Goal: Task Accomplishment & Management: Manage account settings

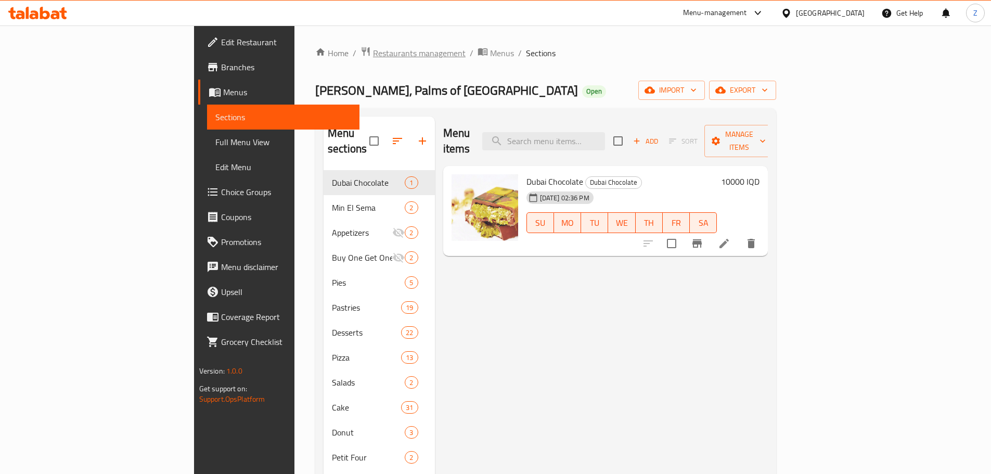
click at [373, 47] on span "Restaurants management" at bounding box center [419, 53] width 93 height 12
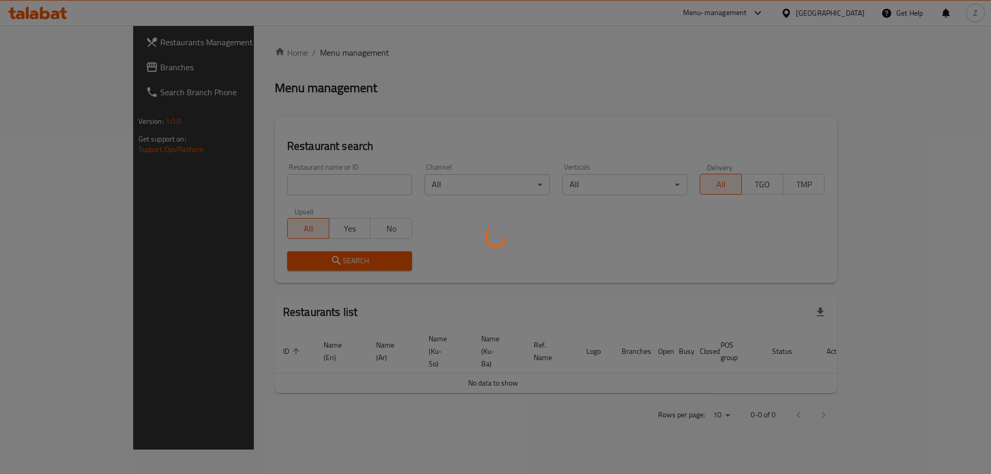
click at [306, 179] on div at bounding box center [495, 237] width 991 height 474
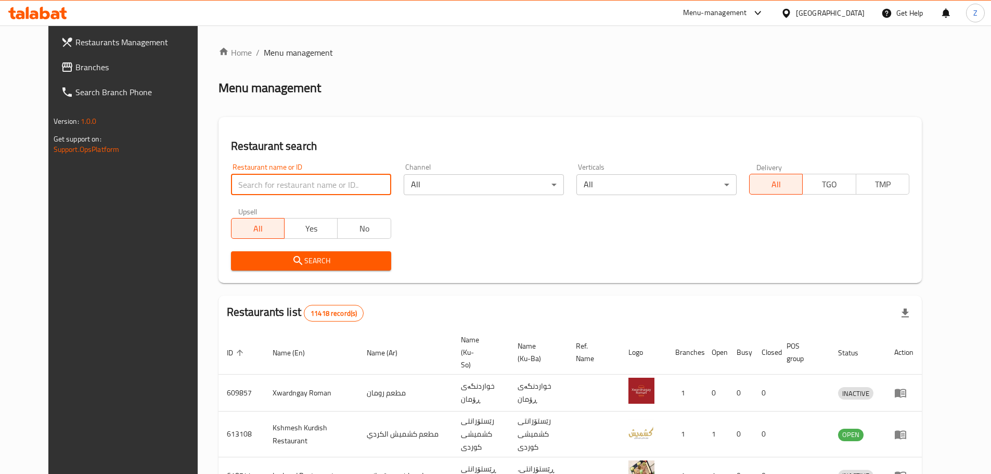
click at [306, 179] on input "search" at bounding box center [311, 184] width 160 height 21
paste input "682895"
type input "682895"
click at [363, 261] on span "Search" at bounding box center [311, 260] width 144 height 13
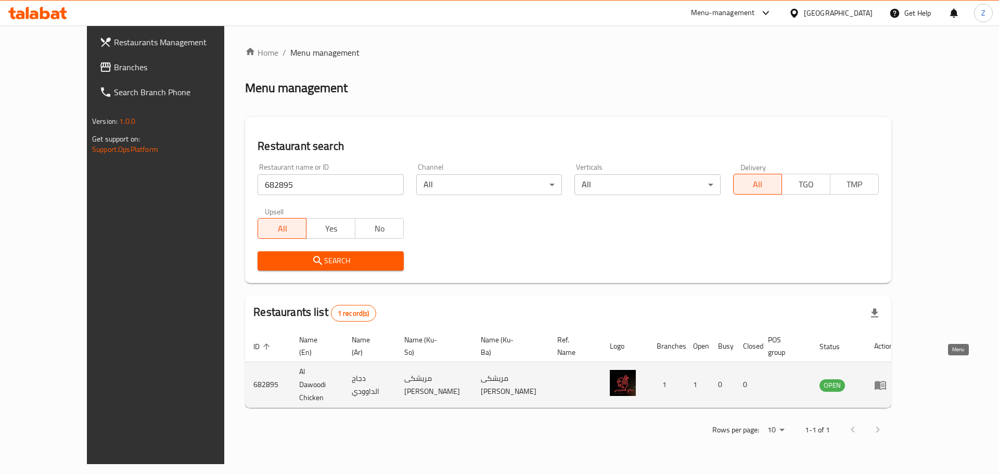
click at [887, 379] on icon "enhanced table" at bounding box center [880, 385] width 12 height 12
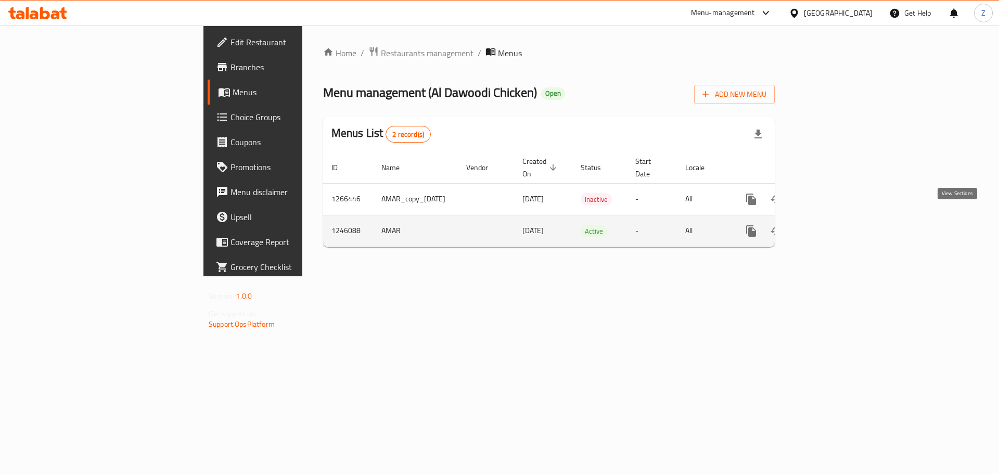
click at [833, 225] on icon "enhanced table" at bounding box center [826, 231] width 12 height 12
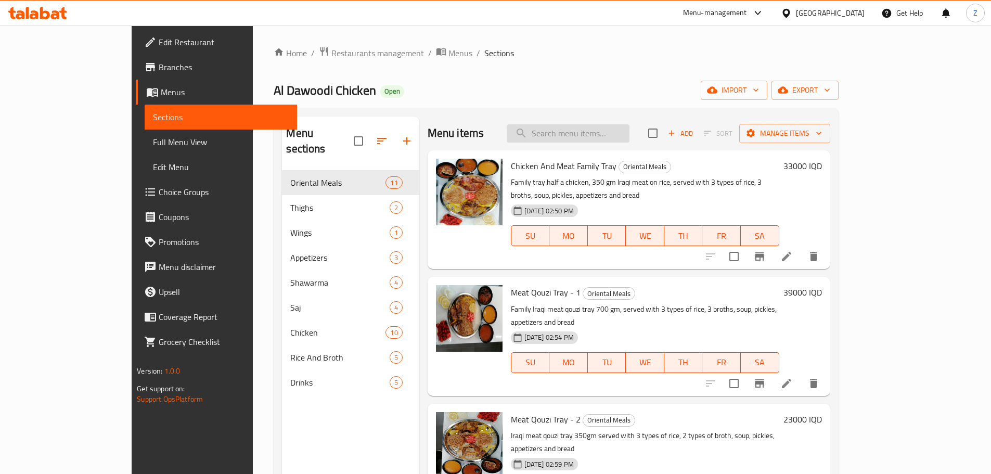
click at [611, 138] on input "search" at bounding box center [568, 133] width 123 height 18
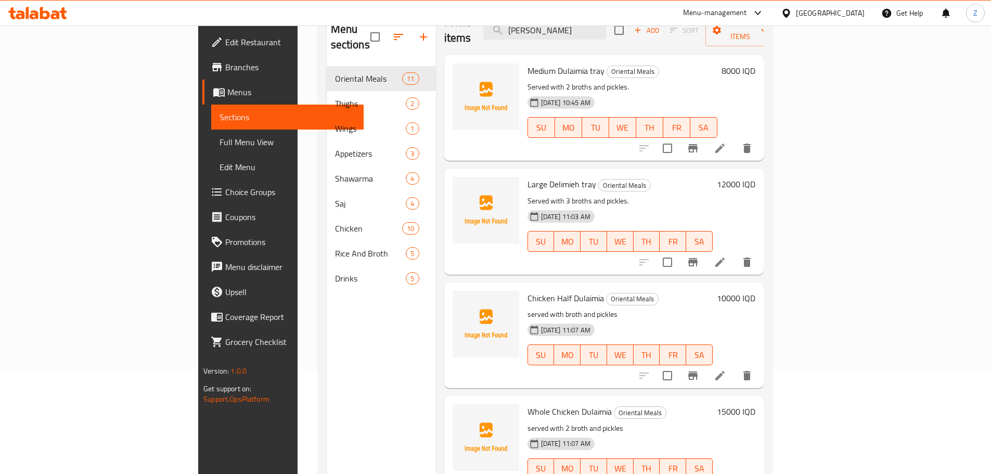
scroll to position [146, 0]
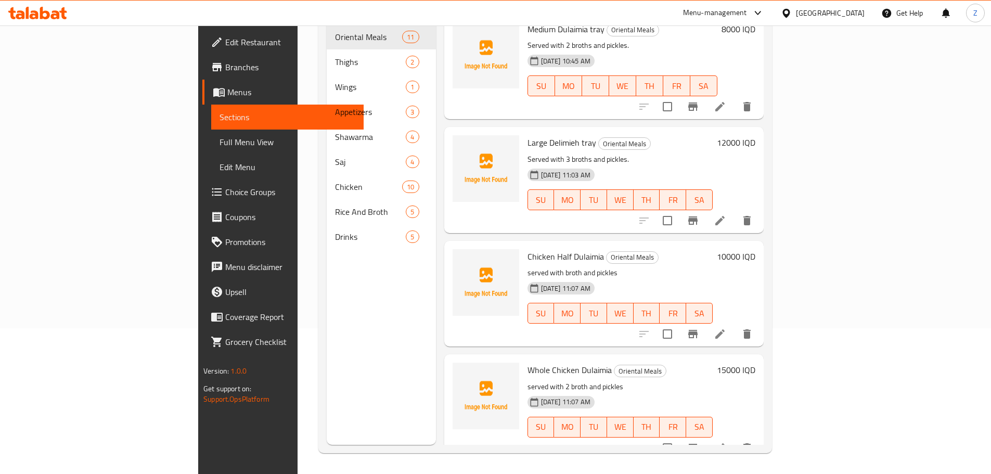
type input "دليم"
click at [756, 363] on h6 "15000 IQD" at bounding box center [736, 370] width 39 height 15
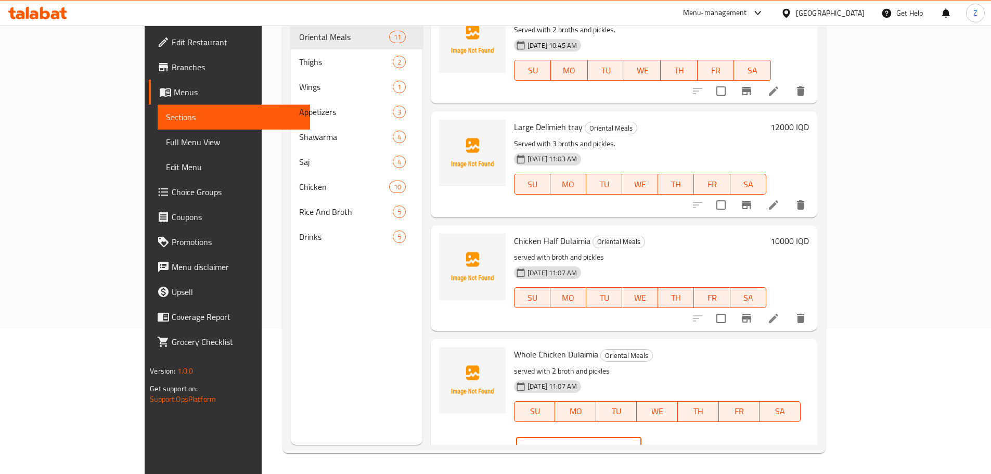
drag, startPoint x: 812, startPoint y: 358, endPoint x: 780, endPoint y: 359, distance: 32.3
click at [642, 438] on div "IQD 15000 ​" at bounding box center [578, 448] width 125 height 21
type input "20000"
click at [690, 437] on button "ok" at bounding box center [678, 448] width 23 height 23
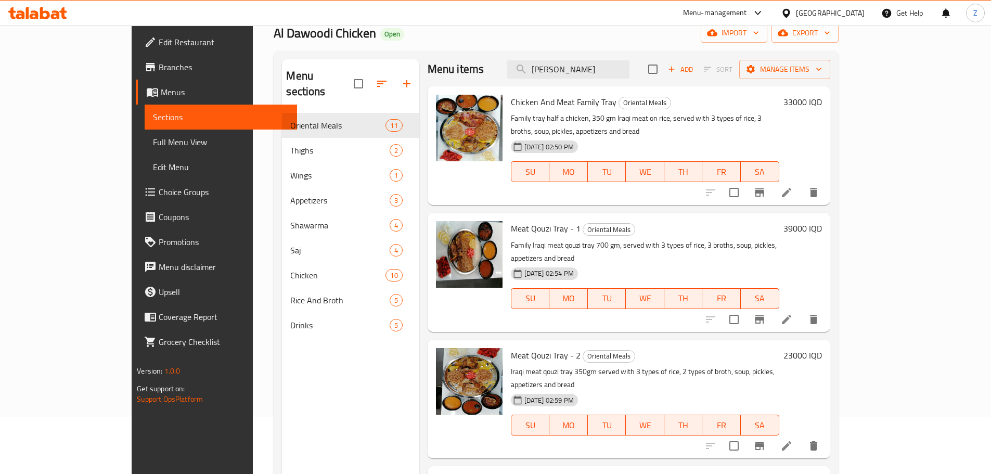
scroll to position [0, 0]
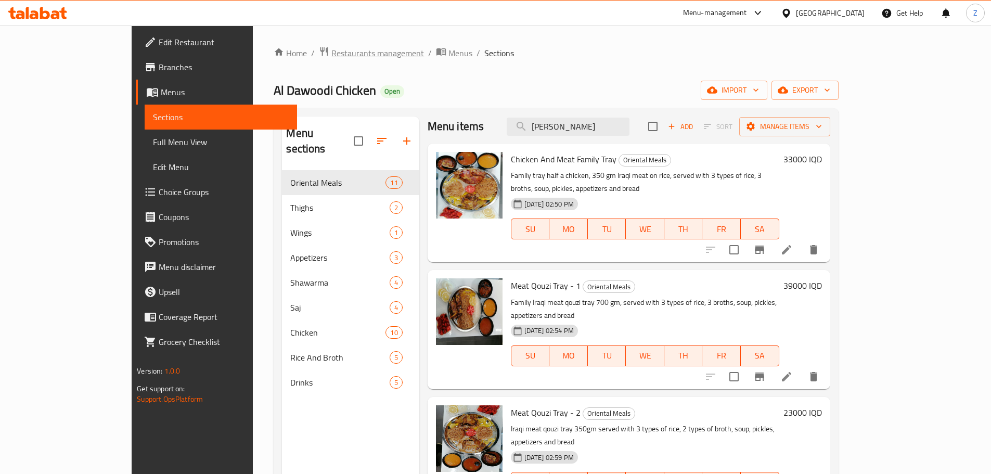
click at [332, 54] on span "Restaurants management" at bounding box center [378, 53] width 93 height 12
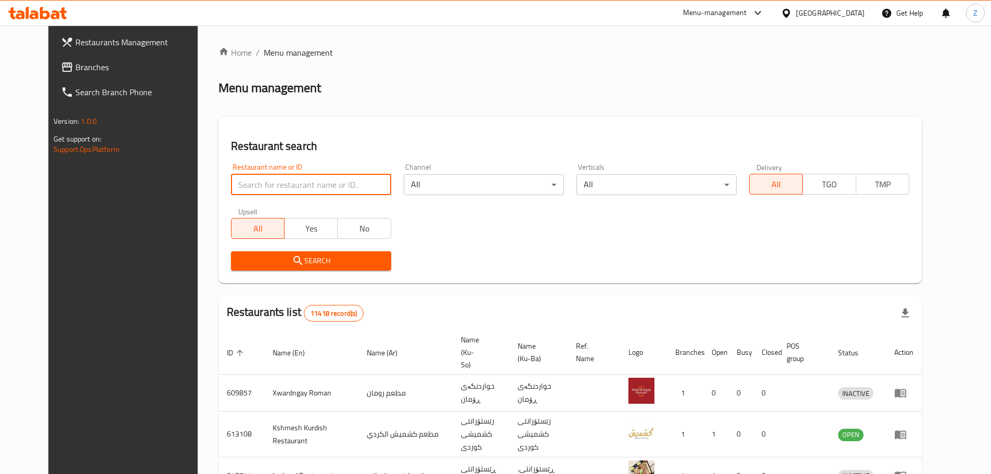
click at [313, 187] on input "search" at bounding box center [311, 184] width 160 height 21
paste input "704663"
type input "704663"
click at [352, 270] on button "Search" at bounding box center [311, 260] width 160 height 19
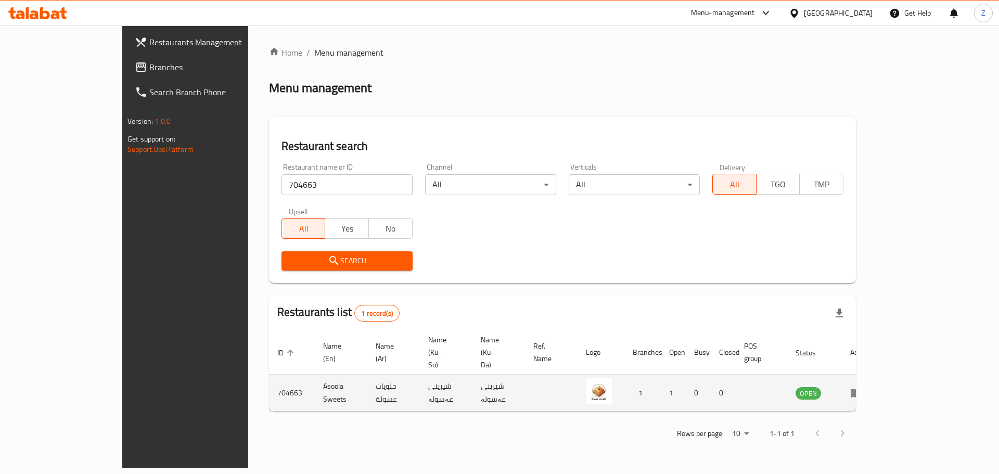
click at [861, 391] on icon "enhanced table" at bounding box center [859, 393] width 4 height 4
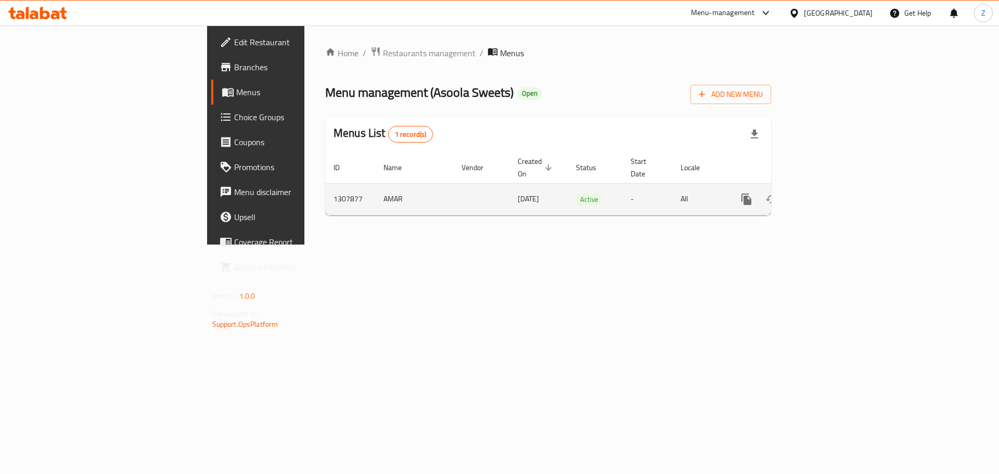
click at [834, 199] on link "enhanced table" at bounding box center [821, 199] width 25 height 25
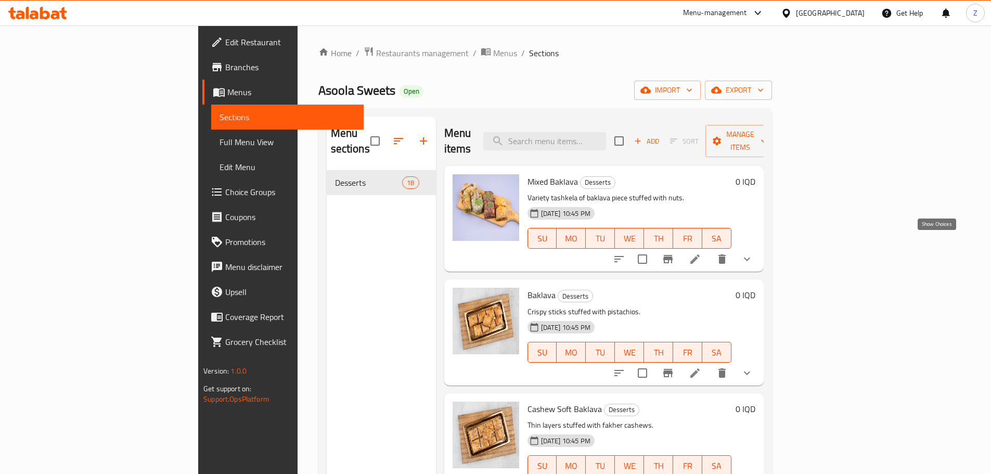
click at [754, 253] on icon "show more" at bounding box center [747, 259] width 12 height 12
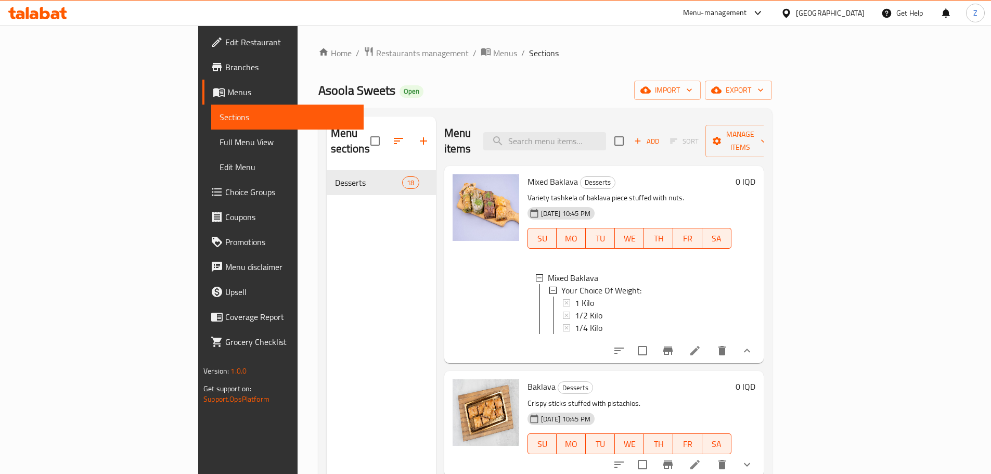
click at [710, 341] on li at bounding box center [695, 350] width 29 height 19
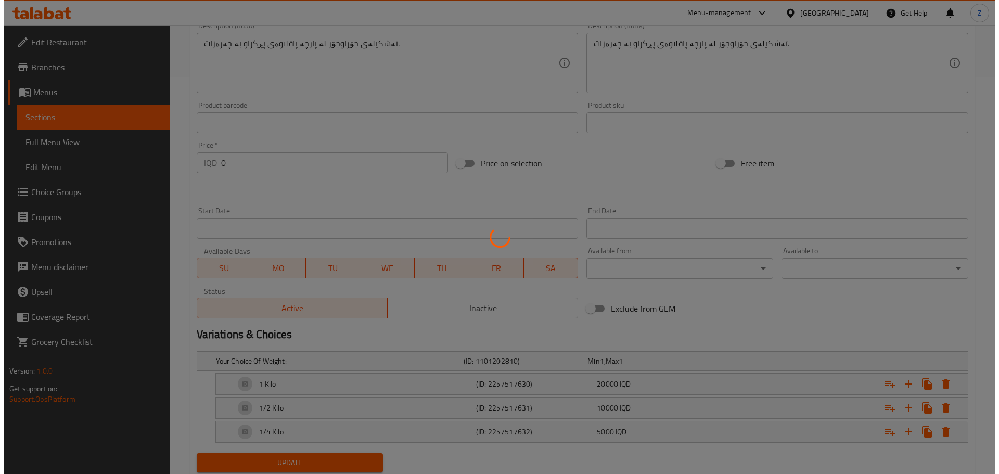
scroll to position [431, 0]
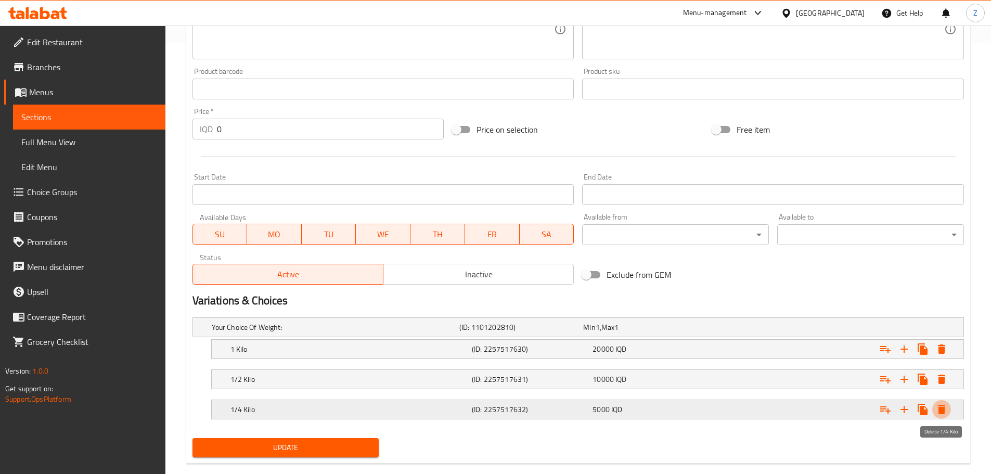
click at [942, 415] on icon "Expand" at bounding box center [942, 409] width 12 height 12
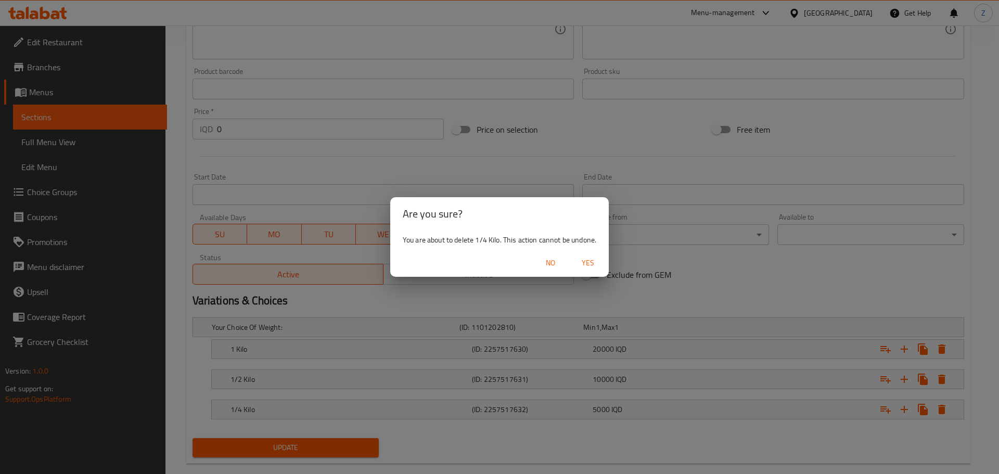
click at [595, 260] on span "Yes" at bounding box center [588, 263] width 25 height 13
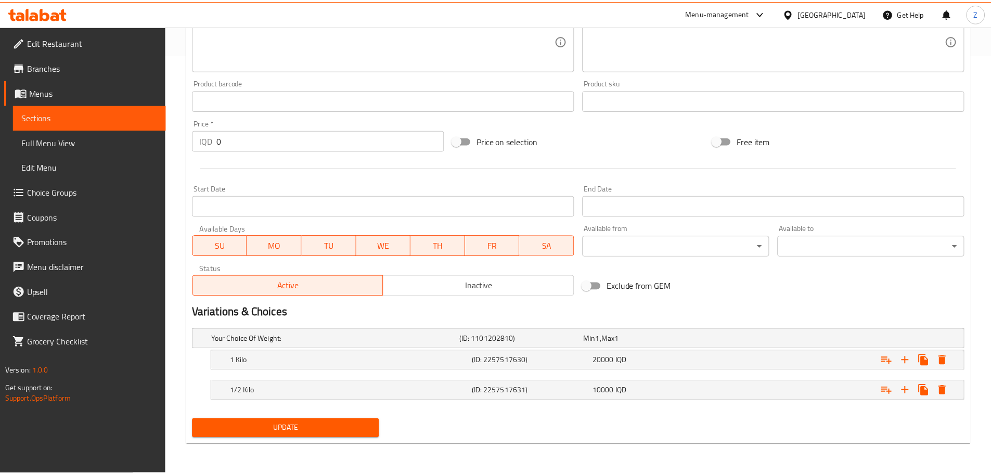
scroll to position [419, 0]
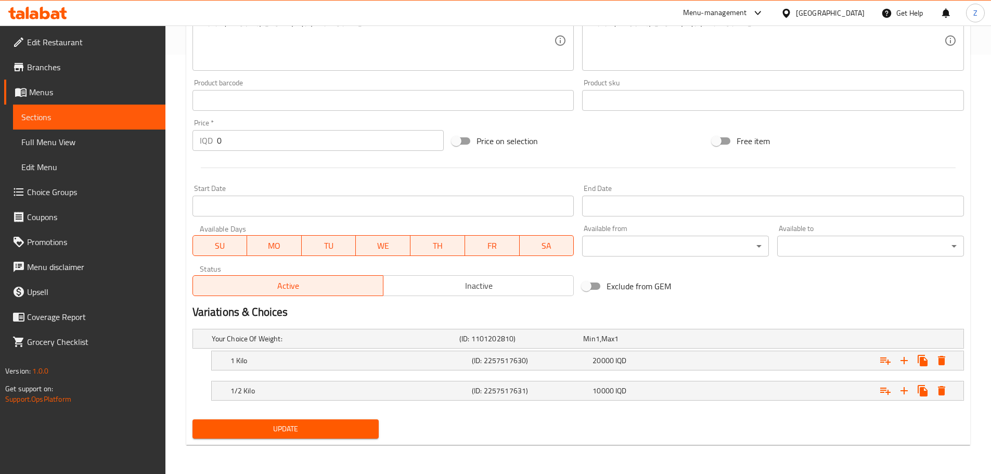
click at [312, 422] on button "Update" at bounding box center [286, 428] width 187 height 19
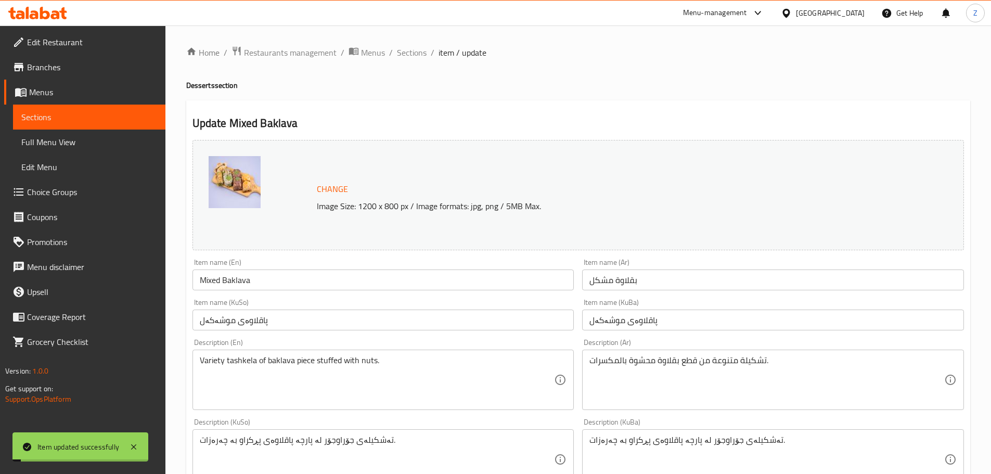
scroll to position [0, 0]
click at [414, 54] on span "Sections" at bounding box center [412, 53] width 30 height 12
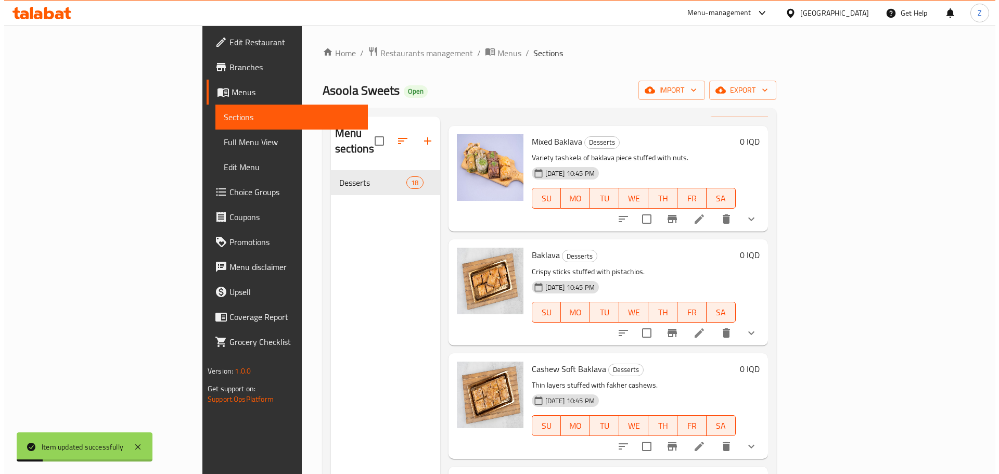
scroll to position [52, 0]
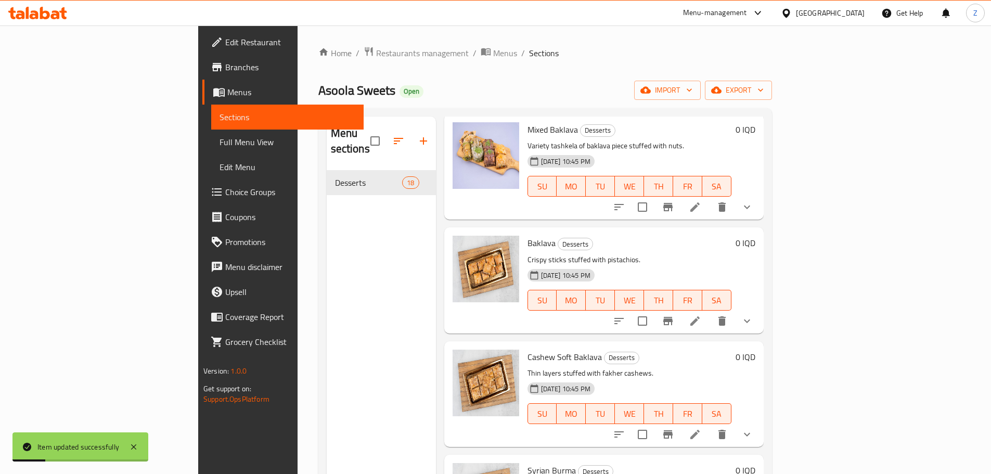
click at [702, 315] on icon at bounding box center [695, 321] width 12 height 12
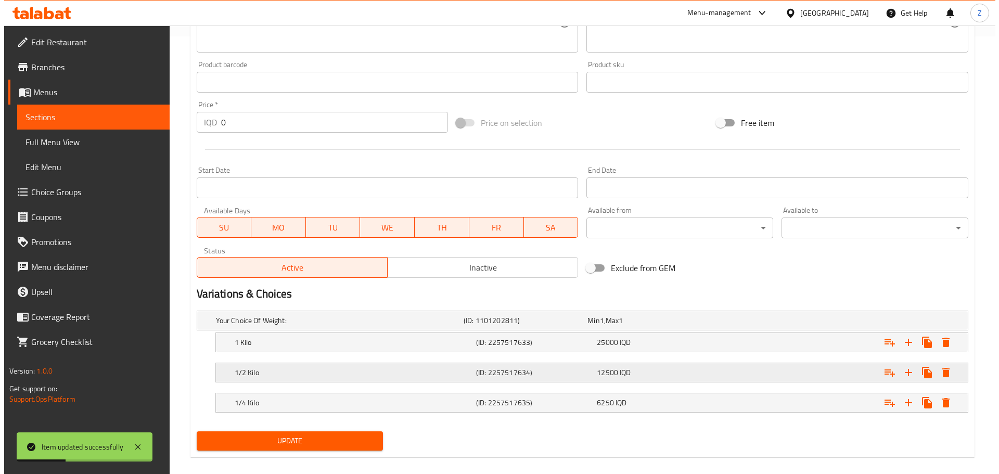
scroll to position [450, 0]
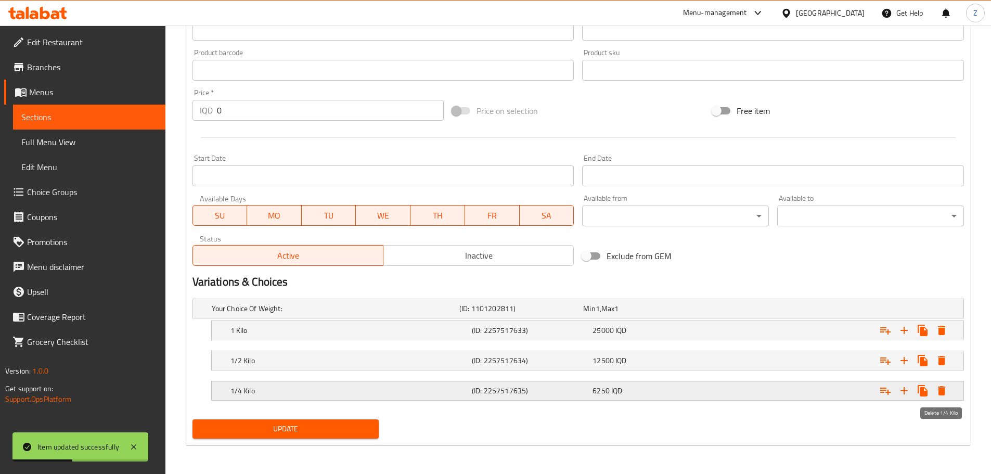
click at [946, 393] on icon "Expand" at bounding box center [942, 391] width 12 height 12
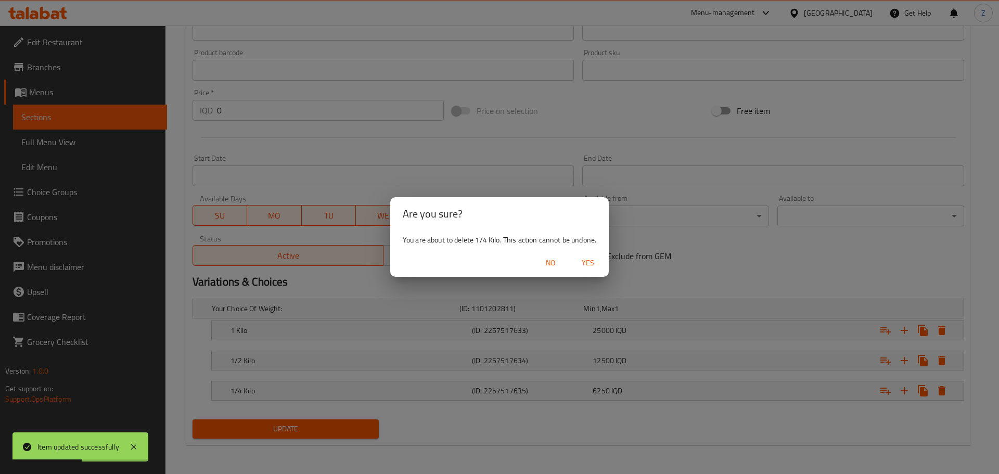
drag, startPoint x: 586, startPoint y: 262, endPoint x: 579, endPoint y: 271, distance: 11.5
click at [587, 262] on span "Yes" at bounding box center [588, 263] width 25 height 13
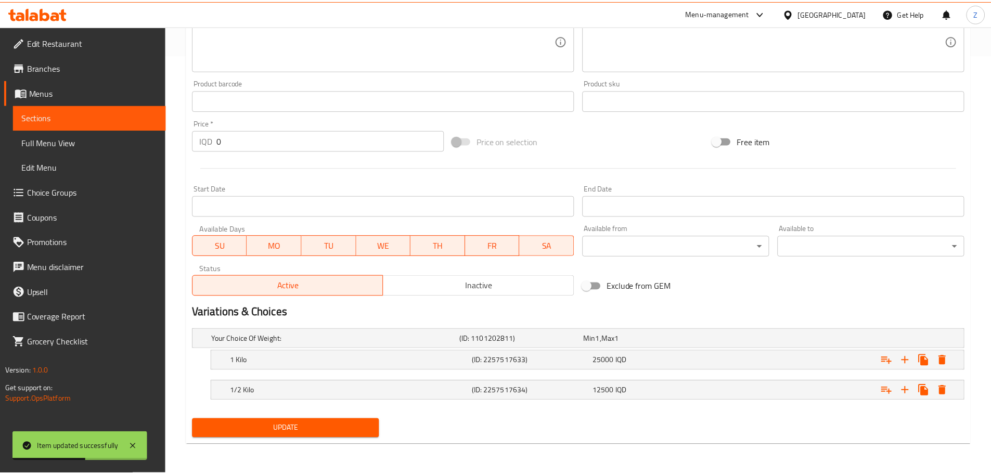
scroll to position [419, 0]
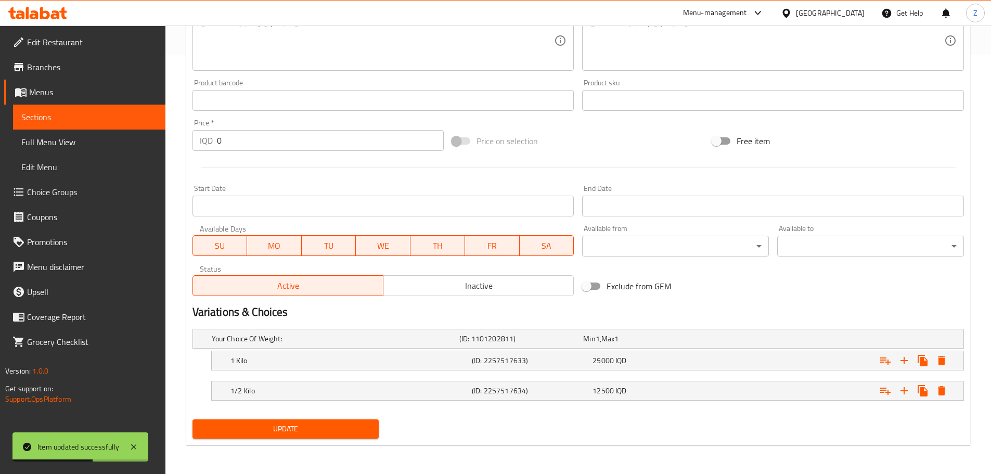
click at [336, 423] on span "Update" at bounding box center [286, 429] width 170 height 13
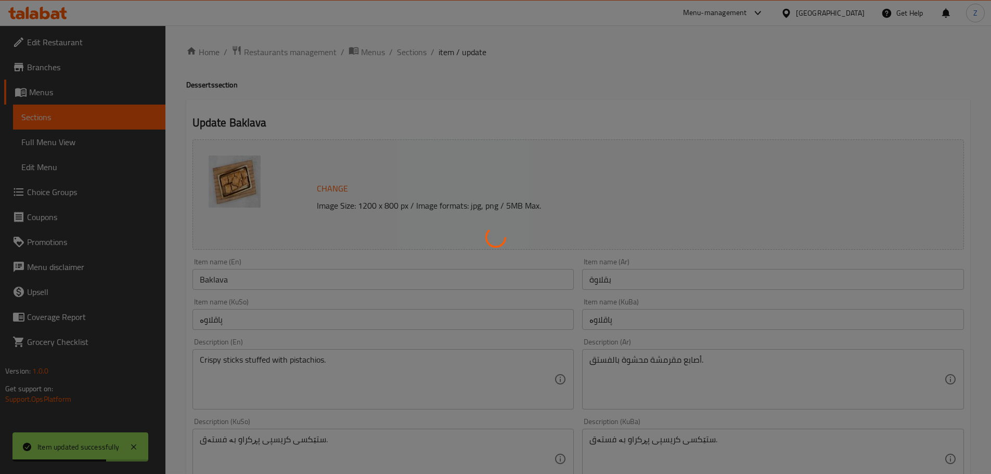
scroll to position [0, 0]
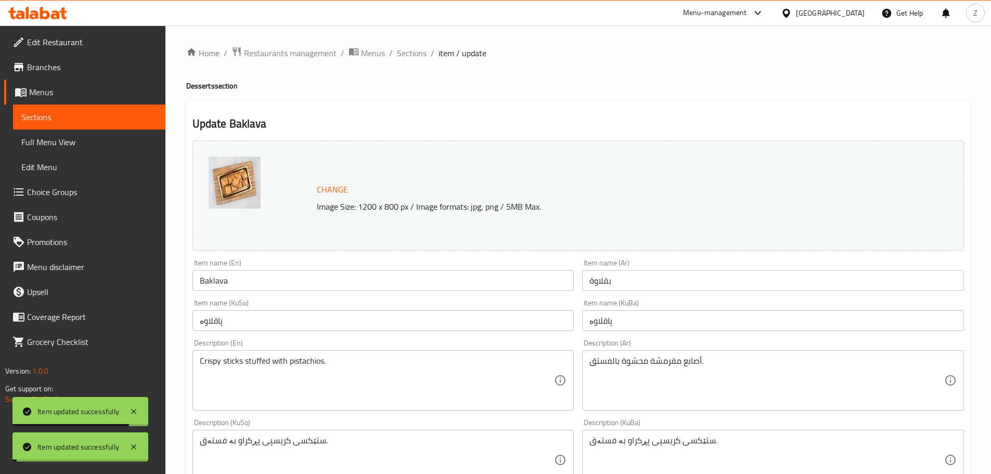
click at [417, 59] on span "Sections" at bounding box center [412, 53] width 30 height 12
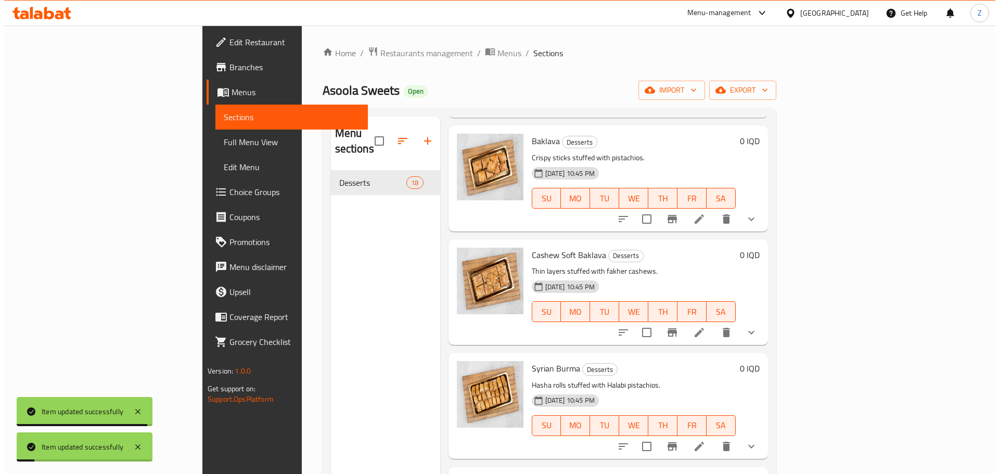
scroll to position [156, 0]
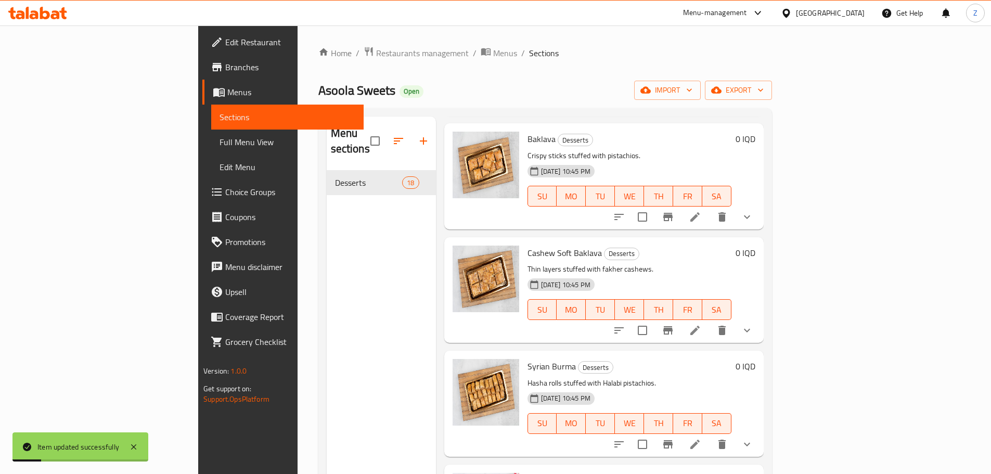
click at [710, 321] on li at bounding box center [695, 330] width 29 height 19
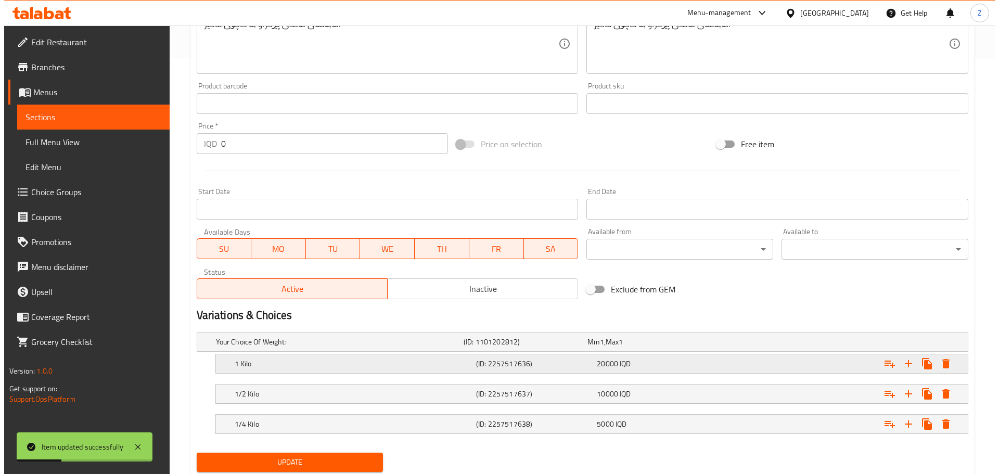
scroll to position [450, 0]
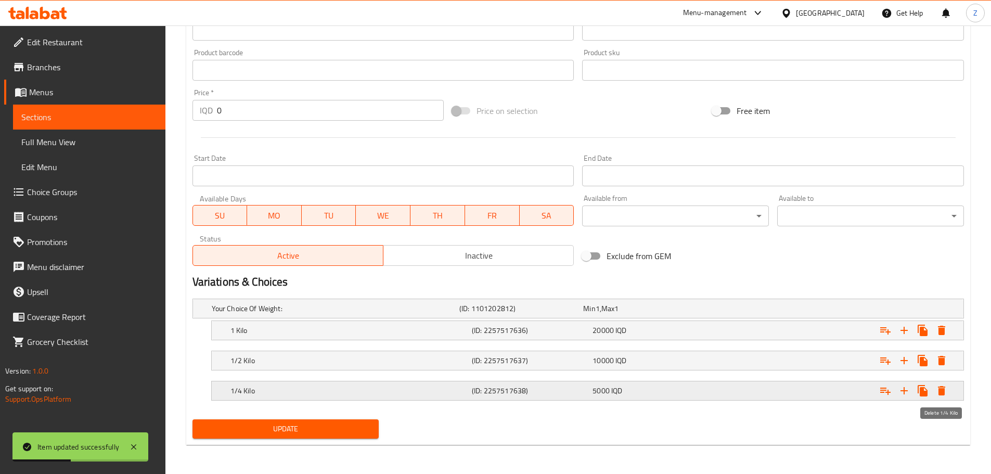
click at [941, 389] on icon "Expand" at bounding box center [941, 390] width 7 height 9
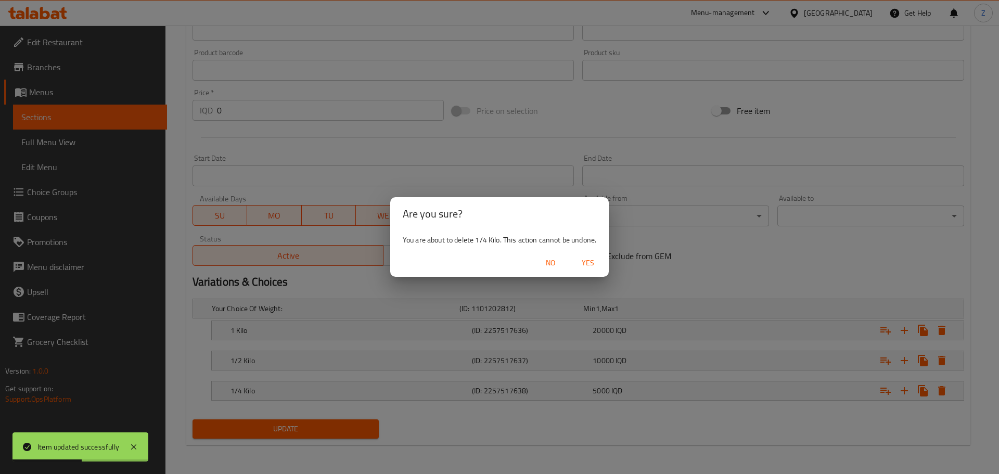
click at [602, 267] on button "Yes" at bounding box center [587, 262] width 33 height 19
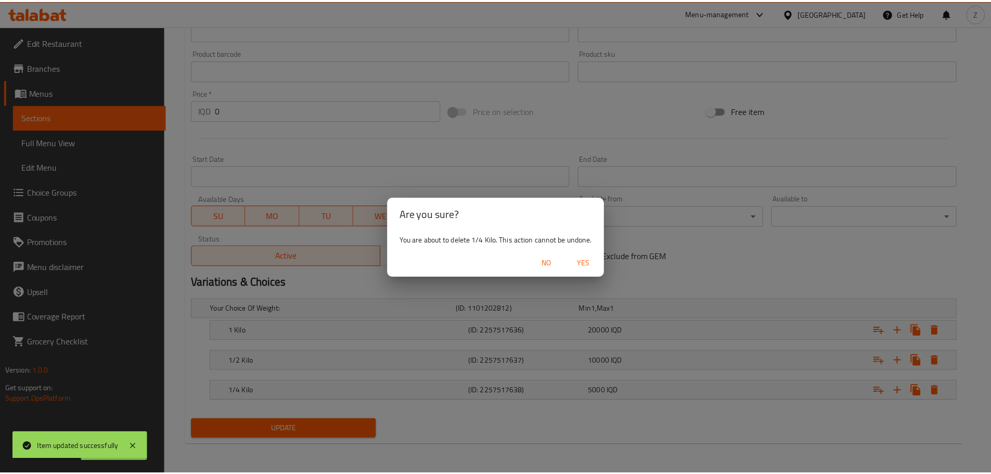
scroll to position [419, 0]
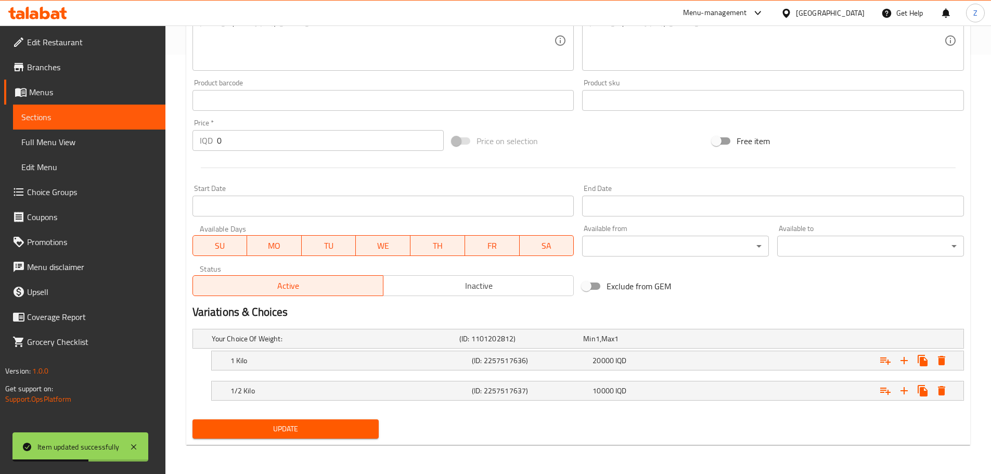
click at [253, 428] on span "Update" at bounding box center [286, 429] width 170 height 13
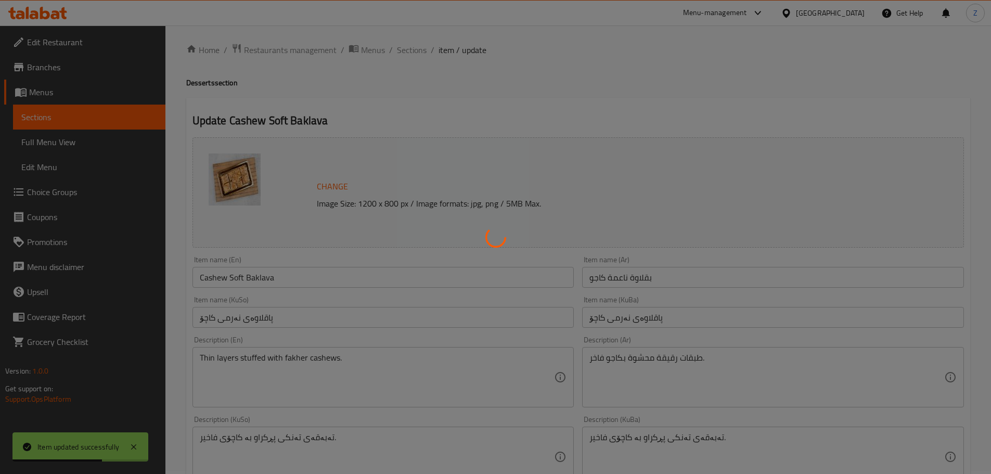
scroll to position [0, 0]
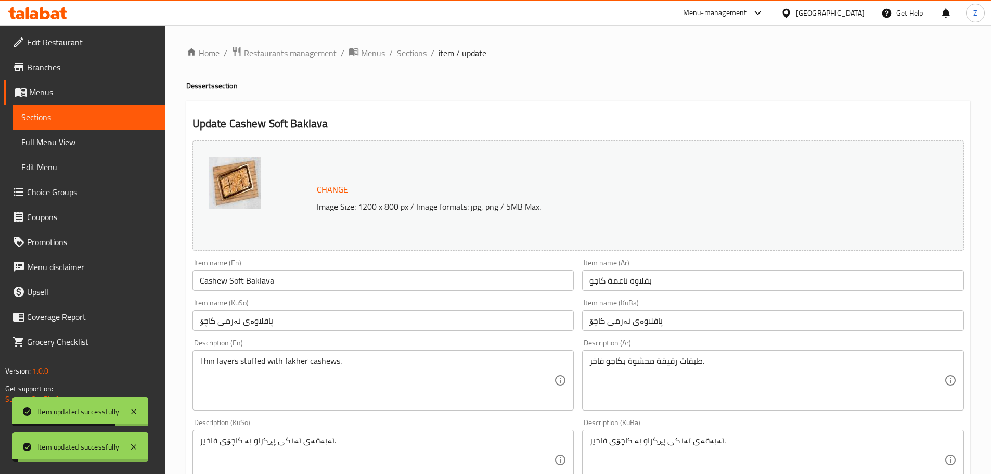
click at [418, 56] on span "Sections" at bounding box center [412, 53] width 30 height 12
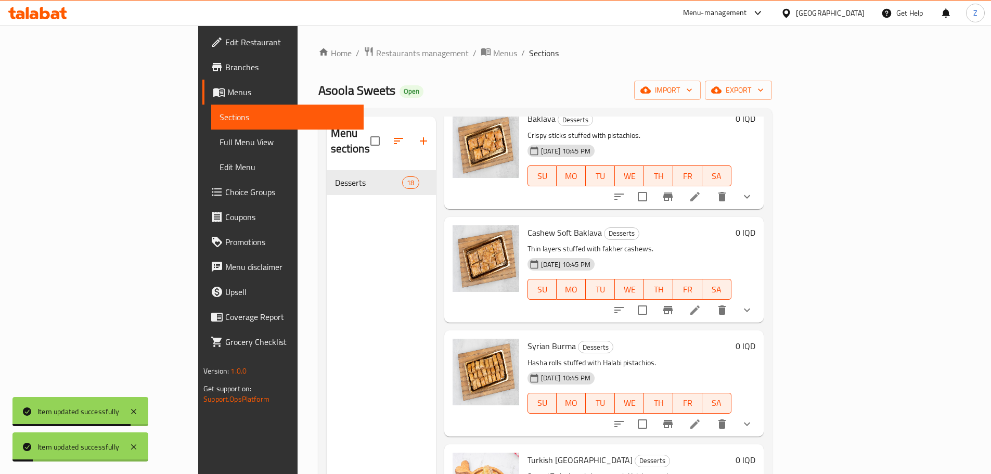
scroll to position [260, 0]
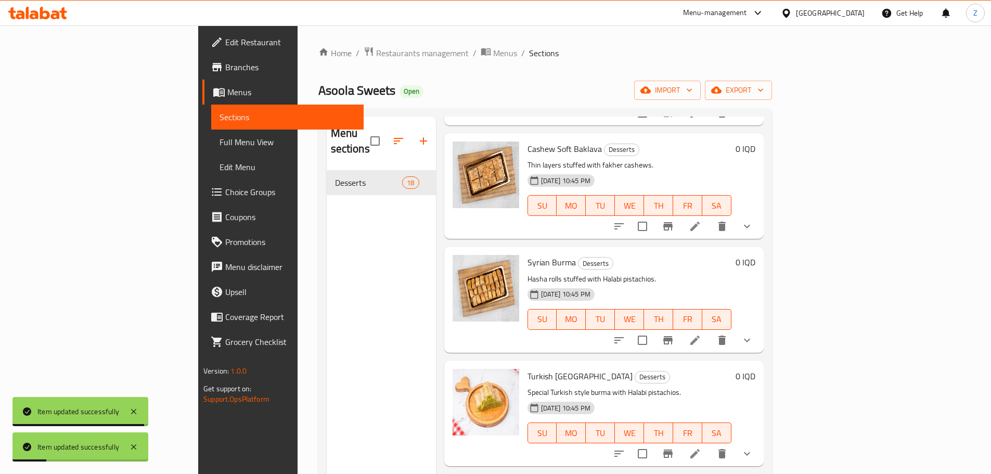
click at [702, 334] on icon at bounding box center [695, 340] width 12 height 12
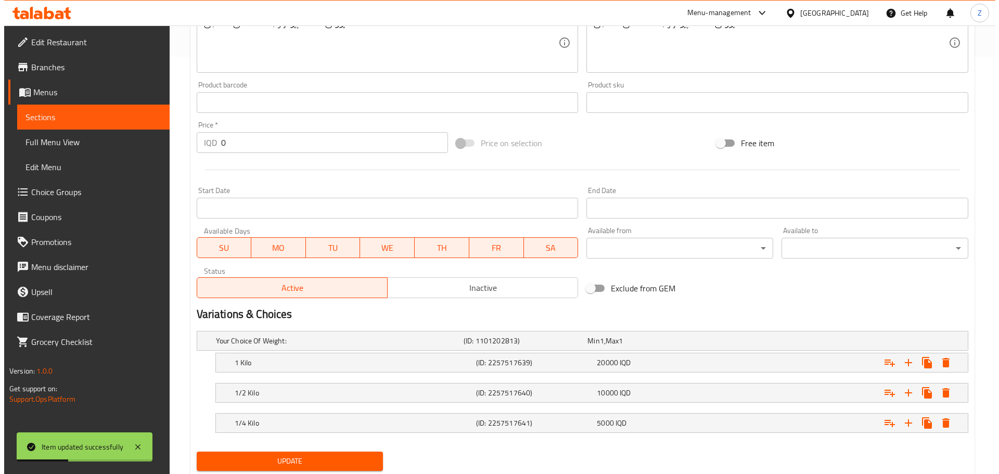
scroll to position [450, 0]
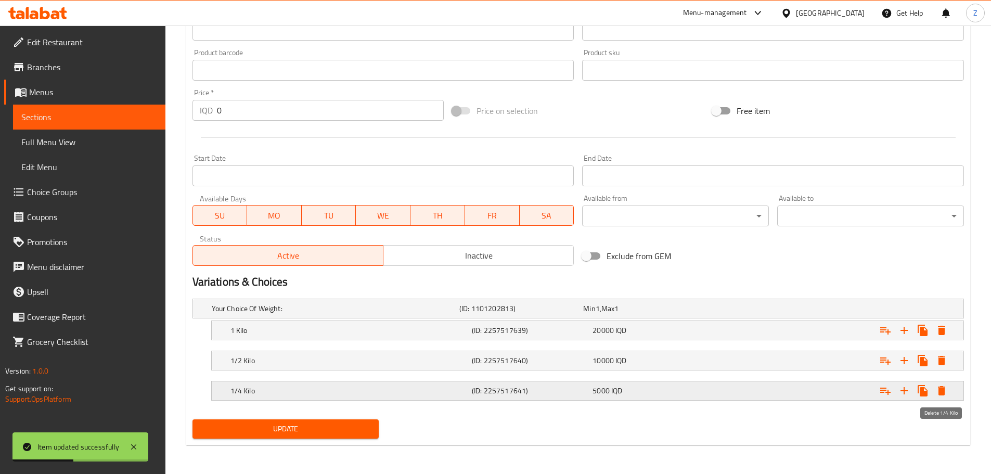
click at [940, 396] on icon "Expand" at bounding box center [942, 391] width 12 height 12
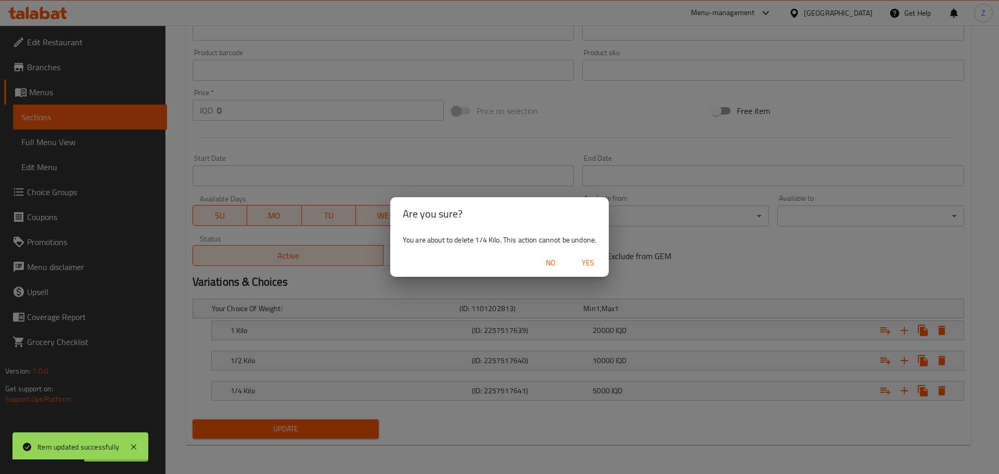
click at [581, 252] on div "No Yes" at bounding box center [499, 263] width 219 height 28
click at [580, 259] on span "Yes" at bounding box center [588, 263] width 25 height 13
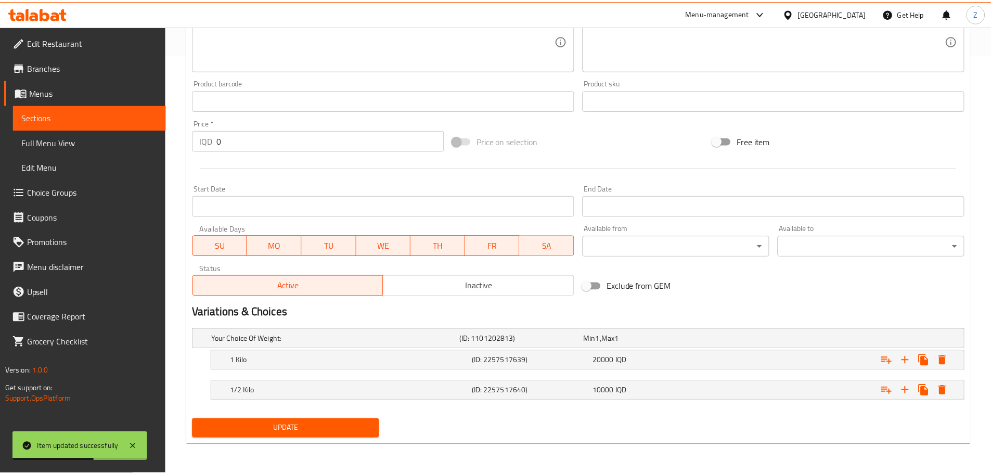
scroll to position [419, 0]
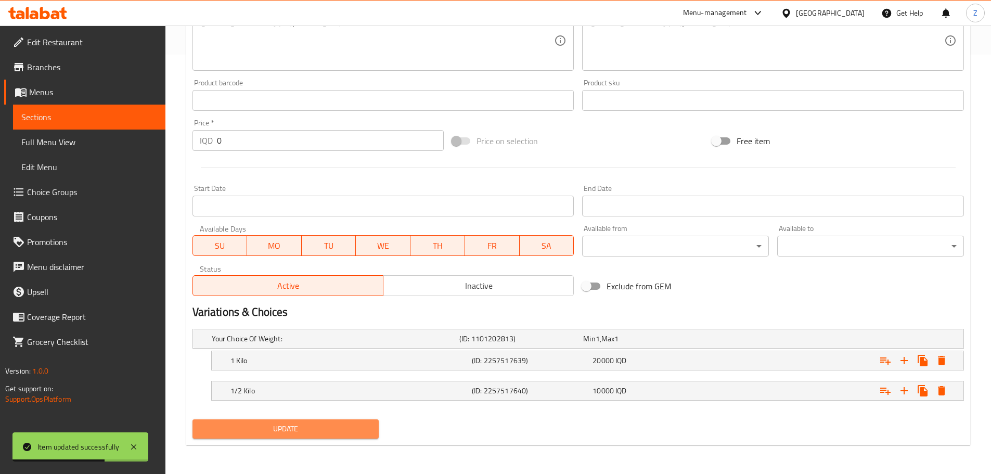
click at [311, 429] on span "Update" at bounding box center [286, 429] width 170 height 13
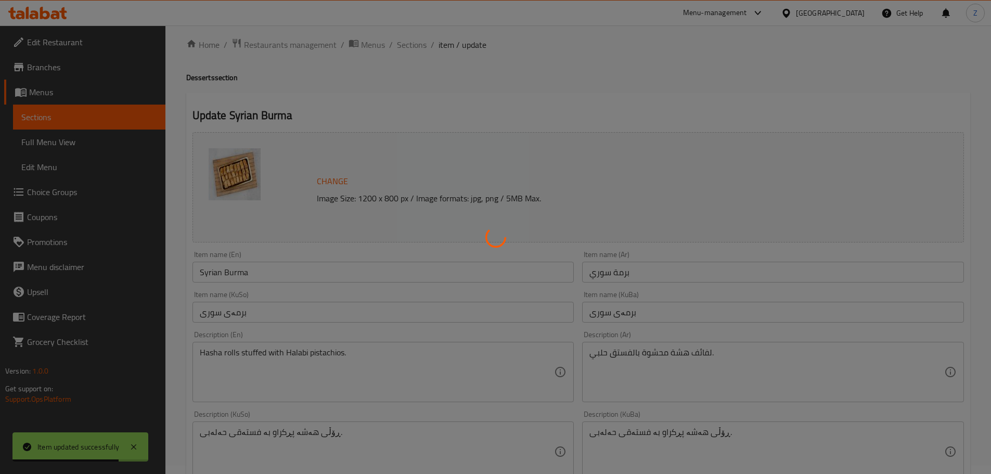
scroll to position [0, 0]
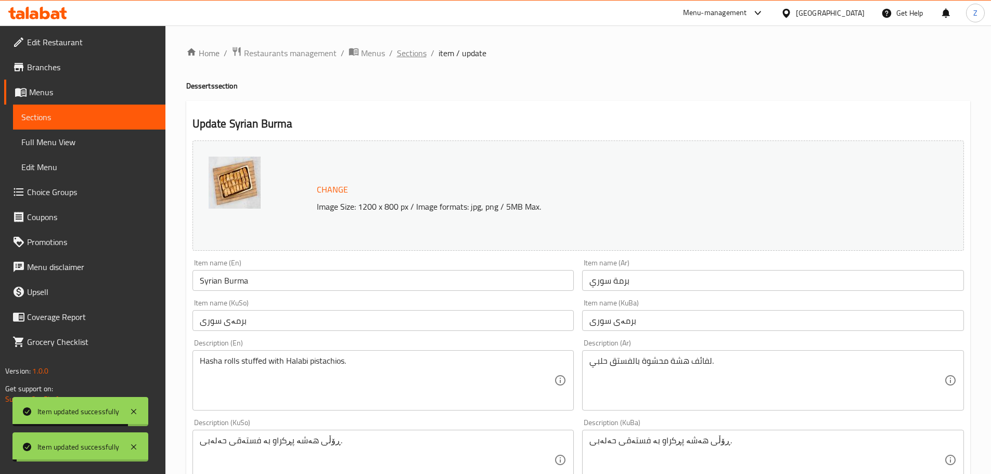
click at [422, 54] on span "Sections" at bounding box center [412, 53] width 30 height 12
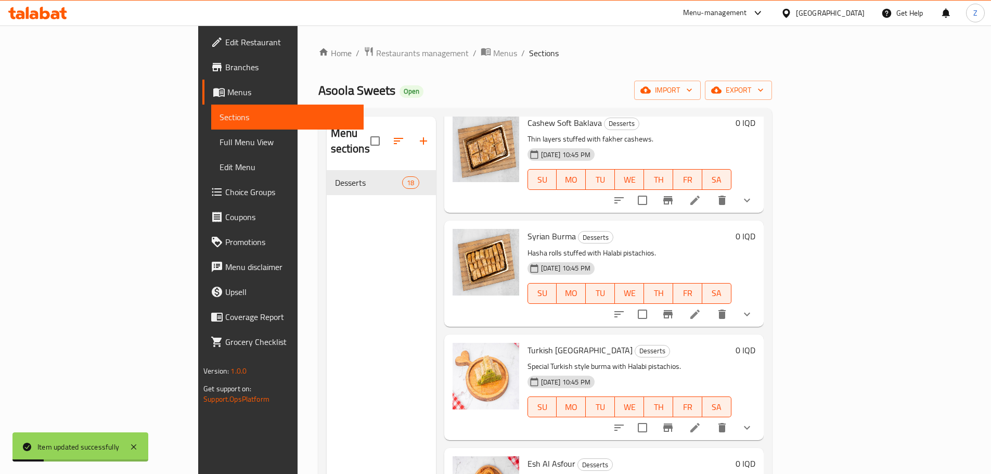
scroll to position [312, 0]
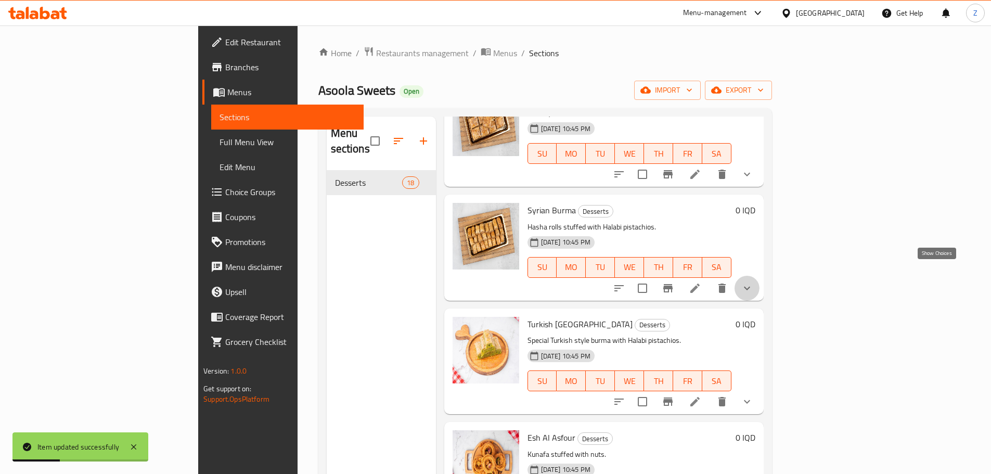
click at [754, 282] on icon "show more" at bounding box center [747, 288] width 12 height 12
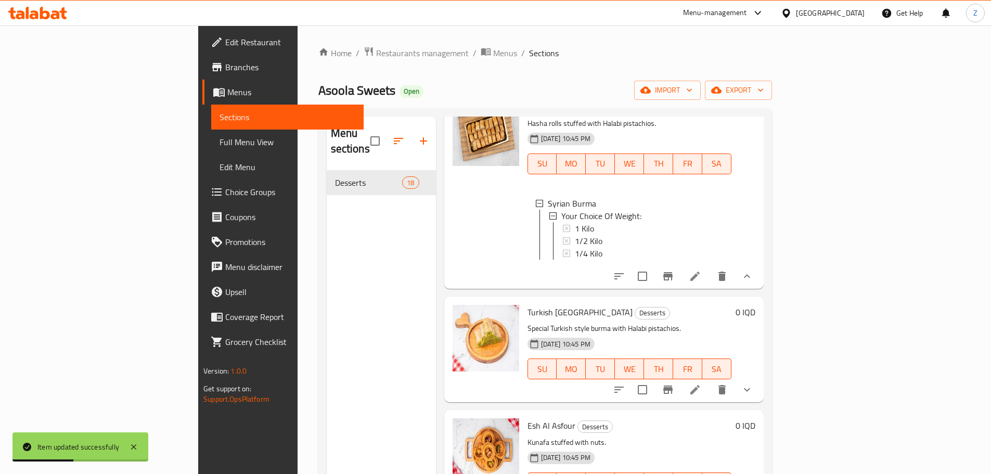
scroll to position [416, 0]
click at [710, 275] on li at bounding box center [695, 275] width 29 height 19
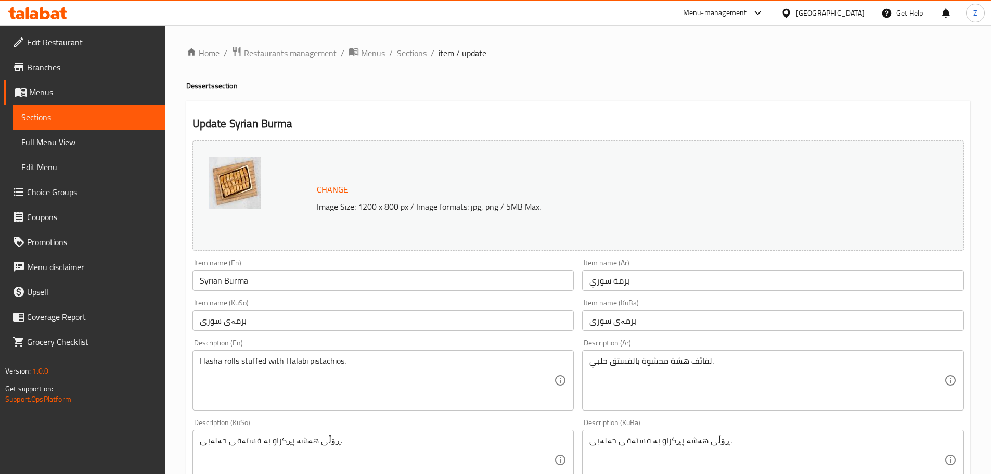
click at [417, 55] on span "Sections" at bounding box center [412, 53] width 30 height 12
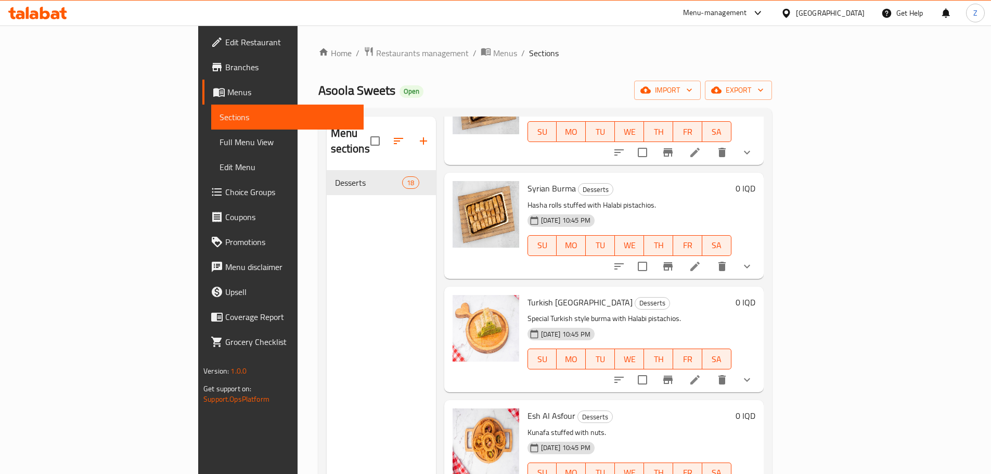
scroll to position [468, 0]
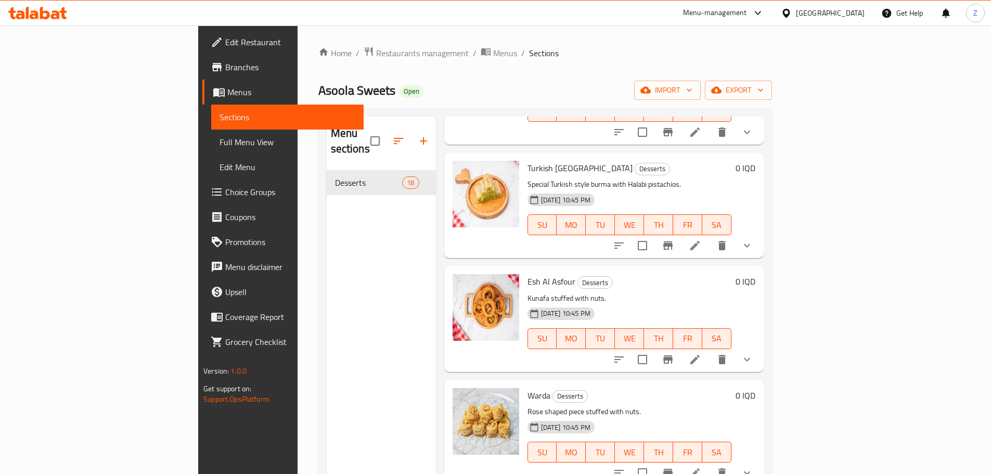
click at [702, 239] on icon at bounding box center [695, 245] width 12 height 12
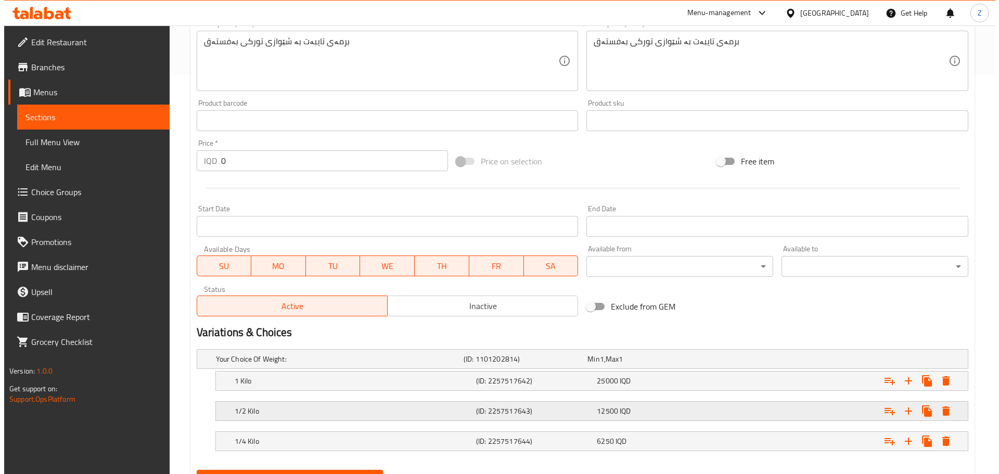
scroll to position [450, 0]
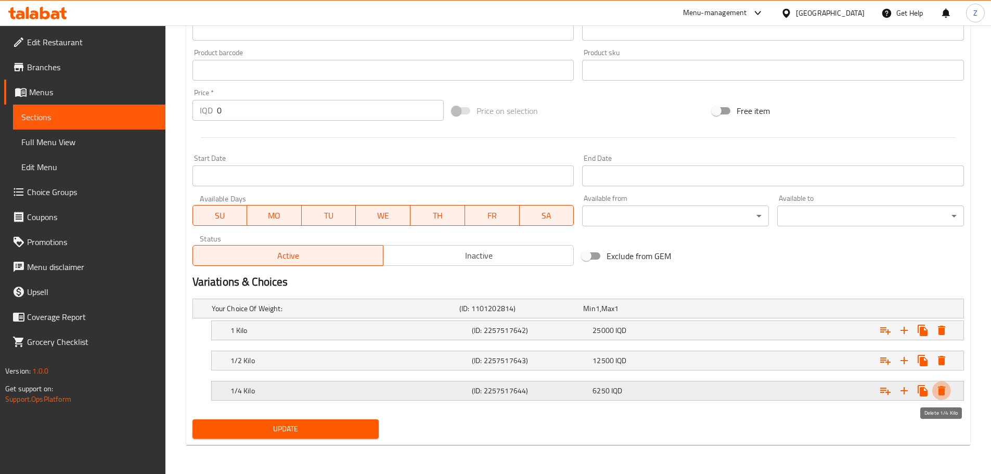
click at [941, 388] on icon "Expand" at bounding box center [941, 390] width 7 height 9
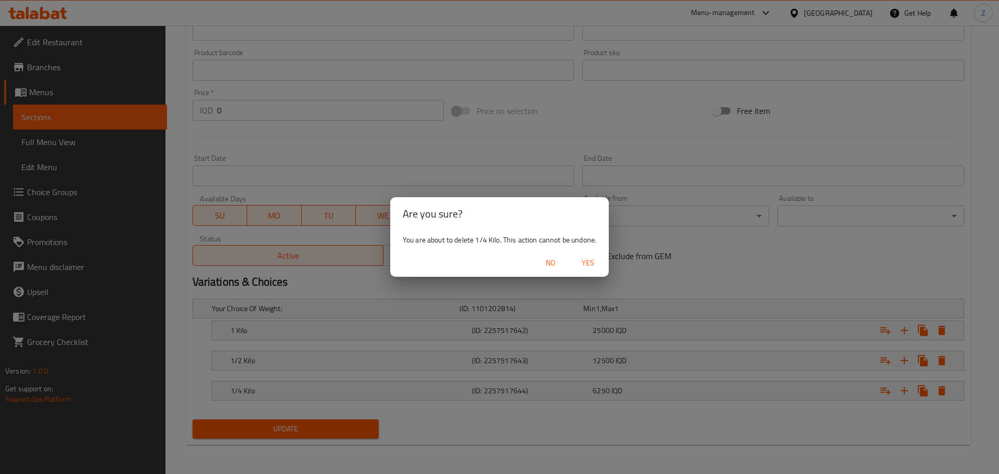
click at [599, 264] on span "Yes" at bounding box center [588, 263] width 25 height 13
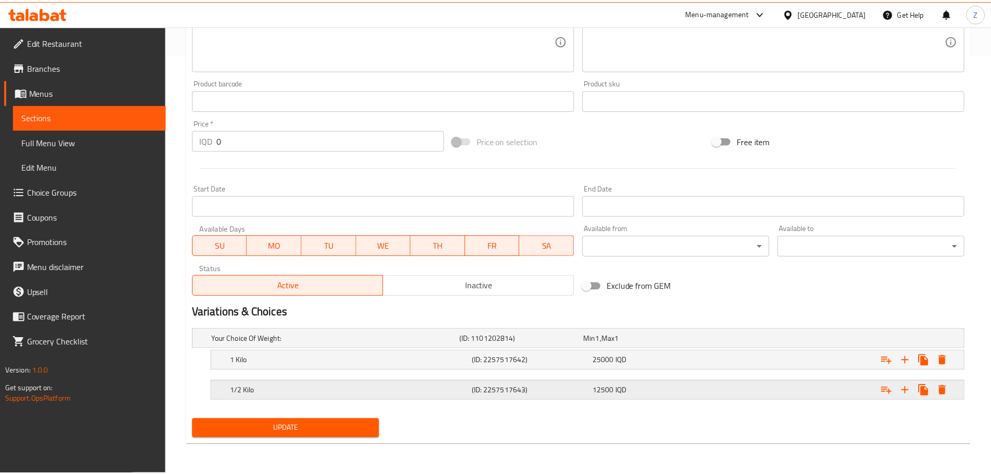
scroll to position [419, 0]
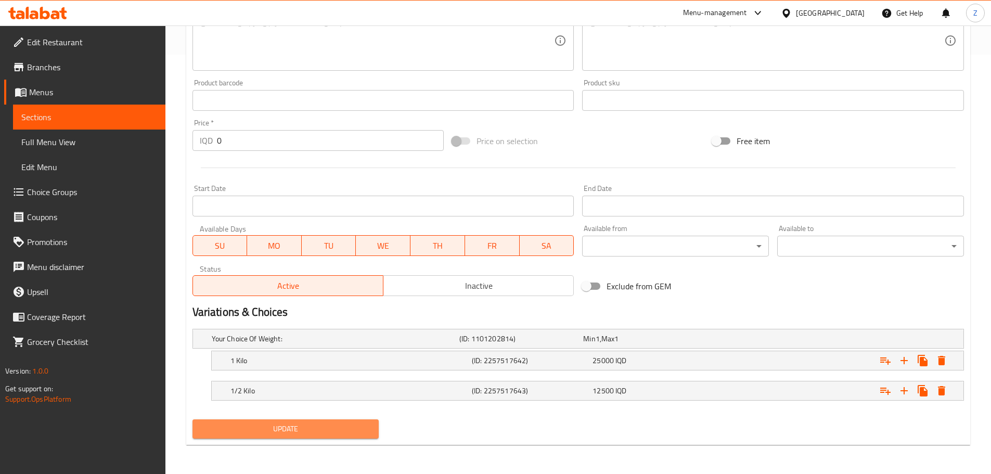
click at [347, 420] on button "Update" at bounding box center [286, 428] width 187 height 19
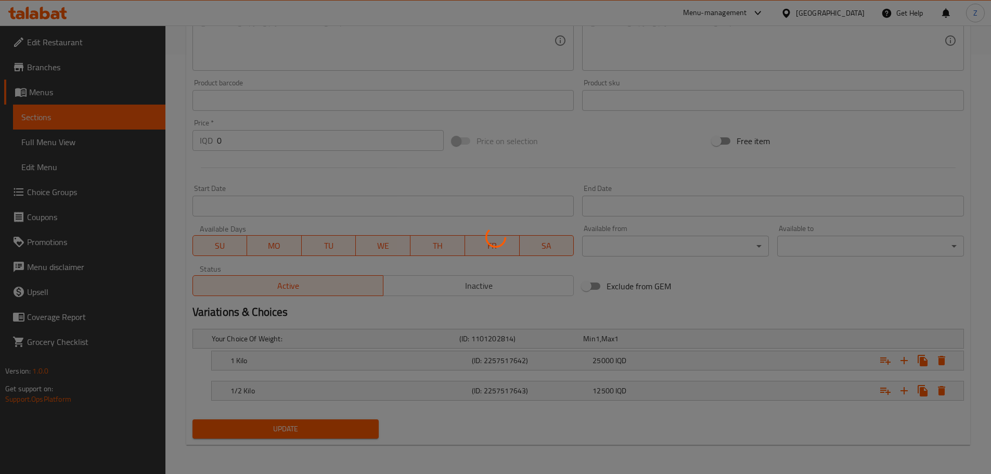
click at [349, 428] on div at bounding box center [495, 237] width 991 height 474
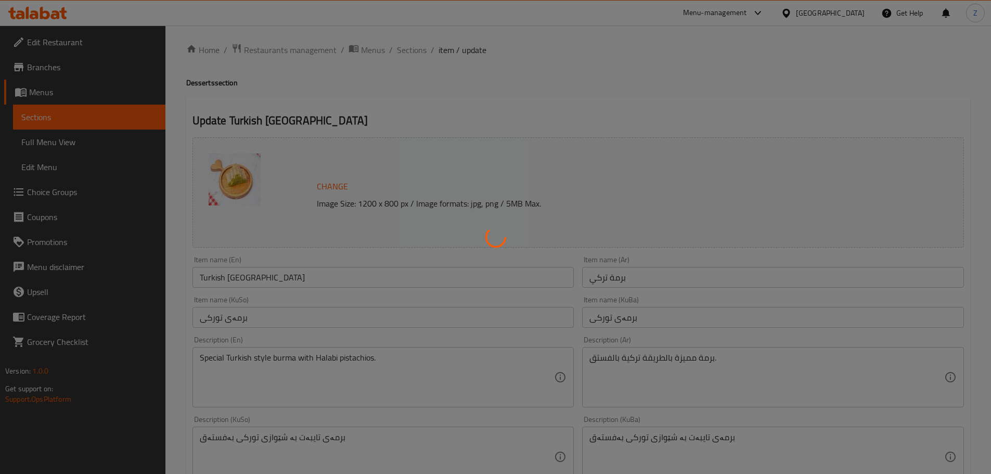
scroll to position [0, 0]
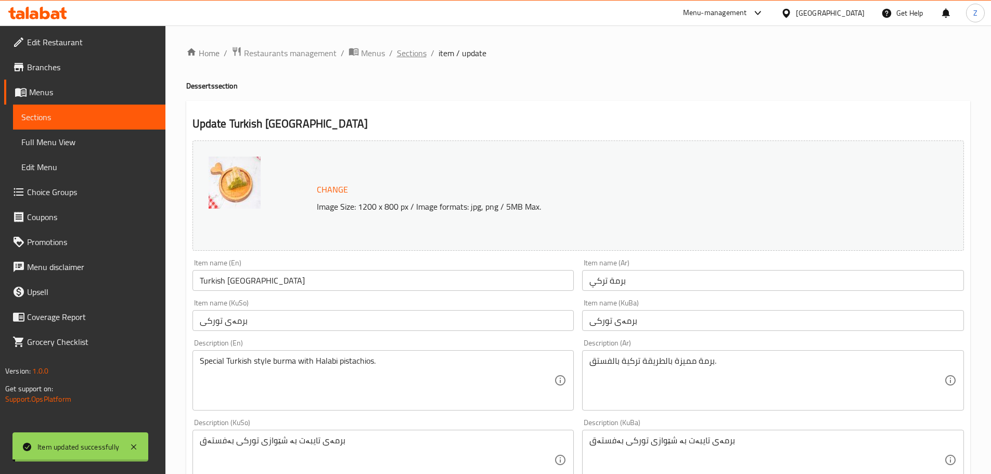
click at [407, 50] on span "Sections" at bounding box center [412, 53] width 30 height 12
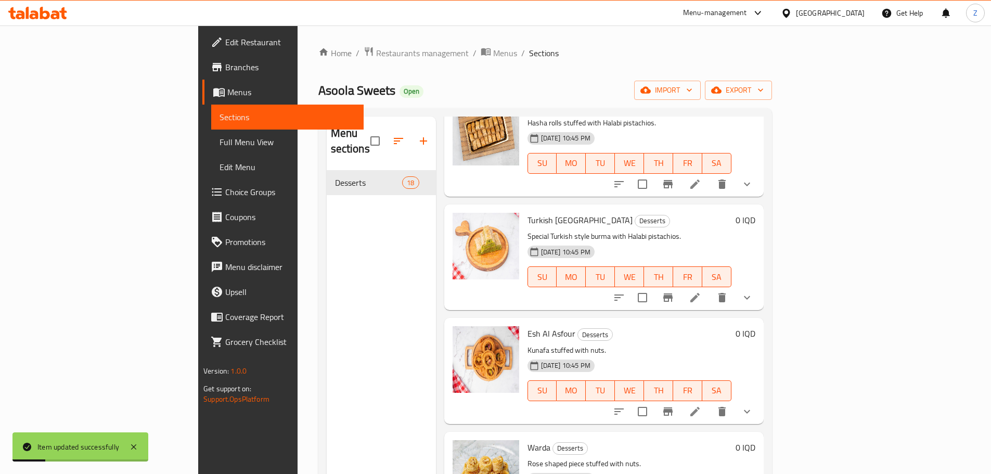
click at [710, 402] on li at bounding box center [695, 411] width 29 height 19
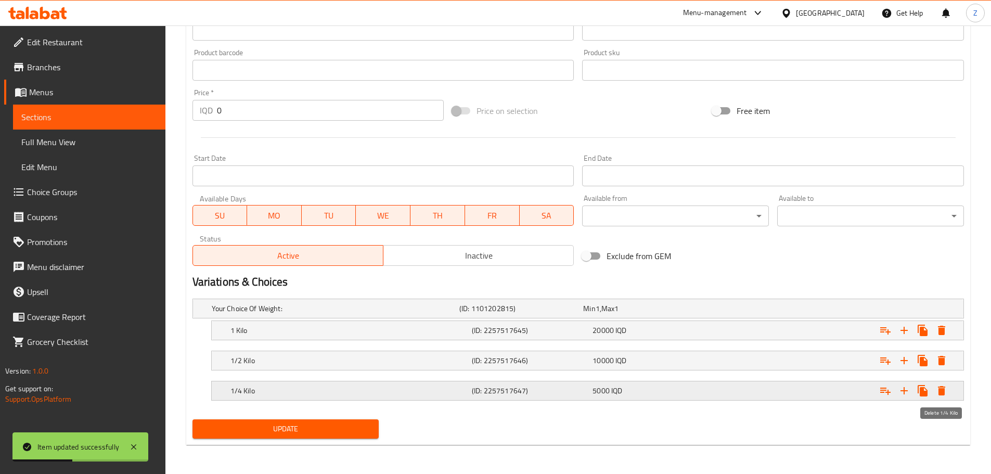
click at [944, 385] on icon "Expand" at bounding box center [942, 391] width 12 height 12
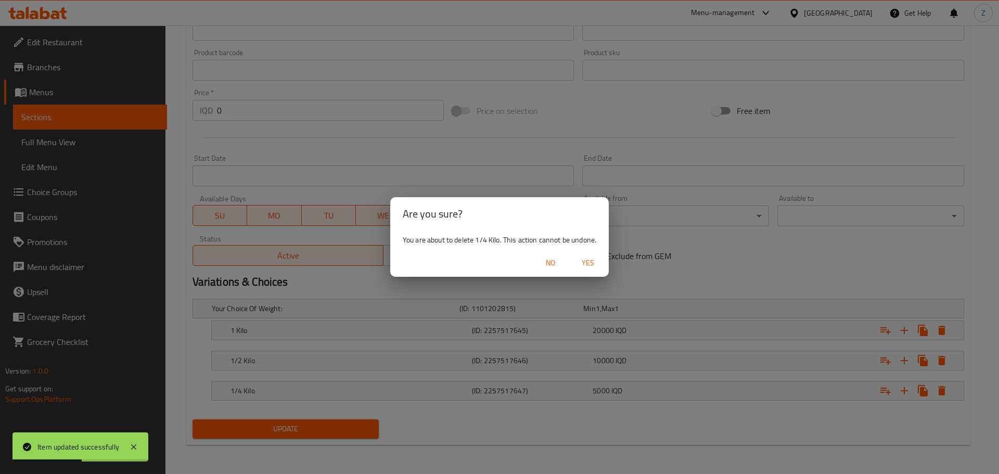
click at [594, 261] on span "Yes" at bounding box center [588, 263] width 25 height 13
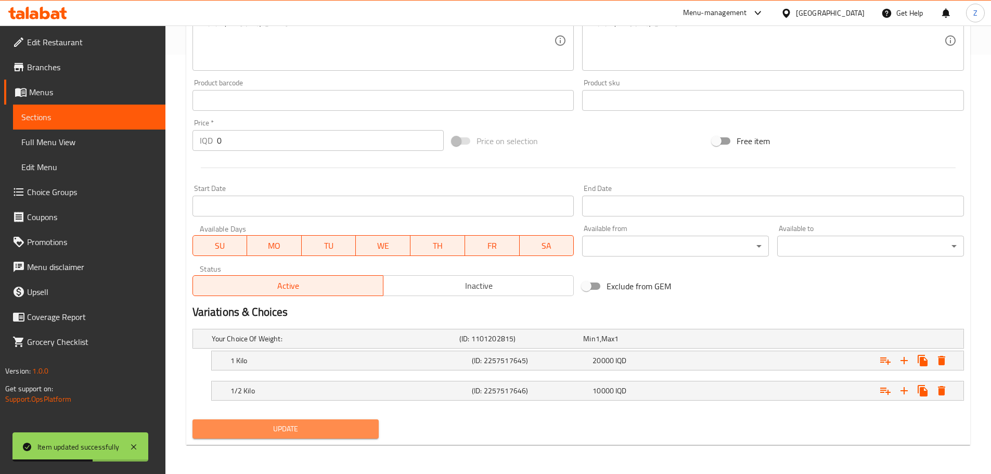
click at [304, 435] on button "Update" at bounding box center [286, 428] width 187 height 19
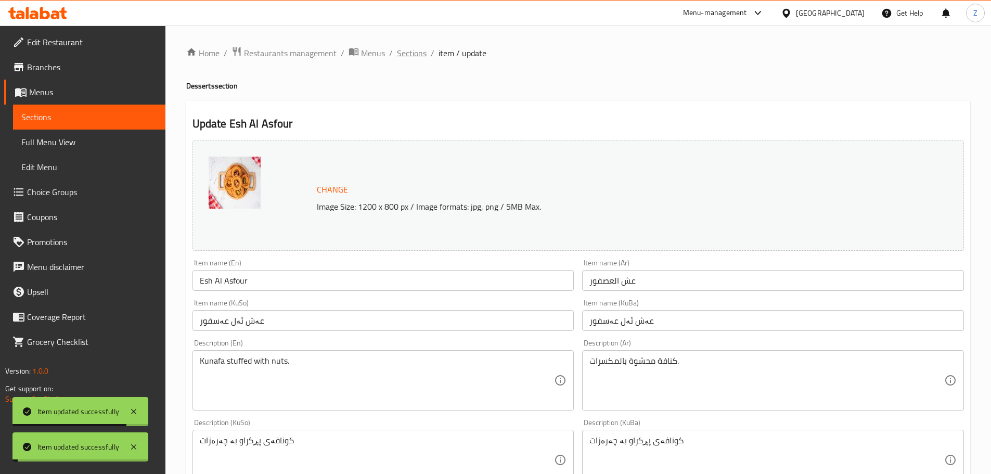
drag, startPoint x: 418, startPoint y: 53, endPoint x: 423, endPoint y: 67, distance: 14.8
click at [418, 53] on span "Sections" at bounding box center [412, 53] width 30 height 12
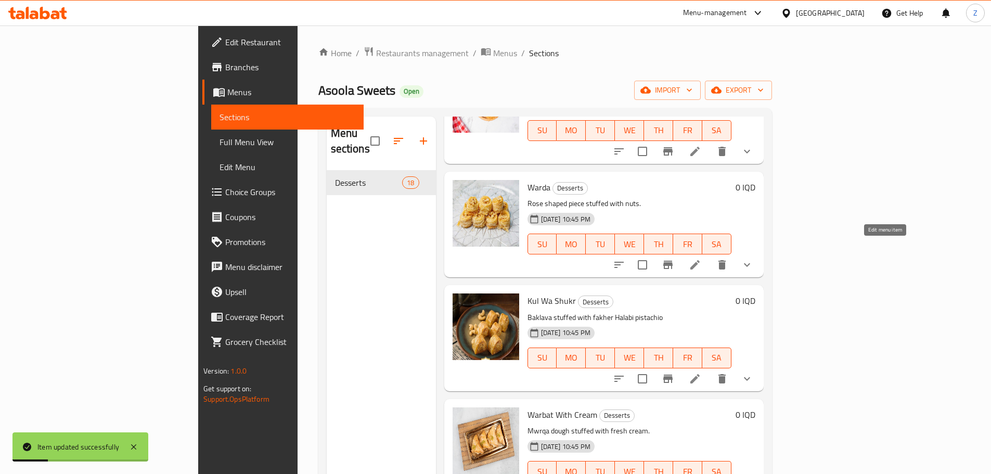
click at [702, 259] on icon at bounding box center [695, 265] width 12 height 12
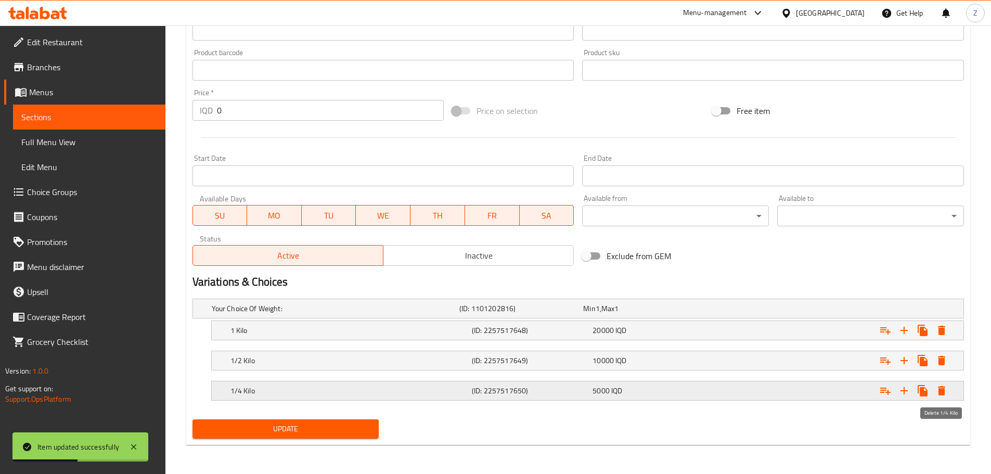
click at [939, 392] on icon "Expand" at bounding box center [942, 391] width 12 height 12
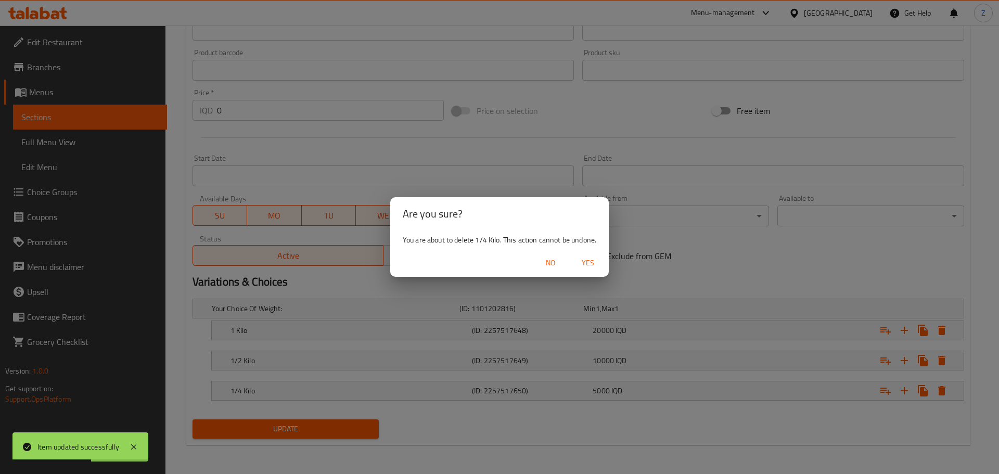
click at [592, 265] on span "Yes" at bounding box center [588, 263] width 25 height 13
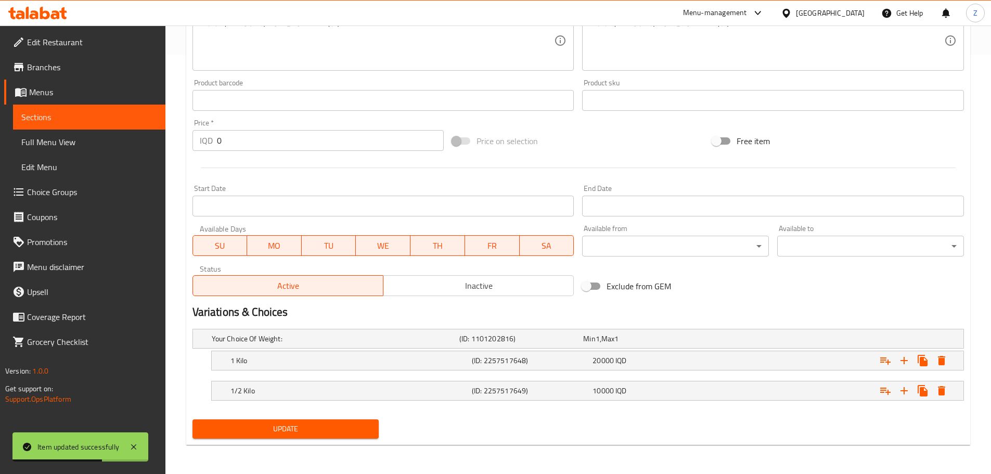
click at [353, 431] on span "Update" at bounding box center [286, 429] width 170 height 13
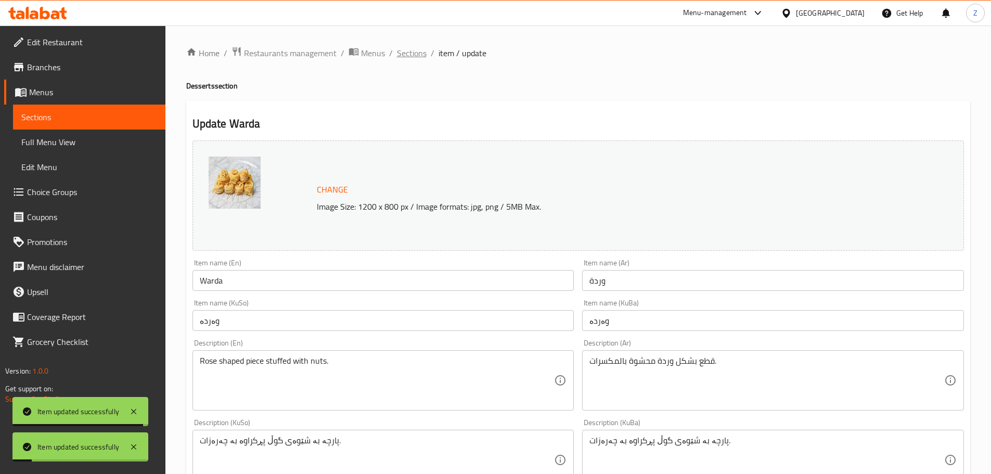
click at [420, 50] on span "Sections" at bounding box center [412, 53] width 30 height 12
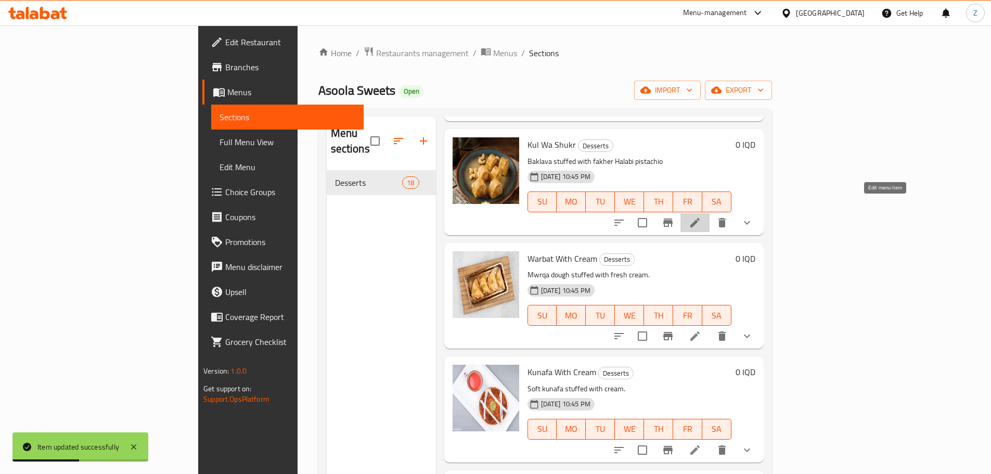
click at [702, 216] on icon at bounding box center [695, 222] width 12 height 12
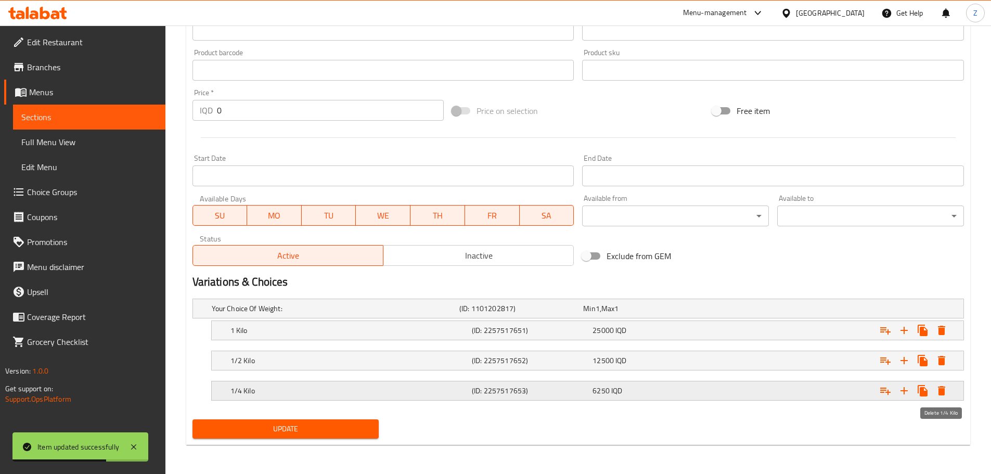
click at [944, 388] on icon "Expand" at bounding box center [942, 391] width 12 height 12
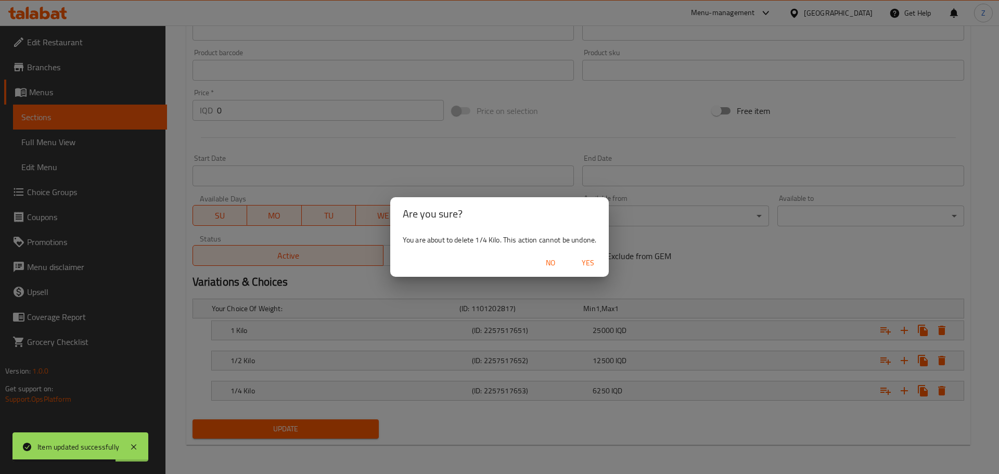
click at [592, 269] on span "Yes" at bounding box center [588, 263] width 25 height 13
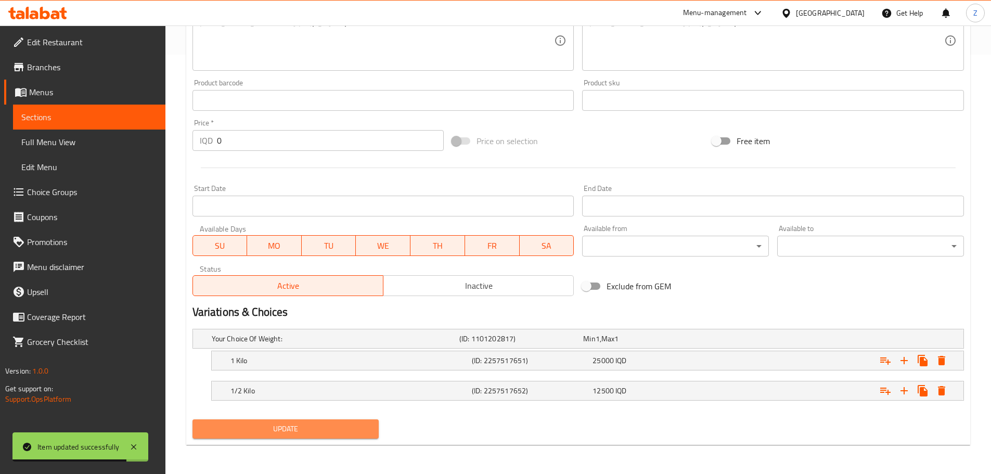
click at [342, 421] on button "Update" at bounding box center [286, 428] width 187 height 19
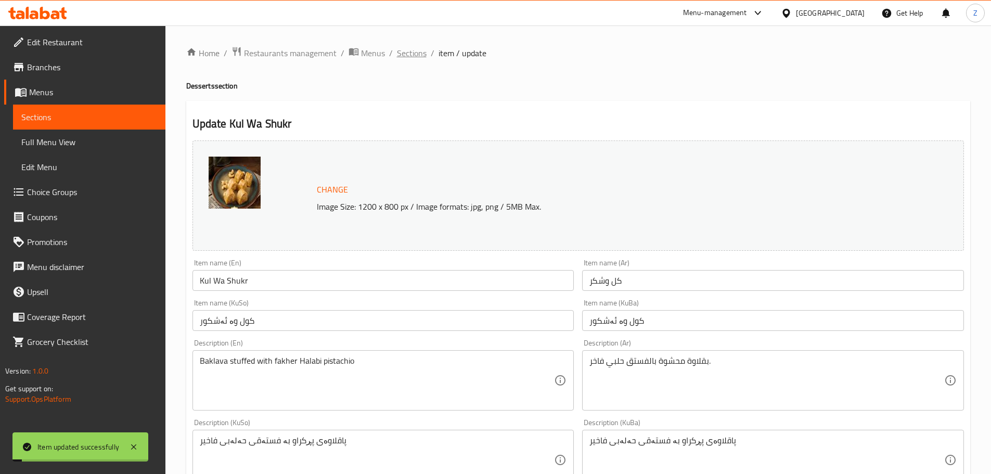
click at [415, 53] on span "Sections" at bounding box center [412, 53] width 30 height 12
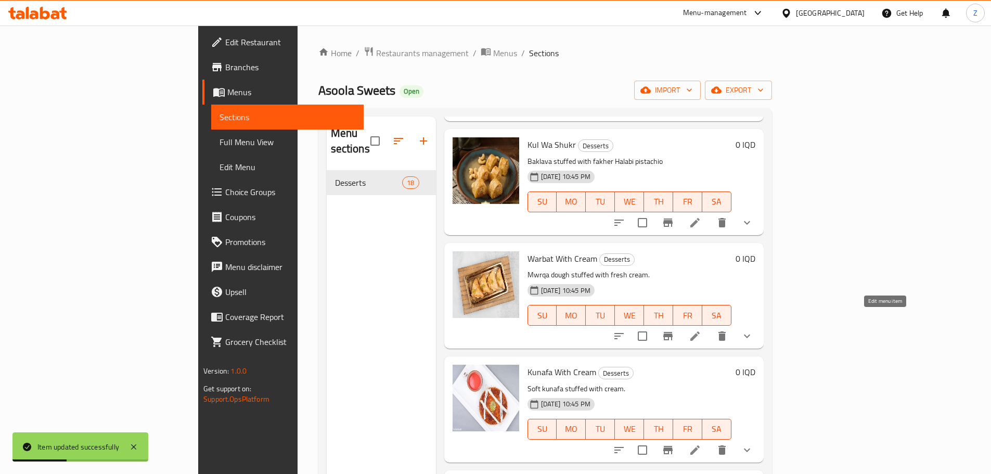
click at [702, 330] on icon at bounding box center [695, 336] width 12 height 12
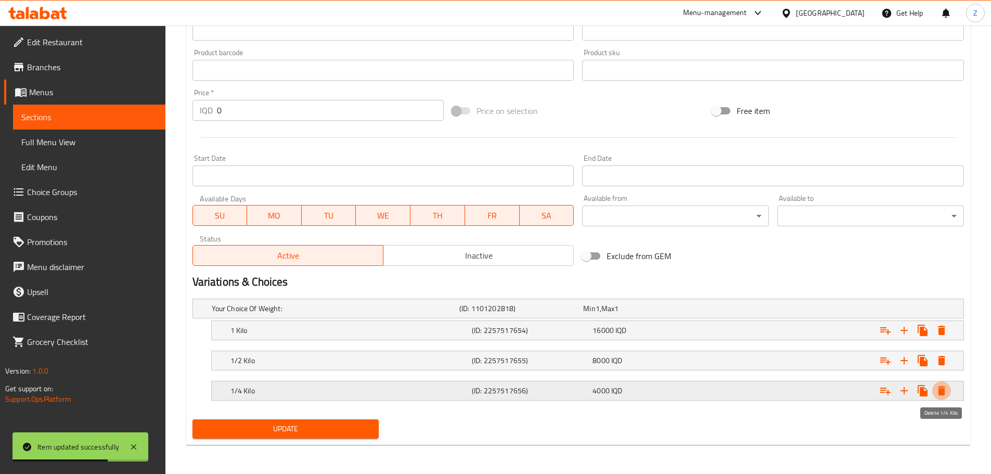
click at [940, 389] on icon "Expand" at bounding box center [941, 390] width 7 height 9
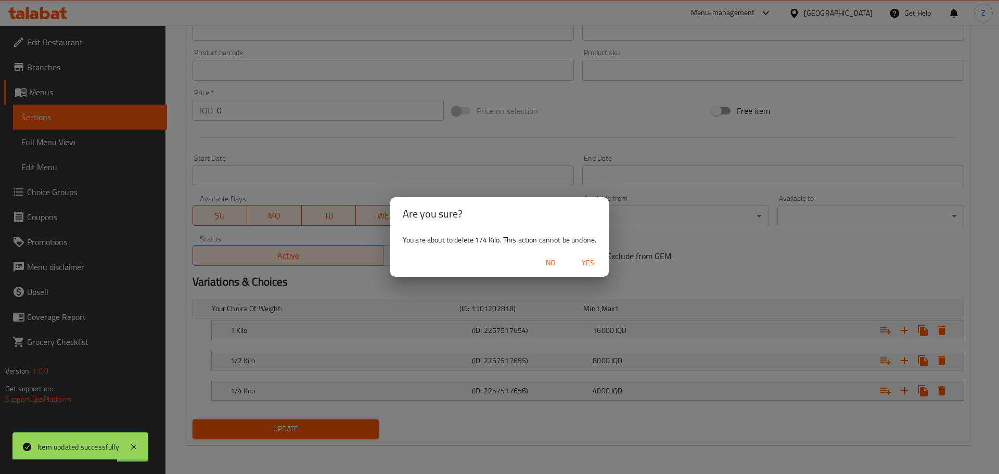
drag, startPoint x: 585, startPoint y: 270, endPoint x: 571, endPoint y: 284, distance: 19.5
click at [585, 270] on button "Yes" at bounding box center [587, 262] width 33 height 19
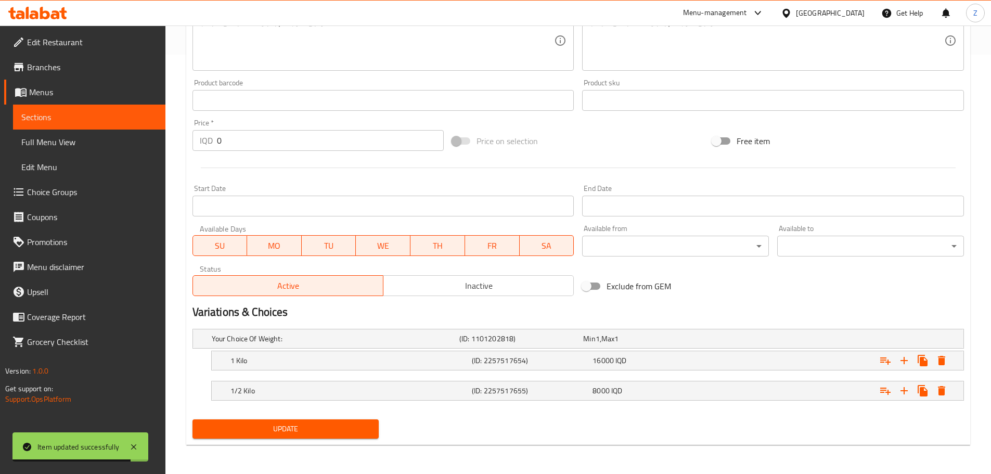
click at [323, 425] on span "Update" at bounding box center [286, 429] width 170 height 13
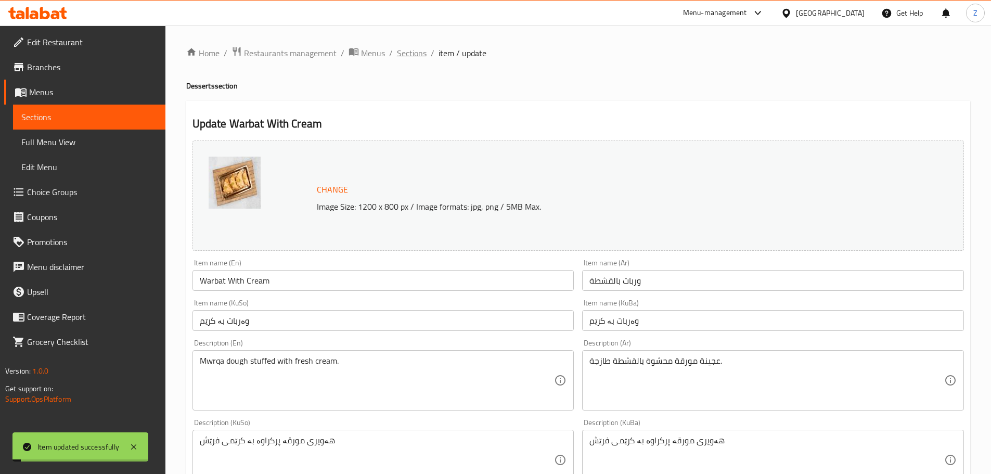
click at [420, 48] on span "Sections" at bounding box center [412, 53] width 30 height 12
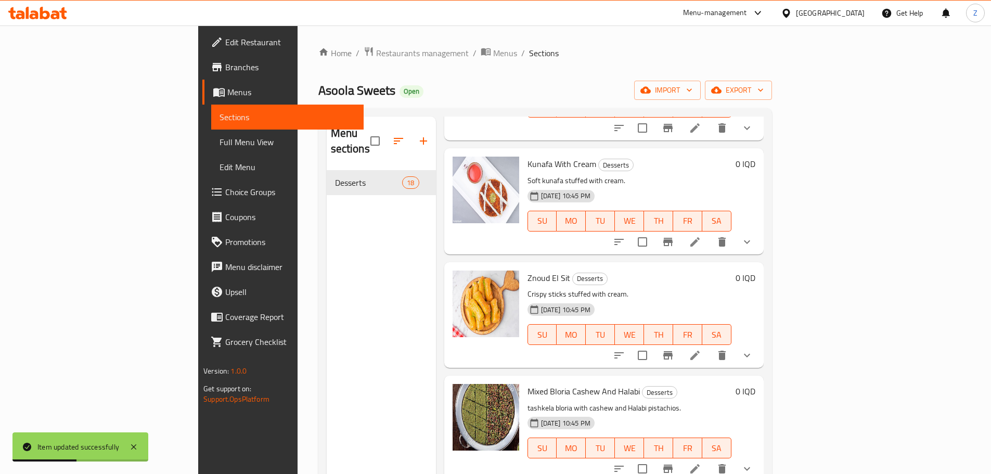
click at [702, 236] on icon at bounding box center [695, 242] width 12 height 12
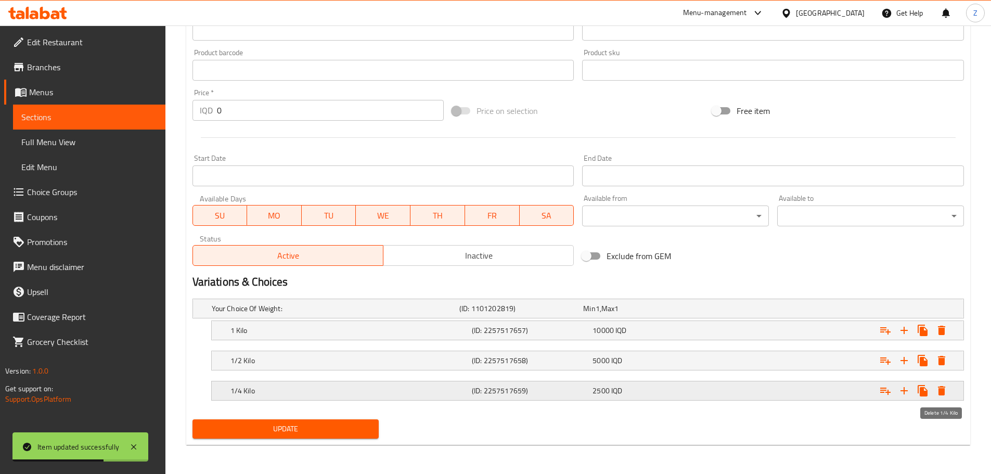
click at [945, 391] on icon "Expand" at bounding box center [941, 390] width 7 height 9
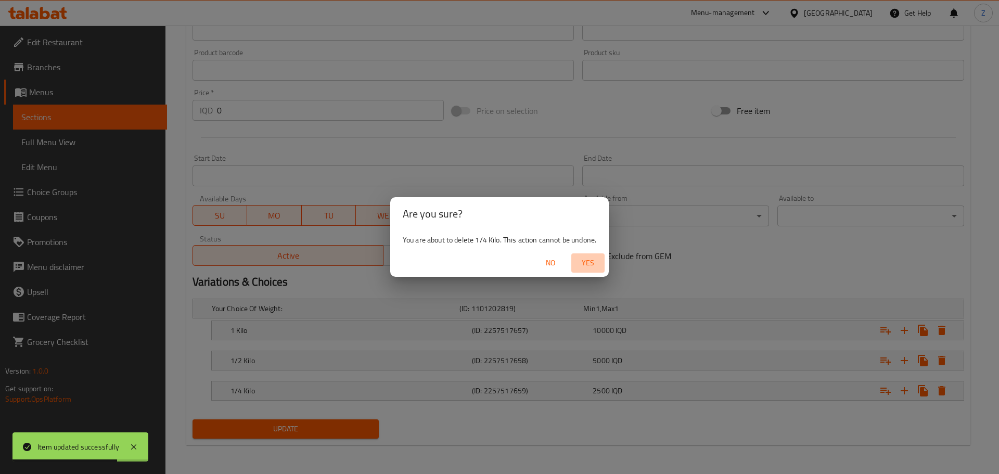
click at [589, 268] on span "Yes" at bounding box center [588, 263] width 25 height 13
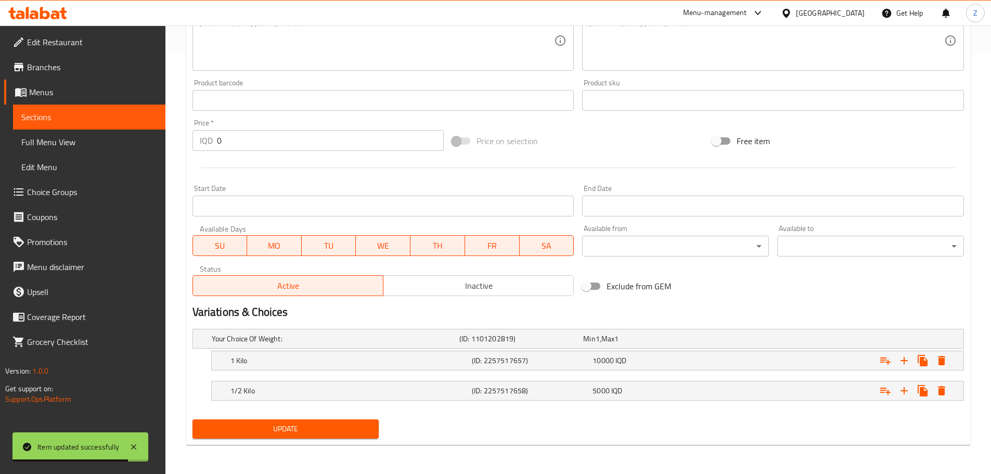
click at [331, 418] on div "Update" at bounding box center [285, 429] width 195 height 28
click at [334, 427] on span "Update" at bounding box center [286, 429] width 170 height 13
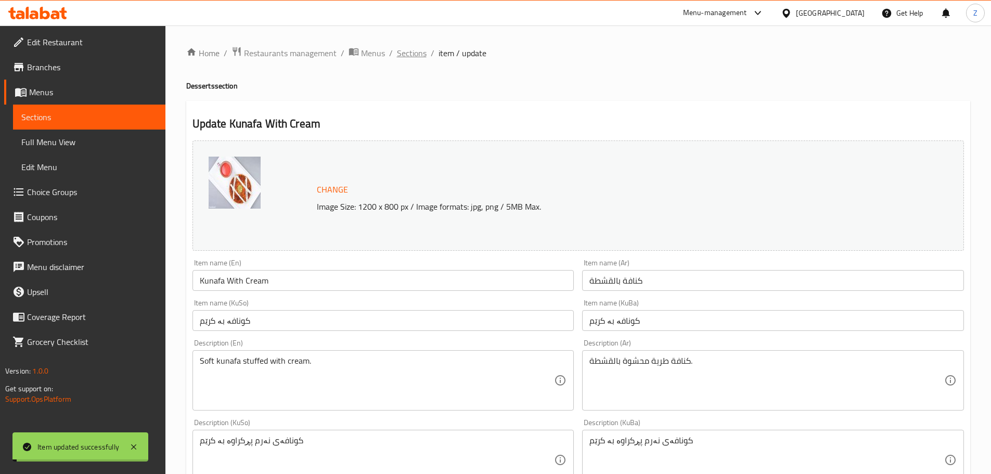
click at [413, 53] on span "Sections" at bounding box center [412, 53] width 30 height 12
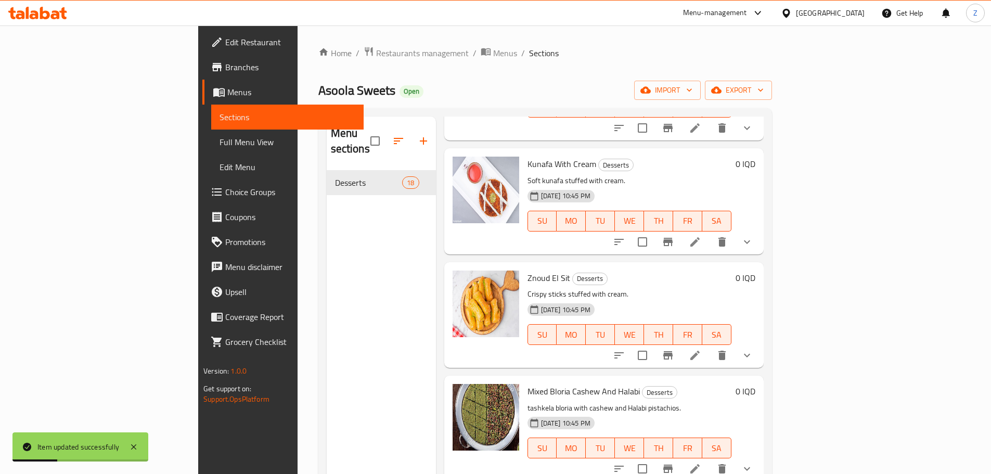
click at [710, 346] on li at bounding box center [695, 355] width 29 height 19
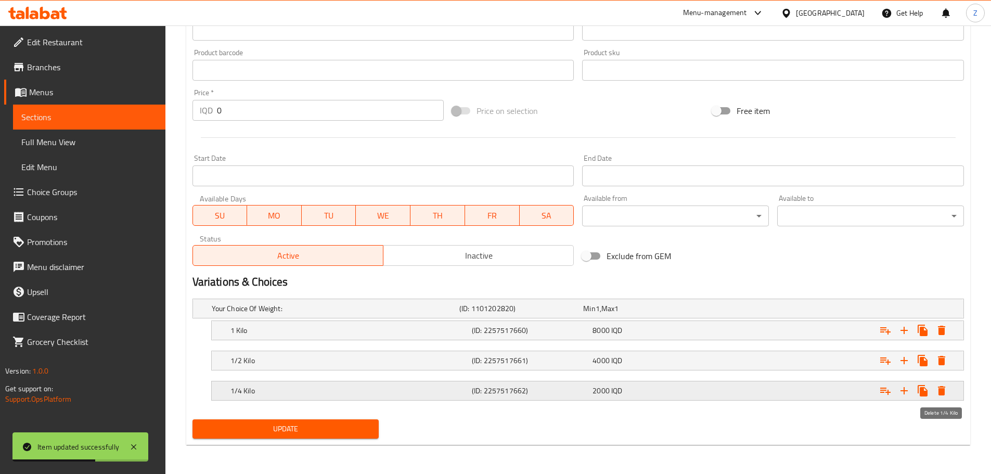
click at [937, 389] on icon "Expand" at bounding box center [942, 391] width 12 height 12
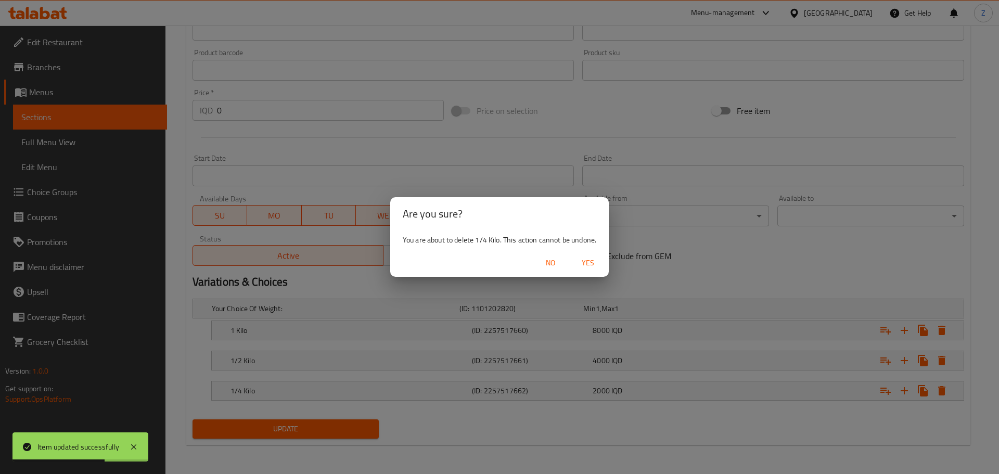
click at [585, 263] on span "Yes" at bounding box center [588, 263] width 25 height 13
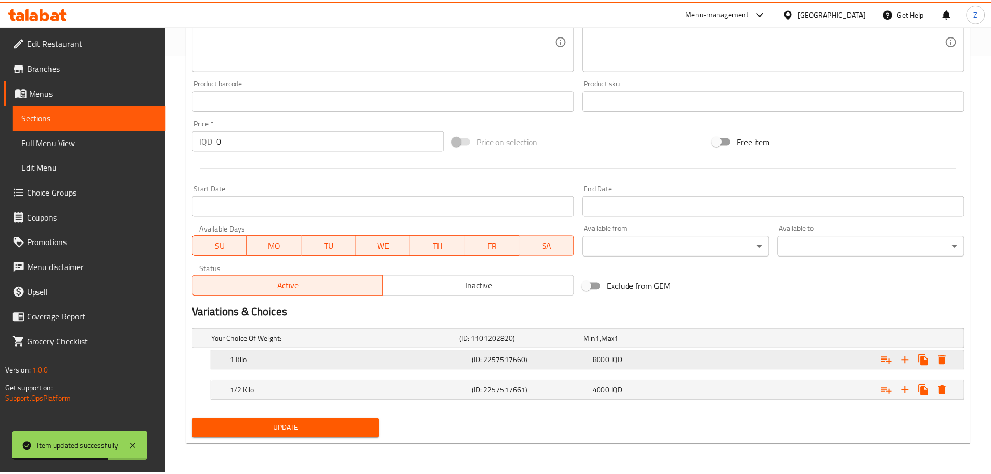
scroll to position [419, 0]
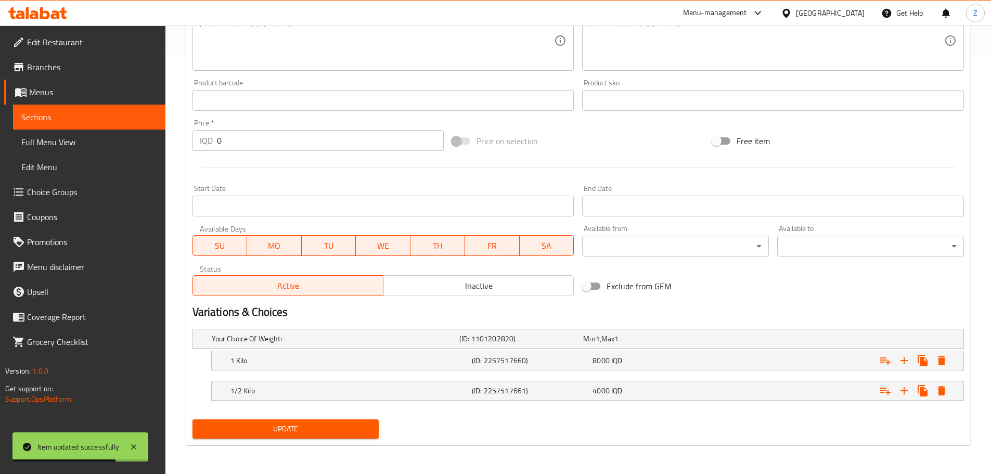
click at [311, 426] on span "Update" at bounding box center [286, 429] width 170 height 13
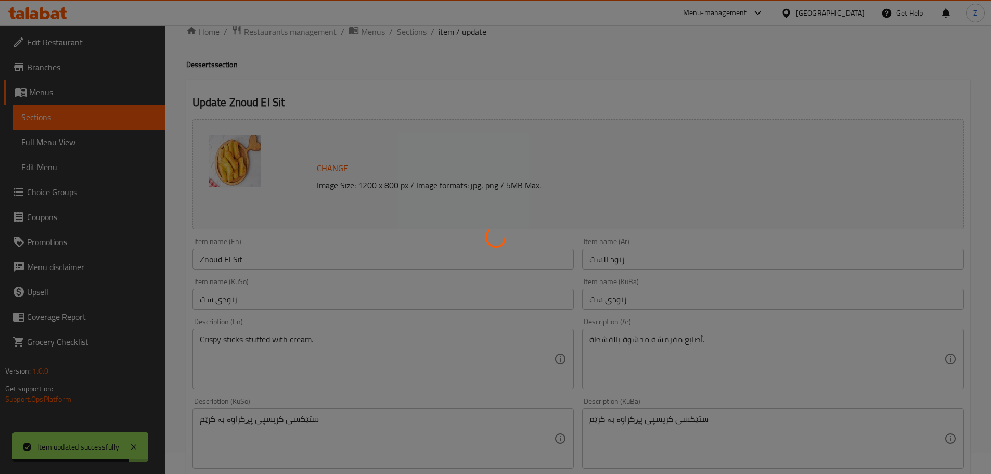
scroll to position [0, 0]
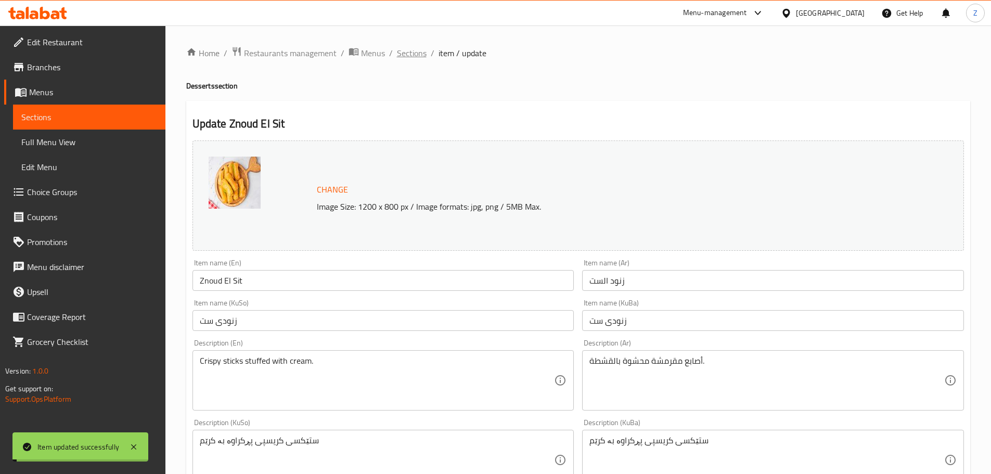
click at [415, 53] on span "Sections" at bounding box center [412, 53] width 30 height 12
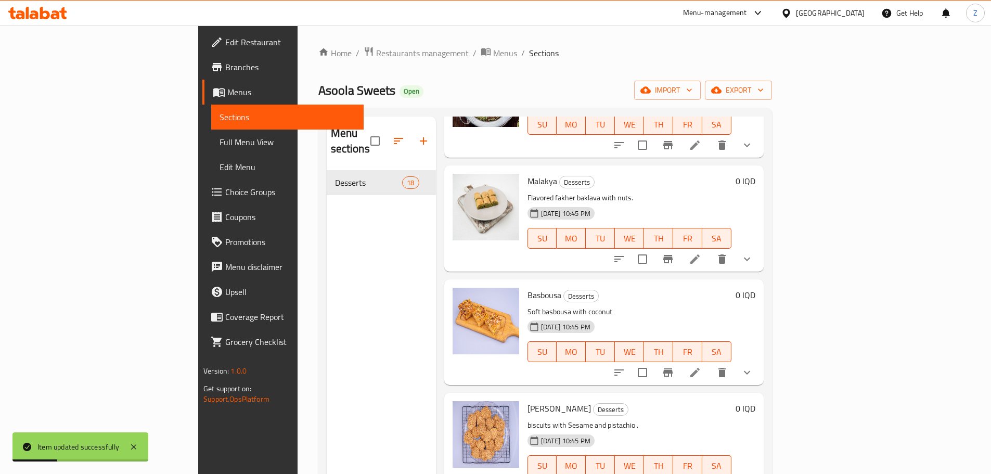
scroll to position [1301, 0]
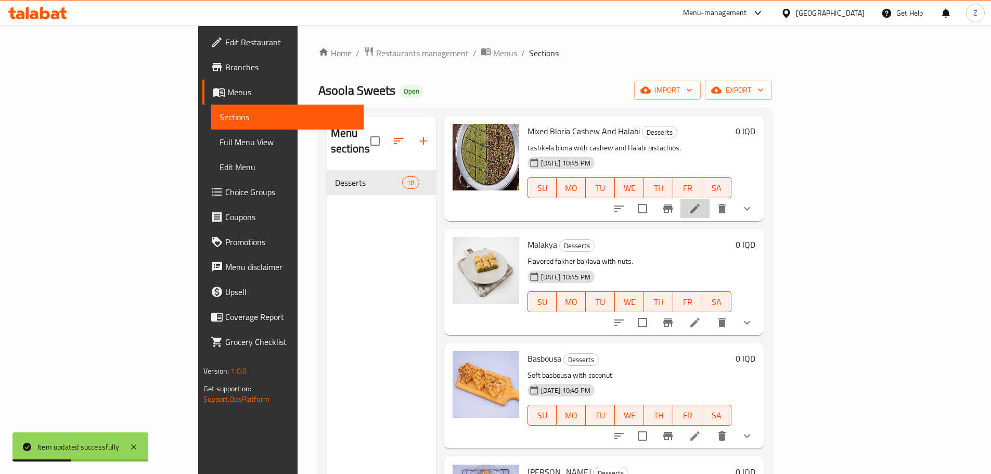
click at [710, 199] on li at bounding box center [695, 208] width 29 height 19
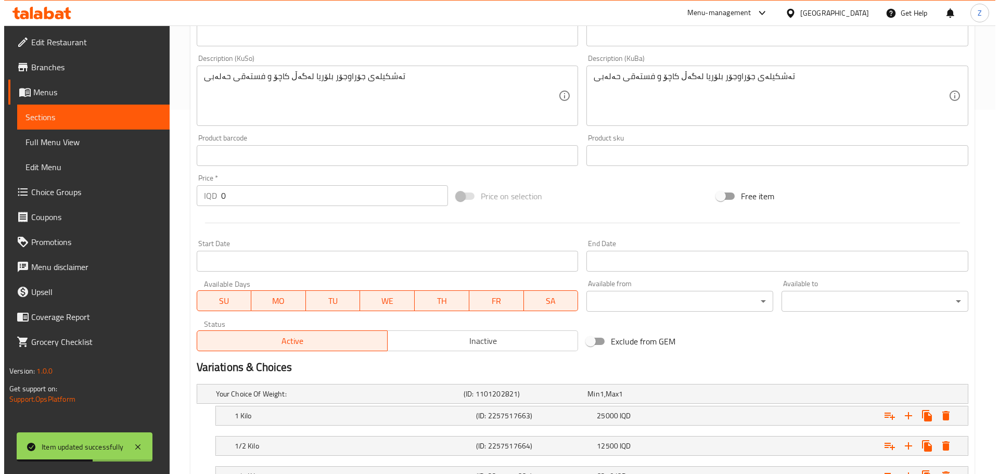
scroll to position [450, 0]
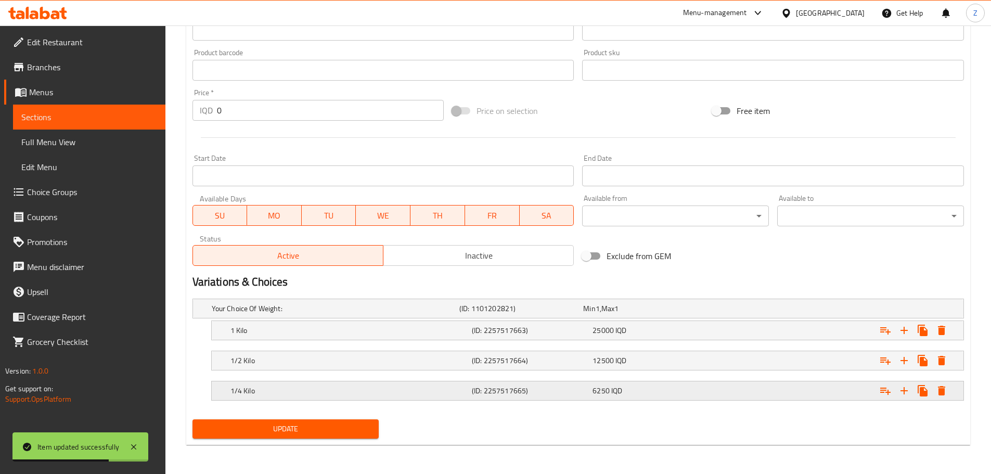
click at [946, 390] on icon "Expand" at bounding box center [942, 391] width 12 height 12
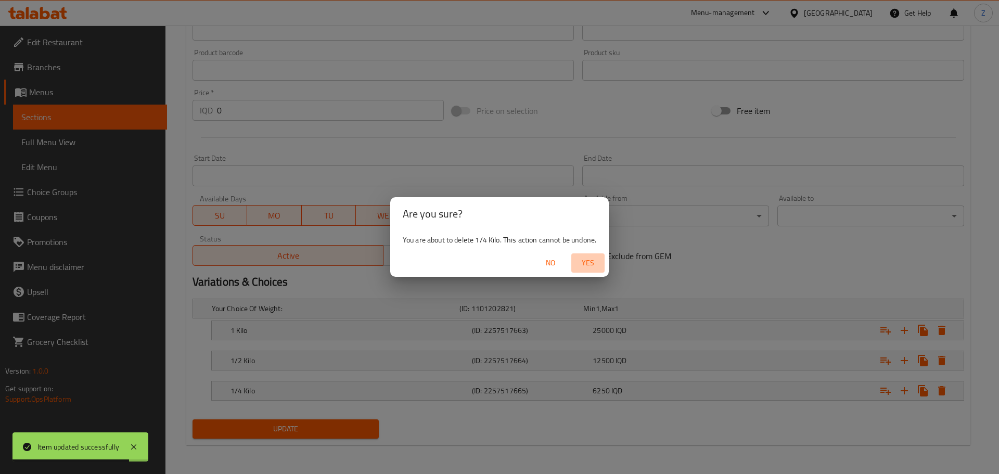
click at [588, 267] on span "Yes" at bounding box center [588, 263] width 25 height 13
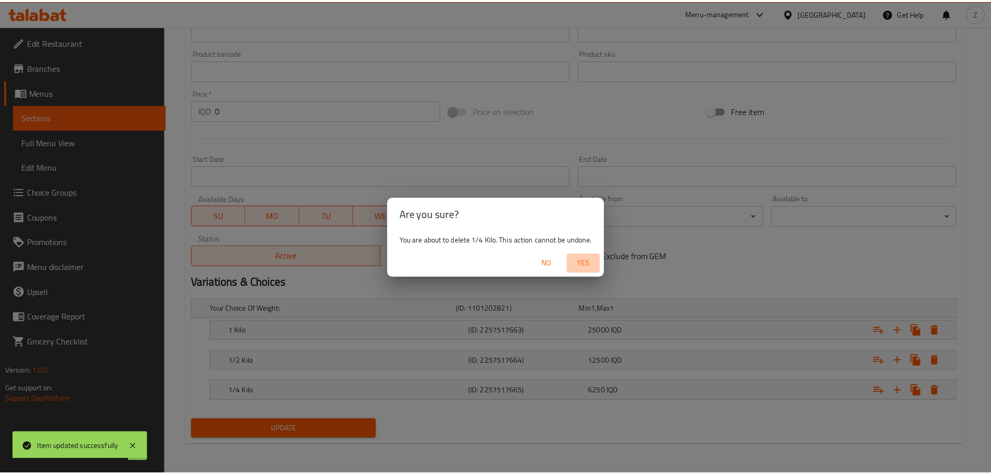
scroll to position [419, 0]
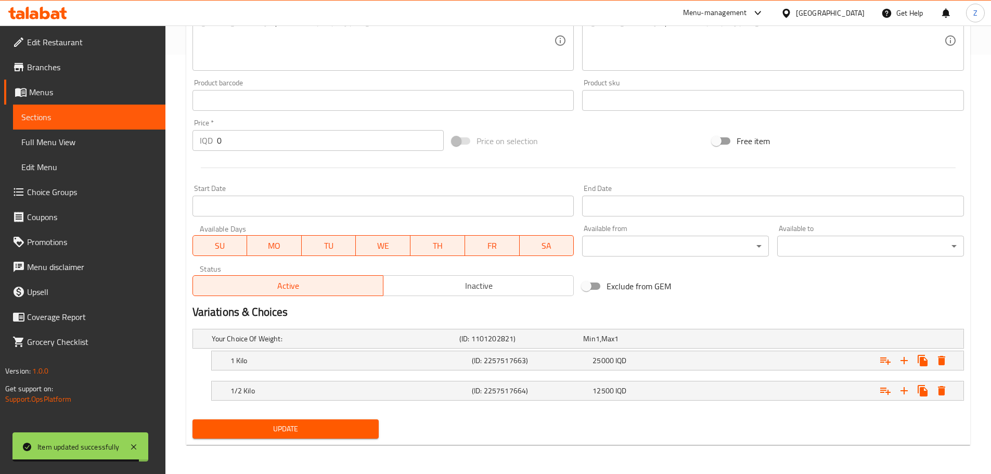
click at [385, 415] on div "Update" at bounding box center [578, 429] width 780 height 28
click at [368, 429] on span "Update" at bounding box center [286, 429] width 170 height 13
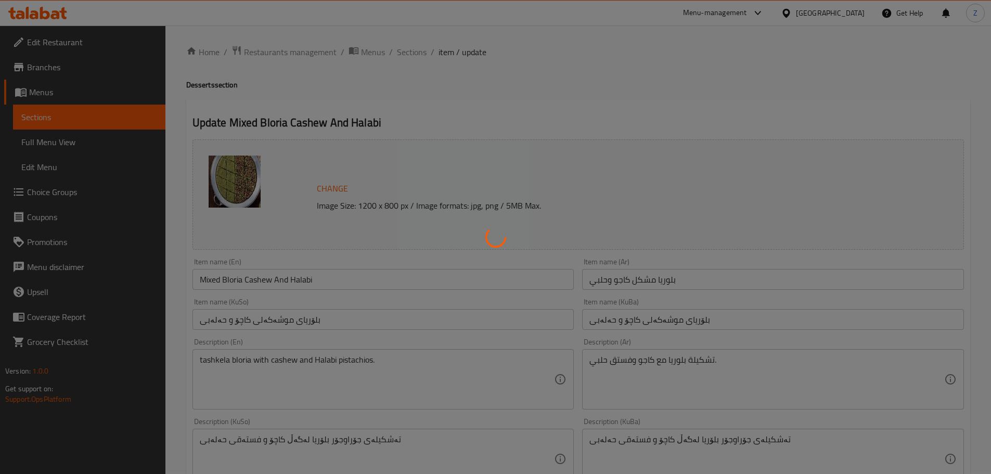
scroll to position [0, 0]
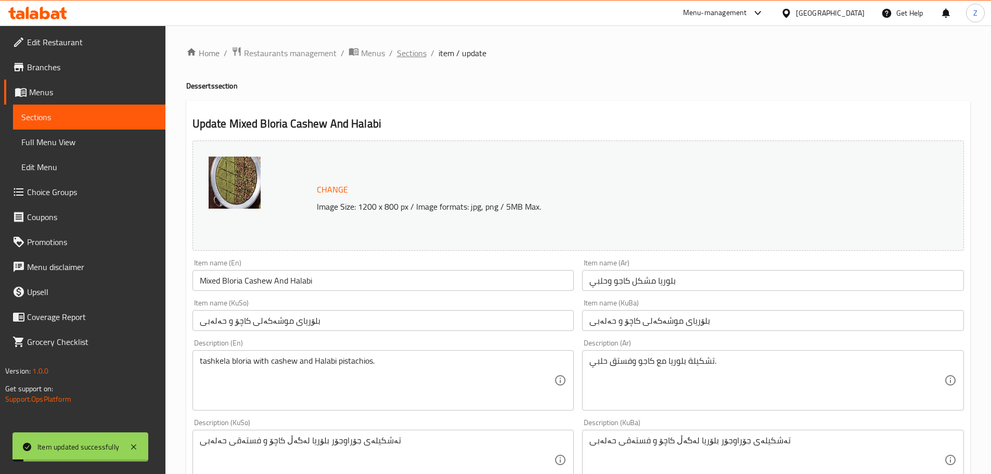
click at [398, 59] on span "Sections" at bounding box center [412, 53] width 30 height 12
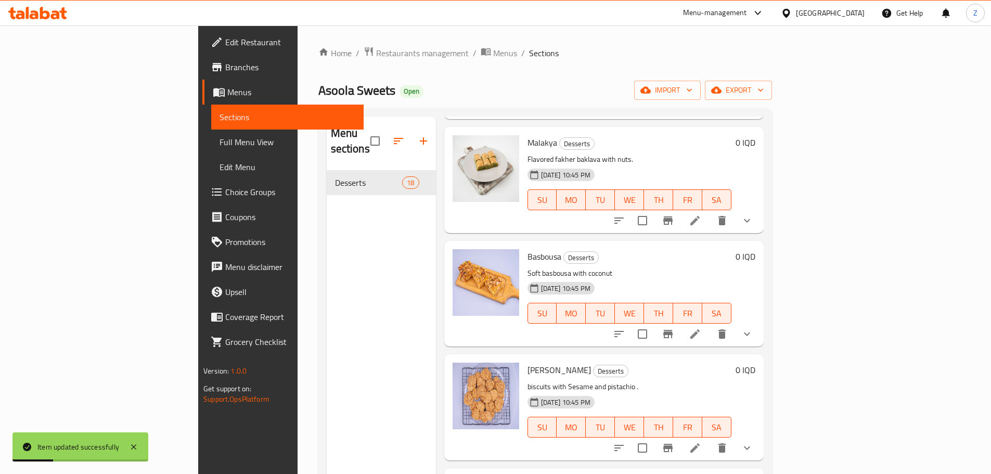
scroll to position [1405, 0]
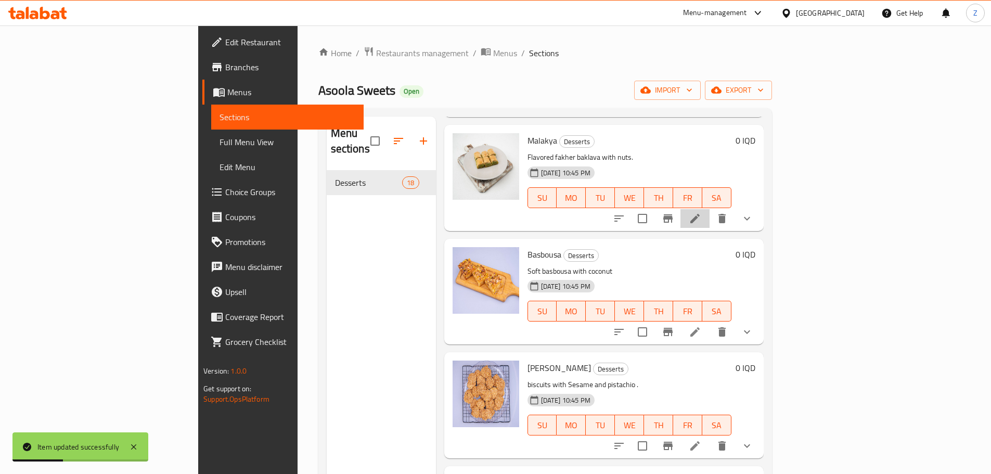
click at [710, 209] on li at bounding box center [695, 218] width 29 height 19
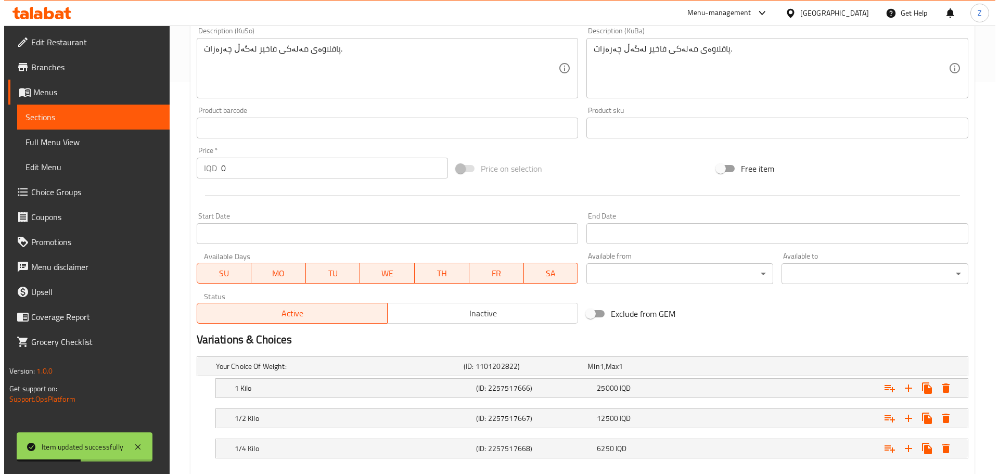
scroll to position [450, 0]
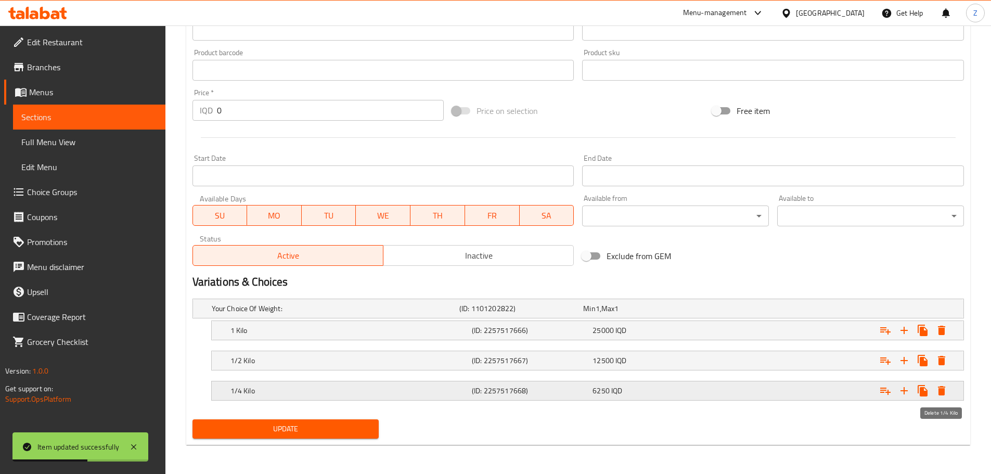
click at [943, 391] on icon "Expand" at bounding box center [941, 390] width 7 height 9
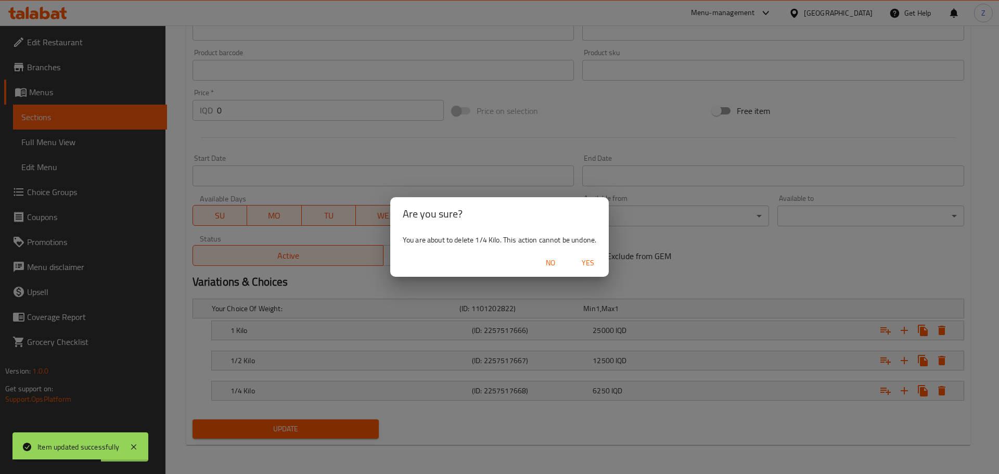
drag, startPoint x: 581, startPoint y: 264, endPoint x: 481, endPoint y: 320, distance: 114.4
click at [581, 264] on span "Yes" at bounding box center [588, 263] width 25 height 13
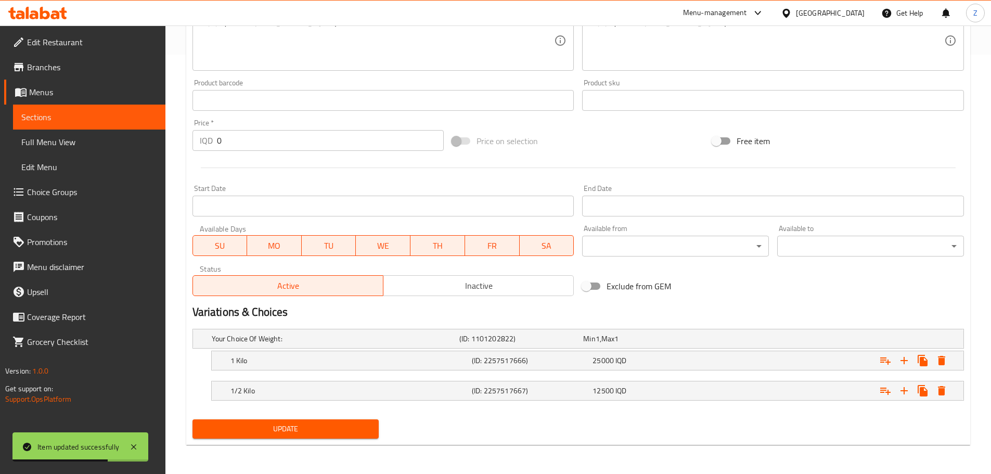
click at [311, 433] on span "Update" at bounding box center [286, 429] width 170 height 13
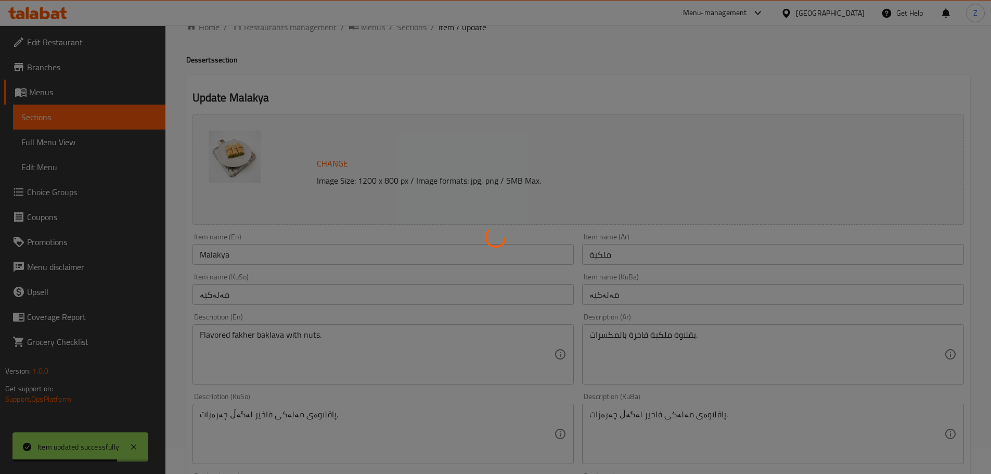
scroll to position [0, 0]
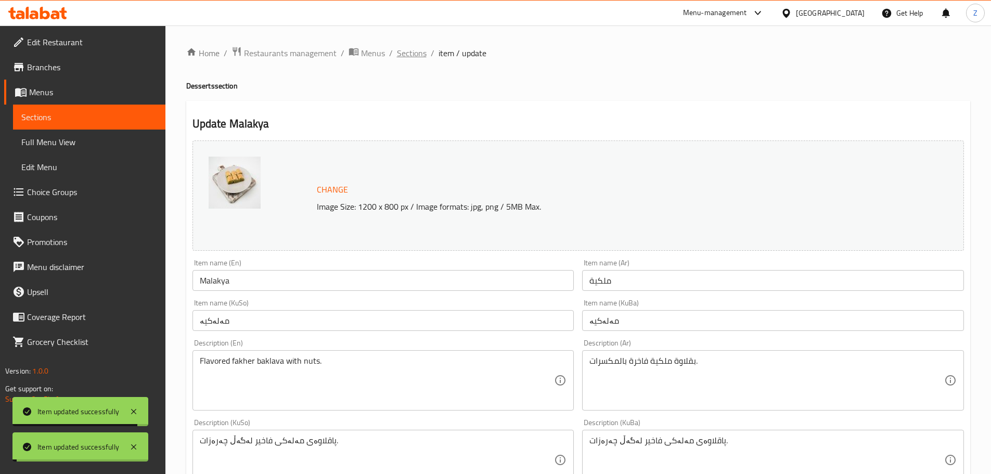
click at [407, 53] on span "Sections" at bounding box center [412, 53] width 30 height 12
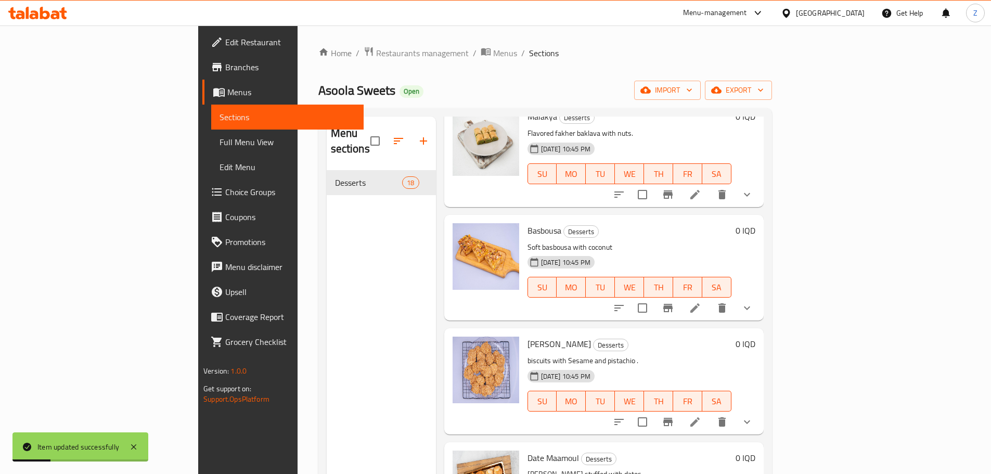
scroll to position [1509, 0]
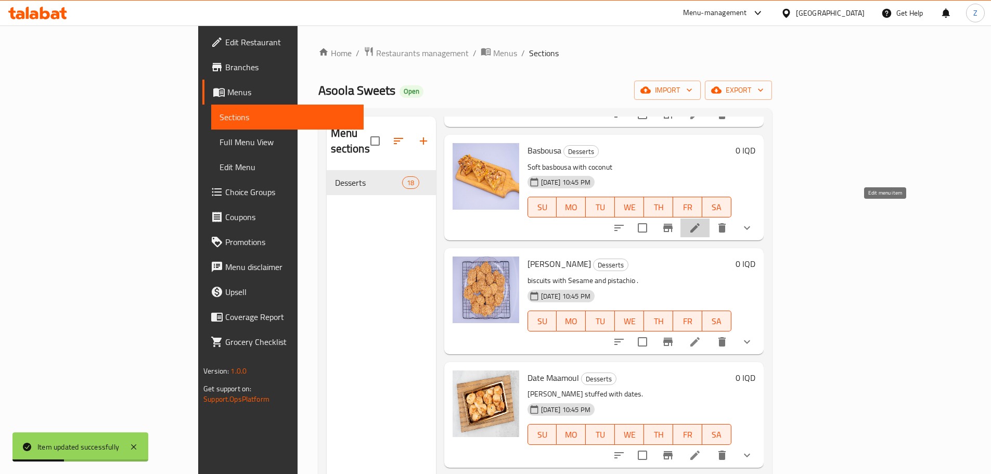
click at [702, 222] on icon at bounding box center [695, 228] width 12 height 12
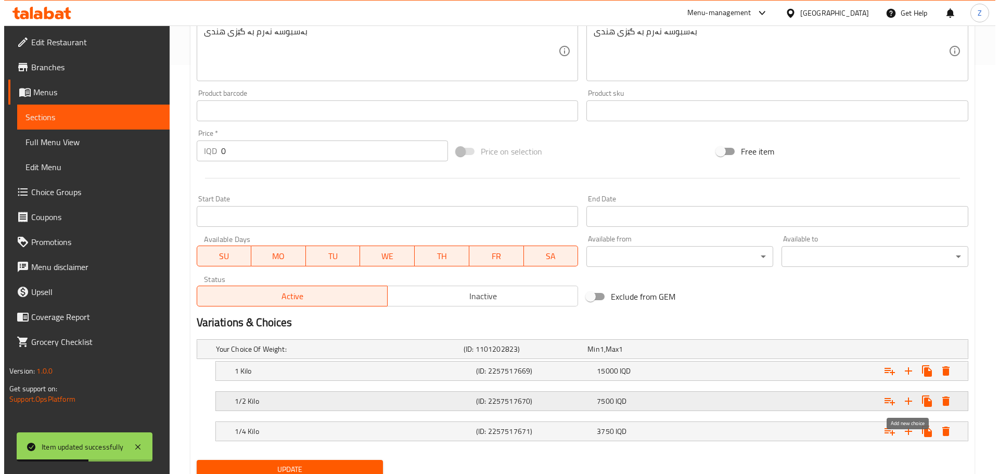
scroll to position [450, 0]
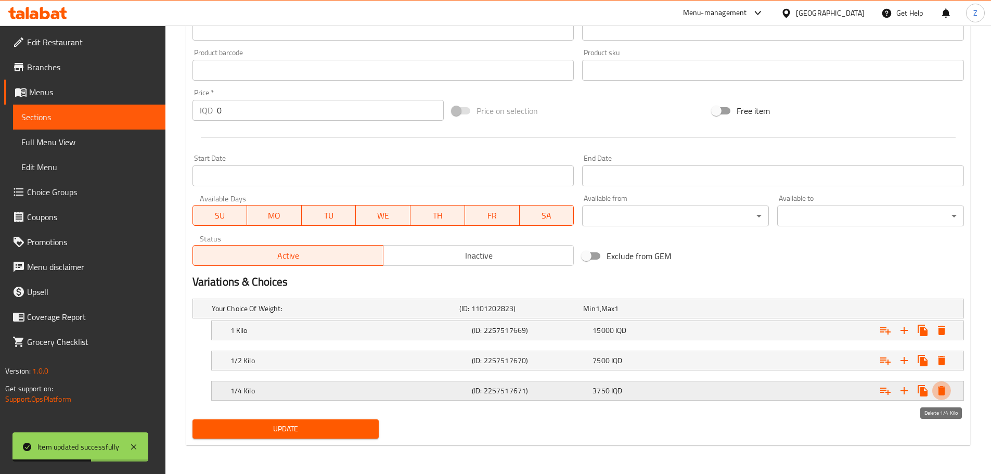
click at [944, 391] on icon "Expand" at bounding box center [941, 390] width 7 height 9
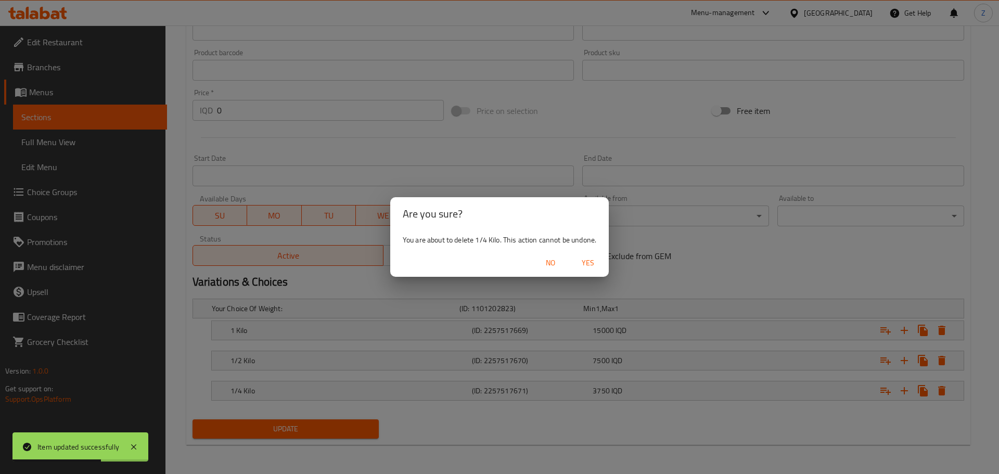
click at [598, 255] on button "Yes" at bounding box center [587, 262] width 33 height 19
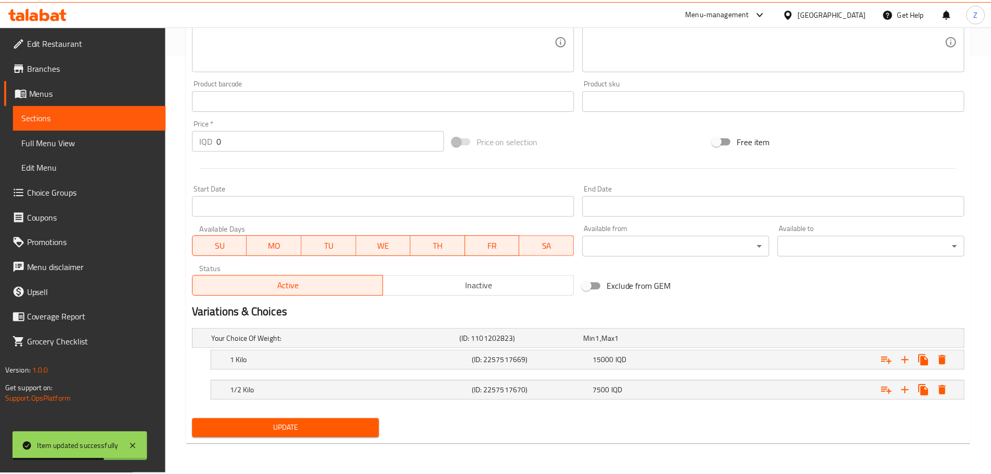
scroll to position [419, 0]
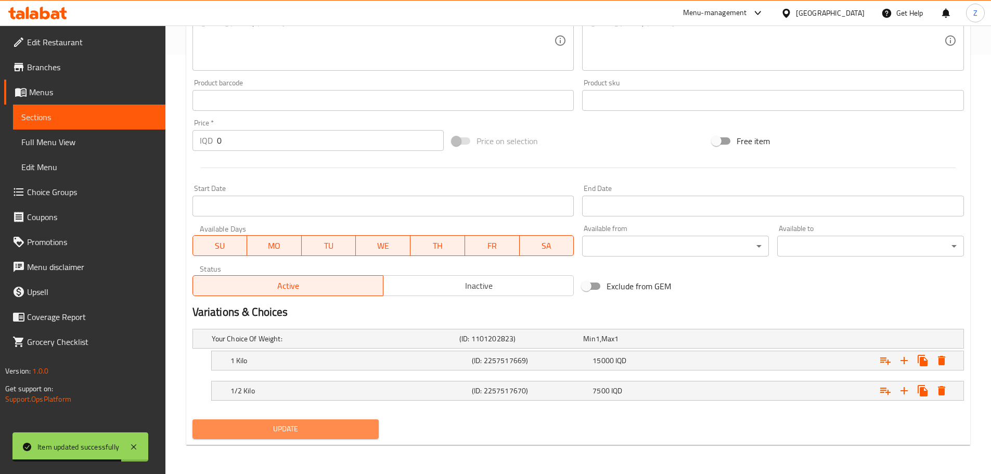
click at [368, 430] on span "Update" at bounding box center [286, 429] width 170 height 13
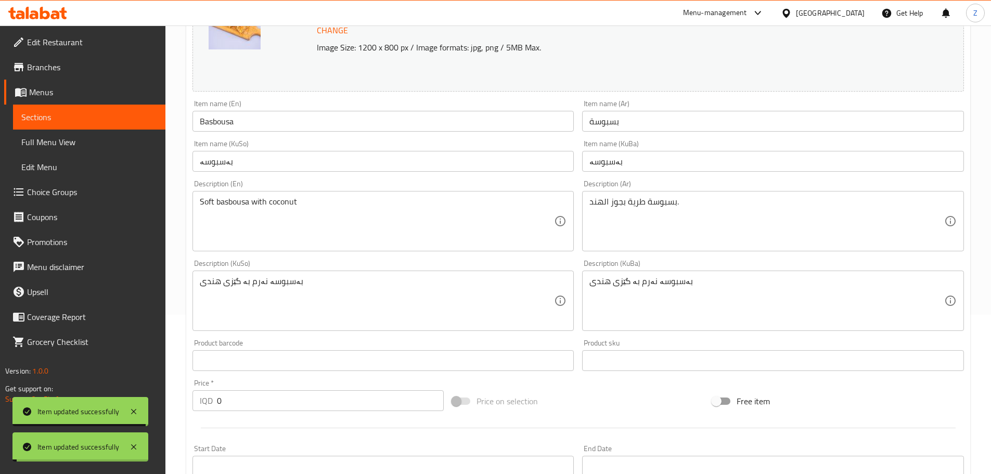
scroll to position [0, 0]
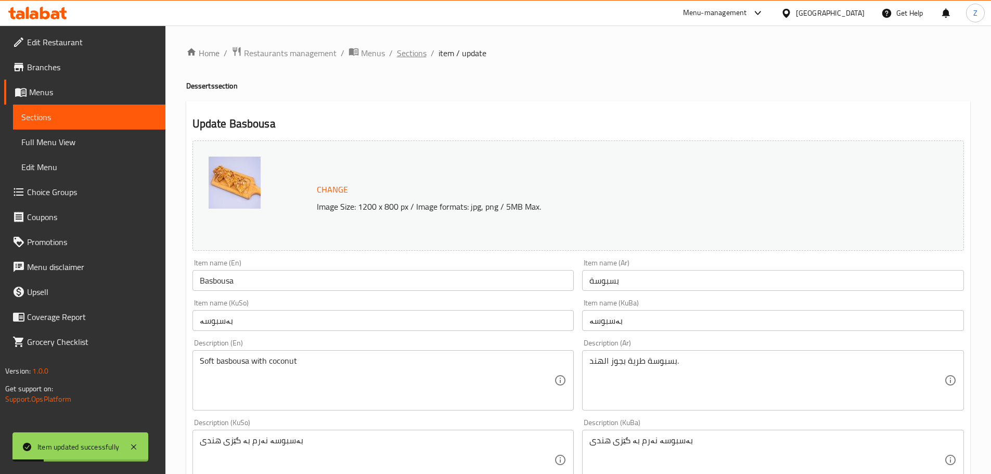
click at [412, 59] on span "Sections" at bounding box center [412, 53] width 30 height 12
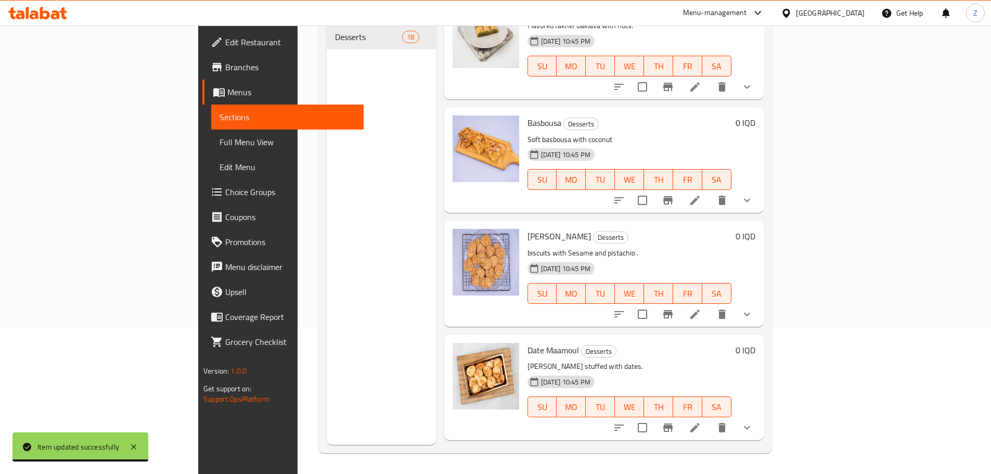
scroll to position [1390, 0]
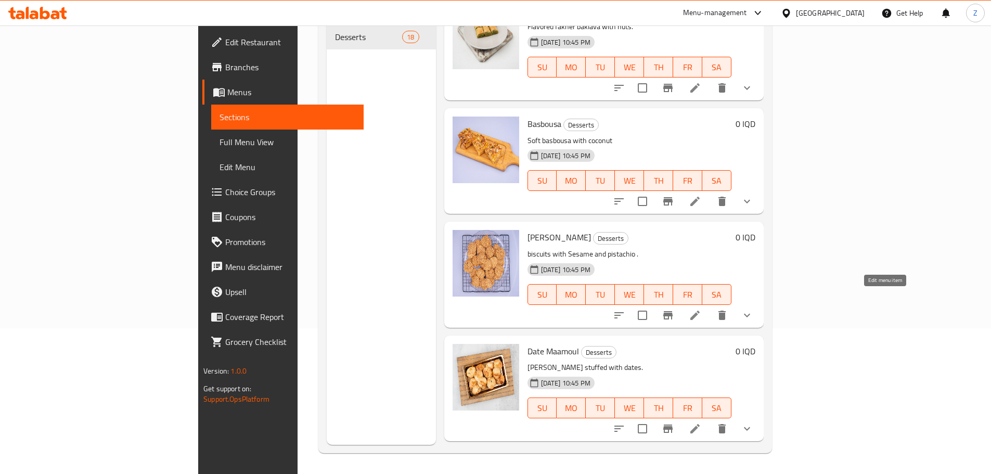
click at [702, 309] on icon at bounding box center [695, 315] width 12 height 12
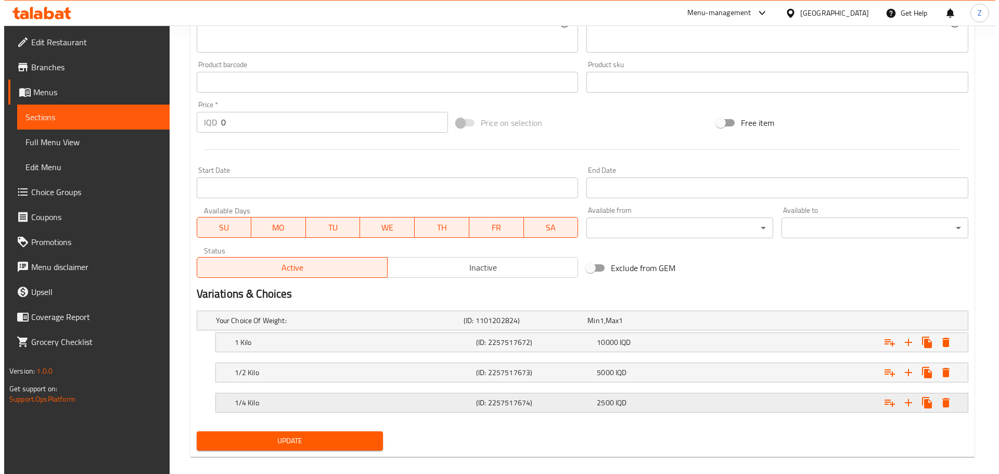
scroll to position [450, 0]
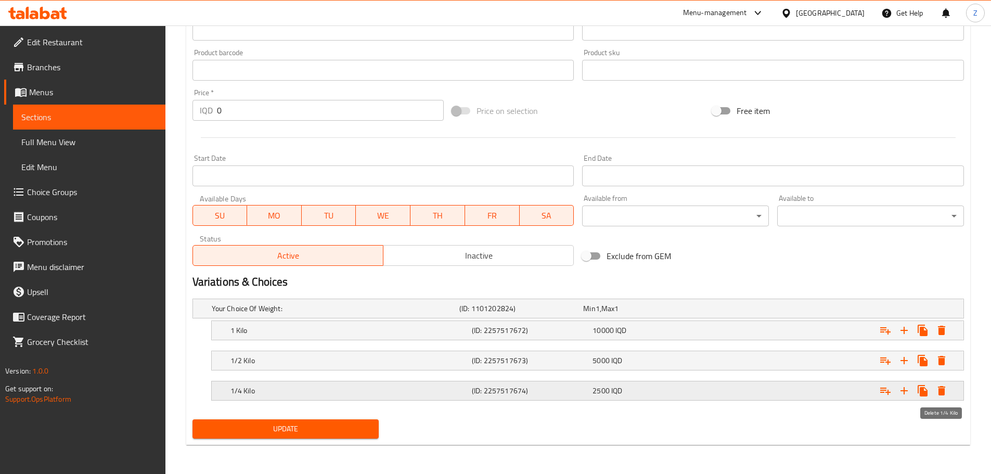
click at [948, 391] on icon "Expand" at bounding box center [942, 391] width 12 height 12
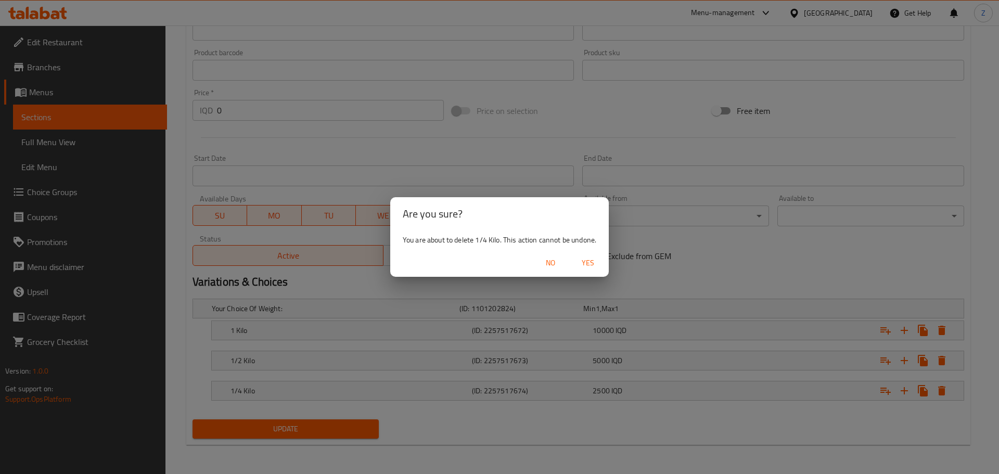
click at [587, 261] on span "Yes" at bounding box center [588, 263] width 25 height 13
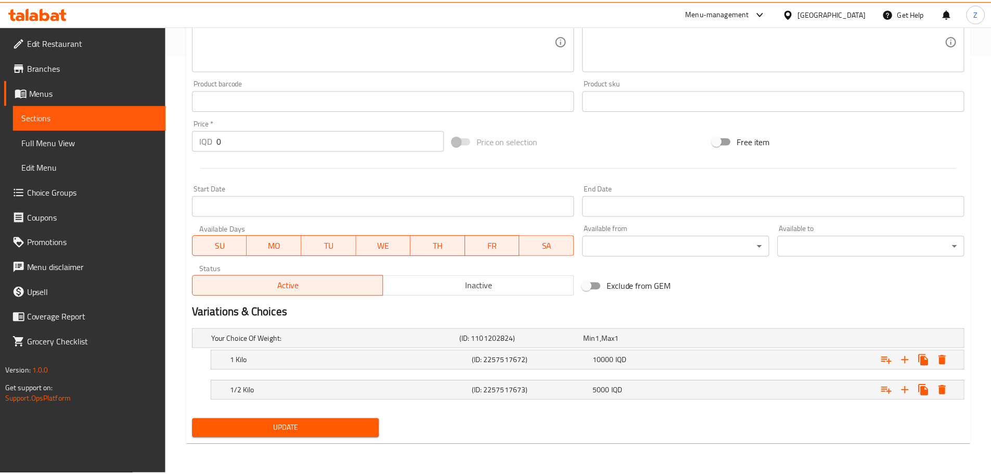
scroll to position [419, 0]
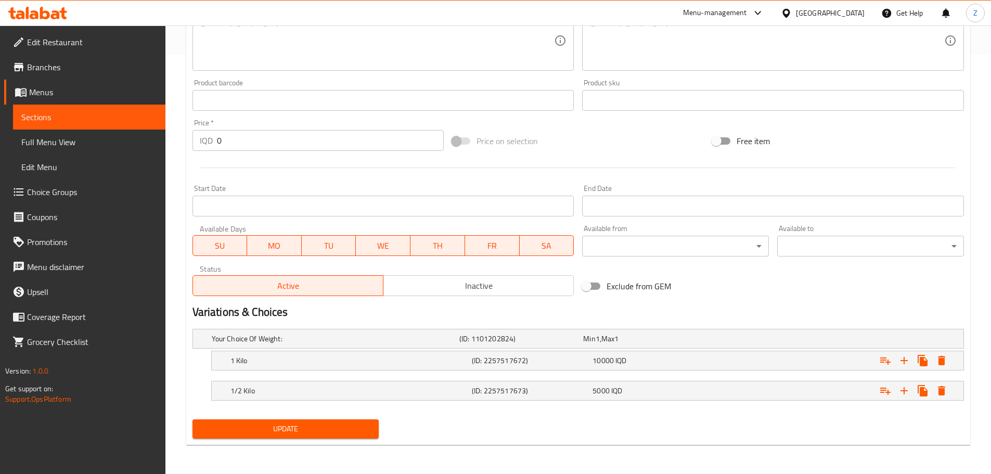
click at [316, 425] on span "Update" at bounding box center [286, 429] width 170 height 13
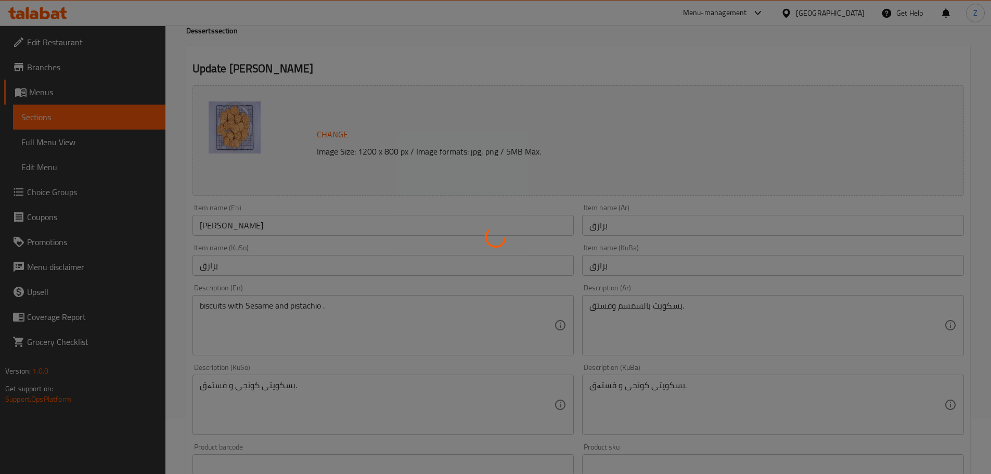
scroll to position [0, 0]
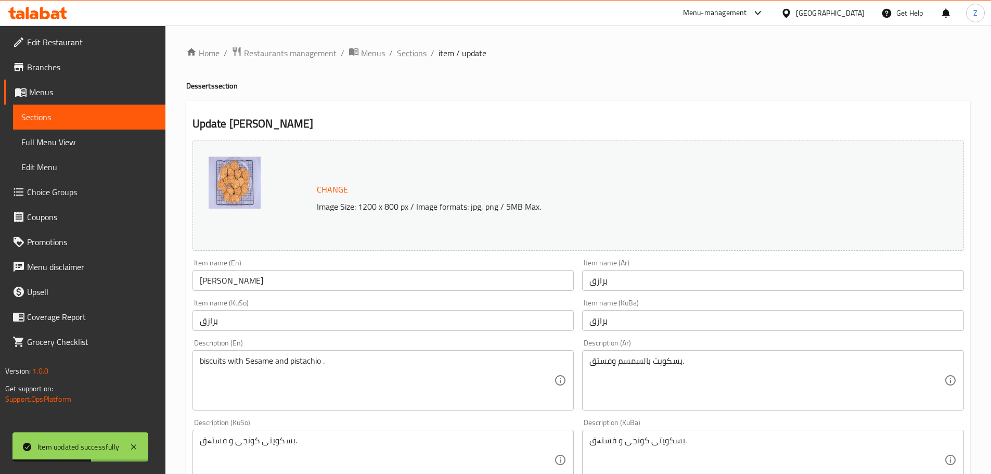
click at [420, 59] on span "Sections" at bounding box center [412, 53] width 30 height 12
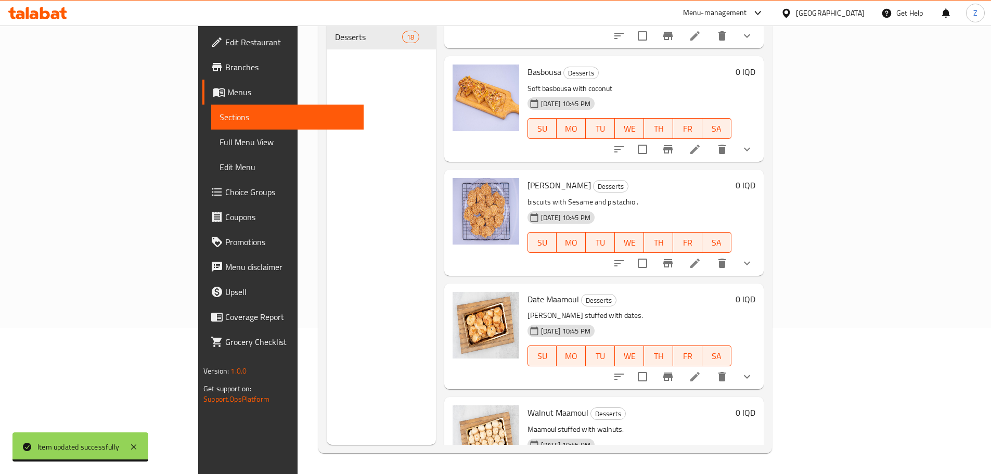
scroll to position [1598, 0]
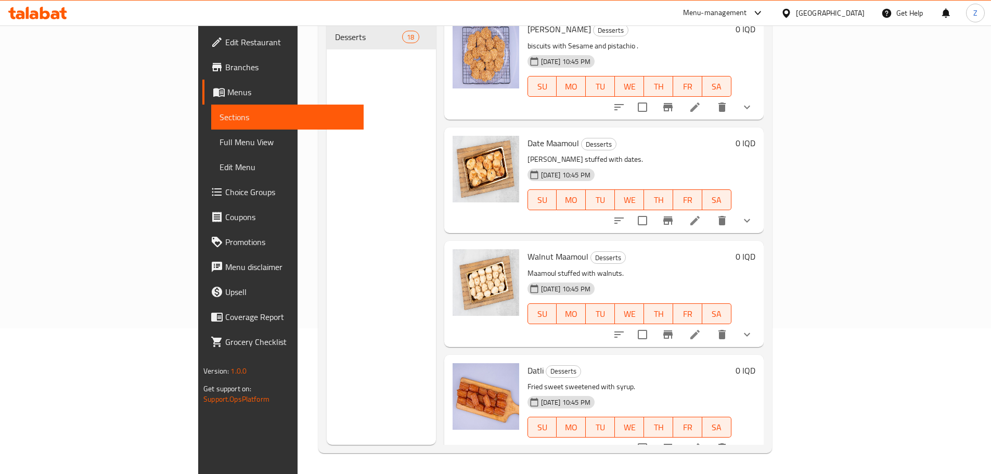
click at [702, 214] on icon at bounding box center [695, 220] width 12 height 12
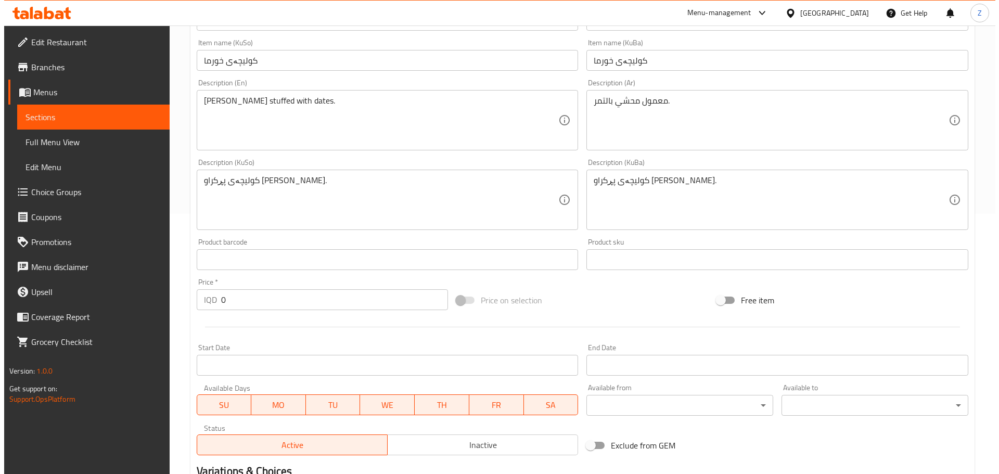
scroll to position [450, 0]
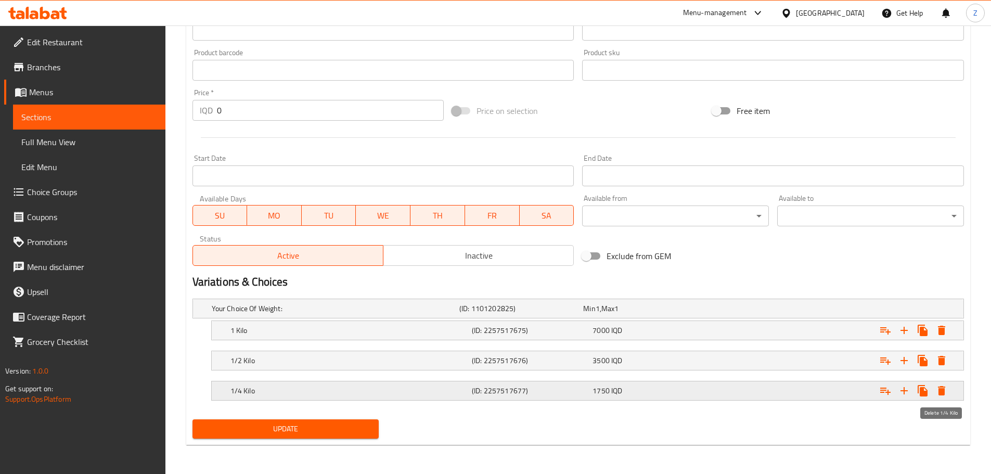
click at [938, 386] on icon "Expand" at bounding box center [942, 391] width 12 height 12
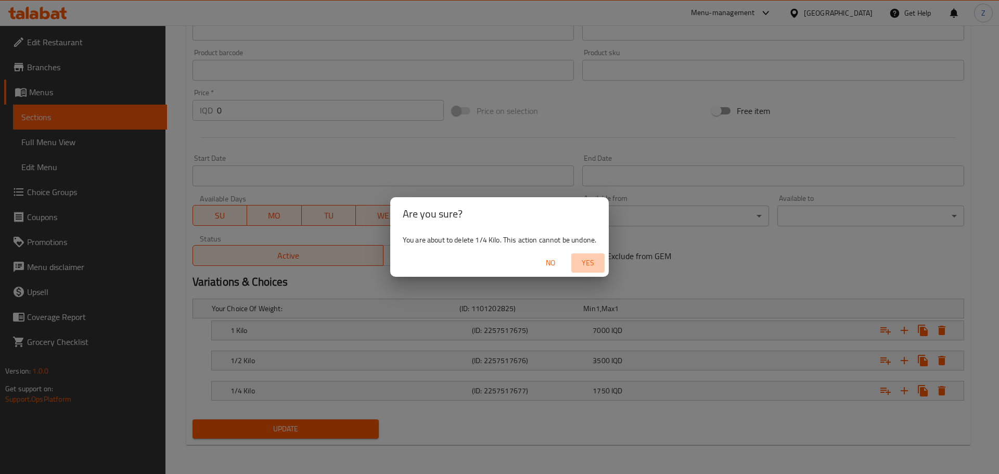
click at [584, 257] on span "Yes" at bounding box center [588, 263] width 25 height 13
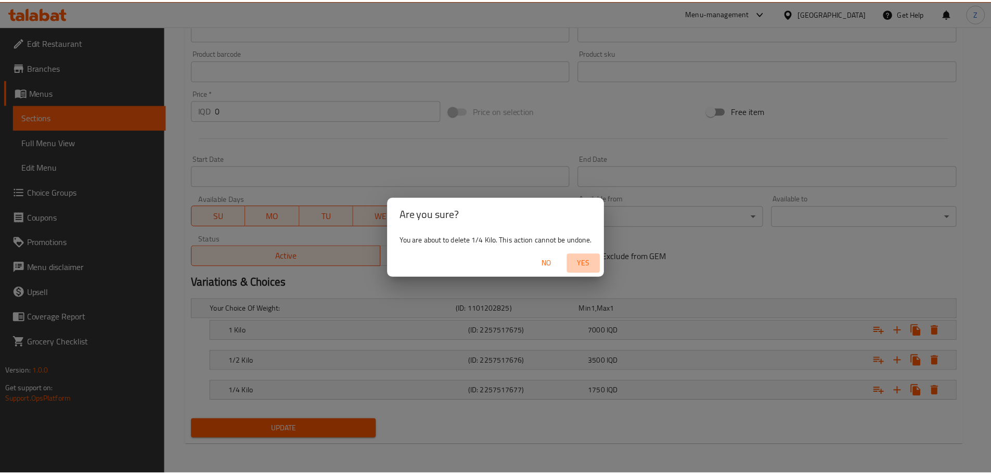
scroll to position [419, 0]
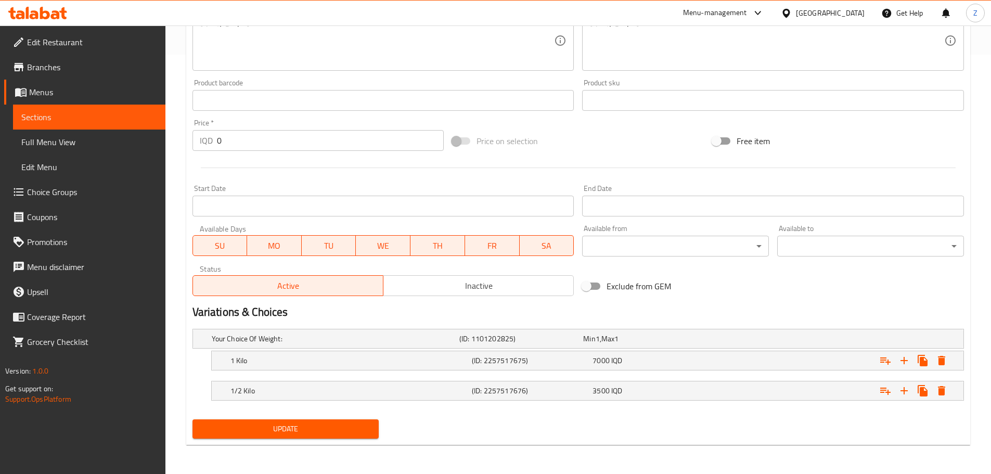
click at [324, 424] on span "Update" at bounding box center [286, 429] width 170 height 13
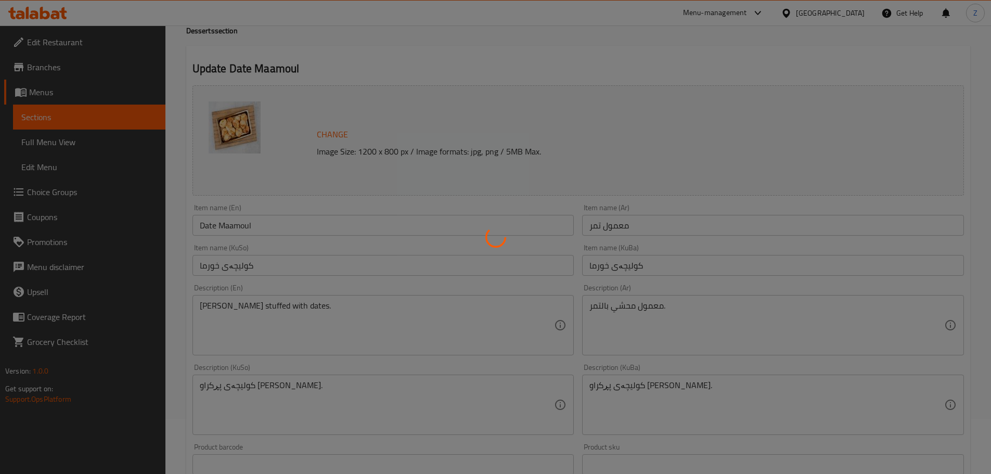
scroll to position [0, 0]
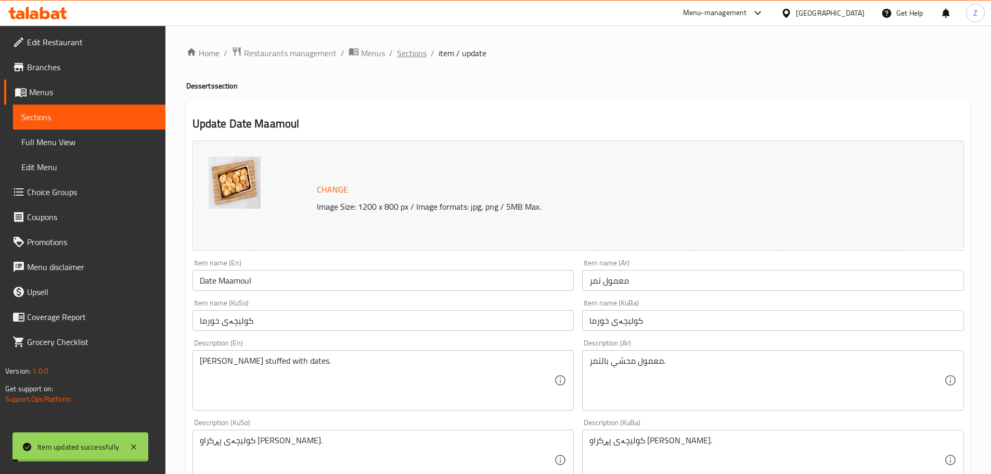
click at [418, 54] on span "Sections" at bounding box center [412, 53] width 30 height 12
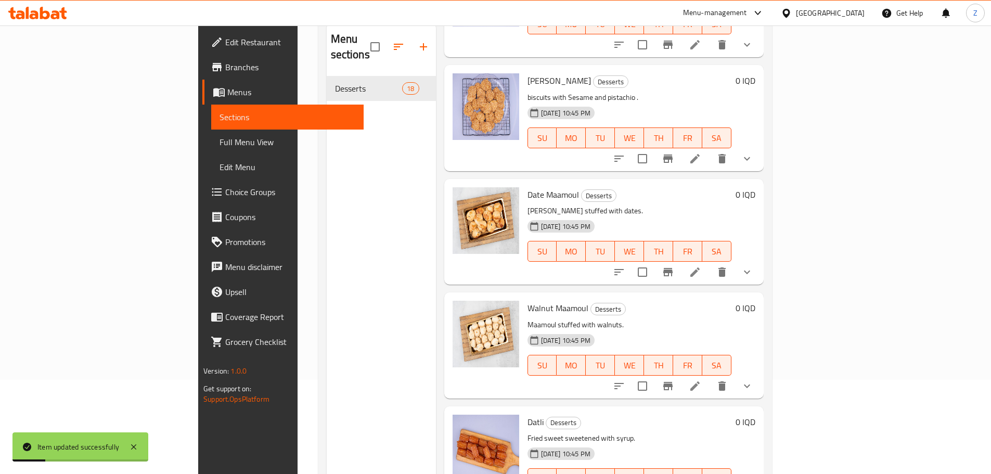
scroll to position [146, 0]
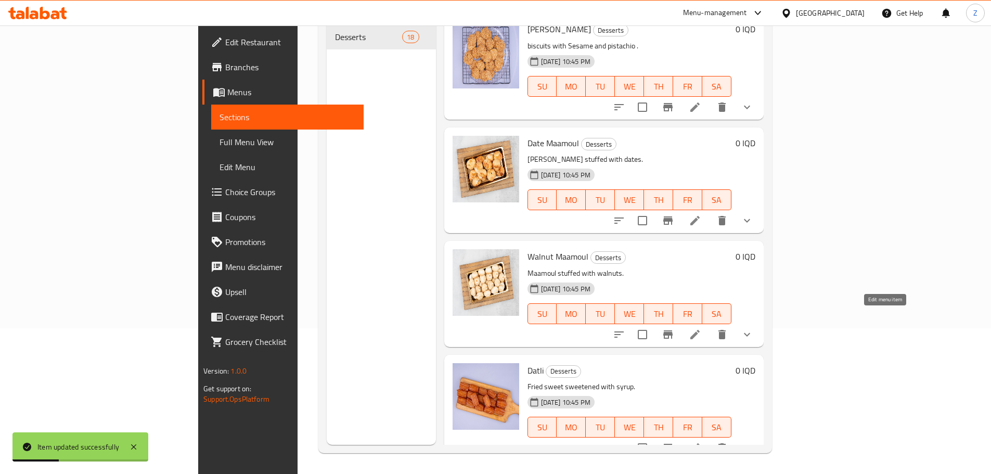
click at [702, 328] on icon at bounding box center [695, 334] width 12 height 12
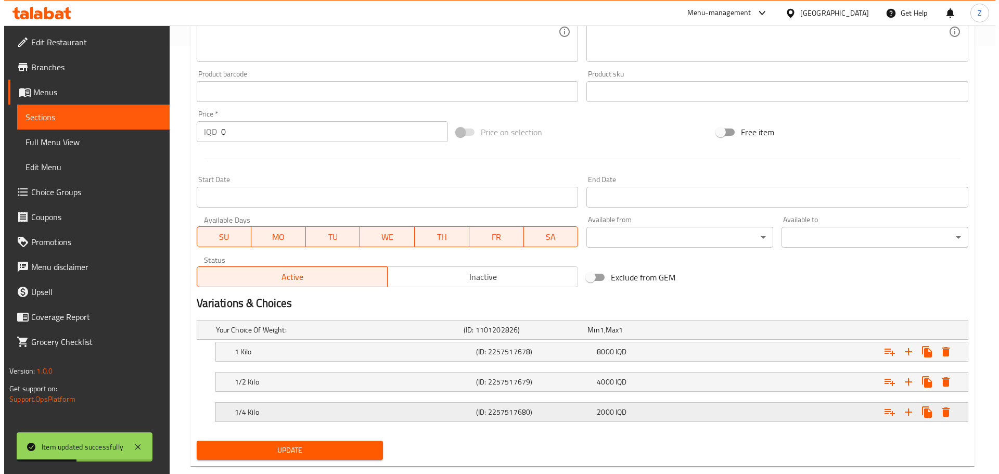
scroll to position [450, 0]
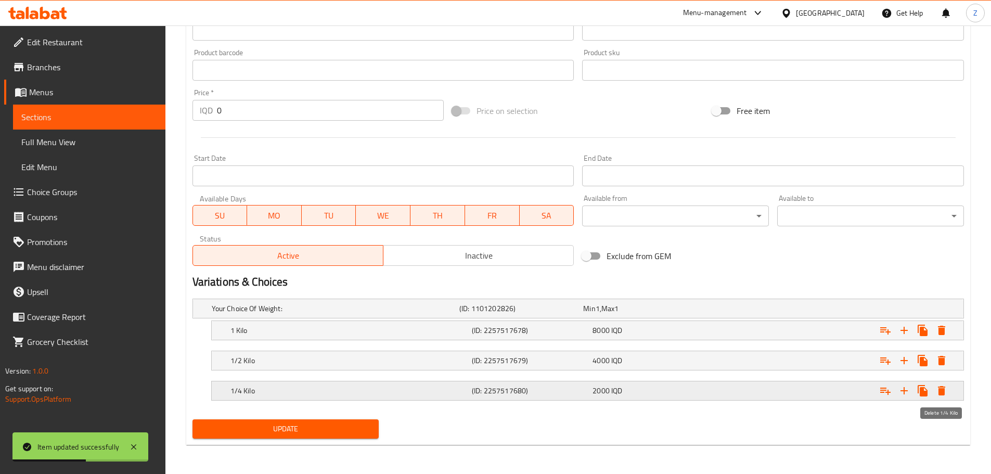
click at [941, 387] on icon "Expand" at bounding box center [941, 390] width 7 height 9
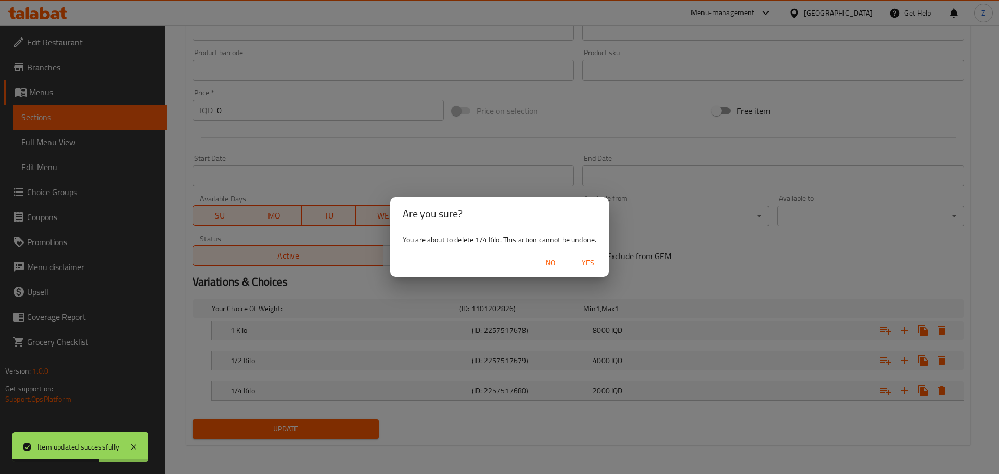
click at [590, 260] on span "Yes" at bounding box center [588, 263] width 25 height 13
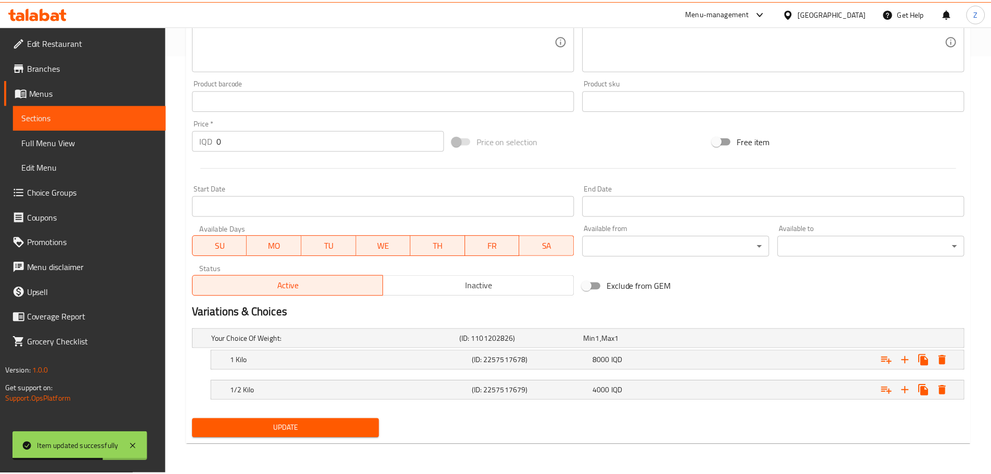
scroll to position [419, 0]
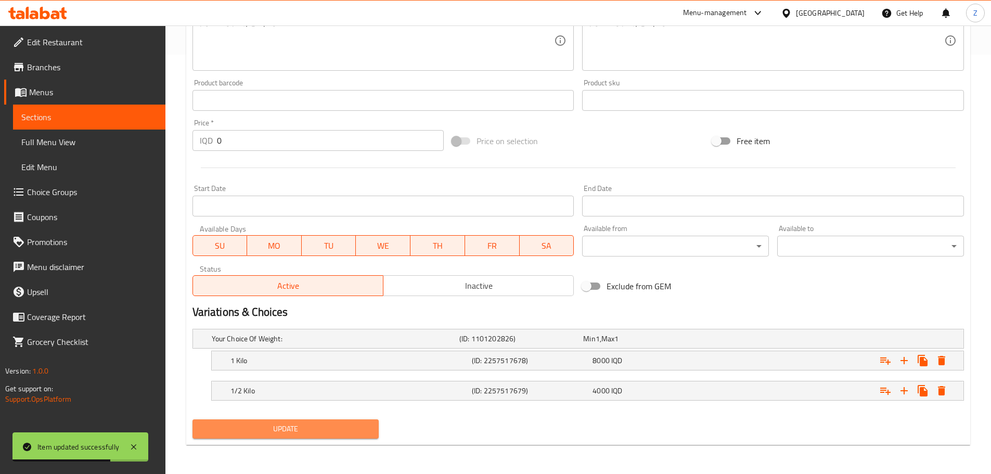
click at [298, 429] on span "Update" at bounding box center [286, 429] width 170 height 13
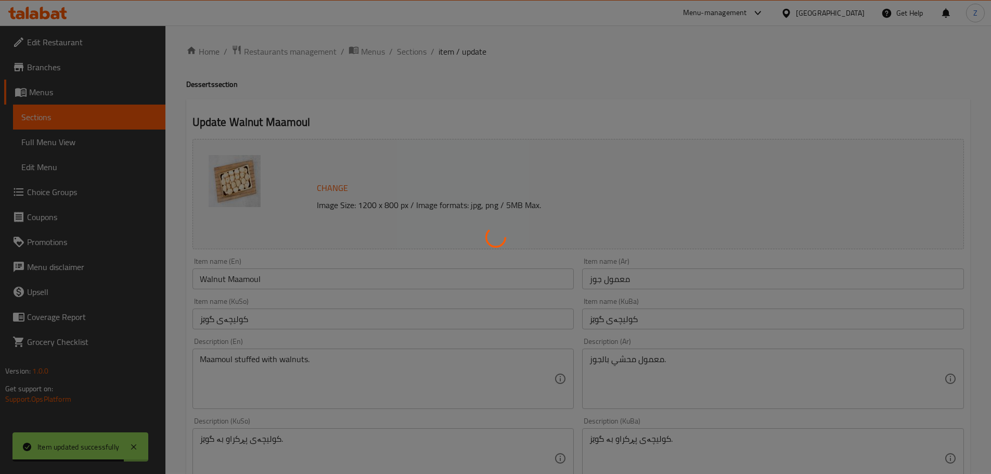
scroll to position [0, 0]
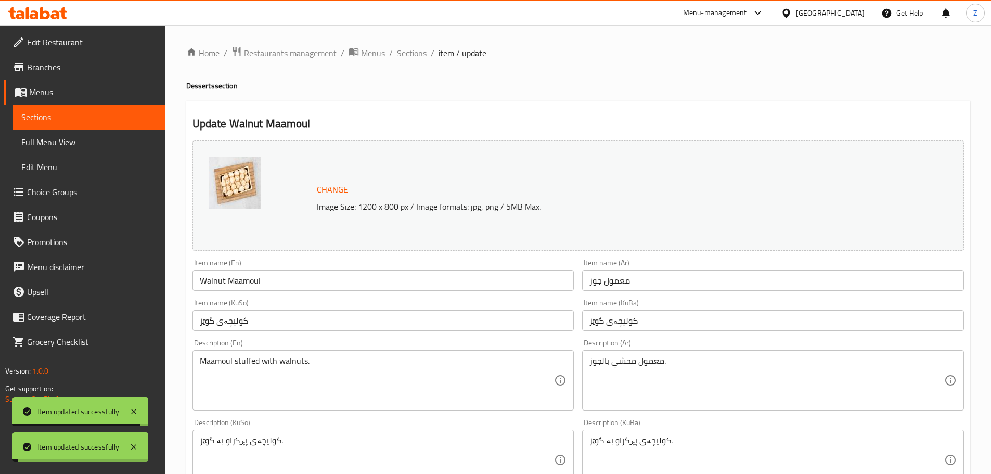
click at [427, 51] on ol "Home / Restaurants management / Menus / Sections / item / update" at bounding box center [578, 53] width 784 height 14
click at [399, 53] on span "Sections" at bounding box center [412, 53] width 30 height 12
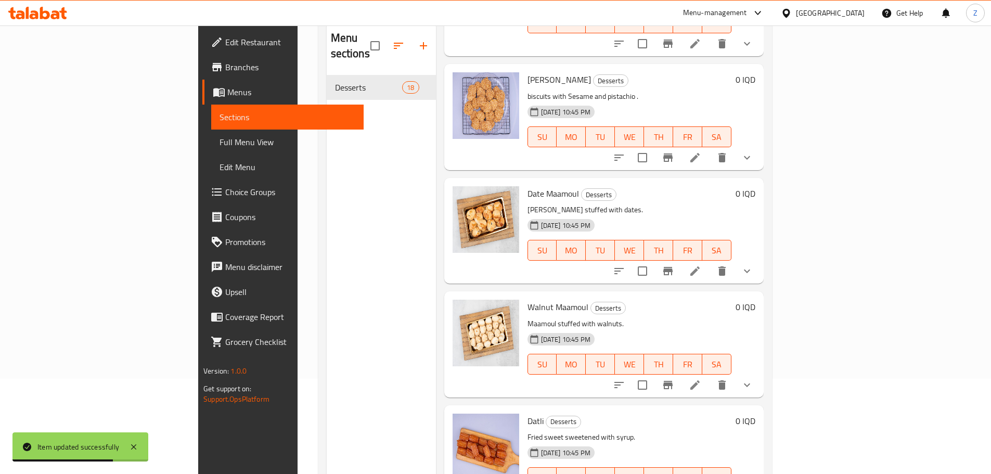
scroll to position [146, 0]
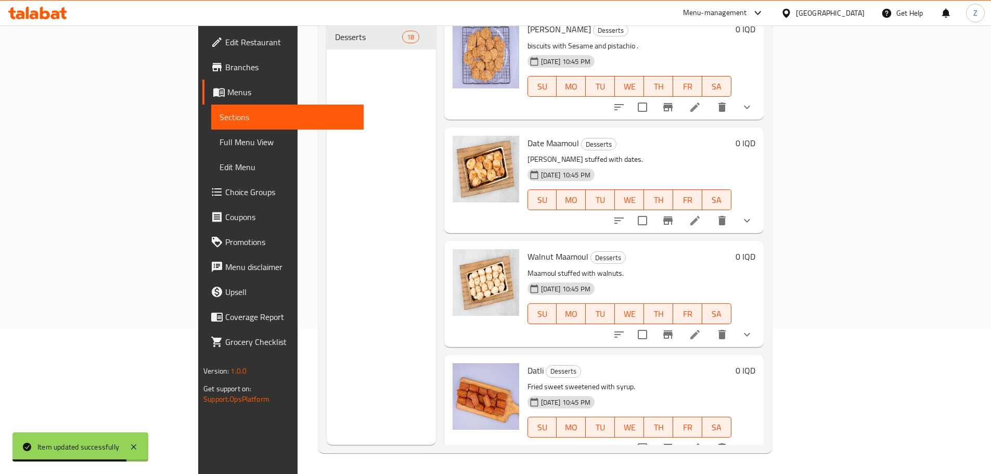
click at [760, 436] on div at bounding box center [683, 448] width 153 height 25
click at [700, 443] on icon at bounding box center [695, 447] width 9 height 9
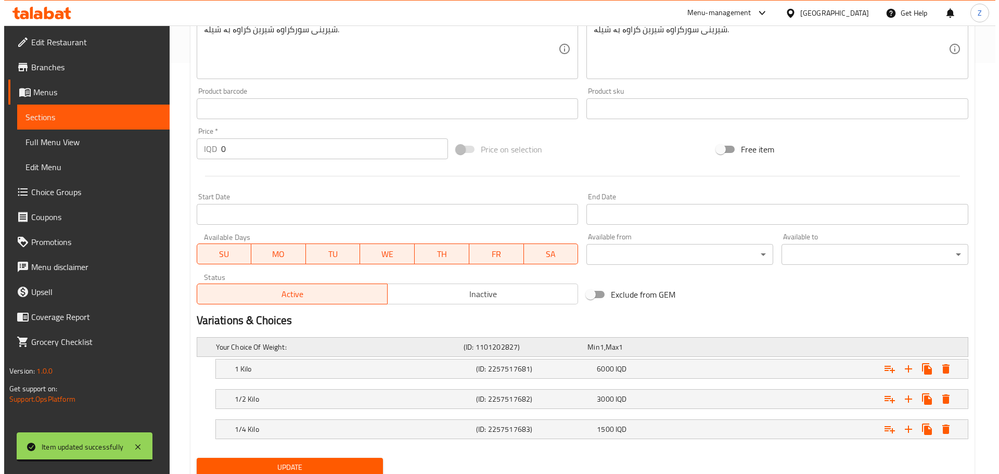
scroll to position [450, 0]
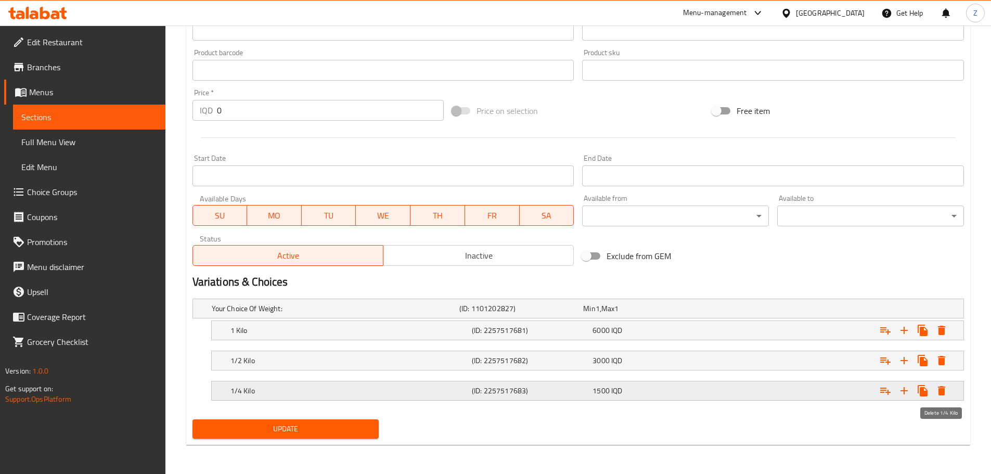
click at [940, 390] on icon "Expand" at bounding box center [941, 390] width 7 height 9
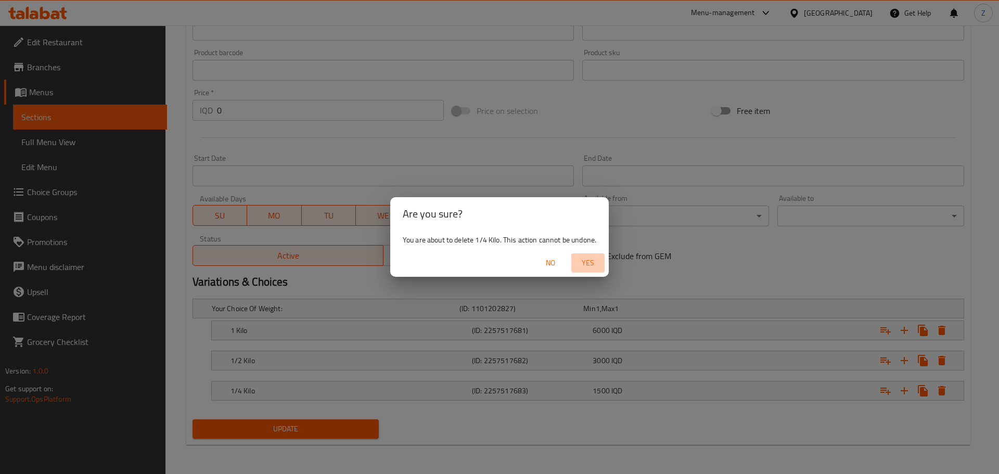
click at [589, 260] on span "Yes" at bounding box center [588, 263] width 25 height 13
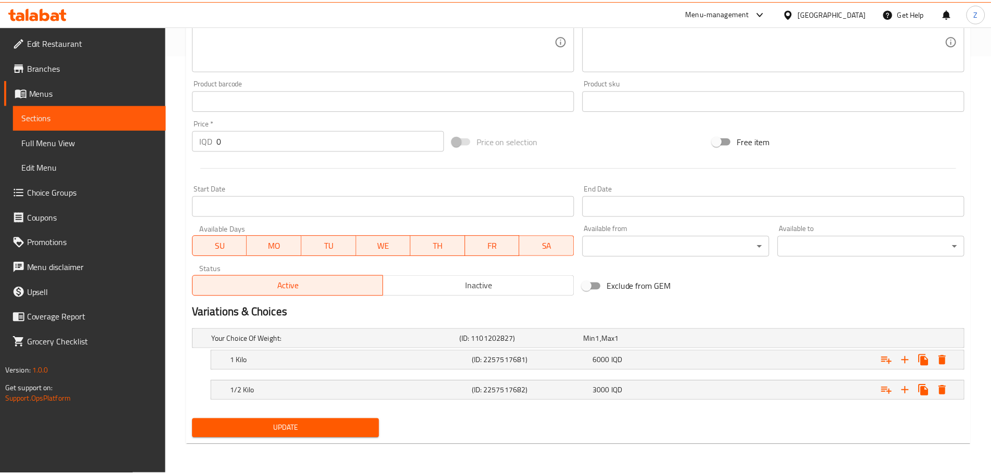
scroll to position [419, 0]
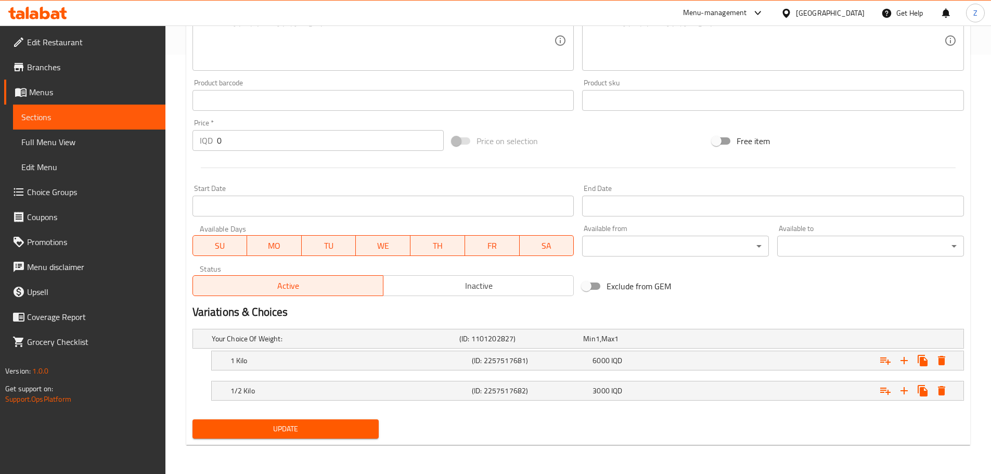
click at [351, 432] on span "Update" at bounding box center [286, 429] width 170 height 13
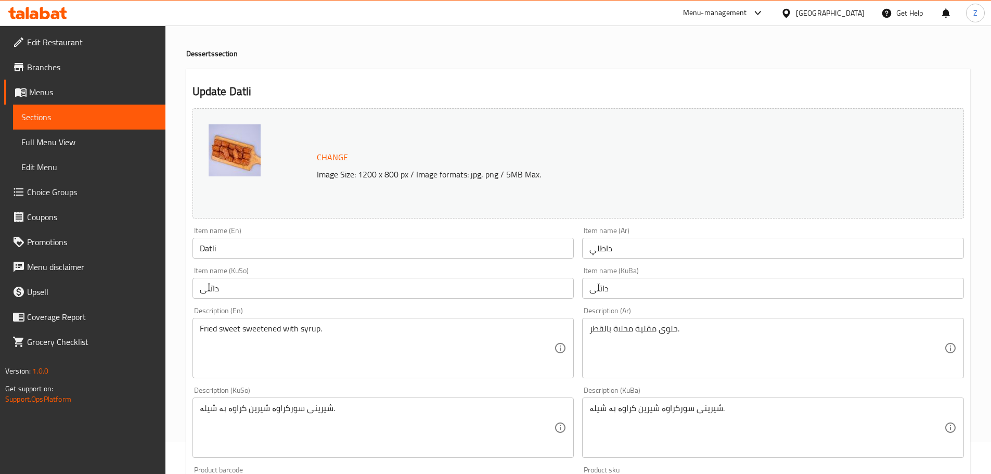
scroll to position [0, 0]
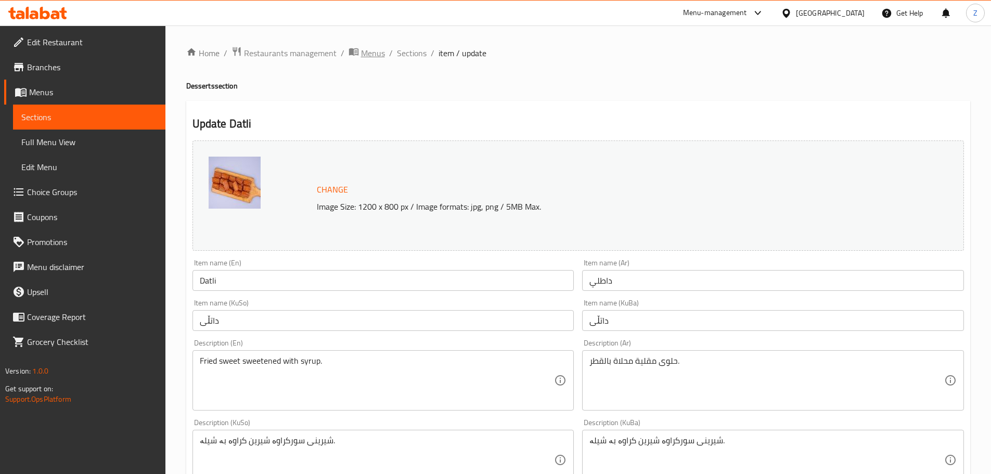
click at [385, 46] on div "Home / Restaurants management / Menus / Sections / item / update Desserts secti…" at bounding box center [578, 460] width 826 height 868
click at [316, 56] on span "Restaurants management" at bounding box center [290, 53] width 93 height 12
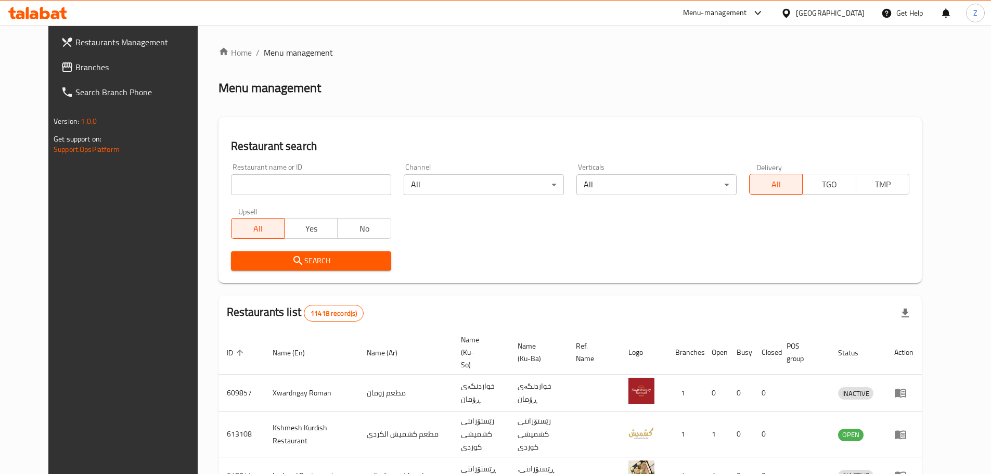
drag, startPoint x: 318, startPoint y: 175, endPoint x: 323, endPoint y: 187, distance: 12.4
click at [318, 175] on input "search" at bounding box center [311, 184] width 160 height 21
click at [323, 187] on input "search" at bounding box center [311, 184] width 160 height 21
paste input "696491"
type input "696491"
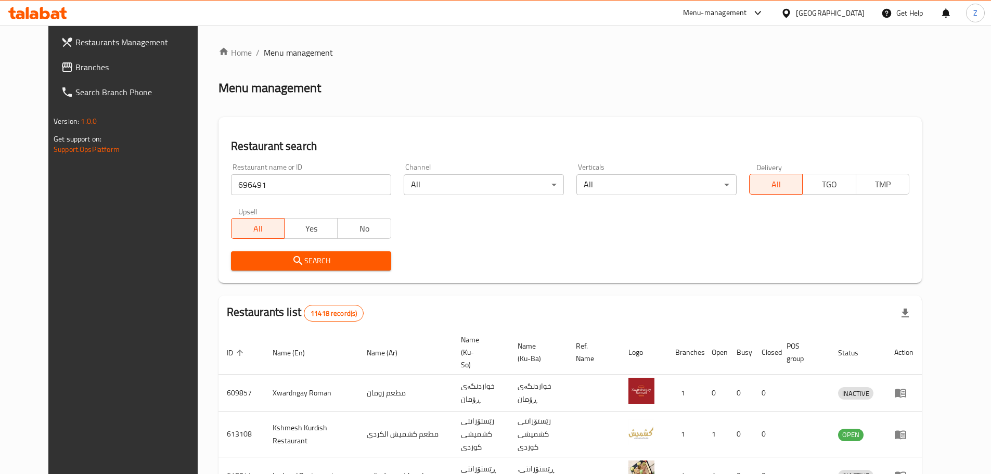
click at [343, 261] on span "Search" at bounding box center [311, 260] width 144 height 13
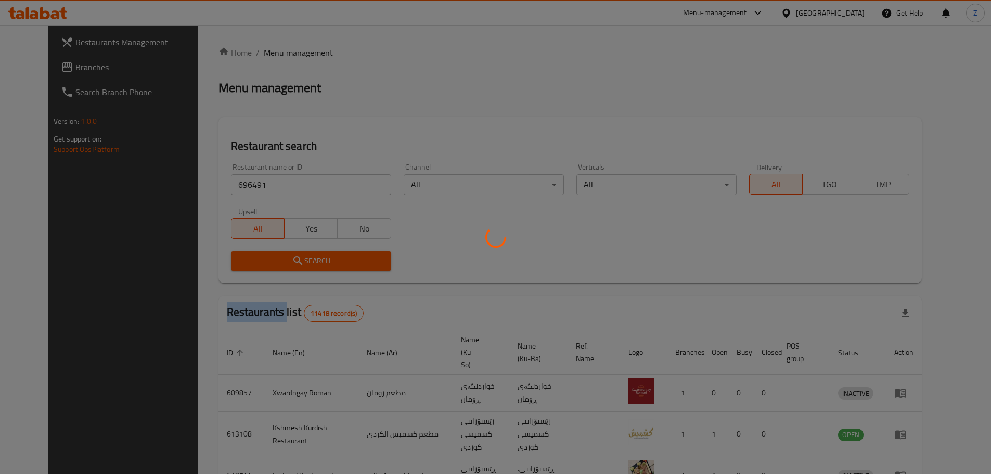
click at [343, 261] on div at bounding box center [495, 237] width 991 height 474
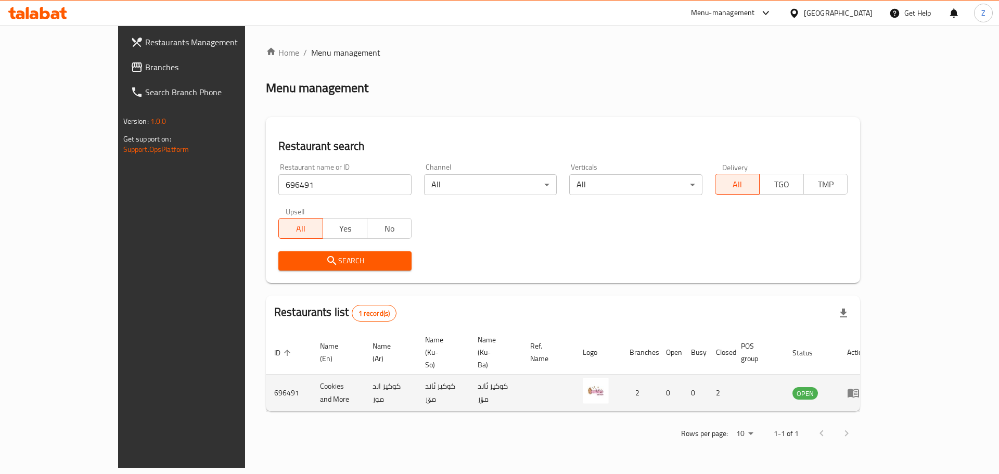
click at [875, 376] on td "enhanced table" at bounding box center [857, 393] width 36 height 37
click at [860, 387] on icon "enhanced table" at bounding box center [853, 393] width 12 height 12
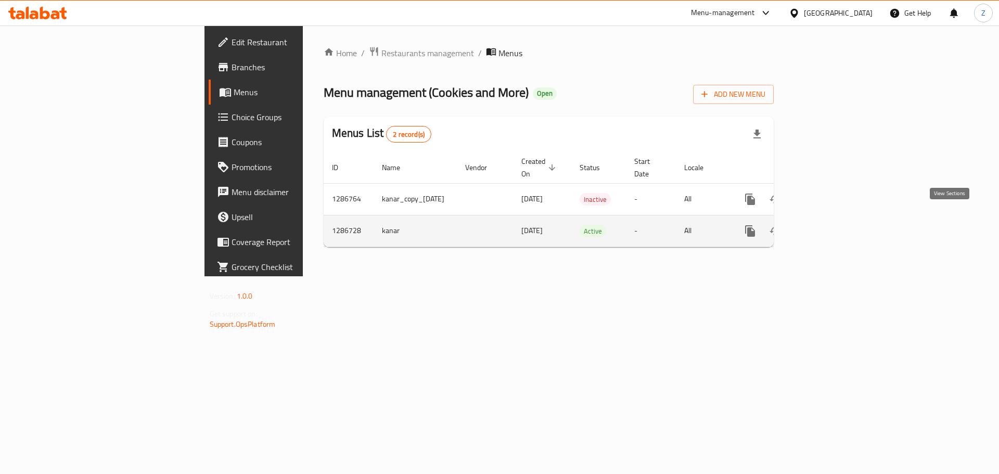
click at [838, 219] on link "enhanced table" at bounding box center [825, 231] width 25 height 25
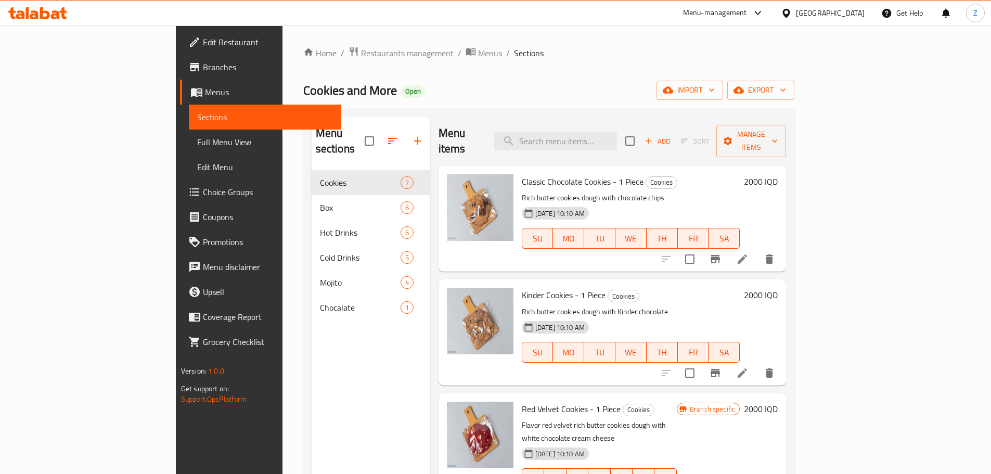
click at [778, 174] on h6 "2000 IQD" at bounding box center [761, 181] width 34 height 15
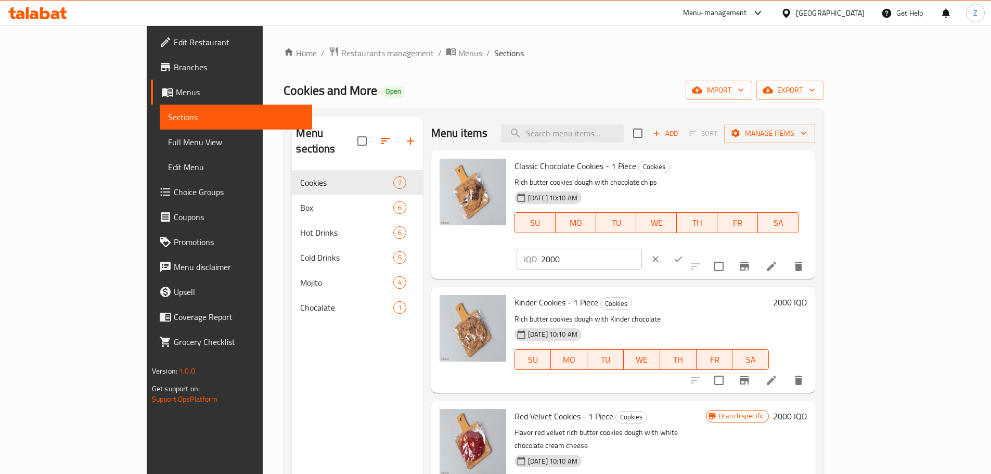
click at [642, 249] on input "2000" at bounding box center [591, 259] width 101 height 21
click at [642, 249] on input "2500" at bounding box center [591, 259] width 101 height 21
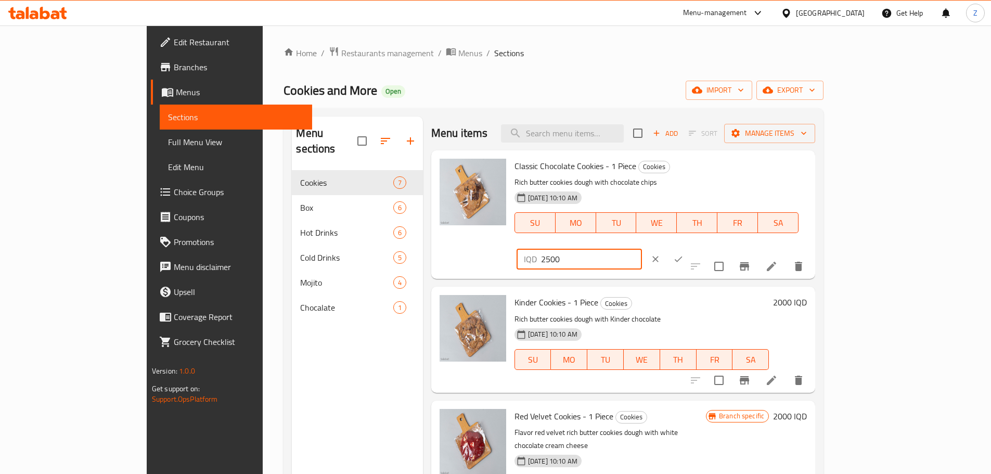
click at [642, 249] on input "2500" at bounding box center [591, 259] width 101 height 21
type input "2500"
click at [690, 248] on button "ok" at bounding box center [678, 259] width 23 height 23
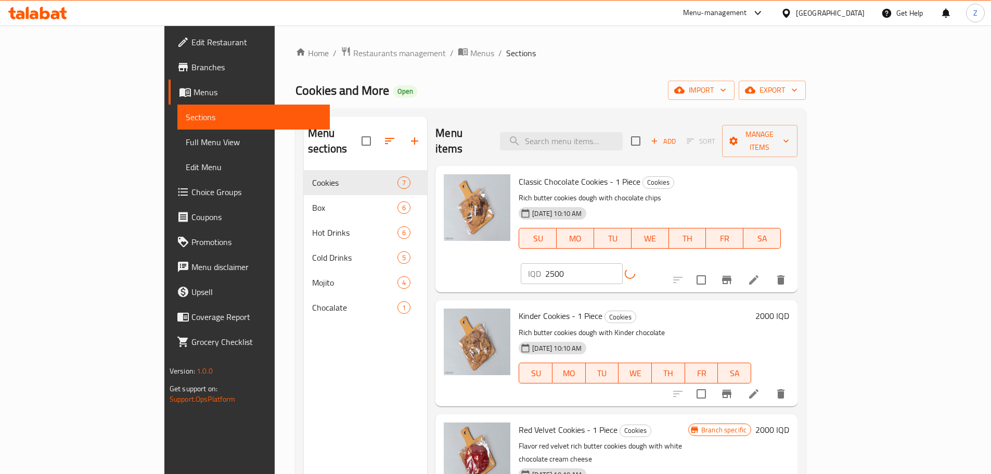
click at [789, 309] on h6 "2000 IQD" at bounding box center [773, 316] width 34 height 15
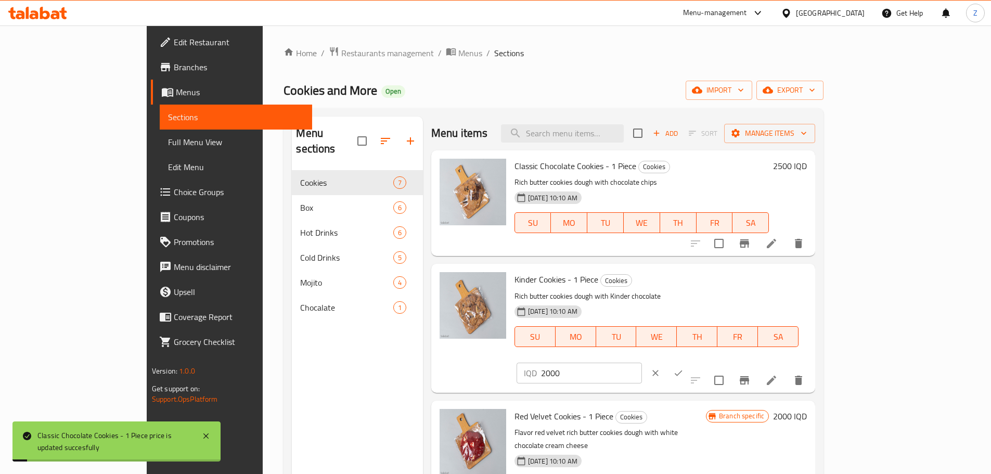
click at [642, 363] on input "2000" at bounding box center [591, 373] width 101 height 21
paste input "5"
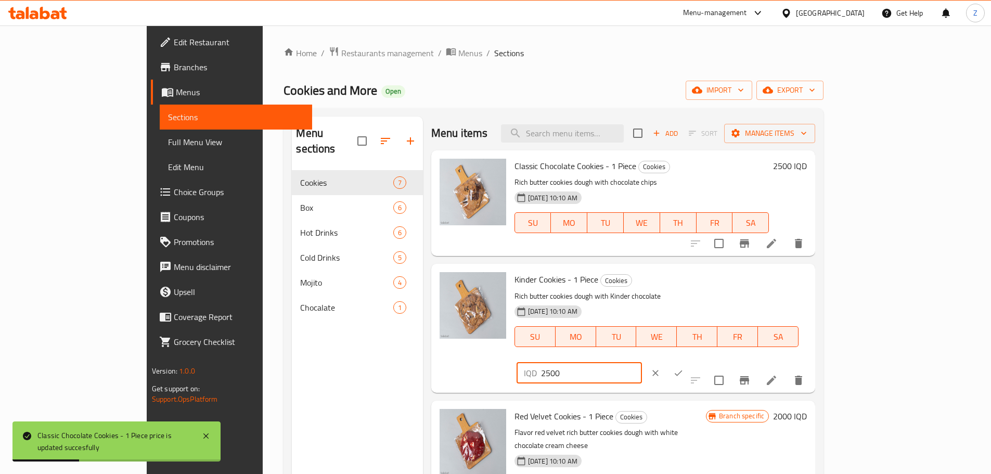
type input "2500"
click at [684, 368] on icon "ok" at bounding box center [678, 373] width 10 height 10
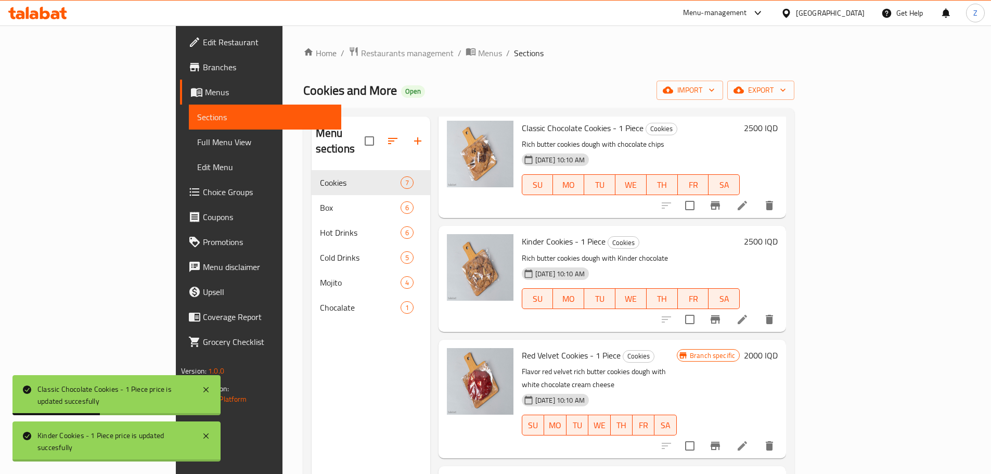
scroll to position [104, 0]
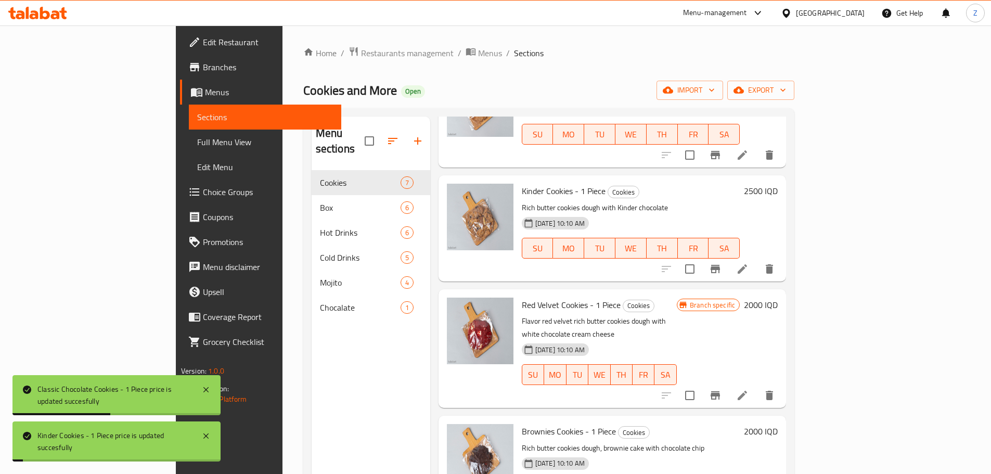
click at [778, 298] on h6 "2000 IQD" at bounding box center [761, 305] width 34 height 15
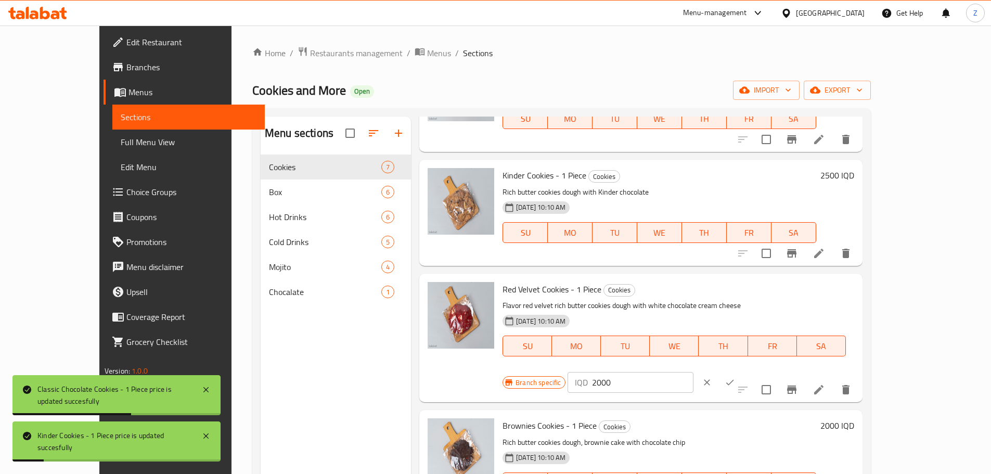
click at [693, 372] on input "2000" at bounding box center [642, 382] width 101 height 21
paste input "5"
type input "2500"
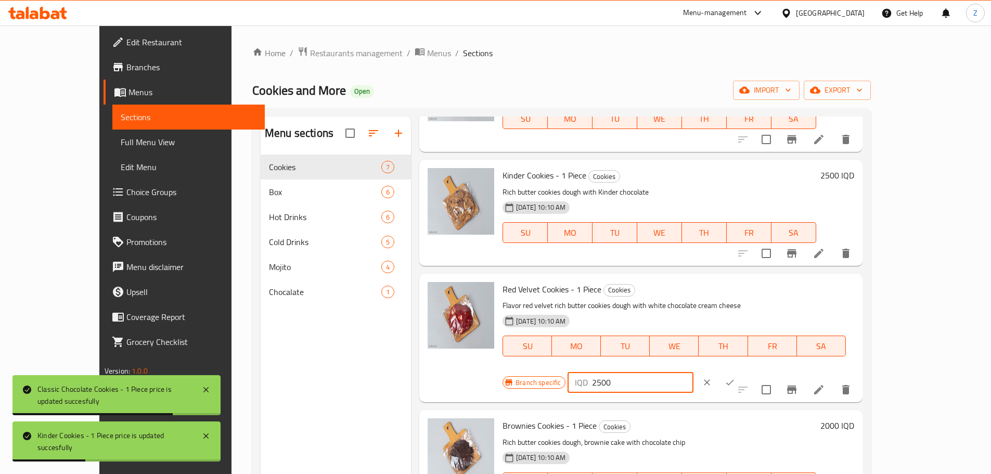
click at [742, 371] on button "ok" at bounding box center [730, 382] width 23 height 23
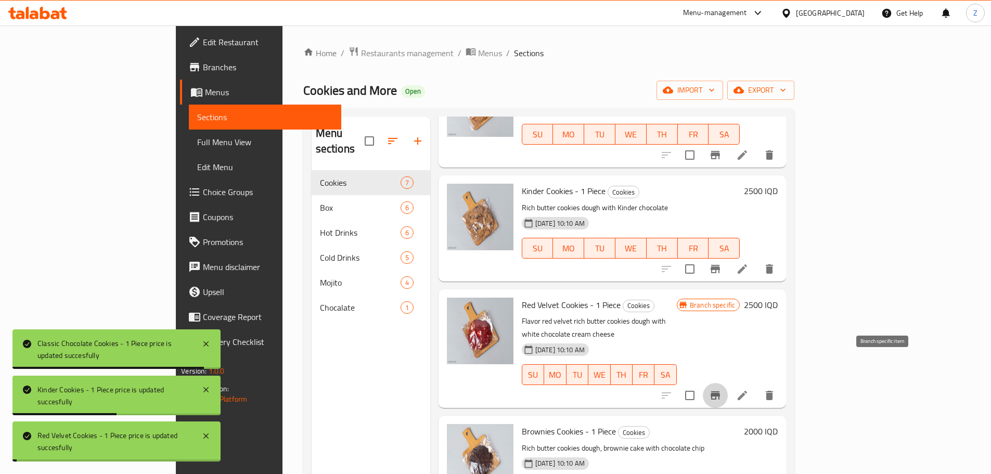
click at [722, 389] on icon "Branch-specific-item" at bounding box center [715, 395] width 12 height 12
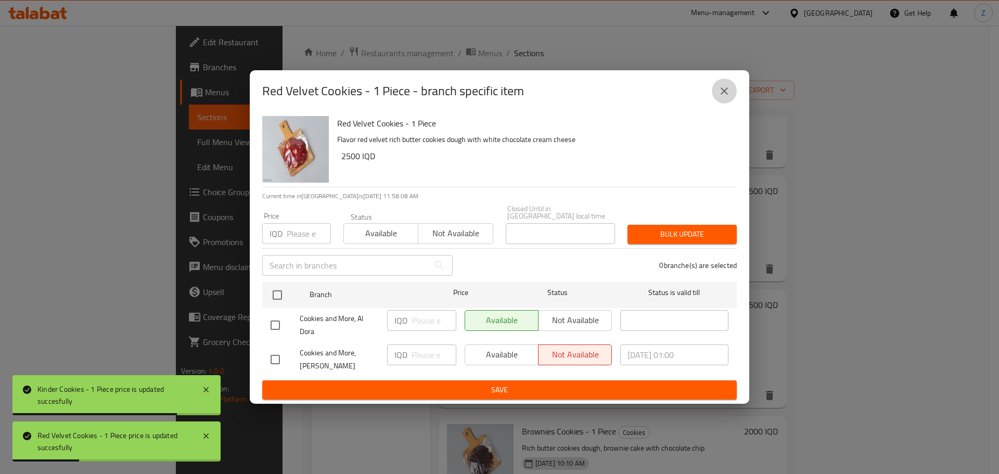
click at [733, 97] on button "close" at bounding box center [724, 91] width 25 height 25
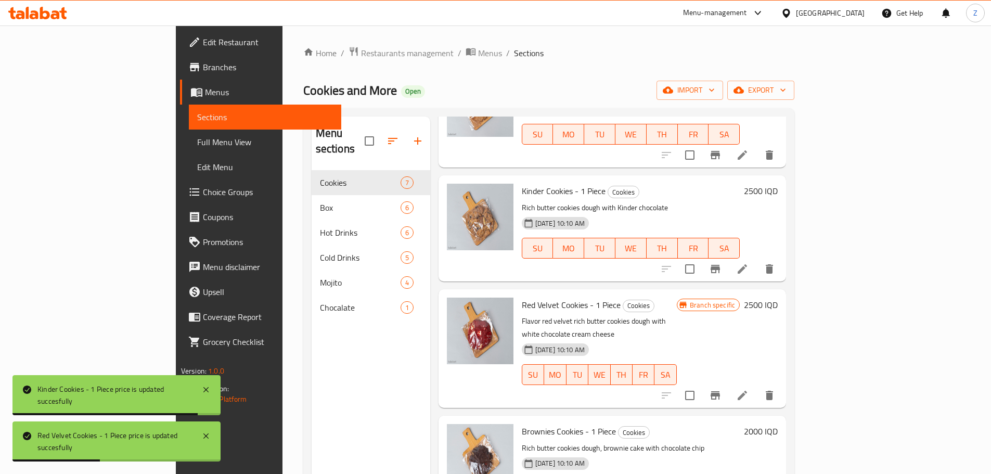
scroll to position [208, 0]
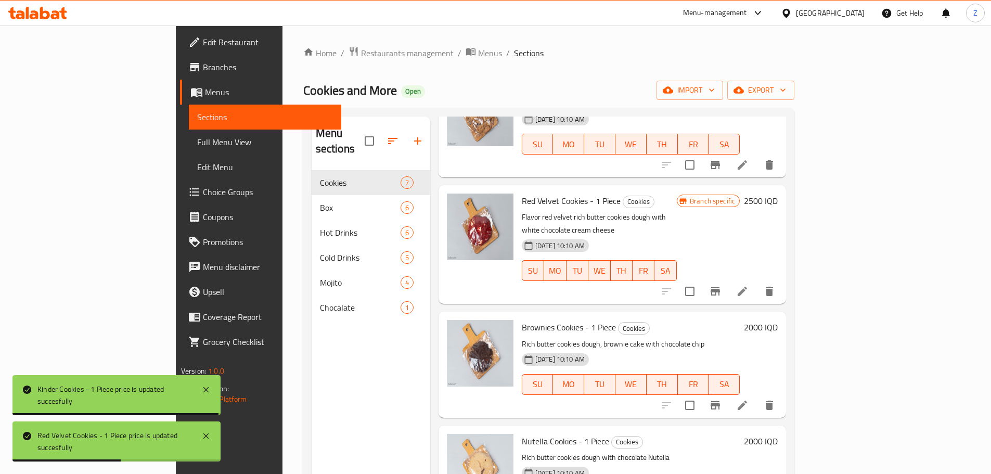
click at [778, 320] on h6 "2000 IQD" at bounding box center [761, 327] width 34 height 15
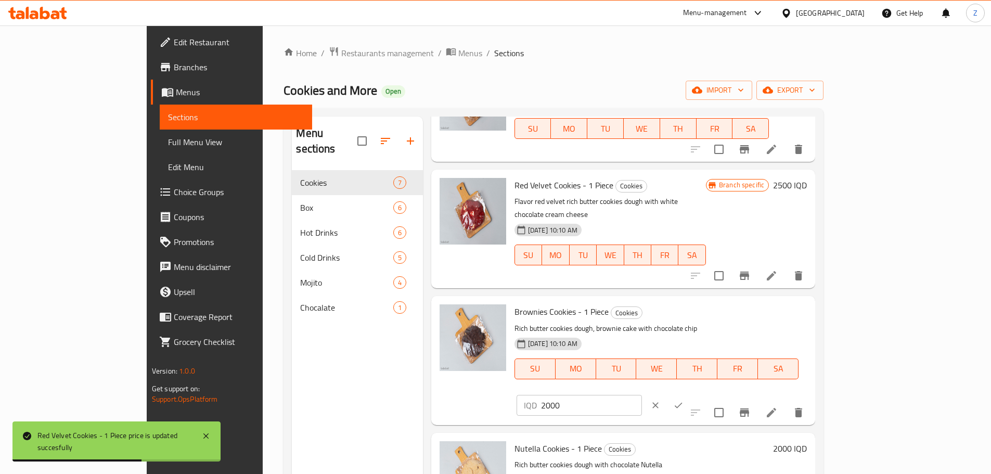
click at [642, 395] on input "2000" at bounding box center [591, 405] width 101 height 21
paste input "5"
type input "2500"
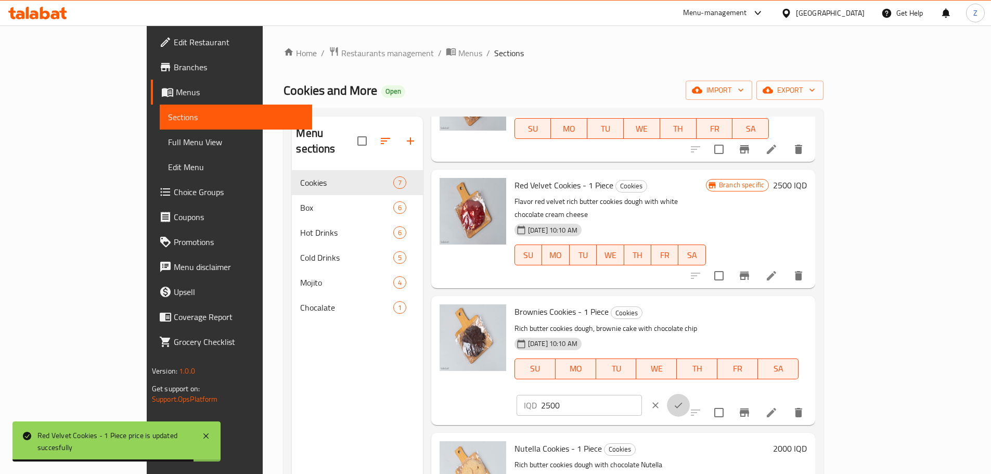
click at [690, 394] on button "ok" at bounding box center [678, 405] width 23 height 23
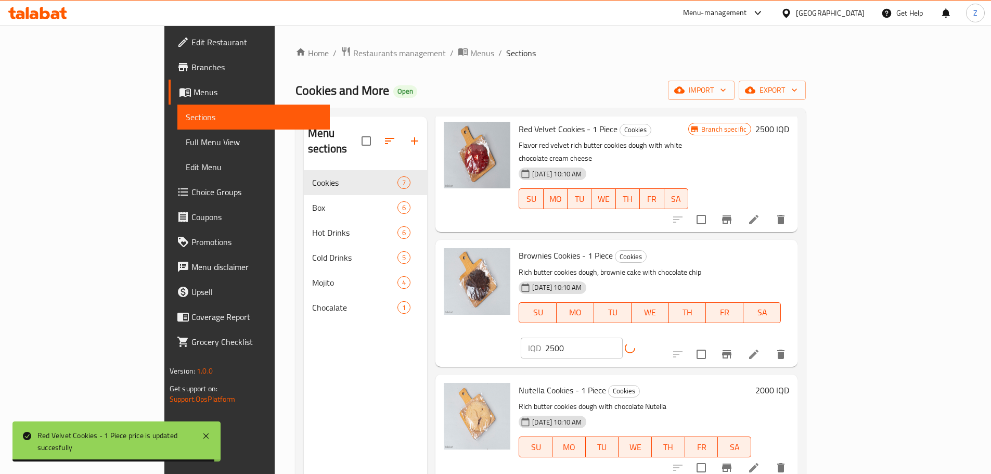
scroll to position [348, 0]
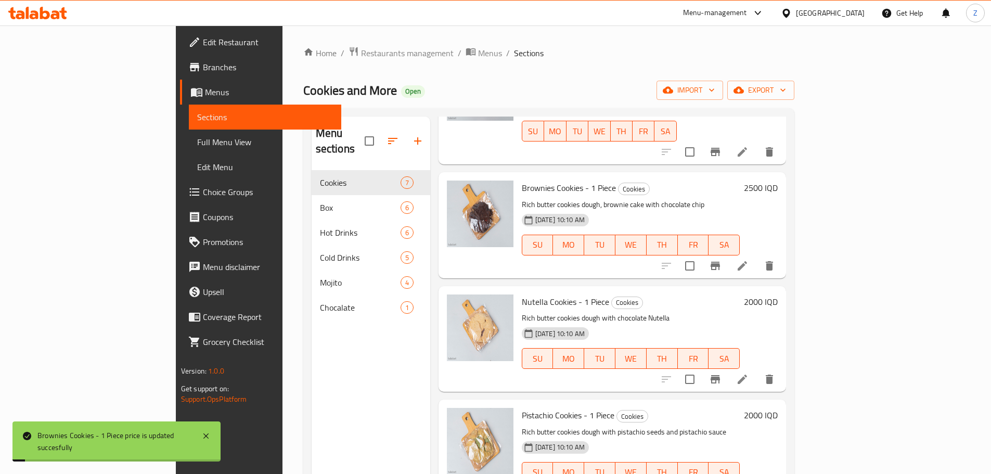
click at [778, 295] on h6 "2000 IQD" at bounding box center [761, 302] width 34 height 15
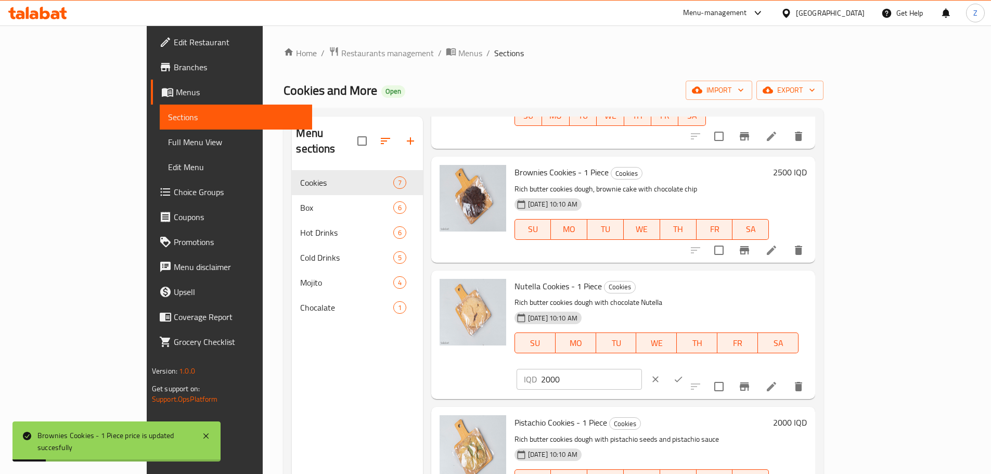
click at [705, 368] on div "IQD 2000 ​" at bounding box center [610, 379] width 190 height 23
click at [642, 369] on input "2000" at bounding box center [591, 379] width 101 height 21
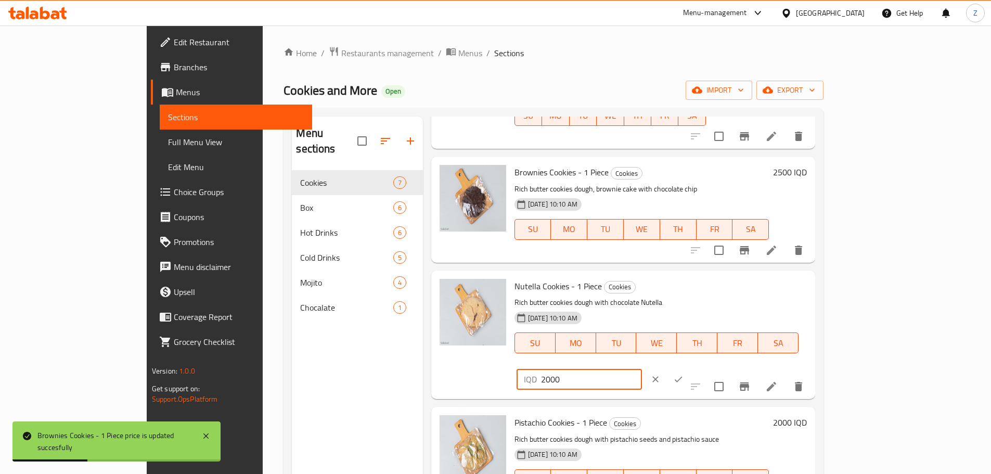
click at [642, 369] on input "2000" at bounding box center [591, 379] width 101 height 21
paste input "5"
type input "2500"
click at [690, 368] on button "ok" at bounding box center [678, 379] width 23 height 23
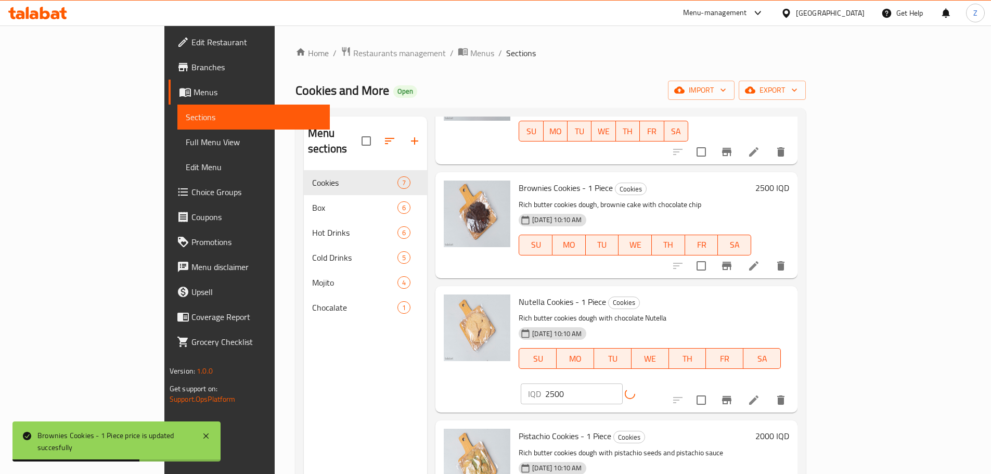
scroll to position [146, 0]
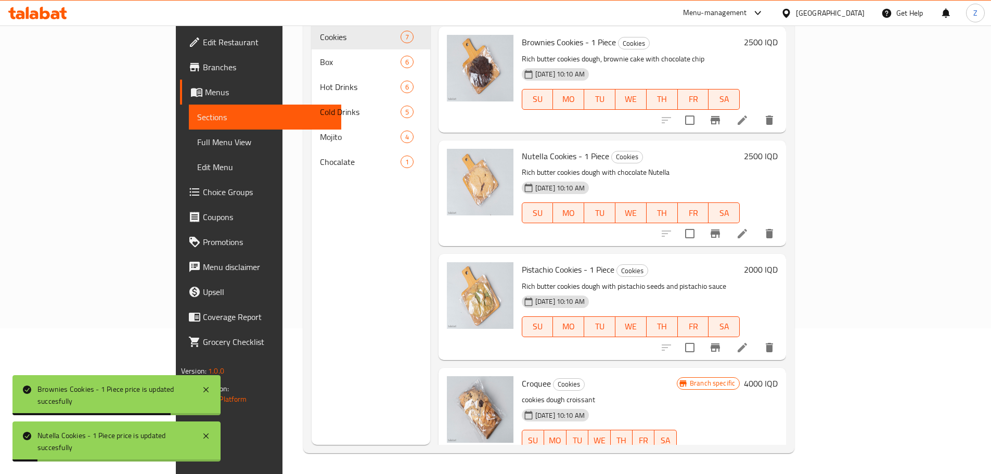
click at [778, 262] on div "2000 IQD" at bounding box center [759, 306] width 38 height 89
click at [786, 254] on div "Pistachio Cookies - 1 Piece Cookies Rich butter cookies dough with pistachio se…" at bounding box center [613, 307] width 348 height 106
click at [778, 262] on h6 "2000 IQD" at bounding box center [761, 269] width 34 height 15
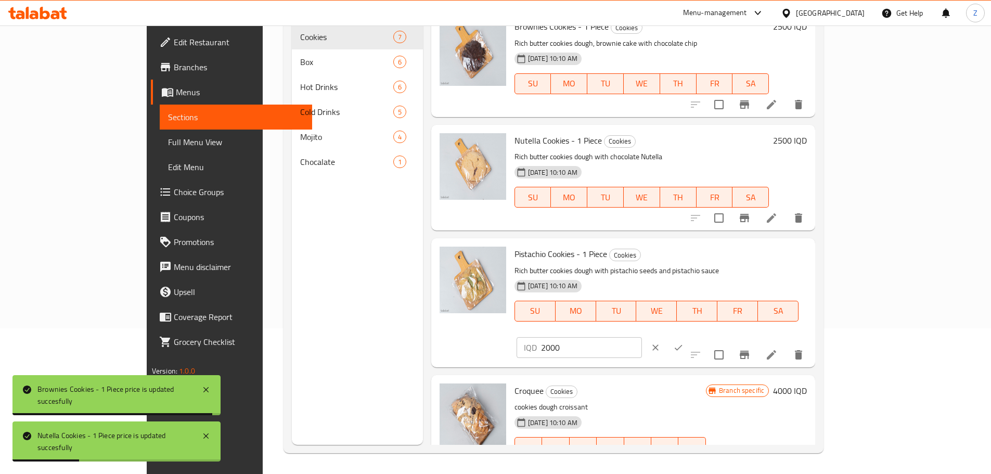
click at [642, 337] on input "2000" at bounding box center [591, 347] width 101 height 21
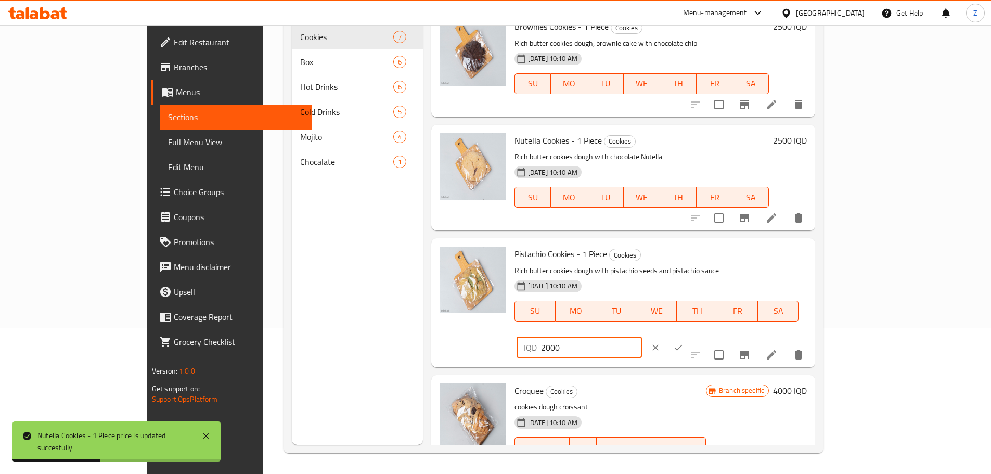
paste input "5"
type input "2500"
drag, startPoint x: 923, startPoint y: 240, endPoint x: 906, endPoint y: 348, distance: 109.0
click at [684, 342] on icon "ok" at bounding box center [678, 347] width 10 height 10
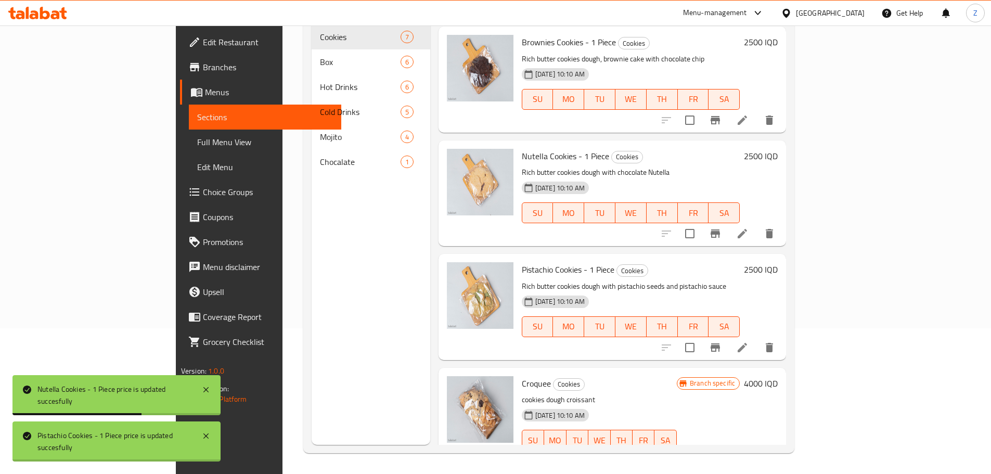
click at [728, 449] on button "Branch-specific-item" at bounding box center [715, 461] width 25 height 25
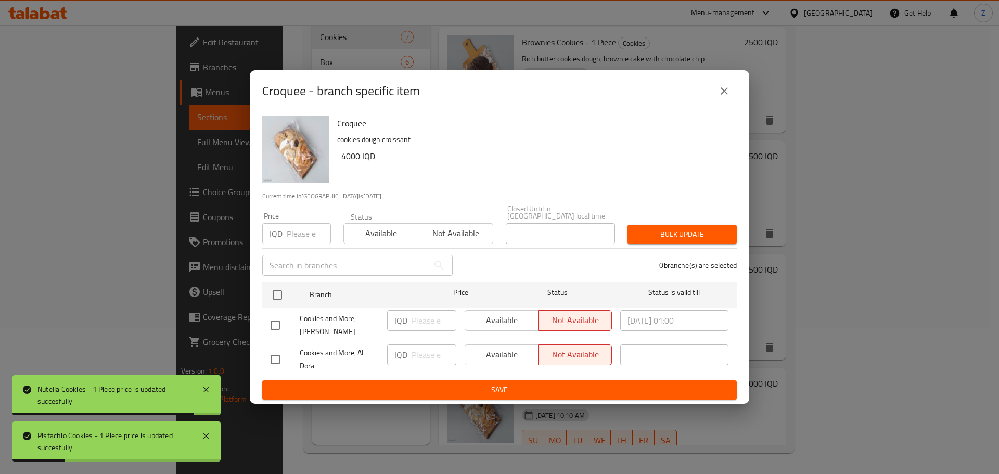
click at [727, 92] on icon "close" at bounding box center [724, 90] width 7 height 7
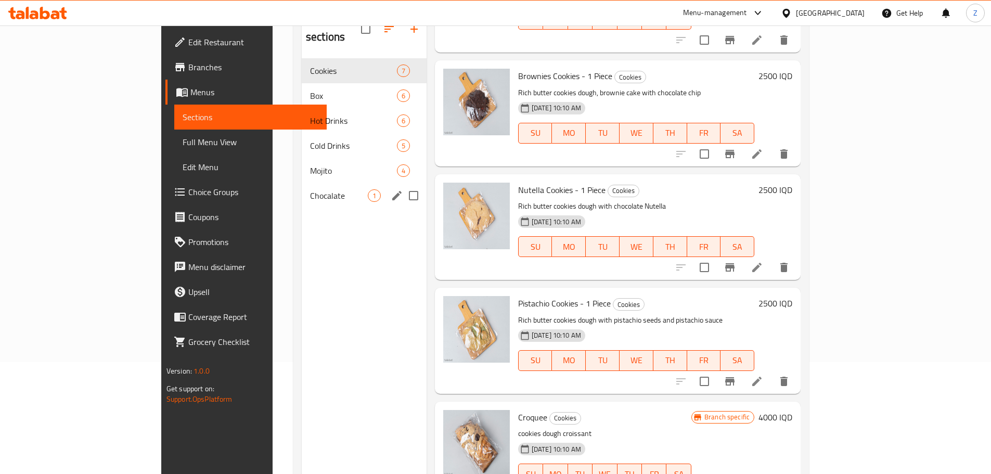
scroll to position [94, 0]
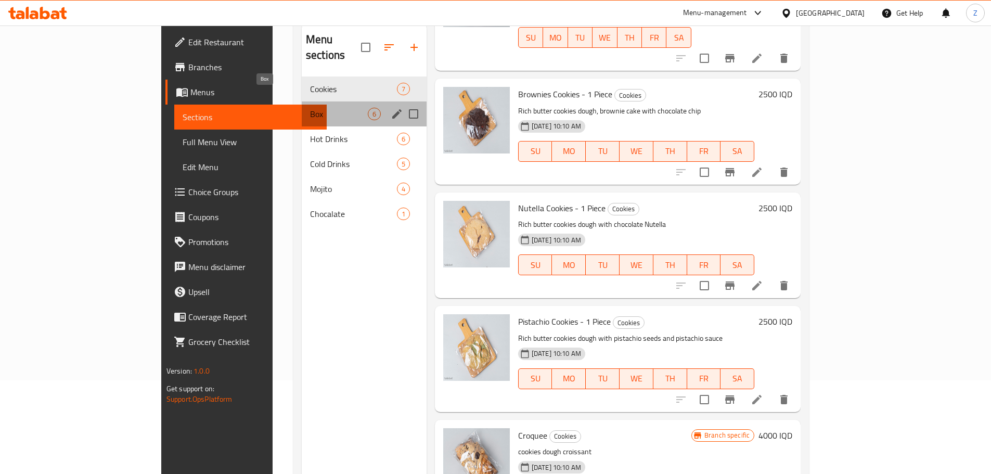
click at [310, 108] on span "Box" at bounding box center [339, 114] width 58 height 12
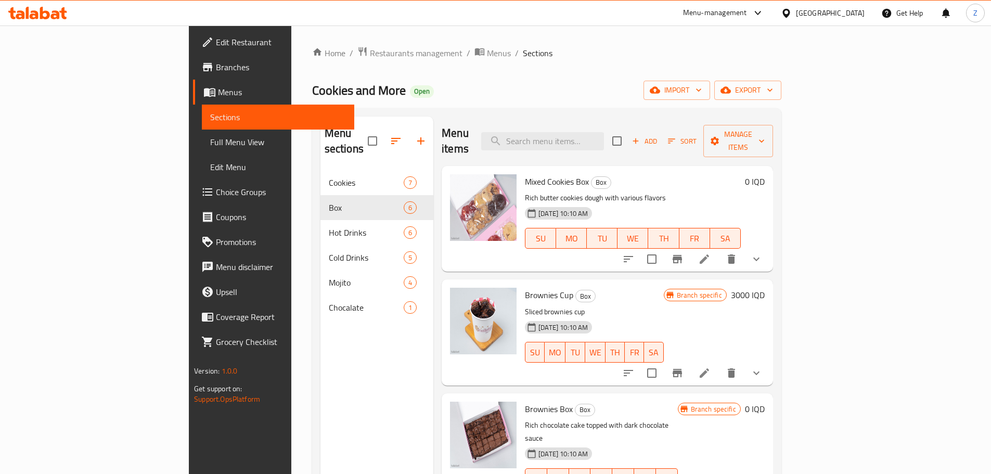
click at [719, 250] on li at bounding box center [704, 259] width 29 height 19
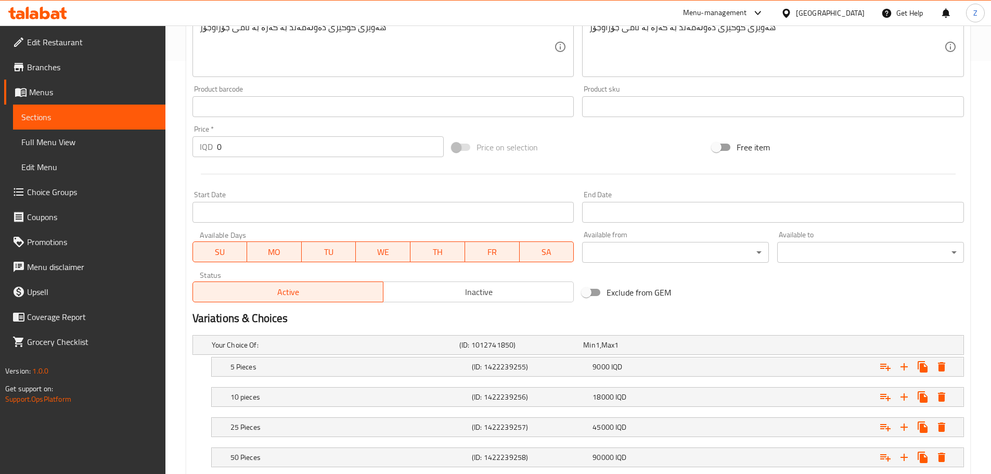
scroll to position [480, 0]
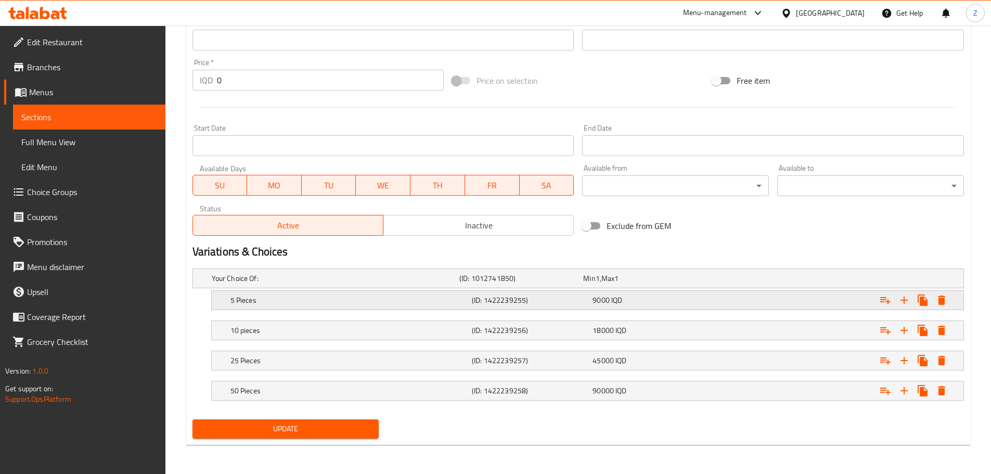
click at [527, 301] on h5 "(ID: 1422239255)" at bounding box center [530, 300] width 117 height 10
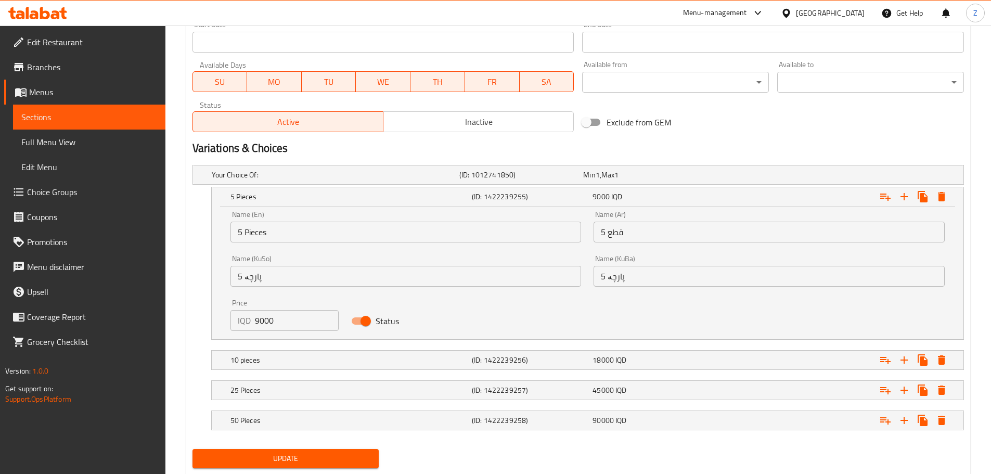
scroll to position [584, 0]
click at [317, 320] on input "9000" at bounding box center [297, 320] width 84 height 21
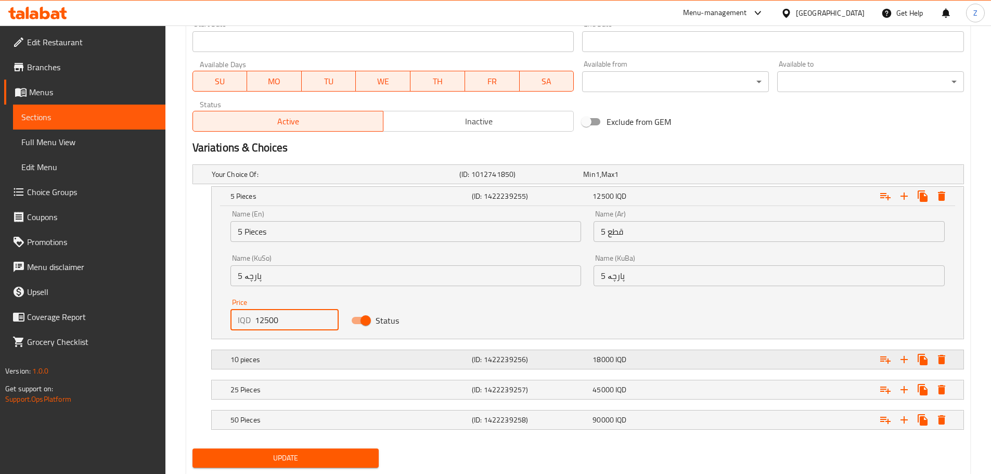
type input "12500"
click at [326, 350] on div "10 pieces (ID: 1422239256) 18000 IQD" at bounding box center [590, 359] width 725 height 23
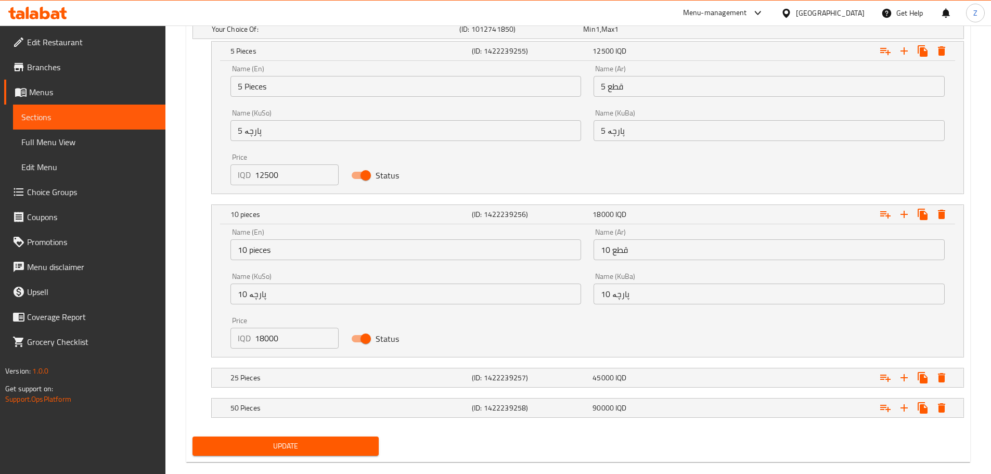
scroll to position [740, 0]
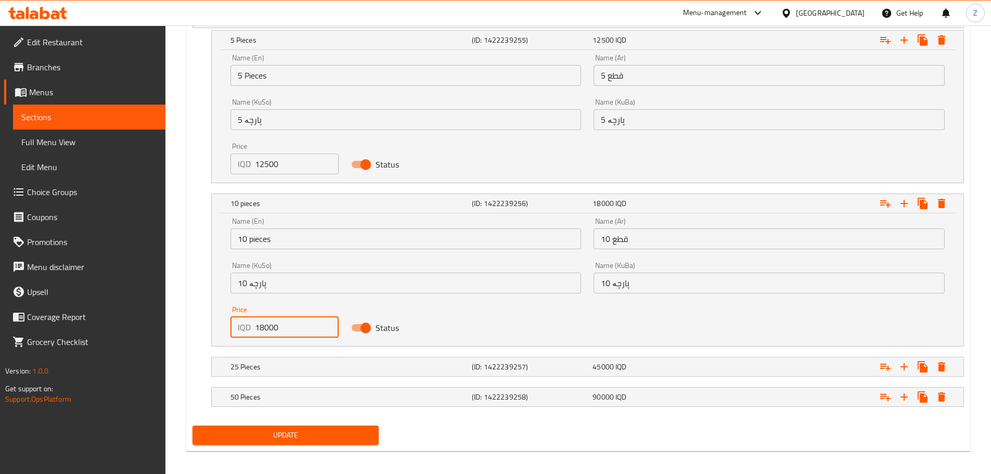
drag, startPoint x: 303, startPoint y: 328, endPoint x: 224, endPoint y: 321, distance: 79.4
click at [224, 321] on div "Price IQD 18000 Price" at bounding box center [284, 322] width 121 height 44
type input "25000"
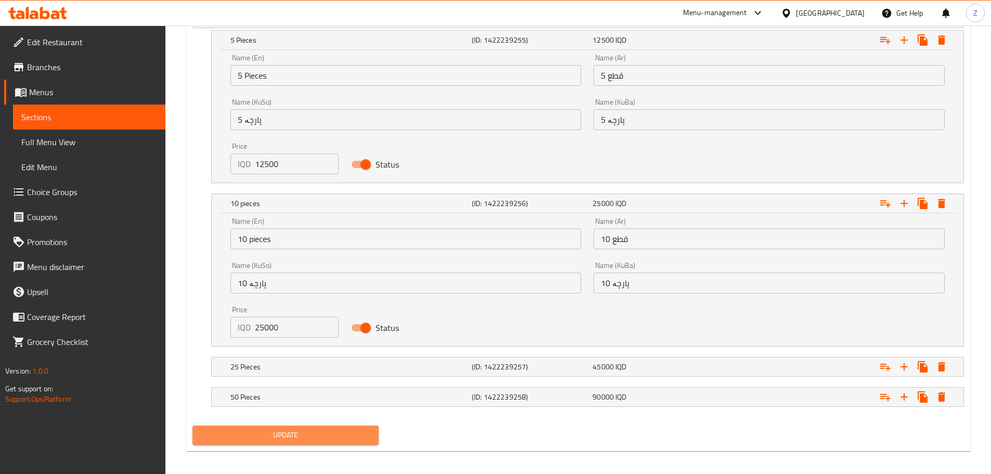
click at [347, 426] on button "Update" at bounding box center [286, 435] width 187 height 19
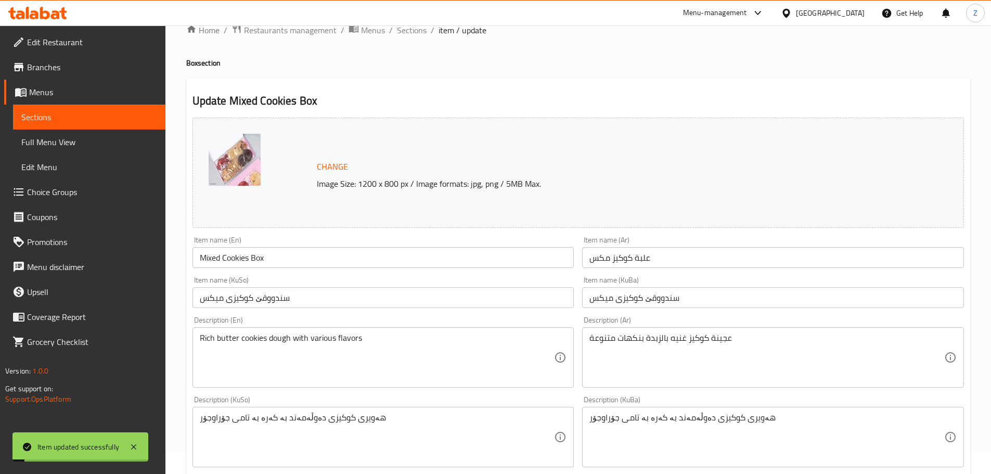
scroll to position [0, 0]
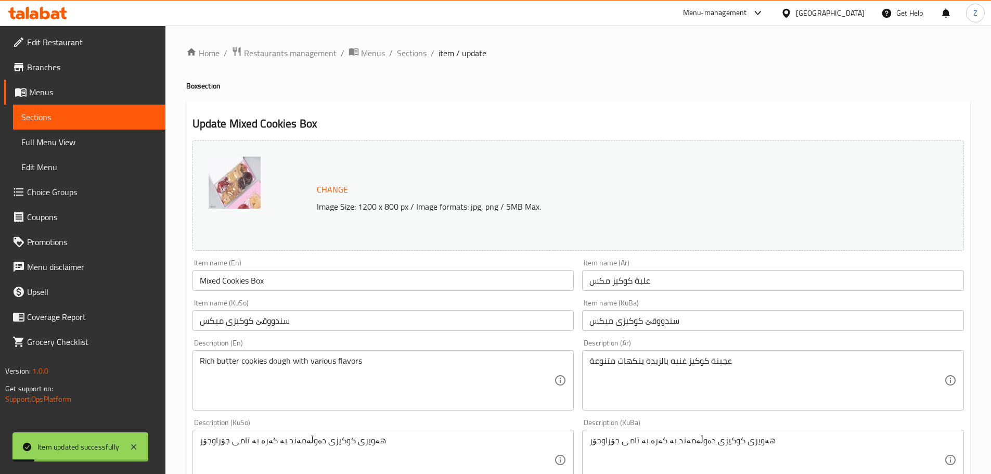
click at [408, 56] on span "Sections" at bounding box center [412, 53] width 30 height 12
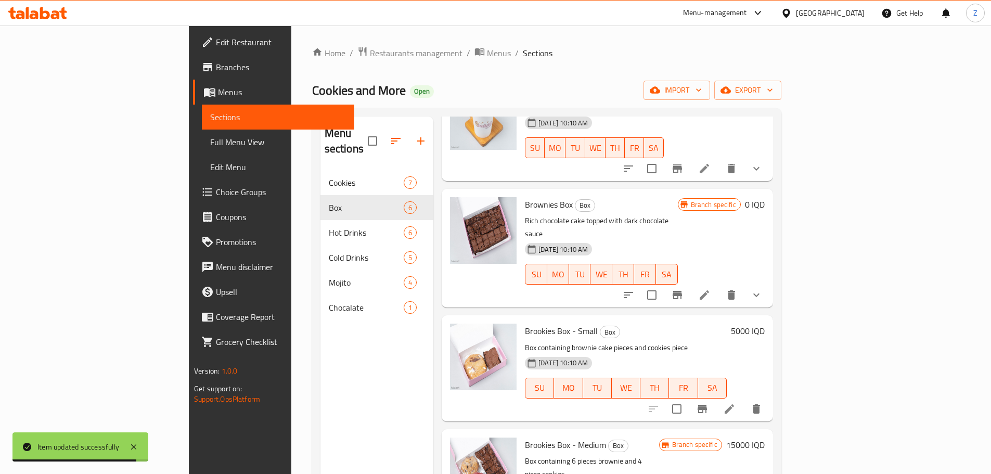
scroll to position [208, 0]
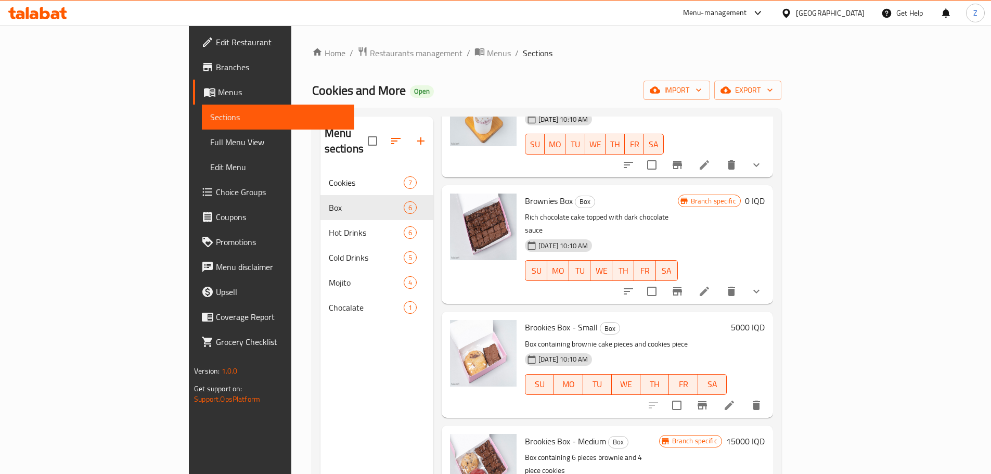
click at [765, 320] on h6 "5000 IQD" at bounding box center [748, 327] width 34 height 15
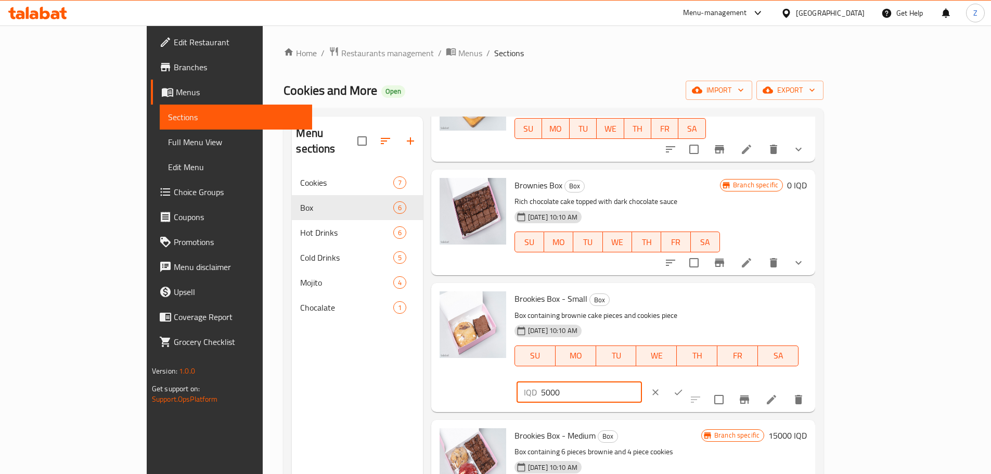
click at [642, 382] on input "5000" at bounding box center [591, 392] width 101 height 21
type input "6000"
click at [683, 389] on icon "ok" at bounding box center [679, 392] width 8 height 6
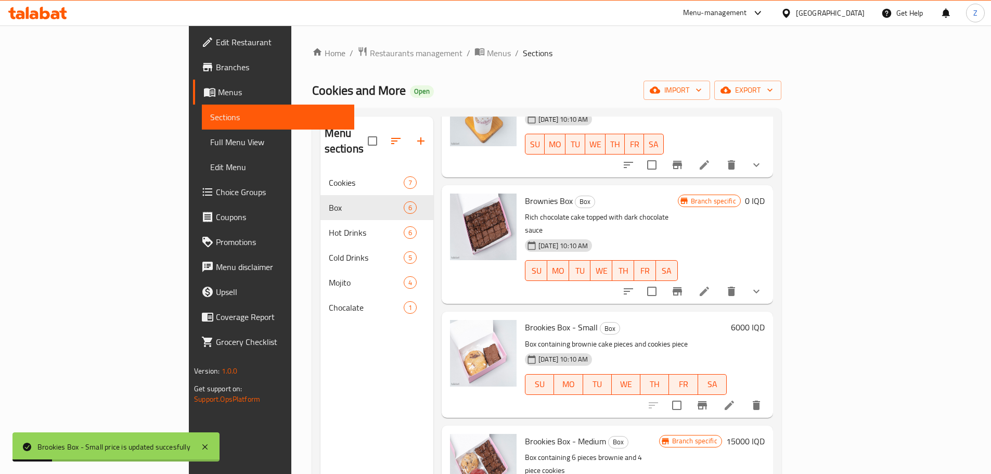
scroll to position [234, 0]
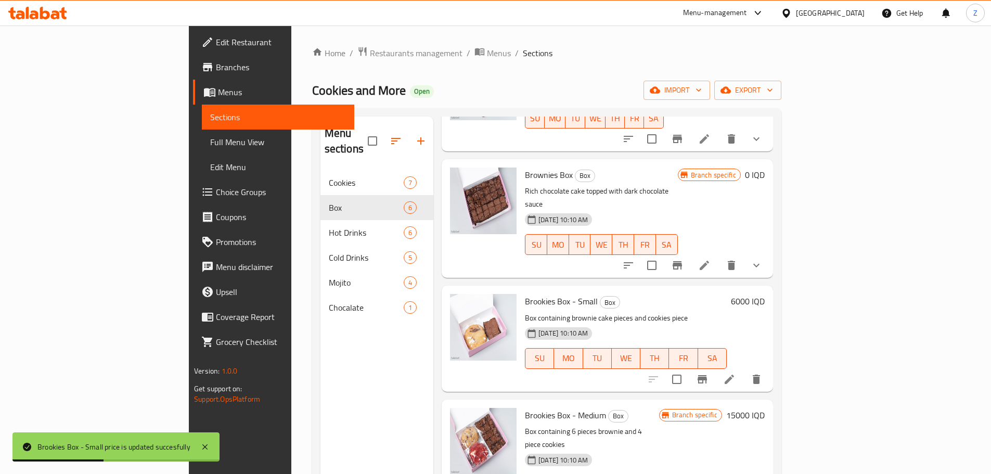
click at [765, 408] on h6 "15000 IQD" at bounding box center [745, 415] width 39 height 15
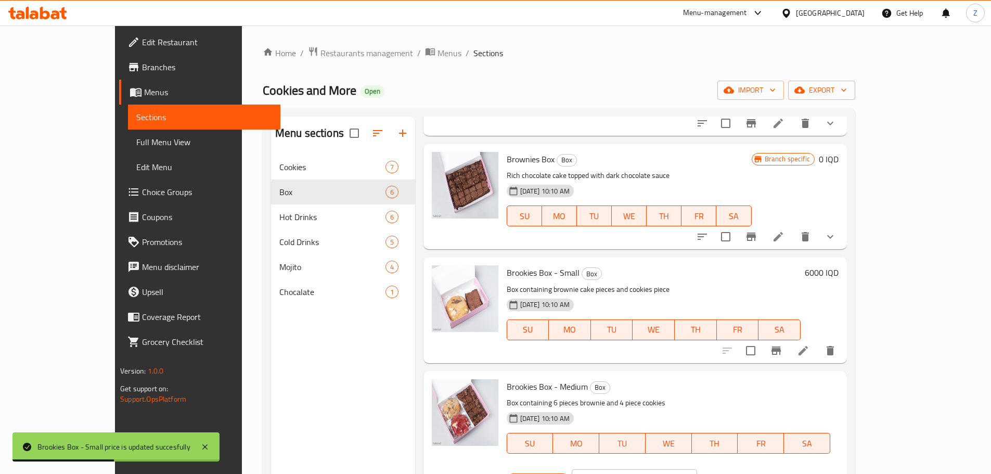
scroll to position [104, 0]
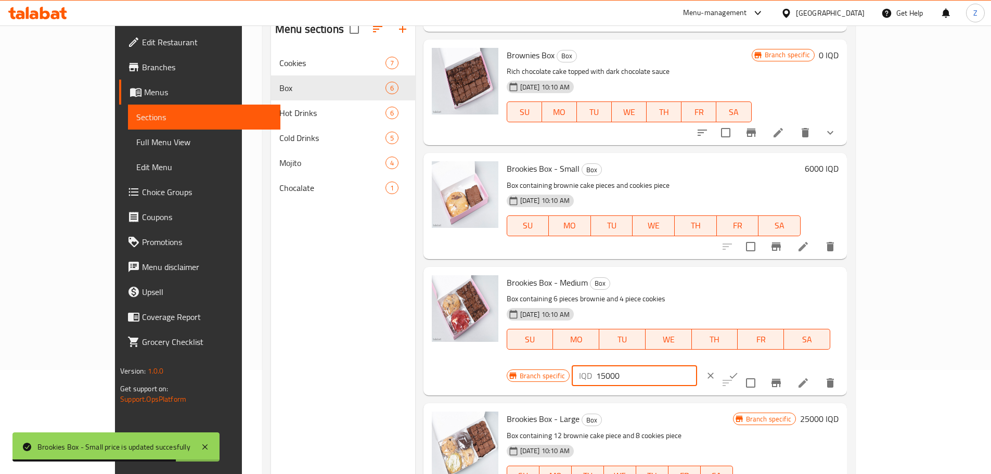
drag, startPoint x: 811, startPoint y: 286, endPoint x: 805, endPoint y: 283, distance: 7.2
click at [697, 365] on input "15000" at bounding box center [646, 375] width 101 height 21
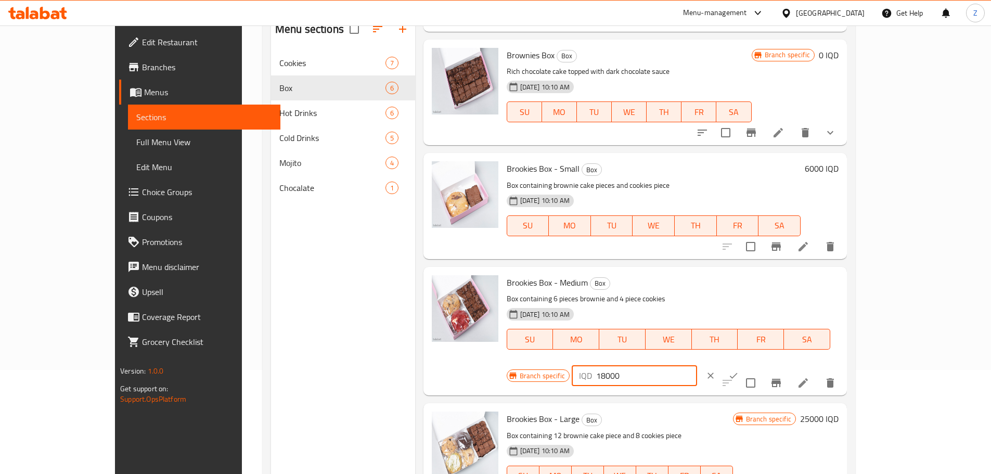
type input "18000"
click at [739, 371] on icon "ok" at bounding box center [734, 376] width 10 height 10
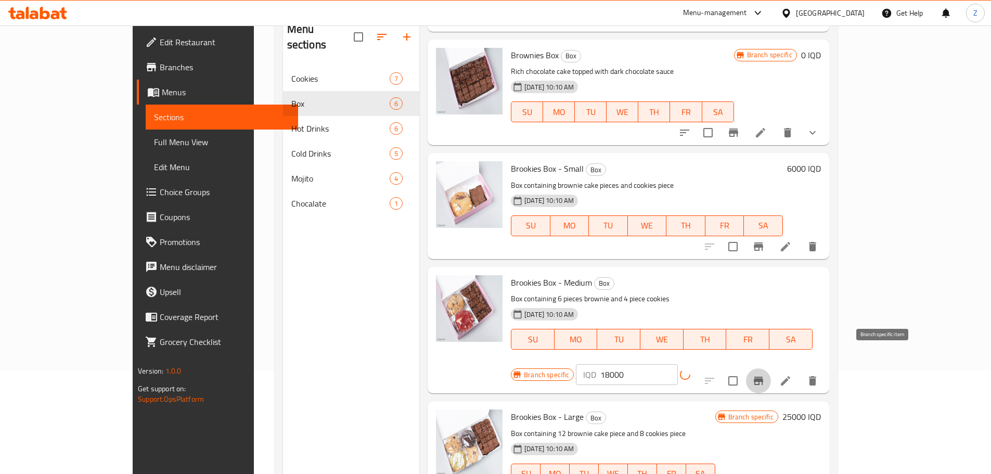
click at [771, 368] on button "Branch-specific-item" at bounding box center [758, 380] width 25 height 25
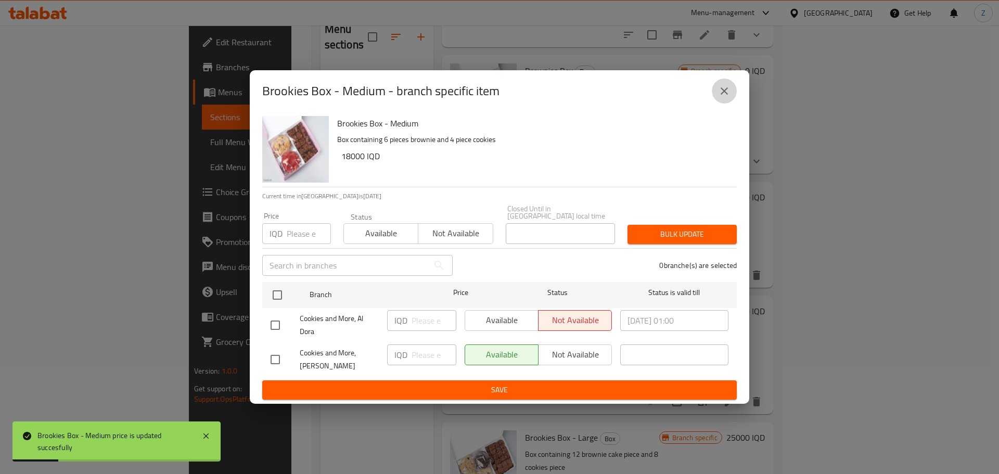
click at [724, 95] on icon "close" at bounding box center [724, 90] width 7 height 7
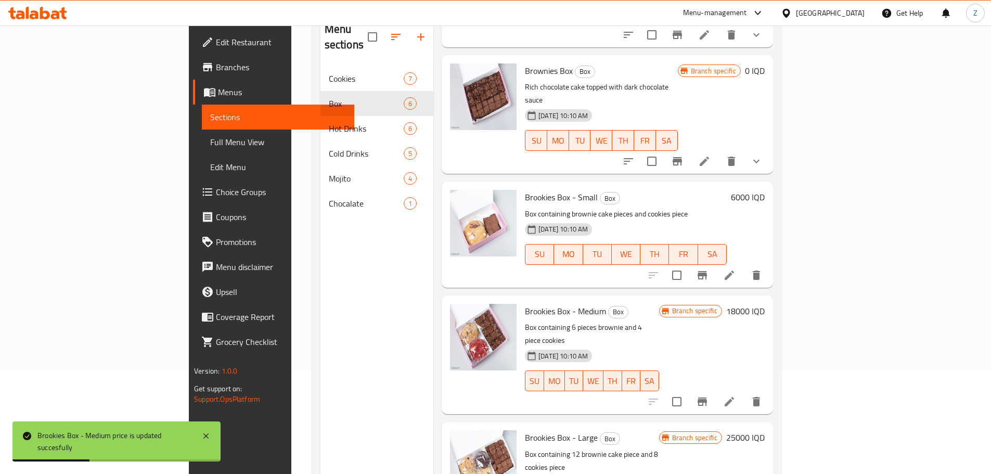
scroll to position [146, 0]
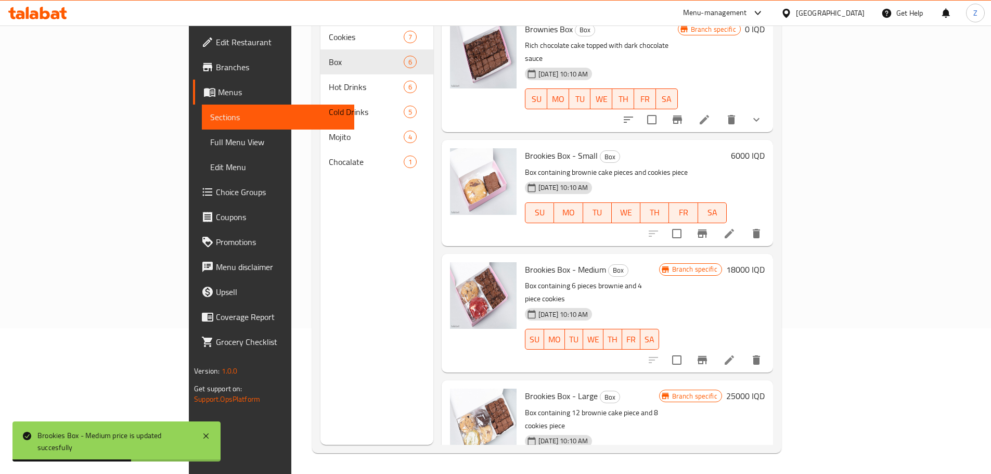
click at [765, 389] on h6 "25000 IQD" at bounding box center [745, 396] width 39 height 15
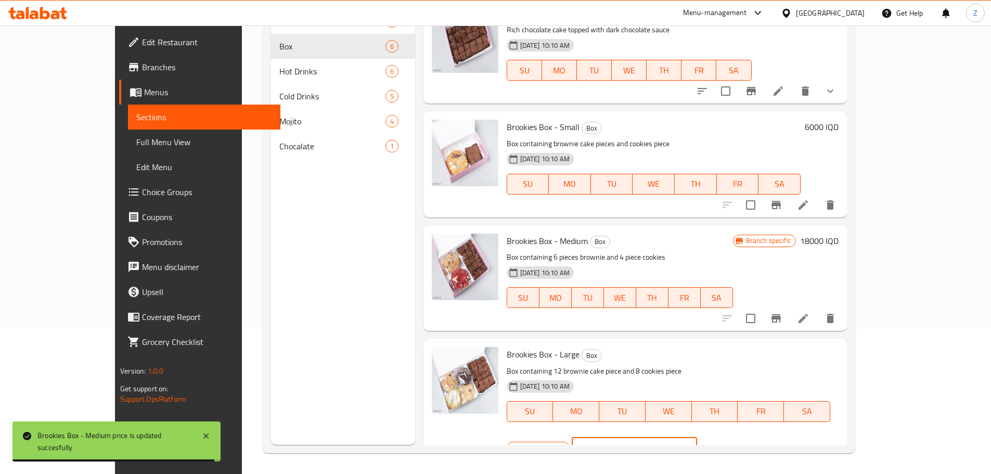
drag, startPoint x: 814, startPoint y: 356, endPoint x: 750, endPoint y: 354, distance: 64.1
click at [750, 437] on div "Branch specific IQD 25000 ​" at bounding box center [633, 448] width 253 height 23
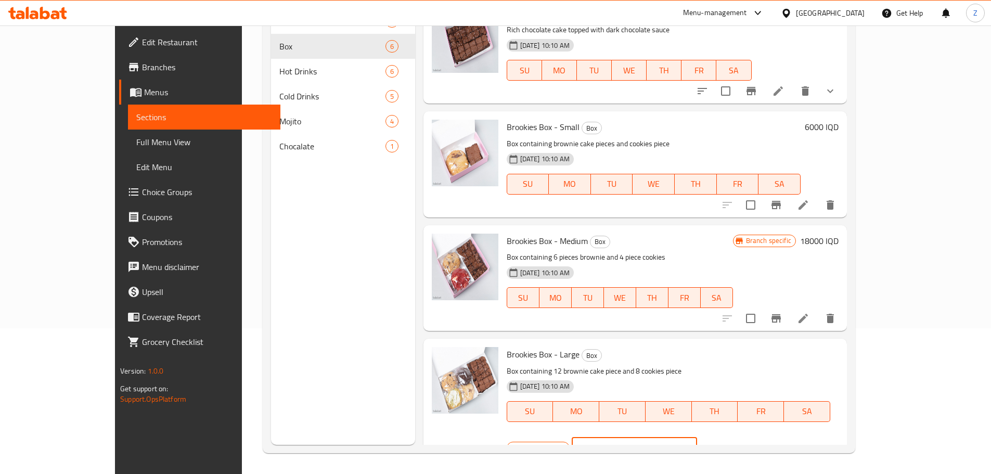
type input "30000"
click at [739, 443] on icon "ok" at bounding box center [734, 448] width 10 height 10
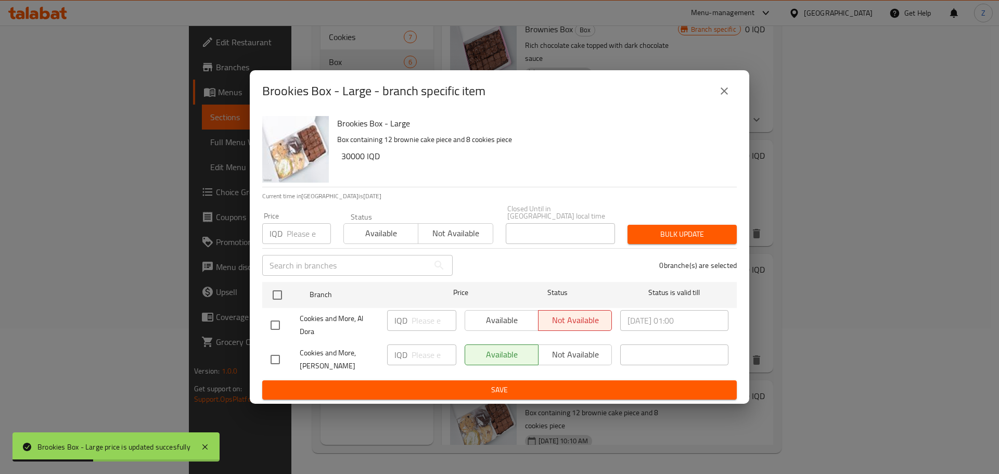
click at [722, 92] on icon "close" at bounding box center [724, 91] width 12 height 12
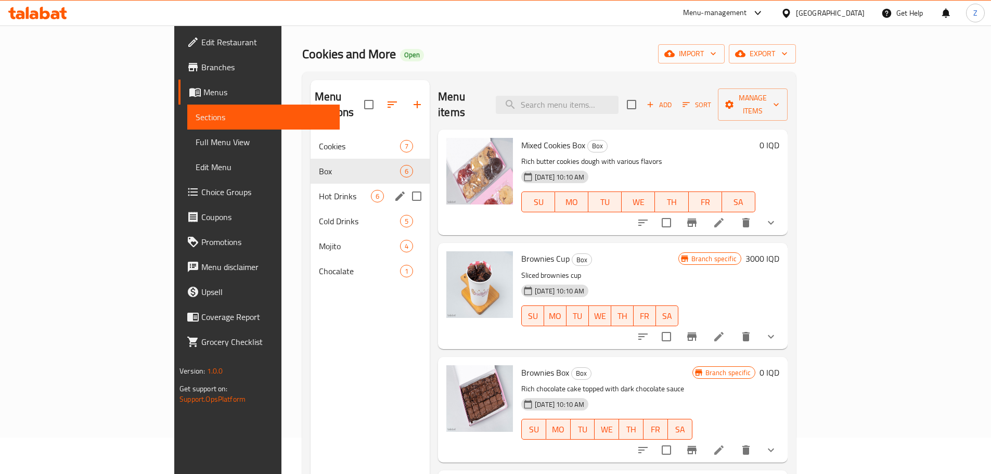
scroll to position [0, 0]
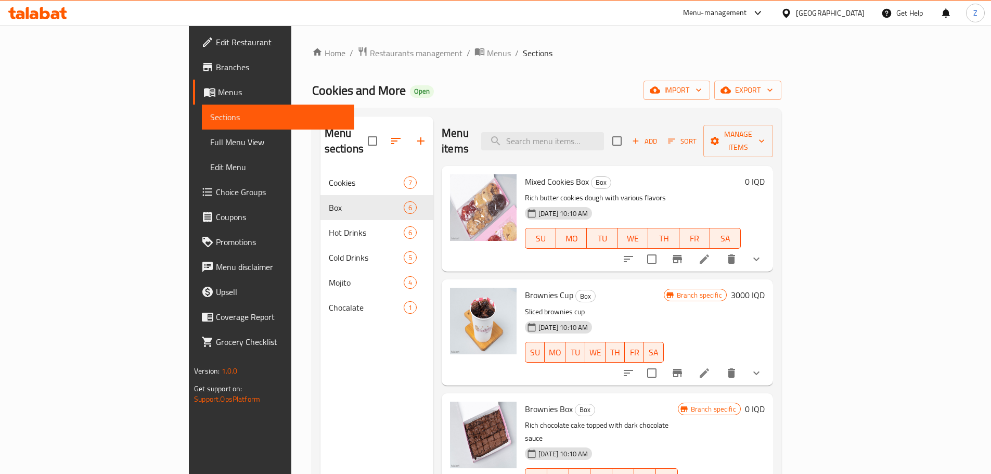
click at [291, 37] on div "Home / Restaurants management / Menus / Sections Cookies and More Open import e…" at bounding box center [546, 323] width 511 height 594
click at [370, 50] on span "Restaurants management" at bounding box center [416, 53] width 93 height 12
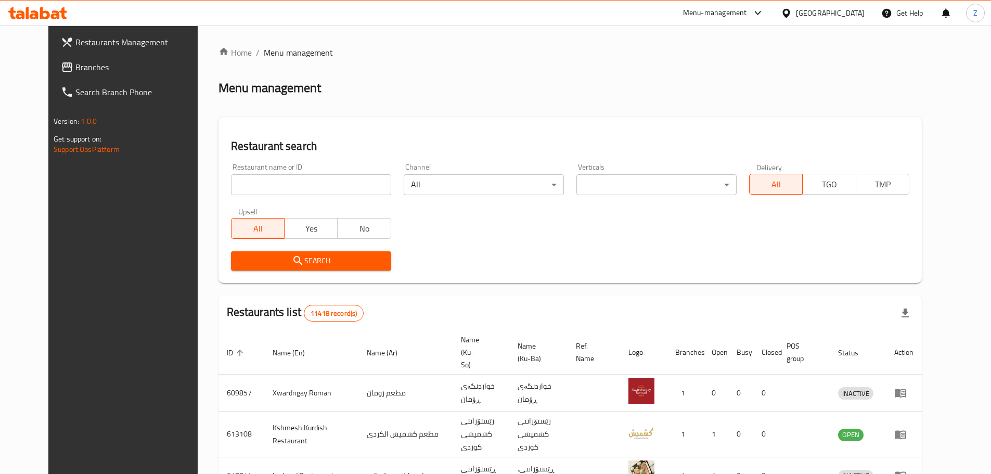
click at [296, 185] on input "search" at bounding box center [311, 184] width 160 height 21
paste input "687493"
type input "687493"
click at [325, 265] on span "Search" at bounding box center [311, 260] width 144 height 13
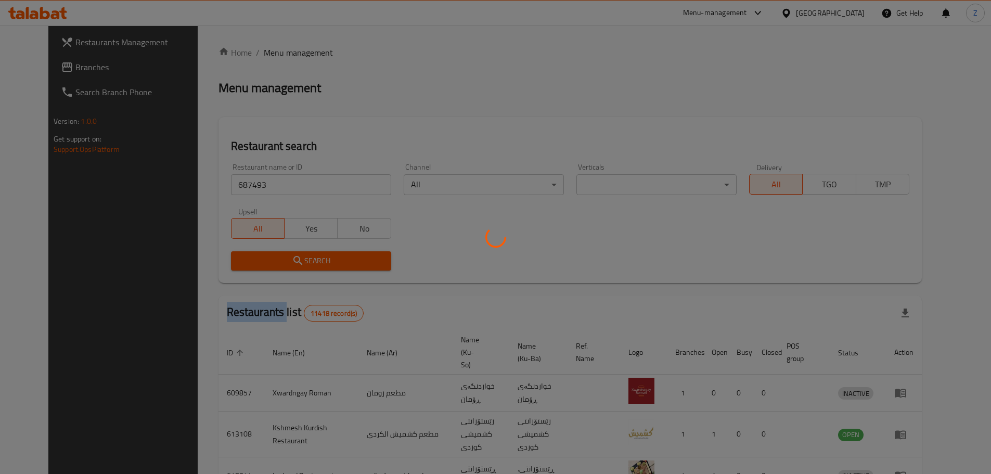
click at [325, 265] on div at bounding box center [495, 237] width 991 height 474
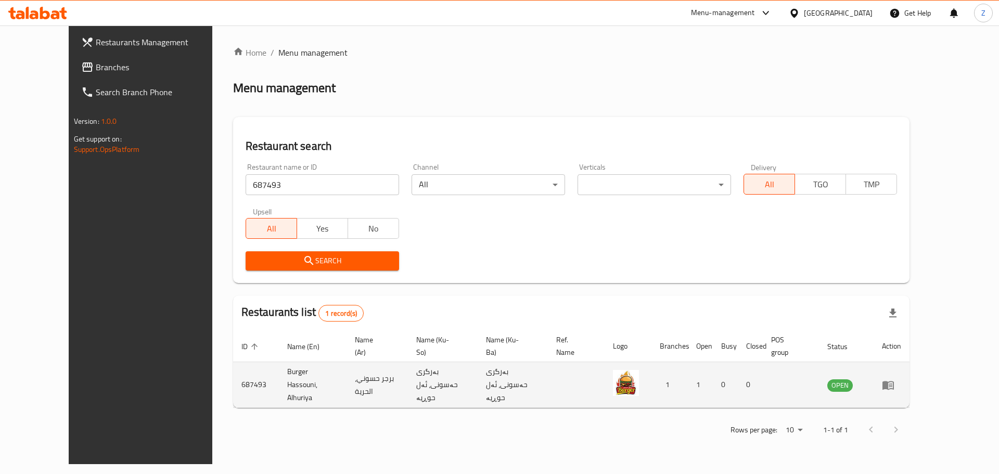
click at [910, 386] on td "enhanced table" at bounding box center [892, 385] width 36 height 46
click at [895, 384] on icon "enhanced table" at bounding box center [888, 385] width 12 height 12
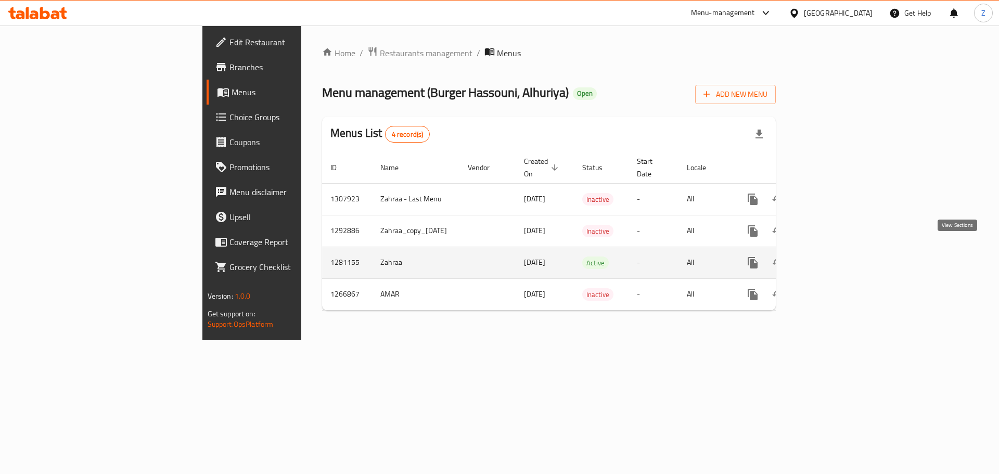
click at [834, 257] on icon "enhanced table" at bounding box center [828, 263] width 12 height 12
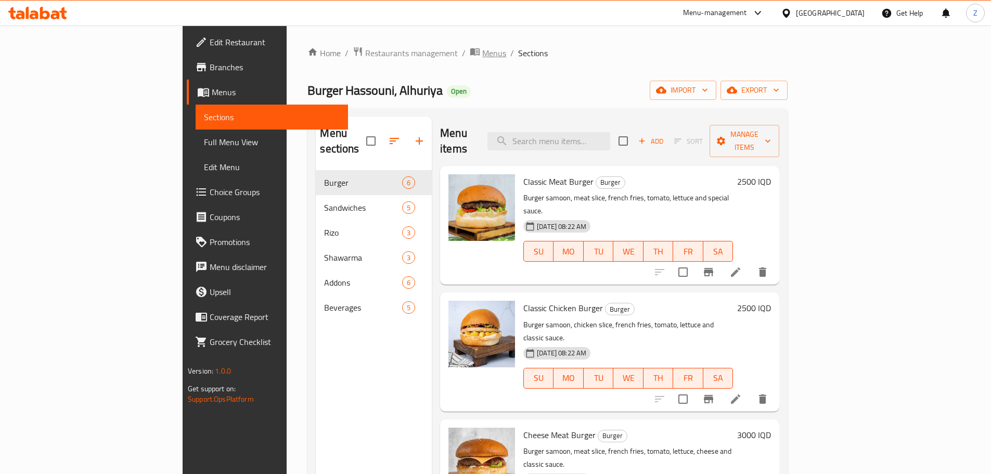
click at [482, 55] on span "Menus" at bounding box center [494, 53] width 24 height 12
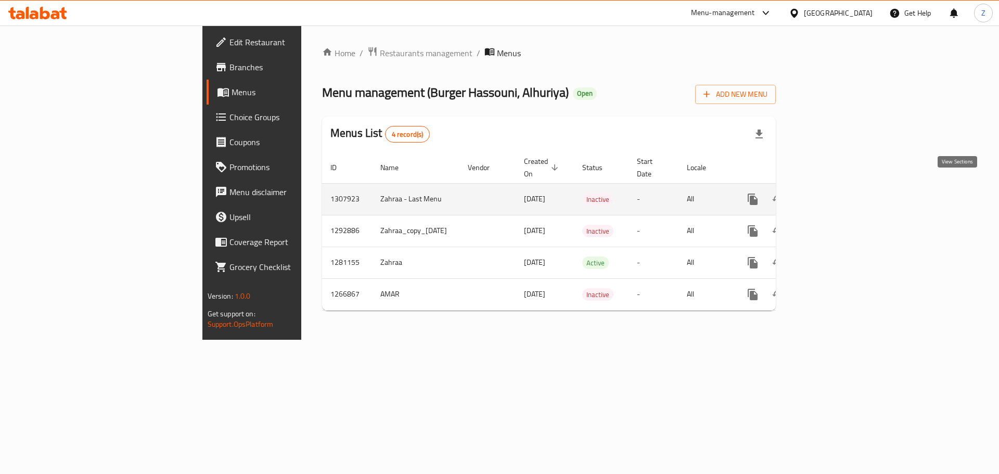
click at [834, 193] on icon "enhanced table" at bounding box center [828, 199] width 12 height 12
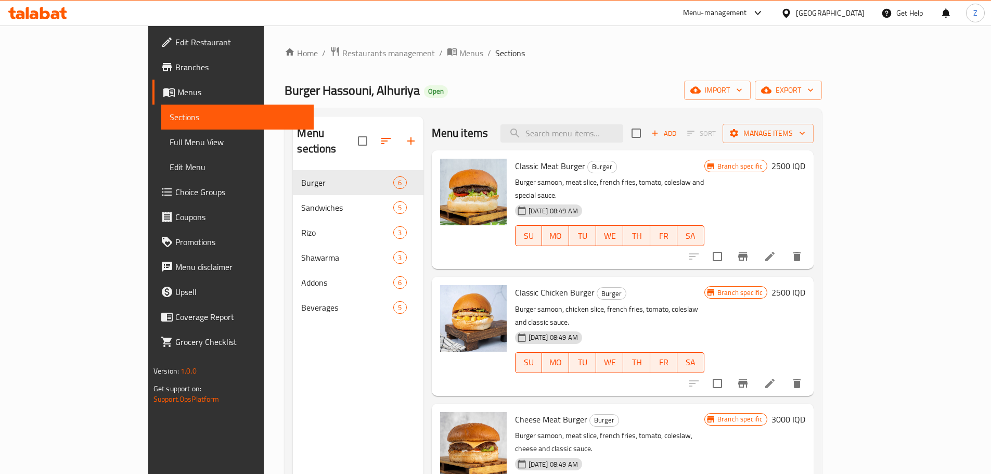
click at [385, 49] on ol "Home / Restaurants management / Menus / Sections" at bounding box center [554, 53] width 538 height 14
click at [460, 52] on span "Menus" at bounding box center [472, 53] width 24 height 12
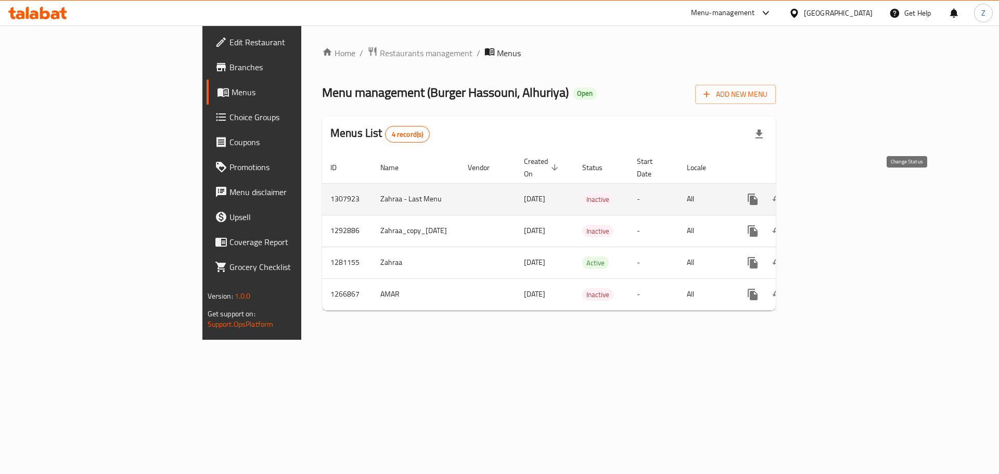
click at [791, 188] on button "enhanced table" at bounding box center [778, 199] width 25 height 25
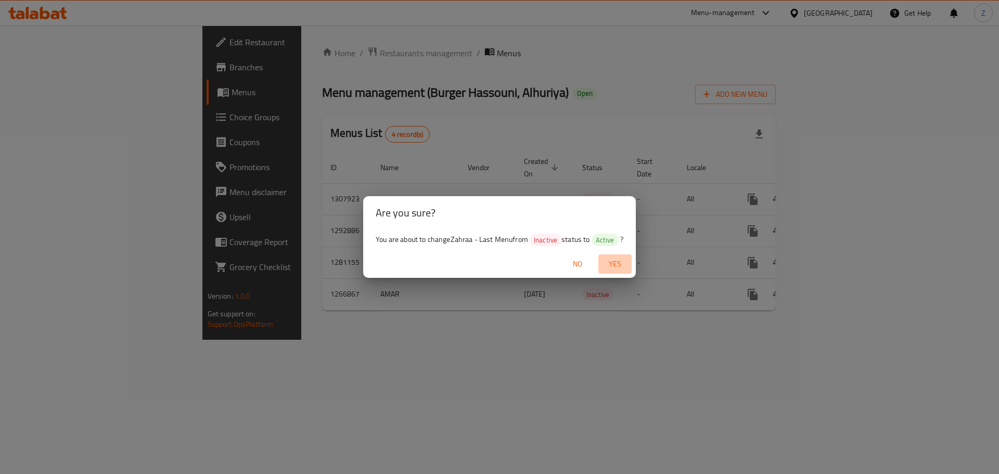
click at [620, 258] on span "Yes" at bounding box center [615, 264] width 25 height 13
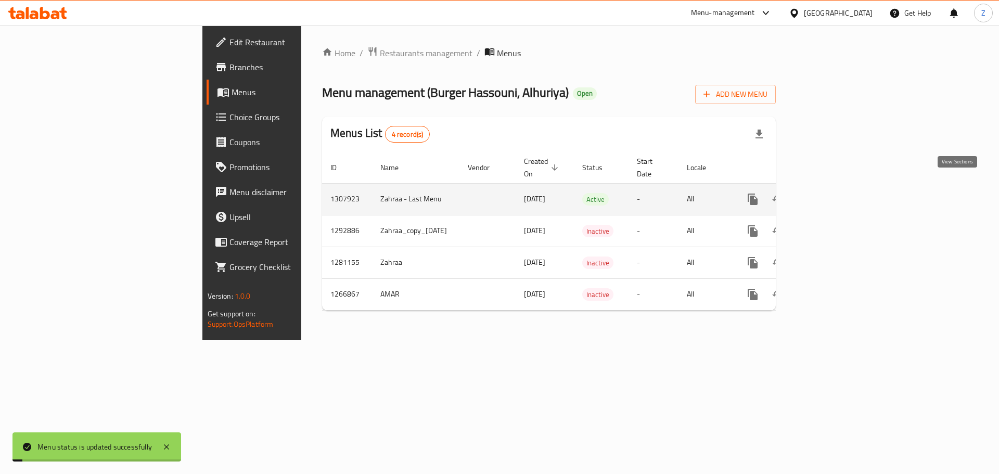
click at [833, 195] on icon "enhanced table" at bounding box center [827, 199] width 9 height 9
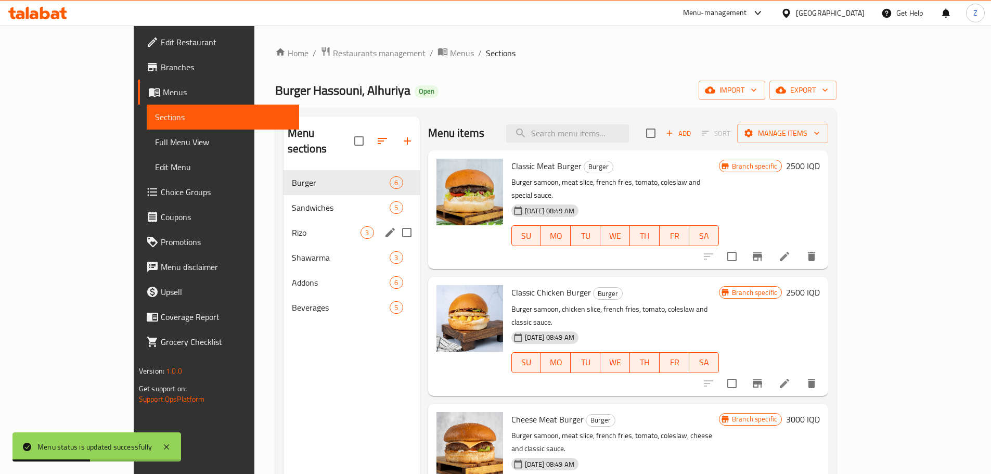
click at [292, 201] on span "Sandwiches" at bounding box center [341, 207] width 98 height 12
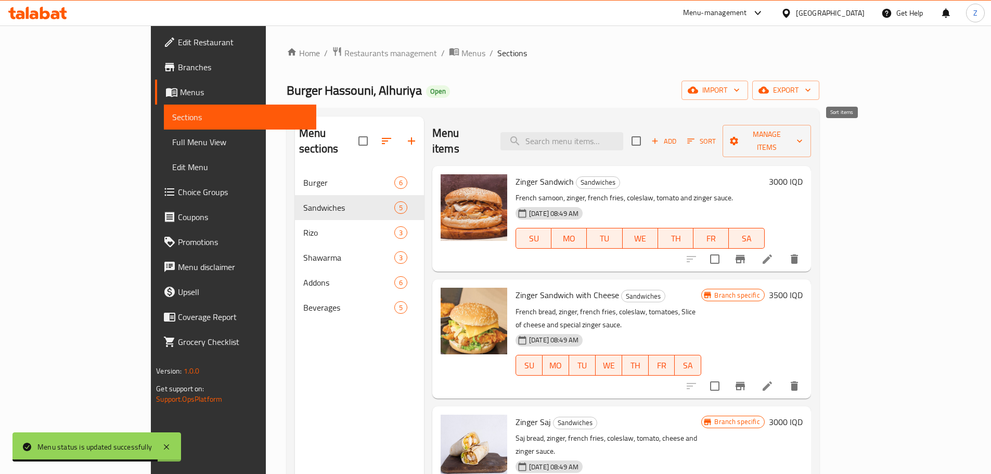
click at [723, 133] on span "Sort" at bounding box center [702, 141] width 42 height 16
click at [678, 135] on span "Add" at bounding box center [664, 141] width 28 height 12
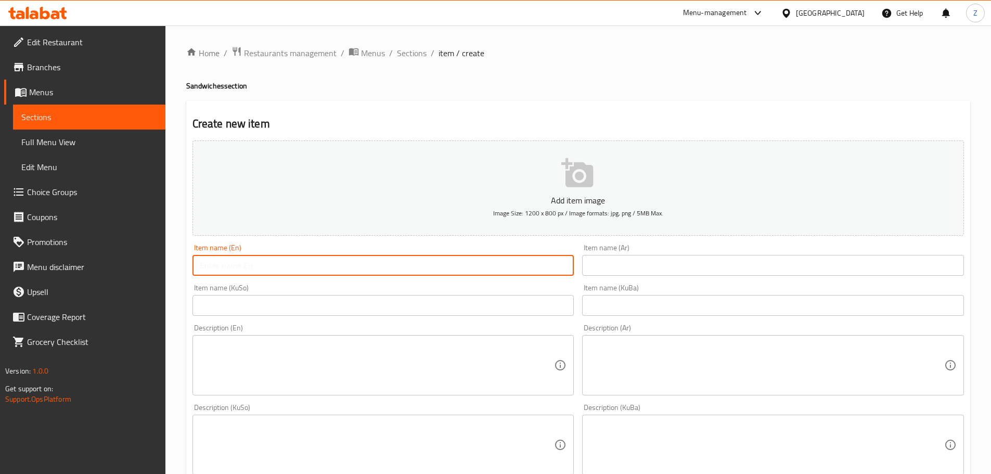
click at [341, 260] on input "text" at bounding box center [384, 265] width 382 height 21
type input "Chicken Fajita Sa"
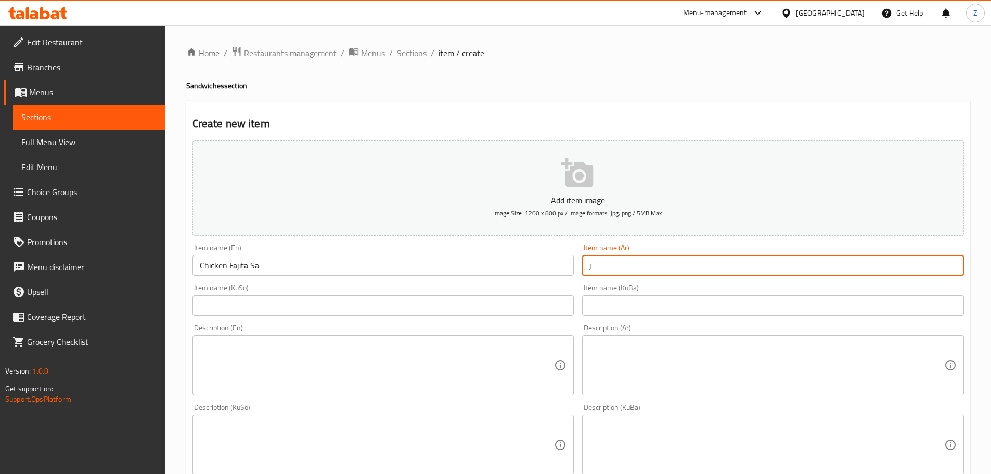
type input "j"
click at [341, 261] on input "Chicken Fajita Sa" at bounding box center [384, 265] width 382 height 21
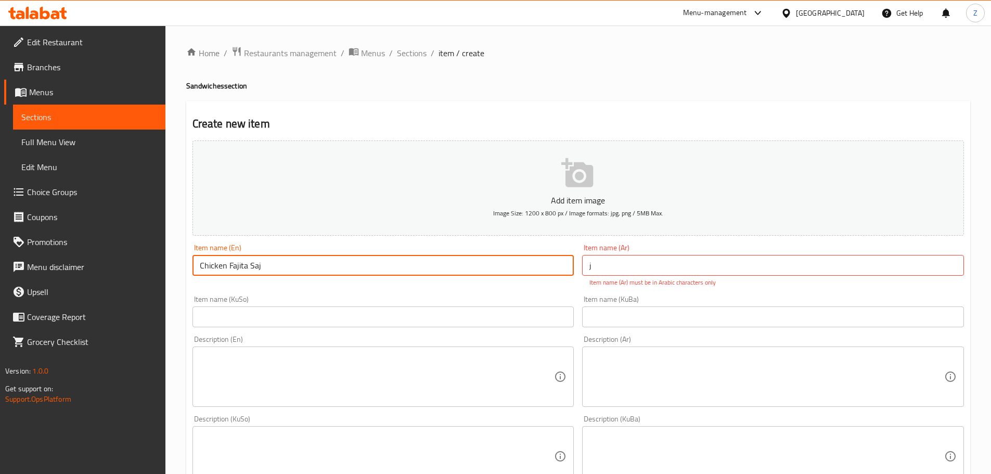
type input "Chicken Fajita Saj"
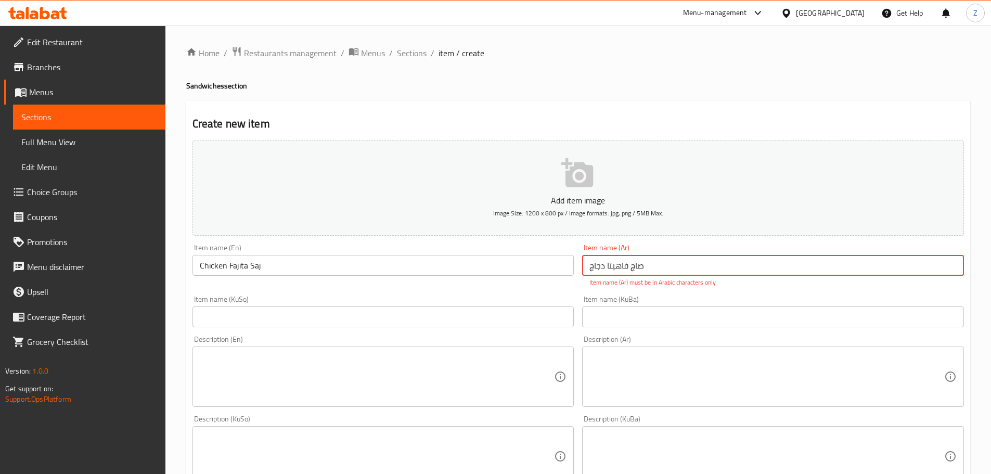
type input "صاج فاهيتا دجاج"
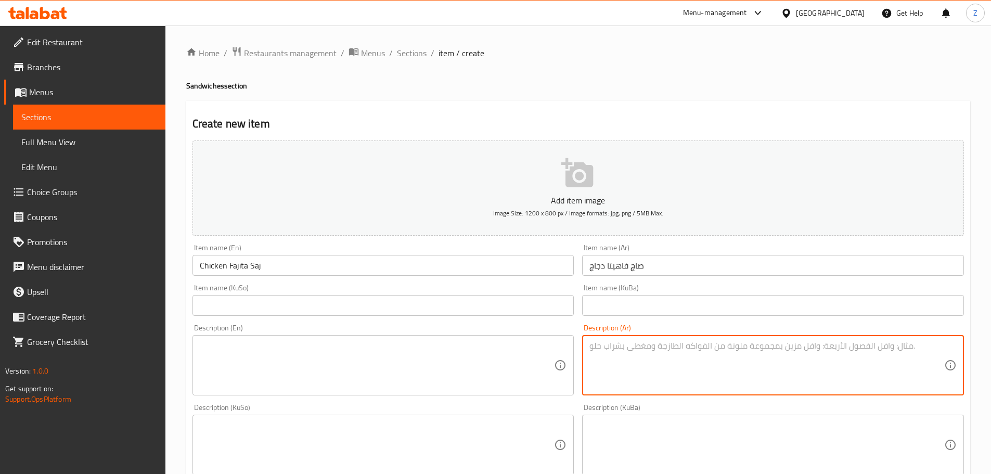
click at [688, 375] on textarea at bounding box center [767, 365] width 355 height 49
click at [688, 375] on textarea "خبز الصاج, مكعبات دجاج, فلفل, بصل, بطاطا مقلية وصلصة الفاهيتا." at bounding box center [767, 365] width 355 height 49
type textarea "خبز الصاج, مكعبات دجاج, فلفل, بصل, بطاطا مقلية وصلصة الفاهيتا."
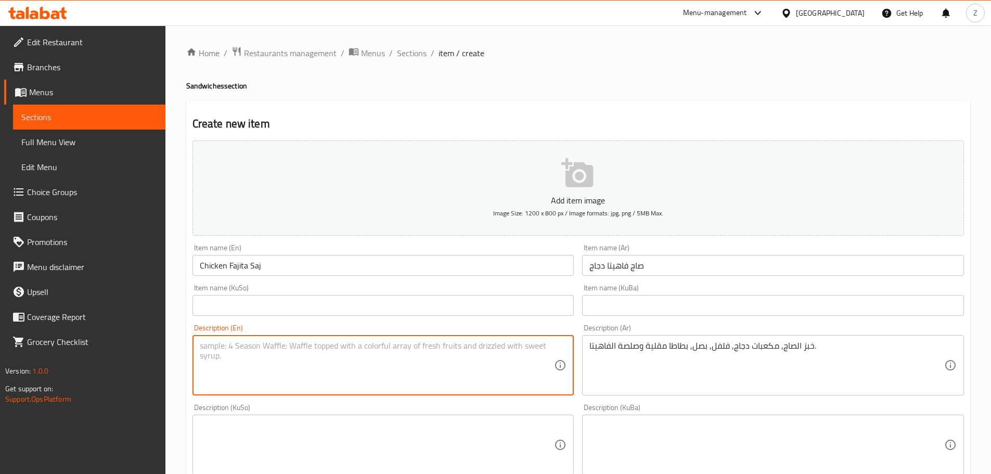
click at [377, 348] on textarea at bounding box center [377, 365] width 355 height 49
paste textarea "Saj bread, chicken cubes, peppers, onions, French fries and fajita sauce."
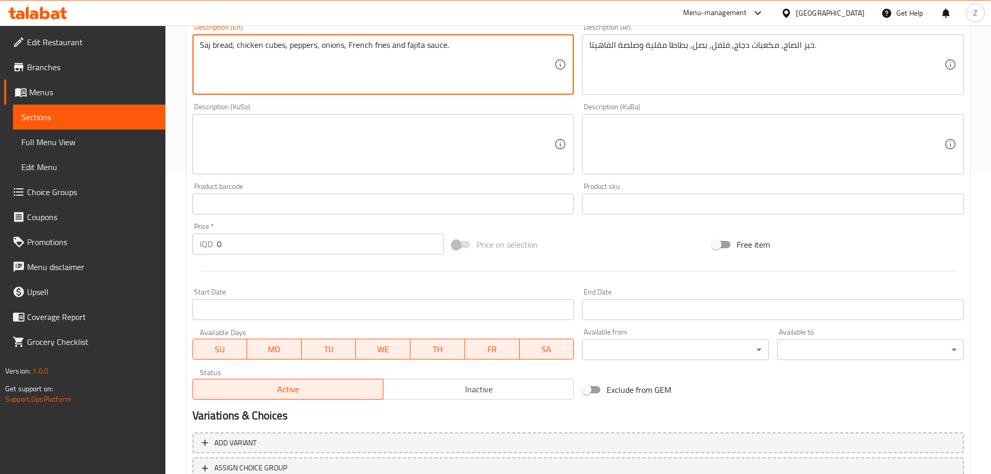
scroll to position [381, 0]
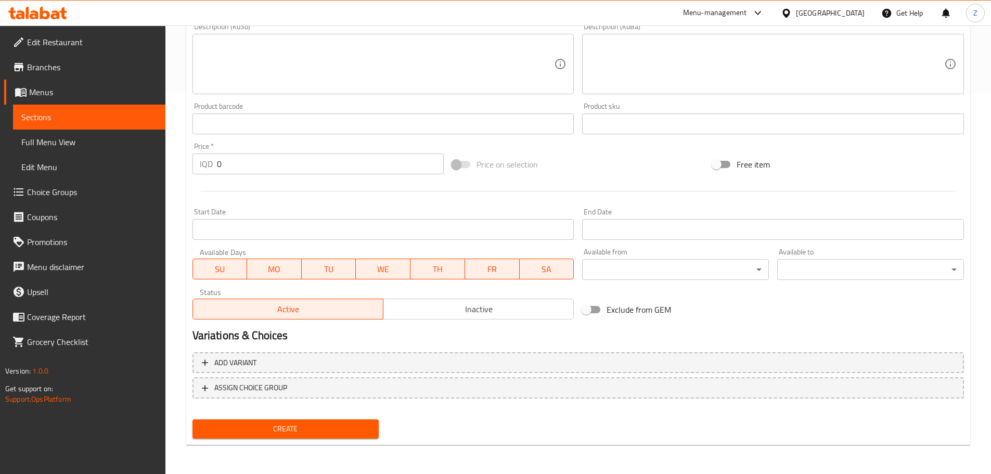
type textarea "Saj bread, chicken cubes, peppers, onions, French fries and fajita sauce."
click at [263, 176] on div "Price   * IQD 0 Price *" at bounding box center [318, 158] width 260 height 40
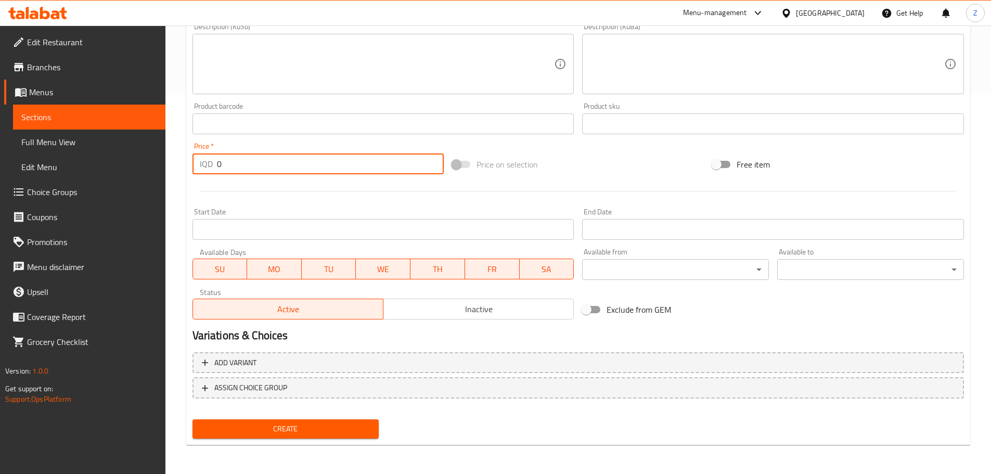
click at [256, 164] on input "0" at bounding box center [330, 164] width 227 height 21
type input "3250"
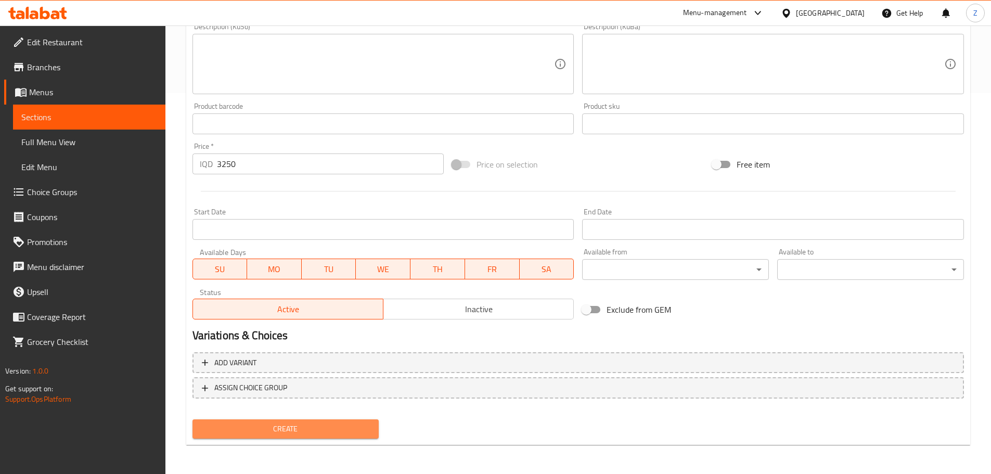
click at [315, 436] on button "Create" at bounding box center [286, 428] width 187 height 19
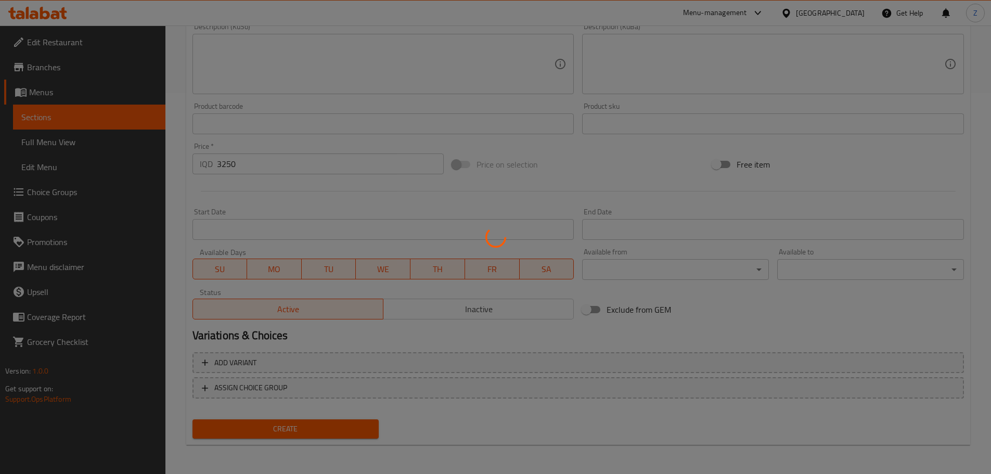
type input "0"
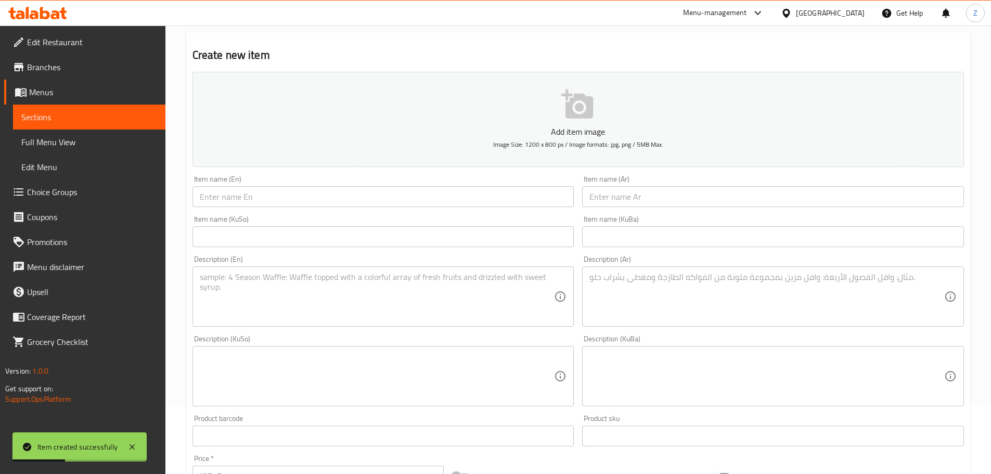
scroll to position [0, 0]
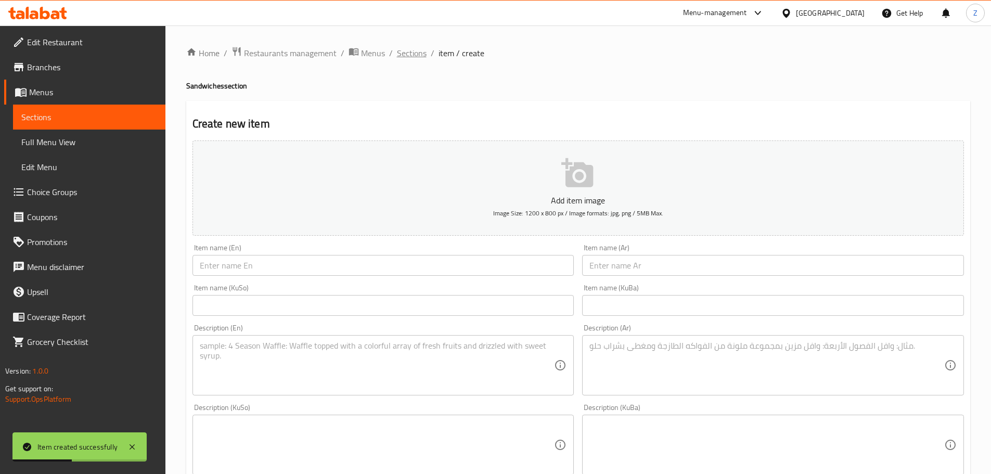
click at [413, 52] on span "Sections" at bounding box center [412, 53] width 30 height 12
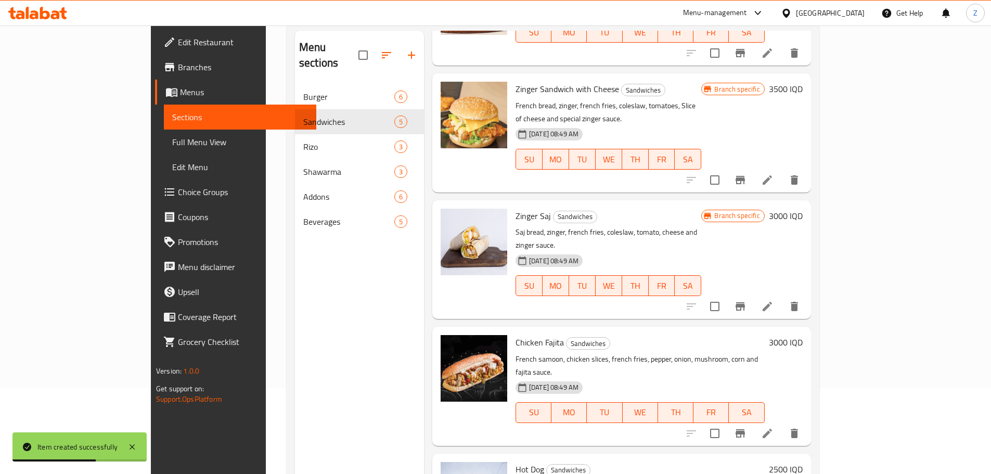
scroll to position [146, 0]
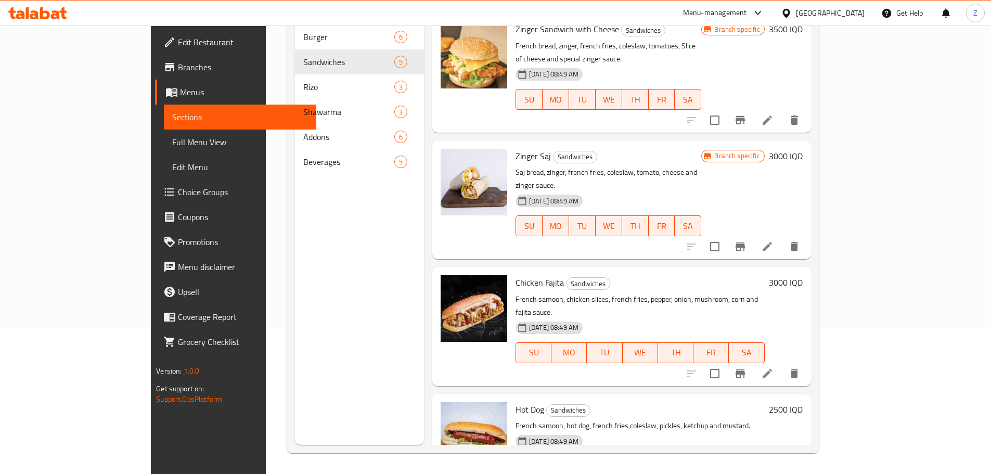
click at [666, 398] on div "Hot Dog Sandwiches French samoon, hot dog, french fries,coleslaw, pickles, ketc…" at bounding box center [641, 446] width 258 height 97
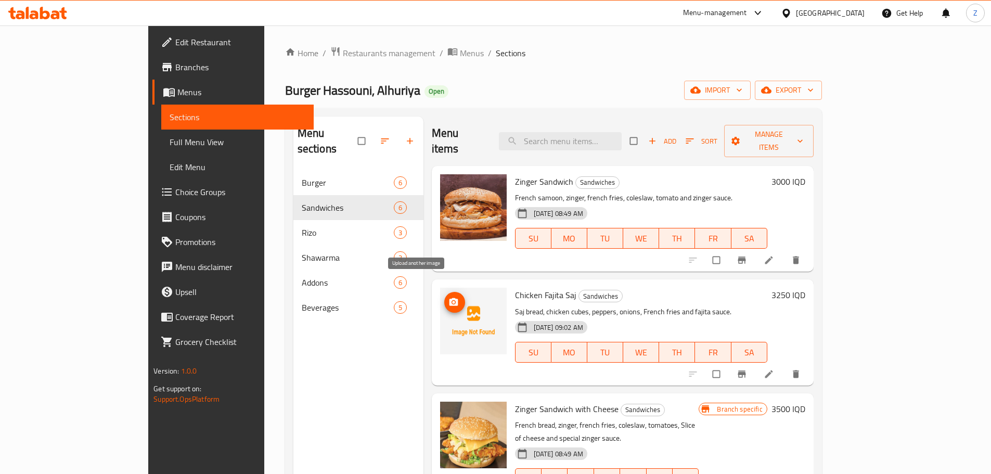
click at [444, 297] on span "upload picture" at bounding box center [454, 302] width 21 height 10
click at [449, 297] on icon "upload picture" at bounding box center [454, 302] width 10 height 10
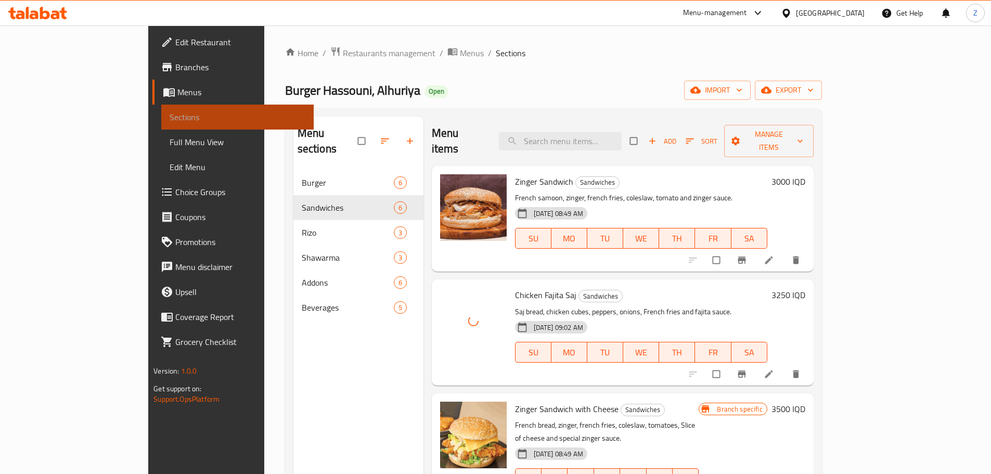
click at [170, 112] on span "Sections" at bounding box center [238, 117] width 136 height 12
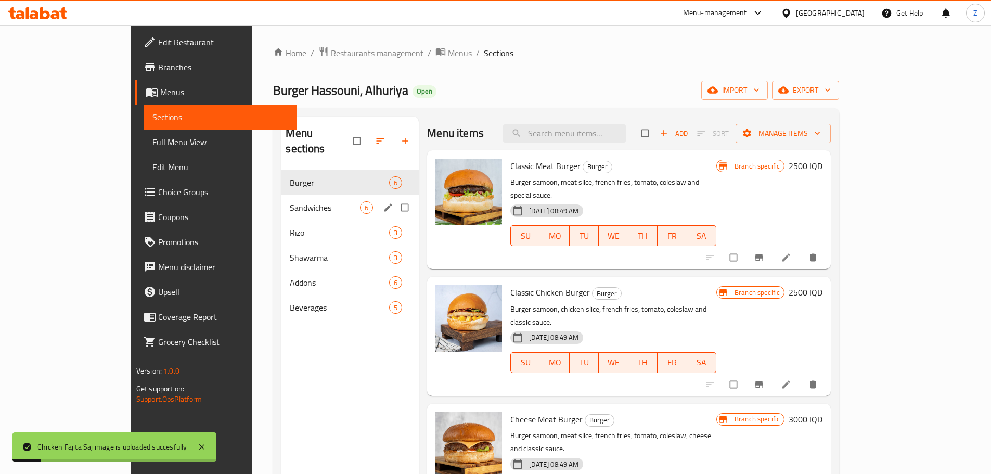
click at [290, 201] on span "Sandwiches" at bounding box center [325, 207] width 70 height 12
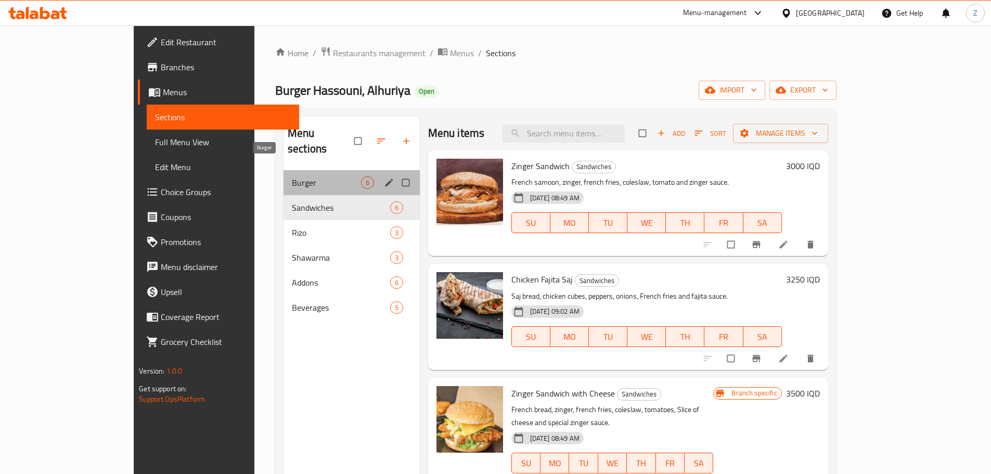
click at [302, 176] on span "Burger" at bounding box center [326, 182] width 69 height 12
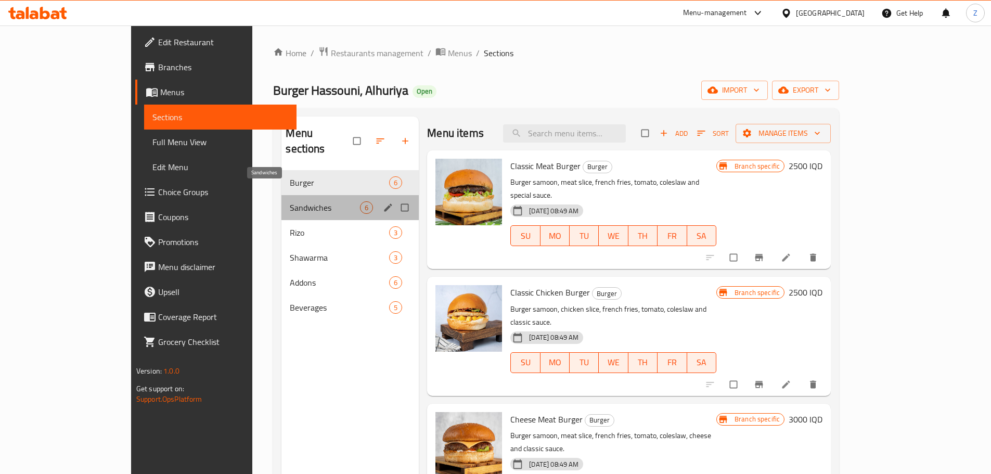
click at [290, 201] on span "Sandwiches" at bounding box center [325, 207] width 70 height 12
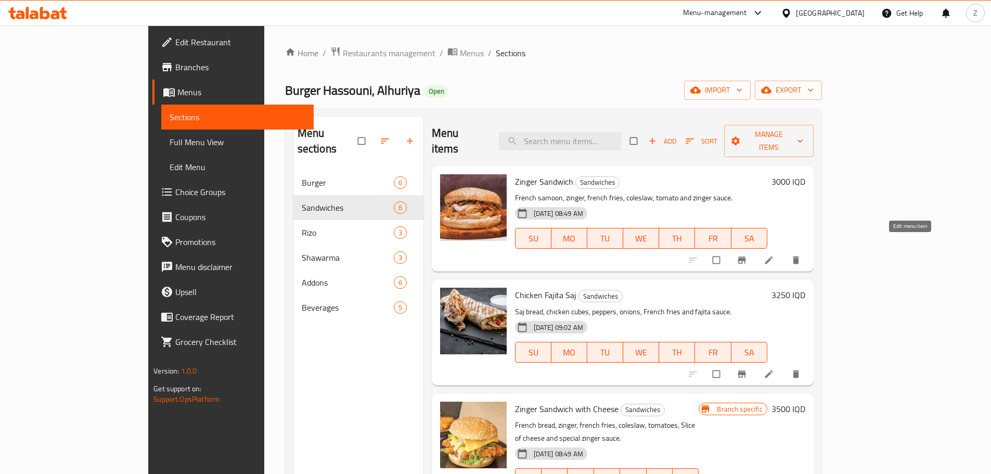
click at [774, 255] on icon at bounding box center [769, 260] width 10 height 10
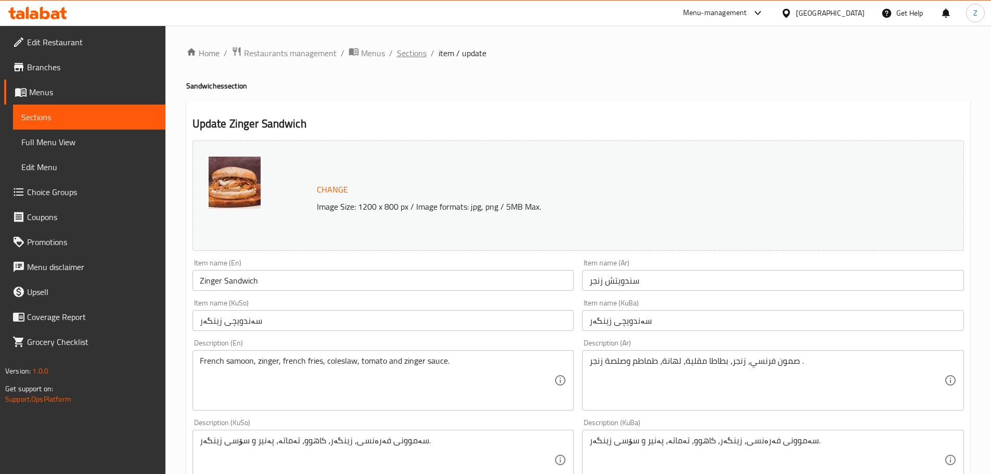
click at [411, 57] on span "Sections" at bounding box center [412, 53] width 30 height 12
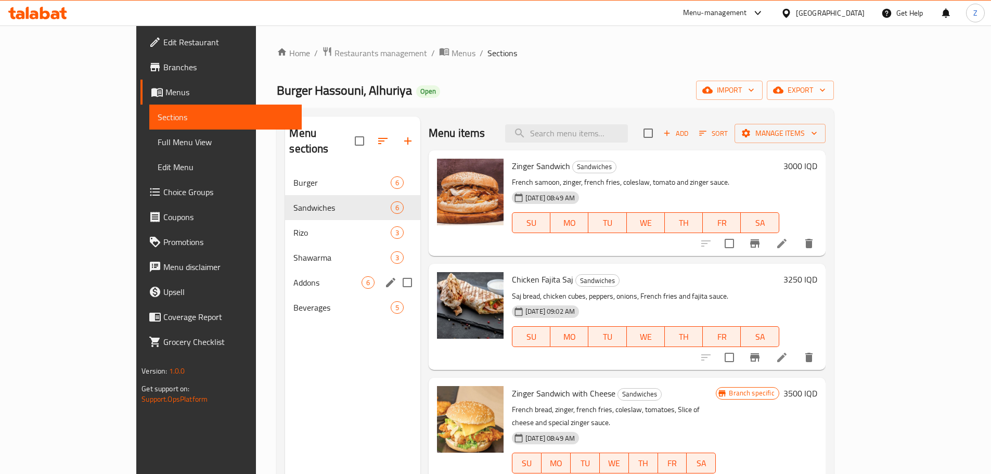
click at [285, 270] on div "Addons 6" at bounding box center [352, 282] width 135 height 25
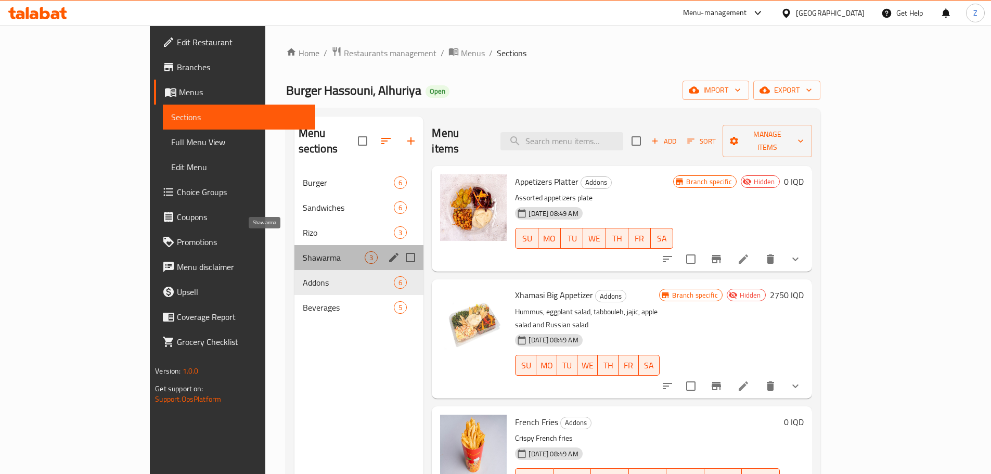
click at [303, 251] on span "Shawarma" at bounding box center [334, 257] width 62 height 12
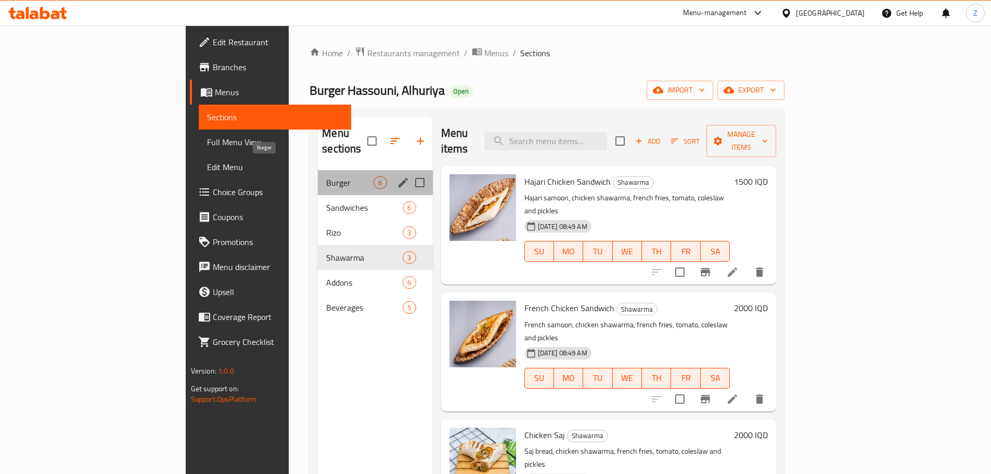
click at [326, 176] on span "Burger" at bounding box center [349, 182] width 47 height 12
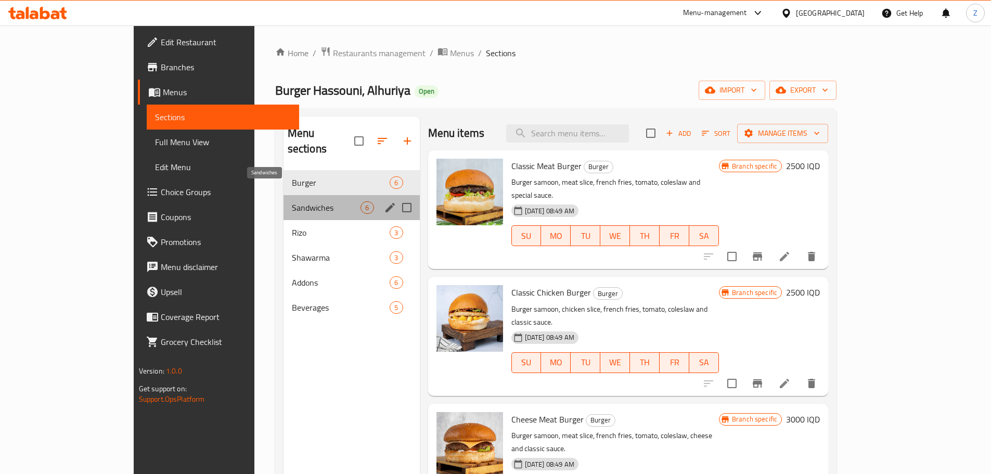
click at [292, 201] on span "Sandwiches" at bounding box center [326, 207] width 69 height 12
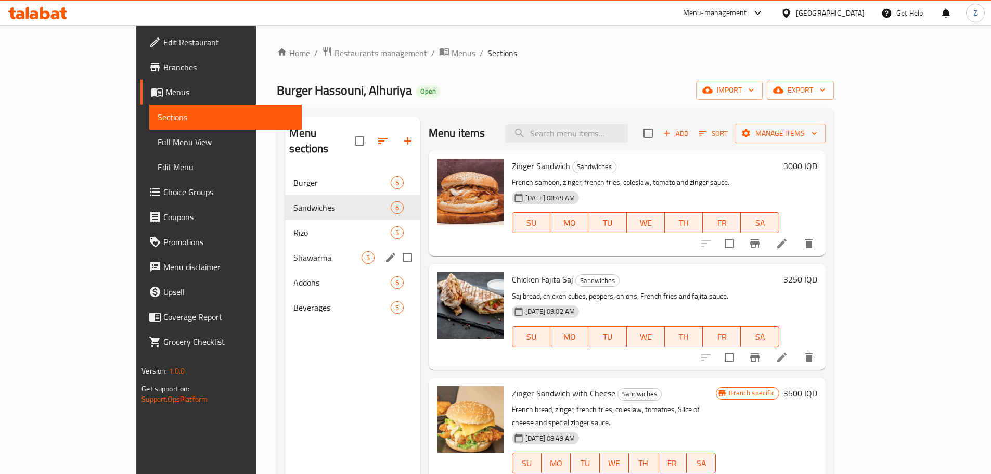
click at [285, 245] on div "Shawarma 3" at bounding box center [352, 257] width 135 height 25
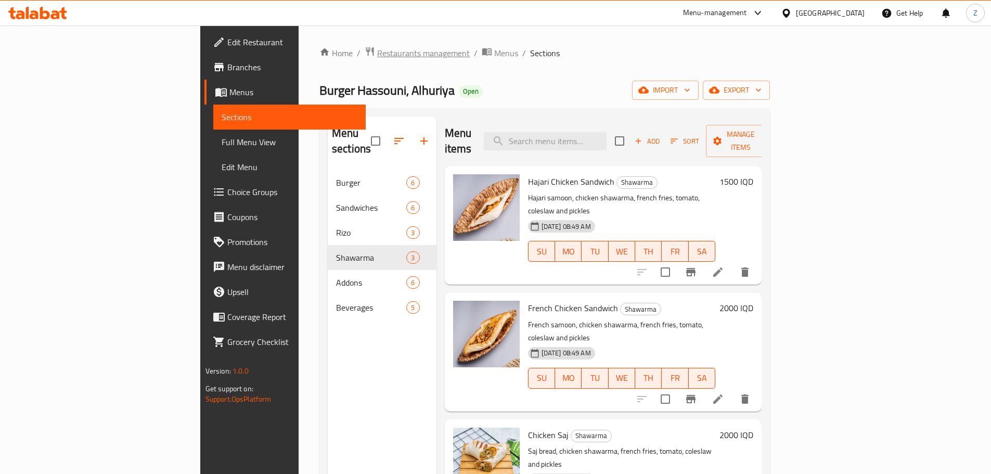
click at [377, 55] on span "Restaurants management" at bounding box center [423, 53] width 93 height 12
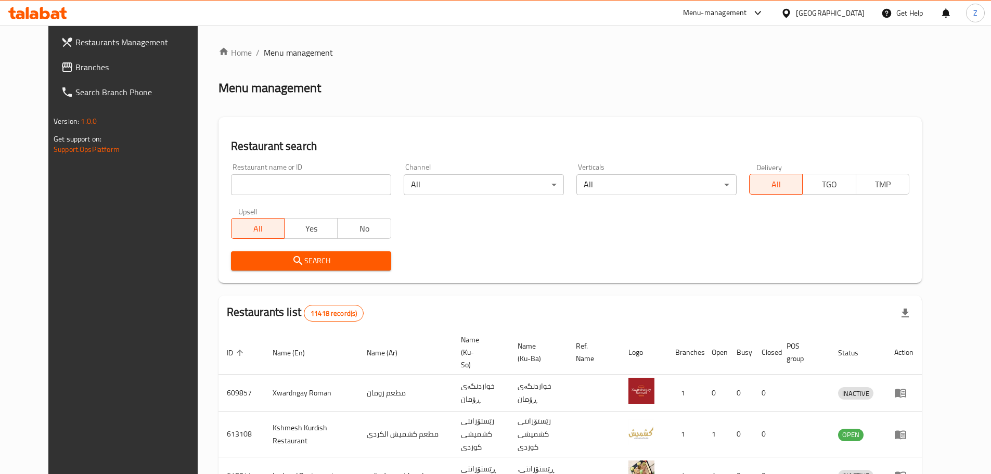
click at [316, 184] on input "search" at bounding box center [311, 184] width 160 height 21
paste input "674344"
type input "674344"
click at [341, 264] on span "Search" at bounding box center [311, 260] width 144 height 13
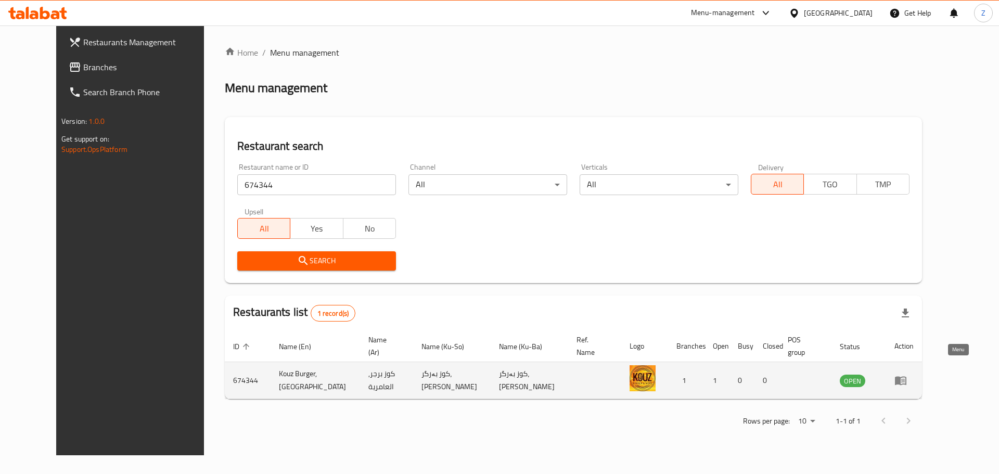
click at [914, 374] on link "enhanced table" at bounding box center [904, 380] width 19 height 12
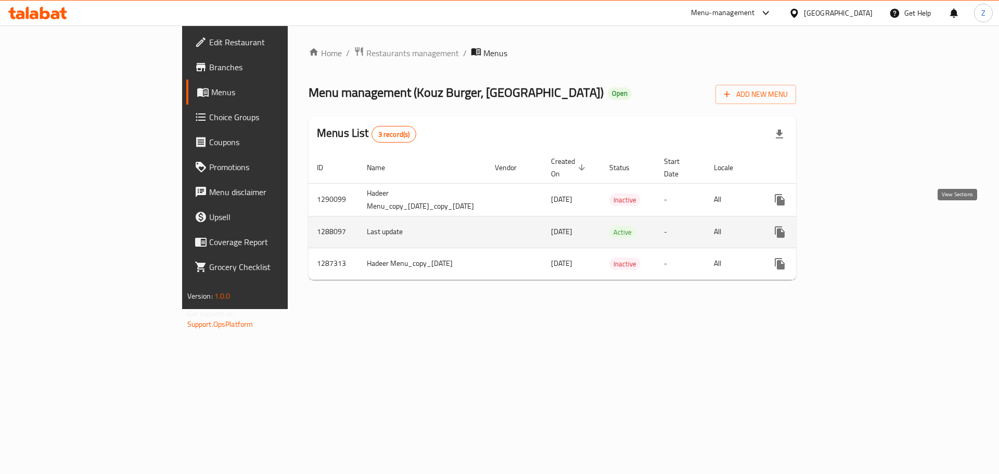
click at [868, 222] on link "enhanced table" at bounding box center [855, 232] width 25 height 25
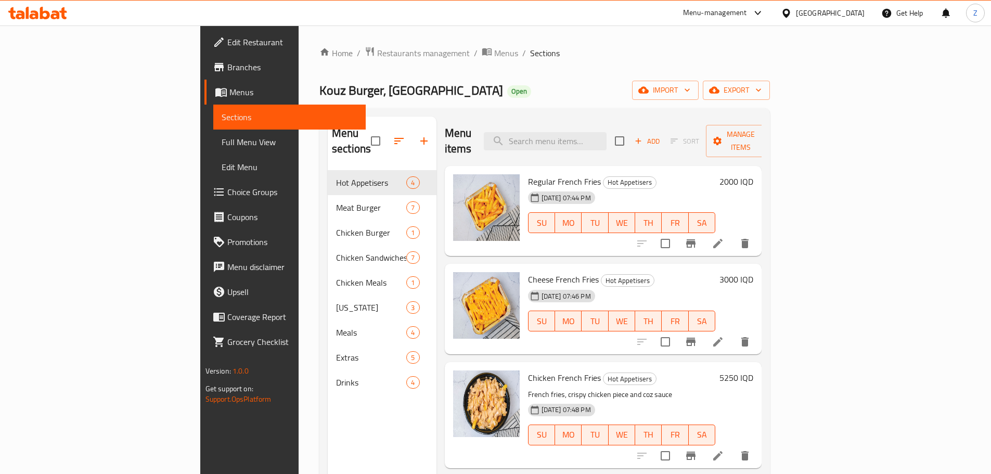
click at [754, 371] on h6 "5250 IQD" at bounding box center [737, 378] width 34 height 15
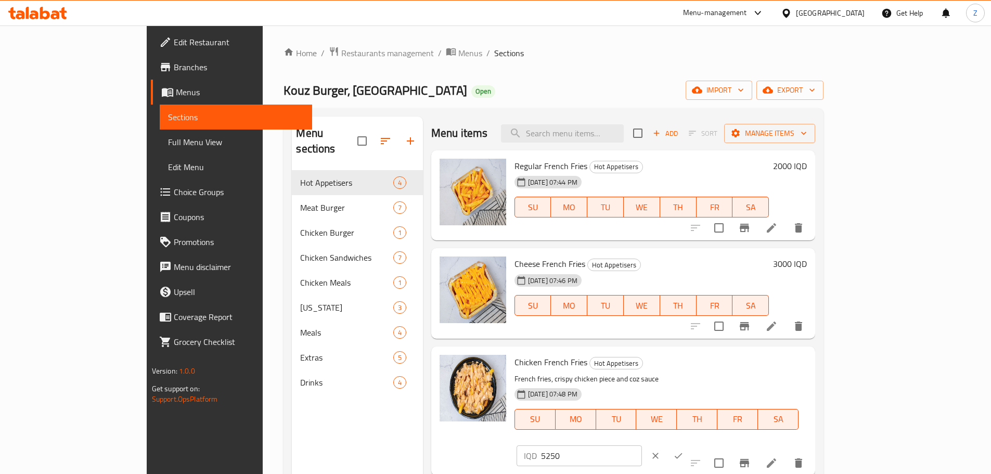
click at [642, 445] on input "5250" at bounding box center [591, 455] width 101 height 21
type input "6000"
click at [684, 451] on icon "ok" at bounding box center [678, 456] width 10 height 10
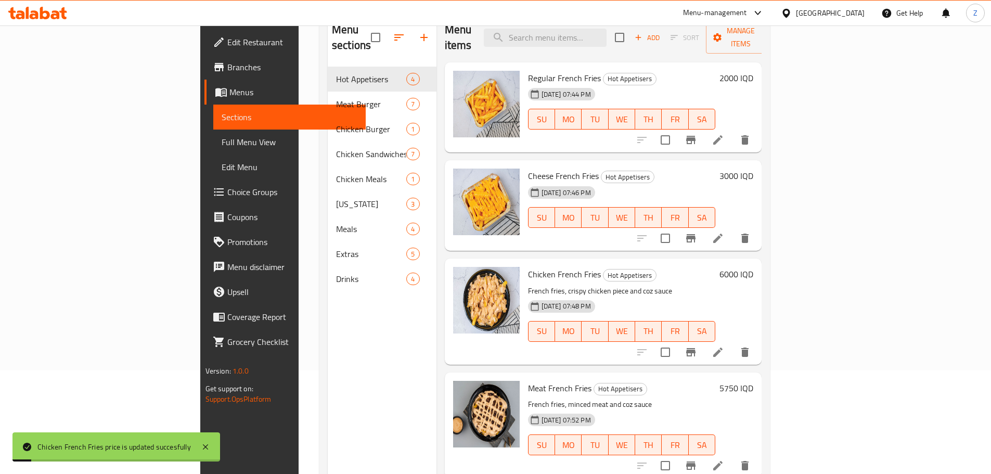
scroll to position [104, 0]
click at [754, 380] on h6 "5750 IQD" at bounding box center [737, 387] width 34 height 15
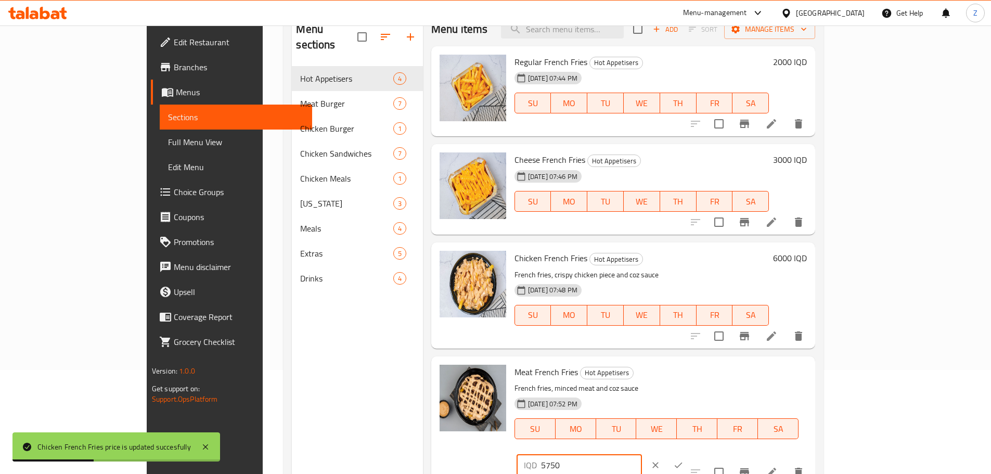
drag, startPoint x: 939, startPoint y: 374, endPoint x: 873, endPoint y: 384, distance: 66.2
click at [642, 455] on input "5750" at bounding box center [591, 465] width 101 height 21
type input "6000"
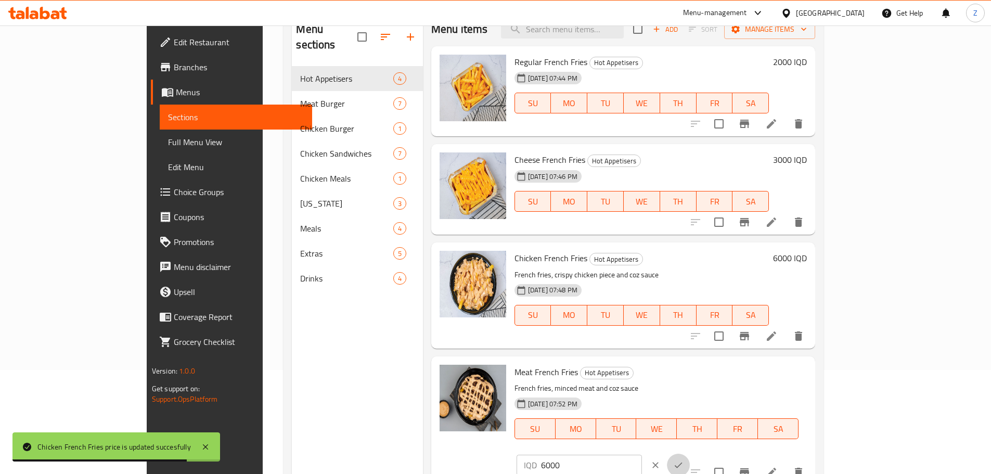
click at [690, 454] on button "ok" at bounding box center [678, 465] width 23 height 23
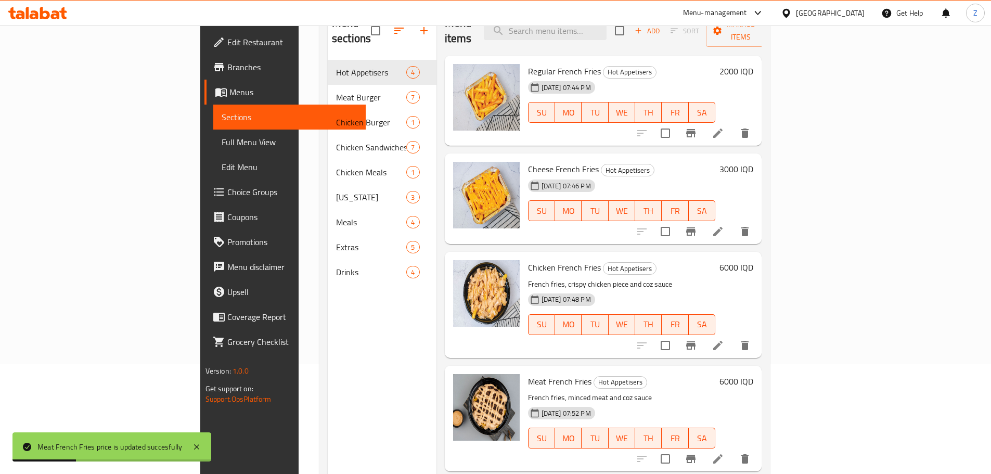
scroll to position [42, 0]
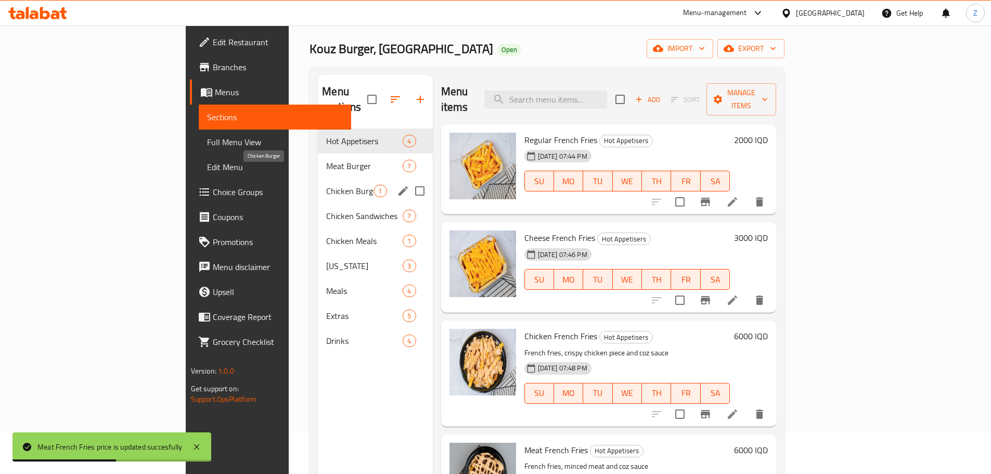
click at [326, 185] on span "Chicken Burger" at bounding box center [349, 191] width 47 height 12
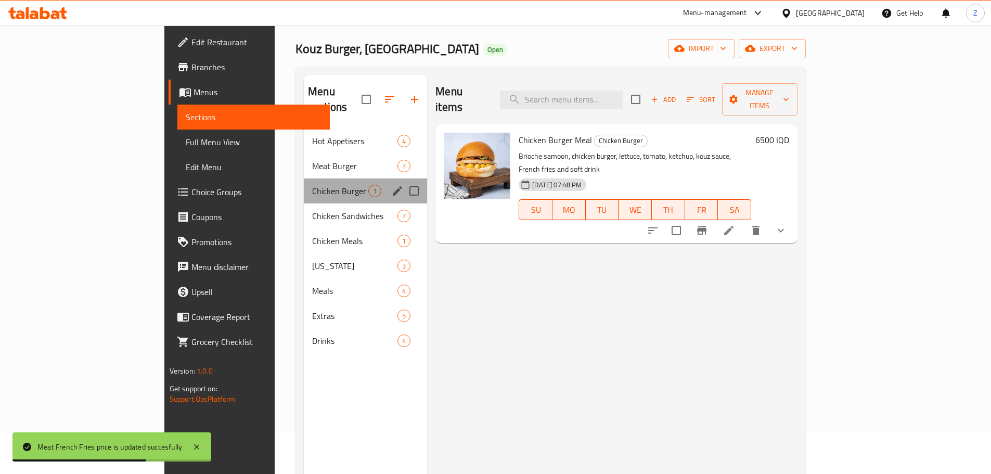
click at [304, 179] on div "Chicken Burger 1" at bounding box center [365, 191] width 123 height 25
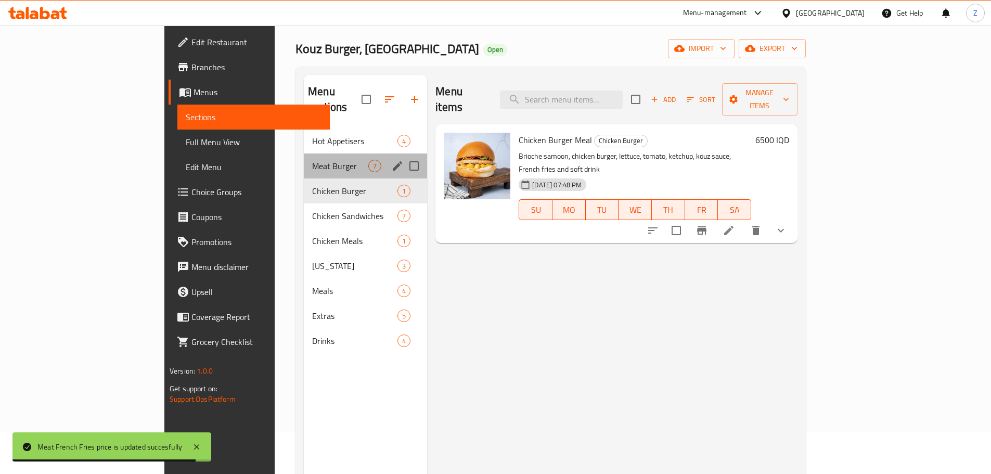
click at [304, 159] on div "Meat Burger 7" at bounding box center [365, 166] width 123 height 25
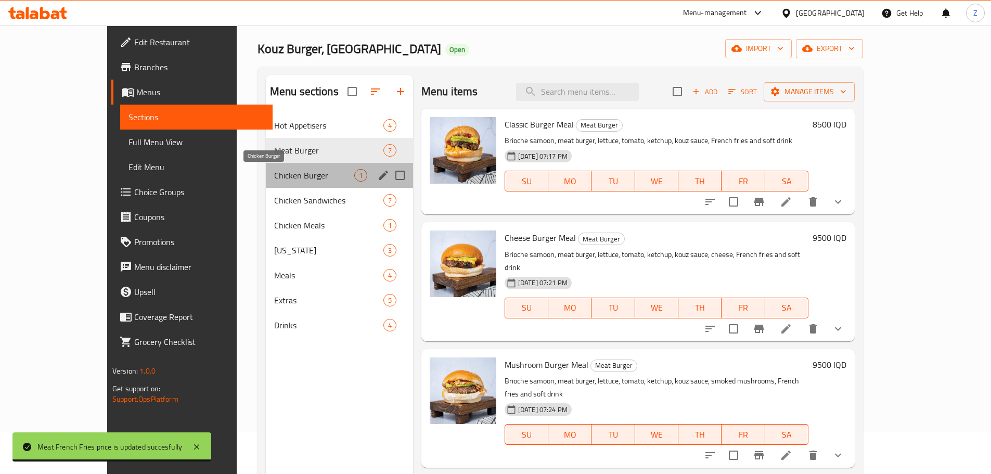
click at [274, 180] on span "Chicken Burger" at bounding box center [314, 175] width 80 height 12
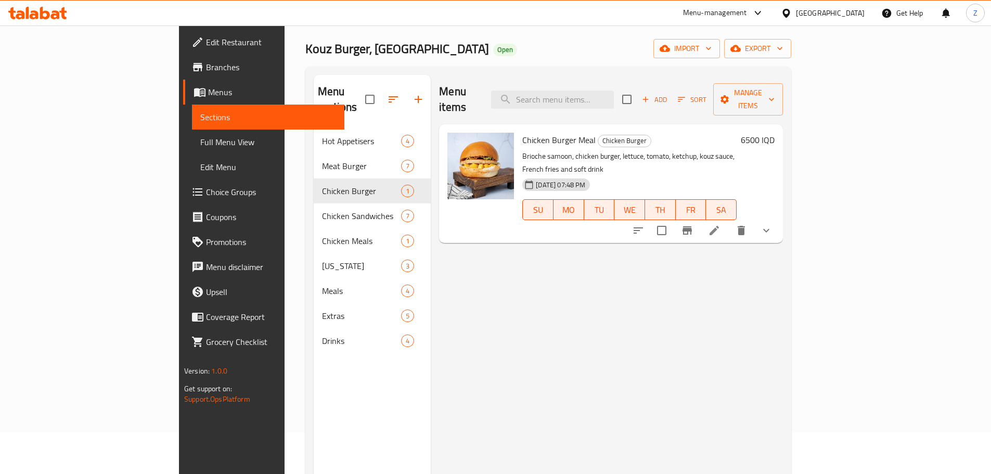
click at [775, 133] on h6 "6500 IQD" at bounding box center [758, 140] width 34 height 15
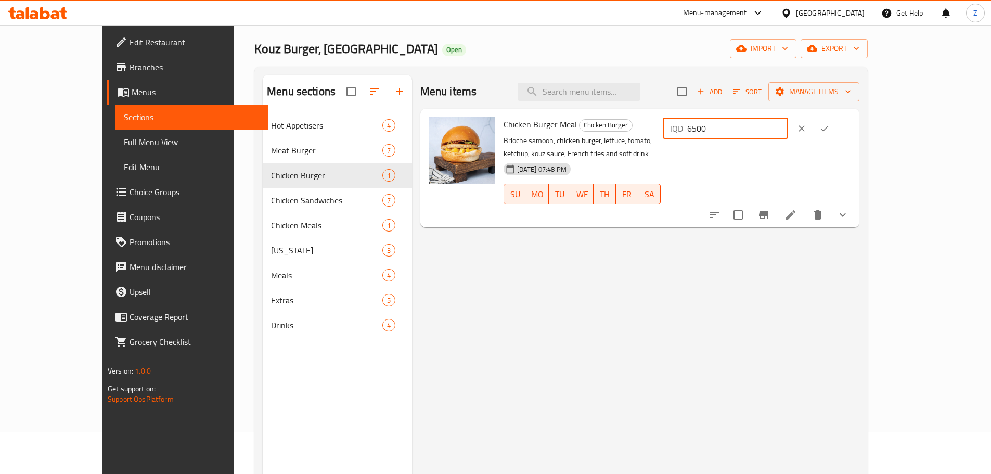
drag, startPoint x: 817, startPoint y: 129, endPoint x: 807, endPoint y: 130, distance: 9.9
click at [788, 130] on div "IQD 6500 ​" at bounding box center [725, 128] width 125 height 21
type input "7500"
click at [830, 130] on icon "ok" at bounding box center [825, 128] width 10 height 10
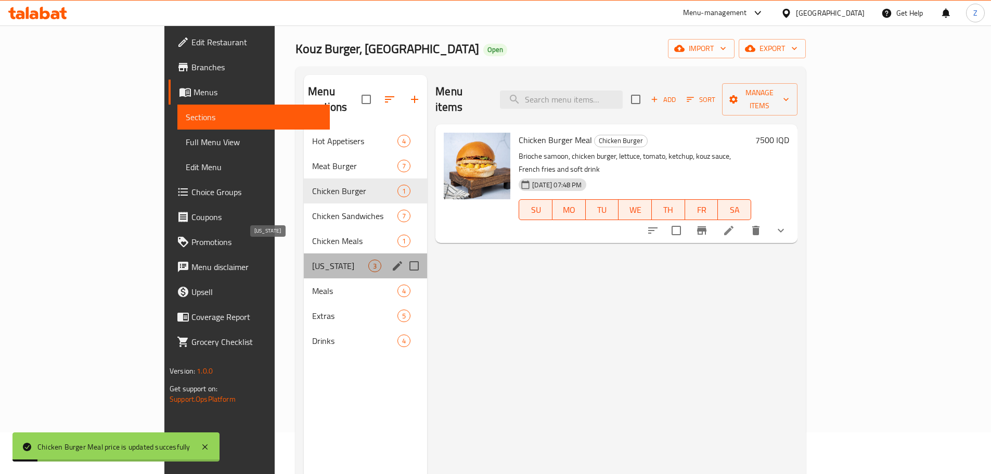
click at [312, 260] on span "[US_STATE]" at bounding box center [340, 266] width 56 height 12
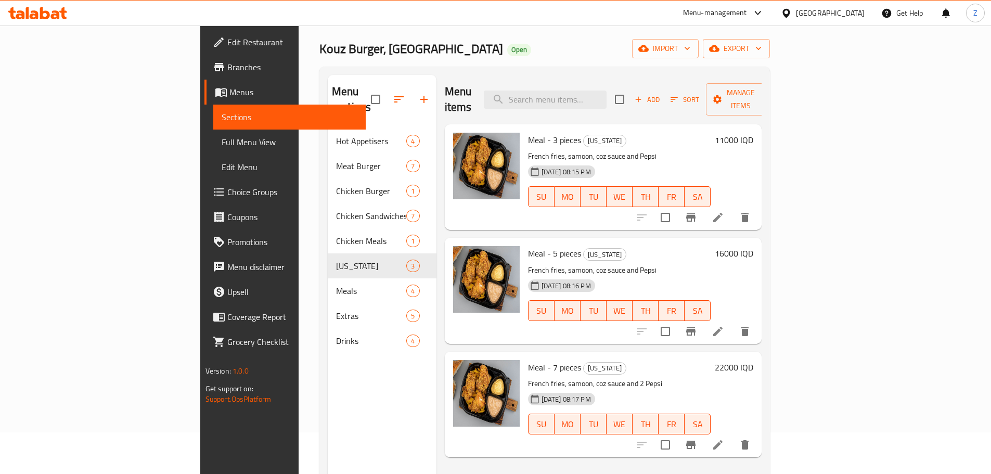
click at [754, 133] on h6 "11000 IQD" at bounding box center [734, 140] width 39 height 15
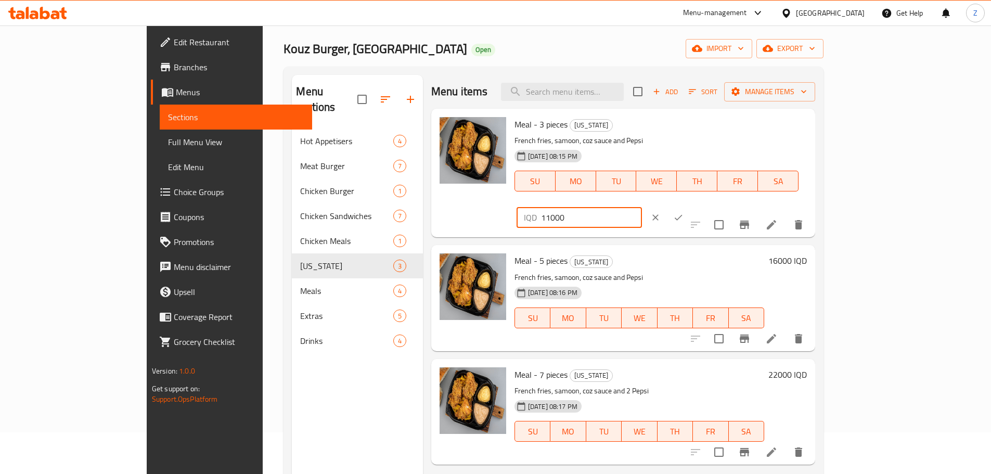
click at [642, 207] on input "11000" at bounding box center [591, 217] width 101 height 21
click at [815, 211] on div "Meal - 3 pieces [US_STATE] French fries, samoon, coz sauce and Pepsi [DATE] 08:…" at bounding box center [623, 173] width 384 height 129
click at [807, 253] on h6 "16000 IQD" at bounding box center [788, 260] width 39 height 15
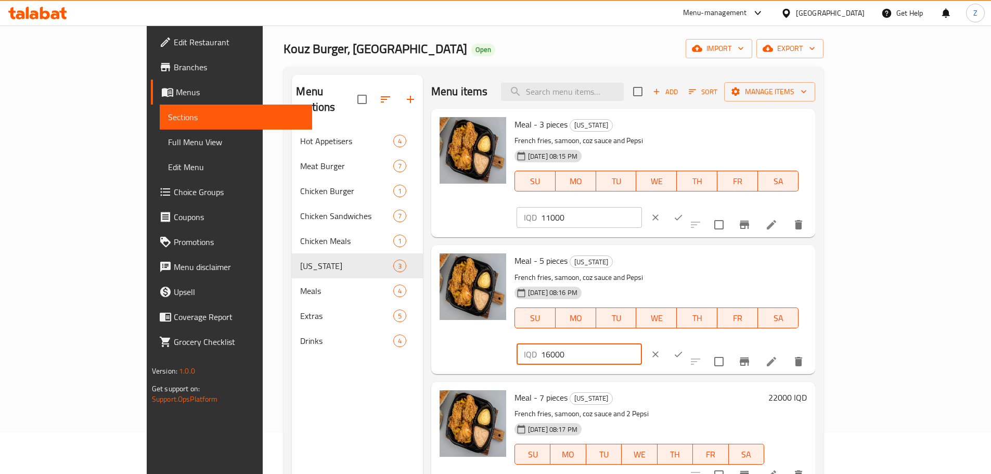
click at [642, 344] on input "16000" at bounding box center [591, 354] width 101 height 21
type input "17000"
click at [684, 349] on icon "ok" at bounding box center [678, 354] width 10 height 10
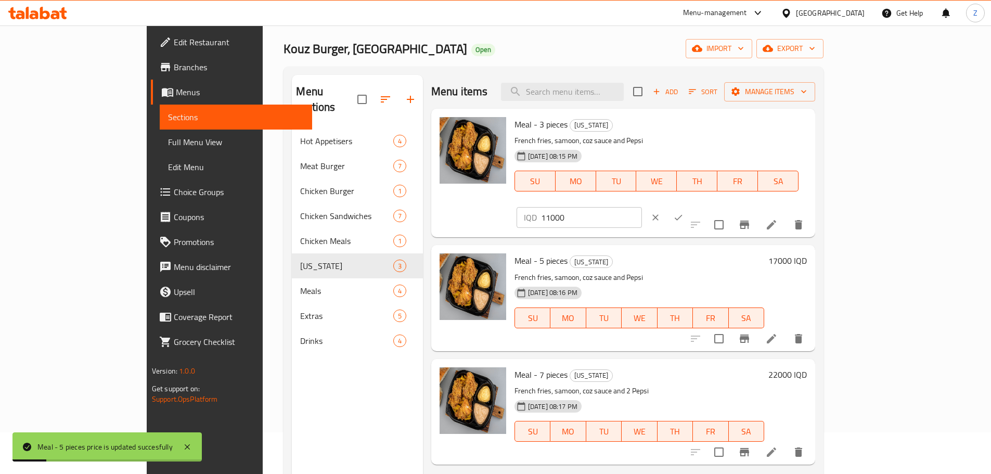
click at [807, 367] on h6 "22000 IQD" at bounding box center [788, 374] width 39 height 15
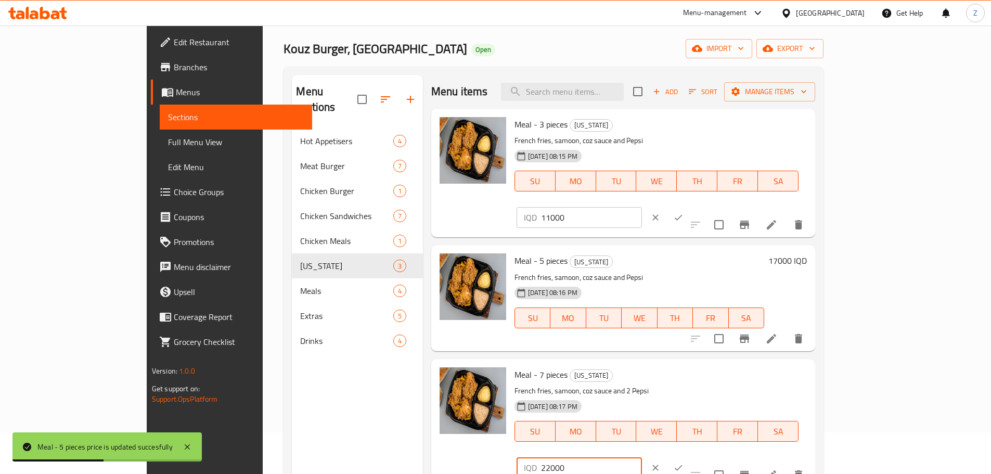
click at [642, 457] on input "22000" at bounding box center [591, 467] width 101 height 21
type input "22500"
click at [684, 463] on icon "ok" at bounding box center [678, 468] width 10 height 10
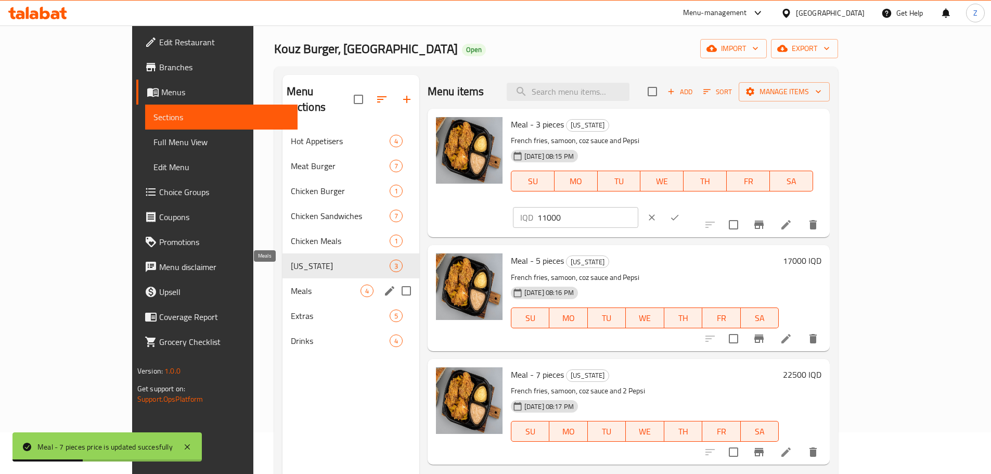
click at [291, 285] on span "Meals" at bounding box center [326, 291] width 70 height 12
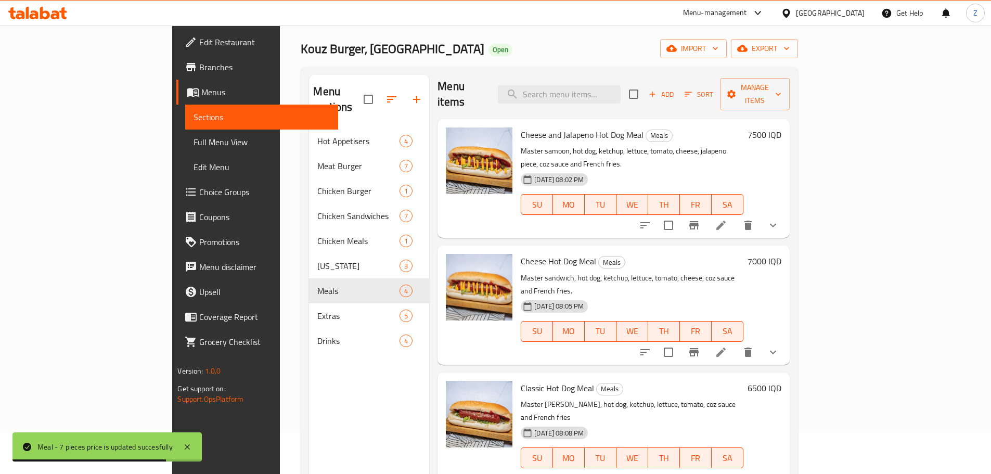
scroll to position [7, 0]
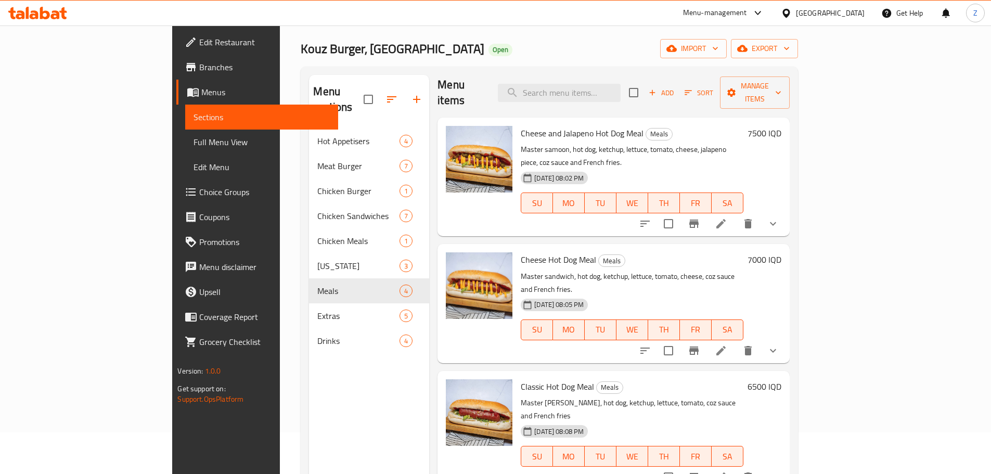
click at [782, 379] on div "6500 IQD" at bounding box center [763, 430] width 38 height 102
click at [782, 379] on h6 "6500 IQD" at bounding box center [765, 386] width 34 height 15
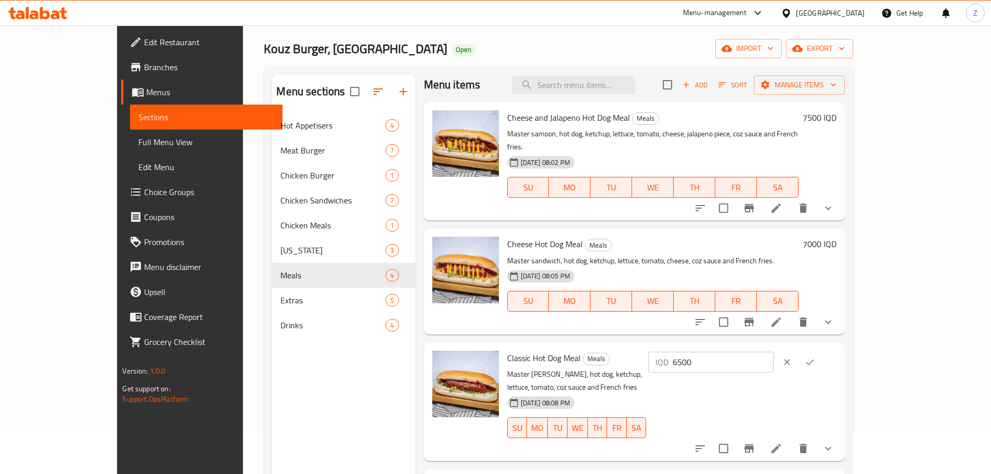
drag, startPoint x: 917, startPoint y: 346, endPoint x: 856, endPoint y: 343, distance: 61.5
click at [774, 352] on input "6500" at bounding box center [723, 362] width 101 height 21
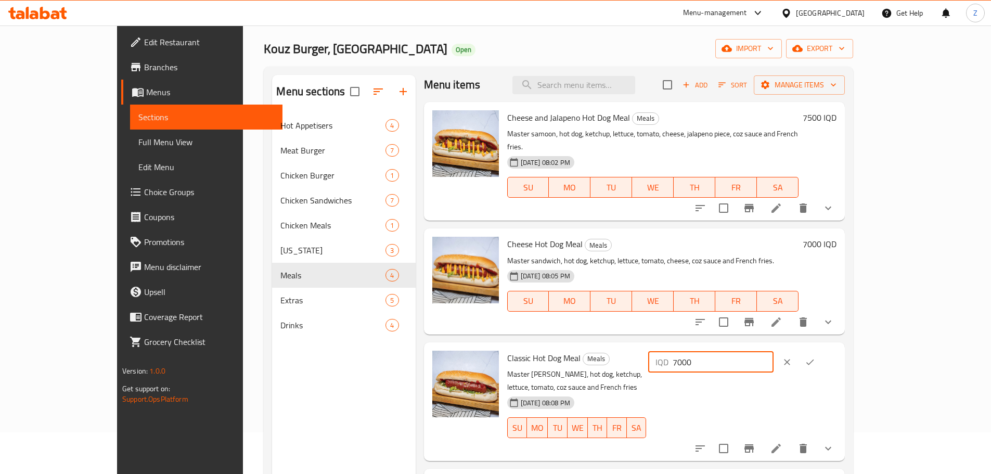
type input "7000"
click at [815, 357] on icon "ok" at bounding box center [810, 362] width 10 height 10
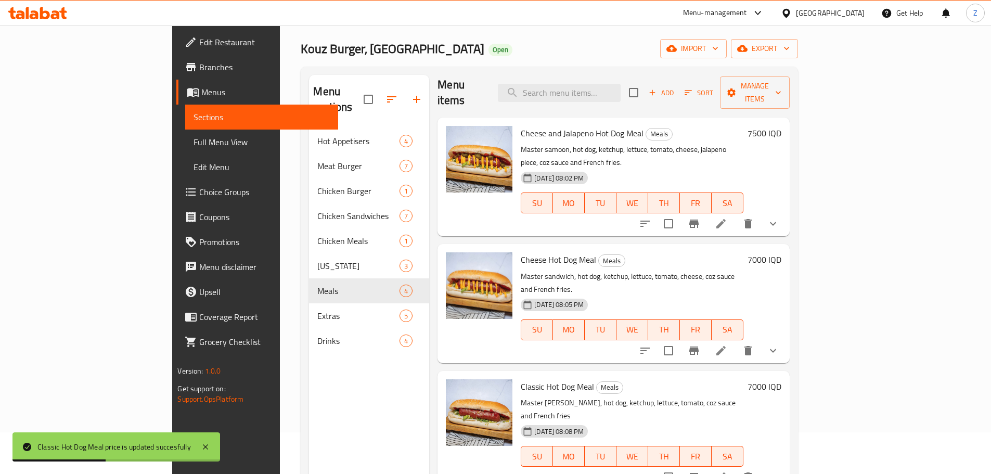
click at [782, 252] on h6 "7000 IQD" at bounding box center [765, 259] width 34 height 15
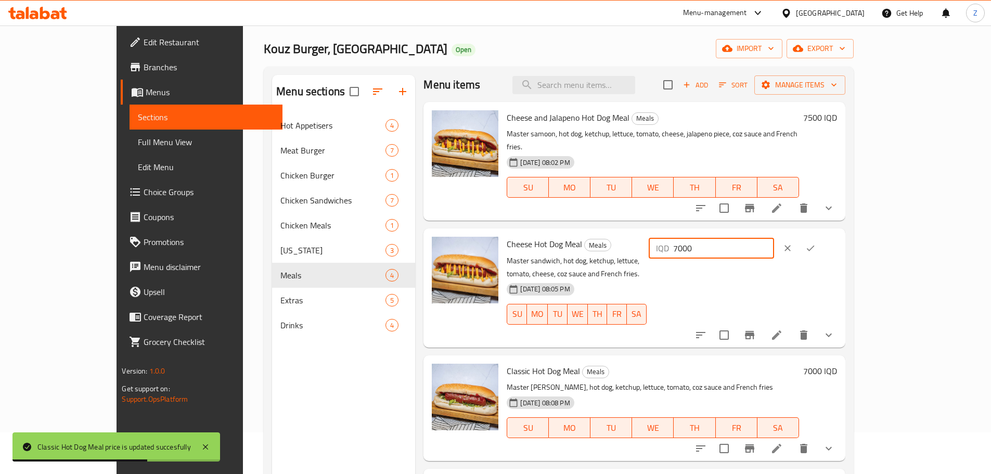
click at [774, 239] on input "7000" at bounding box center [723, 248] width 101 height 21
type input "7500"
click at [822, 239] on button "ok" at bounding box center [810, 248] width 23 height 23
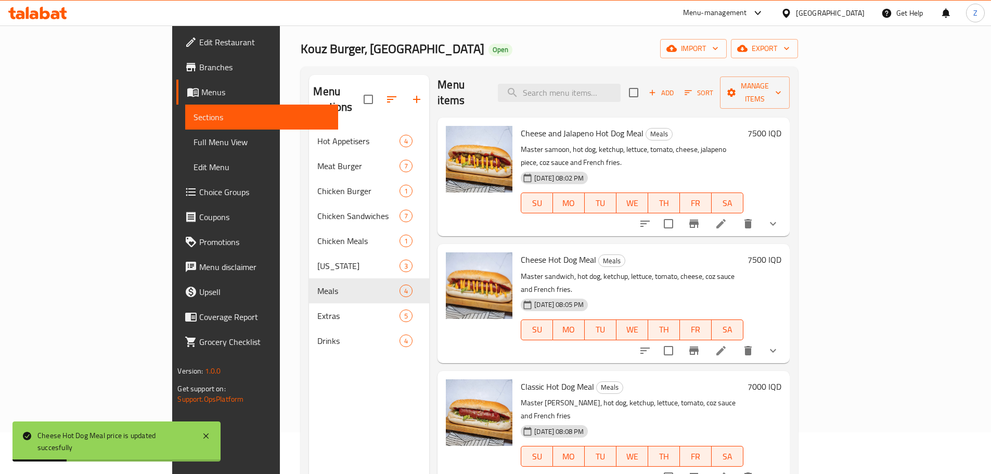
click at [782, 126] on h6 "7500 IQD" at bounding box center [765, 133] width 34 height 15
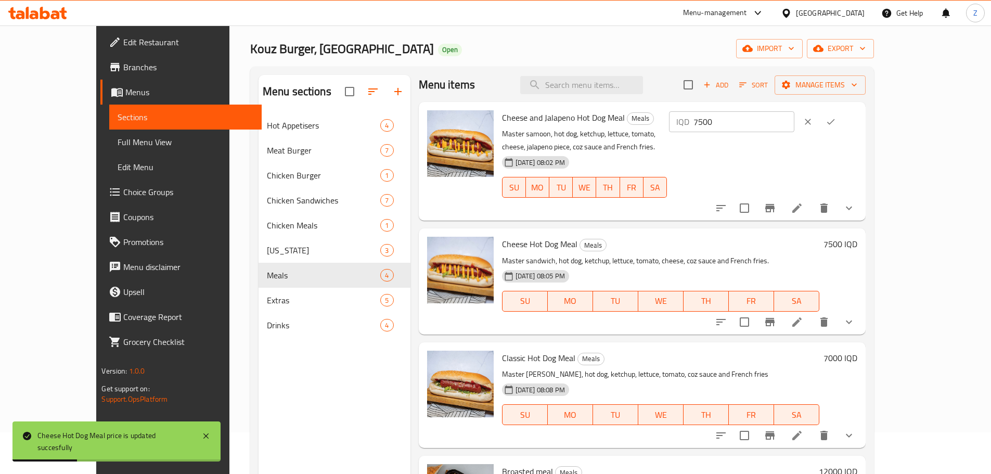
click at [795, 126] on input "7500" at bounding box center [744, 121] width 101 height 21
type input "8000"
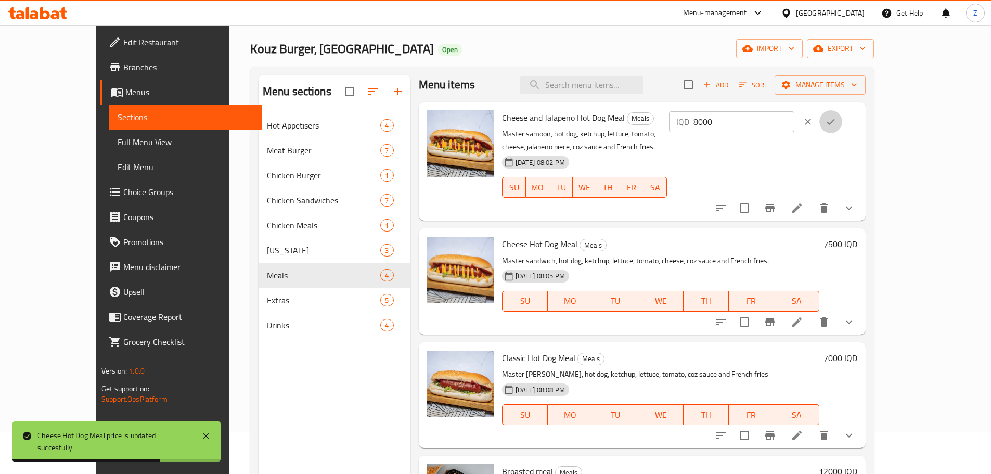
drag, startPoint x: 921, startPoint y: 122, endPoint x: 826, endPoint y: 244, distance: 154.7
click at [843, 122] on button "ok" at bounding box center [831, 121] width 23 height 23
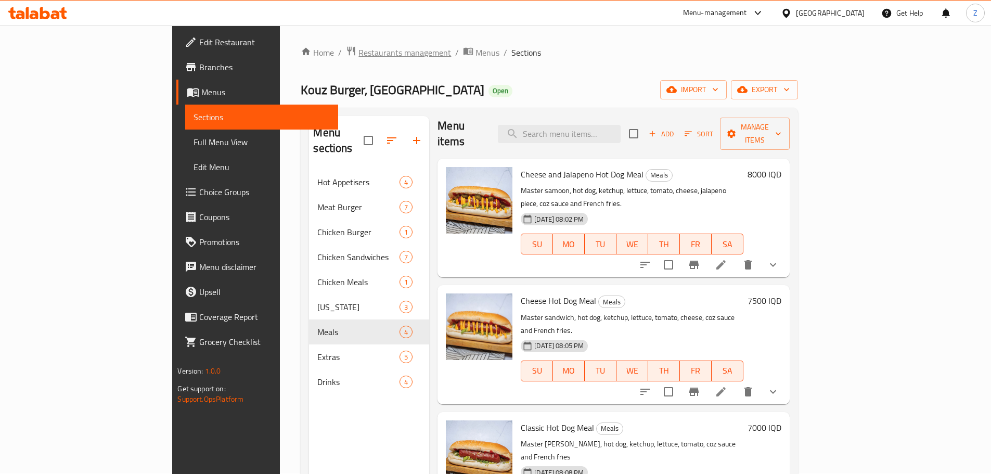
scroll to position [0, 0]
click at [359, 53] on span "Restaurants management" at bounding box center [405, 53] width 93 height 12
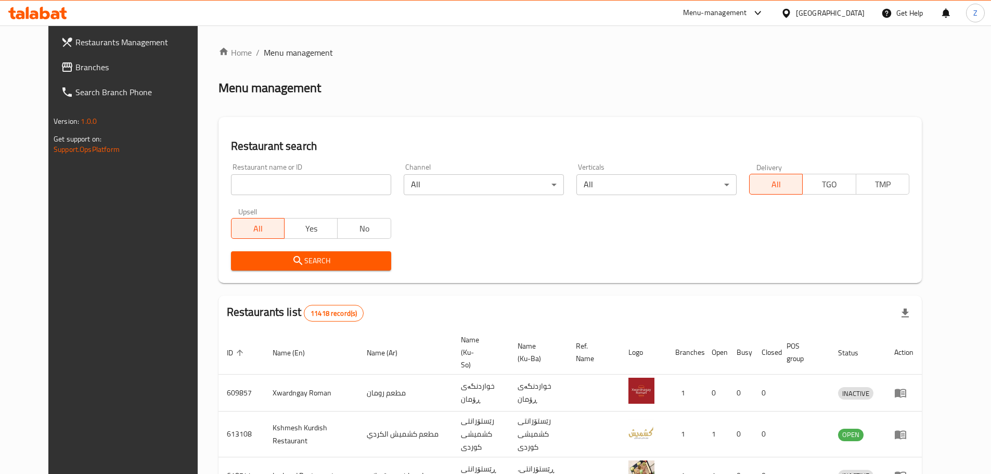
click at [312, 192] on input "search" at bounding box center [311, 184] width 160 height 21
paste input "691069"
type input "691069"
click at [317, 245] on div "Restaurant name or ID 691069 Restaurant name or ID Channel All ​ Verticals All …" at bounding box center [570, 217] width 691 height 120
click at [314, 253] on button "Search" at bounding box center [311, 260] width 160 height 19
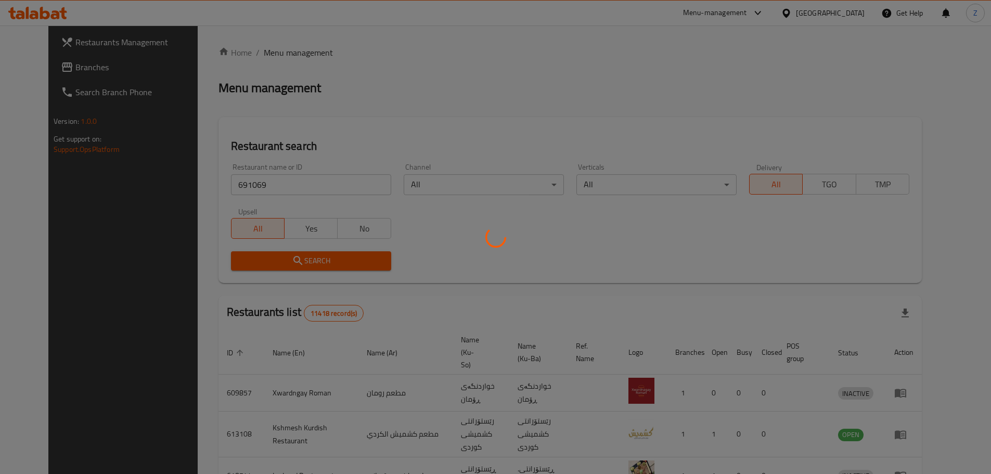
click at [314, 253] on div at bounding box center [495, 237] width 991 height 474
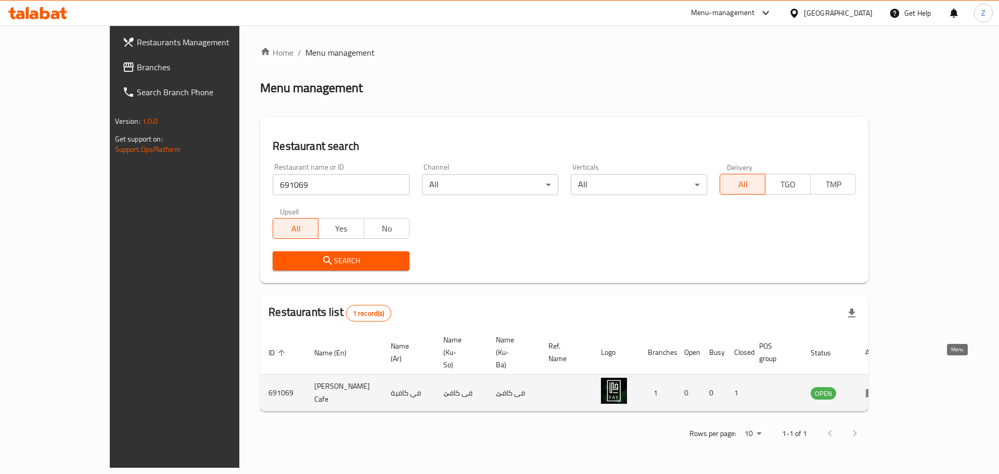
click at [878, 387] on icon "enhanced table" at bounding box center [871, 393] width 12 height 12
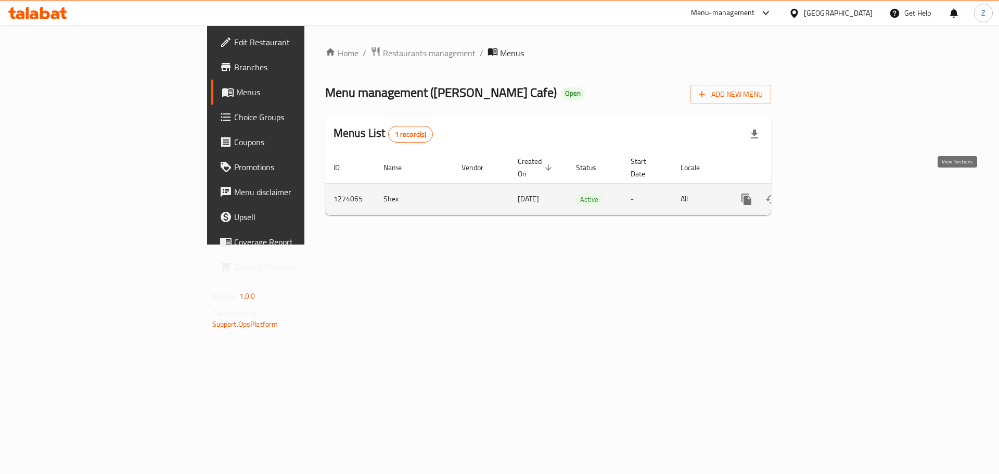
click at [828, 193] on icon "enhanced table" at bounding box center [821, 199] width 12 height 12
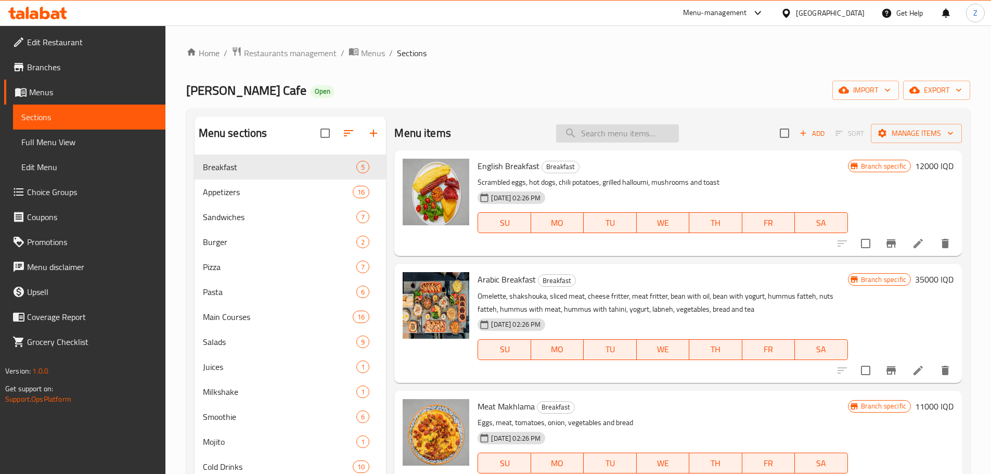
click at [651, 133] on input "search" at bounding box center [617, 133] width 123 height 18
paste input "691069"
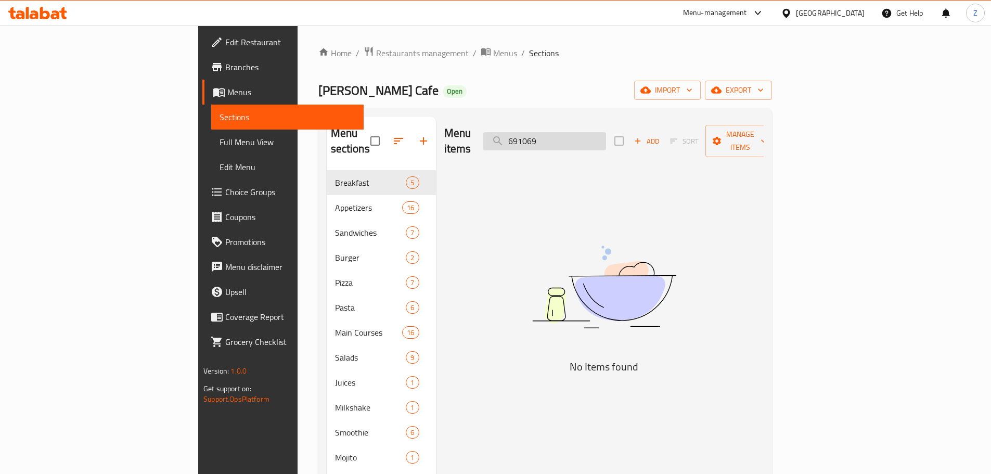
click at [606, 133] on input "691069" at bounding box center [544, 141] width 123 height 18
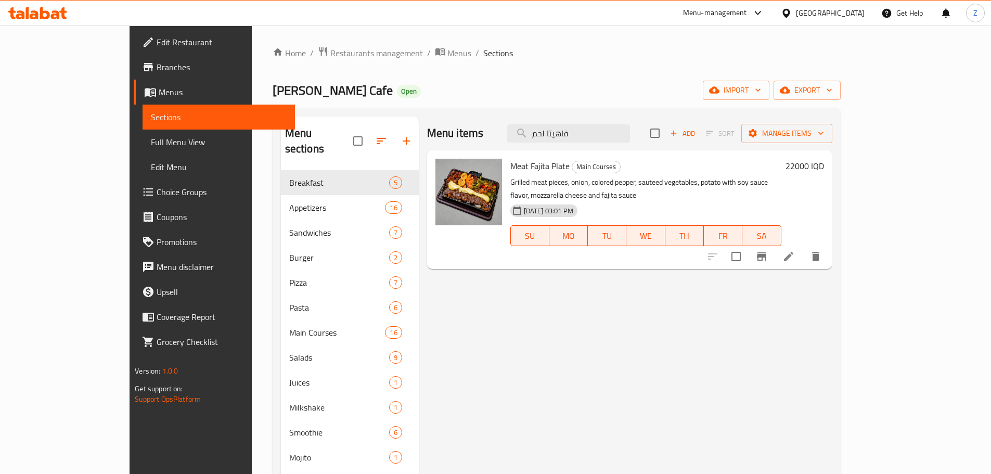
type input "فاهيتا لحم"
click at [824, 164] on h6 "22000 IQD" at bounding box center [805, 166] width 39 height 15
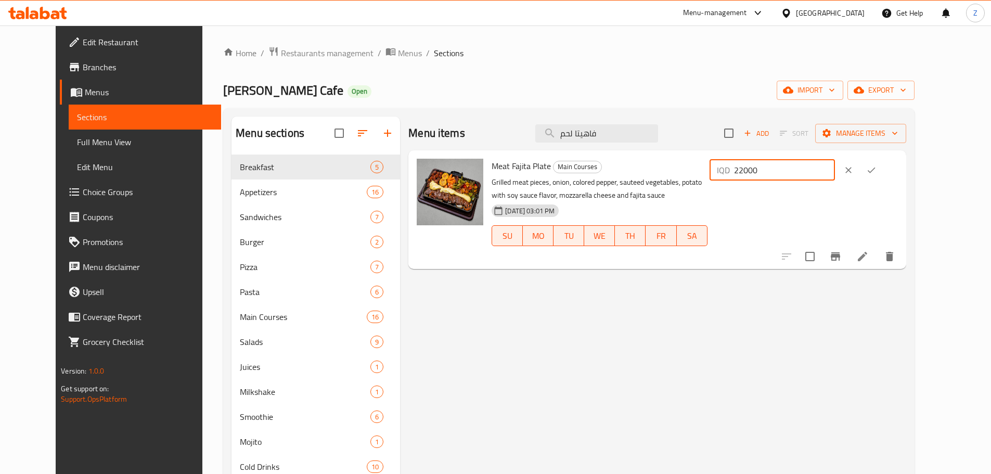
click at [818, 167] on input "22000" at bounding box center [784, 170] width 101 height 21
type input "24000"
click at [883, 168] on button "ok" at bounding box center [871, 170] width 23 height 23
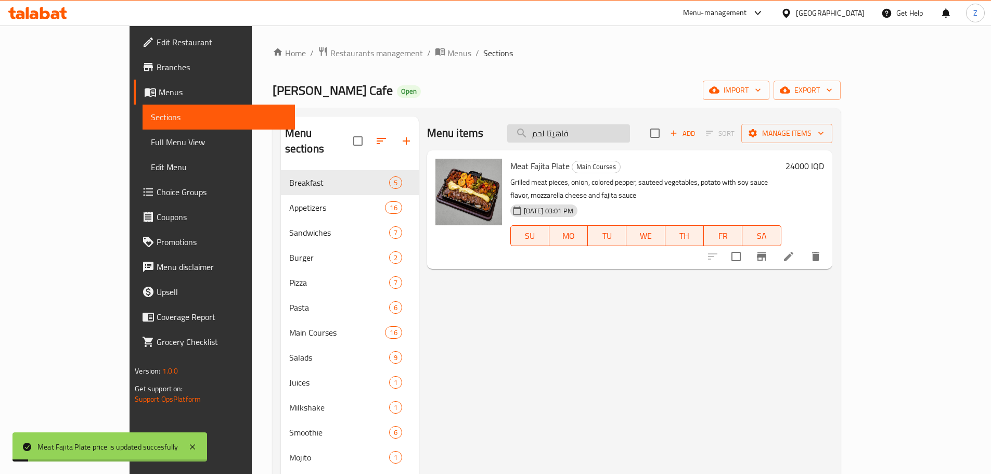
click at [623, 136] on input "فاهيتا لحم" at bounding box center [568, 133] width 123 height 18
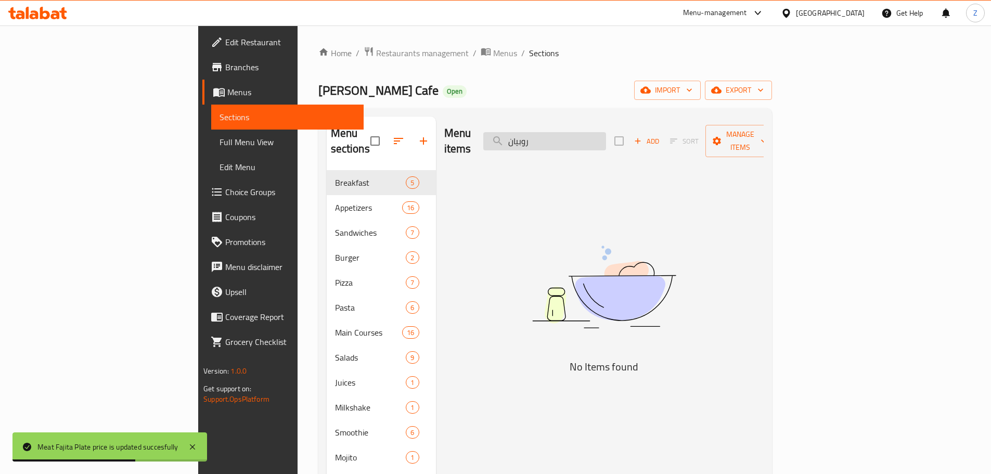
click at [606, 136] on input "روبيان" at bounding box center [544, 141] width 123 height 18
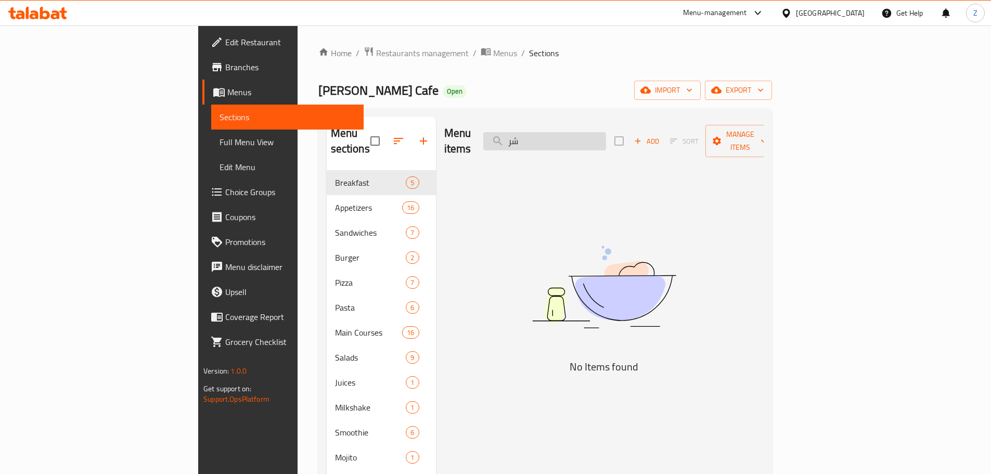
type input "ش"
type input "S"
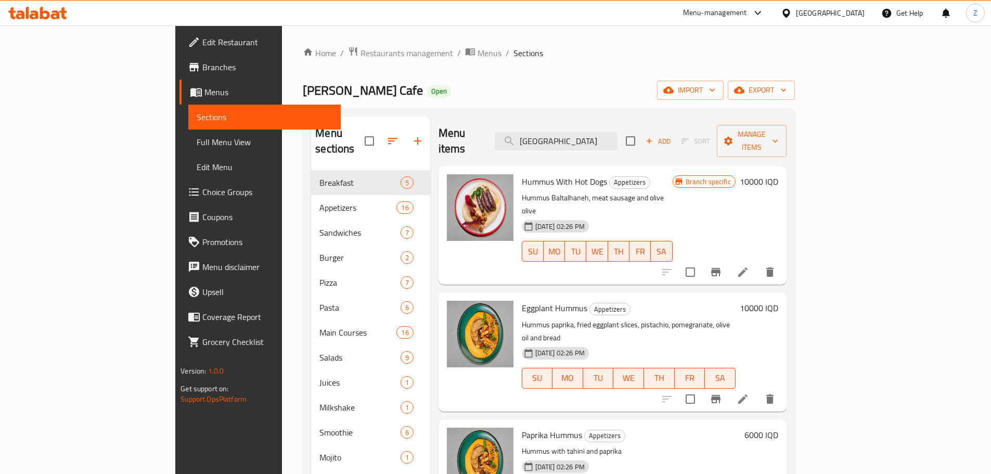
type input "[GEOGRAPHIC_DATA]"
click at [779, 301] on h6 "10000 IQD" at bounding box center [759, 308] width 39 height 15
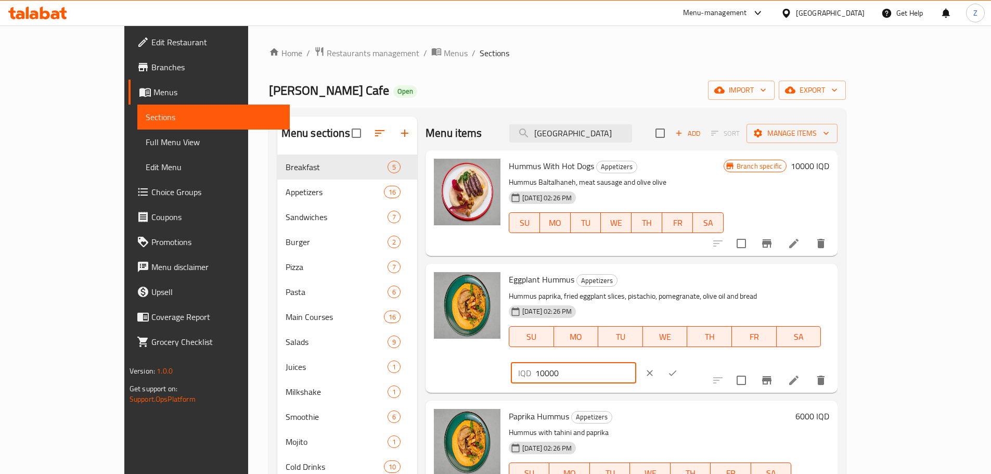
drag, startPoint x: 813, startPoint y: 285, endPoint x: 789, endPoint y: 286, distance: 24.0
click at [636, 363] on div "IQD 10000 ​" at bounding box center [573, 373] width 125 height 21
type input "9000"
click at [684, 362] on button "ok" at bounding box center [672, 373] width 23 height 23
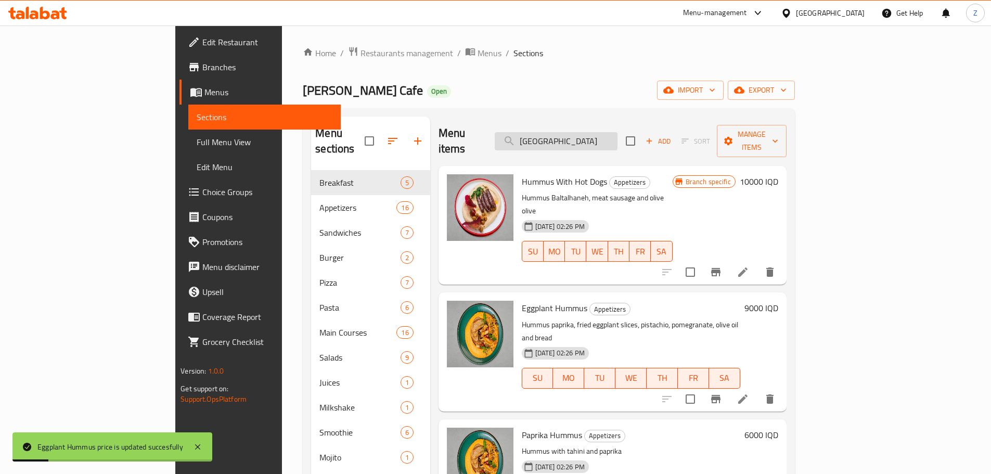
click at [603, 132] on input "[GEOGRAPHIC_DATA]" at bounding box center [556, 141] width 123 height 18
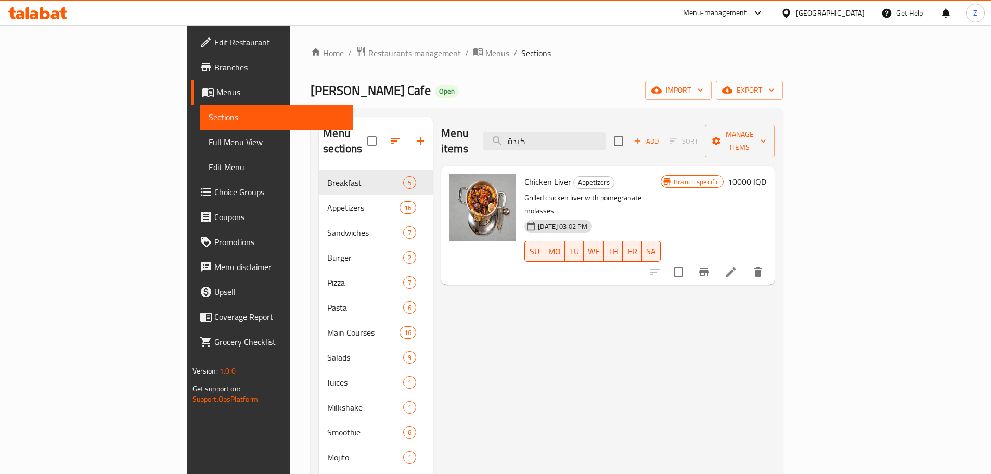
click at [767, 174] on h6 "10000 IQD" at bounding box center [747, 181] width 39 height 15
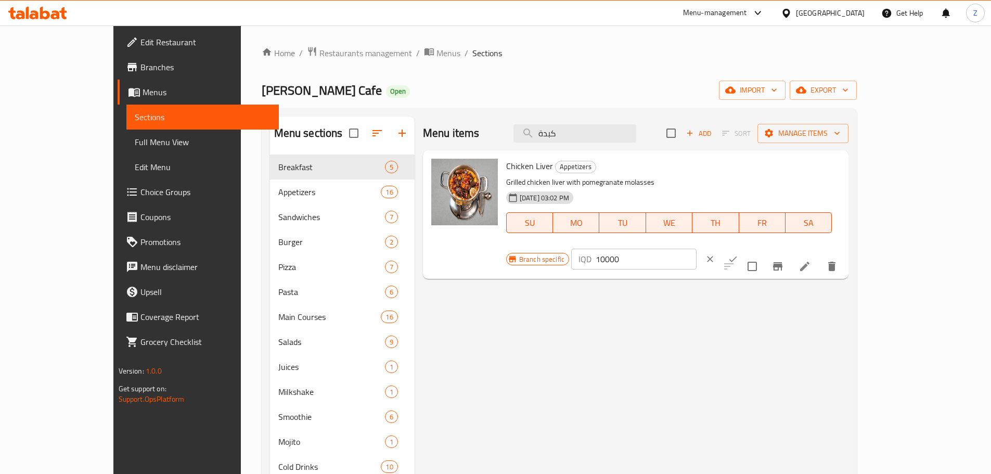
click at [791, 254] on button "Branch-specific-item" at bounding box center [778, 266] width 25 height 25
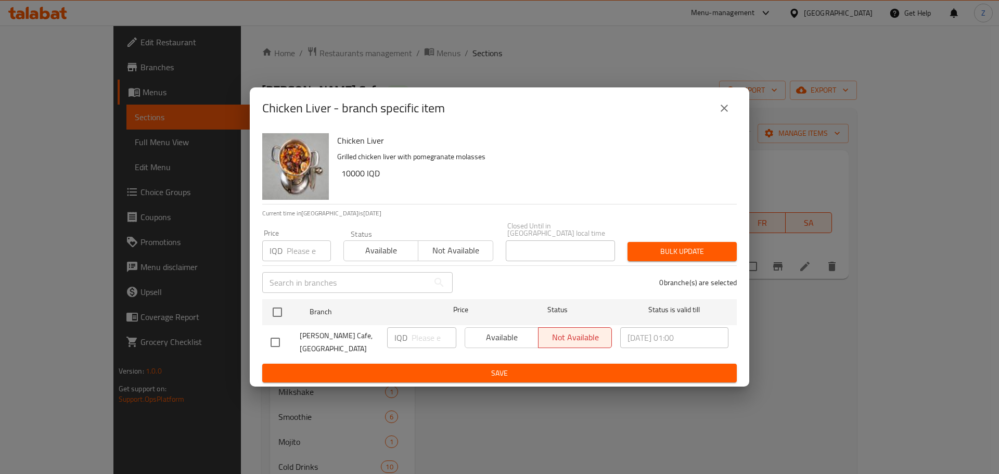
click at [723, 121] on button "close" at bounding box center [724, 108] width 25 height 25
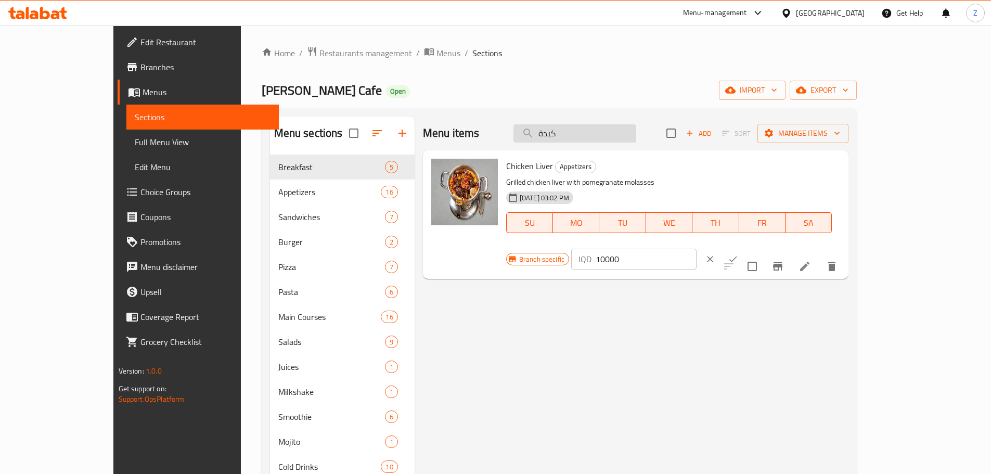
click at [624, 133] on input "كبدة" at bounding box center [575, 133] width 123 height 18
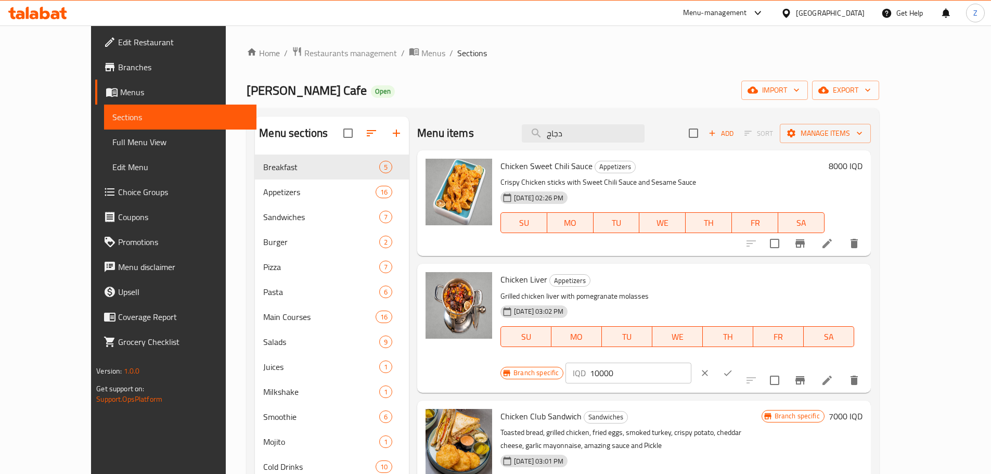
type input "دجاج"
click at [863, 169] on h6 "8000 IQD" at bounding box center [846, 166] width 34 height 15
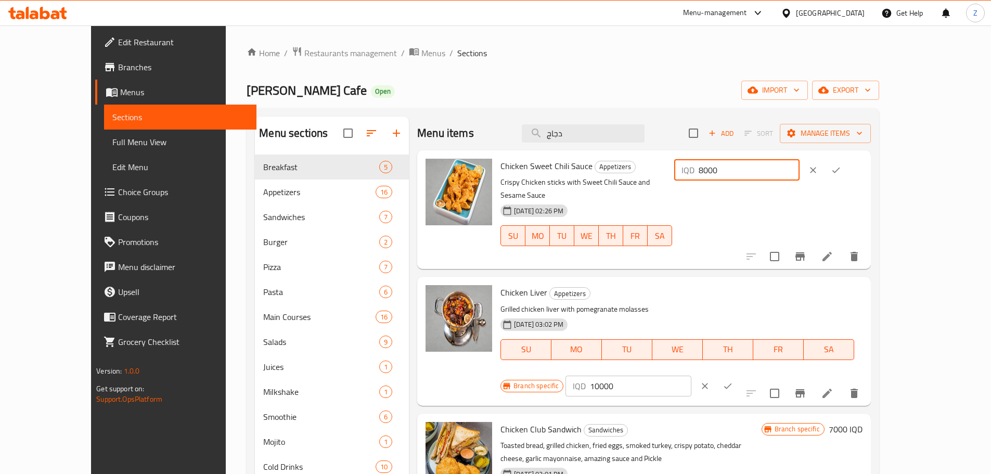
click at [800, 171] on div "IQD 8000 ​" at bounding box center [736, 170] width 125 height 21
type input "9000"
click at [842, 166] on icon "ok" at bounding box center [836, 170] width 10 height 10
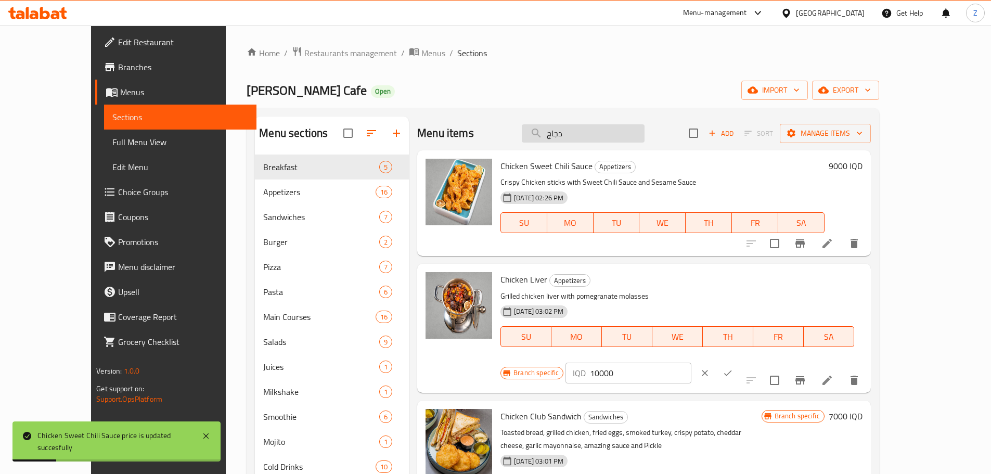
click at [628, 134] on input "دجاج" at bounding box center [583, 133] width 123 height 18
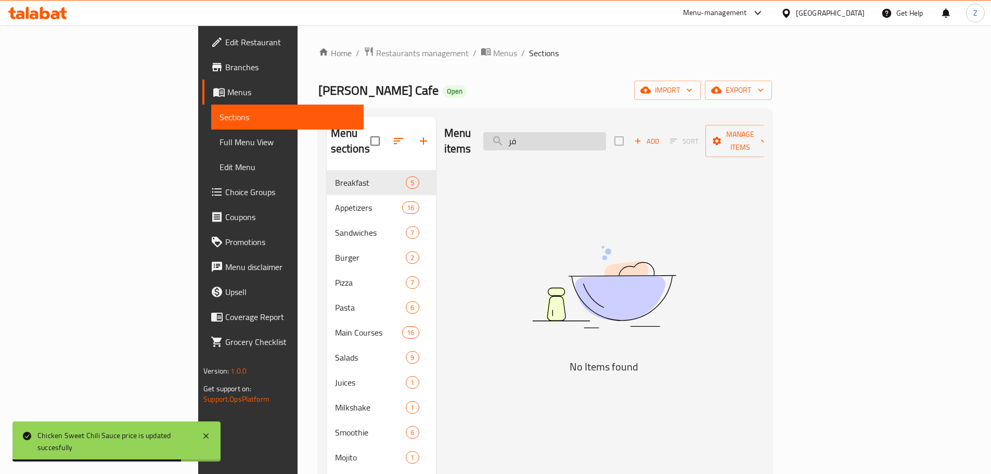
type input "ف"
type input "ا"
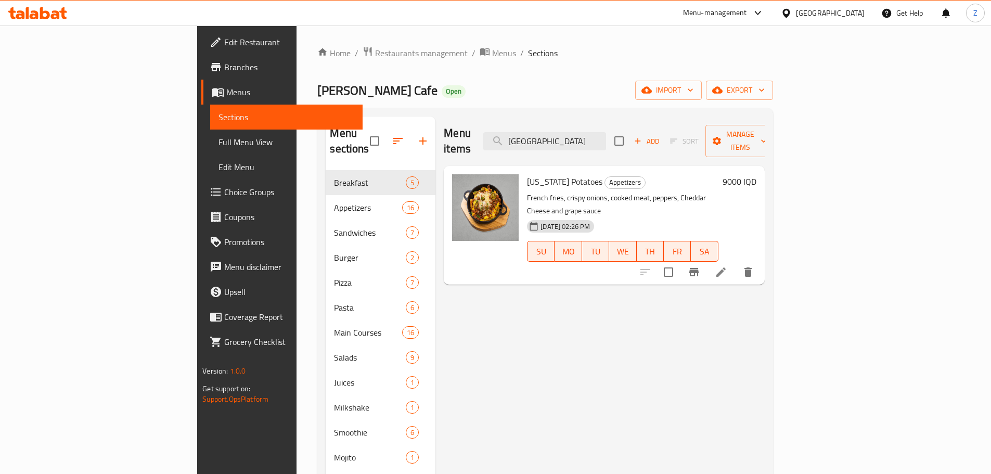
type input "[GEOGRAPHIC_DATA]"
click at [757, 174] on h6 "9000 IQD" at bounding box center [740, 181] width 34 height 15
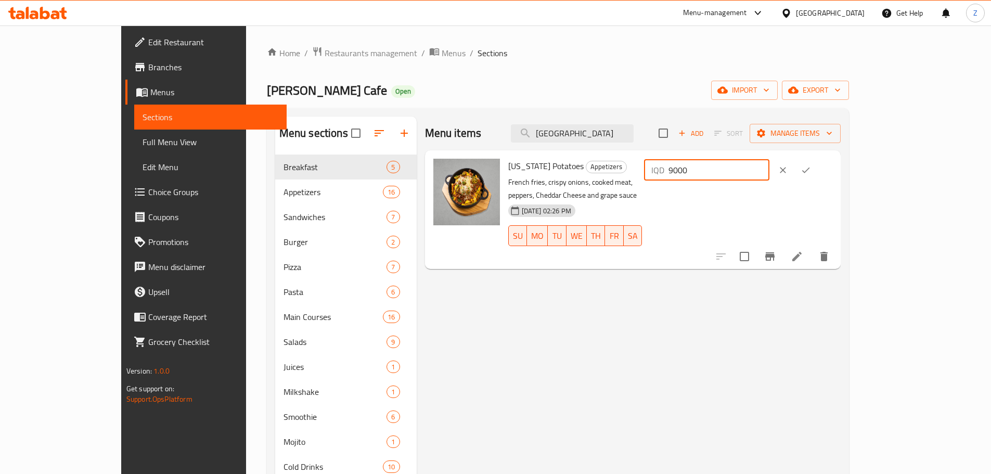
drag, startPoint x: 816, startPoint y: 170, endPoint x: 807, endPoint y: 169, distance: 9.5
click at [770, 169] on div "IQD 9000 ​" at bounding box center [706, 170] width 125 height 21
type input "12000"
click at [811, 171] on icon "ok" at bounding box center [806, 170] width 10 height 10
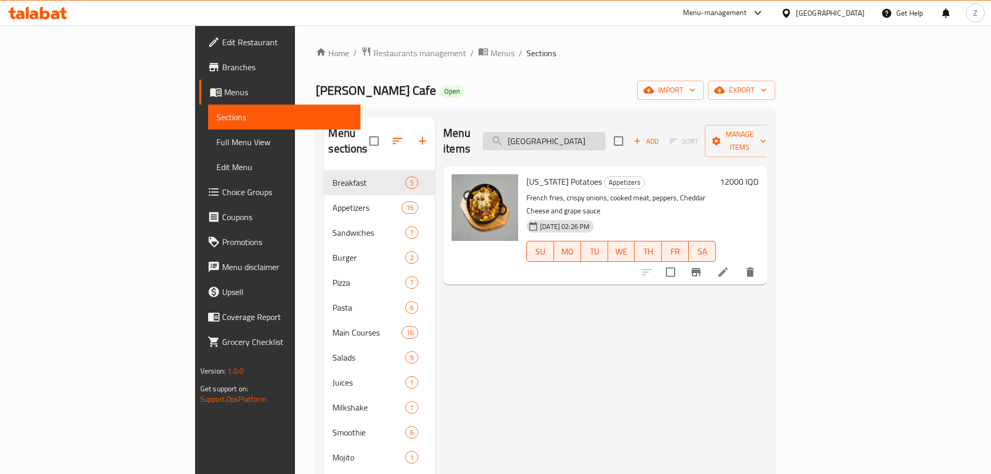
click at [606, 136] on input "[GEOGRAPHIC_DATA]" at bounding box center [544, 141] width 123 height 18
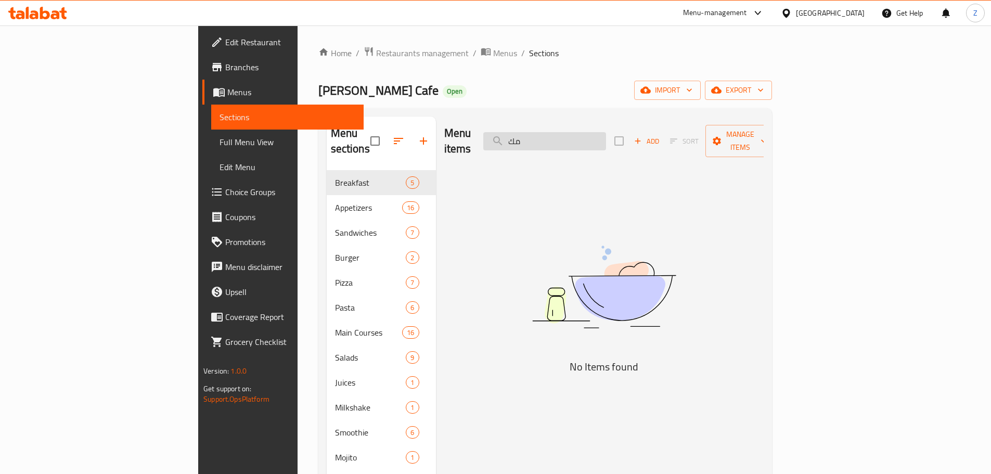
type input "م"
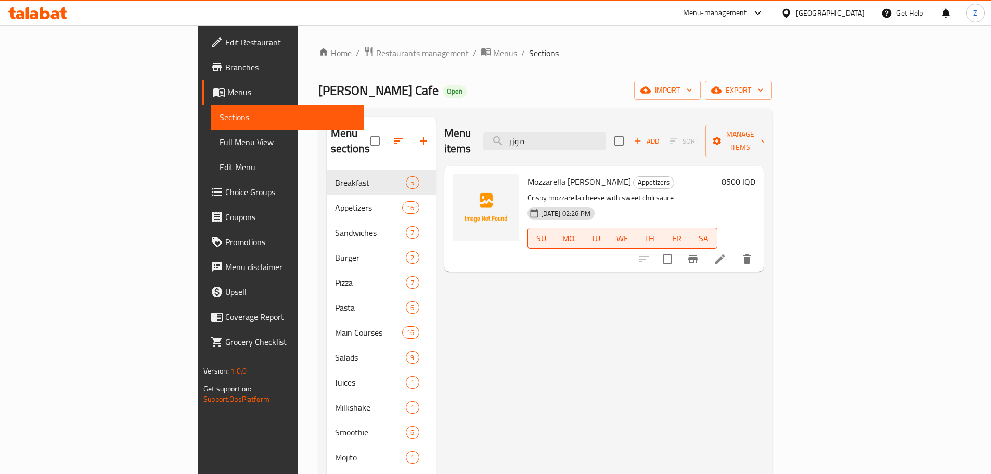
type input "موزر"
click at [756, 174] on h6 "8500 IQD" at bounding box center [739, 181] width 34 height 15
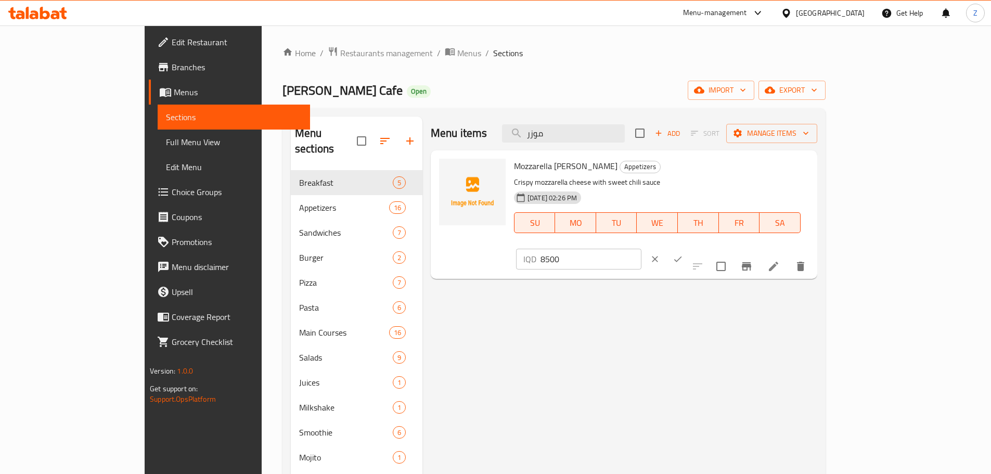
click at [642, 249] on input "8500" at bounding box center [591, 259] width 101 height 21
type input "9000"
click at [683, 254] on icon "ok" at bounding box center [678, 259] width 10 height 10
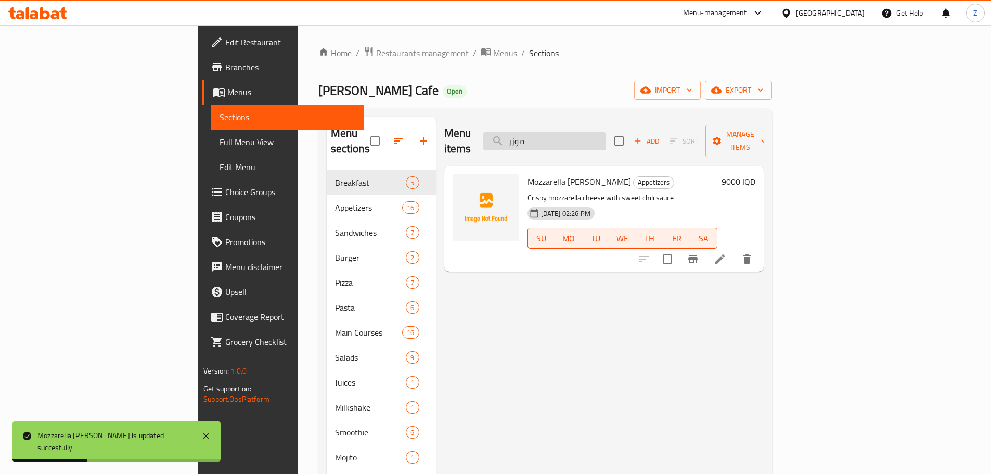
click at [606, 132] on input "موزر" at bounding box center [544, 141] width 123 height 18
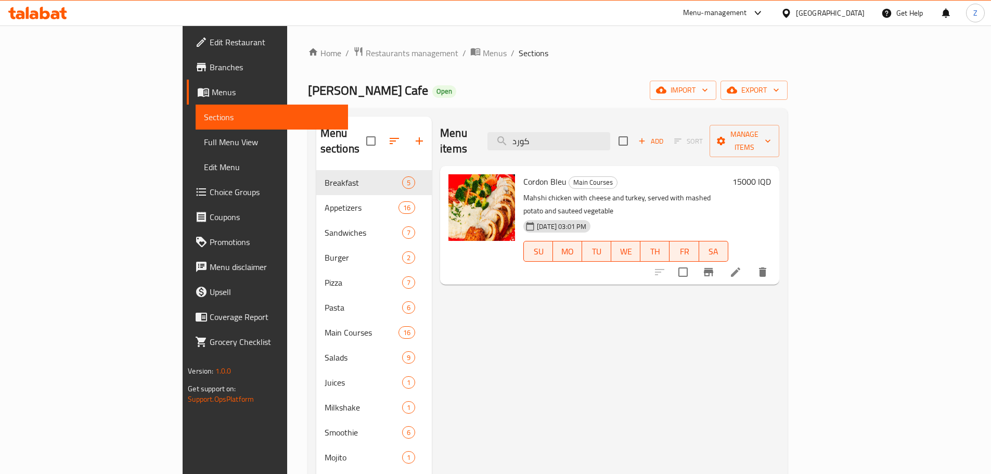
type input "كورد"
click at [771, 174] on h6 "15000 IQD" at bounding box center [752, 181] width 39 height 15
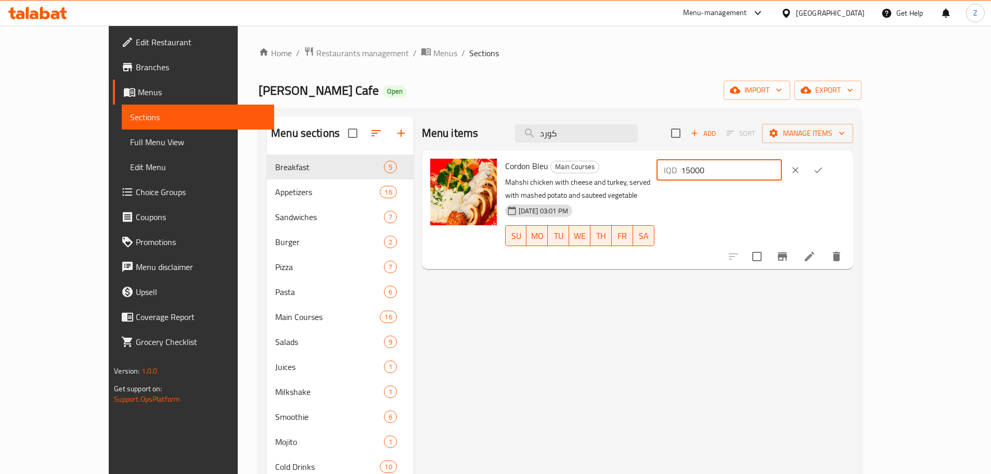
drag, startPoint x: 818, startPoint y: 166, endPoint x: 823, endPoint y: 167, distance: 5.2
click at [782, 167] on input "15000" at bounding box center [731, 170] width 101 height 21
type input "18000"
click at [830, 176] on button "ok" at bounding box center [818, 170] width 23 height 23
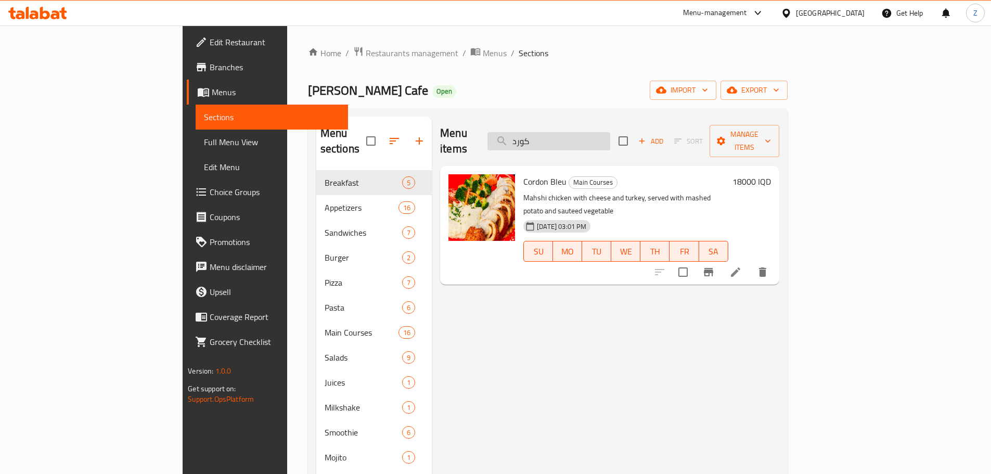
click at [610, 141] on input "كورد" at bounding box center [549, 141] width 123 height 18
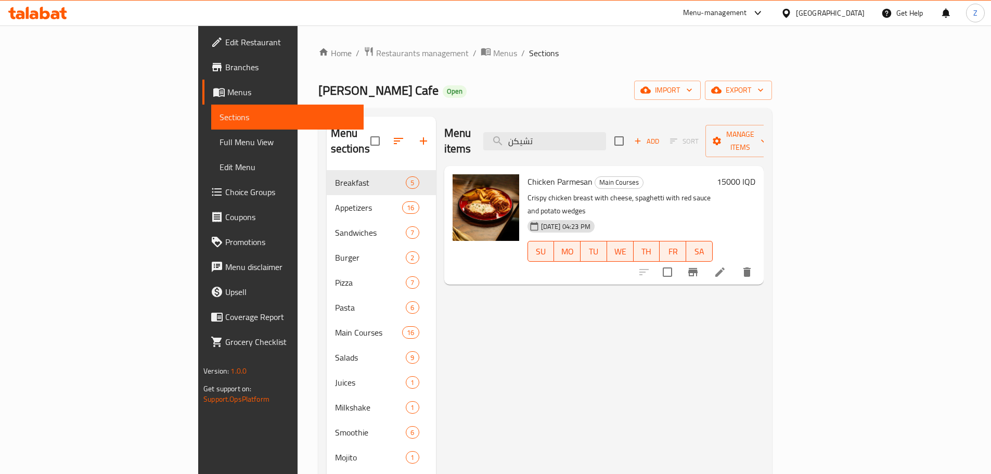
type input "تشيكن"
drag, startPoint x: 942, startPoint y: 168, endPoint x: 936, endPoint y: 167, distance: 6.9
click at [756, 174] on h6 "15000 IQD" at bounding box center [736, 181] width 39 height 15
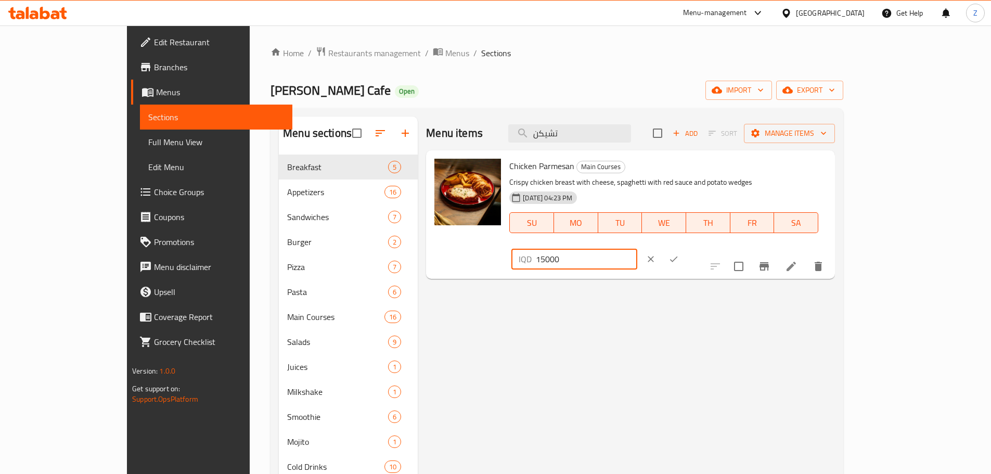
drag, startPoint x: 823, startPoint y: 173, endPoint x: 817, endPoint y: 171, distance: 6.1
click at [637, 249] on input "15000" at bounding box center [586, 259] width 101 height 21
type input "16000"
click at [679, 254] on icon "ok" at bounding box center [674, 259] width 10 height 10
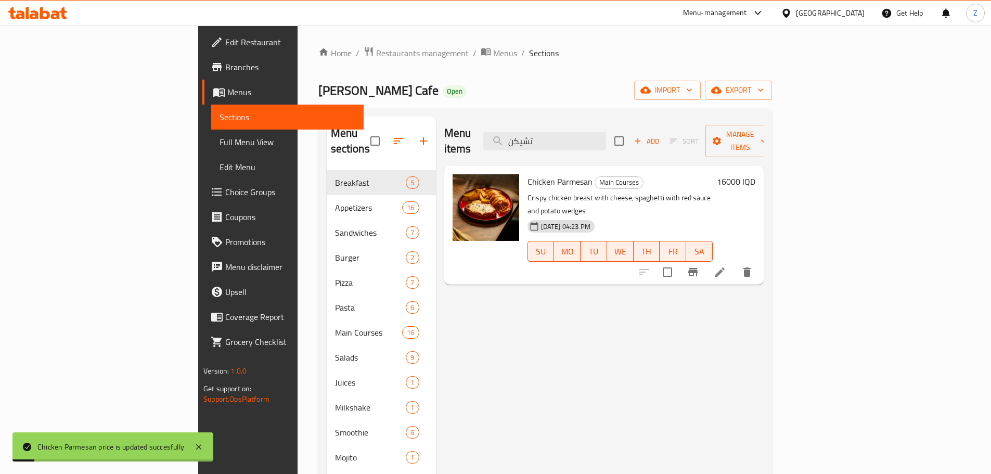
click at [649, 120] on div "Menu items تشيكن Add Sort Manage items" at bounding box center [604, 141] width 320 height 49
click at [606, 132] on input "تشيكن" at bounding box center [544, 141] width 123 height 18
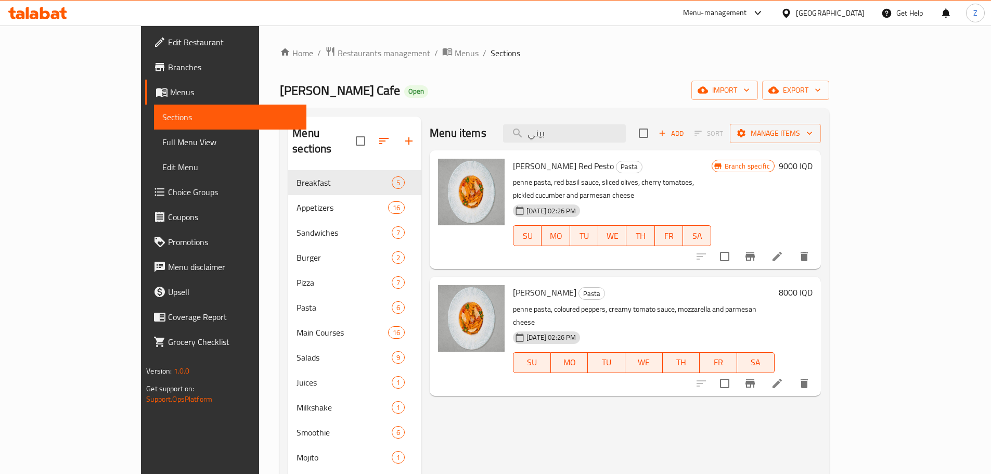
click at [813, 285] on h6 "8000 IQD" at bounding box center [796, 292] width 34 height 15
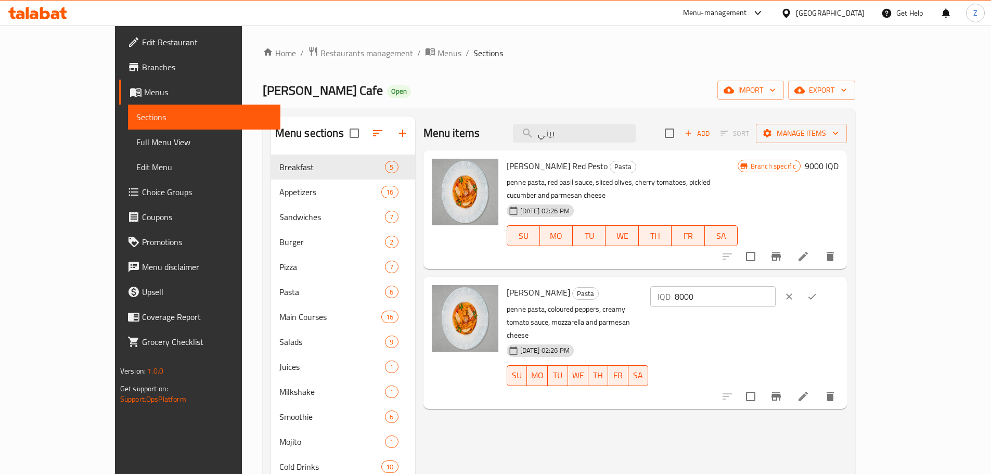
click at [630, 143] on div "Menu items بيني Add Sort Manage items" at bounding box center [636, 134] width 424 height 34
click at [631, 138] on input "بيني" at bounding box center [574, 133] width 123 height 18
click at [631, 134] on input "بيني" at bounding box center [574, 133] width 123 height 18
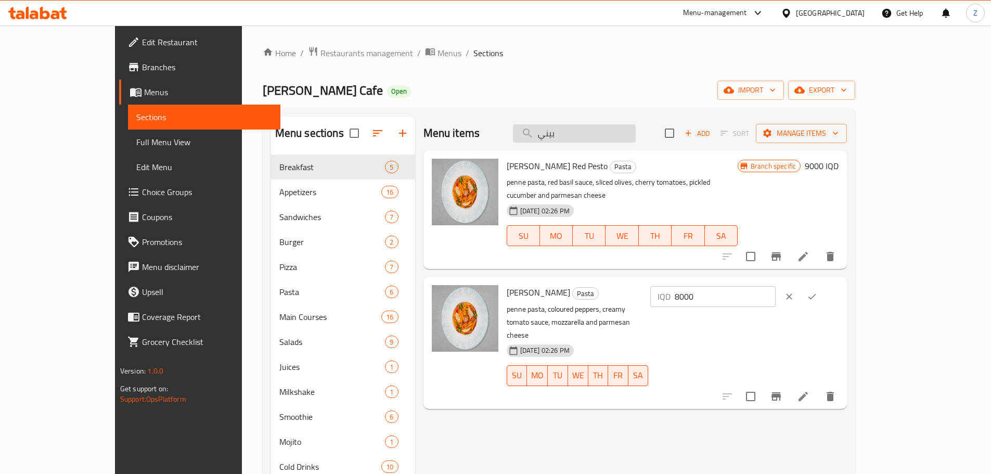
click at [631, 134] on input "بيني" at bounding box center [574, 133] width 123 height 18
paste input "تزا خضار"
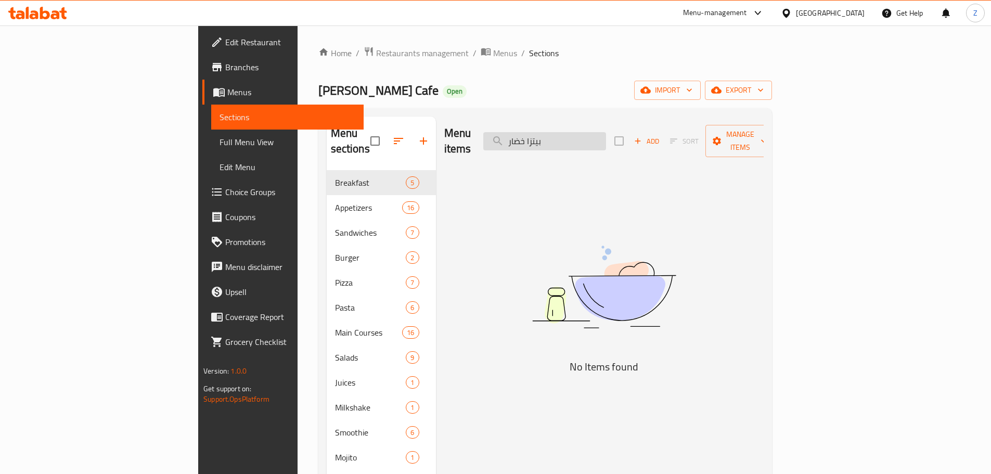
click at [606, 132] on input "بيتزا خضار" at bounding box center [544, 141] width 123 height 18
type input "بيتزا خضار"
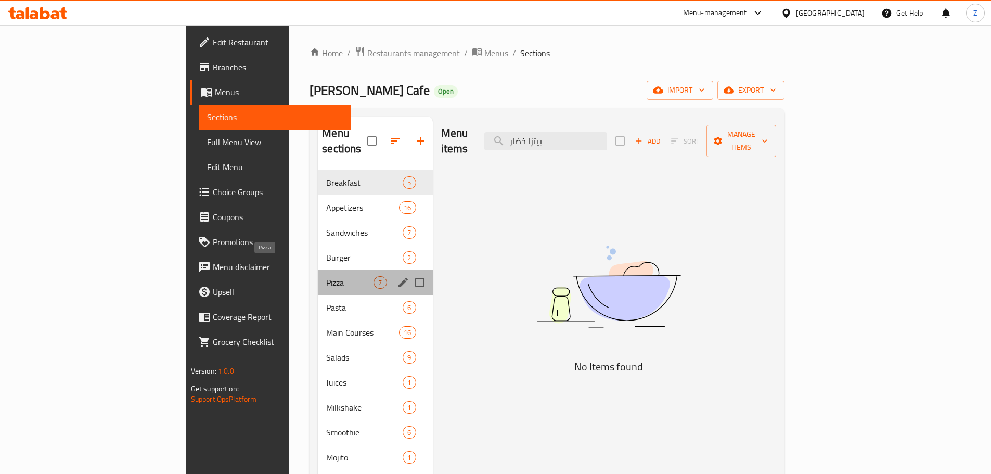
click at [326, 276] on span "Pizza" at bounding box center [349, 282] width 47 height 12
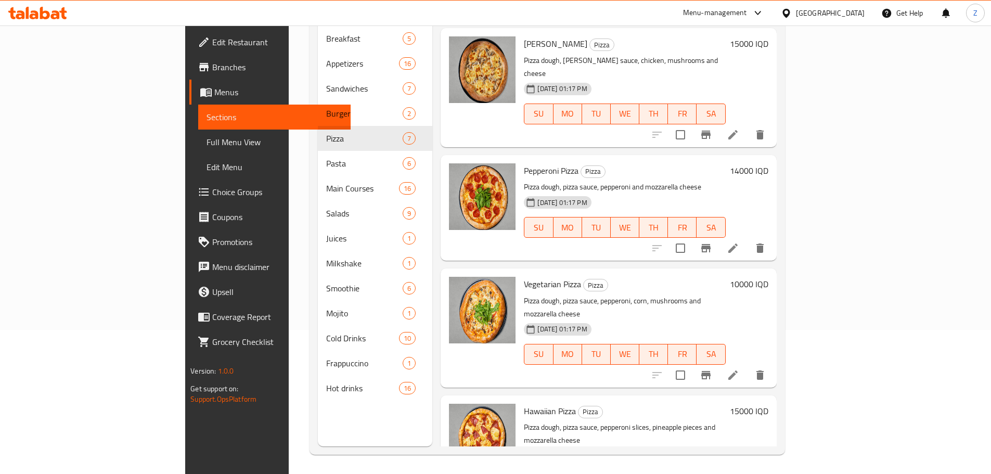
scroll to position [146, 0]
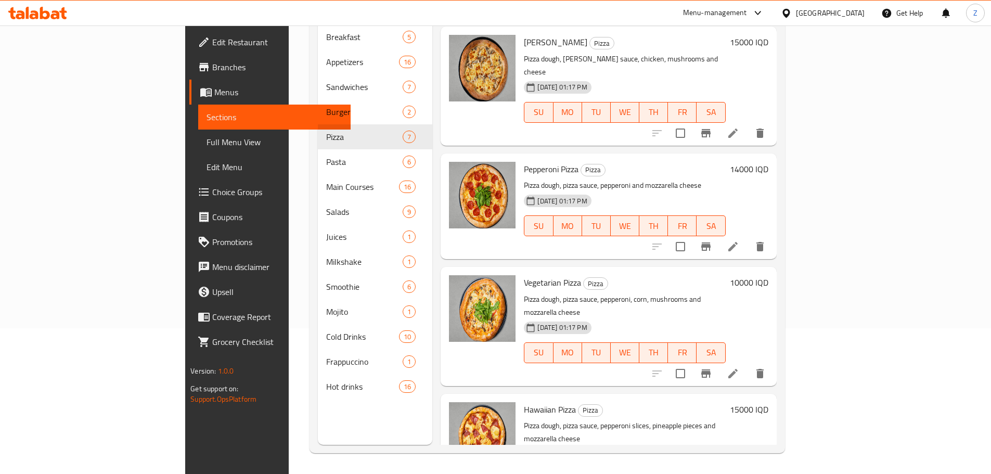
click at [769, 275] on div "10000 IQD" at bounding box center [747, 326] width 43 height 102
click at [769, 275] on h6 "10000 IQD" at bounding box center [749, 282] width 39 height 15
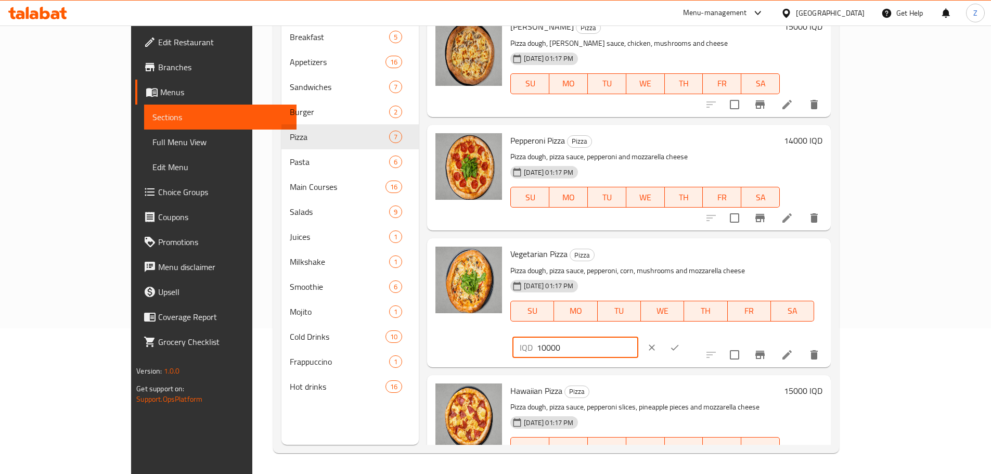
click at [638, 337] on input "10000" at bounding box center [587, 347] width 101 height 21
type input "12000"
click at [686, 336] on button "ok" at bounding box center [675, 347] width 23 height 23
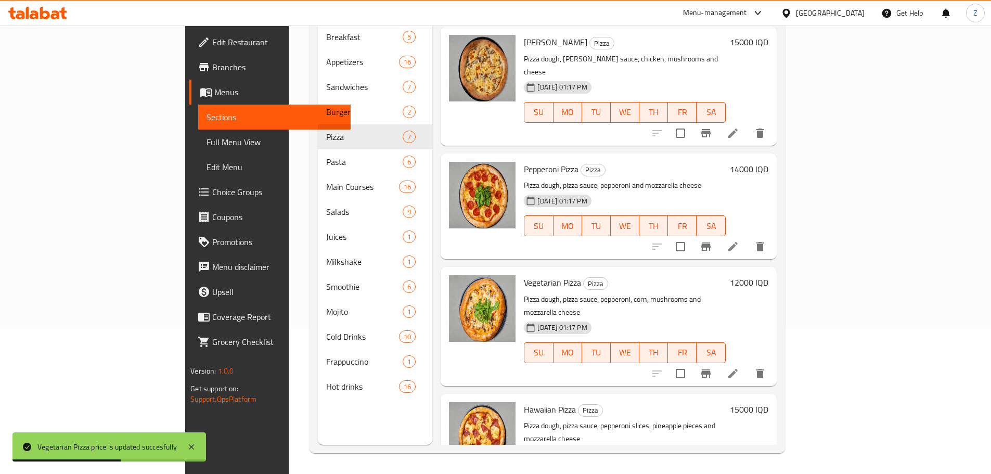
click at [769, 162] on h6 "14000 IQD" at bounding box center [749, 169] width 39 height 15
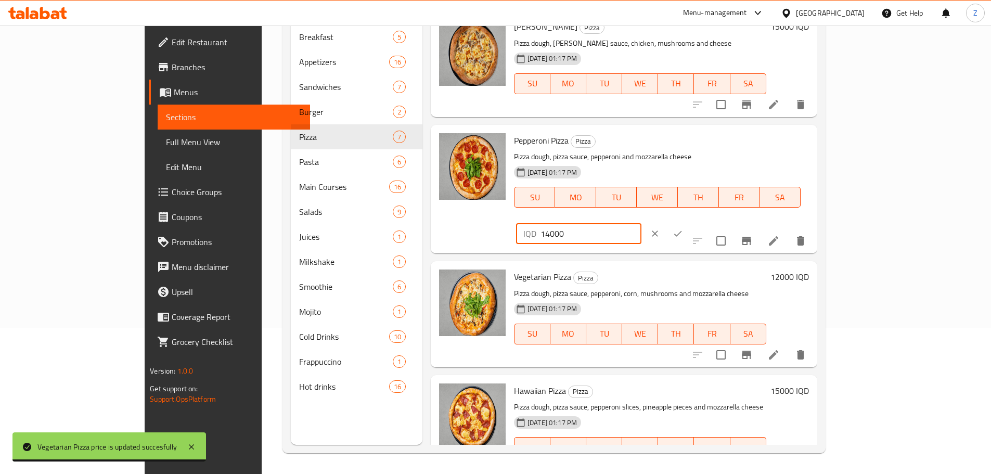
click at [642, 223] on input "14000" at bounding box center [591, 233] width 101 height 21
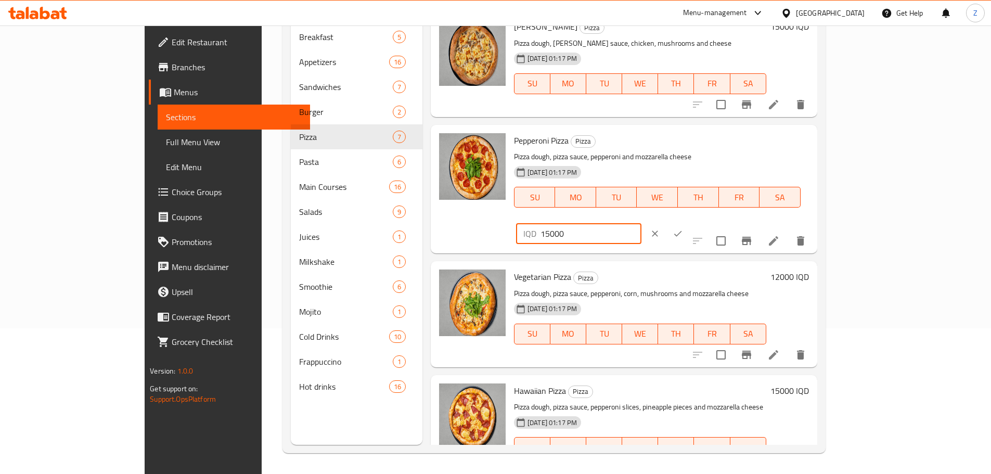
type input "15000"
click at [690, 222] on button "ok" at bounding box center [678, 233] width 23 height 23
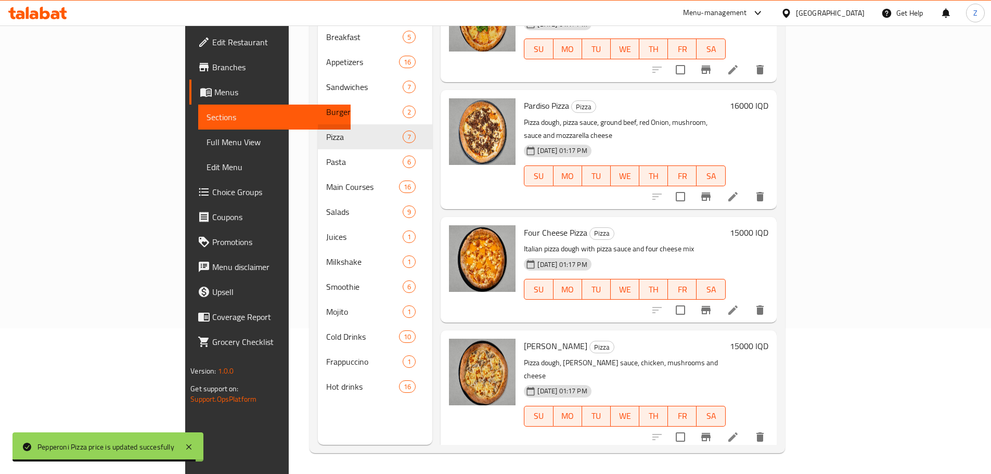
scroll to position [104, 0]
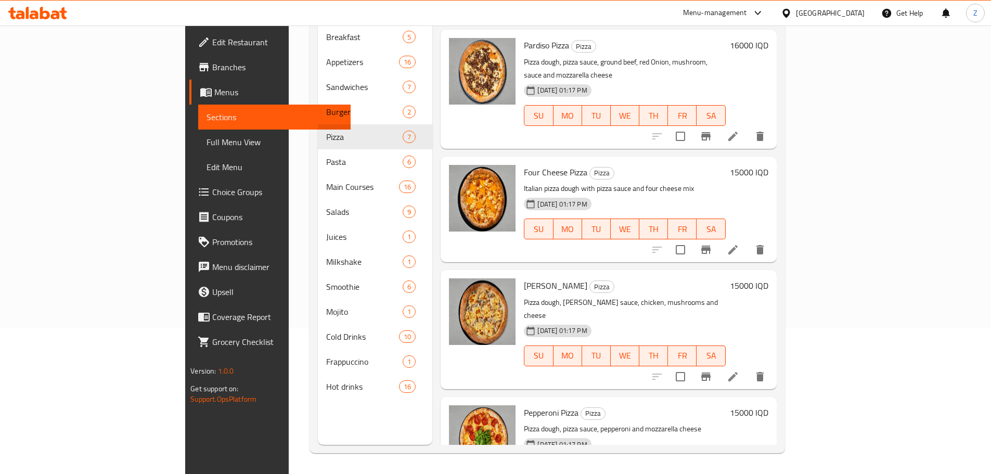
click at [769, 278] on h6 "15000 IQD" at bounding box center [749, 285] width 39 height 15
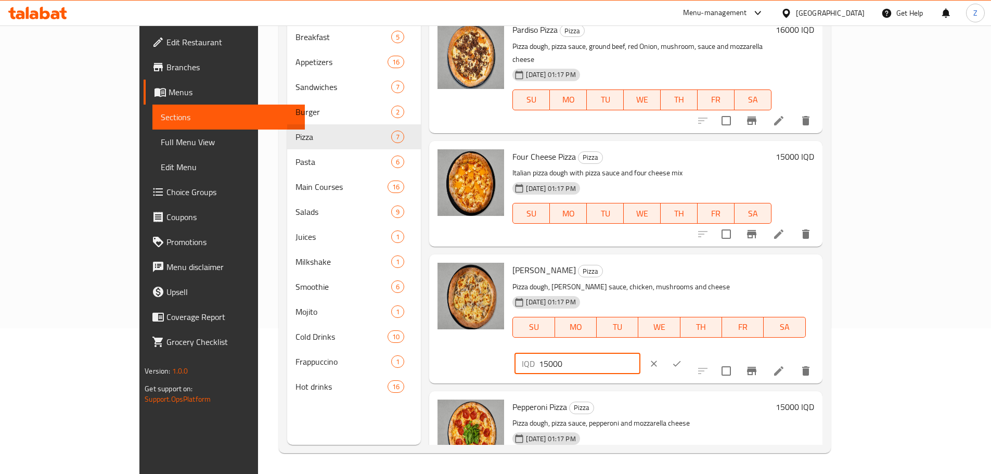
click at [640, 353] on input "15000" at bounding box center [589, 363] width 101 height 21
type input "16000"
click at [689, 352] on button "ok" at bounding box center [677, 363] width 23 height 23
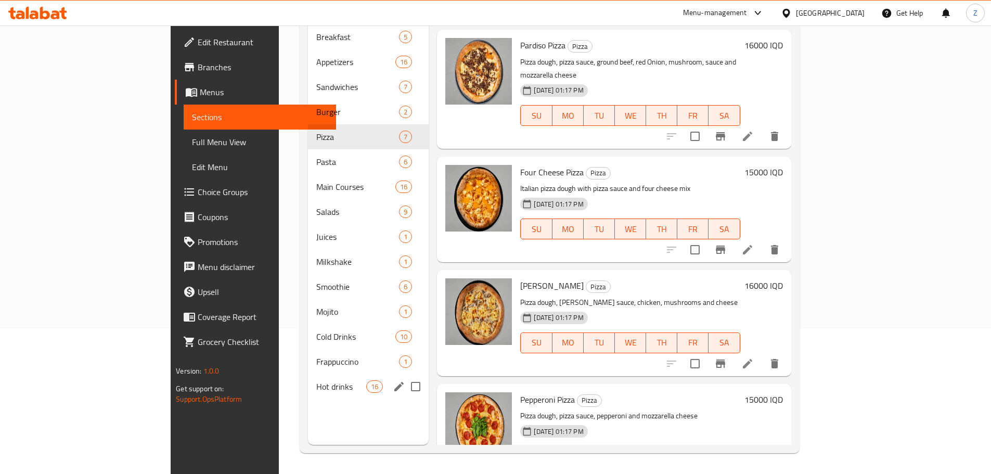
click at [308, 379] on div "Hot drinks 16" at bounding box center [368, 386] width 121 height 25
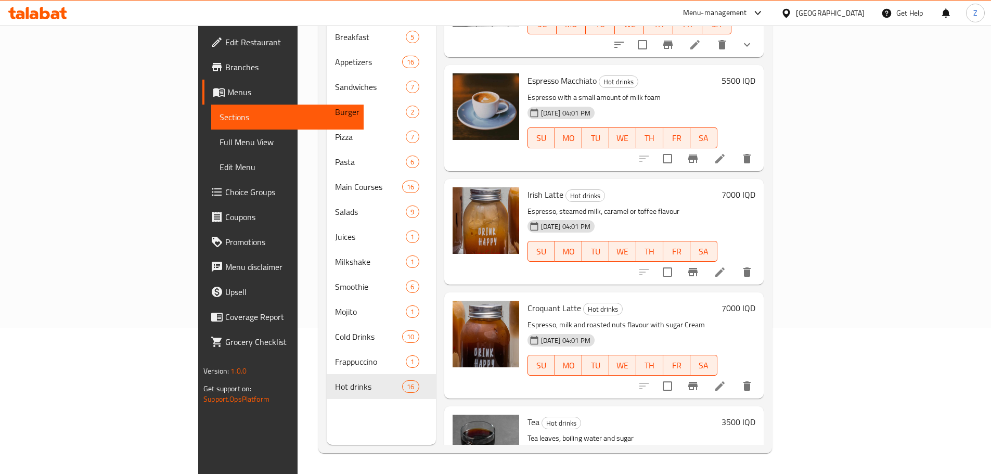
scroll to position [1371, 0]
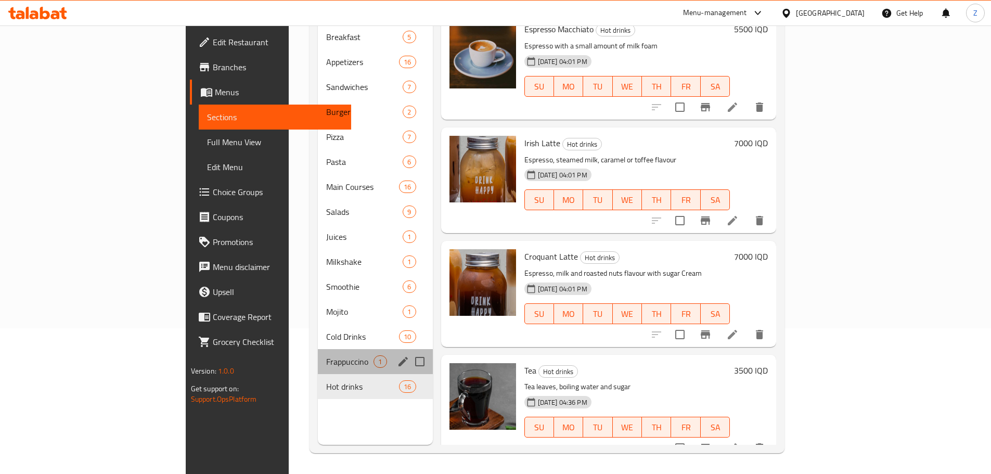
click at [318, 353] on div "Frappuccino 1" at bounding box center [375, 361] width 114 height 25
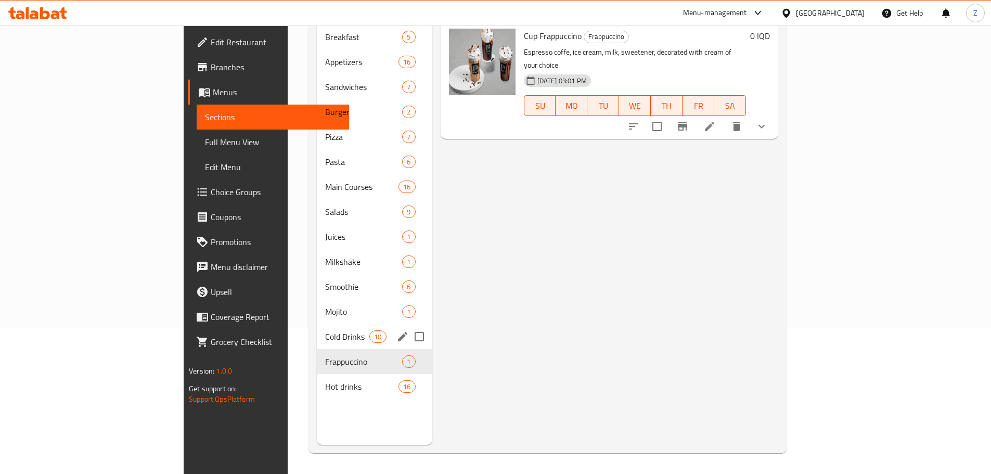
click at [317, 324] on div "Cold Drinks 10" at bounding box center [375, 336] width 116 height 25
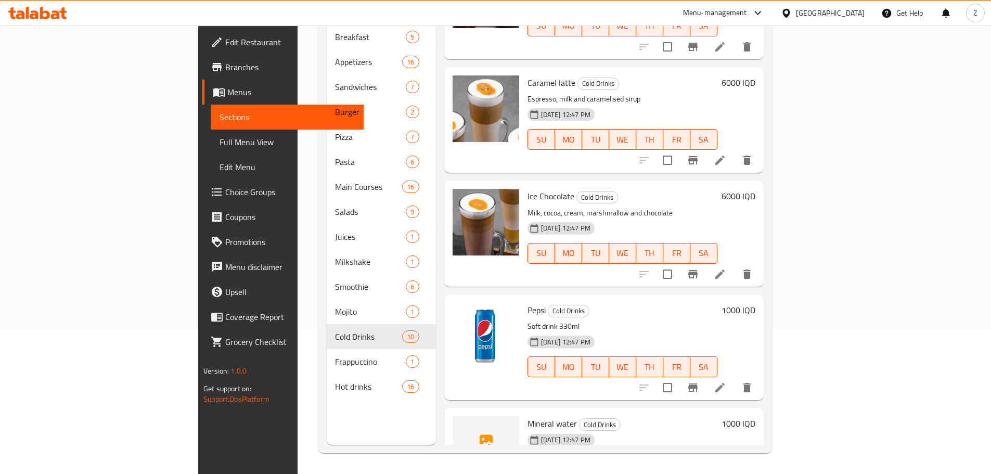
scroll to position [673, 0]
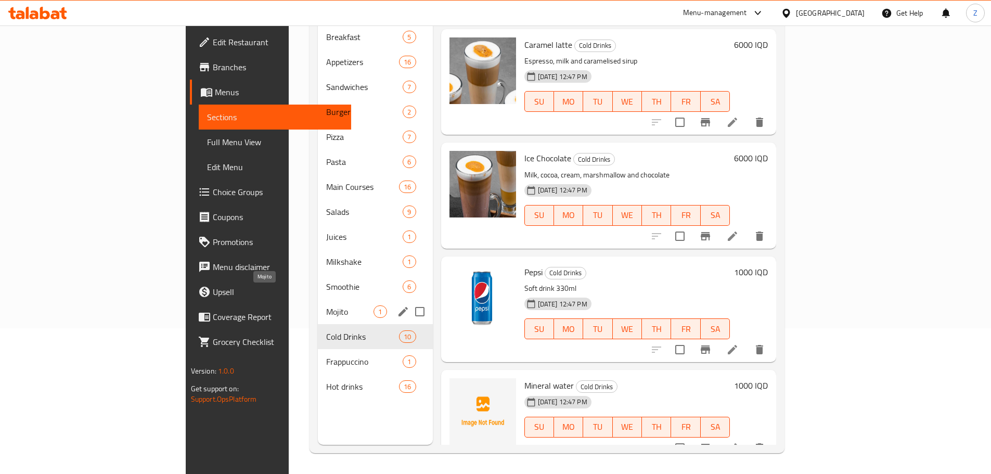
click at [326, 305] on span "Mojito" at bounding box center [349, 311] width 47 height 12
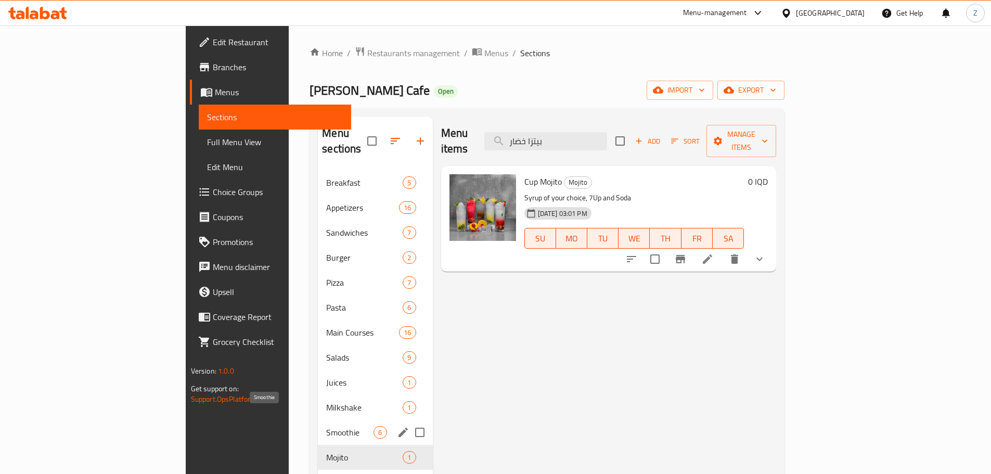
click at [326, 426] on span "Smoothie" at bounding box center [349, 432] width 47 height 12
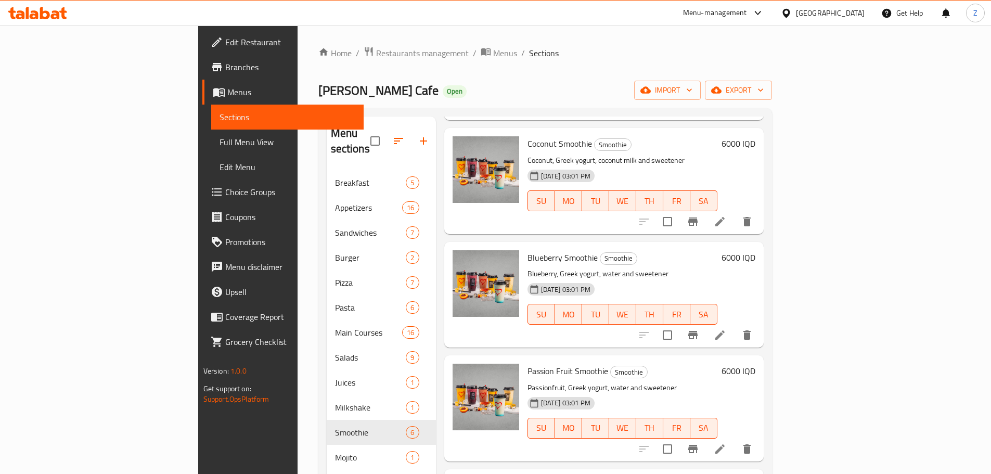
scroll to position [234, 0]
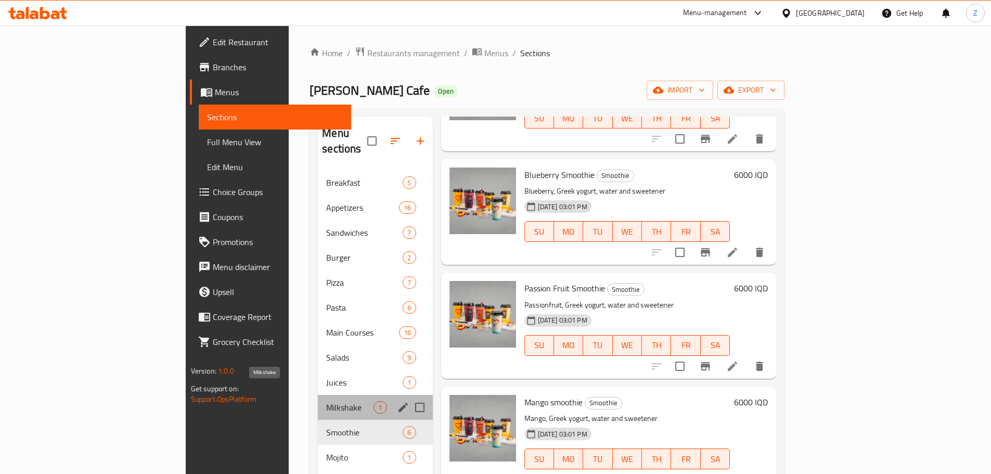
drag, startPoint x: 228, startPoint y: 393, endPoint x: 269, endPoint y: 389, distance: 40.2
click at [326, 401] on span "Milkshake" at bounding box center [349, 407] width 47 height 12
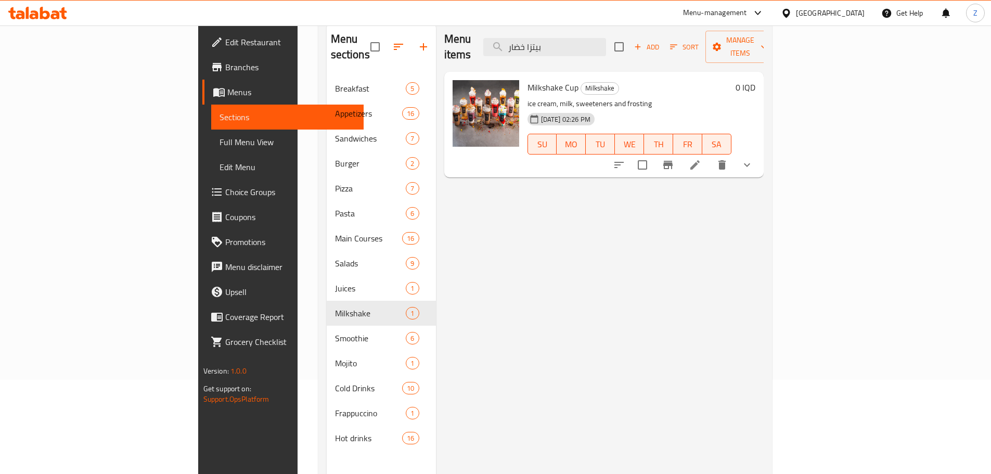
scroll to position [146, 0]
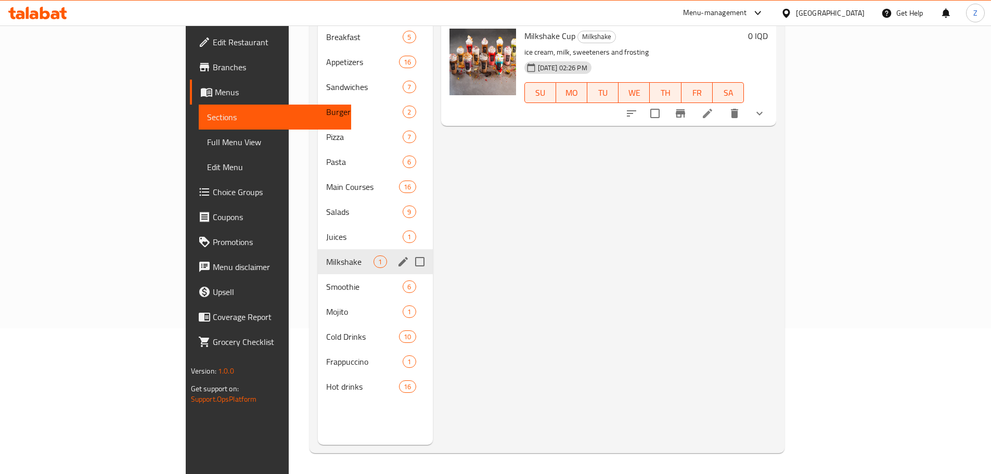
click at [326, 231] on span "Juices" at bounding box center [364, 237] width 77 height 12
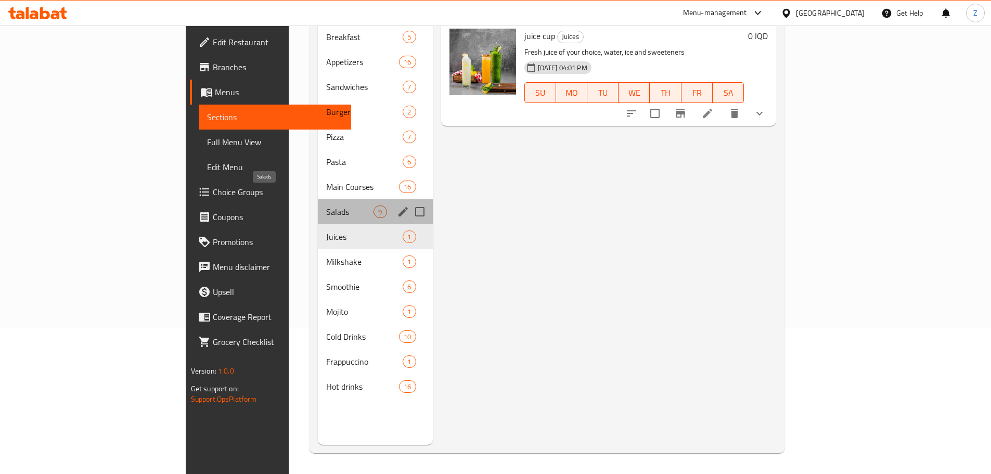
click at [326, 206] on span "Salads" at bounding box center [349, 212] width 47 height 12
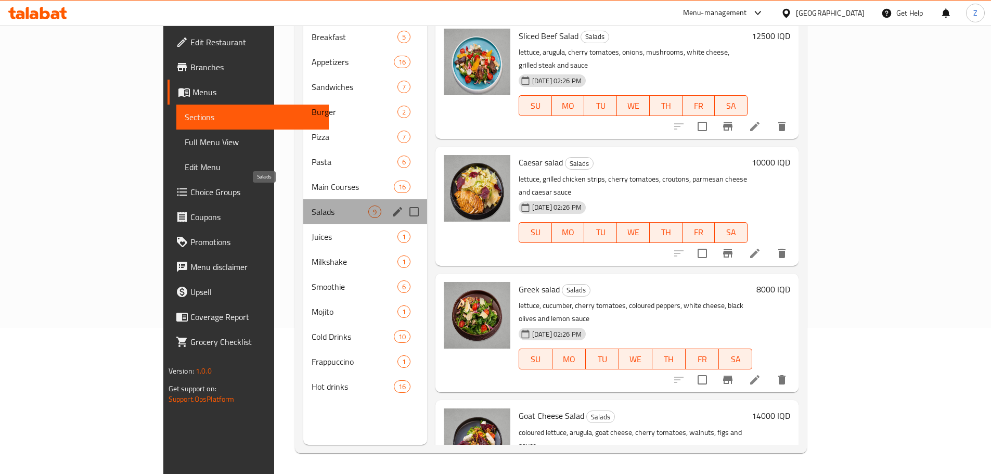
click at [312, 206] on span "Salads" at bounding box center [340, 212] width 57 height 12
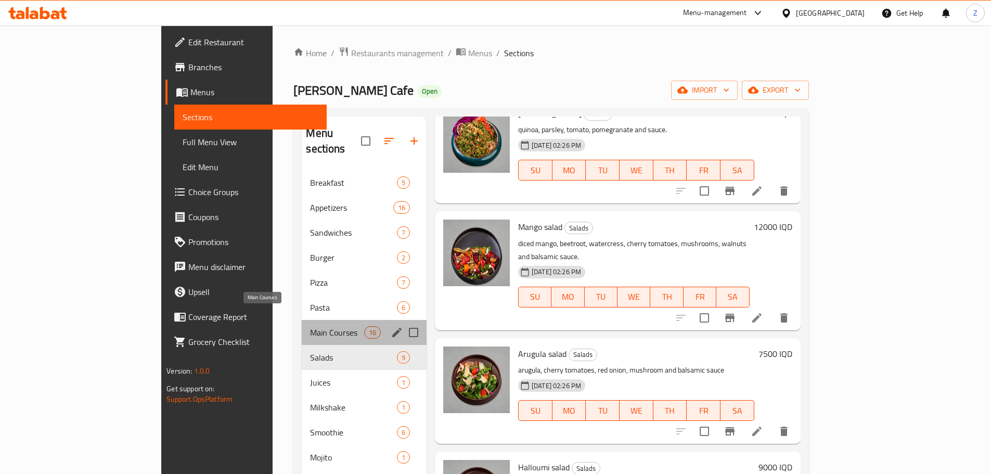
click at [310, 326] on span "Main Courses" at bounding box center [337, 332] width 54 height 12
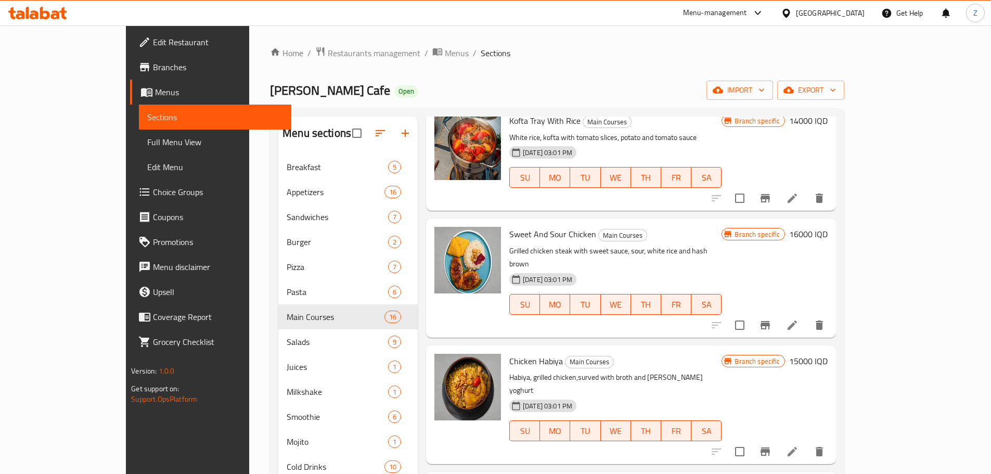
scroll to position [1371, 0]
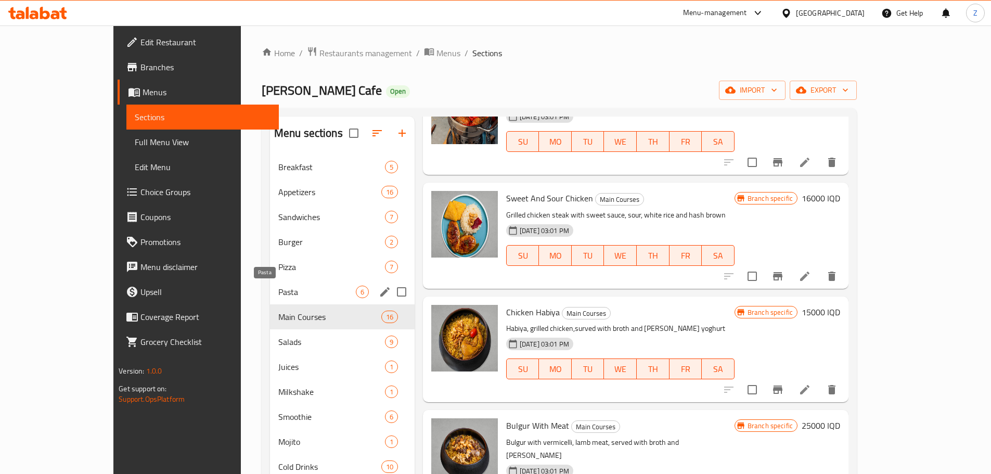
click at [278, 294] on span "Pasta" at bounding box center [317, 292] width 78 height 12
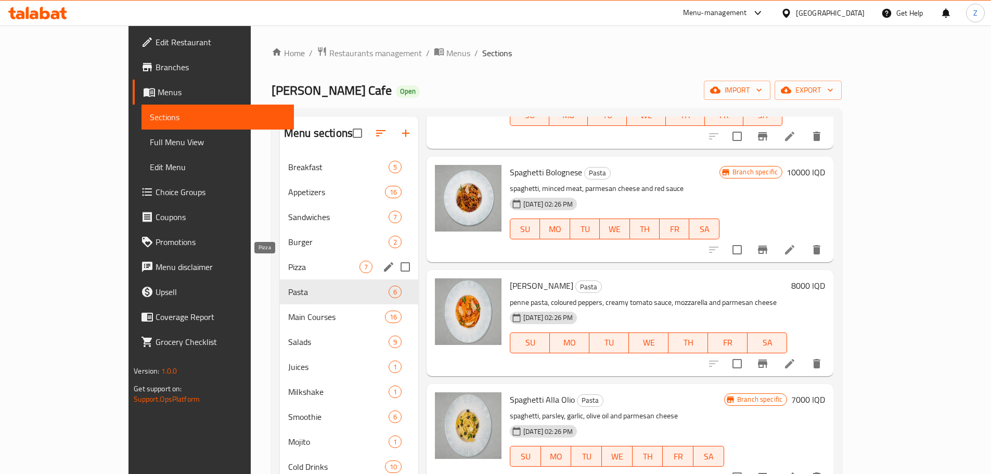
click at [288, 265] on span "Pizza" at bounding box center [323, 267] width 71 height 12
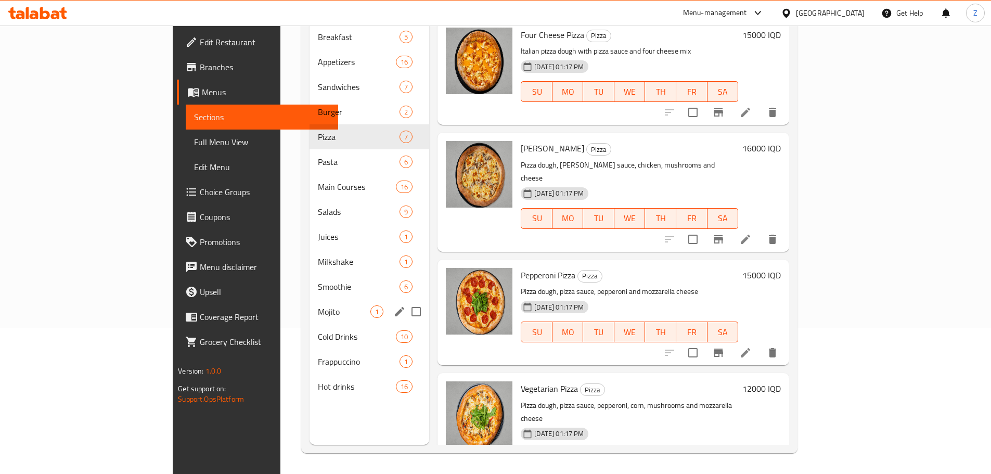
scroll to position [139, 0]
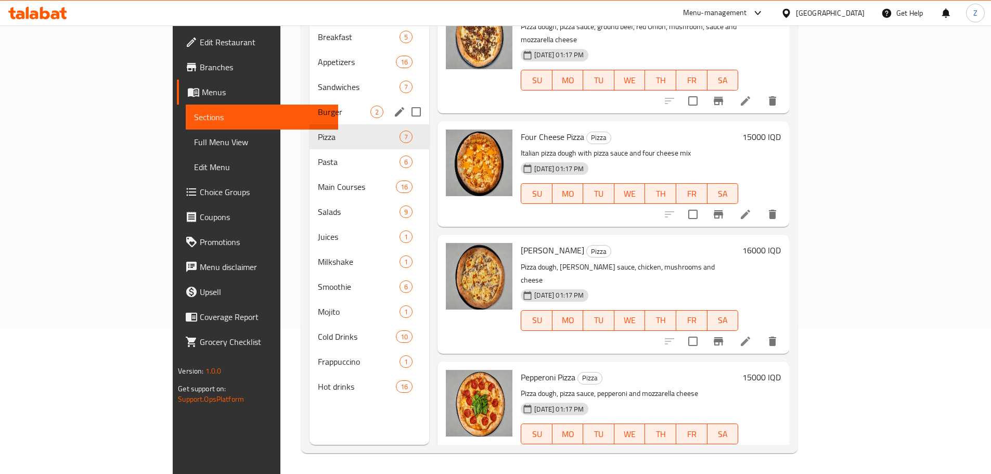
click at [310, 99] on div "Burger 2" at bounding box center [370, 111] width 120 height 25
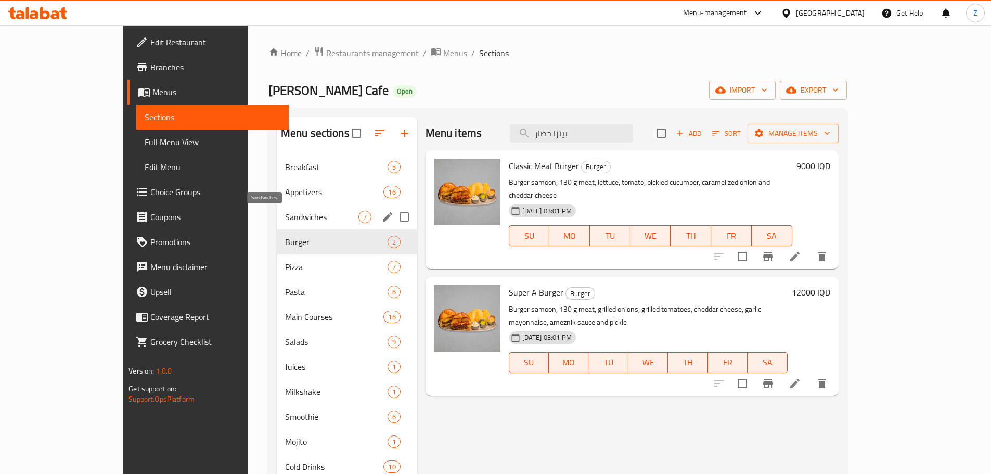
click at [305, 213] on span "Sandwiches" at bounding box center [321, 217] width 73 height 12
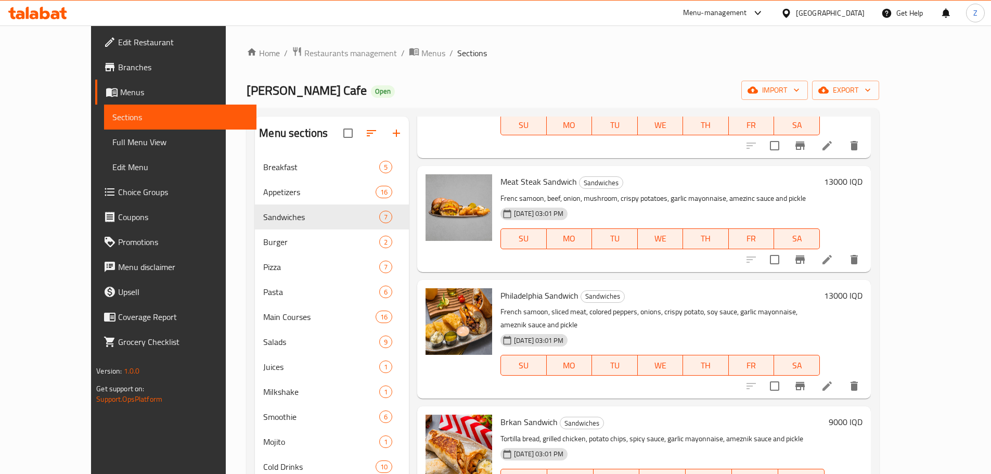
scroll to position [374, 0]
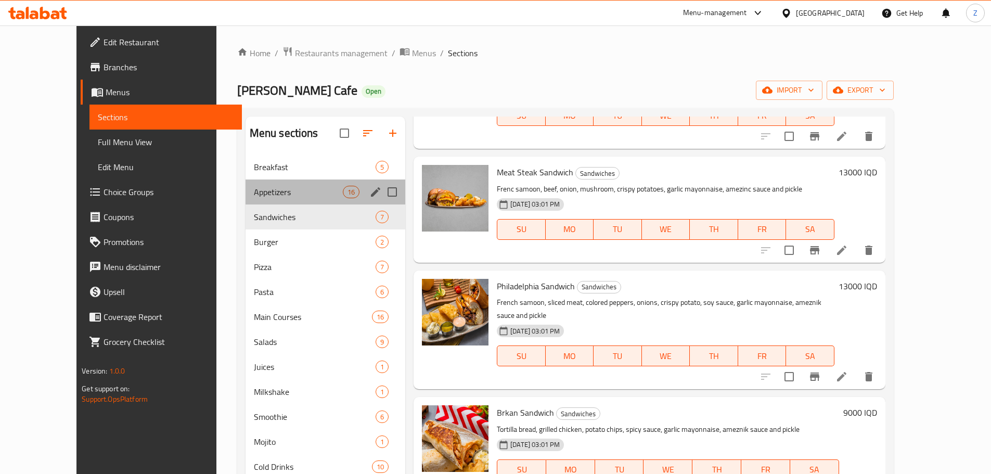
click at [277, 199] on div "Appetizers 16" at bounding box center [326, 192] width 160 height 25
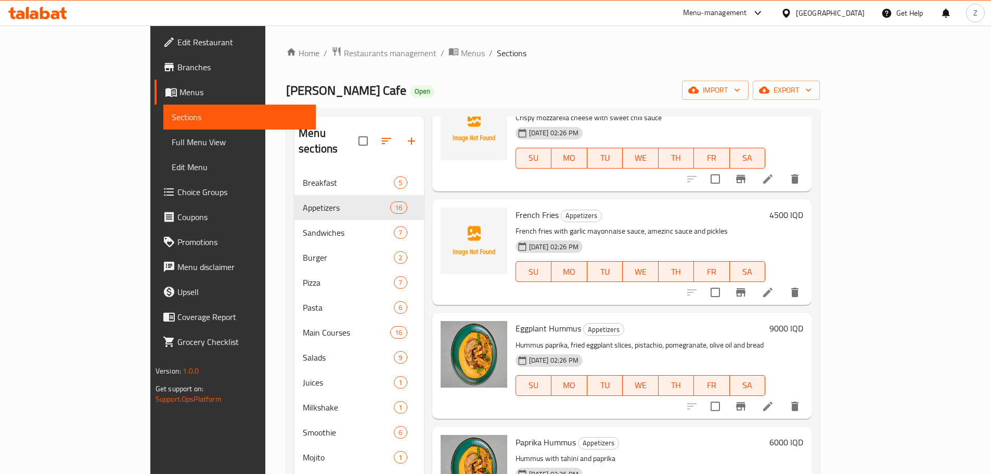
scroll to position [998, 0]
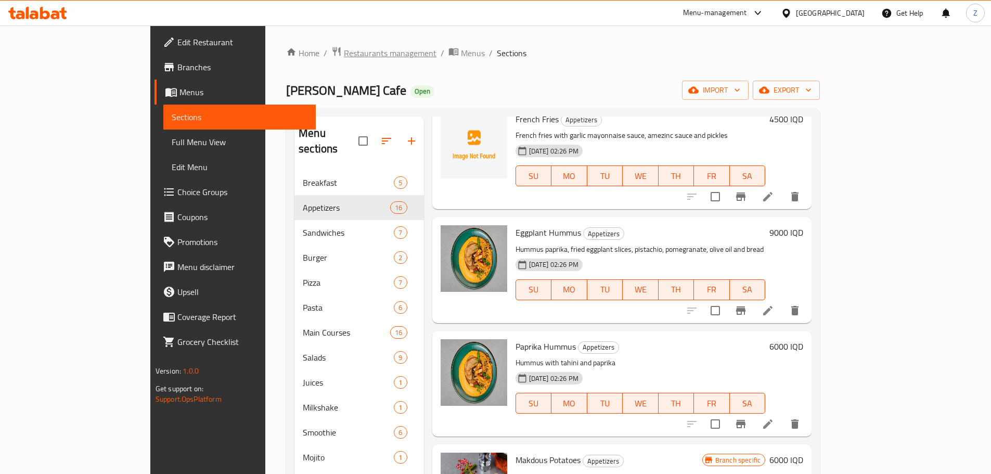
click at [344, 54] on span "Restaurants management" at bounding box center [390, 53] width 93 height 12
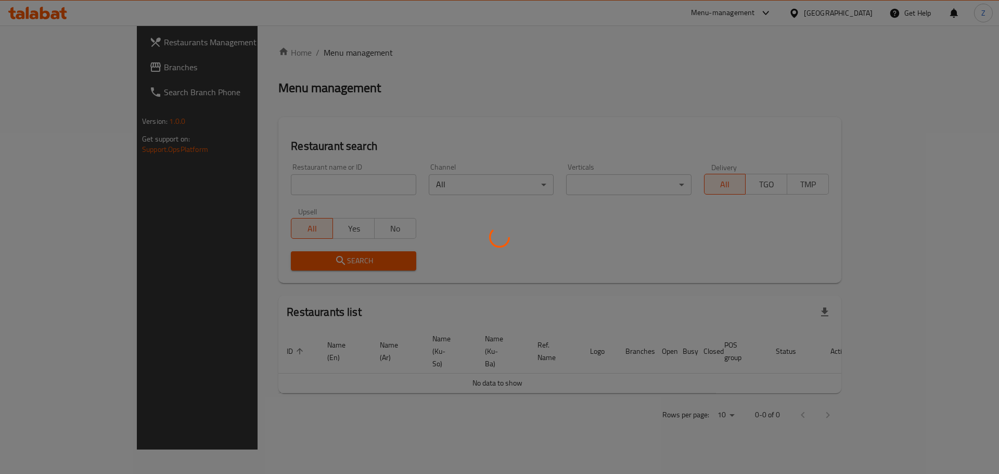
click at [296, 187] on div at bounding box center [499, 237] width 999 height 474
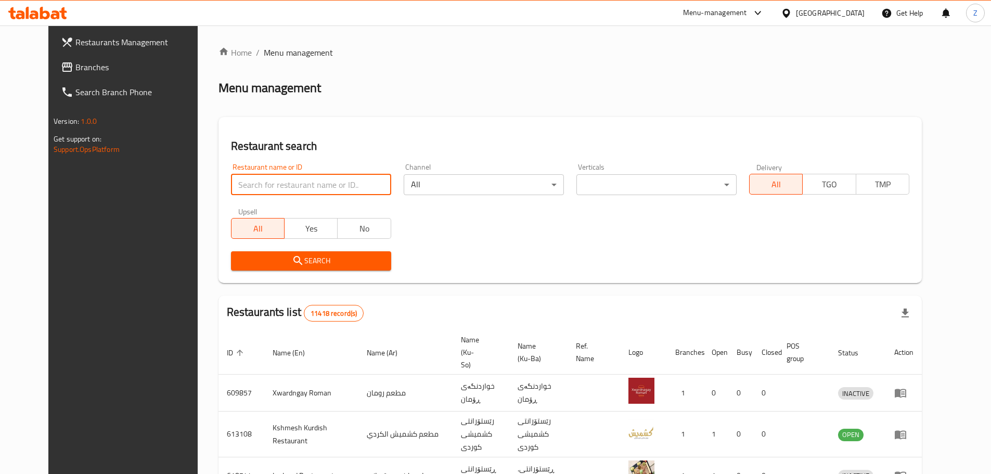
click at [296, 186] on input "search" at bounding box center [311, 184] width 160 height 21
paste input "687493"
type input "687493"
click at [333, 278] on div "Restaurant search Restaurant name or ID 687493 Restaurant name or ID Channel Al…" at bounding box center [571, 200] width 704 height 166
drag, startPoint x: 335, startPoint y: 239, endPoint x: 337, endPoint y: 252, distance: 12.7
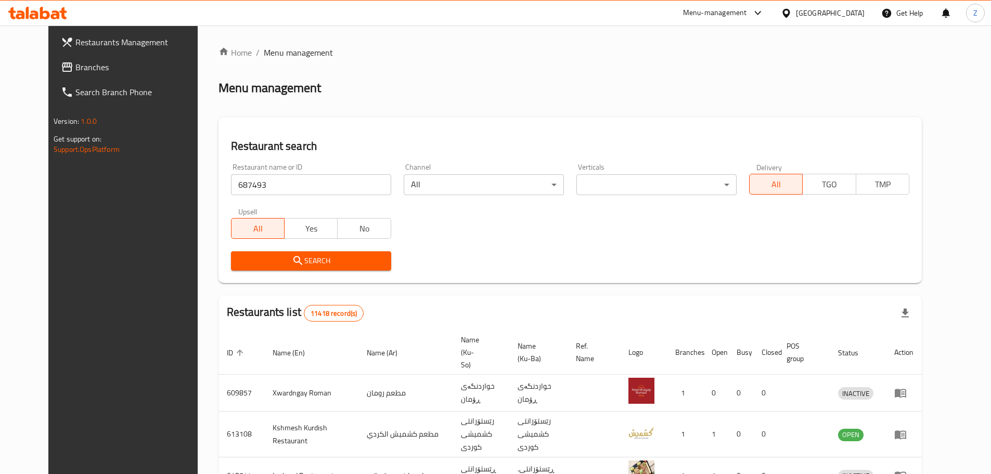
click at [335, 239] on div "Upsell All Yes No" at bounding box center [311, 223] width 173 height 44
click at [354, 279] on div "Restaurant search Restaurant name or ID 687493 Restaurant name or ID Channel Al…" at bounding box center [571, 200] width 704 height 166
click at [353, 262] on span "Search" at bounding box center [311, 260] width 144 height 13
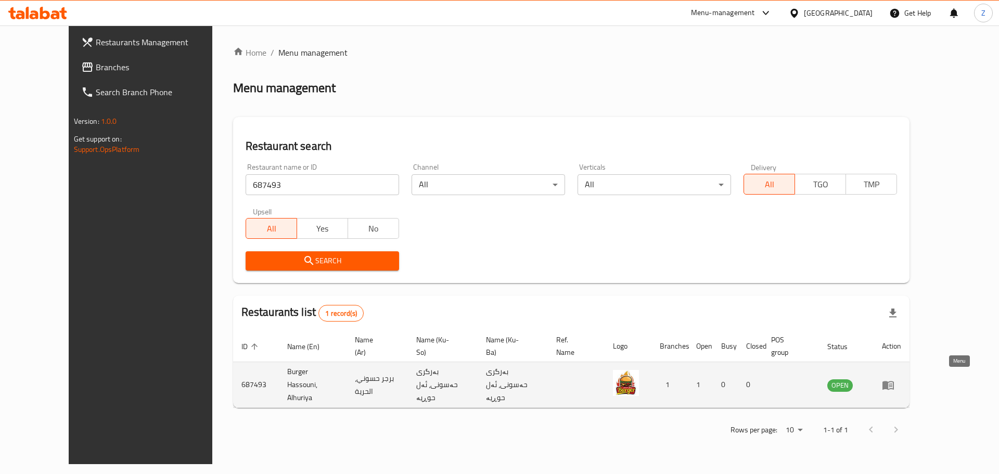
click at [894, 384] on icon "enhanced table" at bounding box center [888, 385] width 11 height 9
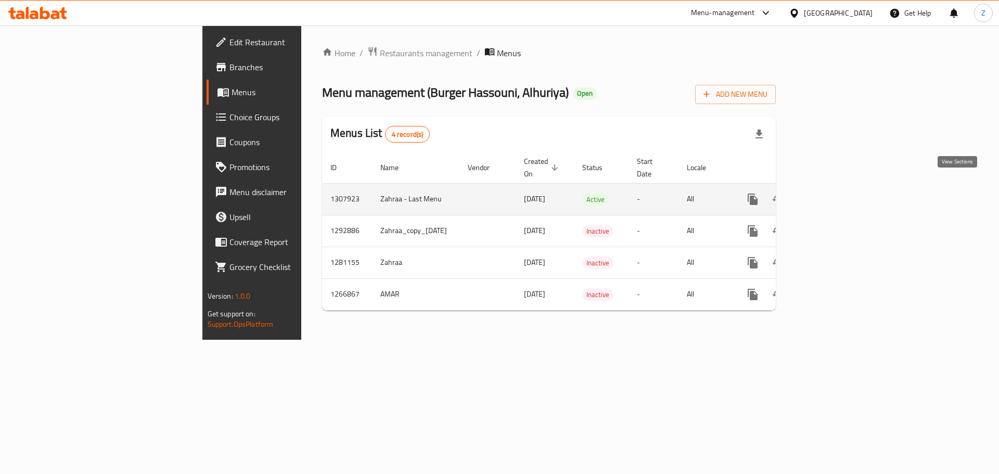
click at [840, 195] on link "enhanced table" at bounding box center [827, 199] width 25 height 25
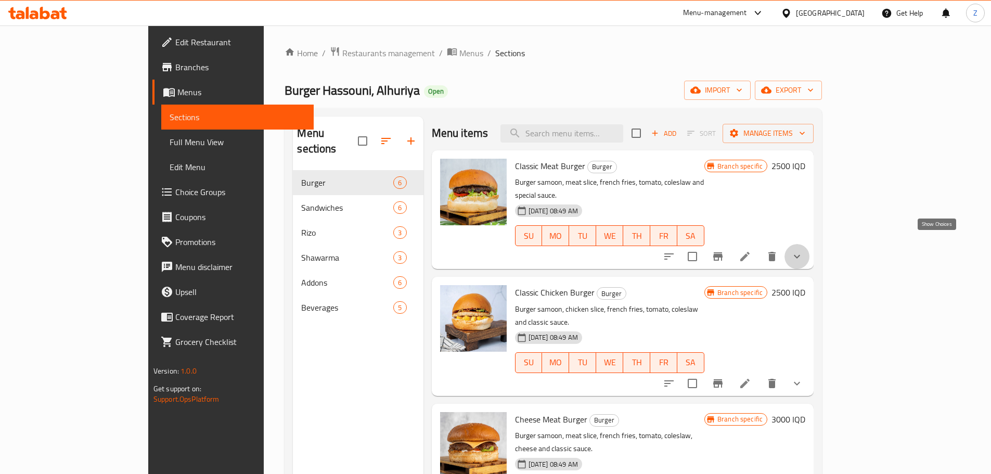
click at [800, 255] on icon "show more" at bounding box center [797, 257] width 6 height 4
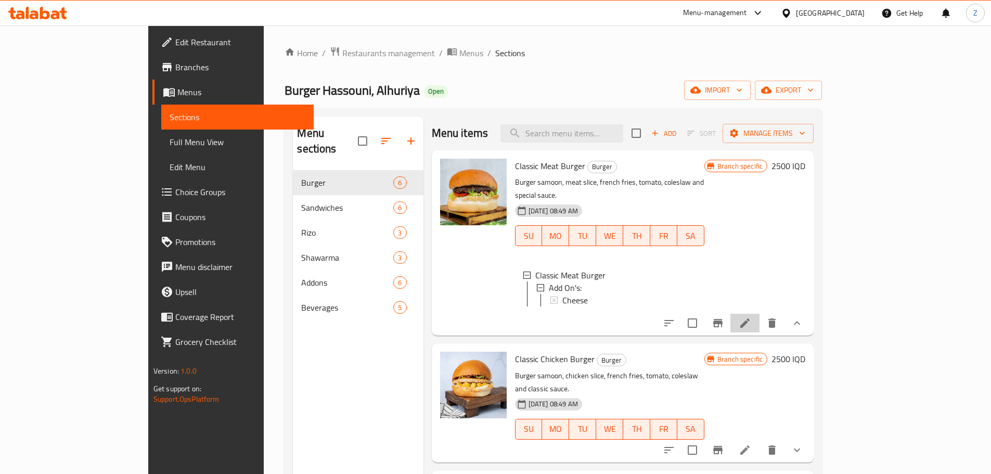
click at [760, 314] on li at bounding box center [745, 323] width 29 height 19
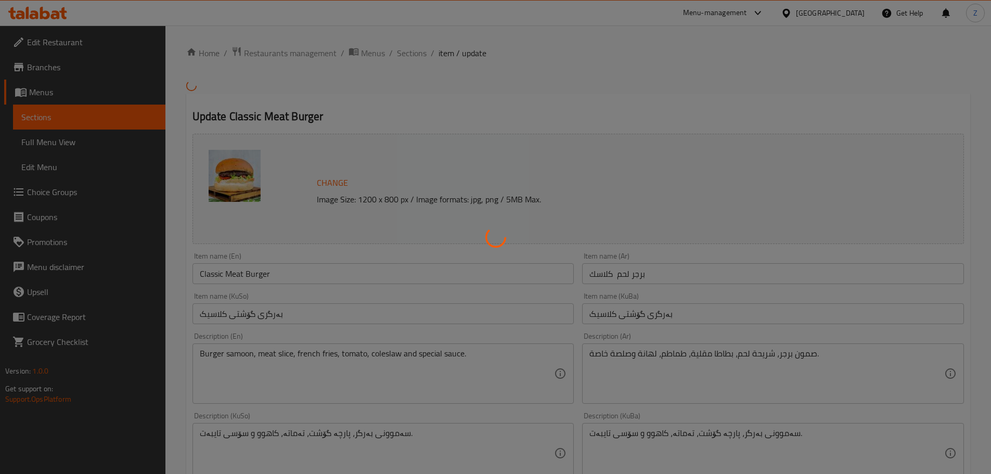
type input "الإضافات:"
type input "زیادە:"
type input "0"
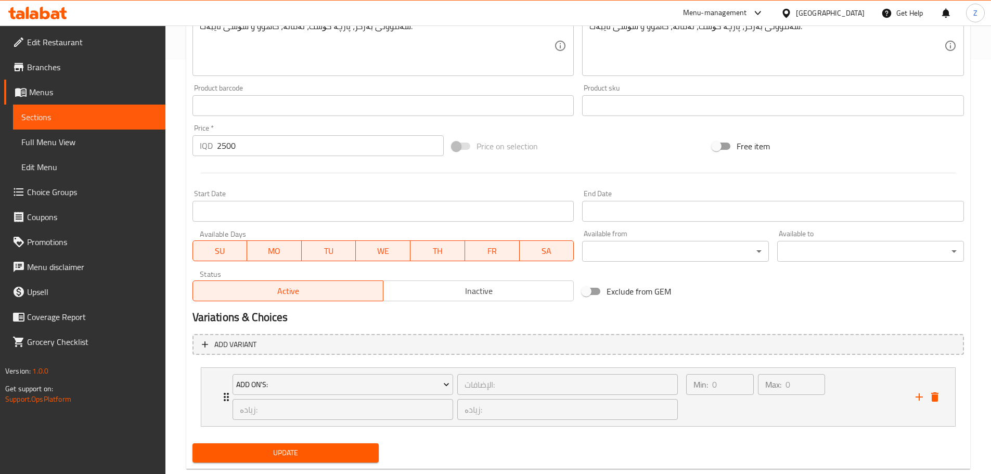
scroll to position [438, 0]
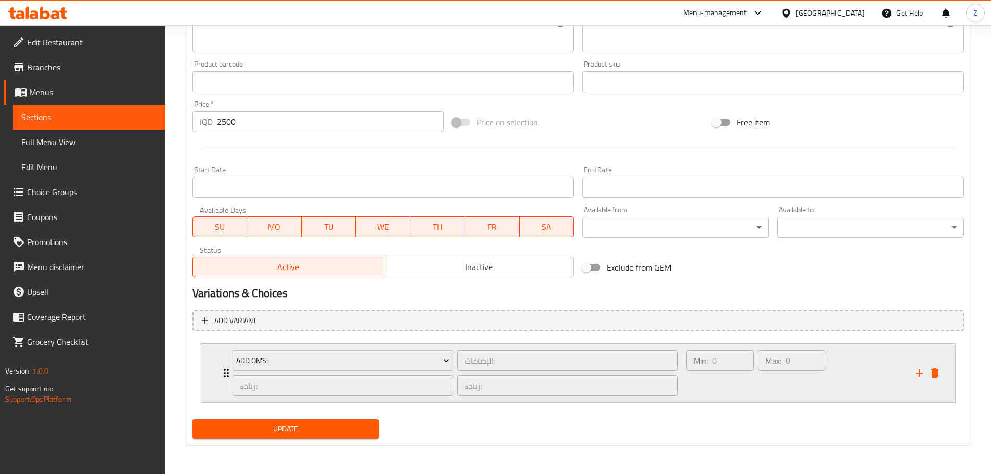
click at [756, 389] on div "Max: 0 ​" at bounding box center [791, 373] width 71 height 50
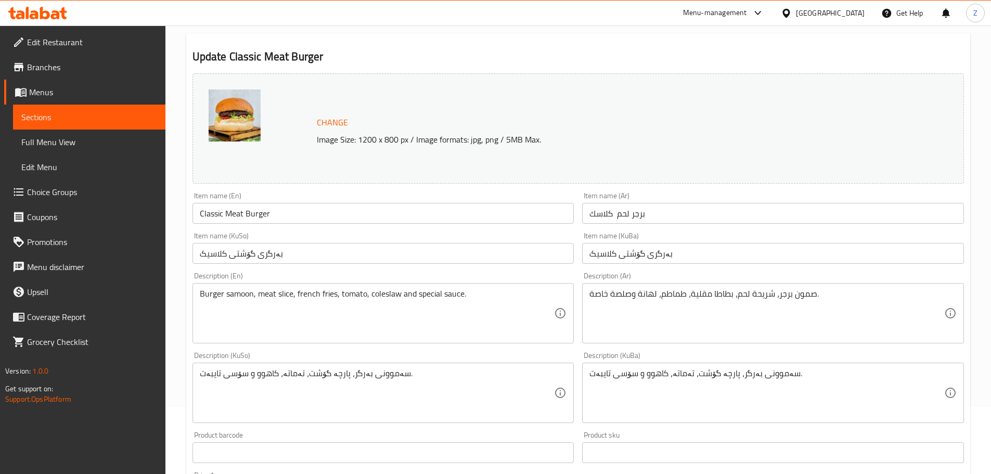
scroll to position [0, 0]
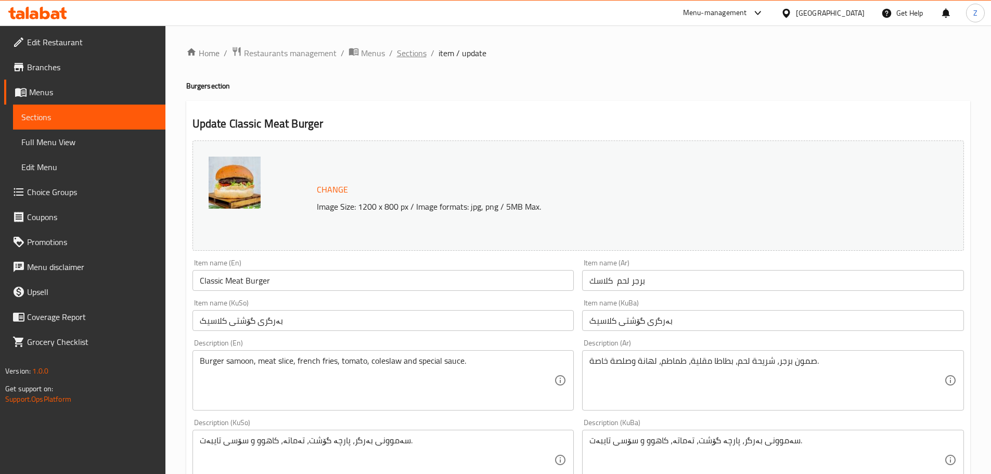
click at [415, 50] on span "Sections" at bounding box center [412, 53] width 30 height 12
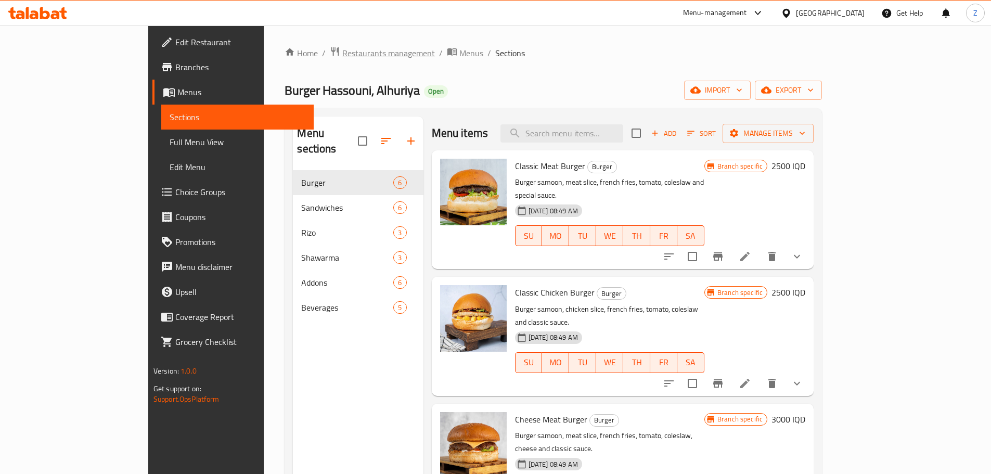
click at [342, 56] on span "Restaurants management" at bounding box center [388, 53] width 93 height 12
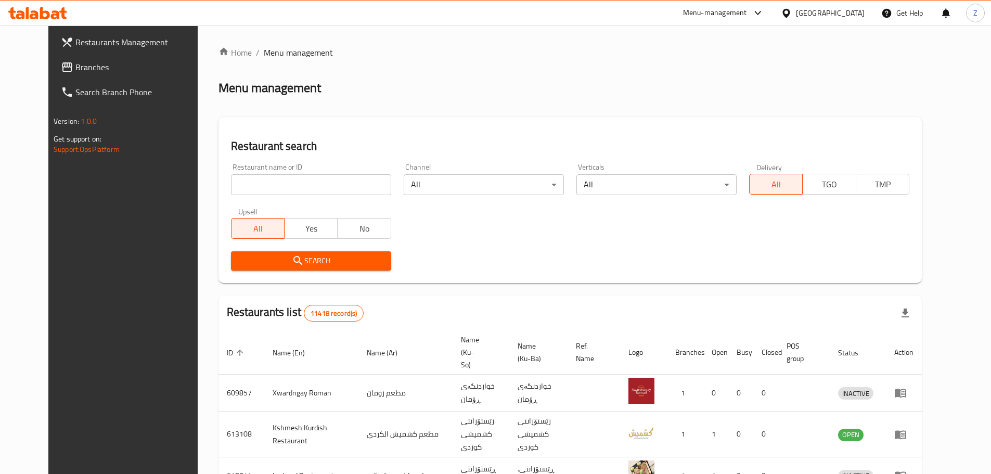
click at [309, 168] on div "Restaurant name or ID Restaurant name or ID" at bounding box center [311, 179] width 160 height 32
click at [310, 175] on input "search" at bounding box center [311, 184] width 160 height 21
paste input "704265"
type input "704265"
click at [340, 272] on div "Search" at bounding box center [311, 261] width 173 height 32
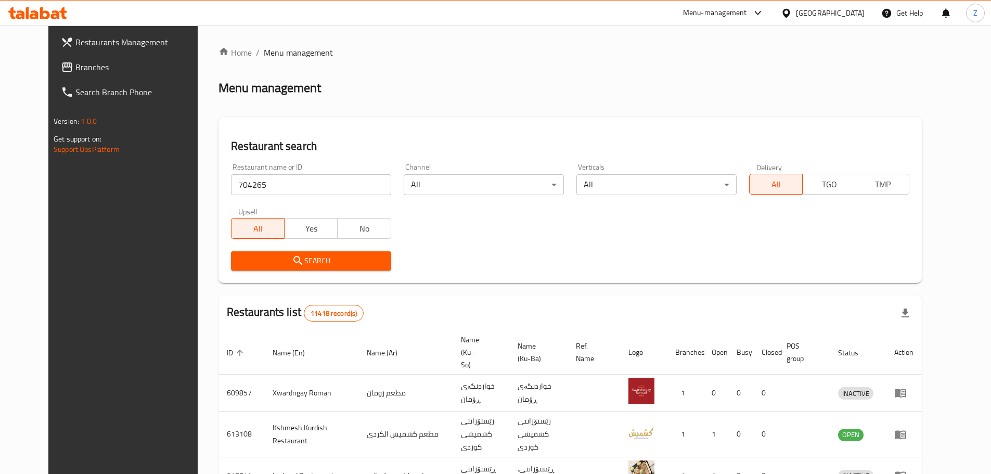
click at [346, 270] on div "Search" at bounding box center [311, 261] width 173 height 32
click at [346, 270] on button "Search" at bounding box center [311, 260] width 160 height 19
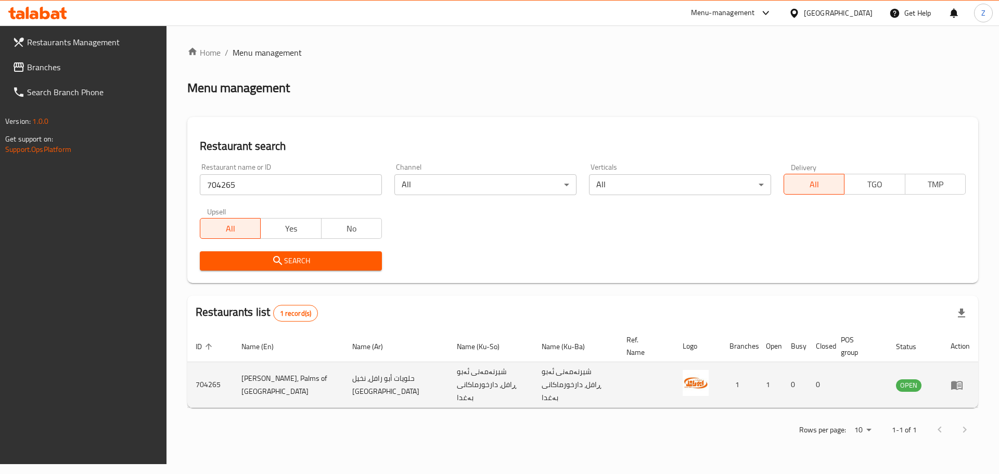
click at [963, 386] on link "enhanced table" at bounding box center [960, 385] width 19 height 12
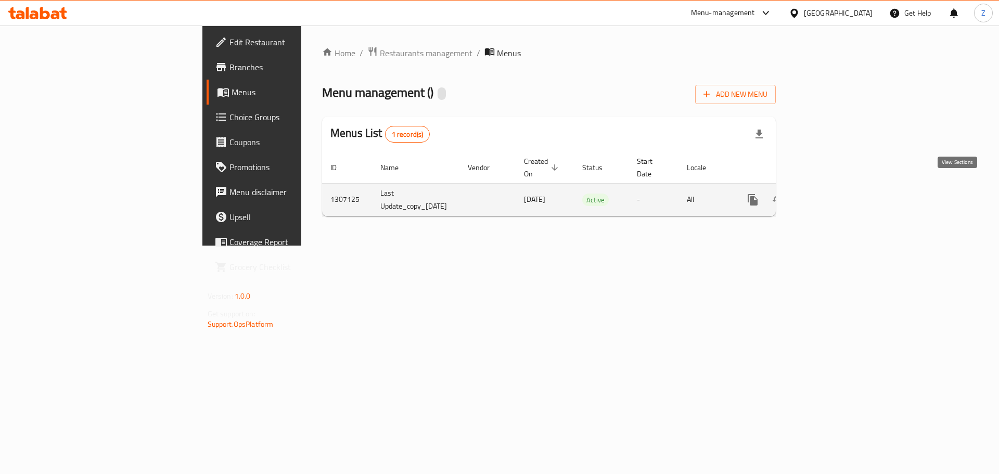
click at [840, 195] on link "enhanced table" at bounding box center [827, 199] width 25 height 25
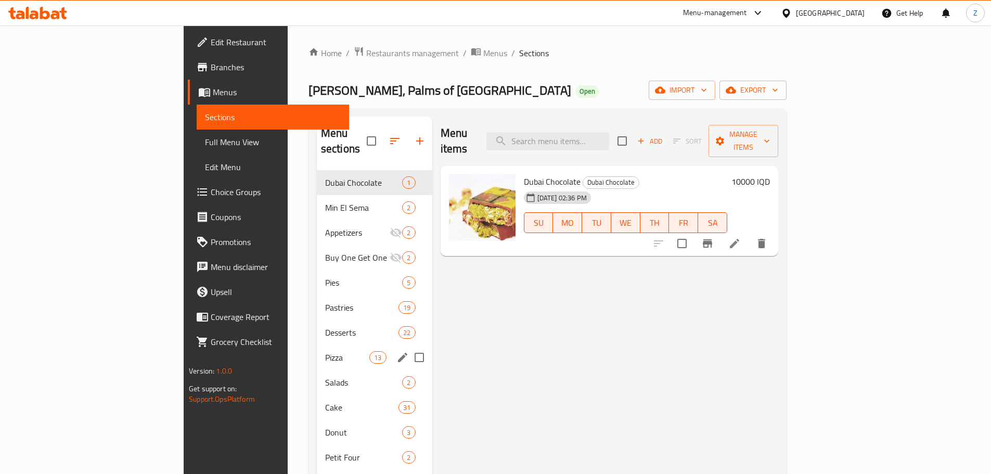
click at [317, 349] on div "Pizza 13" at bounding box center [375, 357] width 116 height 25
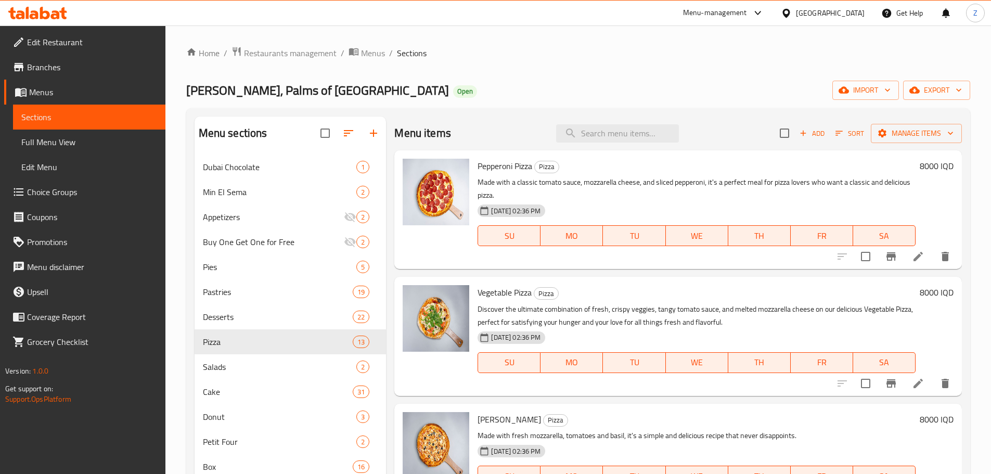
click at [931, 166] on h6 "8000 IQD" at bounding box center [937, 166] width 34 height 15
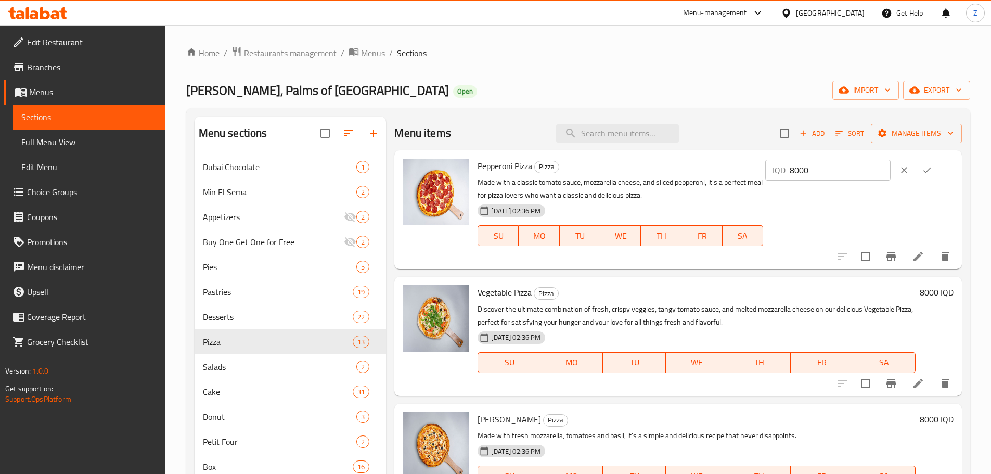
click at [827, 172] on input "8000" at bounding box center [840, 170] width 101 height 21
click at [827, 171] on input "5000" at bounding box center [840, 170] width 101 height 21
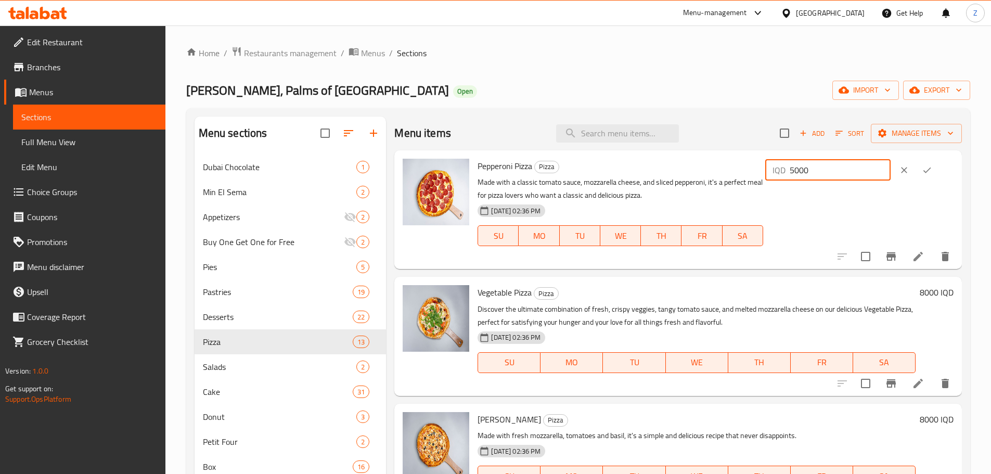
click at [827, 171] on input "5000" at bounding box center [840, 170] width 101 height 21
type input "5000"
click at [921, 174] on button "ok" at bounding box center [927, 170] width 23 height 23
click at [926, 289] on h6 "8000 IQD" at bounding box center [937, 292] width 34 height 15
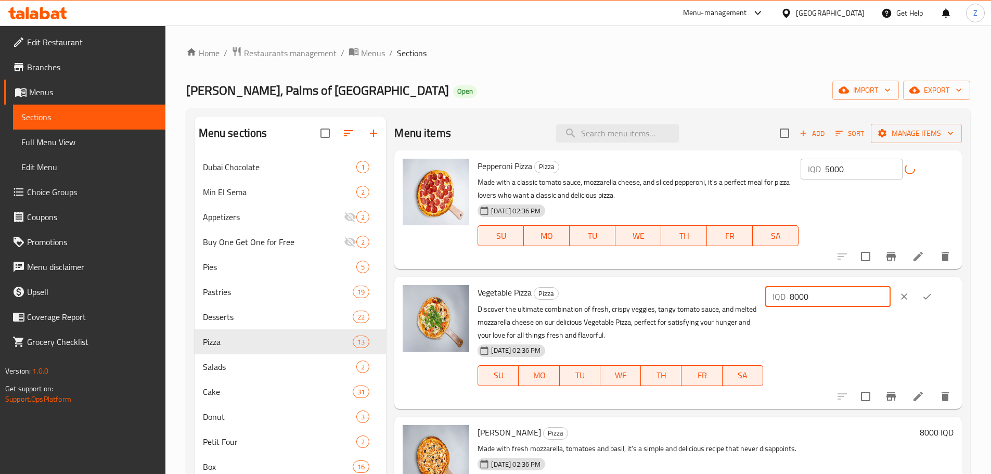
click at [859, 287] on input "8000" at bounding box center [840, 296] width 101 height 21
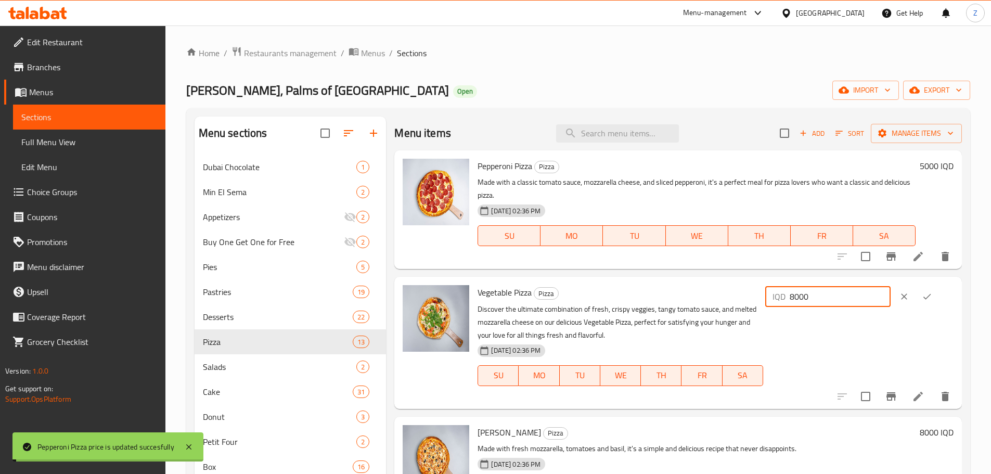
click at [859, 287] on input "8000" at bounding box center [840, 296] width 101 height 21
paste input "5"
type input "5000"
click at [938, 303] on div at bounding box center [916, 296] width 46 height 23
click at [928, 297] on icon "ok" at bounding box center [928, 297] width 8 height 6
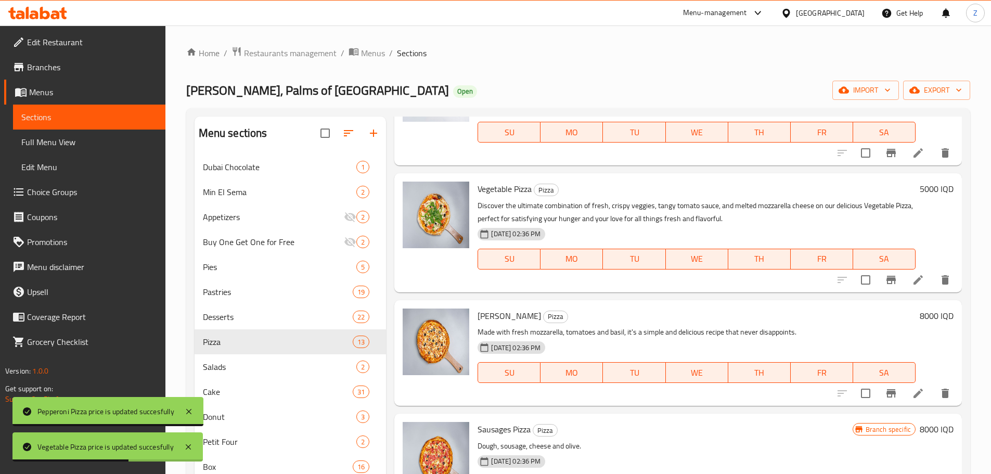
scroll to position [104, 0]
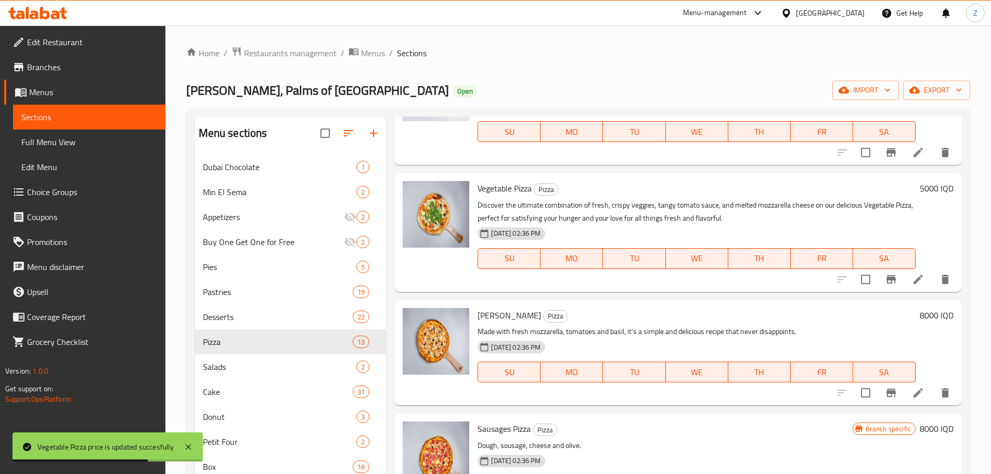
click at [920, 322] on h6 "8000 IQD" at bounding box center [937, 315] width 34 height 15
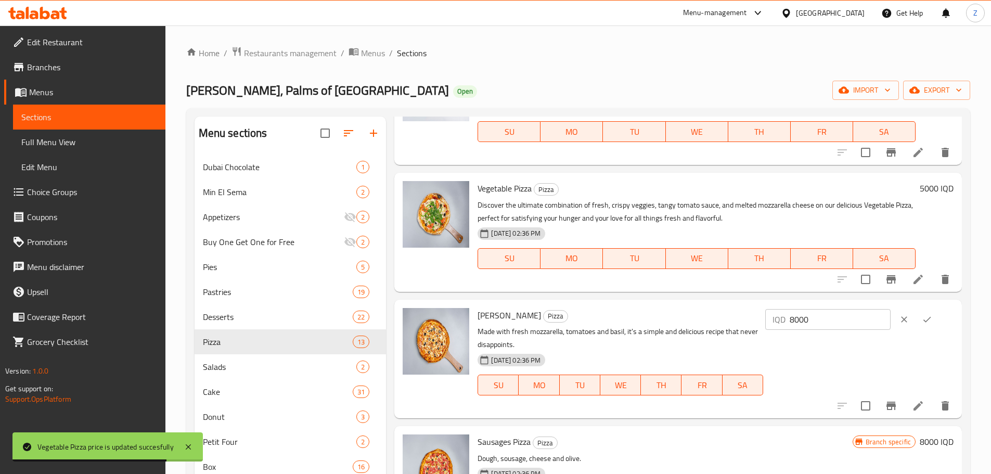
click at [857, 325] on input "8000" at bounding box center [840, 319] width 101 height 21
paste input "5"
type input "5000"
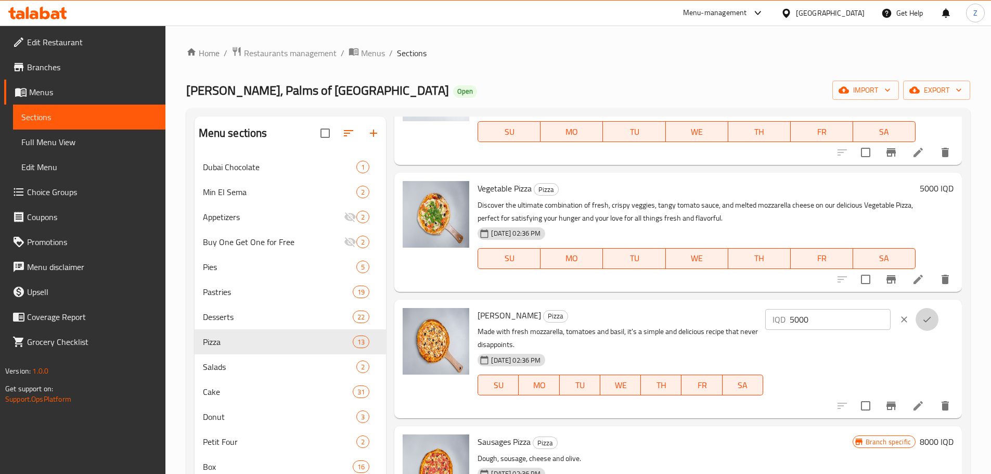
click at [929, 316] on icon "ok" at bounding box center [927, 319] width 10 height 10
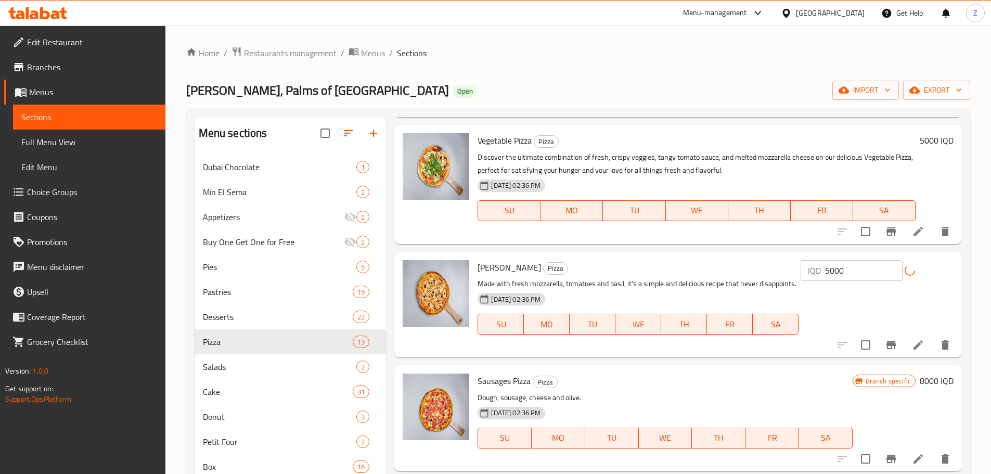
scroll to position [208, 0]
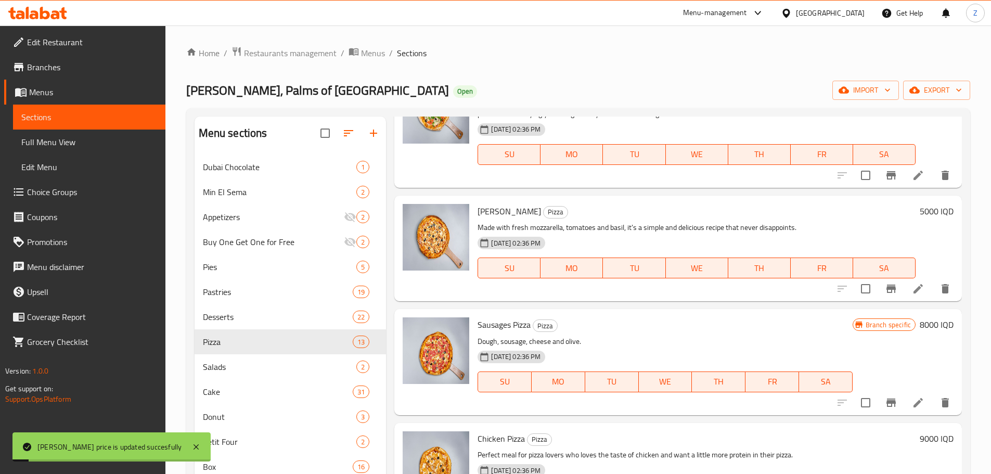
click at [925, 329] on h6 "8000 IQD" at bounding box center [937, 324] width 34 height 15
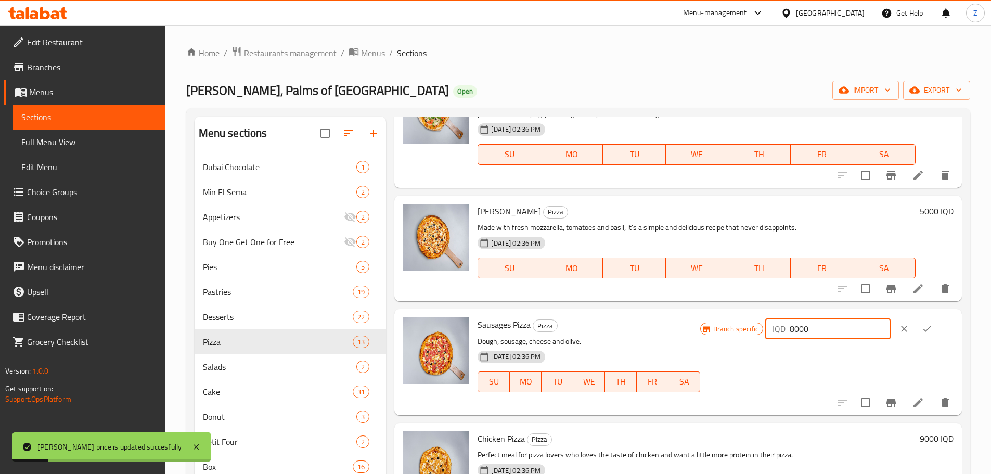
click at [810, 321] on input "8000" at bounding box center [840, 328] width 101 height 21
click at [826, 321] on input "8000" at bounding box center [840, 328] width 101 height 21
paste input "5"
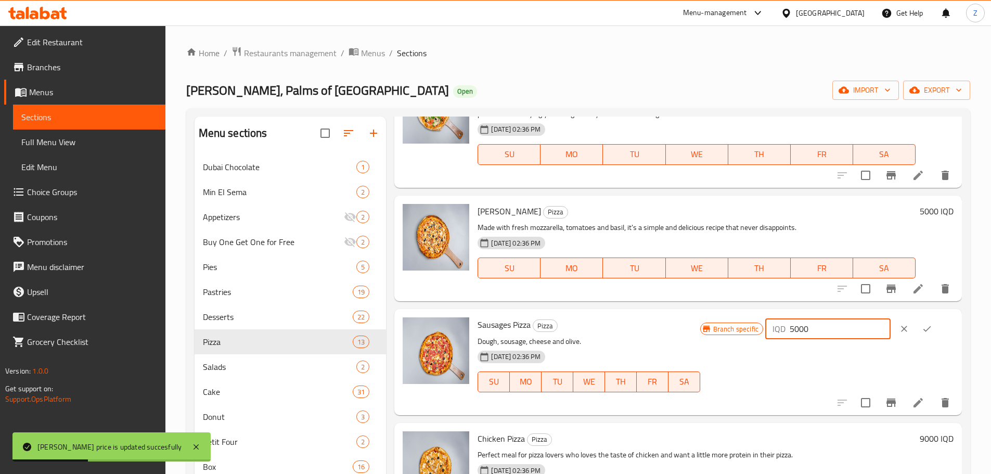
type input "5000"
click at [924, 326] on icon "ok" at bounding box center [927, 329] width 10 height 10
click at [885, 402] on icon "Branch-specific-item" at bounding box center [891, 403] width 12 height 12
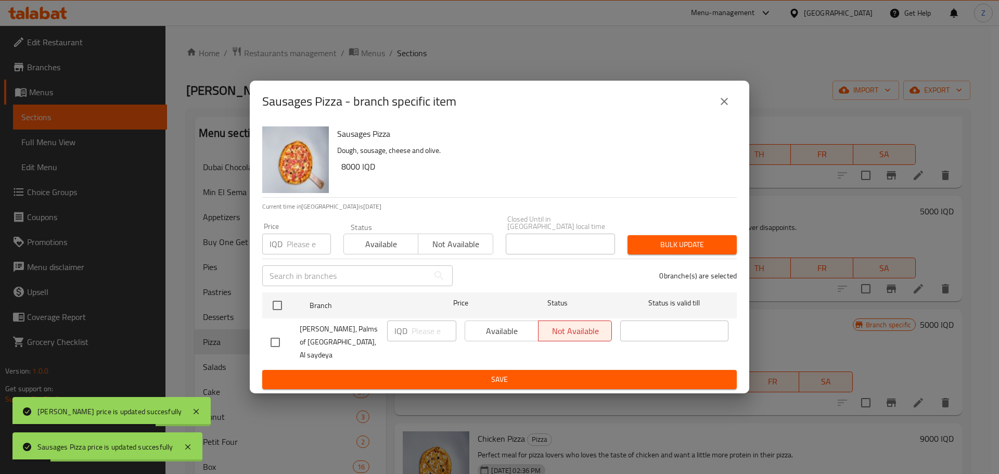
click at [746, 122] on div "Sausages Pizza - branch specific item" at bounding box center [500, 102] width 500 height 42
click at [732, 114] on button "close" at bounding box center [724, 101] width 25 height 25
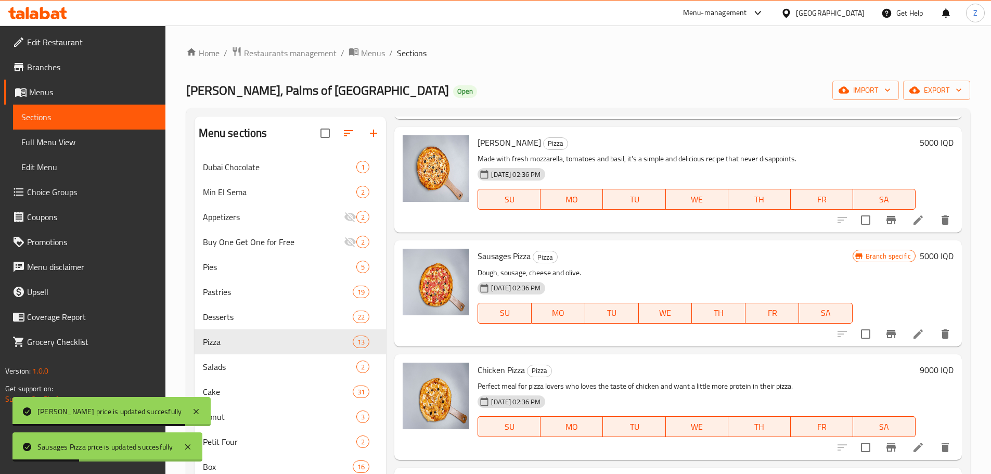
scroll to position [364, 0]
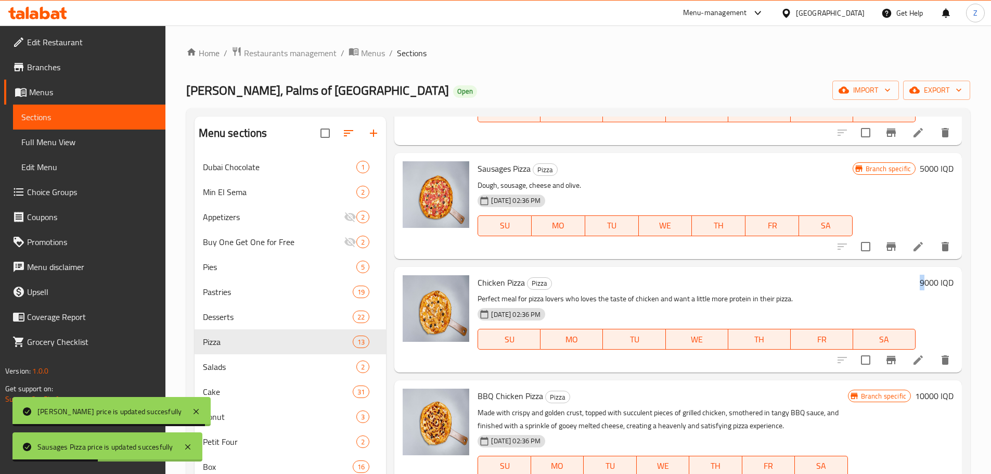
click at [920, 285] on h6 "9000 IQD" at bounding box center [937, 282] width 34 height 15
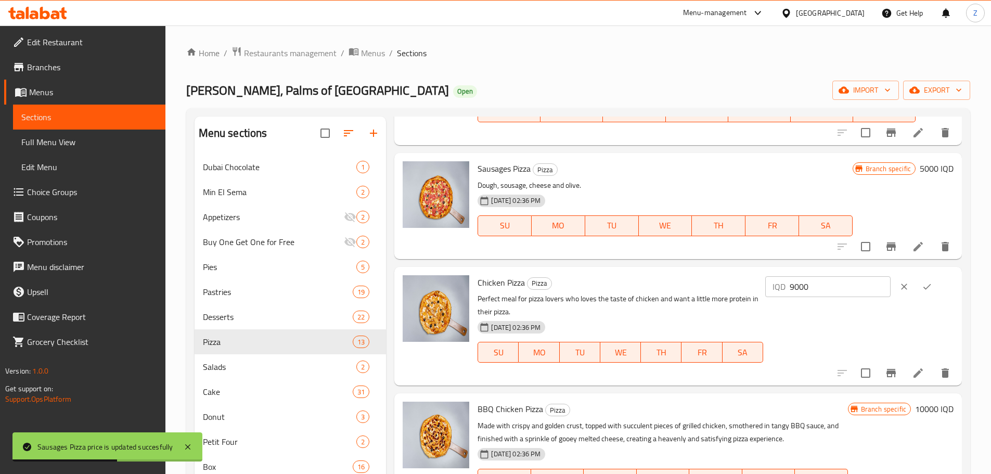
click at [862, 282] on input "9000" at bounding box center [840, 286] width 101 height 21
paste input "5"
type input "5000"
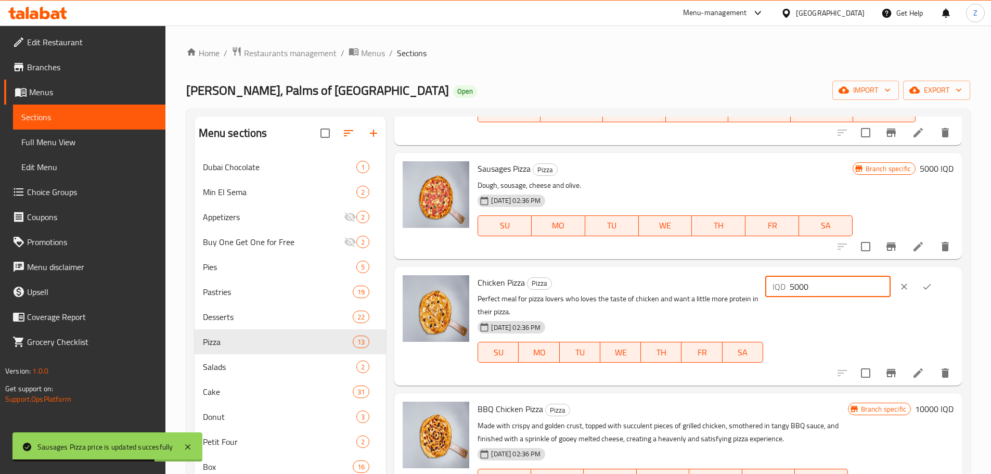
click at [923, 288] on icon "ok" at bounding box center [927, 287] width 10 height 10
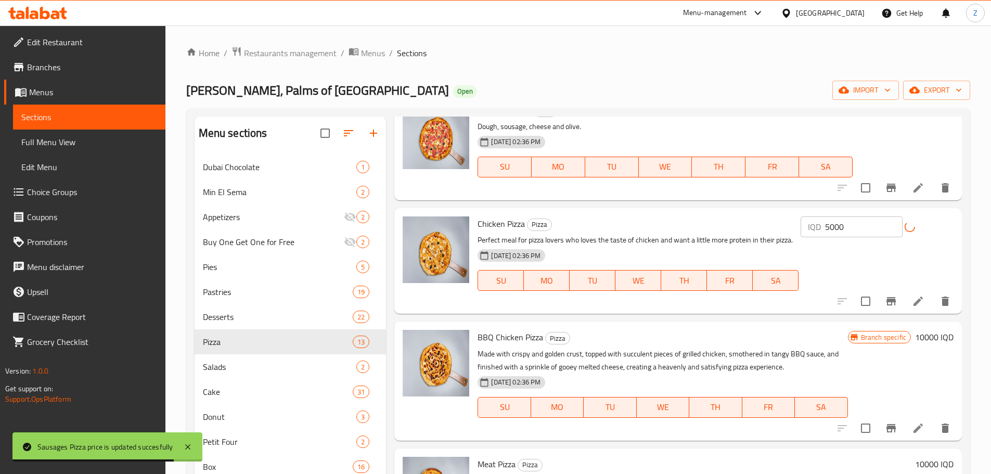
scroll to position [468, 0]
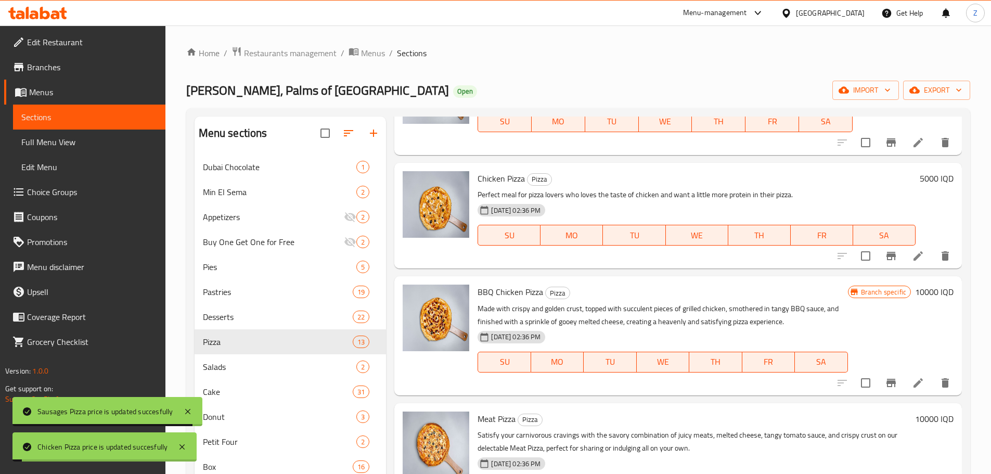
click at [928, 294] on h6 "10000 IQD" at bounding box center [934, 292] width 39 height 15
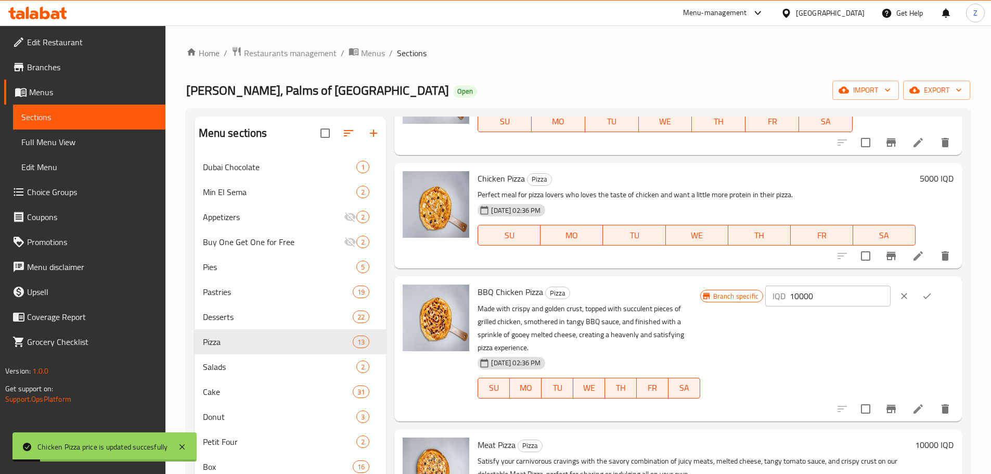
click at [802, 288] on div "IQD 10000 ​" at bounding box center [828, 296] width 125 height 21
click at [829, 293] on input "10000" at bounding box center [840, 296] width 101 height 21
paste input "5"
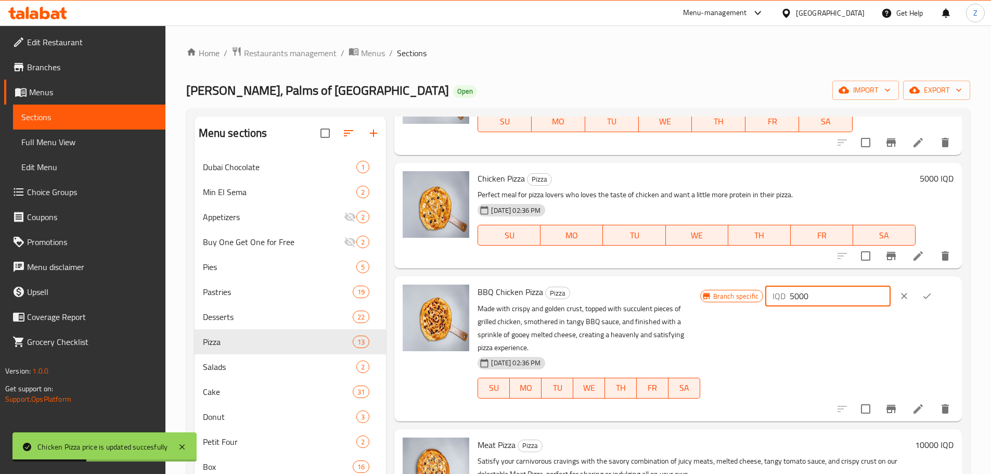
type input "5000"
click at [926, 294] on icon "ok" at bounding box center [927, 296] width 10 height 10
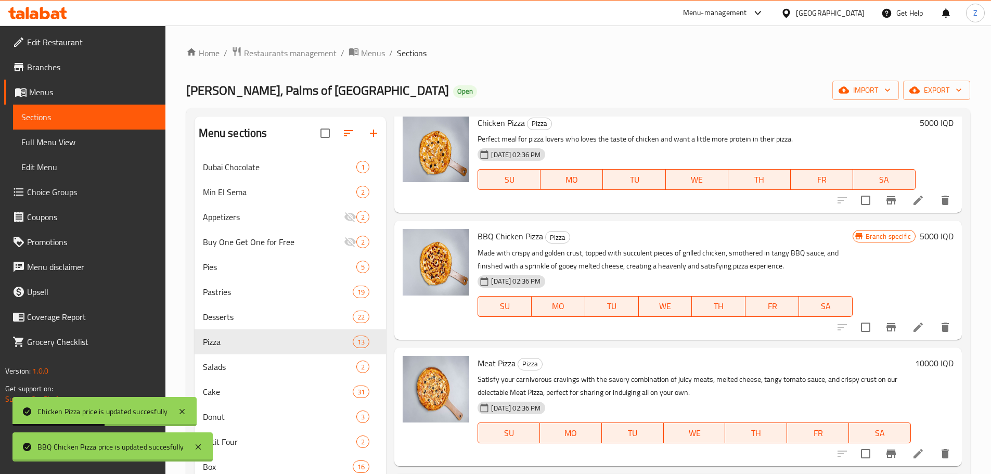
scroll to position [624, 0]
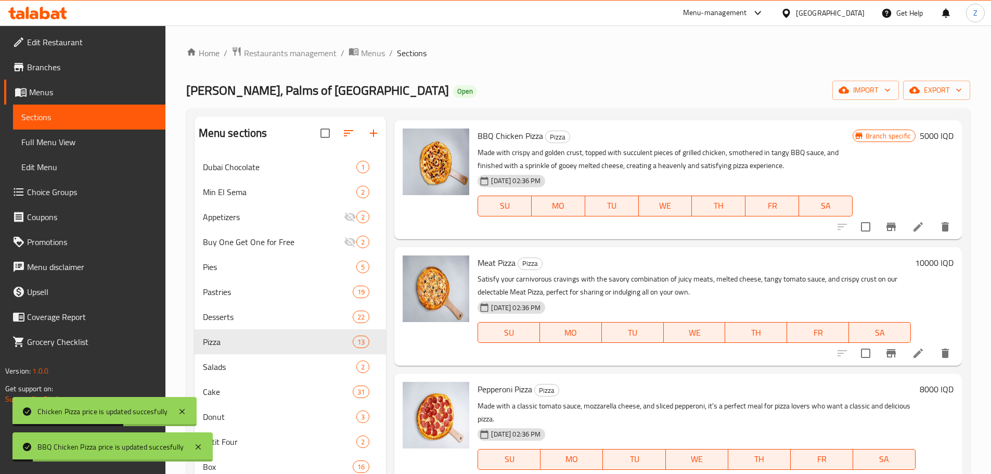
click at [928, 260] on h6 "10000 IQD" at bounding box center [934, 263] width 39 height 15
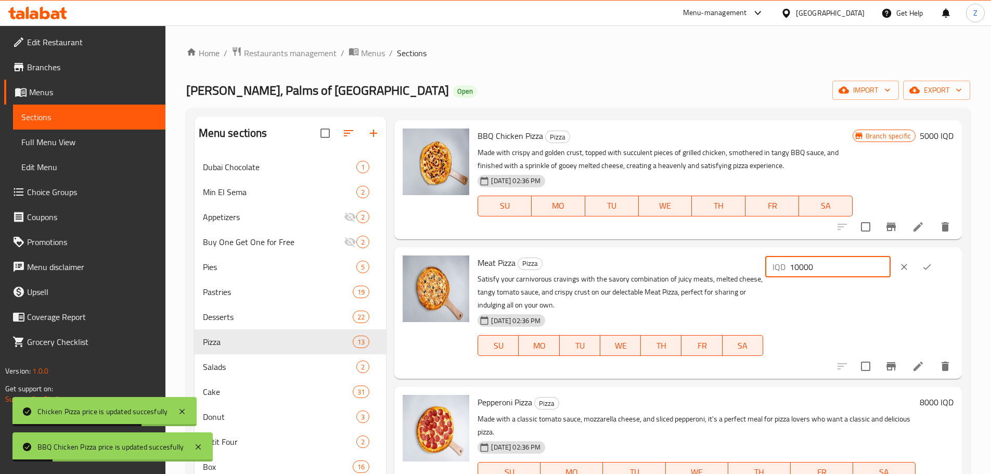
click at [860, 263] on input "10000" at bounding box center [840, 267] width 101 height 21
paste input "5"
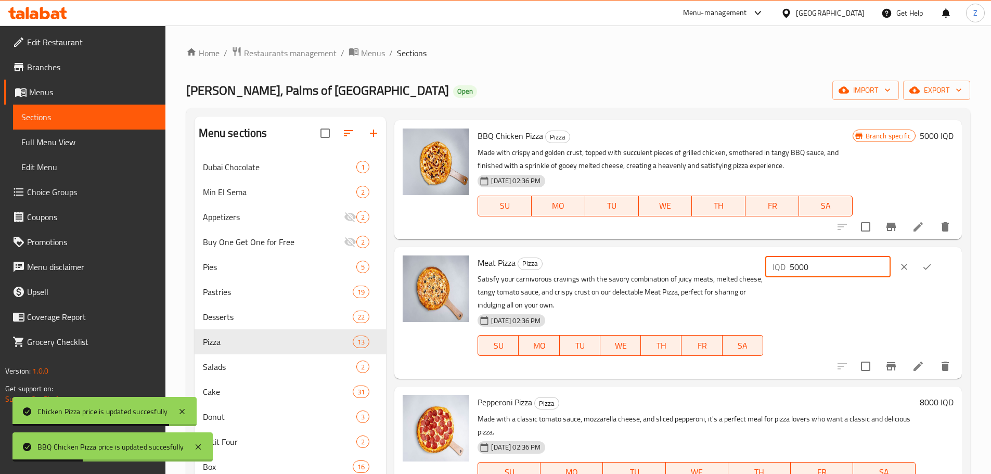
type input "5000"
click at [929, 262] on icon "ok" at bounding box center [927, 267] width 10 height 10
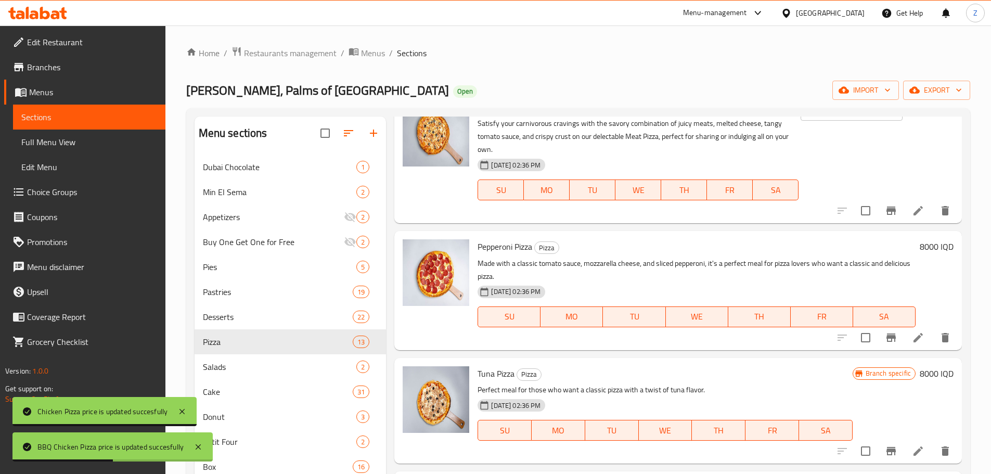
scroll to position [781, 0]
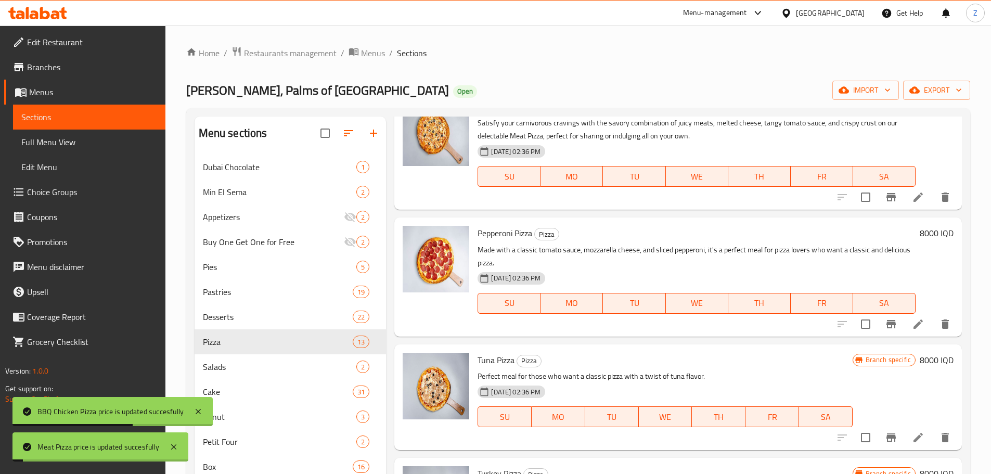
click at [922, 237] on h6 "8000 IQD" at bounding box center [937, 233] width 34 height 15
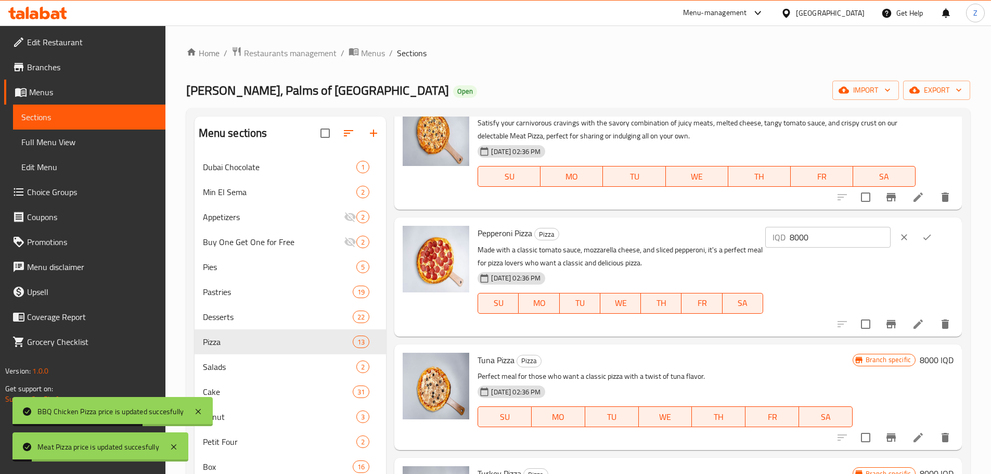
click at [843, 243] on input "8000" at bounding box center [840, 237] width 101 height 21
paste input "5"
type input "5000"
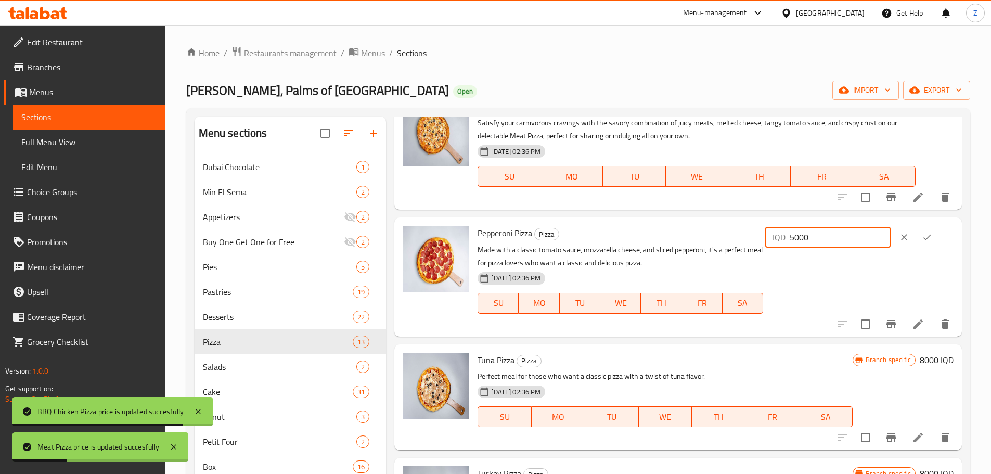
click at [922, 238] on icon "ok" at bounding box center [927, 237] width 10 height 10
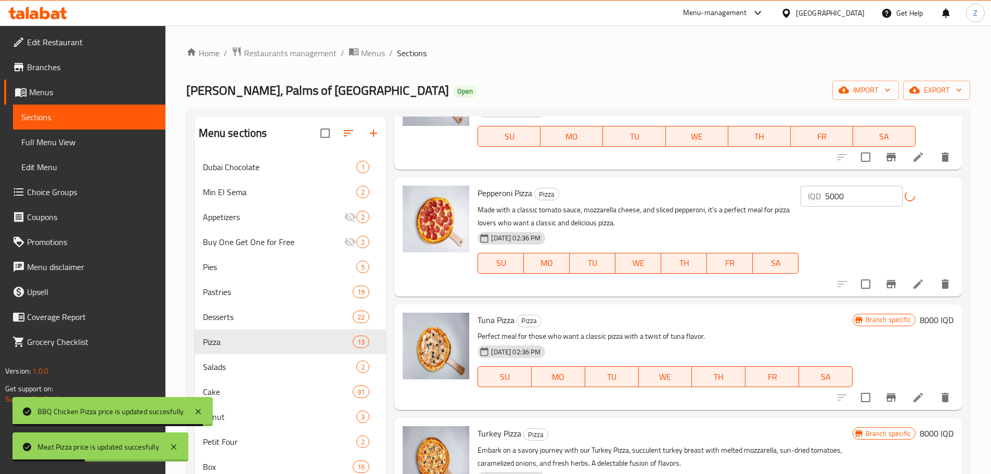
scroll to position [885, 0]
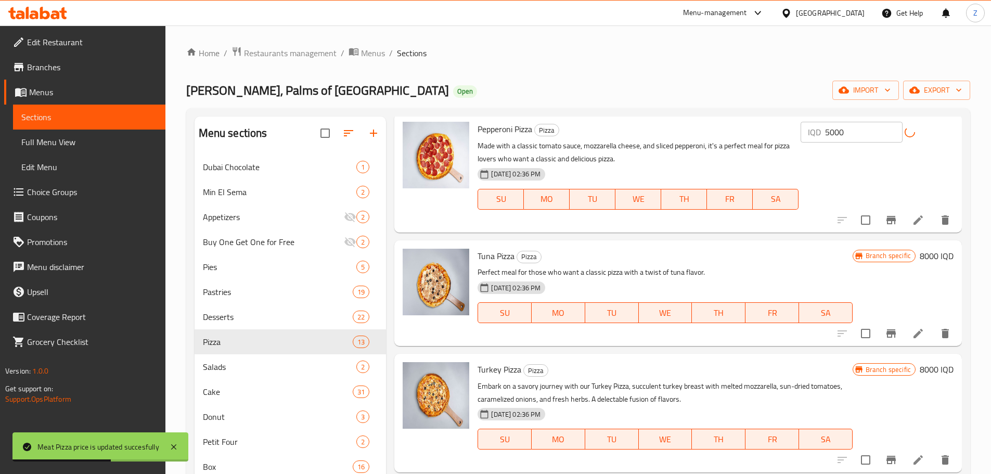
click at [922, 261] on h6 "8000 IQD" at bounding box center [937, 256] width 34 height 15
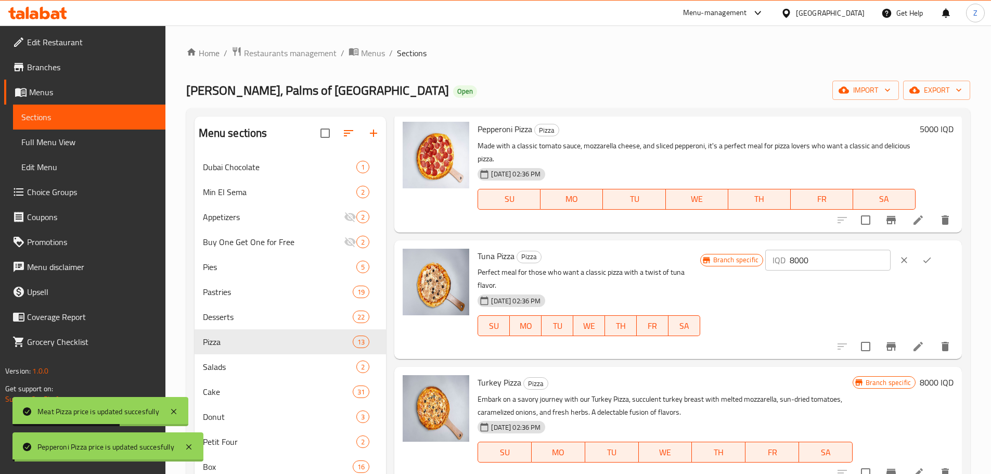
click at [871, 261] on input "8000" at bounding box center [840, 260] width 101 height 21
paste input "5"
type input "5000"
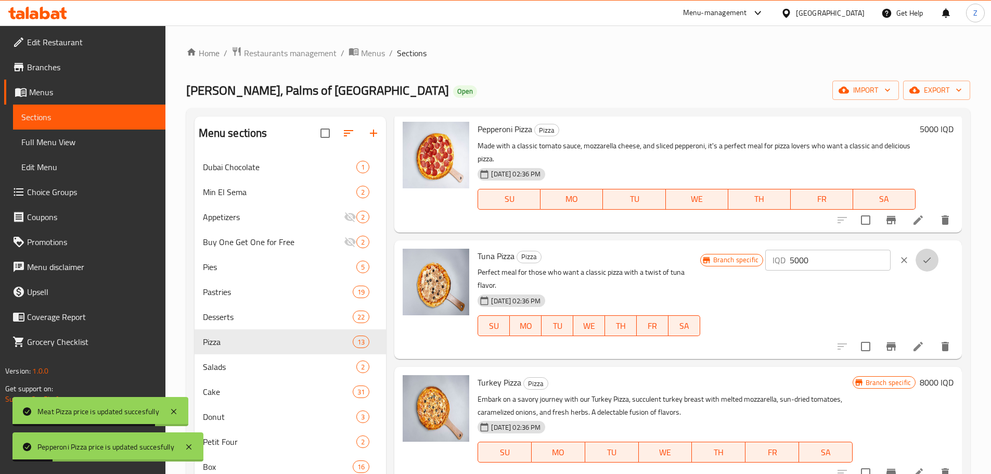
click at [922, 260] on icon "ok" at bounding box center [927, 260] width 10 height 10
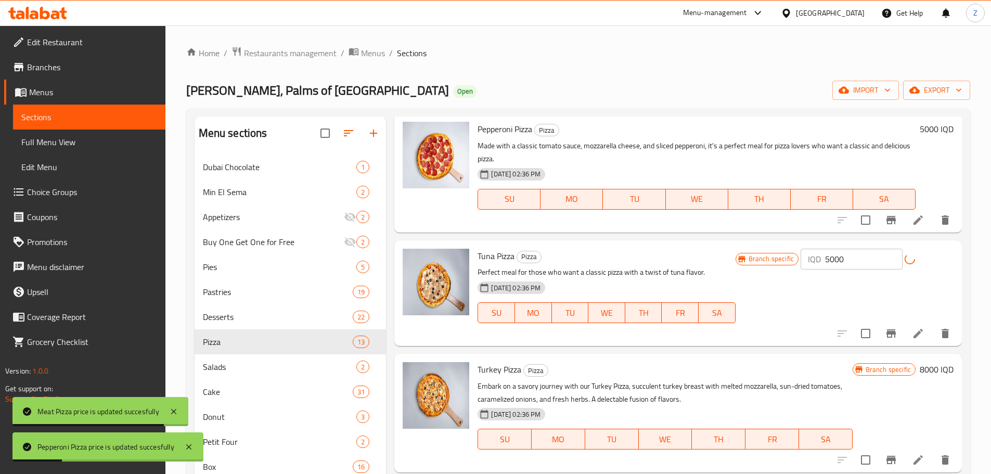
scroll to position [1041, 0]
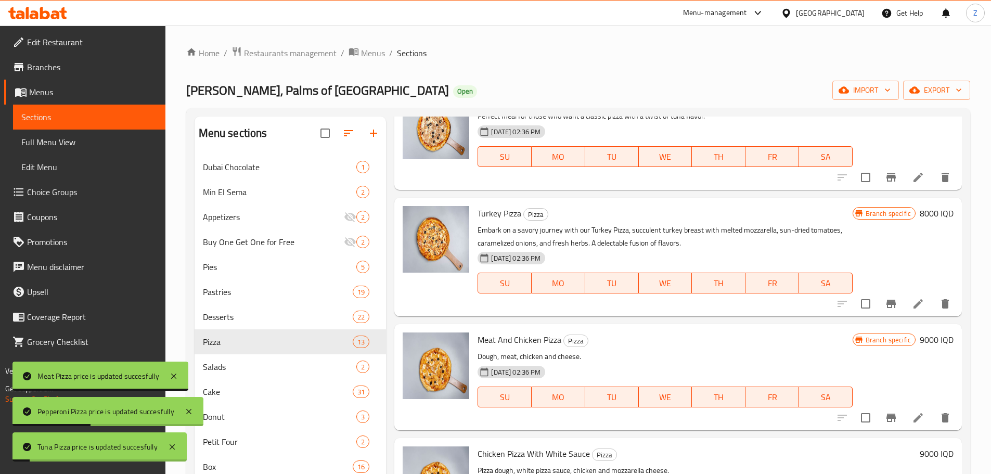
click at [921, 222] on div "Branch specific 8000 IQD" at bounding box center [903, 257] width 101 height 102
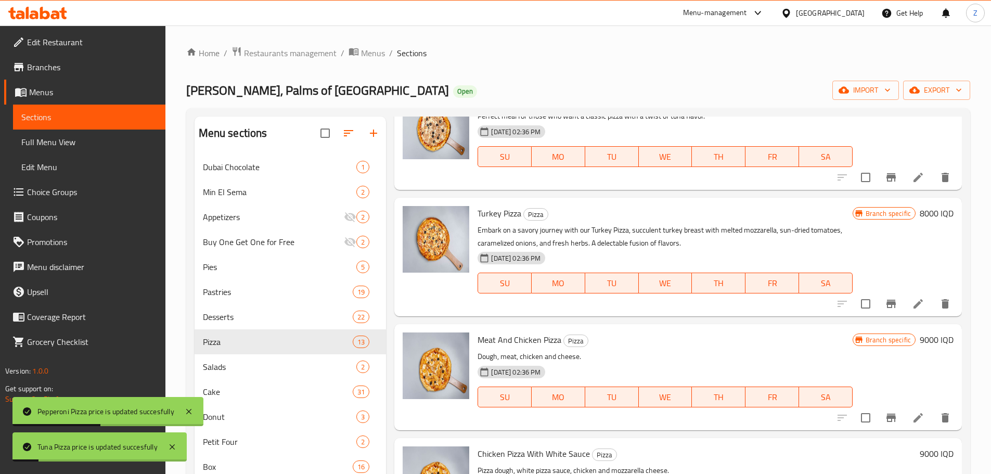
click at [920, 217] on h6 "8000 IQD" at bounding box center [937, 213] width 34 height 15
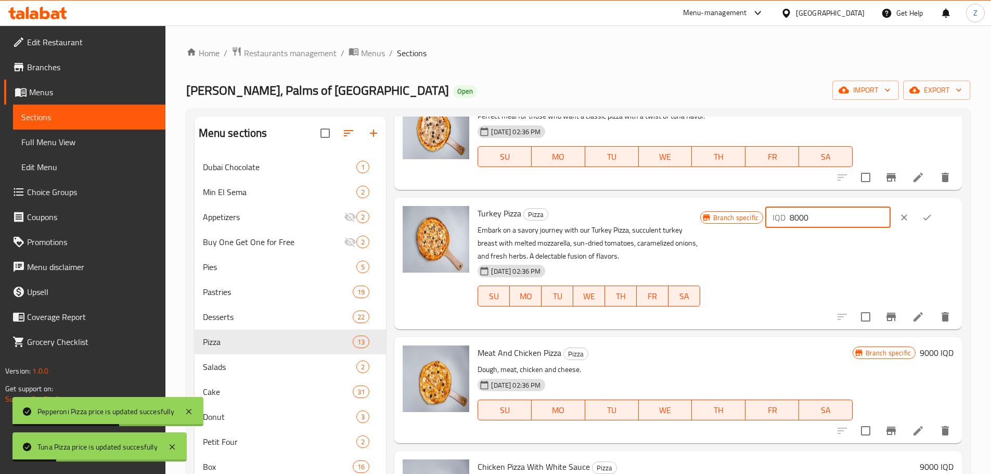
click at [842, 221] on input "8000" at bounding box center [840, 217] width 101 height 21
paste input "5"
type input "5000"
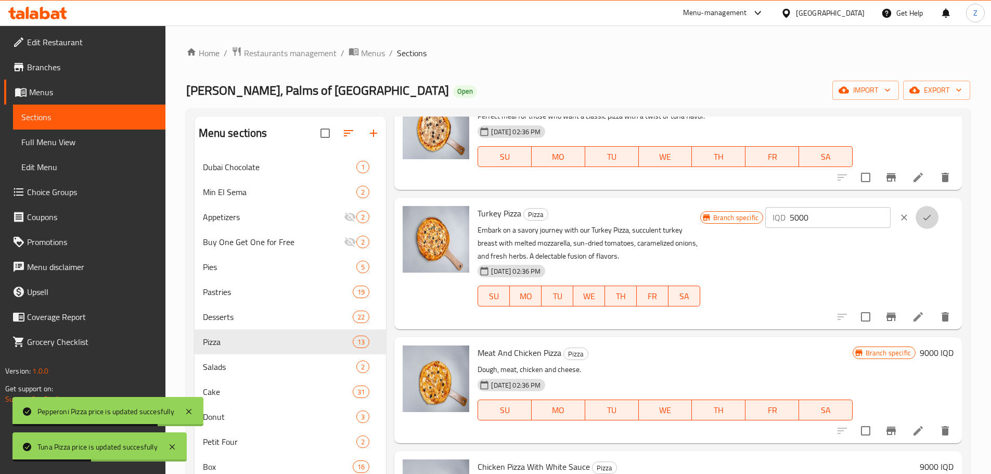
click at [930, 212] on icon "ok" at bounding box center [927, 217] width 10 height 10
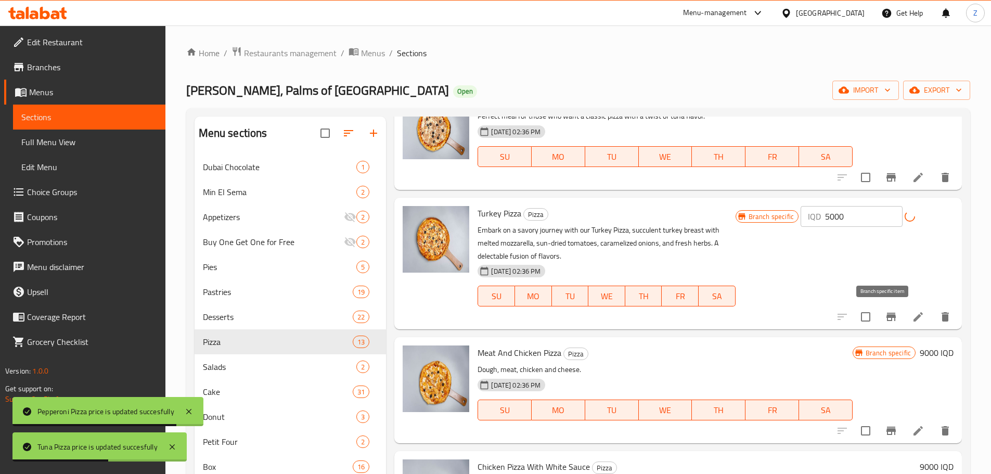
click at [890, 316] on div at bounding box center [894, 316] width 128 height 25
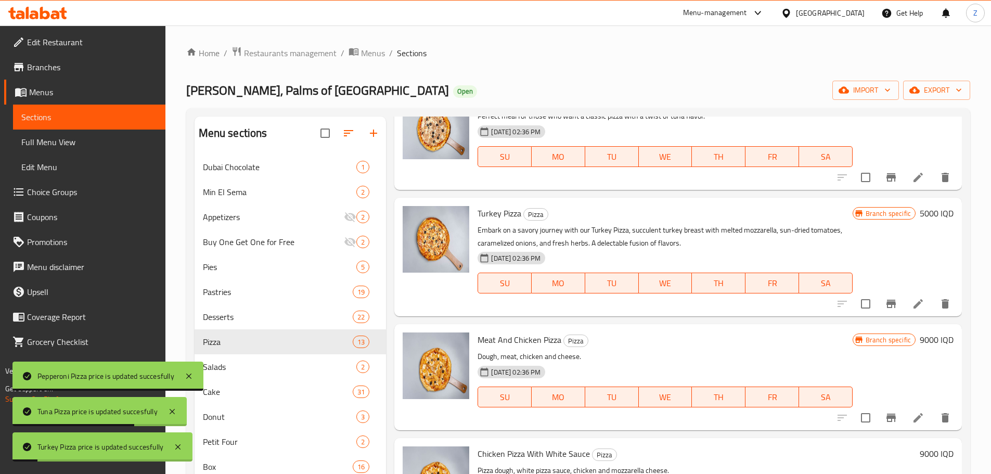
click at [886, 317] on div "Menu items Add Sort Manage items Pepperoni Pizza Pizza Made with a classic toma…" at bounding box center [674, 354] width 576 height 474
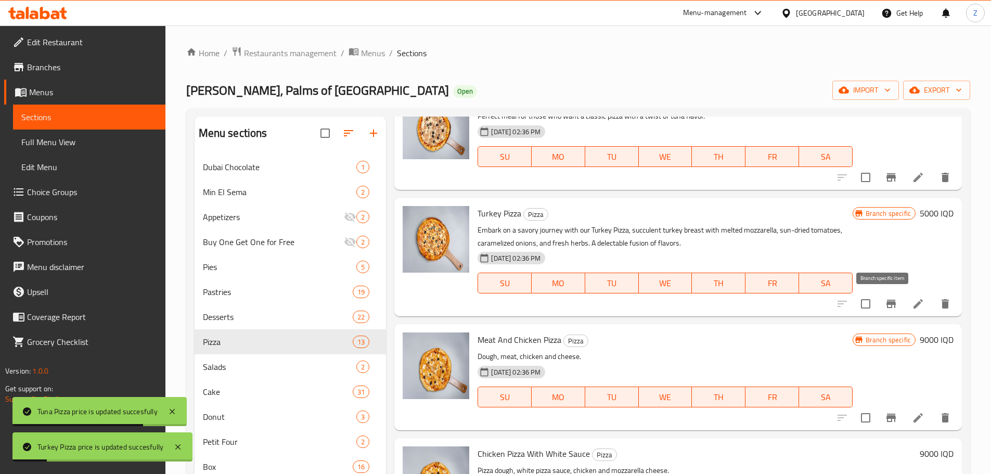
click at [885, 300] on icon "Branch-specific-item" at bounding box center [891, 304] width 12 height 12
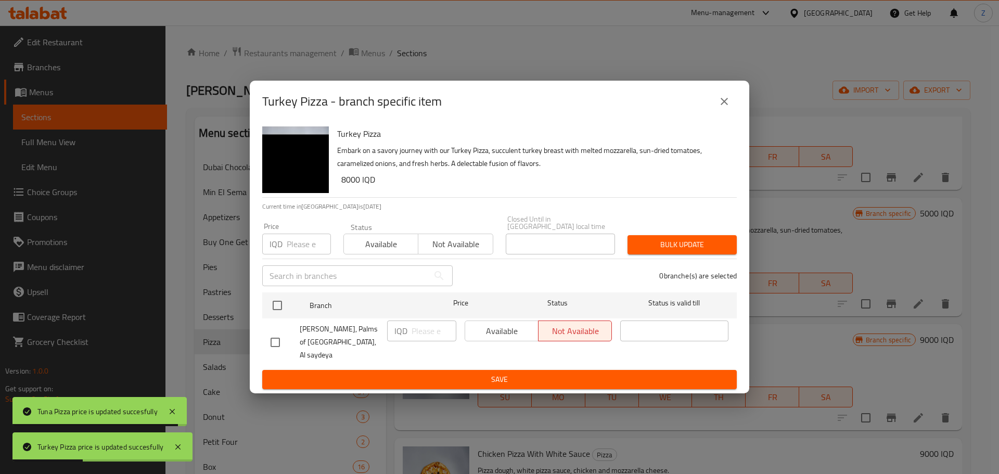
click at [719, 108] on icon "close" at bounding box center [724, 101] width 12 height 12
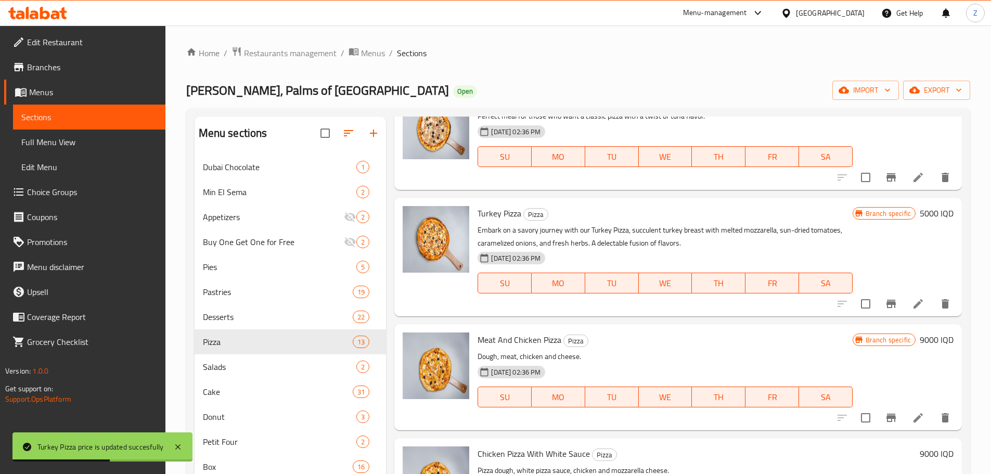
scroll to position [1108, 0]
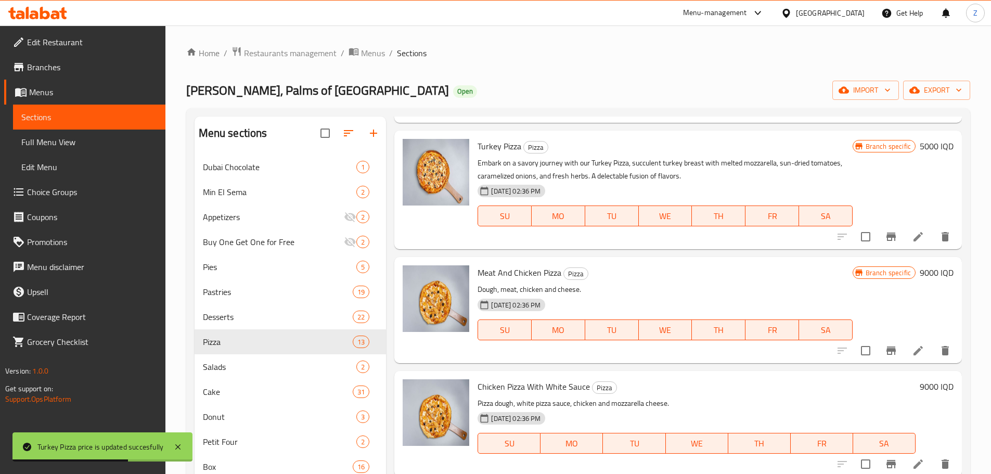
click at [924, 275] on h6 "9000 IQD" at bounding box center [937, 272] width 34 height 15
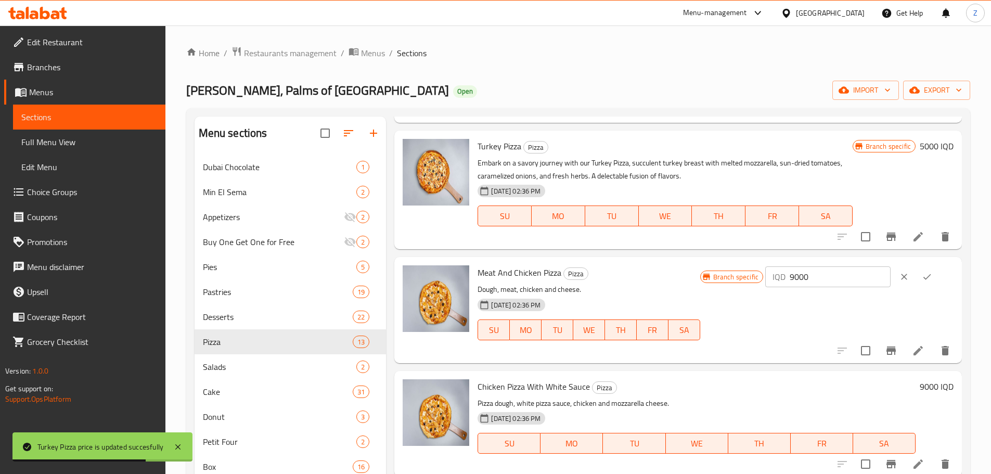
click at [858, 284] on input "9000" at bounding box center [840, 276] width 101 height 21
click at [857, 284] on input "9000" at bounding box center [840, 276] width 101 height 21
paste input "5"
type input "5000"
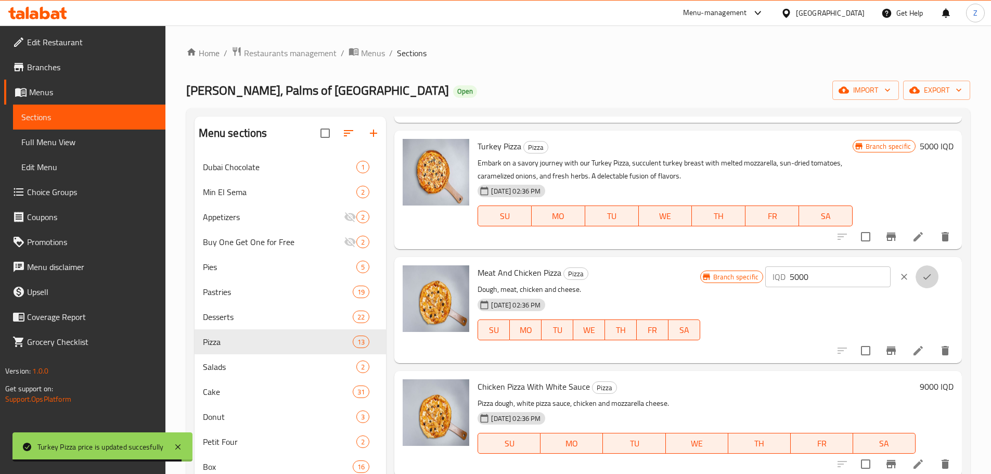
click at [931, 275] on icon "ok" at bounding box center [927, 277] width 10 height 10
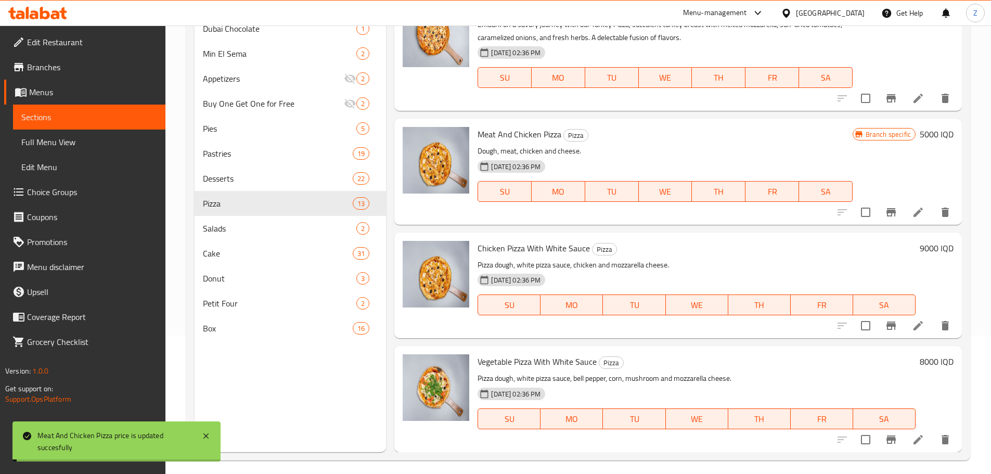
scroll to position [146, 0]
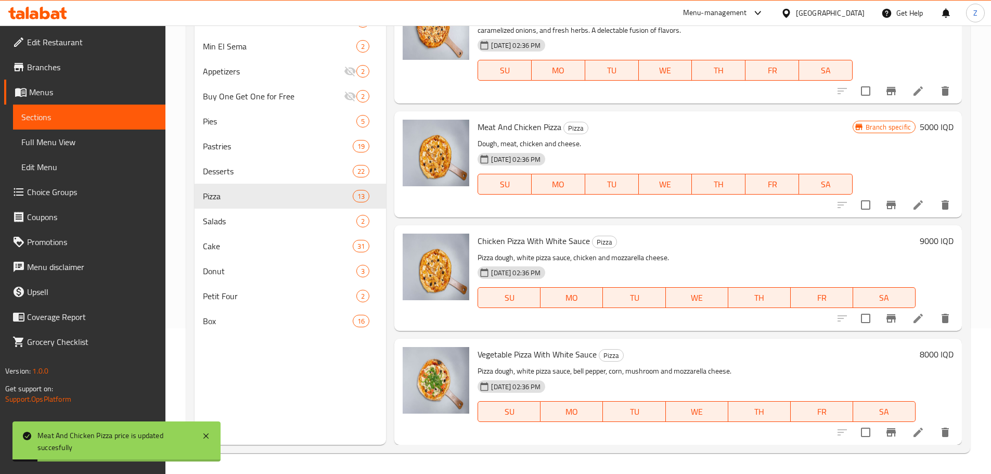
click at [920, 240] on h6 "9000 IQD" at bounding box center [937, 241] width 34 height 15
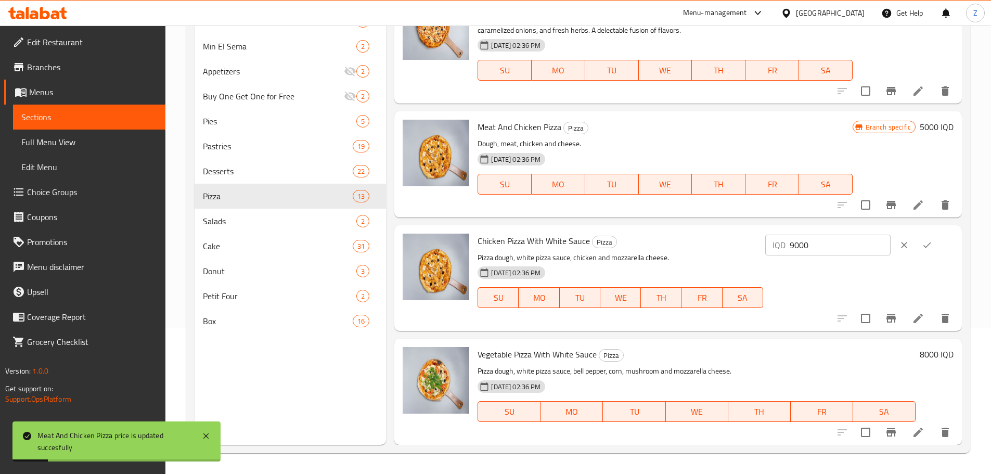
click at [864, 248] on input "9000" at bounding box center [840, 245] width 101 height 21
paste input "5"
type input "5000"
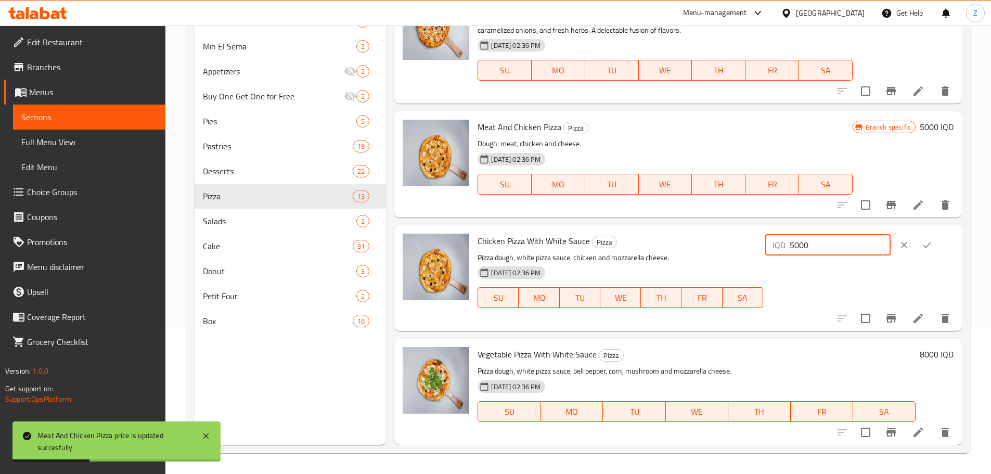
click at [928, 242] on icon "ok" at bounding box center [927, 245] width 10 height 10
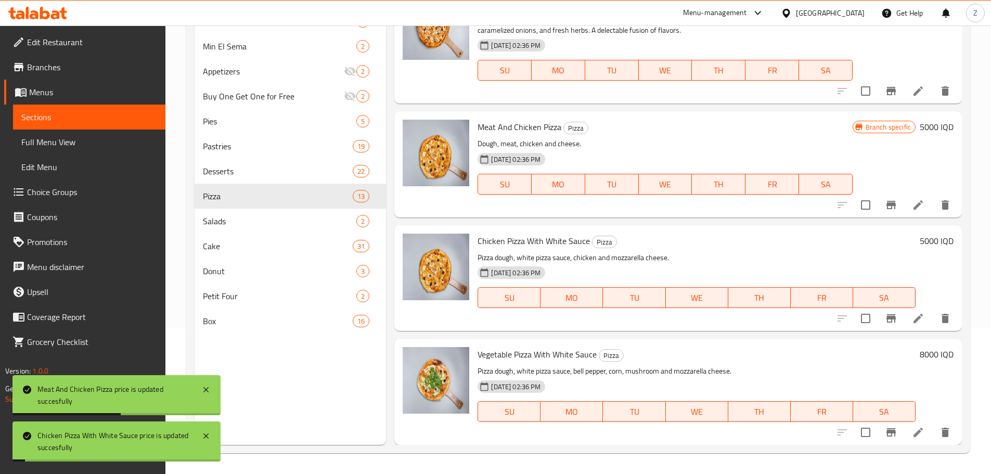
click at [929, 355] on h6 "8000 IQD" at bounding box center [937, 354] width 34 height 15
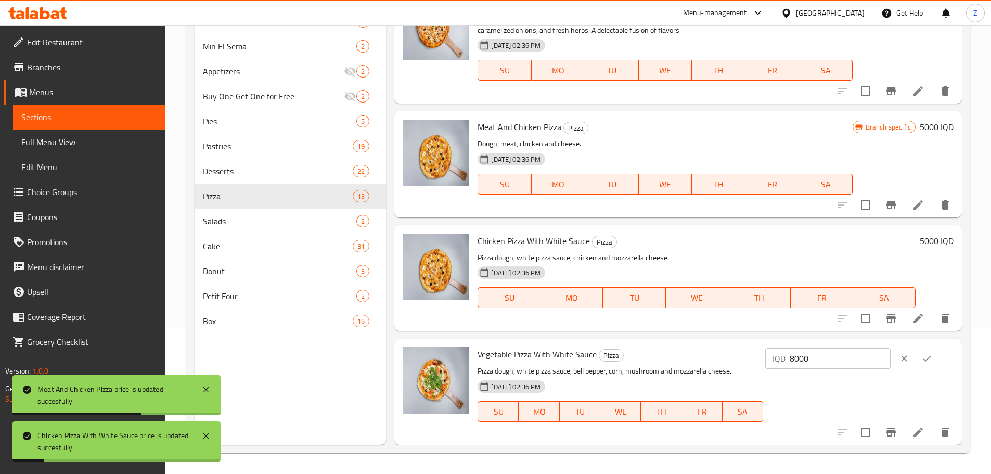
click at [852, 362] on input "8000" at bounding box center [840, 358] width 101 height 21
paste input "5"
type input "5000"
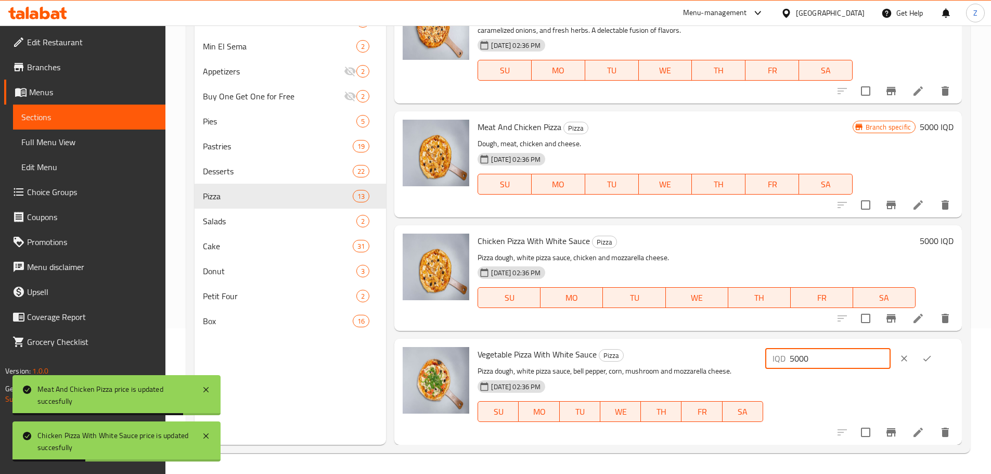
click at [926, 358] on icon "ok" at bounding box center [927, 358] width 10 height 10
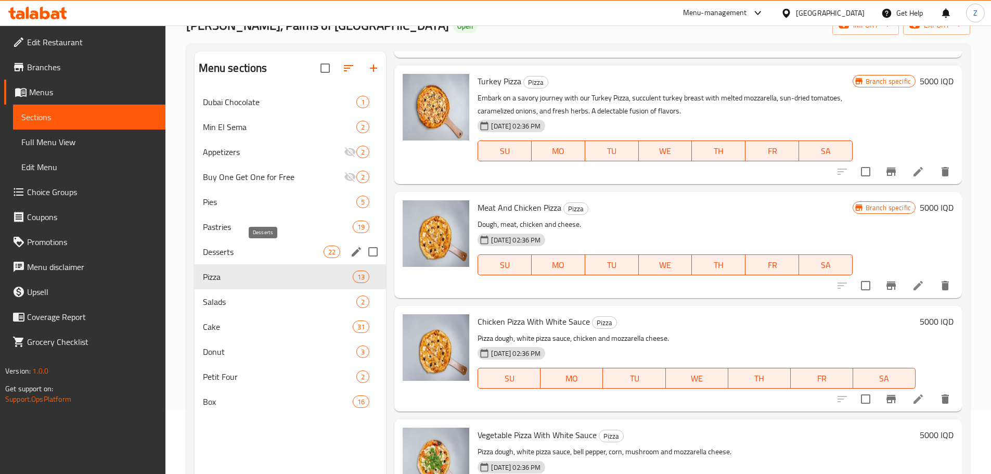
scroll to position [0, 0]
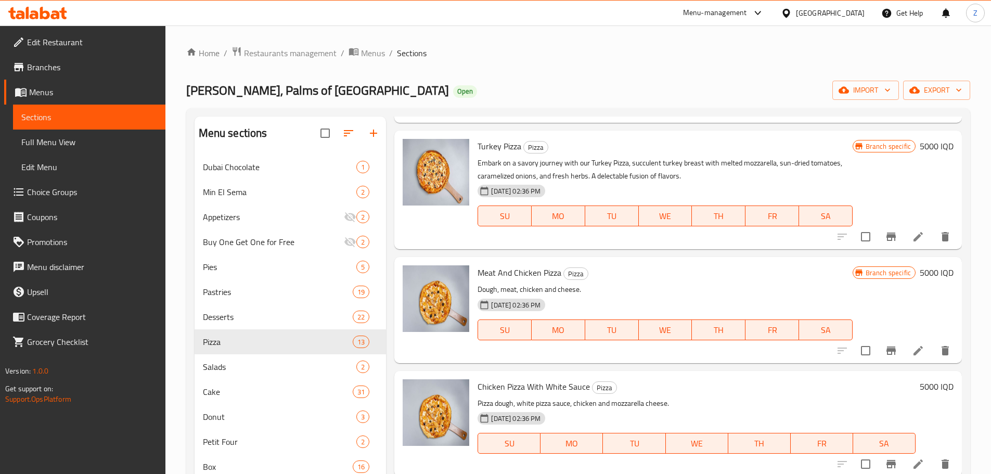
click at [305, 44] on div "Home / Restaurants management / Menus / Sections [PERSON_NAME] Sweets, Palms of…" at bounding box center [578, 323] width 826 height 594
click at [302, 47] on span "Restaurants management" at bounding box center [290, 53] width 93 height 12
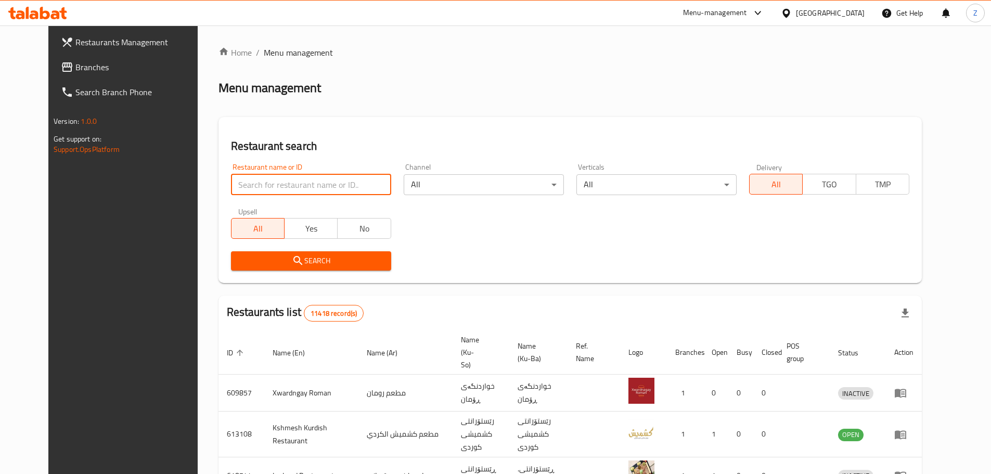
click at [351, 192] on input "search" at bounding box center [311, 184] width 160 height 21
paste input "702610"
type input "702610"
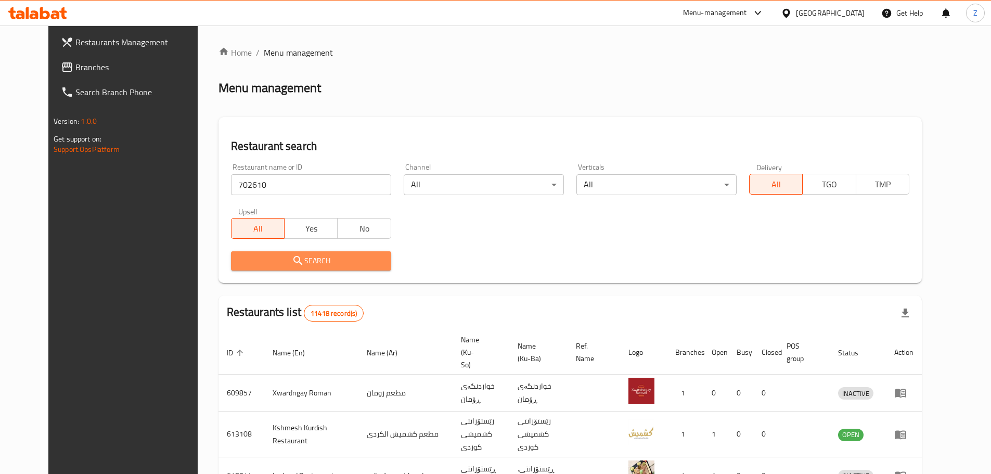
click at [338, 264] on span "Search" at bounding box center [311, 260] width 144 height 13
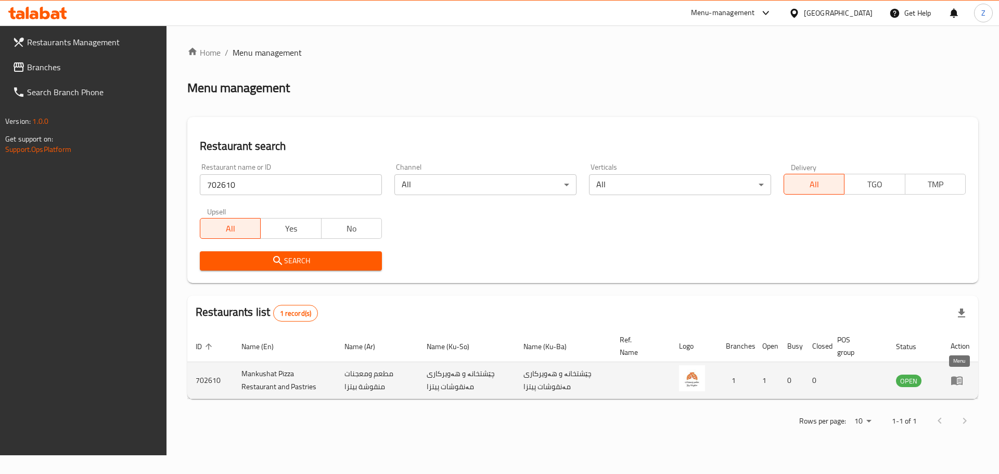
click at [959, 376] on icon "enhanced table" at bounding box center [957, 380] width 12 height 12
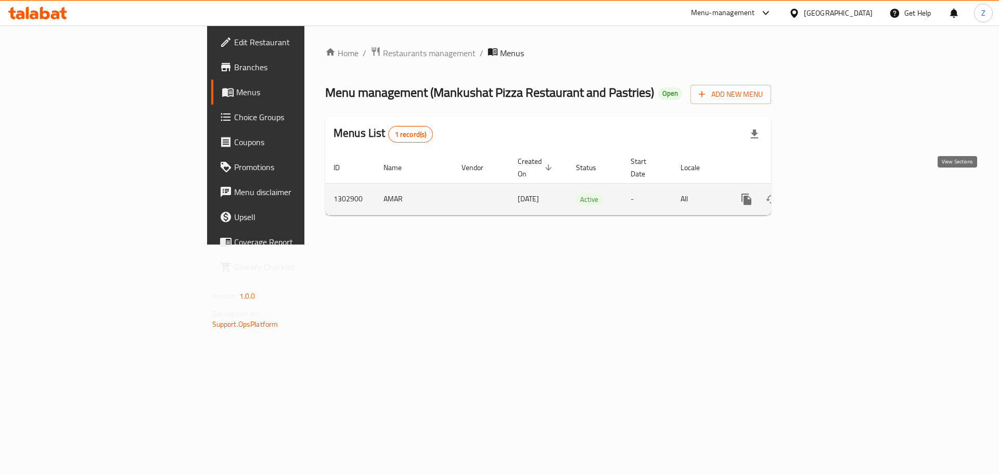
click at [834, 194] on link "enhanced table" at bounding box center [821, 199] width 25 height 25
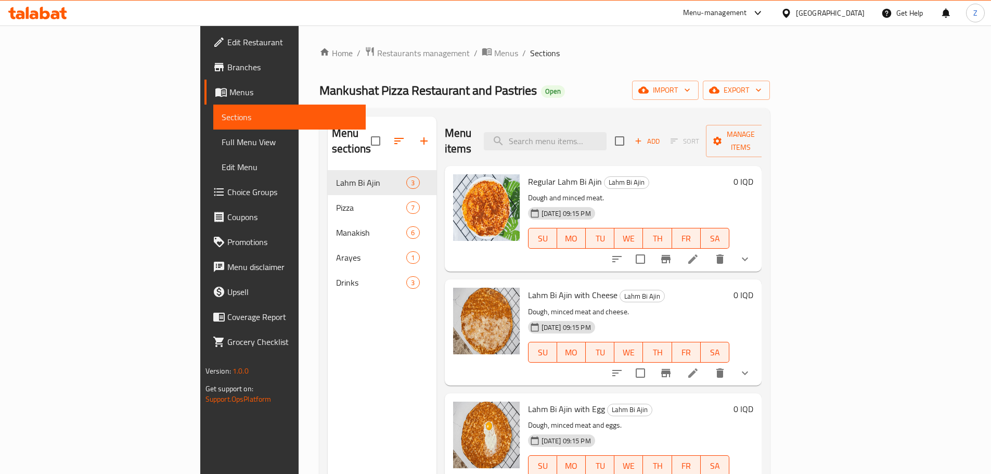
click at [618, 50] on ol "Home / Restaurants management / Menus / Sections" at bounding box center [545, 53] width 451 height 14
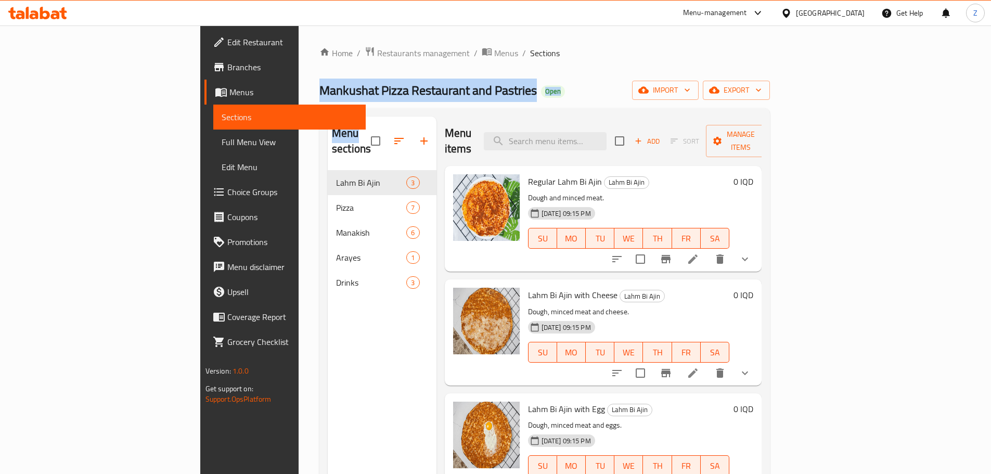
drag, startPoint x: 618, startPoint y: 50, endPoint x: 635, endPoint y: 88, distance: 42.0
click at [635, 88] on div "Home / Restaurants management / Menus / Sections Mankushat Pizza Restaurant and…" at bounding box center [545, 322] width 451 height 553
click at [635, 88] on div "Mankushat Pizza Restaurant and Pastries Open import export" at bounding box center [545, 90] width 451 height 19
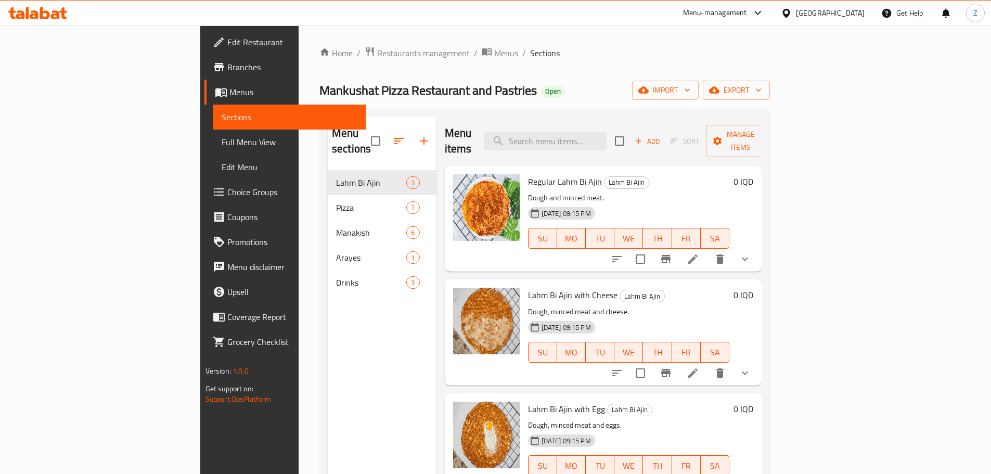
click at [635, 88] on div "Mankushat Pizza Restaurant and Pastries Open import export" at bounding box center [545, 90] width 451 height 19
click at [614, 75] on div "Home / Restaurants management / Menus / Sections Mankushat Pizza Restaurant and…" at bounding box center [545, 322] width 451 height 553
click at [614, 74] on div "Home / Restaurants management / Menus / Sections Mankushat Pizza Restaurant and…" at bounding box center [545, 322] width 451 height 553
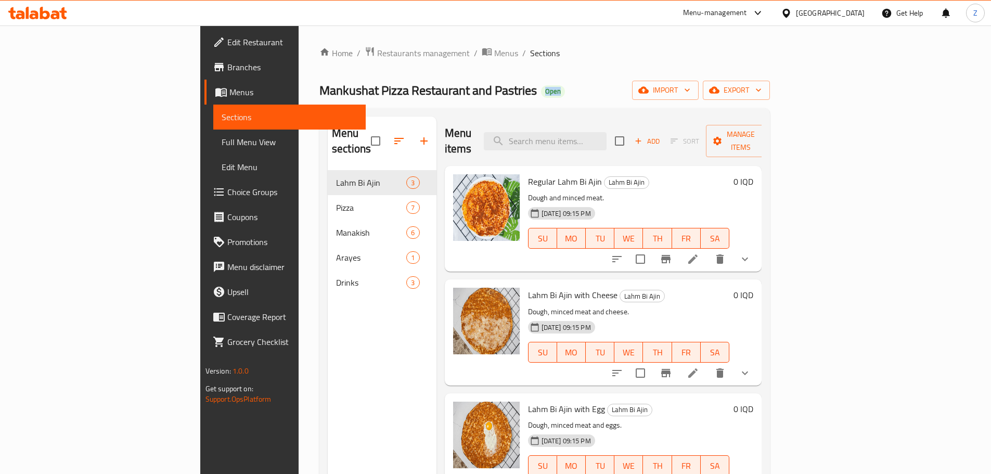
click at [614, 74] on div "Home / Restaurants management / Menus / Sections Mankushat Pizza Restaurant and…" at bounding box center [545, 322] width 451 height 553
click at [588, 54] on ol "Home / Restaurants management / Menus / Sections" at bounding box center [545, 53] width 451 height 14
drag, startPoint x: 588, startPoint y: 54, endPoint x: 601, endPoint y: 82, distance: 31.0
click at [601, 82] on div "Home / Restaurants management / Menus / Sections Mankushat Pizza Restaurant and…" at bounding box center [545, 322] width 451 height 553
click at [601, 82] on div "Mankushat Pizza Restaurant and Pastries Open import export" at bounding box center [545, 90] width 451 height 19
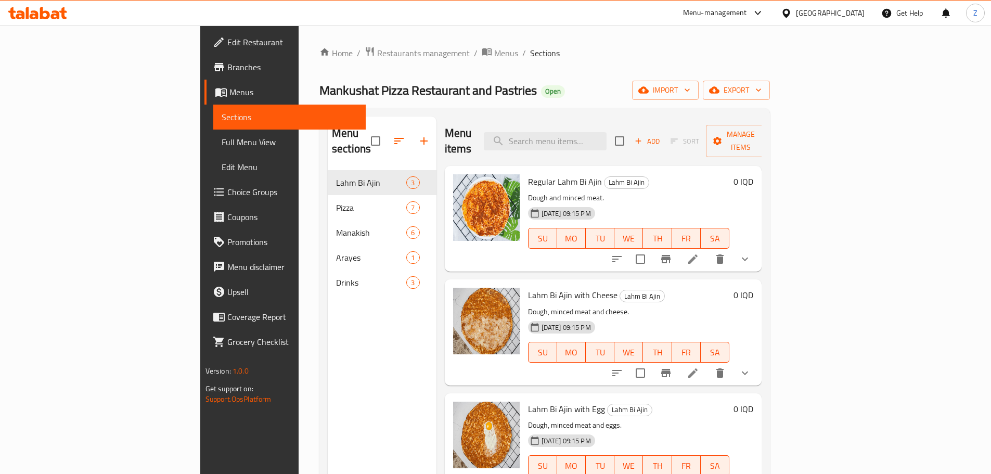
drag, startPoint x: 592, startPoint y: 65, endPoint x: 605, endPoint y: 96, distance: 33.8
click at [605, 96] on div "Home / Restaurants management / Menus / Sections Mankushat Pizza Restaurant and…" at bounding box center [545, 322] width 451 height 553
click at [605, 96] on div "Mankushat Pizza Restaurant and Pastries Open import export" at bounding box center [545, 90] width 451 height 19
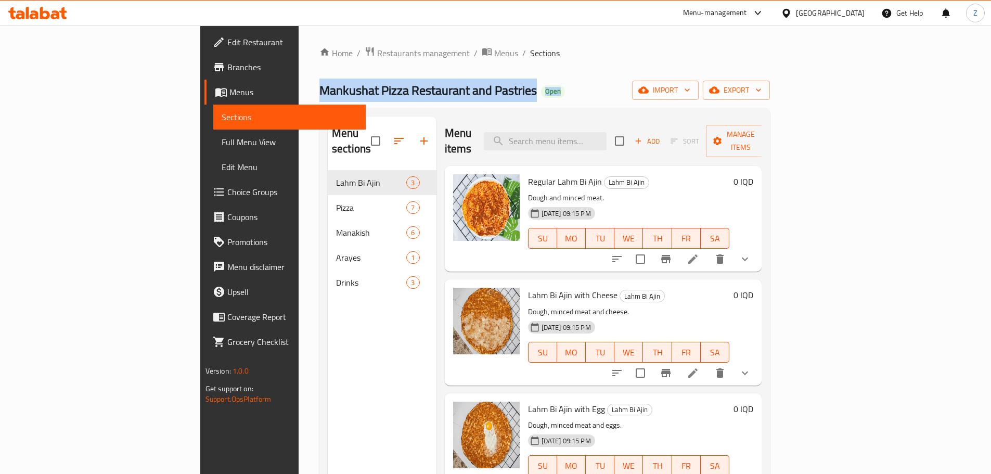
drag, startPoint x: 185, startPoint y: 75, endPoint x: 438, endPoint y: 91, distance: 253.4
click at [433, 91] on div "Home / Restaurants management / Menus / Sections Mankushat Pizza Restaurant and…" at bounding box center [545, 323] width 492 height 594
click at [455, 92] on div "Mankushat Pizza Restaurant and Pastries Open import export" at bounding box center [545, 90] width 451 height 19
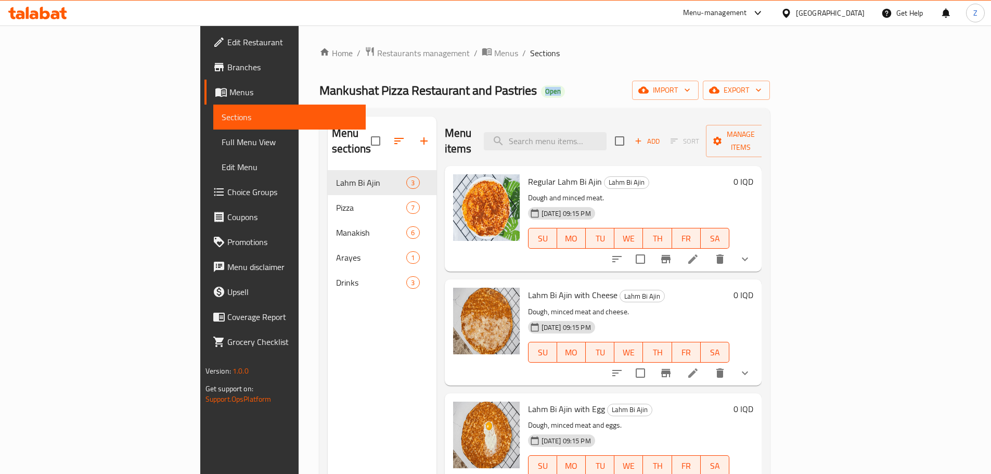
click at [455, 92] on div "Mankushat Pizza Restaurant and Pastries Open import export" at bounding box center [545, 90] width 451 height 19
click at [455, 93] on div "Mankushat Pizza Restaurant and Pastries Open import export" at bounding box center [545, 90] width 451 height 19
drag, startPoint x: 470, startPoint y: 56, endPoint x: 480, endPoint y: 92, distance: 37.1
click at [480, 92] on div "Home / Restaurants management / Menus / Sections Mankushat Pizza Restaurant and…" at bounding box center [545, 322] width 451 height 553
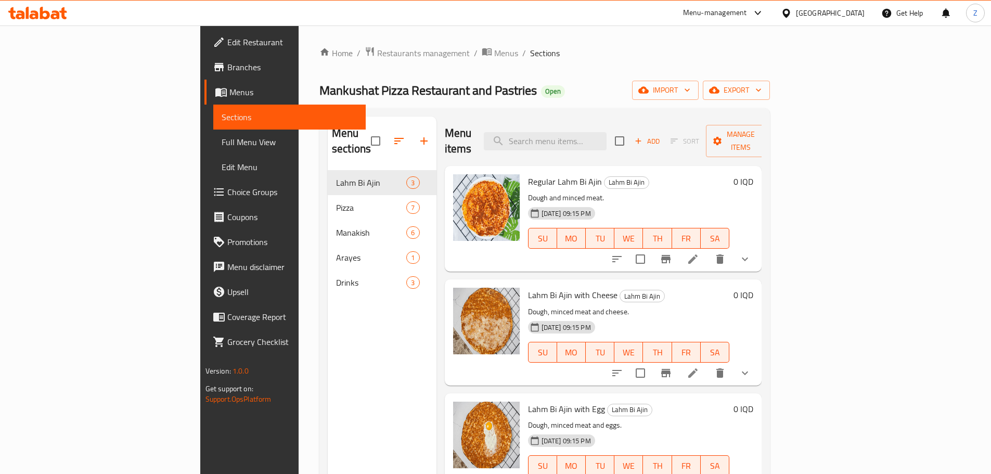
click at [480, 92] on div "Mankushat Pizza Restaurant and Pastries Open import export" at bounding box center [545, 90] width 451 height 19
drag, startPoint x: 480, startPoint y: 92, endPoint x: 477, endPoint y: 81, distance: 11.9
click at [477, 81] on div "Mankushat Pizza Restaurant and Pastries Open import export" at bounding box center [545, 90] width 451 height 19
click at [483, 99] on div "Mankushat Pizza Restaurant and Pastries Open import export" at bounding box center [545, 90] width 451 height 19
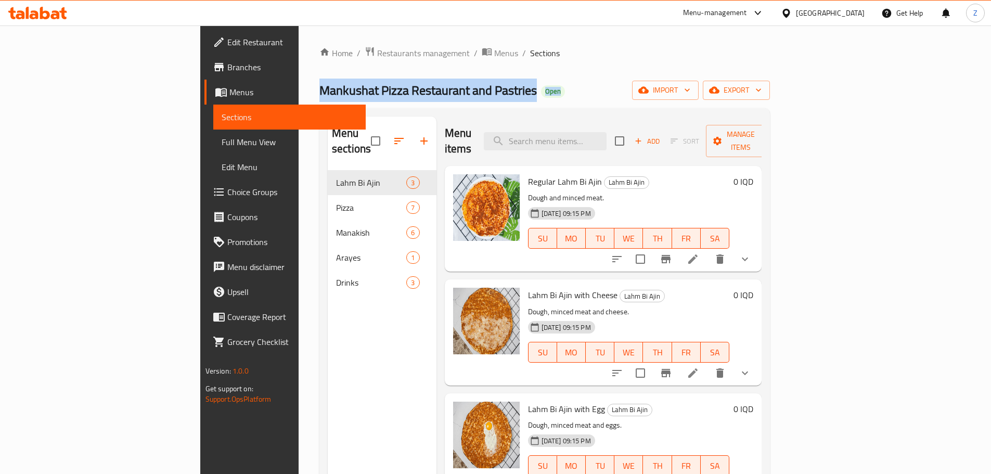
drag, startPoint x: 478, startPoint y: 57, endPoint x: 483, endPoint y: 99, distance: 42.5
click at [483, 99] on div "Home / Restaurants management / Menus / Sections Mankushat Pizza Restaurant and…" at bounding box center [545, 322] width 451 height 553
click at [483, 99] on div "Mankushat Pizza Restaurant and Pastries Open import export" at bounding box center [545, 90] width 451 height 19
drag, startPoint x: 481, startPoint y: 73, endPoint x: 483, endPoint y: 101, distance: 28.2
click at [483, 101] on div "Home / Restaurants management / Menus / Sections Mankushat Pizza Restaurant and…" at bounding box center [545, 322] width 451 height 553
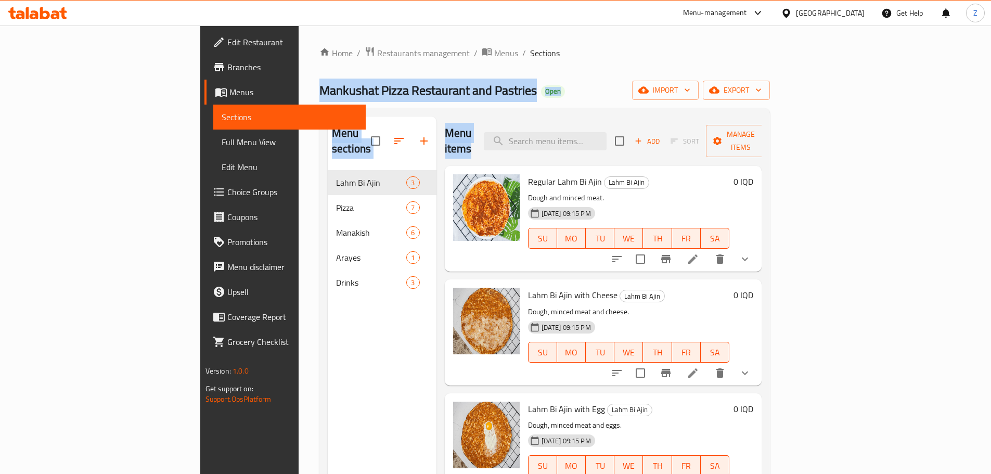
click at [483, 101] on div "Home / Restaurants management / Menus / Sections Mankushat Pizza Restaurant and…" at bounding box center [545, 322] width 451 height 553
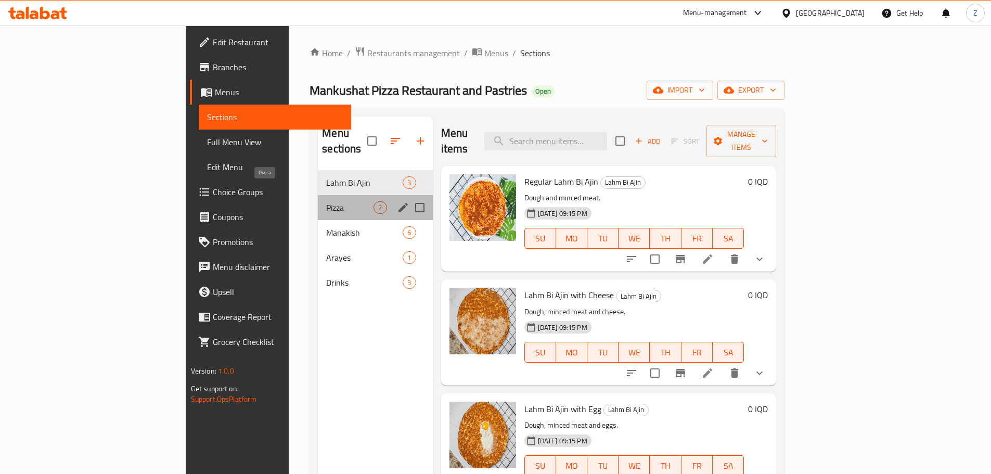
click at [326, 201] on span "Pizza" at bounding box center [349, 207] width 47 height 12
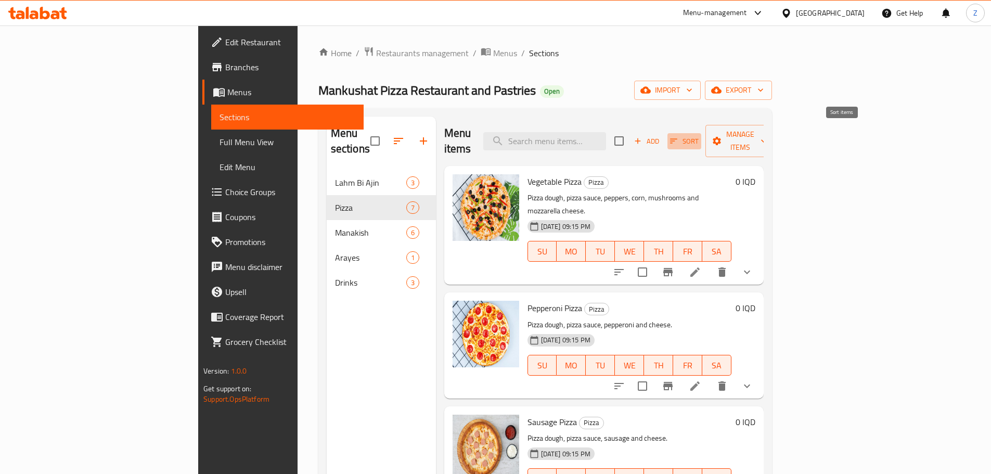
click at [699, 135] on span "Sort" at bounding box center [684, 141] width 29 height 12
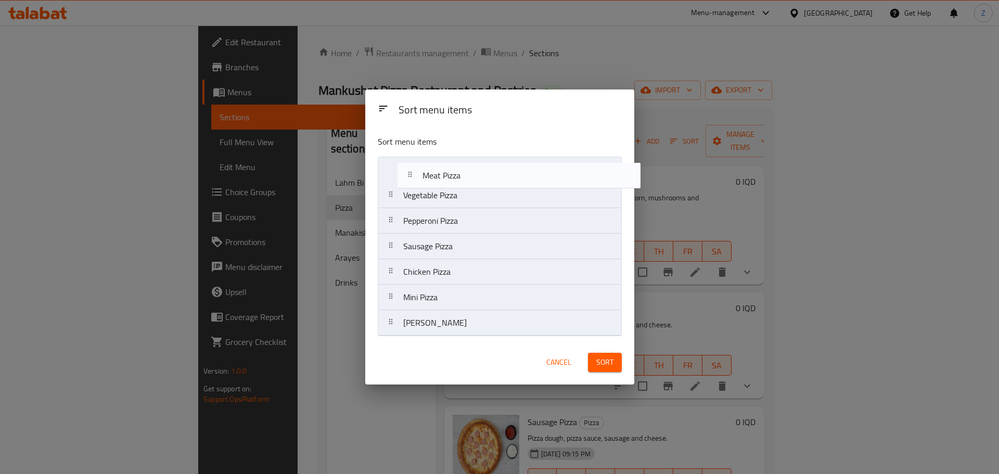
drag, startPoint x: 493, startPoint y: 281, endPoint x: 513, endPoint y: 165, distance: 117.7
click at [513, 165] on nav "Vegetable Pizza Pepperoni Pizza Sausage Pizza Chicken Pizza Meat Pizza Mini Piz…" at bounding box center [500, 247] width 244 height 180
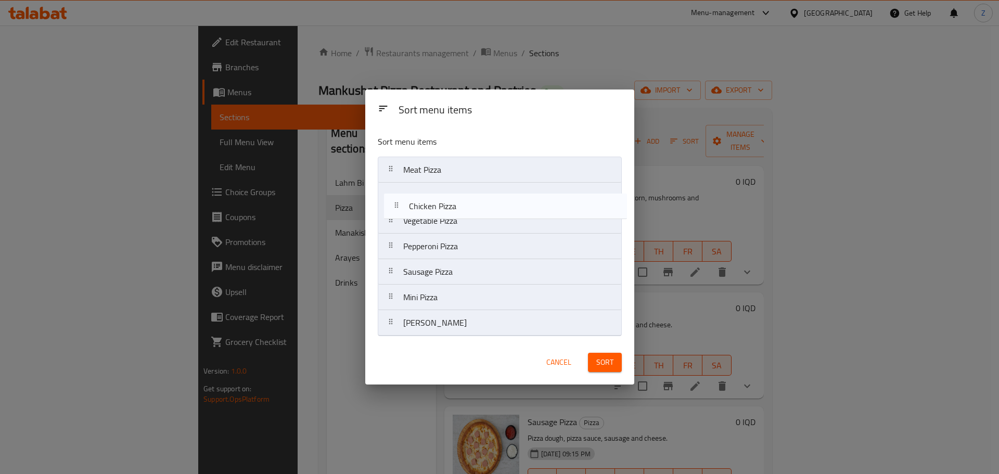
drag, startPoint x: 452, startPoint y: 285, endPoint x: 463, endPoint y: 198, distance: 88.1
click at [463, 198] on nav "Meat Pizza Vegetable Pizza Pepperoni Pizza Sausage Pizza Chicken Pizza Mini Piz…" at bounding box center [500, 247] width 244 height 180
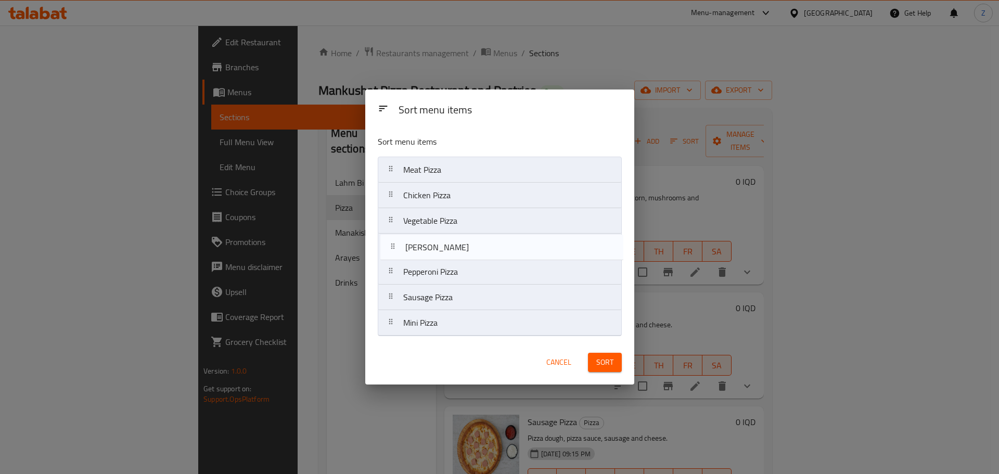
drag, startPoint x: 457, startPoint y: 321, endPoint x: 455, endPoint y: 234, distance: 86.4
click at [455, 234] on nav "Meat Pizza Chicken Pizza Vegetable Pizza Pepperoni Pizza Sausage Pizza Mini Piz…" at bounding box center [500, 247] width 244 height 180
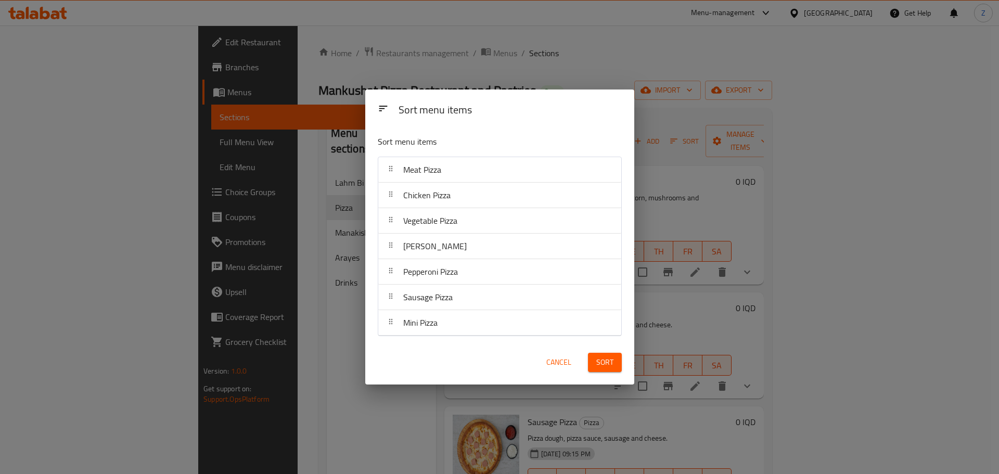
click at [602, 358] on span "Sort" at bounding box center [604, 362] width 17 height 13
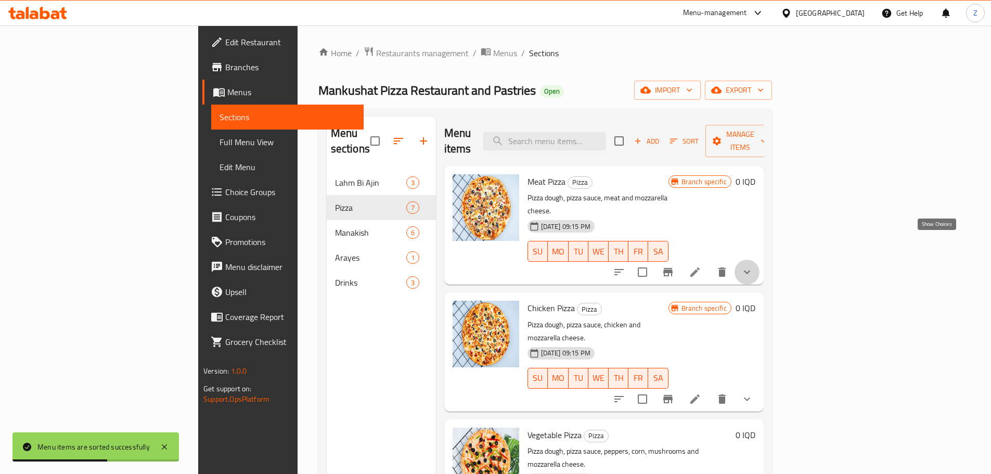
click at [754, 266] on icon "show more" at bounding box center [747, 272] width 12 height 12
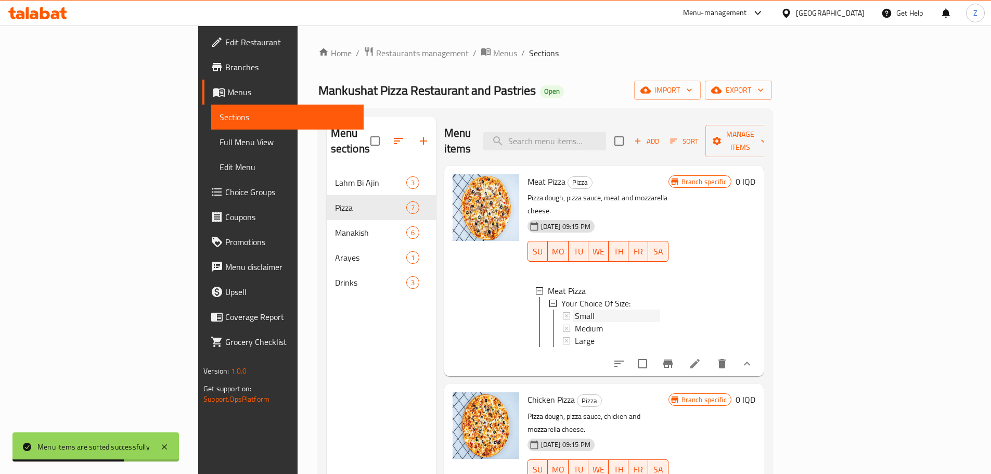
click at [575, 310] on span "Small" at bounding box center [585, 316] width 20 height 12
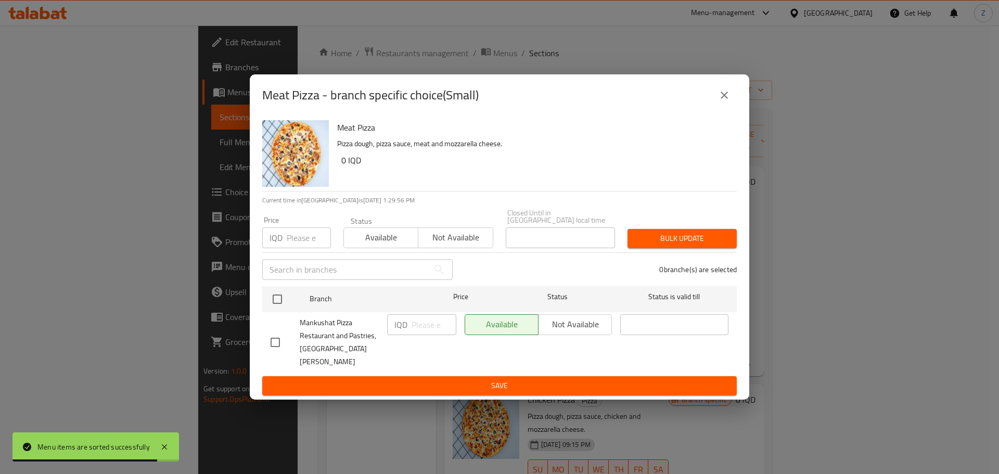
click at [729, 108] on button "close" at bounding box center [724, 95] width 25 height 25
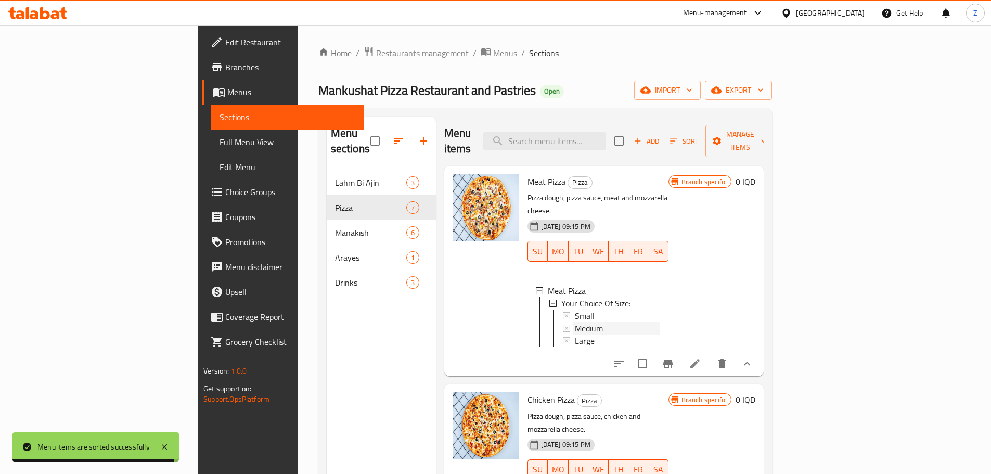
click at [575, 322] on div "Medium" at bounding box center [617, 328] width 85 height 12
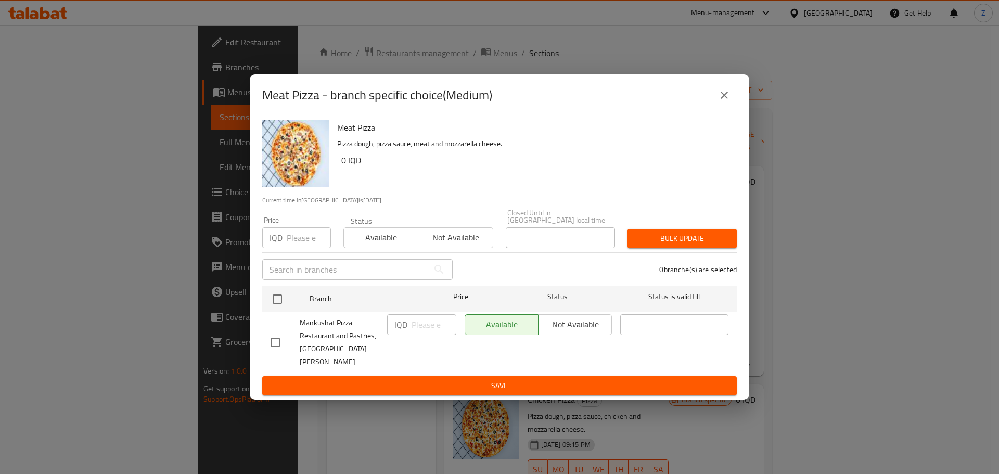
click at [722, 99] on icon "close" at bounding box center [724, 95] width 7 height 7
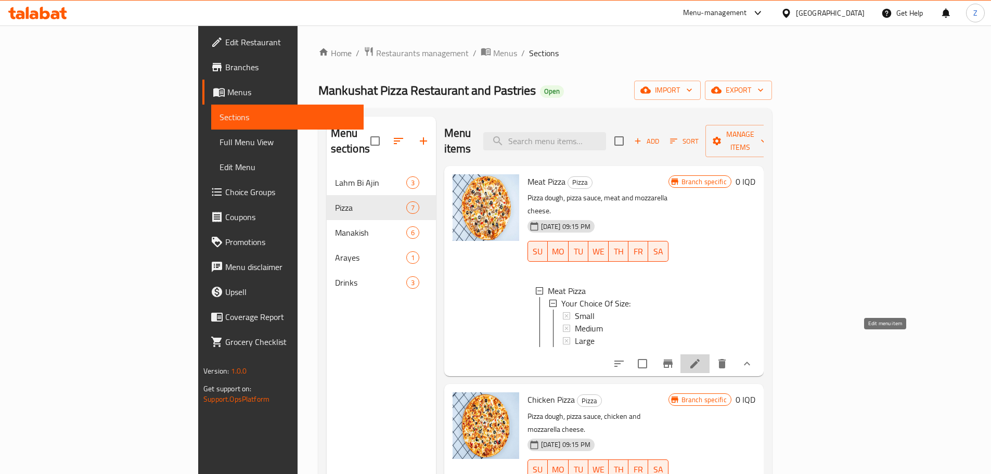
click at [702, 358] on icon at bounding box center [695, 364] width 12 height 12
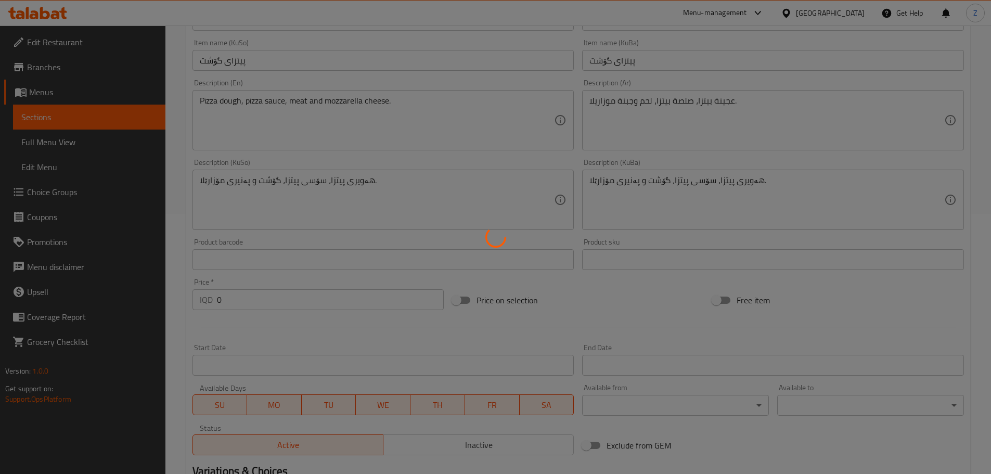
scroll to position [431, 0]
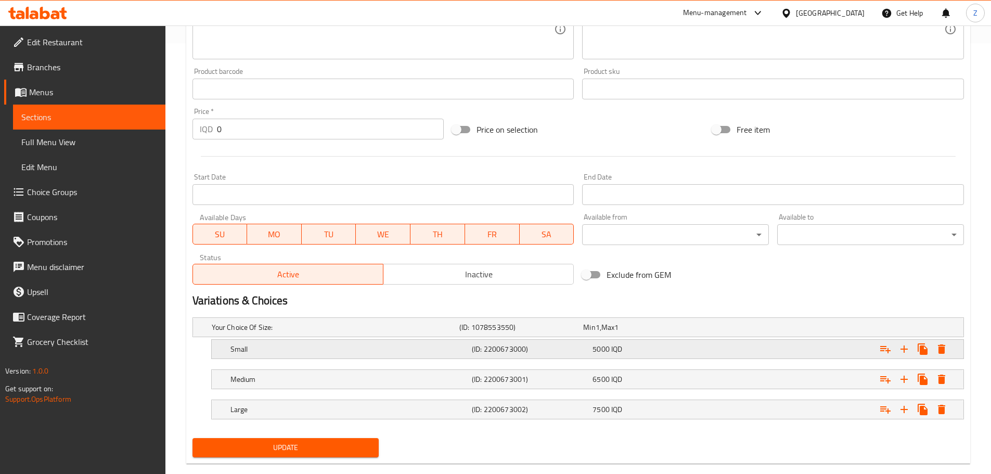
click at [515, 355] on div "(ID: 2200673000)" at bounding box center [530, 349] width 121 height 15
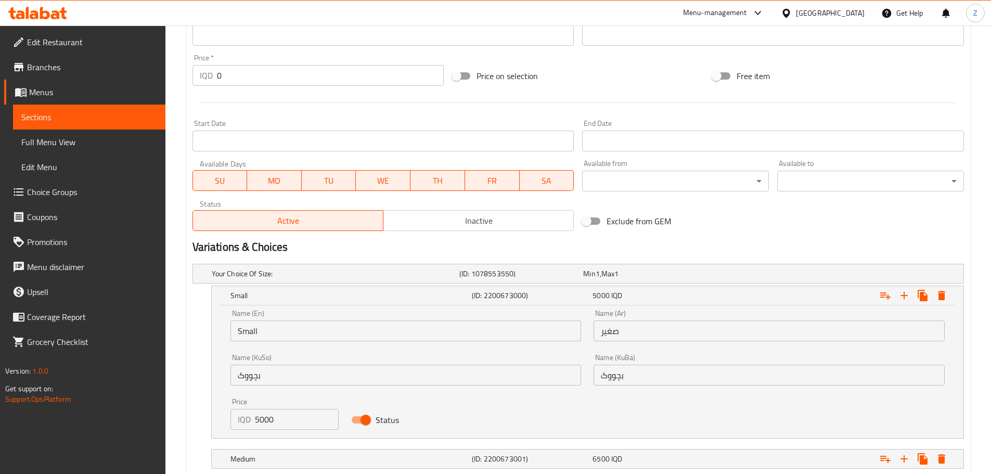
scroll to position [535, 0]
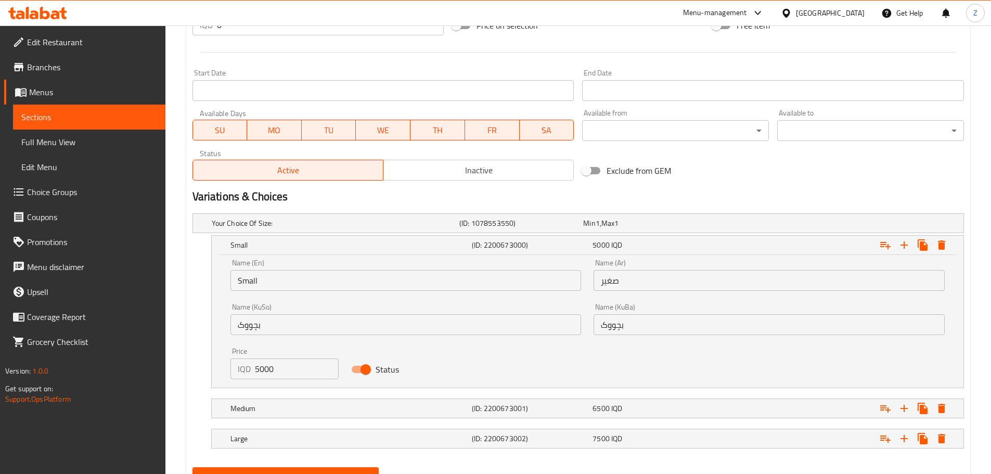
click at [303, 369] on input "5000" at bounding box center [297, 369] width 84 height 21
click at [302, 369] on input "5000" at bounding box center [297, 369] width 84 height 21
type input "6500"
click at [337, 416] on div "Medium (ID: 2200673001) 6500 IQD" at bounding box center [590, 408] width 725 height 23
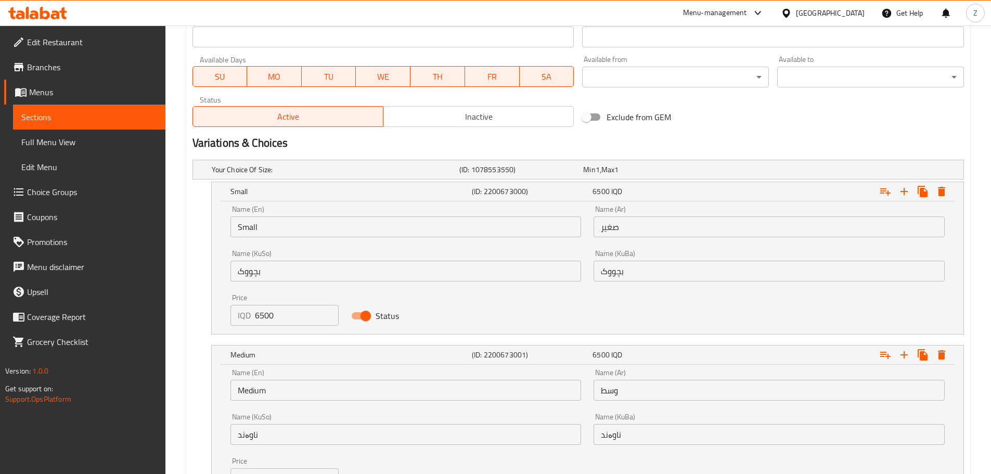
scroll to position [639, 0]
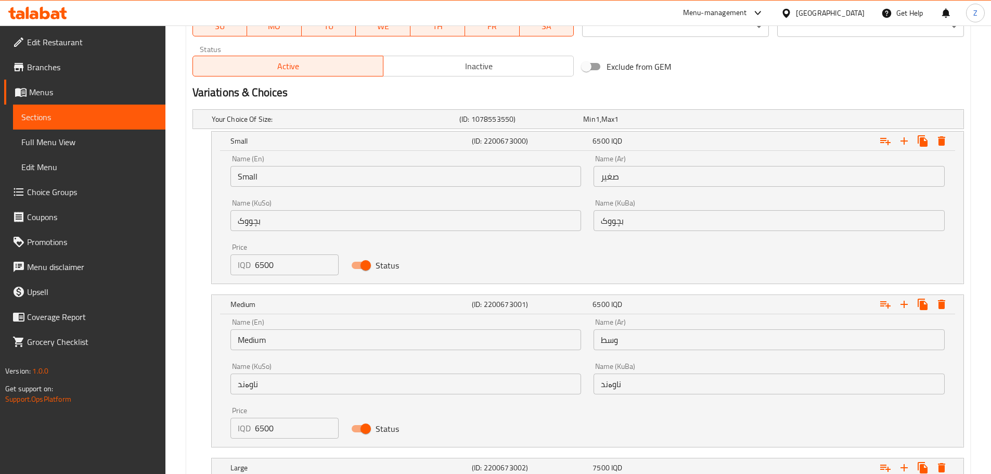
click at [282, 424] on input "6500" at bounding box center [297, 428] width 84 height 21
click at [282, 423] on input "6500" at bounding box center [297, 428] width 84 height 21
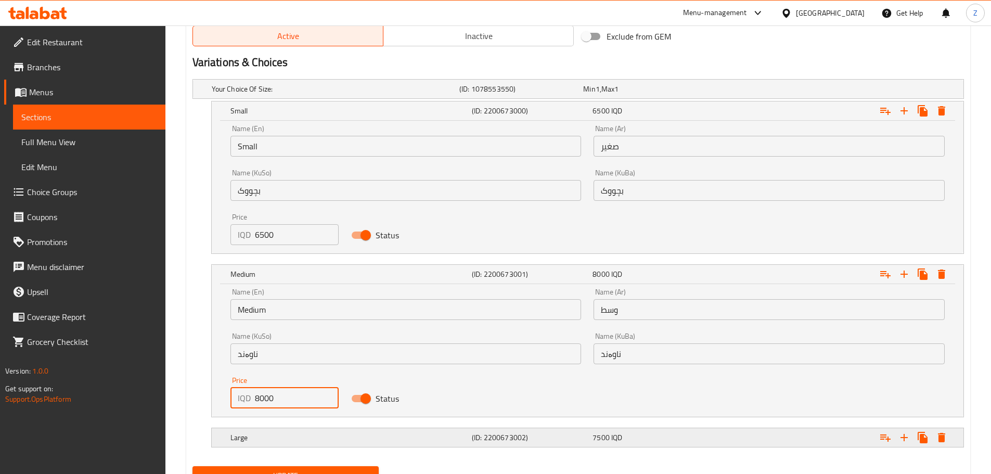
scroll to position [716, 0]
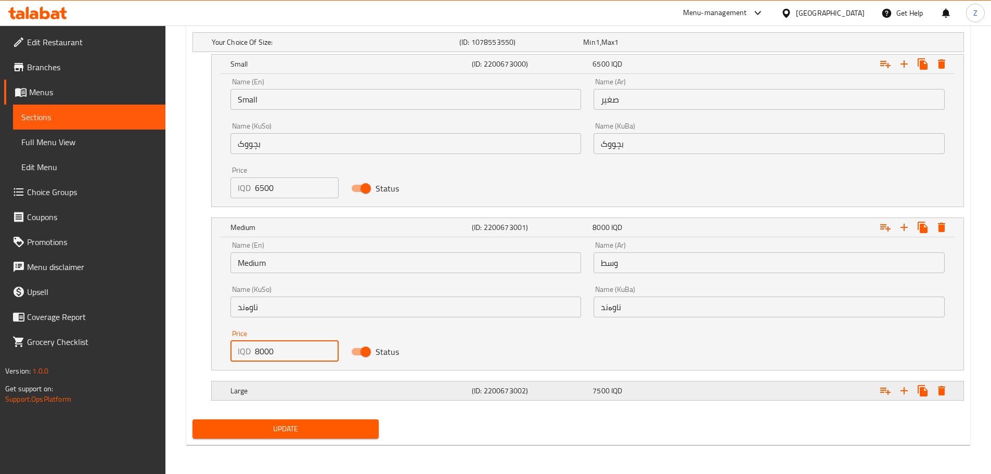
type input "8000"
click at [309, 398] on div "Large" at bounding box center [348, 391] width 241 height 15
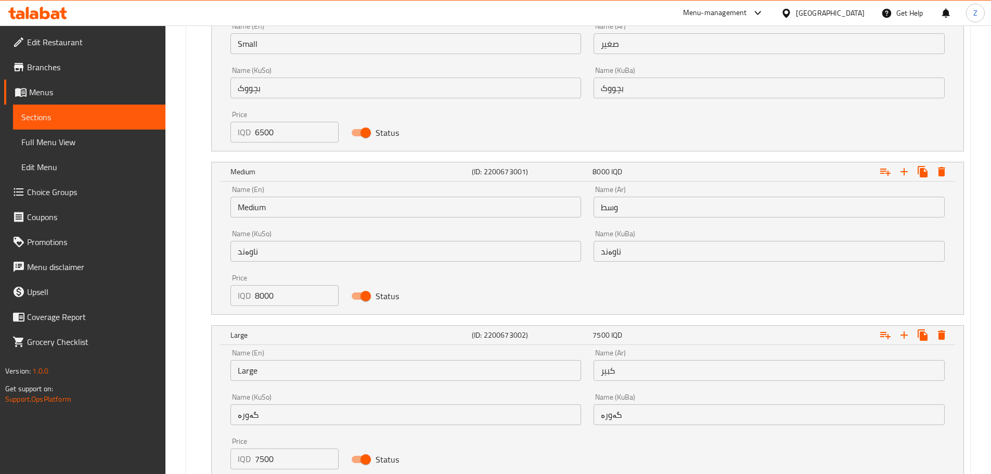
scroll to position [820, 0]
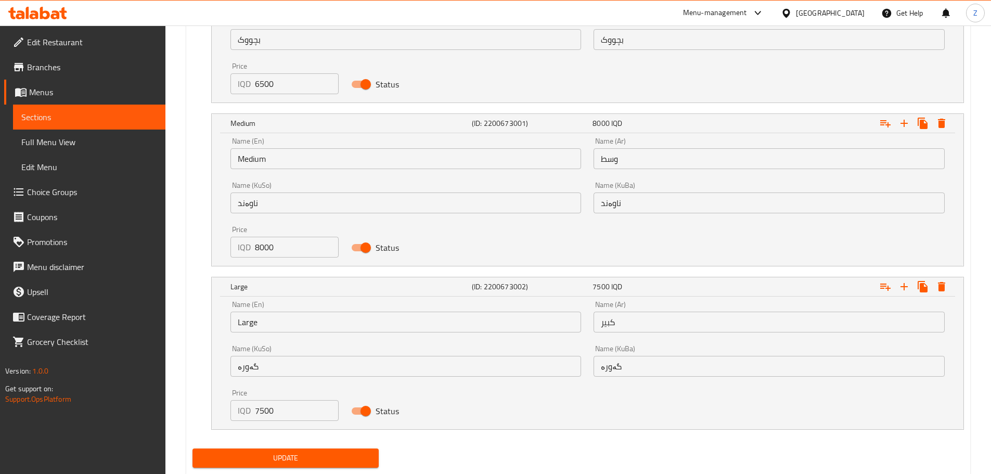
click at [284, 407] on input "7500" at bounding box center [297, 410] width 84 height 21
type input "11000"
click at [300, 453] on span "Update" at bounding box center [286, 458] width 170 height 13
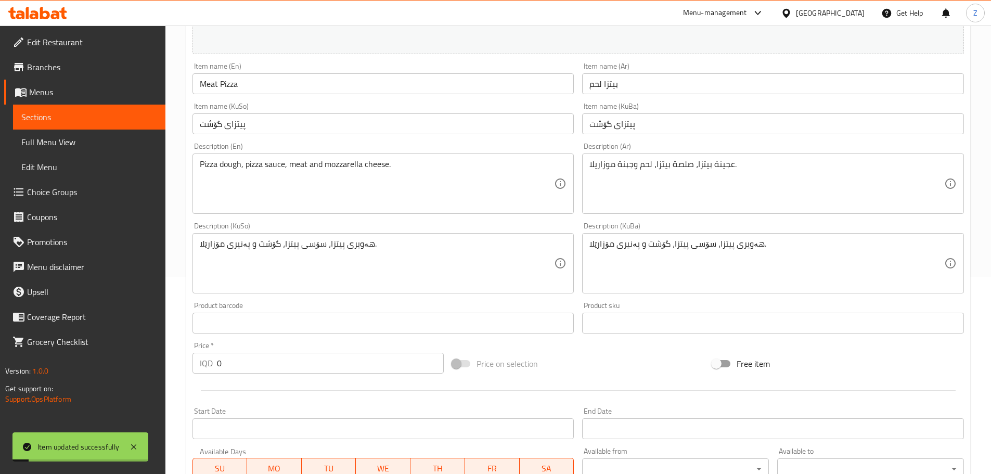
scroll to position [196, 0]
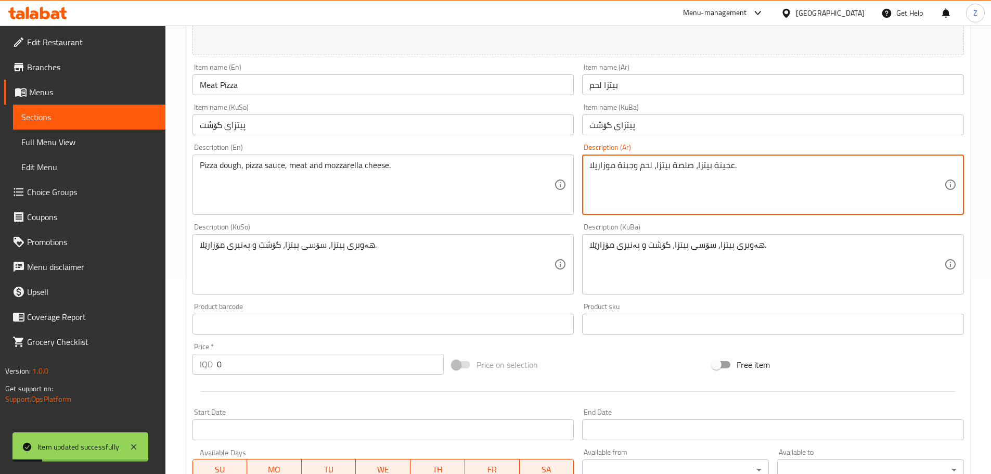
click at [793, 179] on textarea "عجينة بيتزا، صلصة بيتزا، لحم وجبنة موزاريلا." at bounding box center [767, 184] width 355 height 49
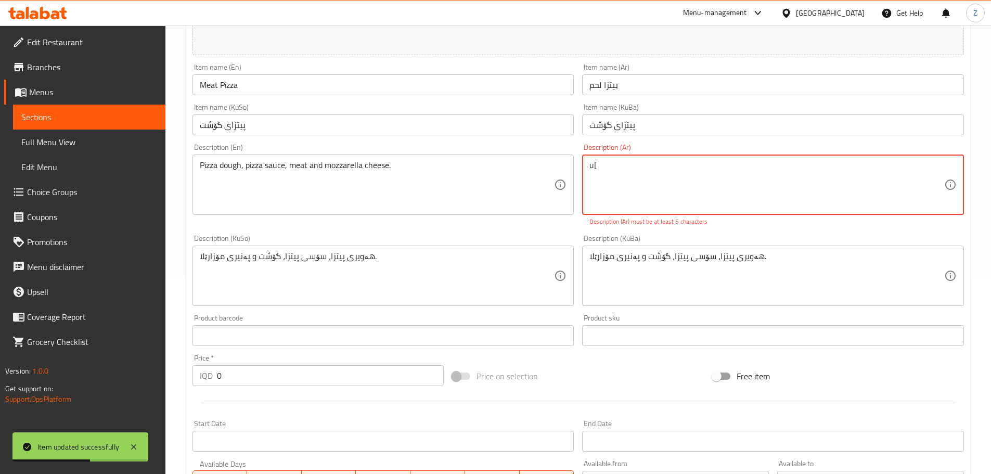
type textarea "u"
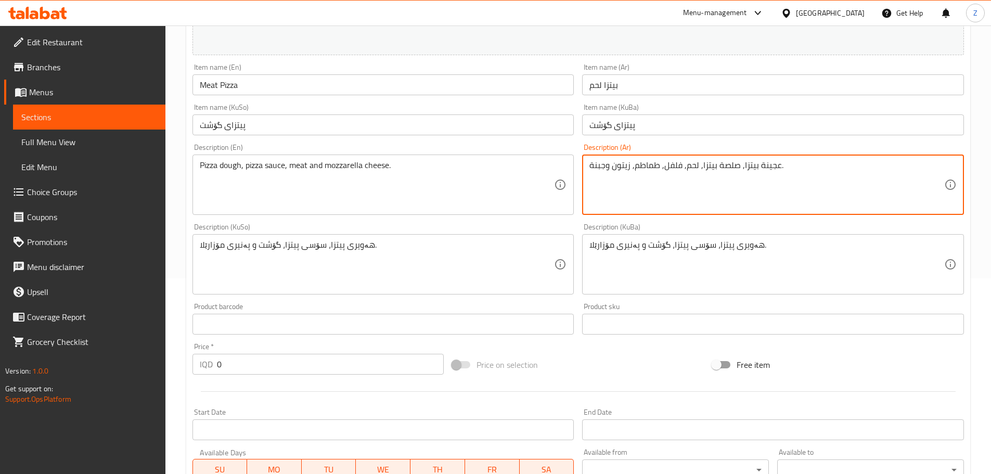
click at [817, 183] on textarea "عجينة بيتزا, صلصة بيتزا, لحم, فلفل, طماطم, زيتون وجبنة." at bounding box center [767, 184] width 355 height 49
type textarea "عجينة بيتزا, صلصة بيتزا, لحم, فلفل, طماطم, زيتون وجبنة."
click at [470, 183] on textarea "Pizza dough, pizza sauce, meat and mozzarella cheese." at bounding box center [377, 184] width 355 height 49
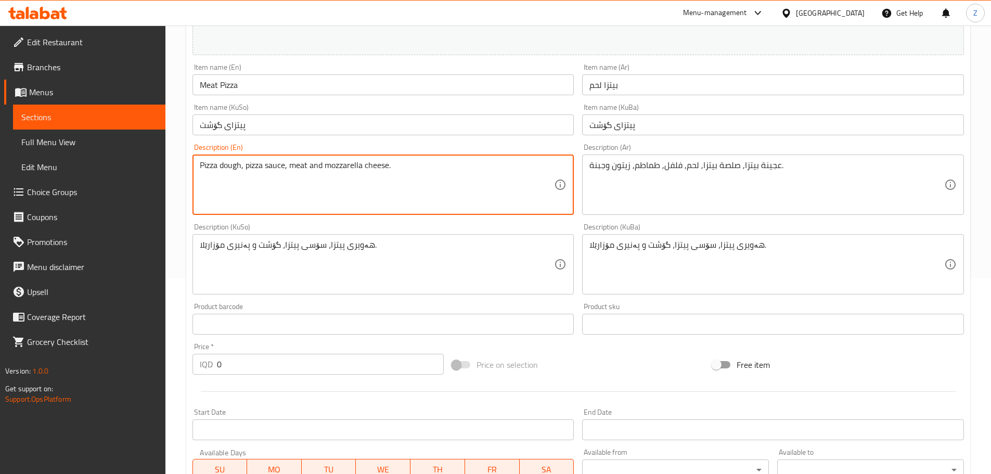
click at [470, 183] on textarea "Pizza dough, pizza sauce, meat and mozzarella cheese." at bounding box center [377, 184] width 355 height 49
paste textarea ", peppers, tomatoes, olives and"
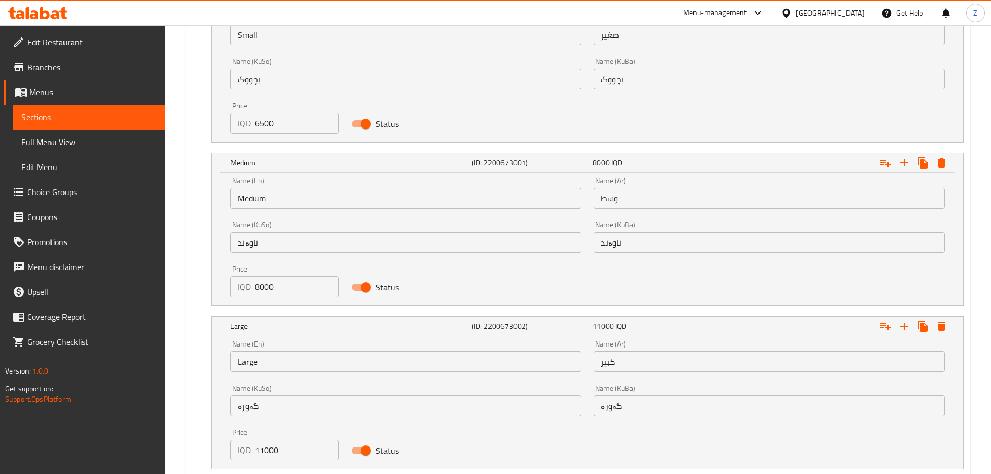
scroll to position [849, 0]
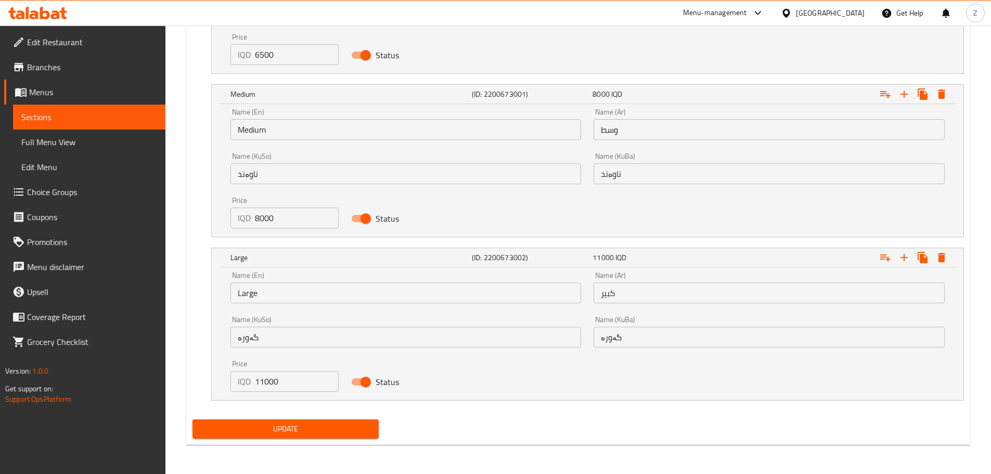
type textarea "Pizza dough, pizza sauce, meat, peppers, tomatoes, olives and cheese."
click at [325, 416] on div "Update" at bounding box center [285, 429] width 195 height 28
click at [339, 431] on span "Update" at bounding box center [286, 429] width 170 height 13
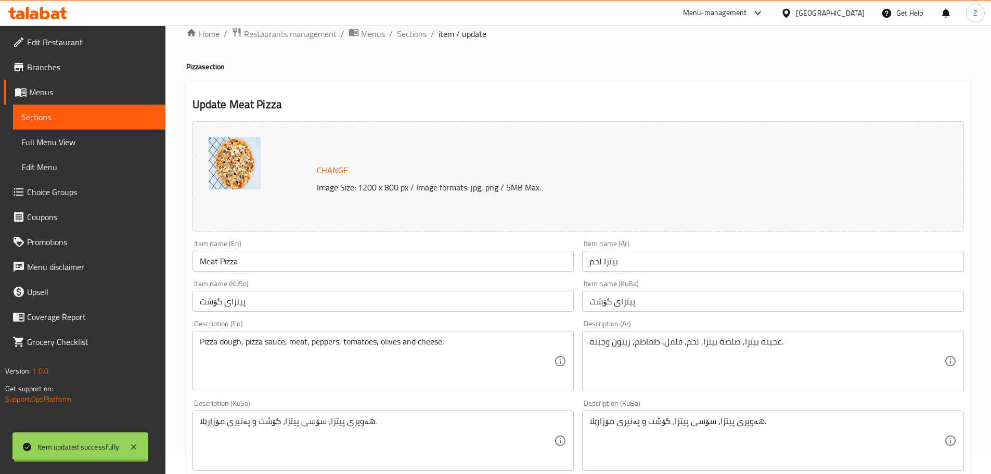
scroll to position [17, 0]
click at [418, 38] on span "Sections" at bounding box center [412, 36] width 30 height 12
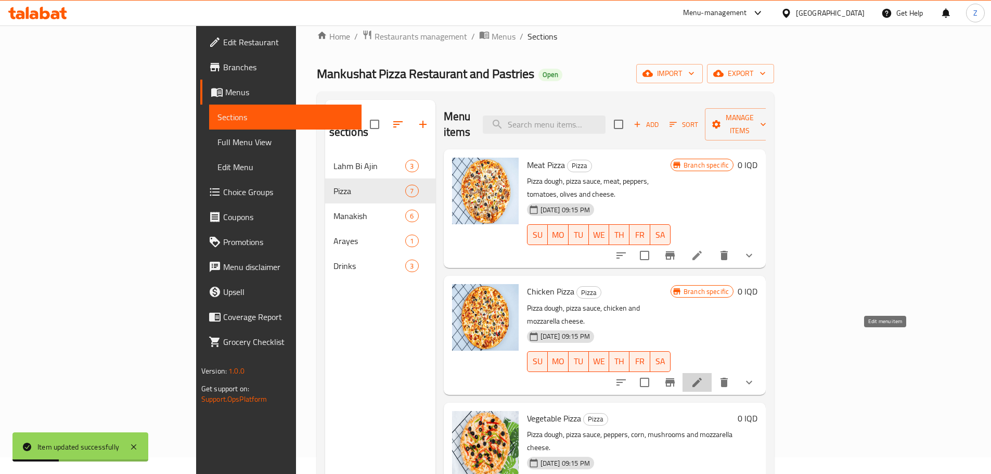
click at [704, 376] on icon at bounding box center [697, 382] width 12 height 12
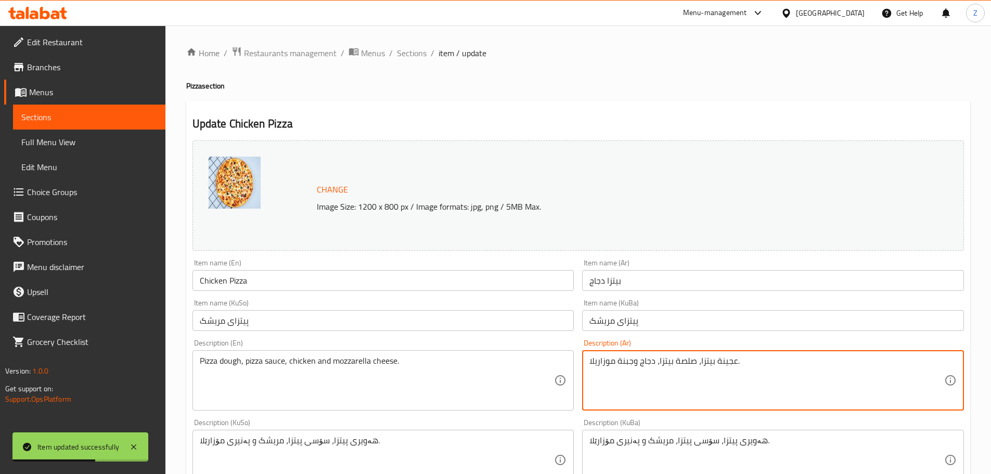
click at [700, 362] on textarea "عجينة بيتزا، صلصة بيتزا، دجاج وجبنة موزاريلا." at bounding box center [767, 380] width 355 height 49
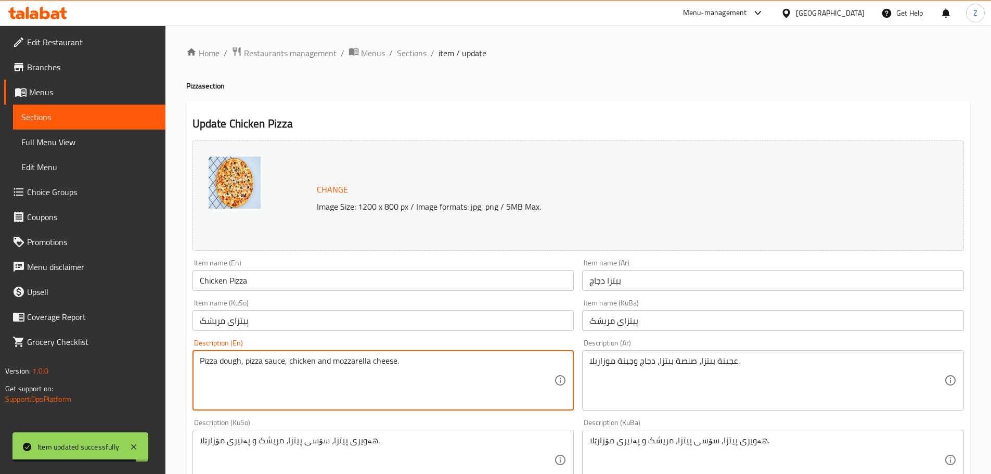
click at [473, 386] on textarea "Pizza dough, pizza sauce, chicken and mozzarella cheese." at bounding box center [377, 380] width 355 height 49
paste textarea "meat, peppers, tomatoes, olives and"
drag, startPoint x: 288, startPoint y: 361, endPoint x: 307, endPoint y: 368, distance: 20.3
click at [307, 368] on textarea "Pizza dough, pizza sauce, meat, peppers, tomatoes, olives and cheese." at bounding box center [377, 380] width 355 height 49
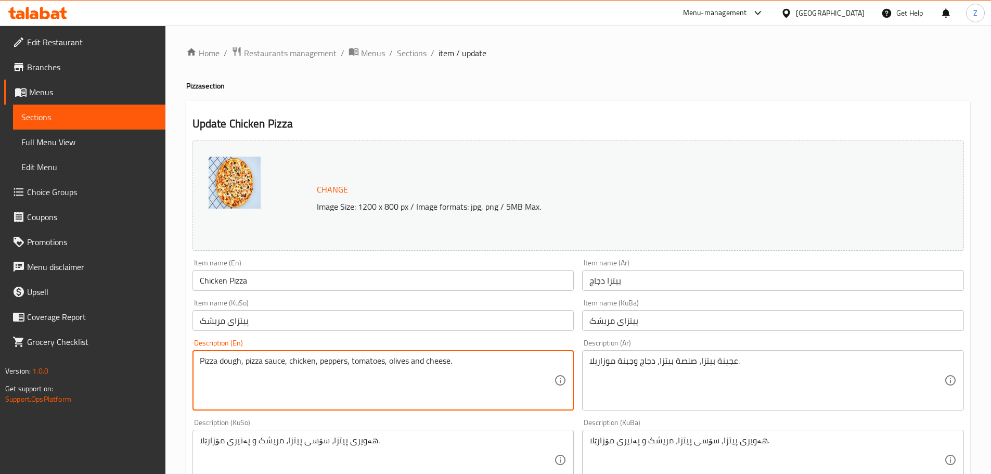
type textarea "Pizza dough, pizza sauce, chicken, peppers, tomatoes, olives and cheese."
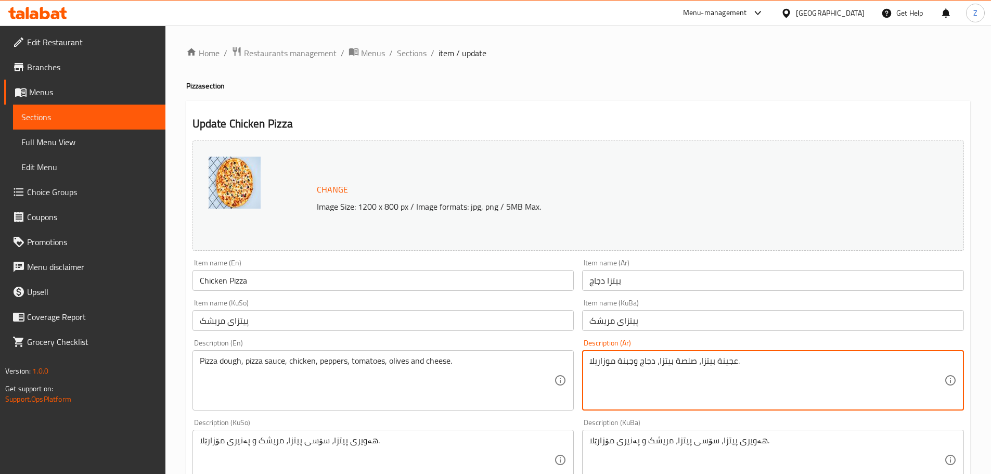
click at [673, 359] on textarea "عجينة بيتزا، صلصة بيتزا، دجاج وجبنة موزاريلا." at bounding box center [767, 380] width 355 height 49
paste textarea ", صلصة بيتزا, لحم, فلفل, طماطم, زيتون وجبنة"
drag, startPoint x: 687, startPoint y: 367, endPoint x: 697, endPoint y: 369, distance: 10.6
click at [697, 369] on textarea "عجينة بيتزا, صلصة بيتزا, لحم, فلفل, طماطم, زيتون وجبنة." at bounding box center [767, 380] width 355 height 49
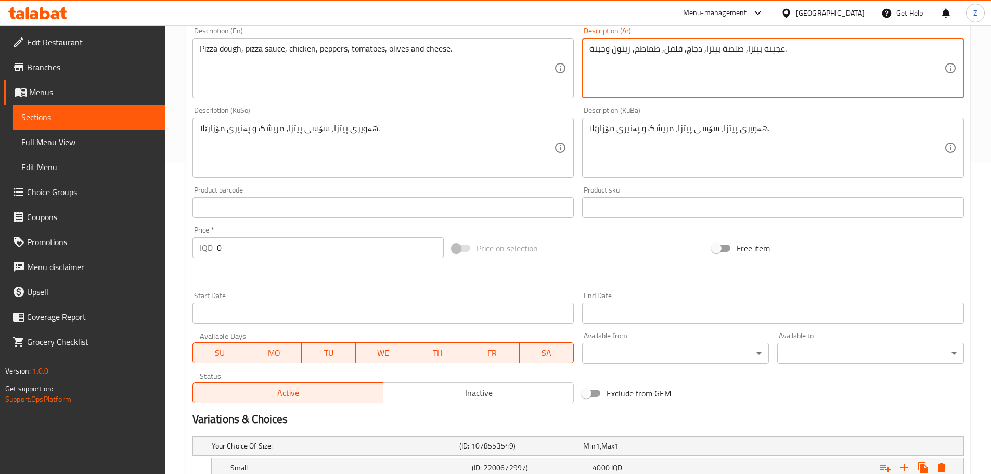
type textarea "عجينة بيتزا, صلصة بيتزا, دجاج, فلفل, طماطم, زيتون وجبنة."
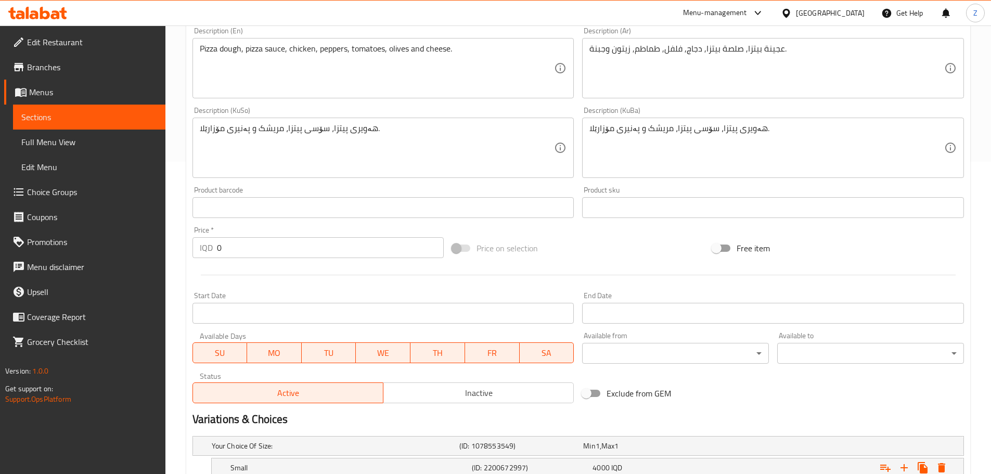
drag, startPoint x: 279, startPoint y: 299, endPoint x: 254, endPoint y: 250, distance: 54.2
click at [255, 252] on div "Change Image Size: 1200 x 800 px / Image formats: jpg, png / 5MB Max. Item name…" at bounding box center [578, 115] width 780 height 583
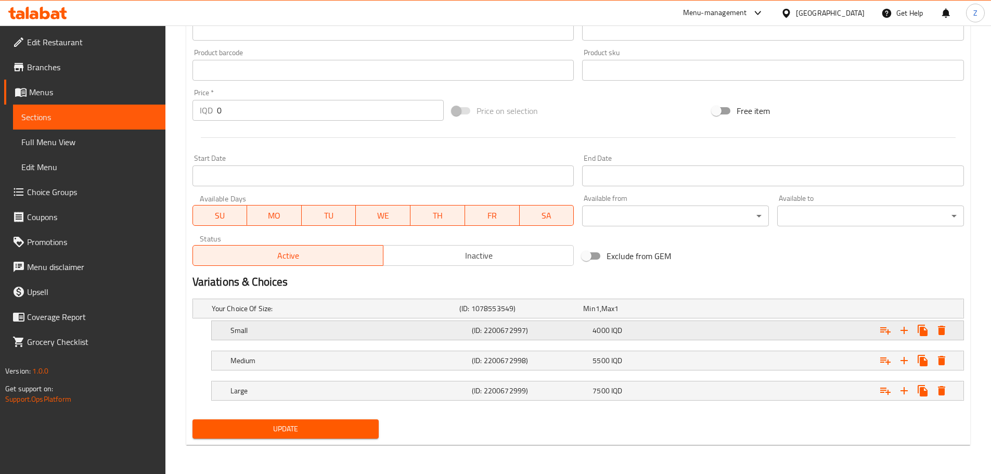
click at [311, 329] on h5 "Small" at bounding box center [349, 330] width 237 height 10
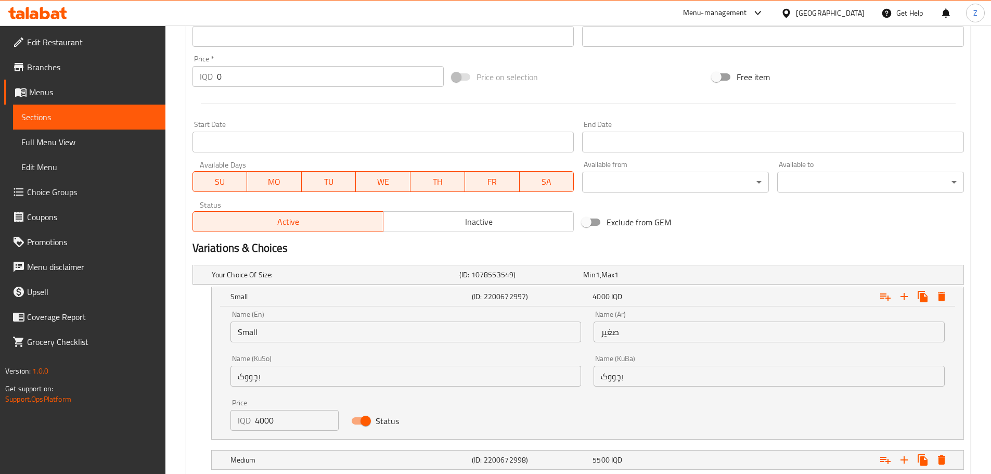
scroll to position [502, 0]
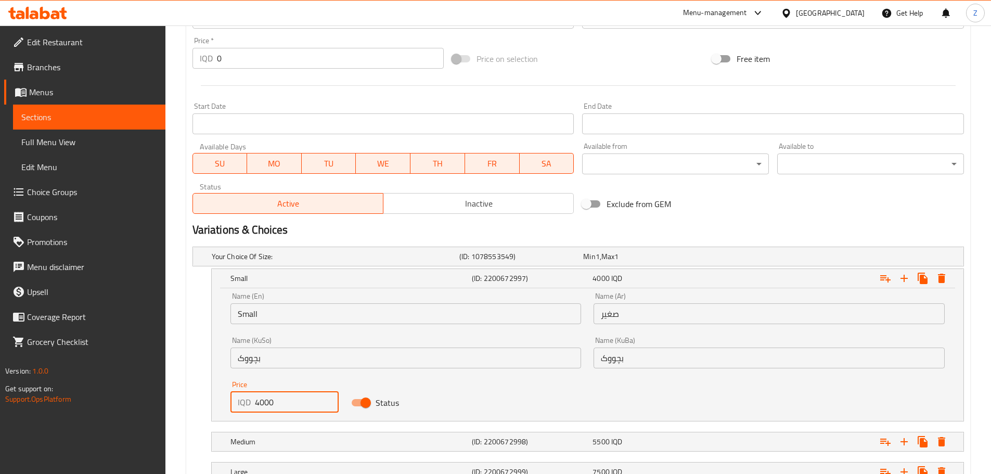
click at [257, 403] on input "4000" at bounding box center [297, 402] width 84 height 21
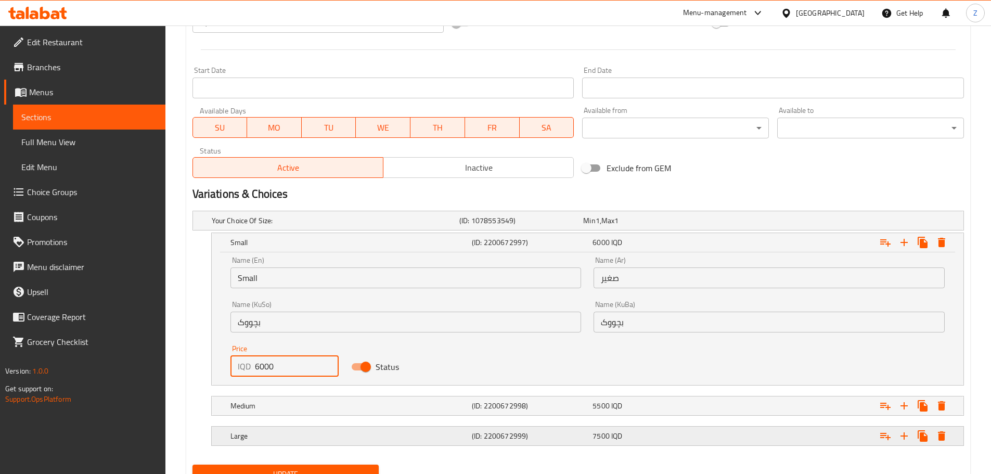
scroll to position [554, 0]
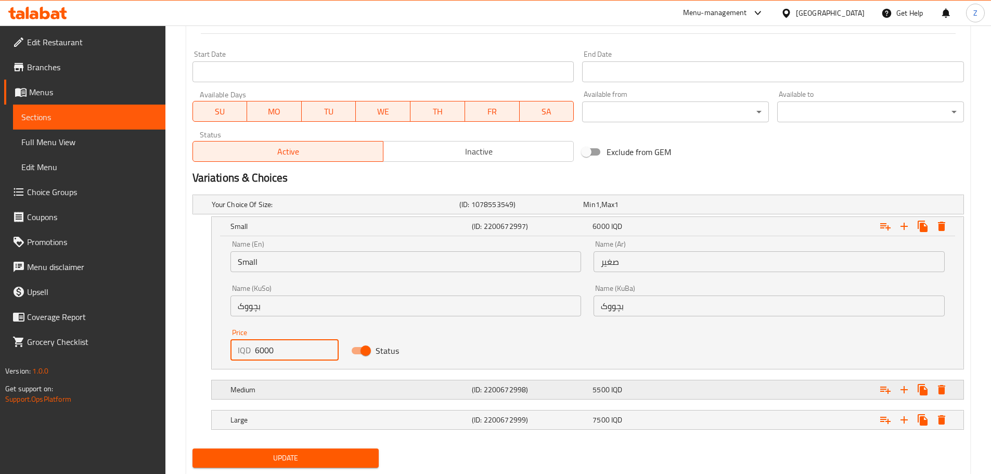
type input "6000"
click at [581, 389] on h5 "(ID: 2200672998)" at bounding box center [530, 390] width 117 height 10
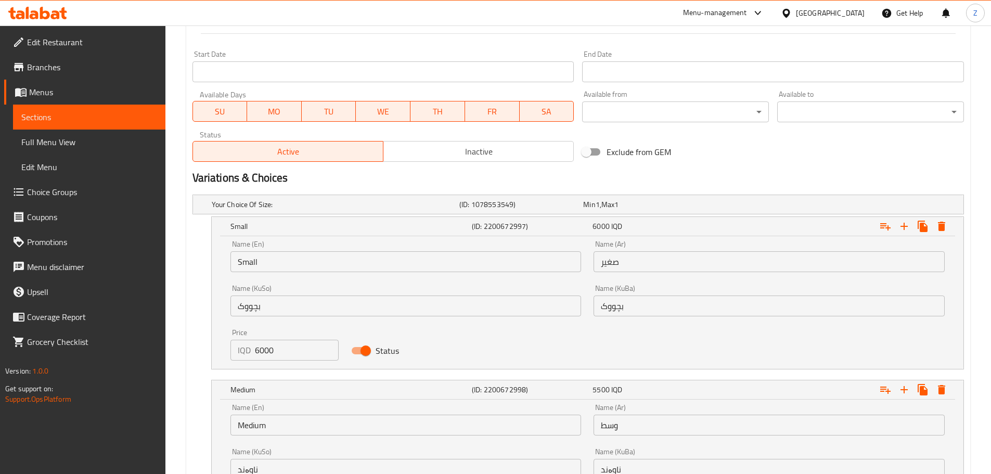
scroll to position [709, 0]
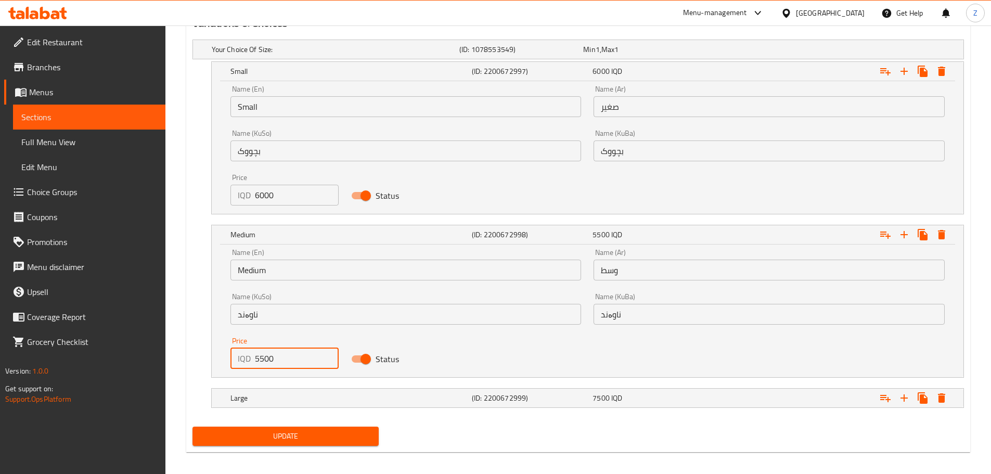
click at [254, 352] on div "IQD 5500 Price" at bounding box center [285, 358] width 109 height 21
type input "7500"
click at [339, 395] on h5 "Large" at bounding box center [349, 398] width 237 height 10
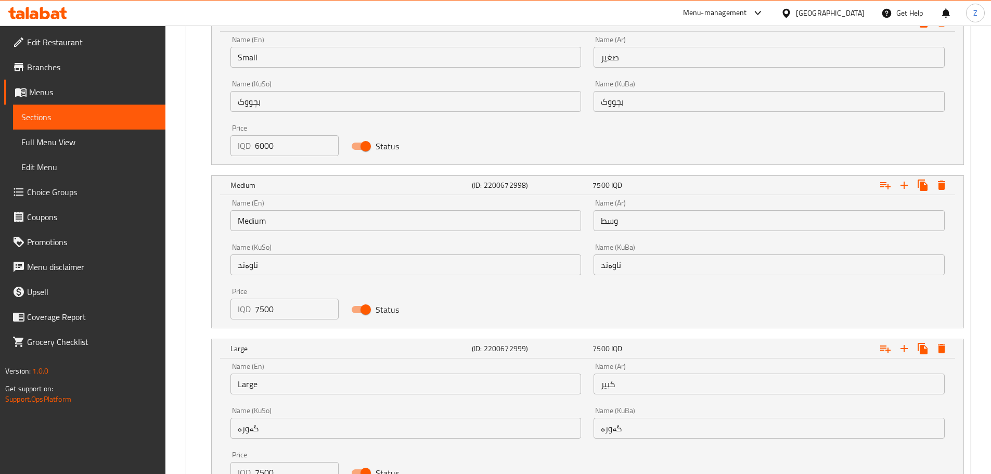
scroll to position [813, 0]
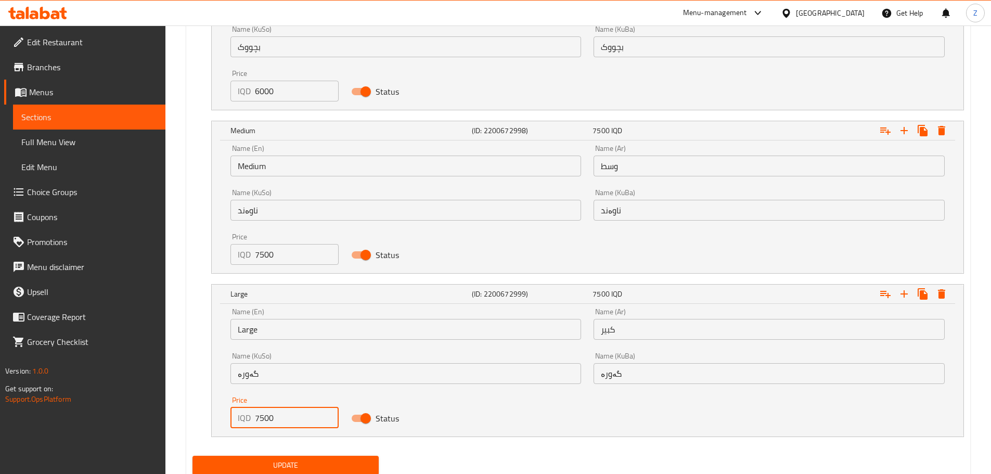
drag, startPoint x: 292, startPoint y: 417, endPoint x: 227, endPoint y: 426, distance: 66.2
click at [227, 426] on div "Price IQD 7500 Price" at bounding box center [284, 412] width 121 height 44
type input "10000"
click at [322, 469] on span "Update" at bounding box center [286, 465] width 170 height 13
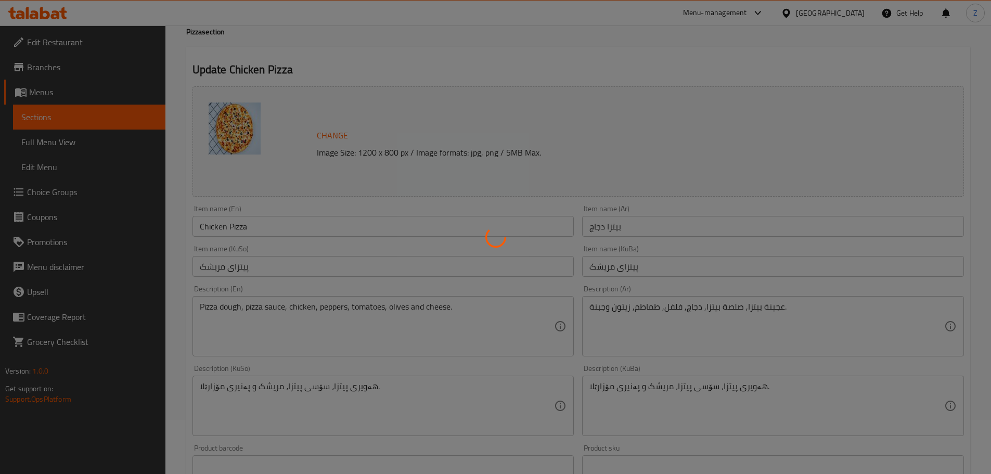
scroll to position [0, 0]
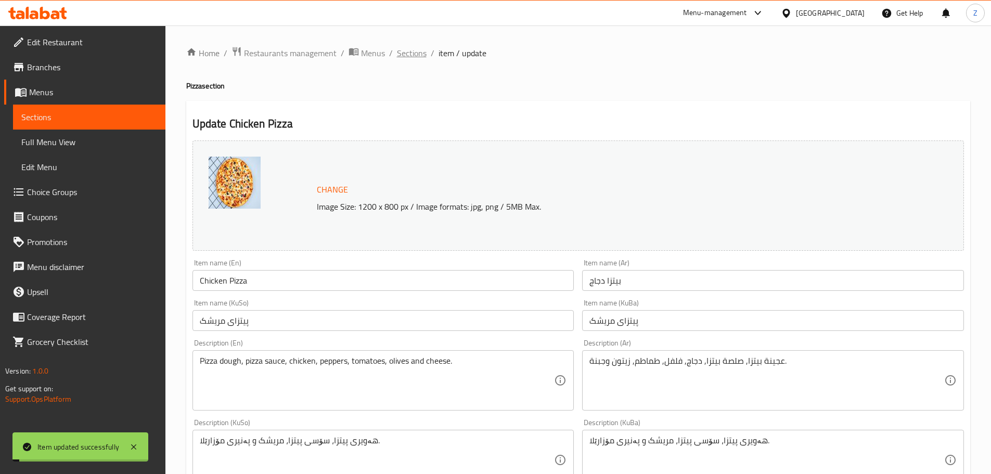
click at [415, 53] on span "Sections" at bounding box center [412, 53] width 30 height 12
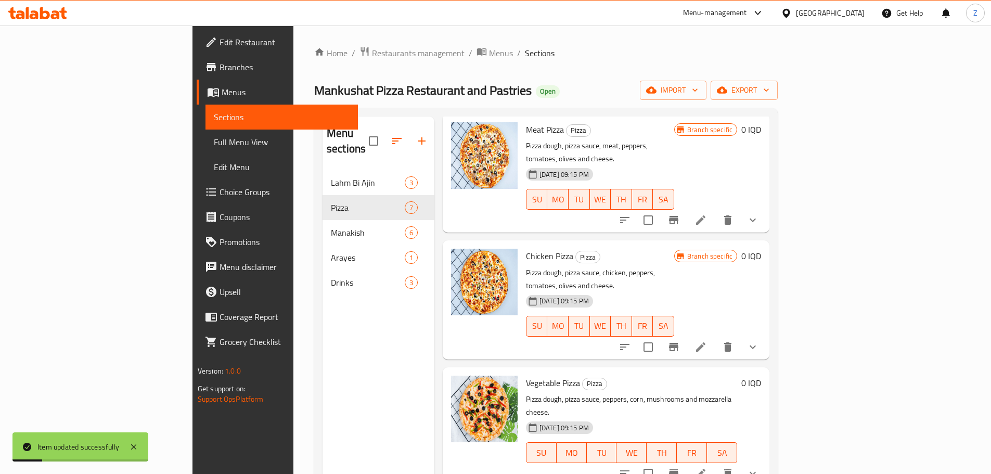
scroll to position [104, 0]
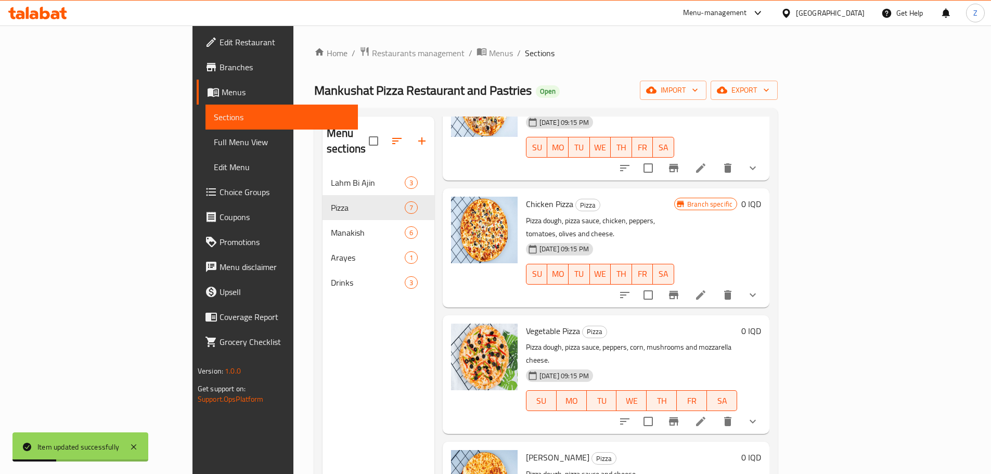
click at [716, 412] on li at bounding box center [700, 421] width 29 height 19
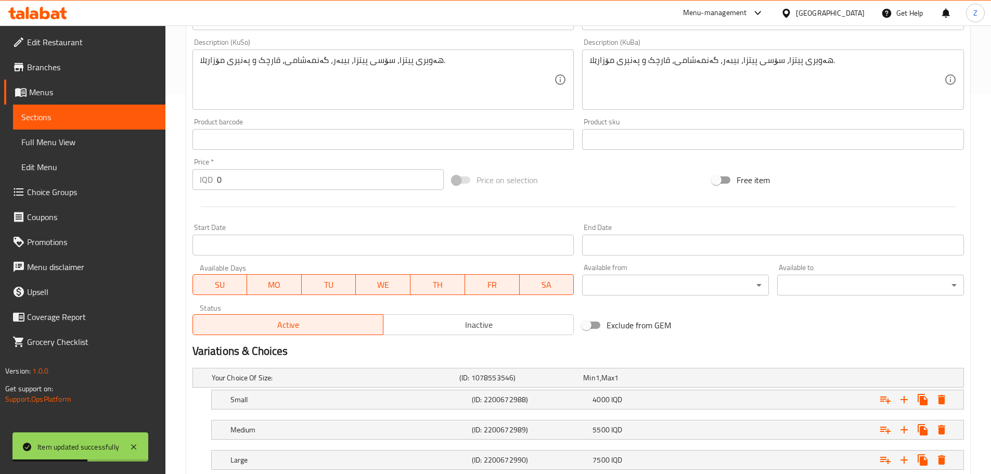
scroll to position [450, 0]
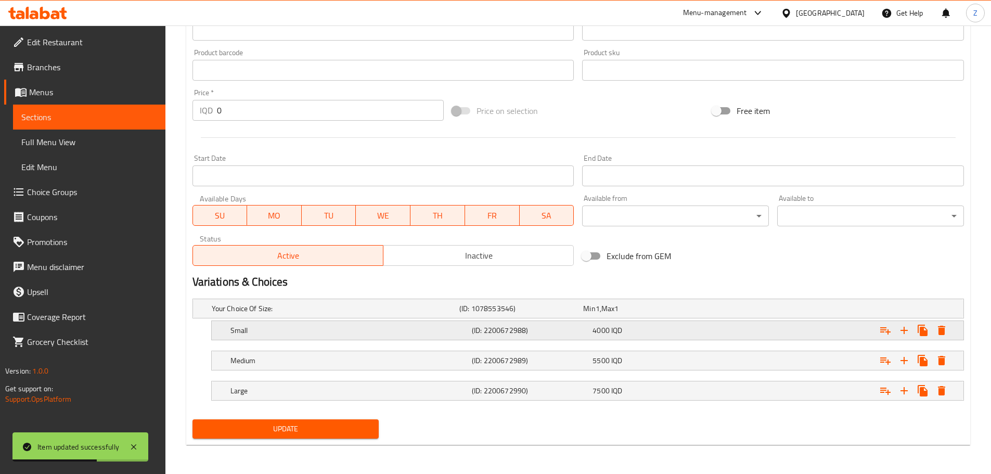
click at [625, 338] on div "Small (ID: 2200672988) 4000 IQD" at bounding box center [590, 330] width 725 height 23
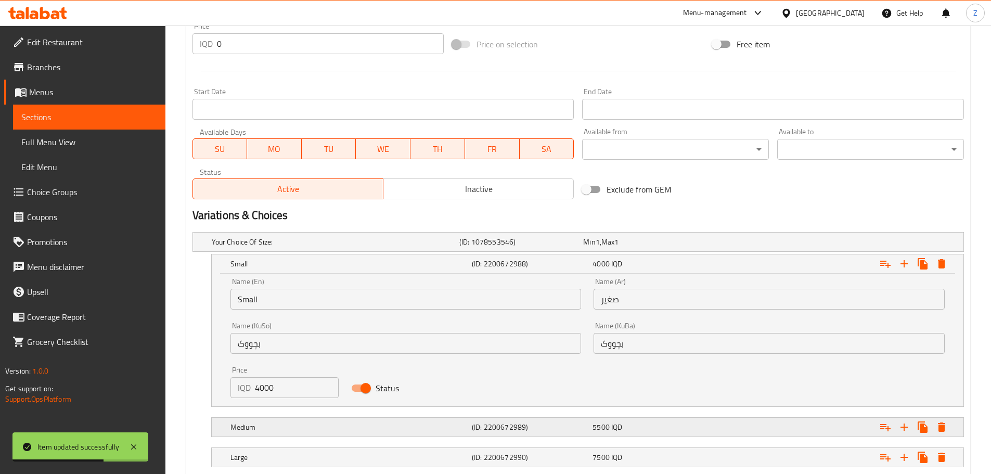
scroll to position [583, 0]
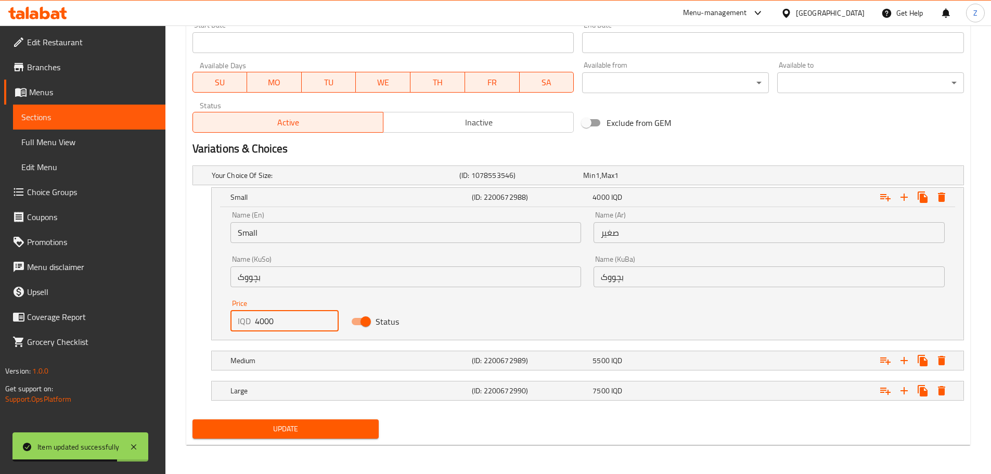
drag, startPoint x: 260, startPoint y: 319, endPoint x: 252, endPoint y: 320, distance: 7.8
click at [252, 320] on div "IQD 4000 Price" at bounding box center [285, 321] width 109 height 21
type input "6000"
click at [358, 369] on div "Medium (ID: 2200672989) 5500 IQD" at bounding box center [590, 360] width 725 height 23
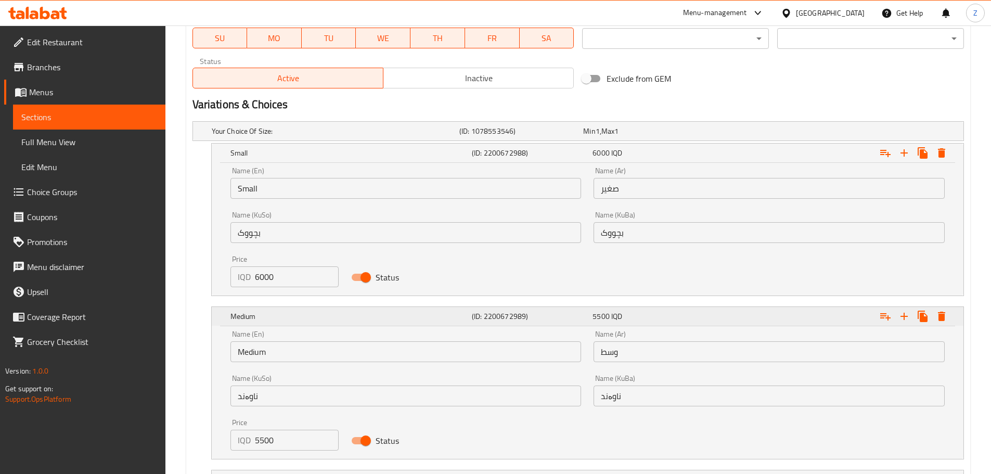
scroll to position [687, 0]
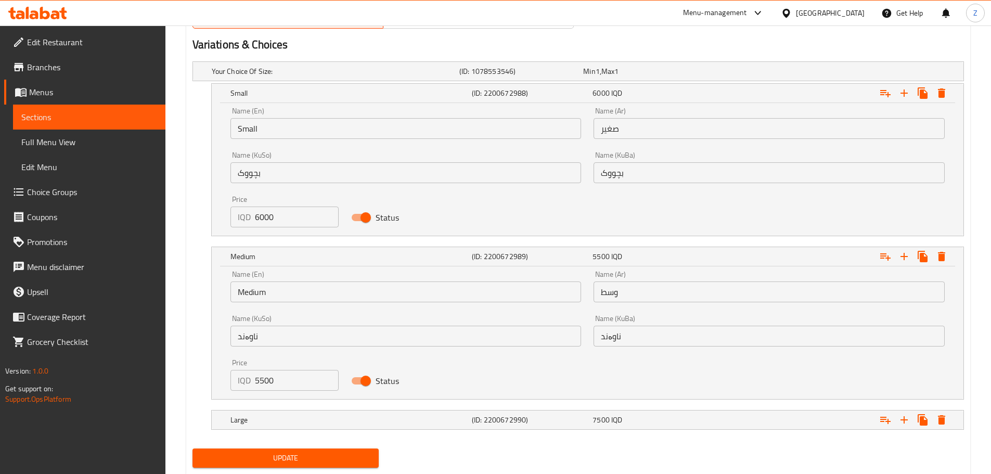
drag, startPoint x: 289, startPoint y: 380, endPoint x: 264, endPoint y: 386, distance: 26.0
click at [264, 386] on input "5500" at bounding box center [297, 380] width 84 height 21
click at [259, 383] on input "5500" at bounding box center [297, 380] width 84 height 21
type input "7500"
click at [299, 422] on h5 "Large" at bounding box center [349, 420] width 237 height 10
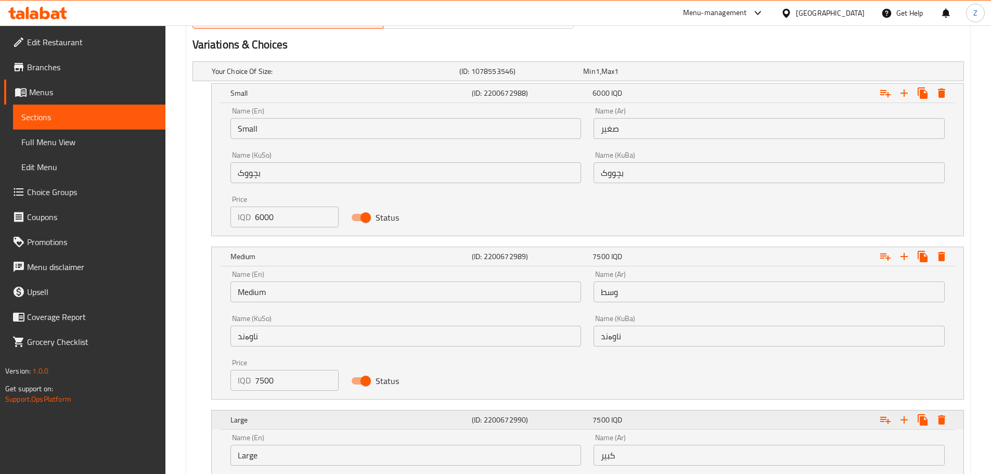
scroll to position [791, 0]
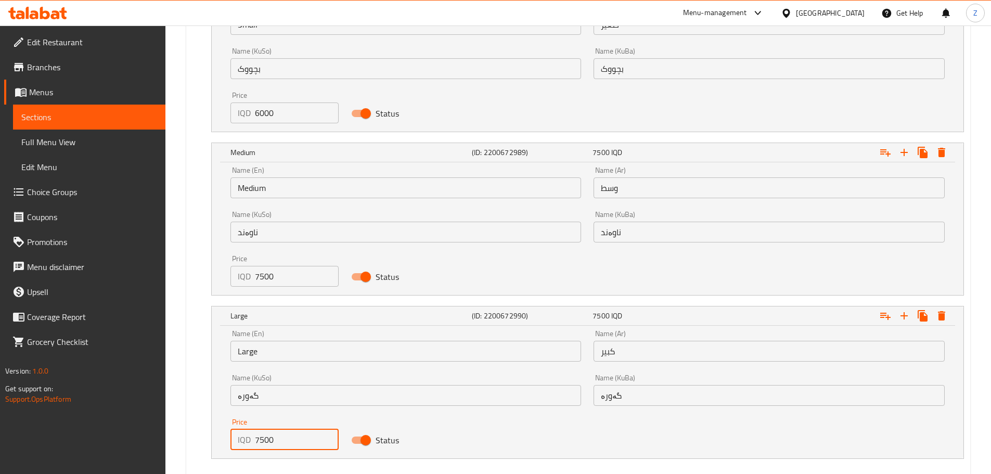
drag, startPoint x: 283, startPoint y: 436, endPoint x: 235, endPoint y: 431, distance: 48.6
click at [235, 431] on div "IQD 7500 Price" at bounding box center [285, 439] width 109 height 21
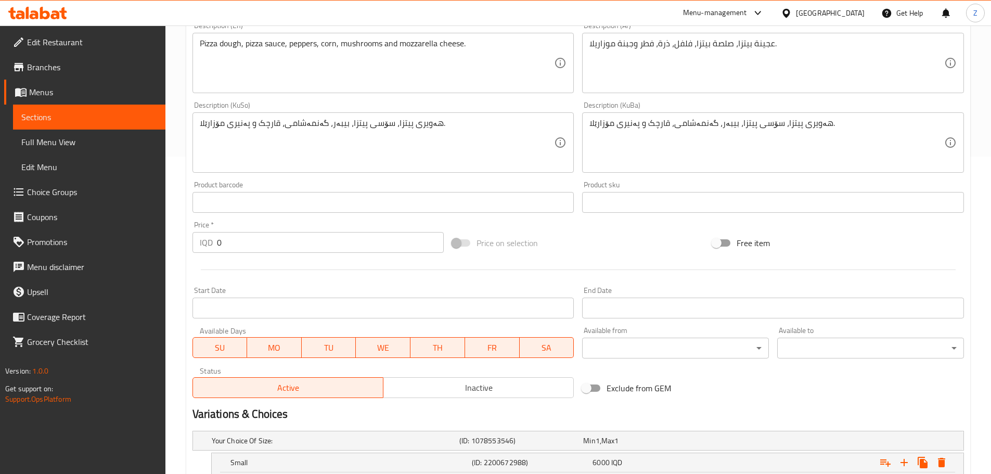
scroll to position [167, 0]
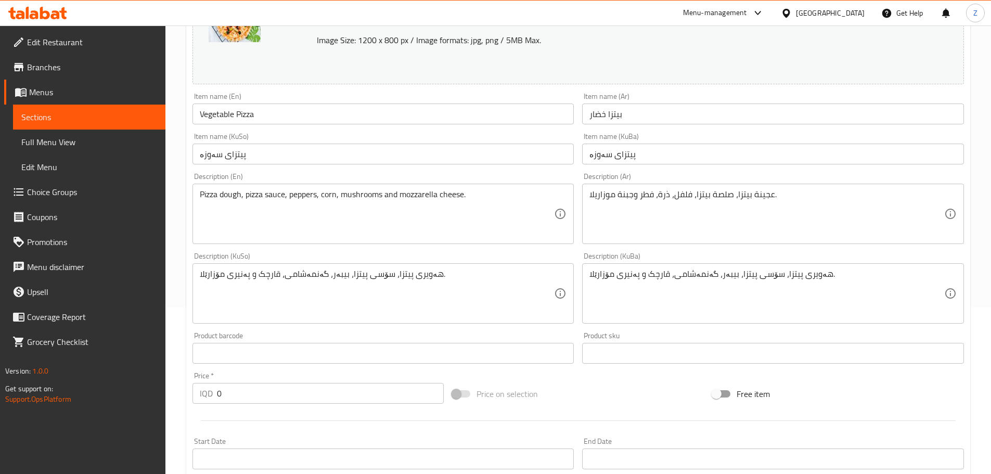
type input "10000"
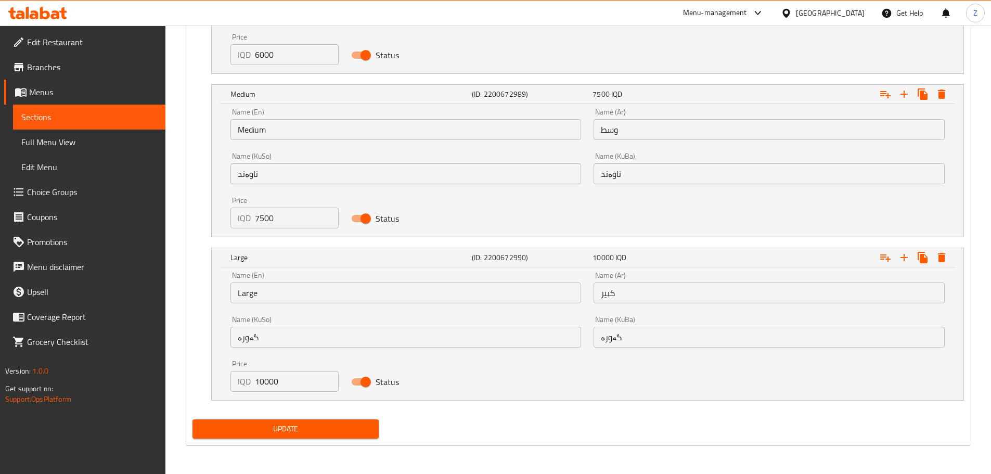
type textarea "عجينة بيتزا، صلصة بيتزا، فلفل، ذرة، فطر, زيتون وجبنة موزاريلا."
click at [345, 434] on span "Update" at bounding box center [286, 429] width 170 height 13
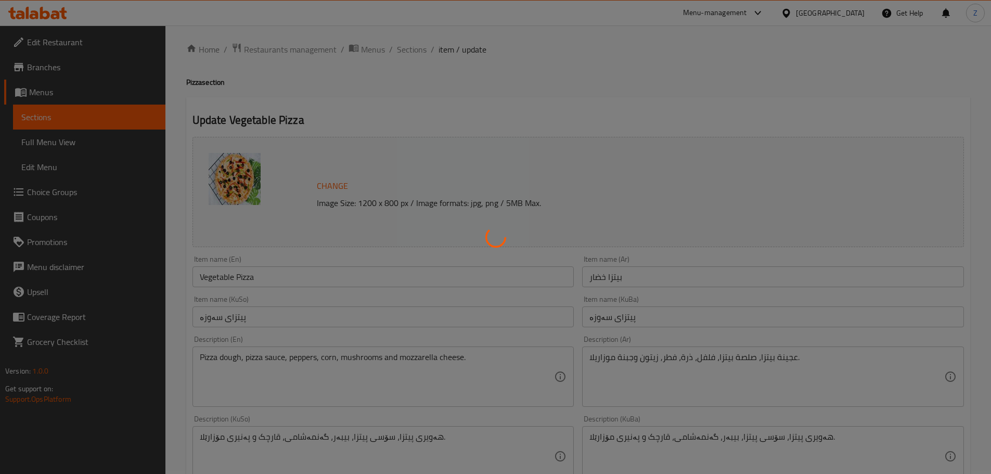
scroll to position [0, 0]
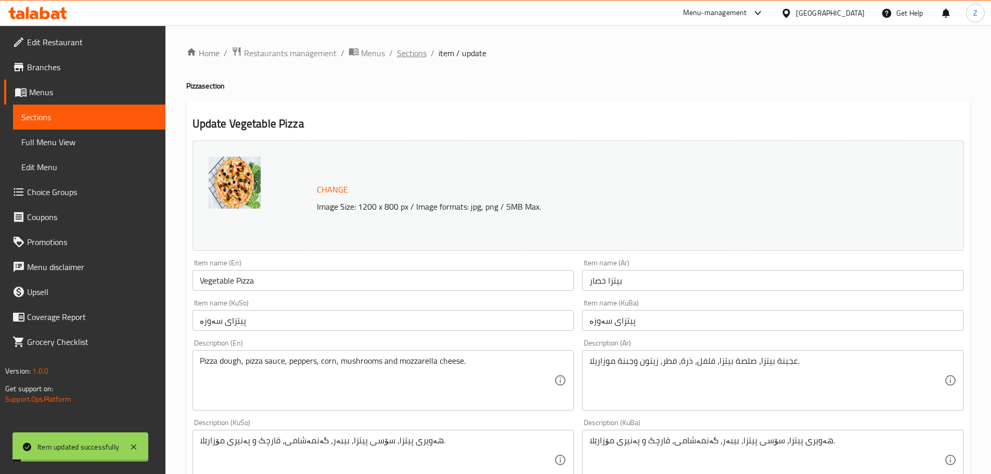
click at [418, 53] on span "Sections" at bounding box center [412, 53] width 30 height 12
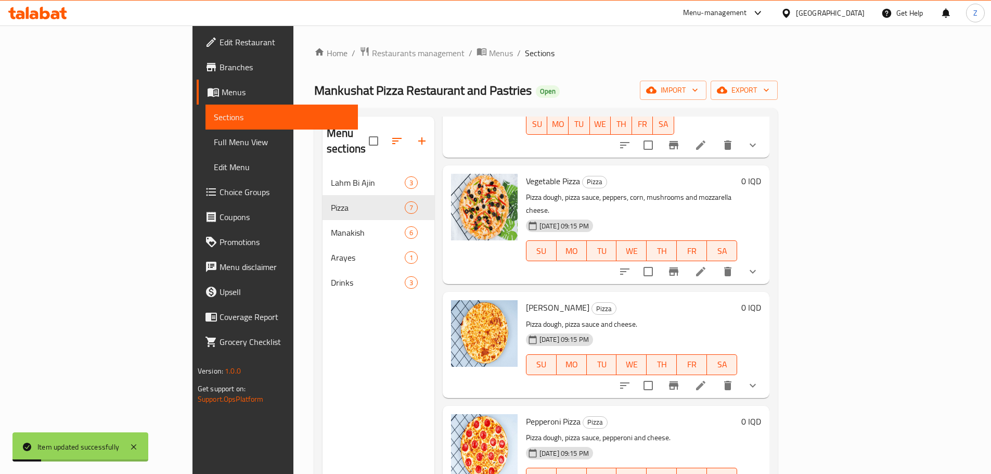
scroll to position [312, 0]
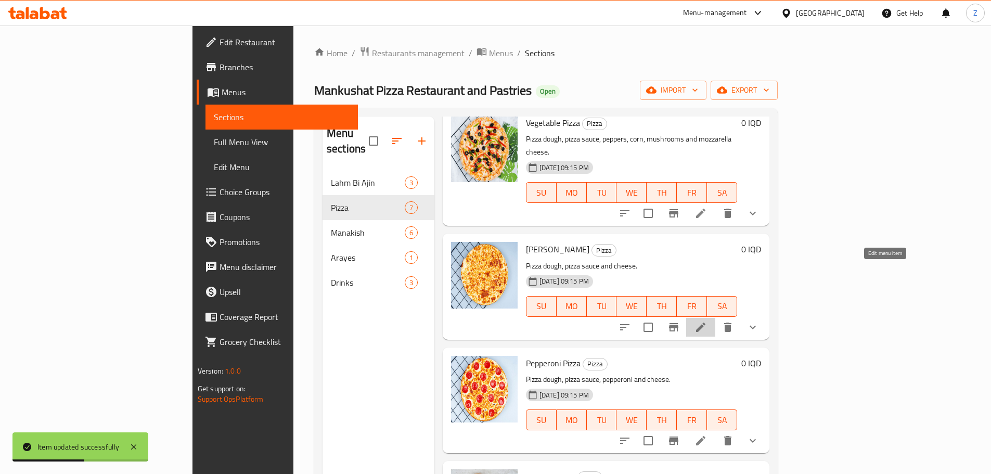
click at [707, 321] on icon at bounding box center [701, 327] width 12 height 12
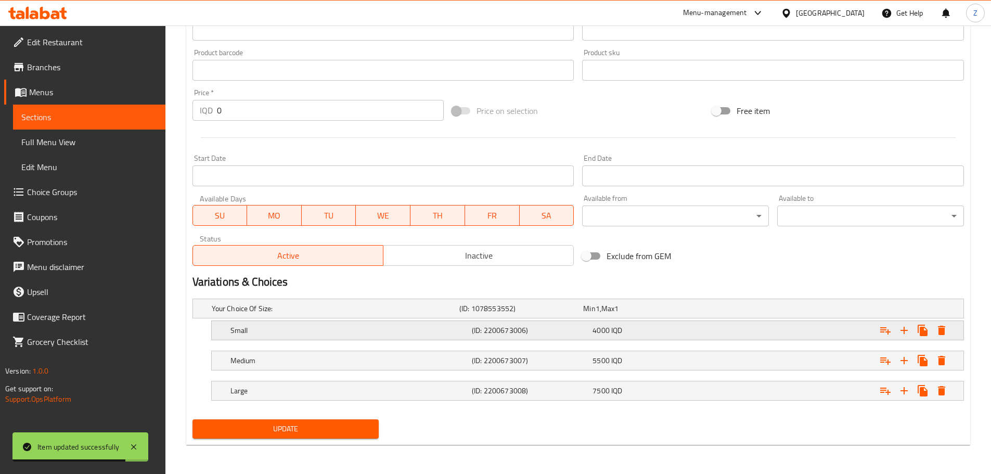
click at [567, 338] on div "Small (ID: 2200673006) 4000 IQD" at bounding box center [590, 330] width 725 height 23
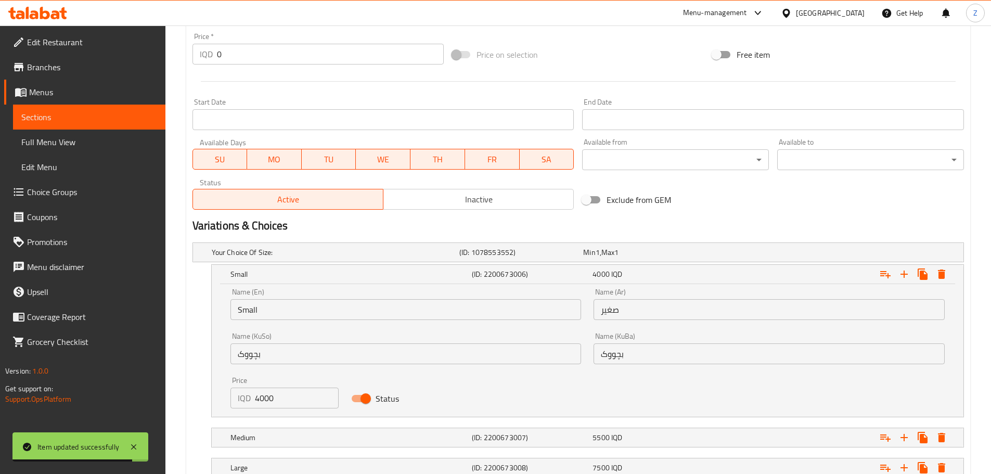
scroll to position [561, 0]
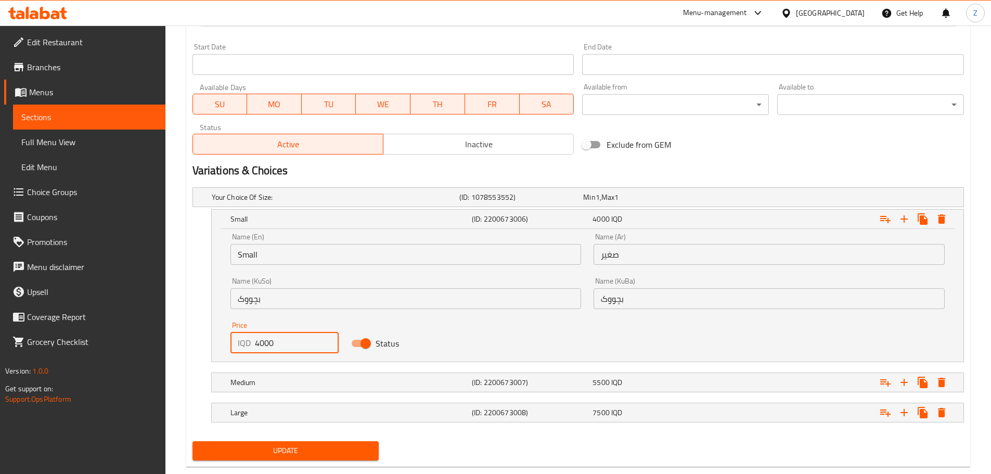
drag, startPoint x: 261, startPoint y: 338, endPoint x: 253, endPoint y: 340, distance: 7.5
click at [253, 340] on div "IQD 4000 Price" at bounding box center [285, 343] width 109 height 21
type input "6000"
click at [322, 390] on div "Medium (ID: 2200673007) 5500 IQD" at bounding box center [590, 382] width 725 height 23
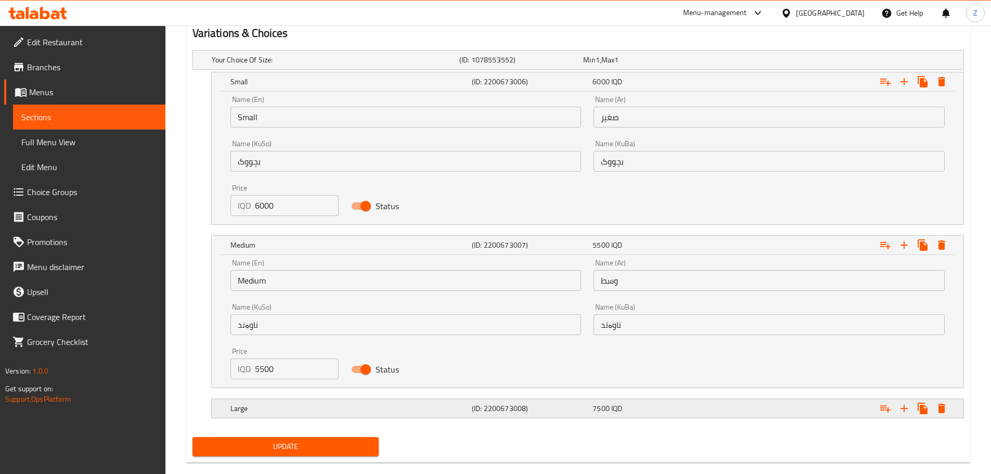
scroll to position [716, 0]
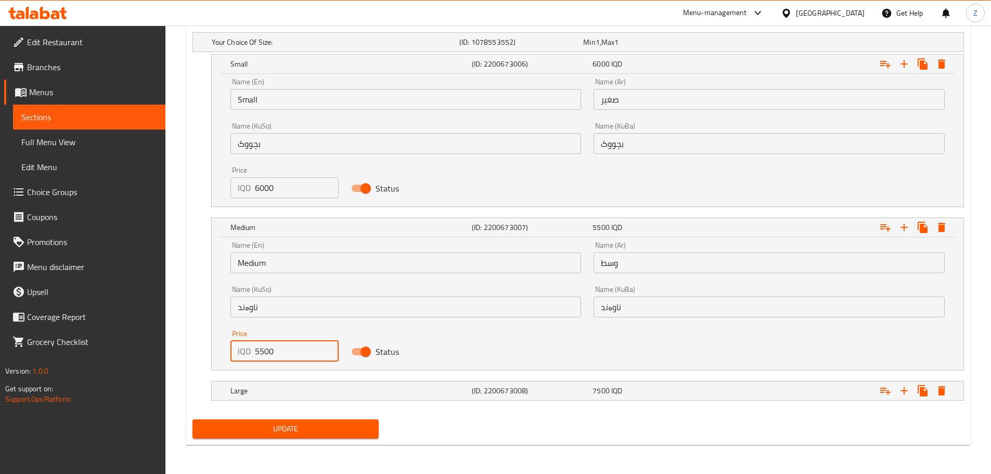
click at [259, 356] on input "5500" at bounding box center [297, 351] width 84 height 21
type input "7500"
click at [296, 390] on h5 "Large" at bounding box center [349, 391] width 237 height 10
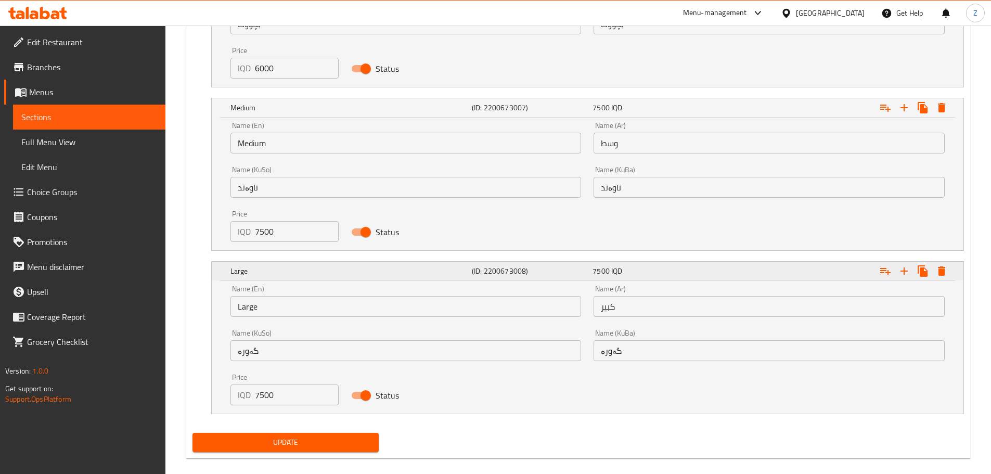
scroll to position [849, 0]
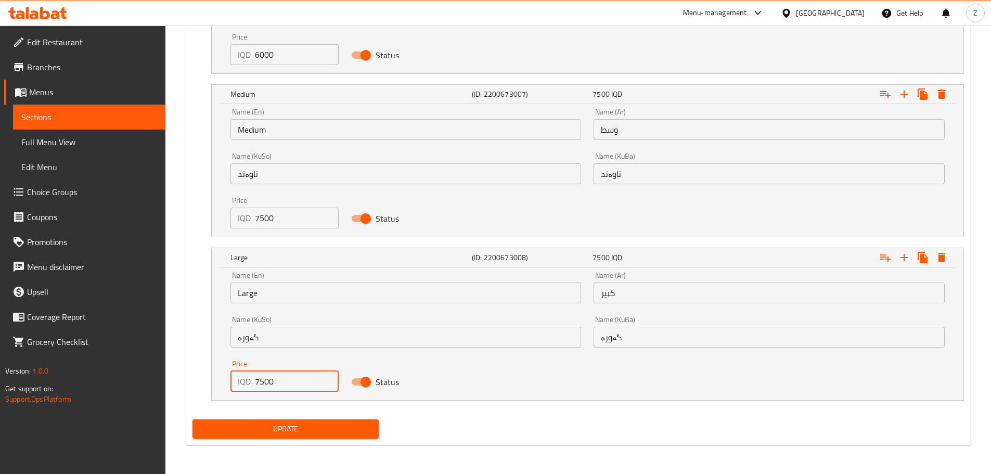
click at [269, 388] on input "7500" at bounding box center [297, 381] width 84 height 21
type input "10000"
click at [287, 424] on span "Update" at bounding box center [286, 429] width 170 height 13
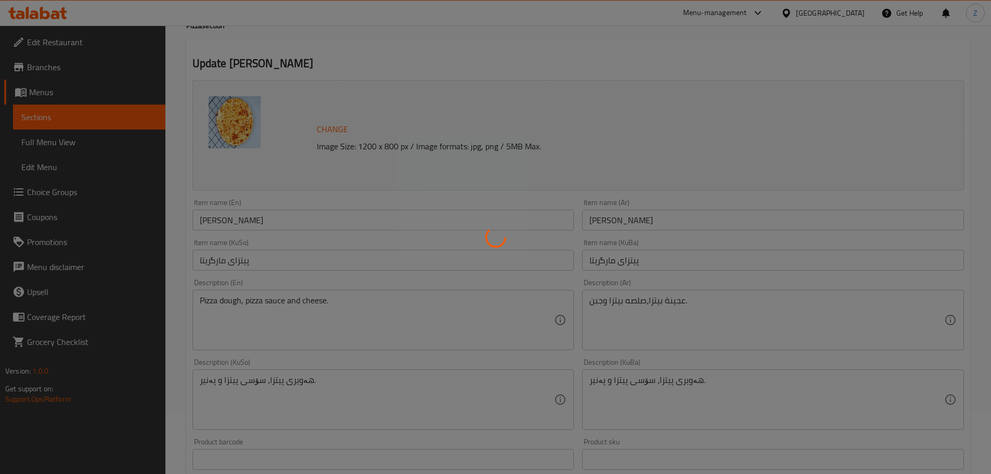
scroll to position [0, 0]
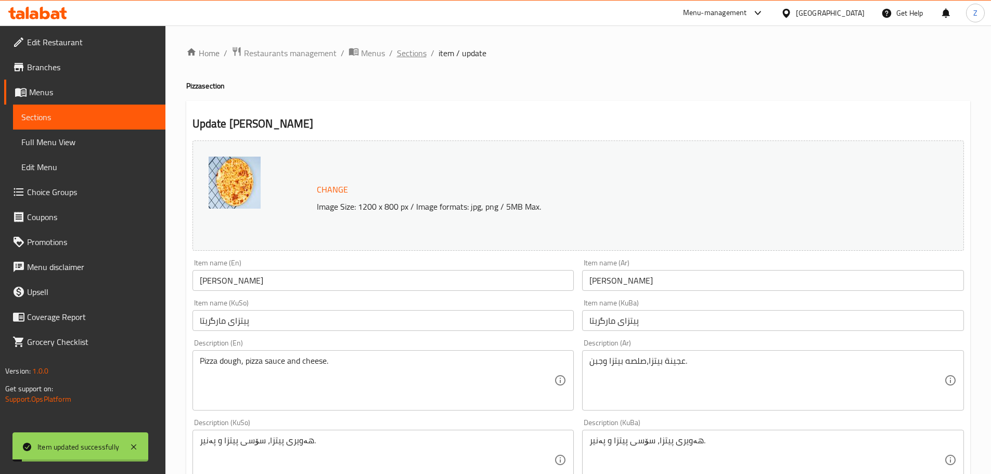
click at [423, 50] on span "Sections" at bounding box center [412, 53] width 30 height 12
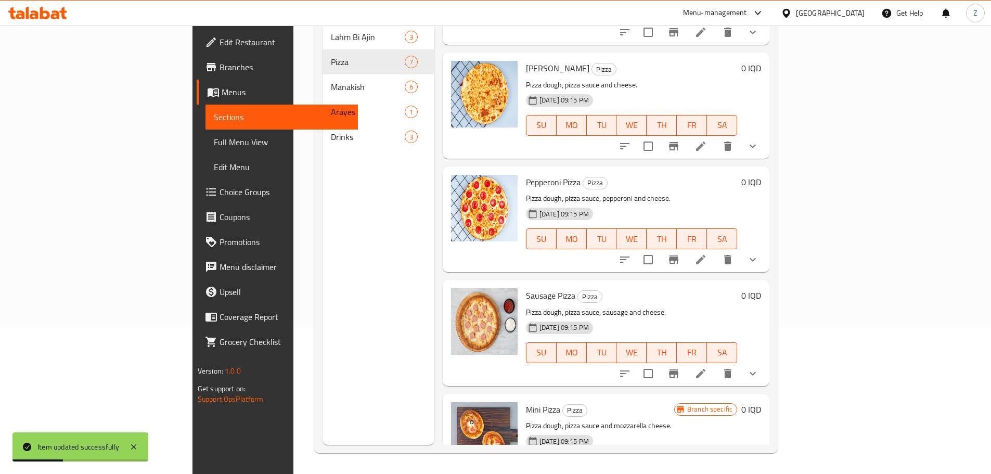
scroll to position [296, 0]
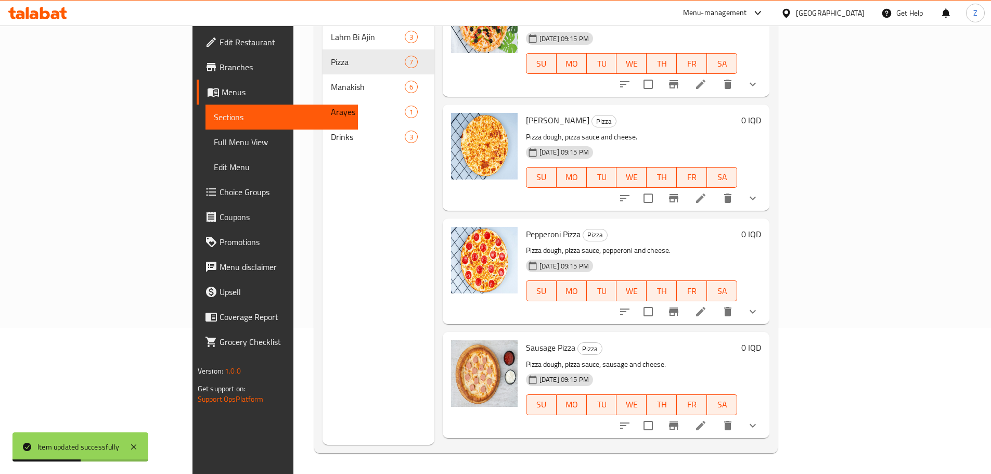
click at [716, 302] on li at bounding box center [700, 311] width 29 height 19
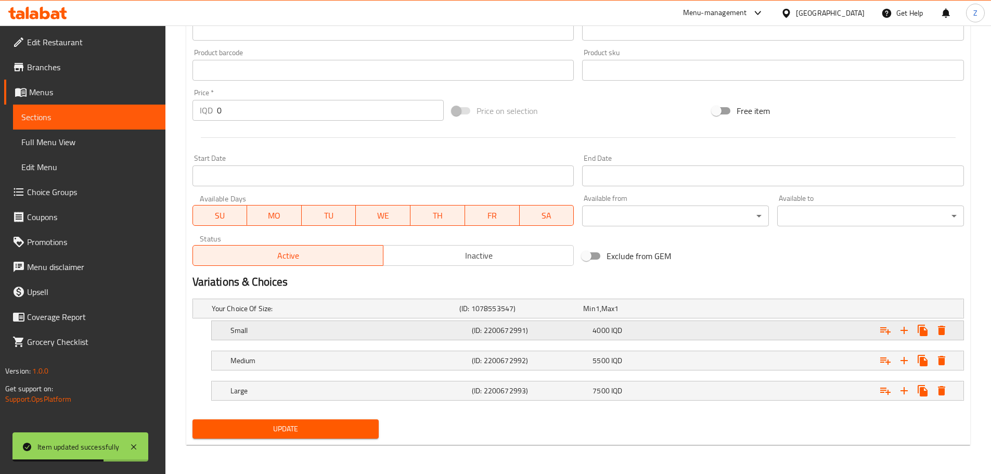
click at [573, 332] on h5 "(ID: 2200672991)" at bounding box center [530, 330] width 117 height 10
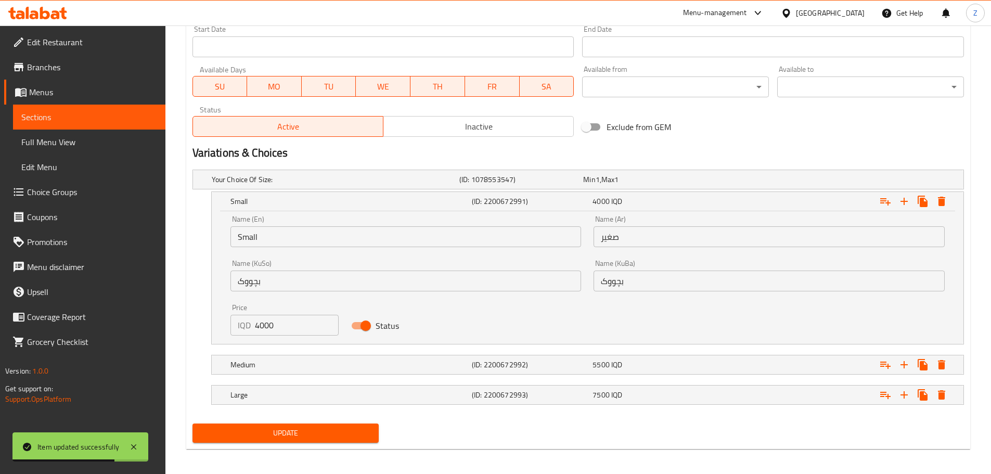
scroll to position [580, 0]
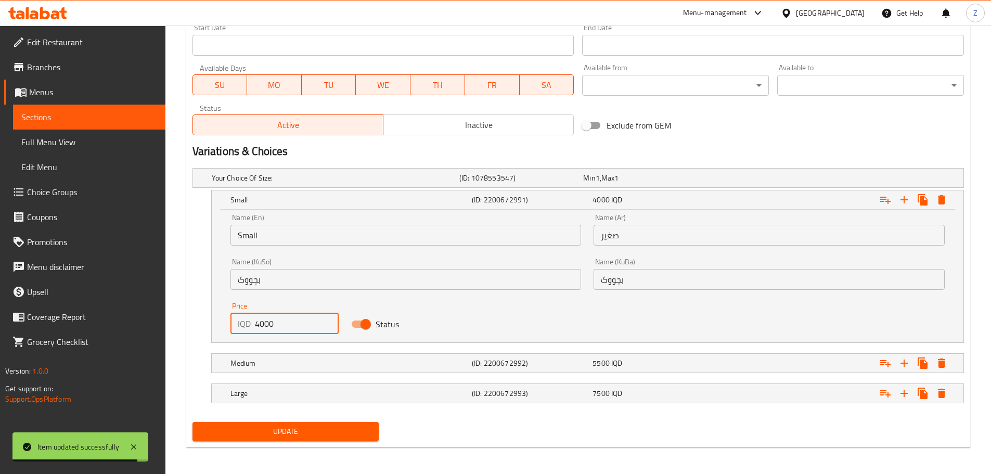
click at [257, 325] on input "4000" at bounding box center [297, 323] width 84 height 21
type input "6000"
click at [287, 356] on div "Medium" at bounding box center [348, 363] width 241 height 15
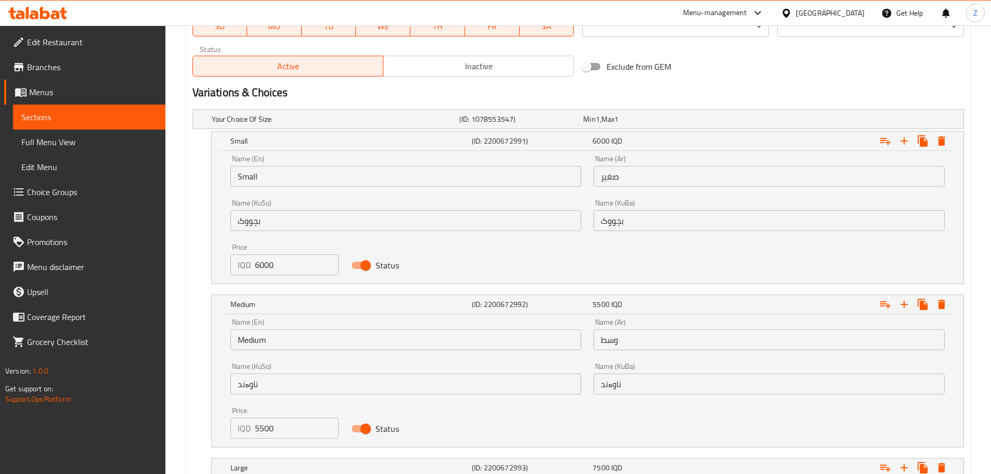
scroll to position [709, 0]
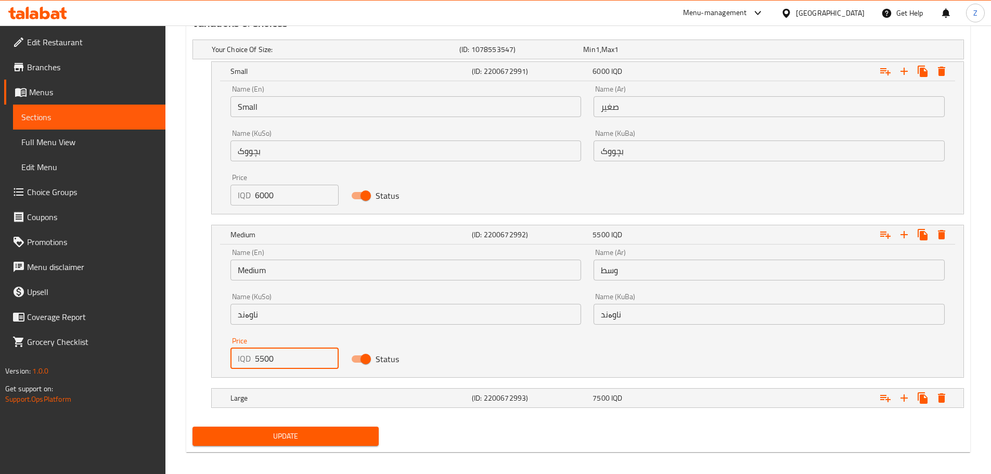
click at [256, 358] on input "5500" at bounding box center [297, 358] width 84 height 21
type input "7500"
click at [292, 401] on h5 "Large" at bounding box center [349, 398] width 237 height 10
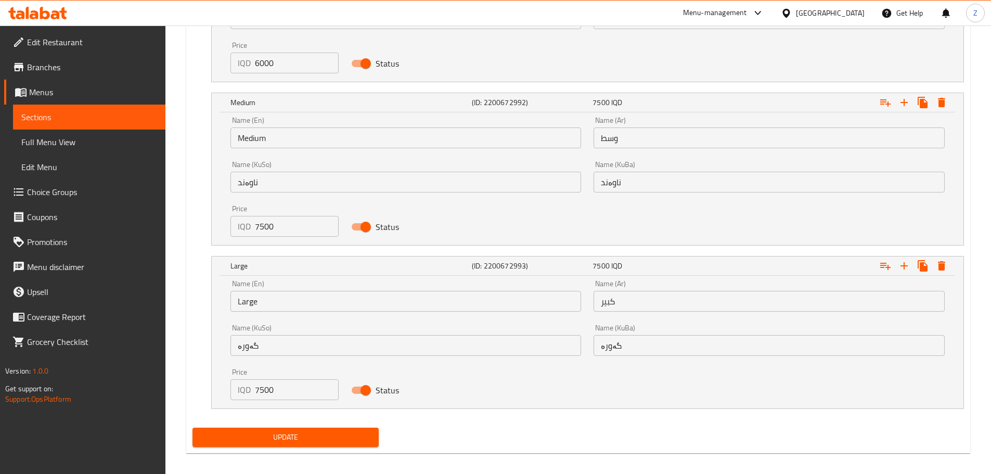
scroll to position [849, 0]
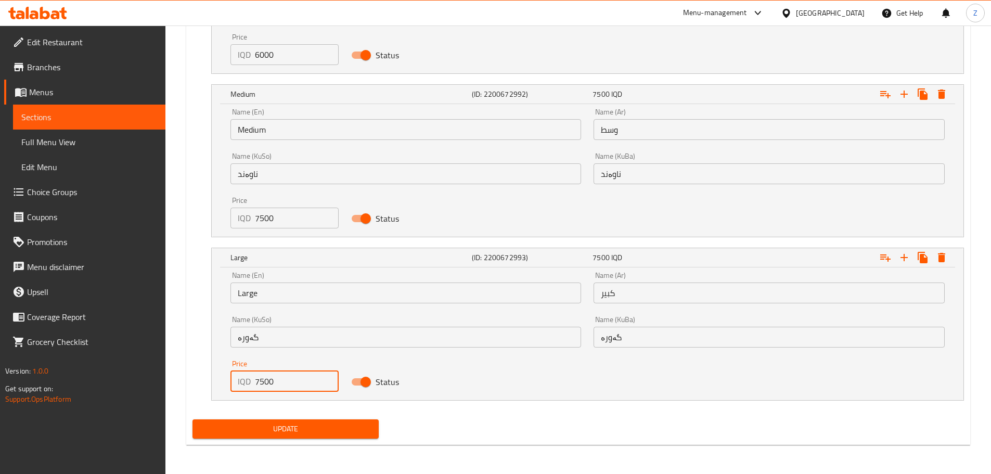
click at [274, 387] on input "7500" at bounding box center [297, 381] width 84 height 21
type input "10000"
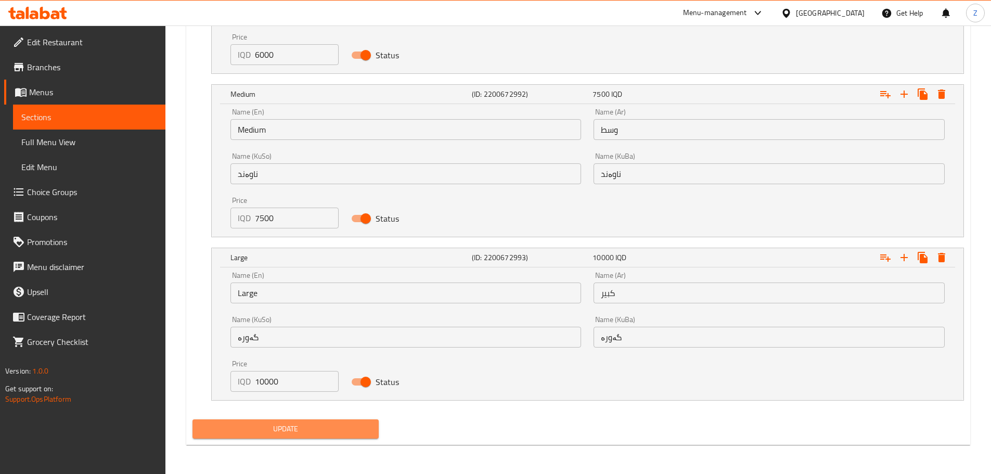
click at [295, 428] on span "Update" at bounding box center [286, 429] width 170 height 13
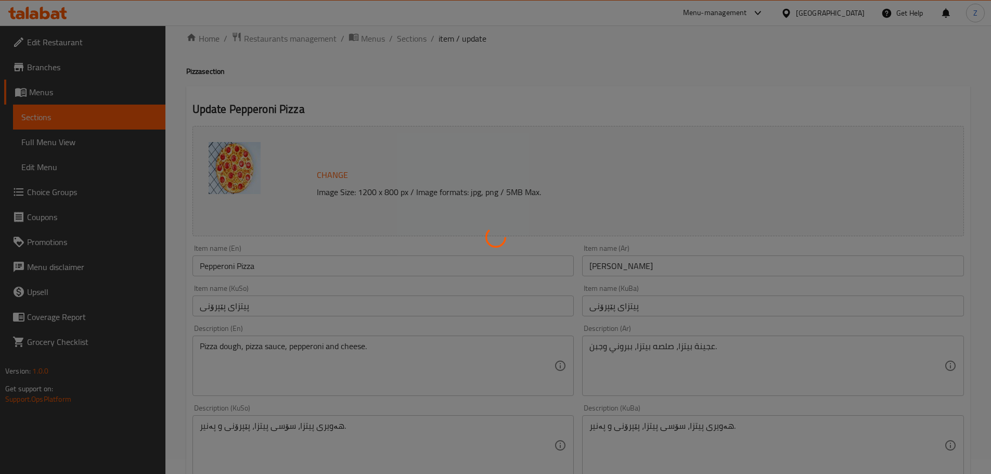
scroll to position [0, 0]
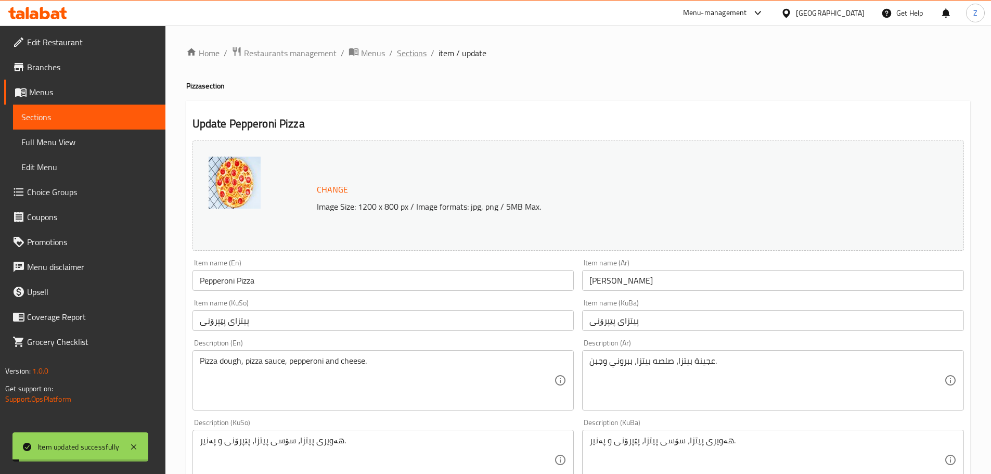
click at [406, 49] on span "Sections" at bounding box center [412, 53] width 30 height 12
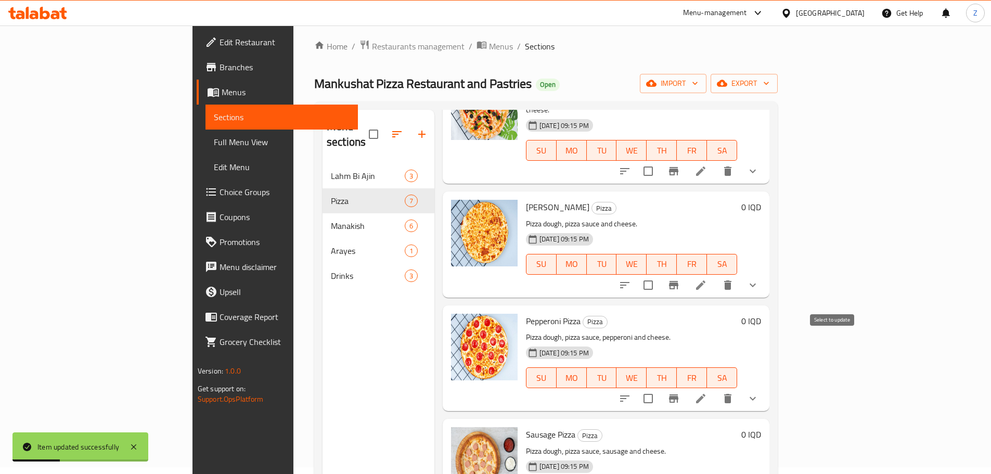
scroll to position [52, 0]
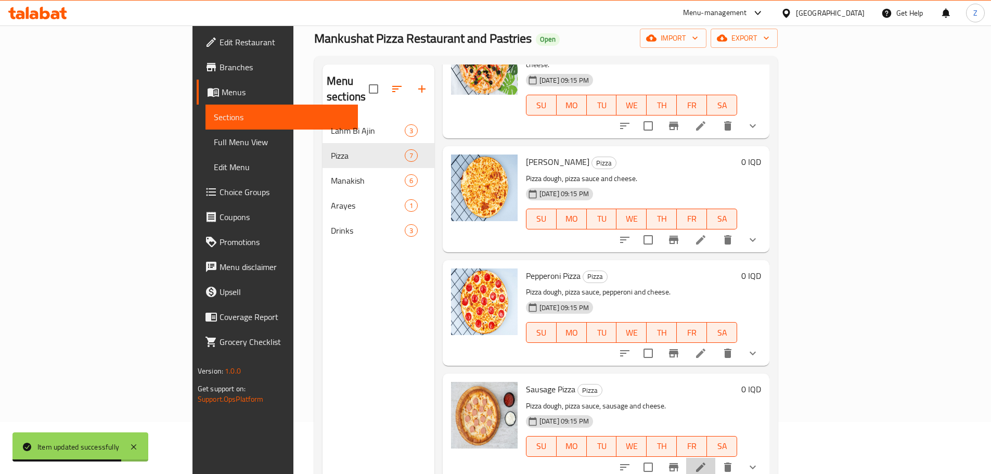
click at [716, 458] on li at bounding box center [700, 467] width 29 height 19
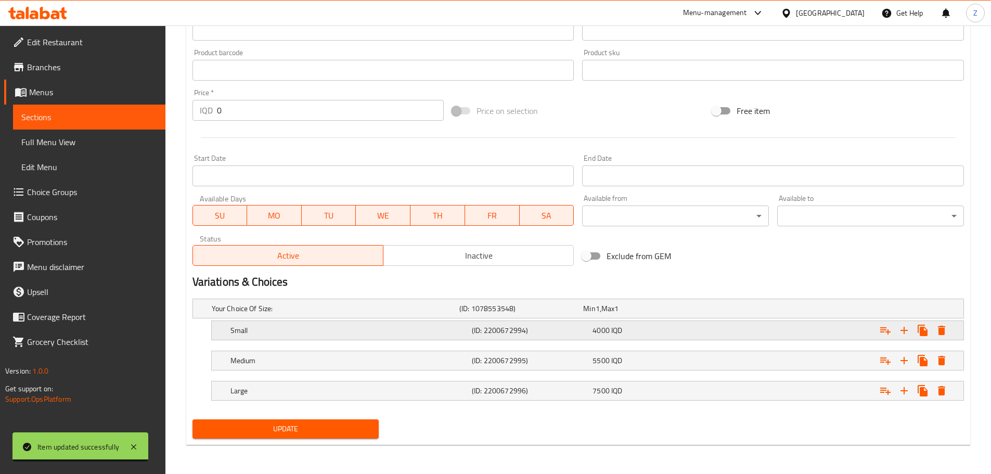
click at [544, 341] on div "Small (ID: 2200672994) 4000 IQD" at bounding box center [590, 330] width 725 height 23
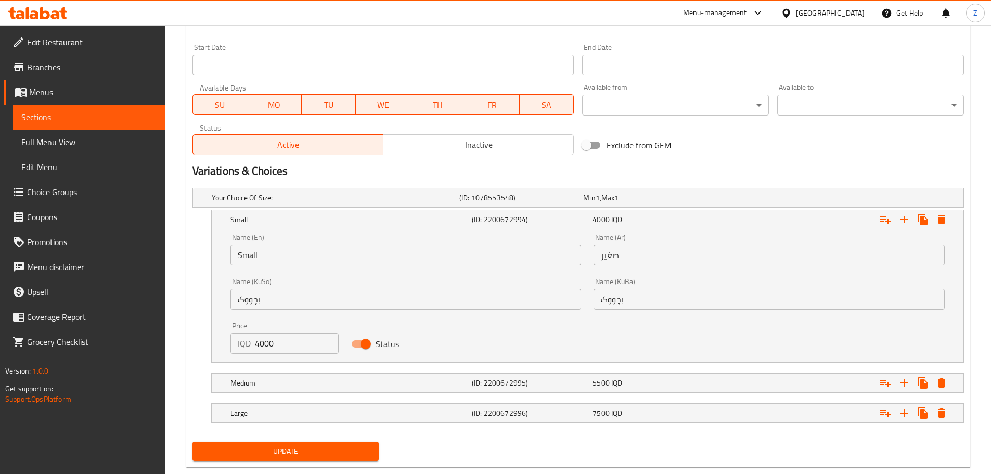
scroll to position [561, 0]
drag, startPoint x: 257, startPoint y: 341, endPoint x: 251, endPoint y: 340, distance: 6.3
click at [251, 340] on div "IQD 4000 Price" at bounding box center [285, 343] width 109 height 21
type input "6000"
click at [288, 386] on h5 "Medium" at bounding box center [349, 382] width 237 height 10
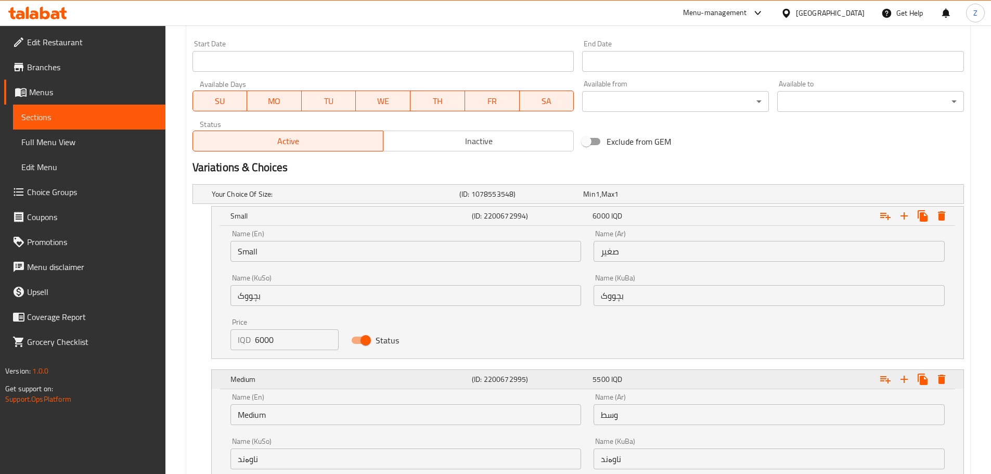
scroll to position [716, 0]
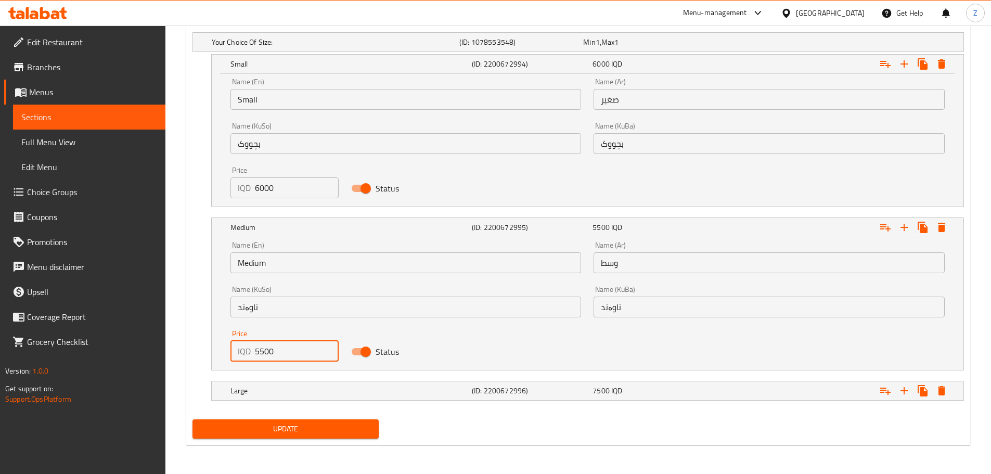
drag, startPoint x: 261, startPoint y: 347, endPoint x: 254, endPoint y: 347, distance: 6.8
click at [254, 347] on div "IQD 5500 Price" at bounding box center [285, 351] width 109 height 21
type input "7500"
click at [292, 393] on h5 "Large" at bounding box center [349, 391] width 237 height 10
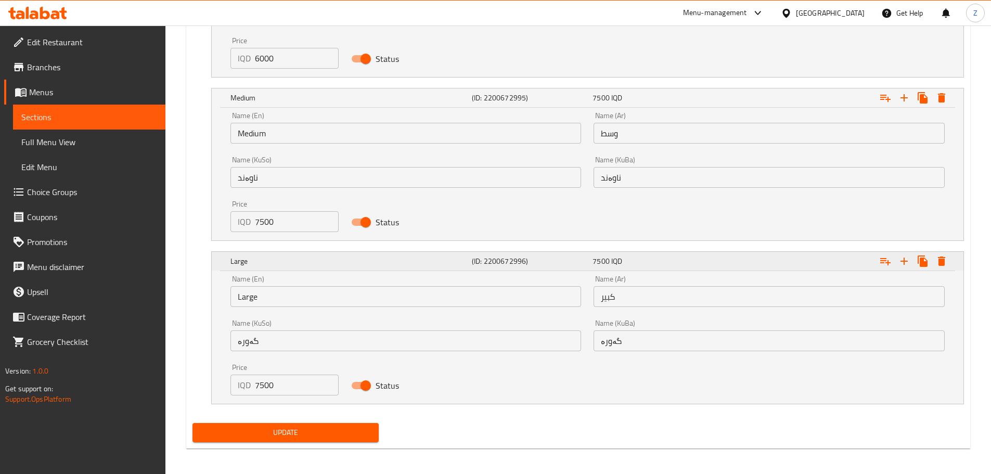
scroll to position [849, 0]
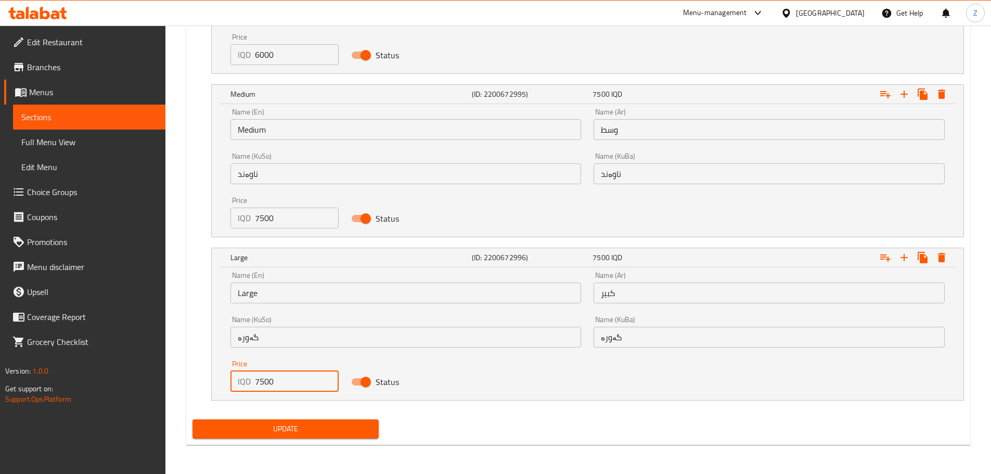
drag, startPoint x: 264, startPoint y: 383, endPoint x: 250, endPoint y: 376, distance: 15.4
click at [250, 376] on div "IQD 7500 Price" at bounding box center [285, 381] width 109 height 21
type input "10000"
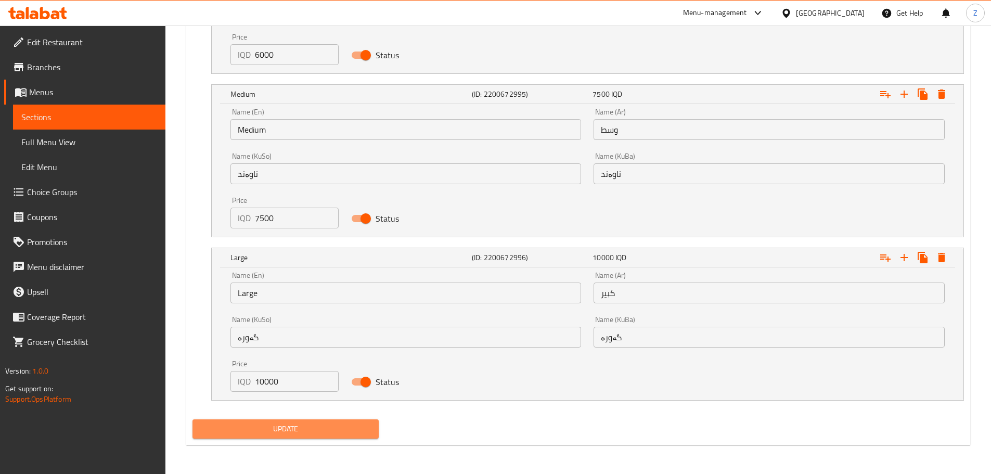
click at [280, 423] on span "Update" at bounding box center [286, 429] width 170 height 13
click at [329, 428] on span "Update" at bounding box center [286, 429] width 170 height 13
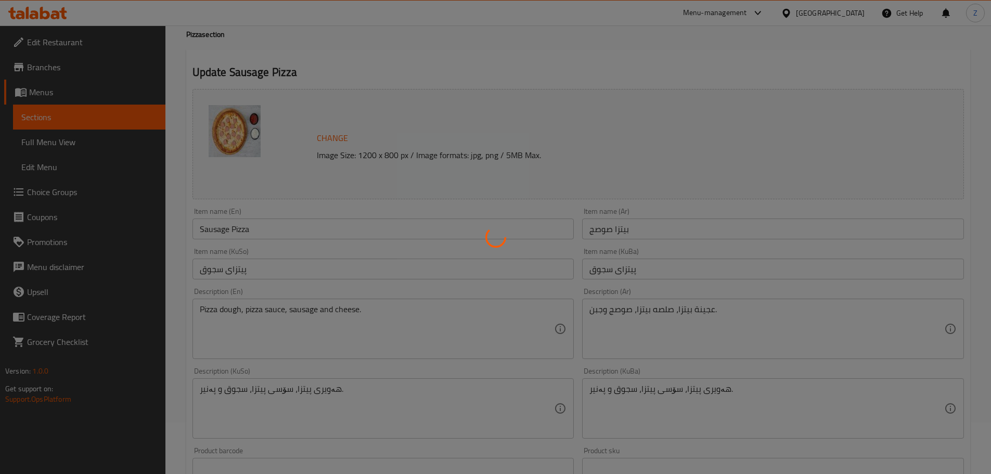
scroll to position [0, 0]
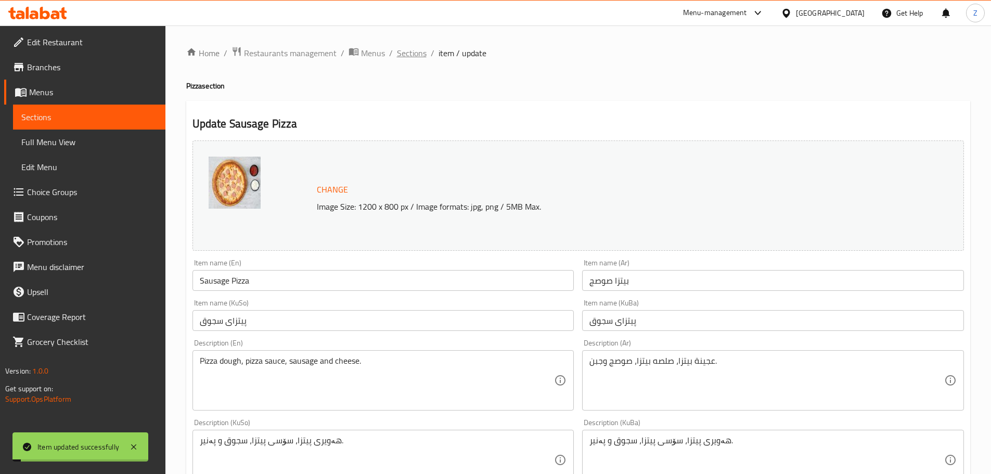
click at [416, 53] on span "Sections" at bounding box center [412, 53] width 30 height 12
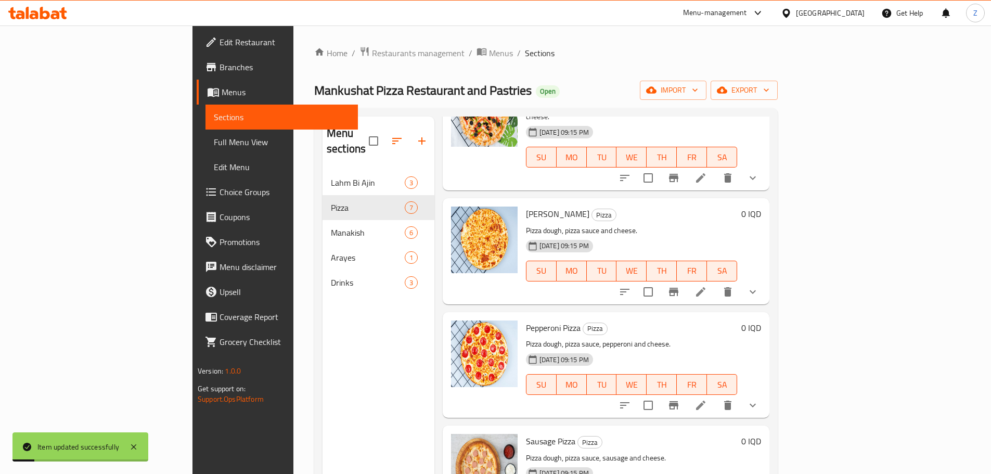
scroll to position [146, 0]
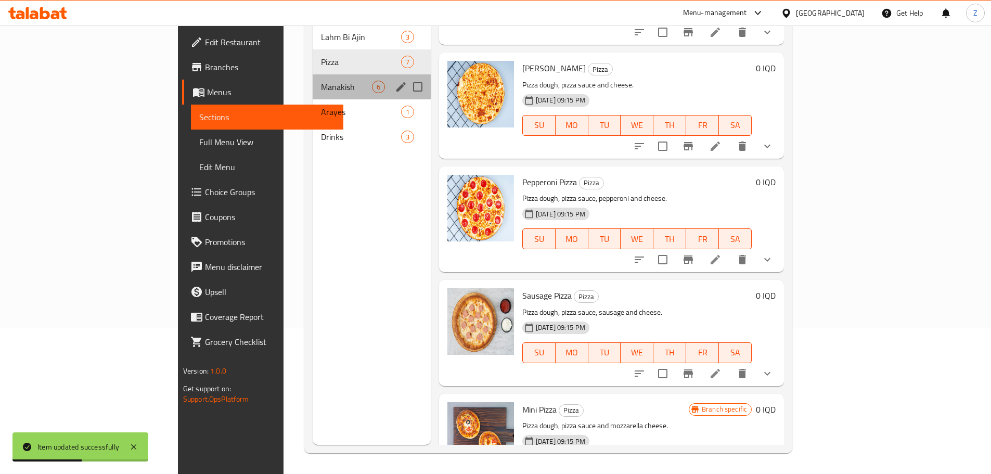
click at [313, 78] on div "Manakish 6" at bounding box center [372, 86] width 118 height 25
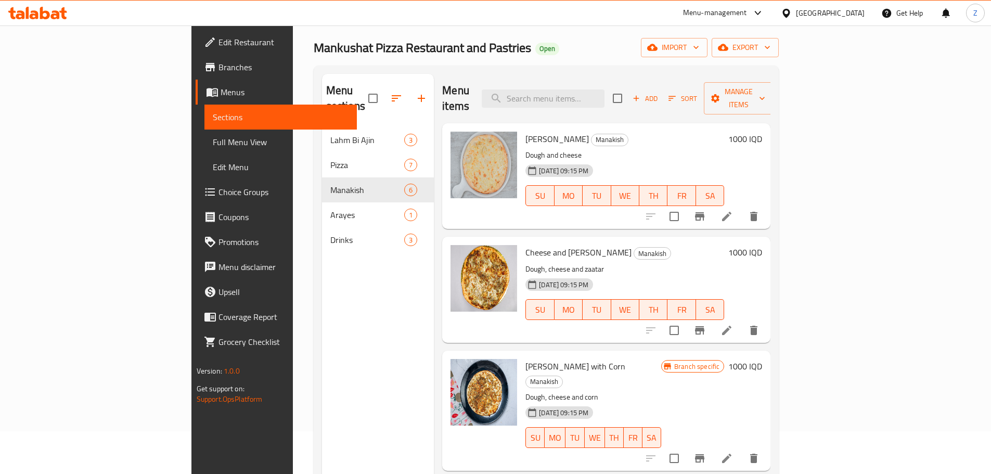
scroll to position [42, 0]
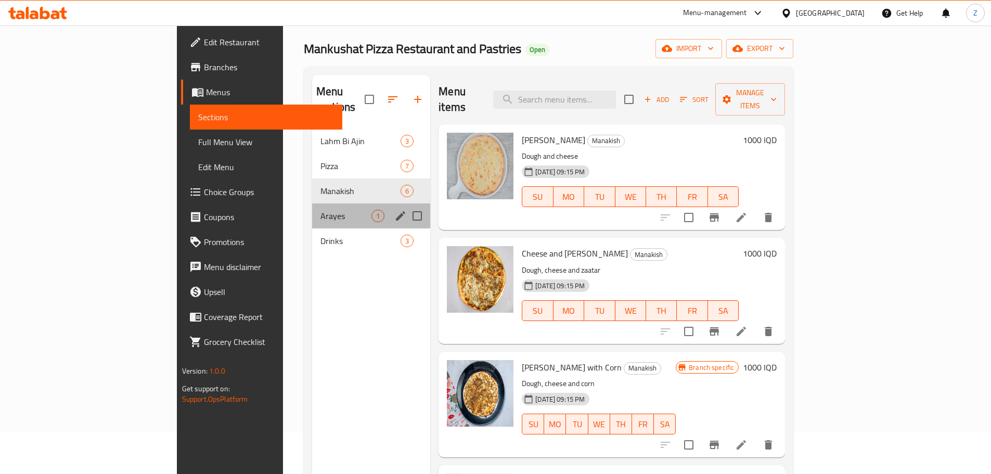
click at [312, 211] on div "Arayes 1" at bounding box center [371, 215] width 118 height 25
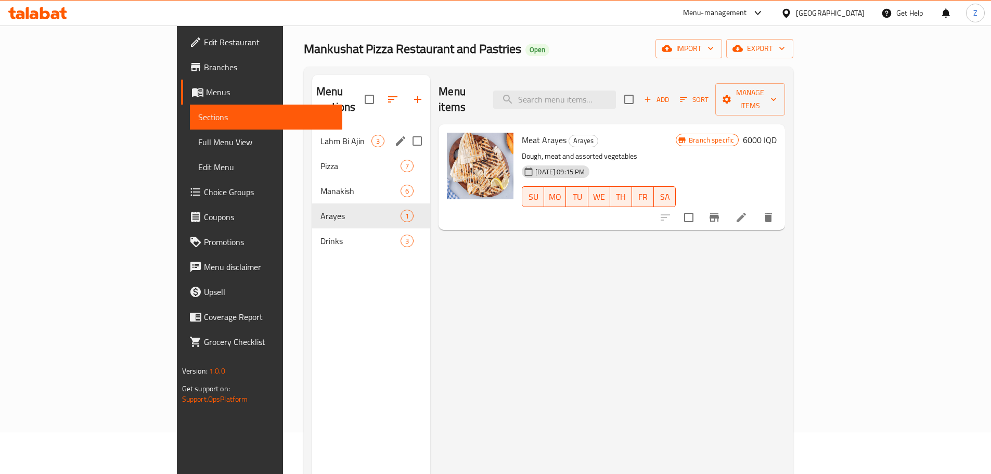
click at [321, 135] on span "Lahm Bi Ajin" at bounding box center [346, 141] width 51 height 12
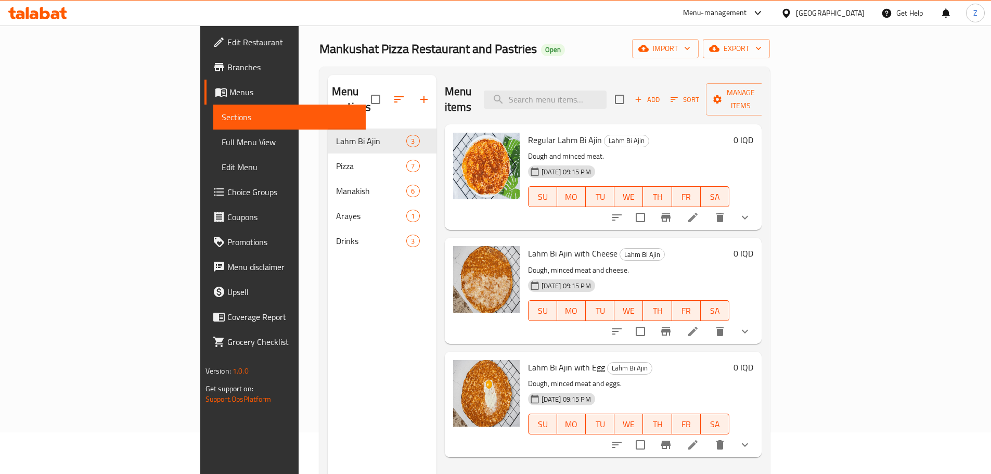
click at [708, 208] on li at bounding box center [693, 217] width 29 height 19
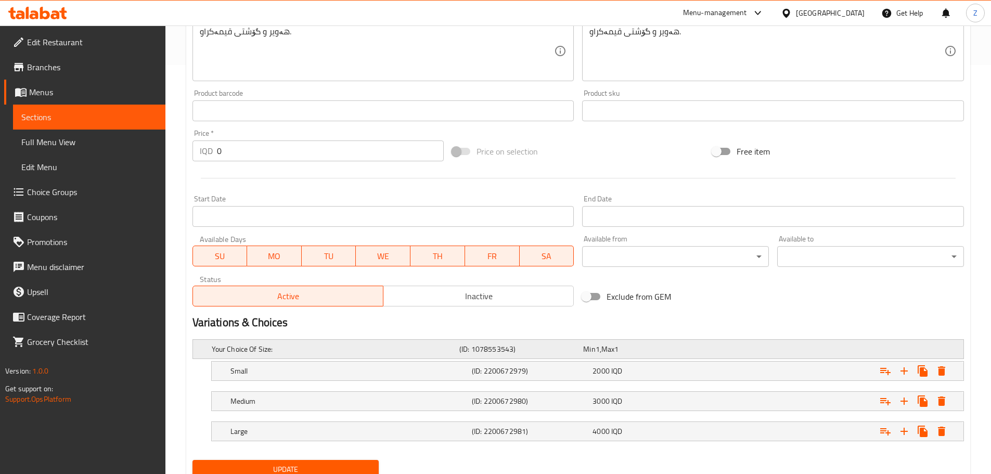
scroll to position [450, 0]
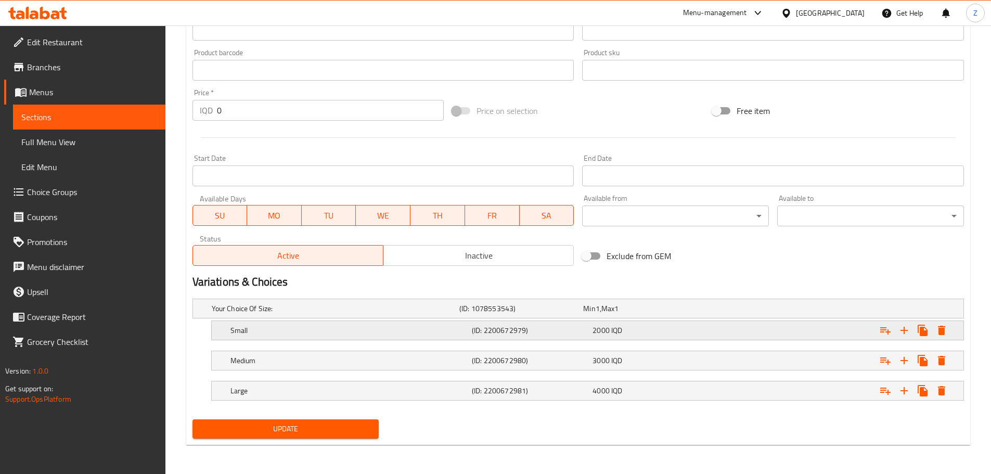
click at [492, 327] on h5 "(ID: 2200672979)" at bounding box center [530, 330] width 117 height 10
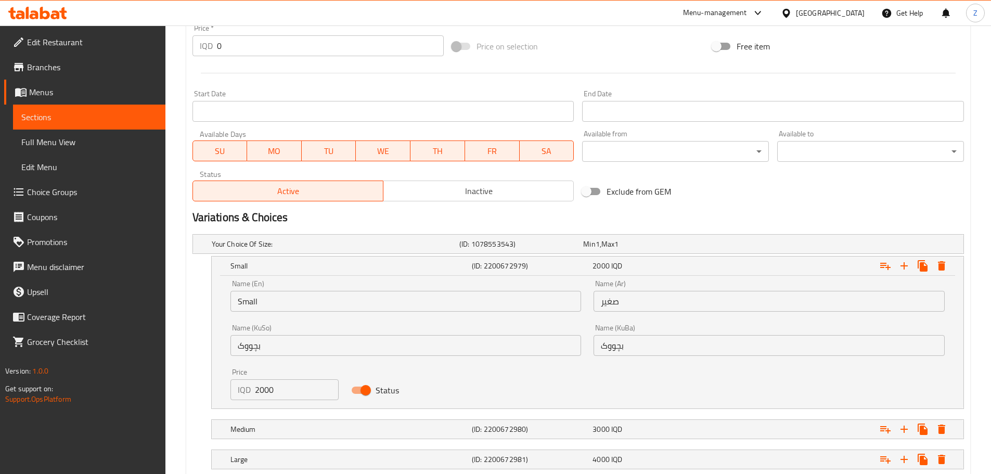
scroll to position [572, 0]
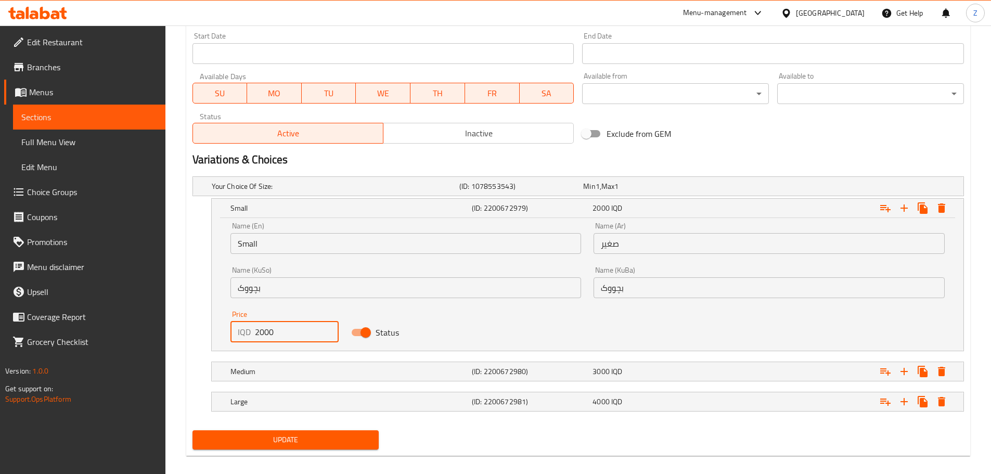
drag, startPoint x: 261, startPoint y: 339, endPoint x: 248, endPoint y: 338, distance: 12.6
click at [248, 338] on div "IQD 2000 Price" at bounding box center [285, 332] width 109 height 21
type input "4000"
click at [298, 379] on div "Medium (ID: 2200672980) 3000 IQD" at bounding box center [590, 371] width 725 height 23
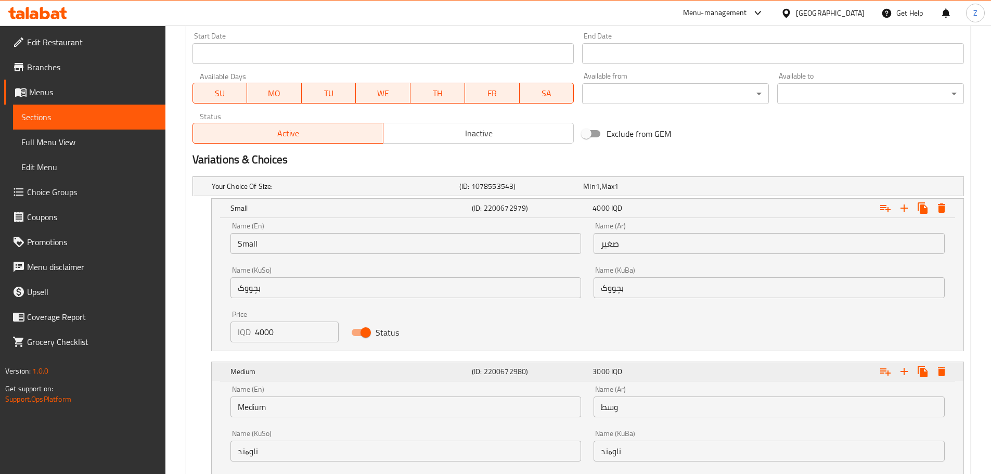
scroll to position [712, 0]
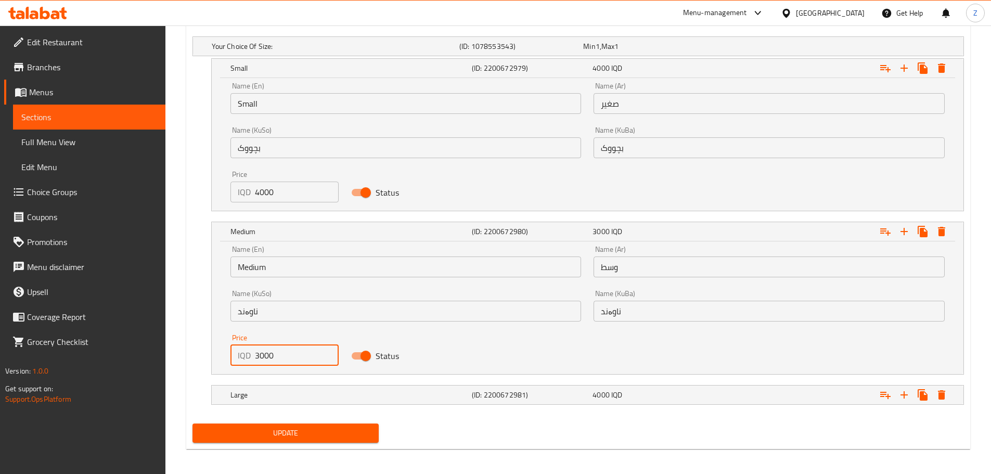
click at [258, 361] on input "3000" at bounding box center [297, 355] width 84 height 21
type input "5000"
click at [275, 400] on div "Large" at bounding box center [348, 395] width 241 height 15
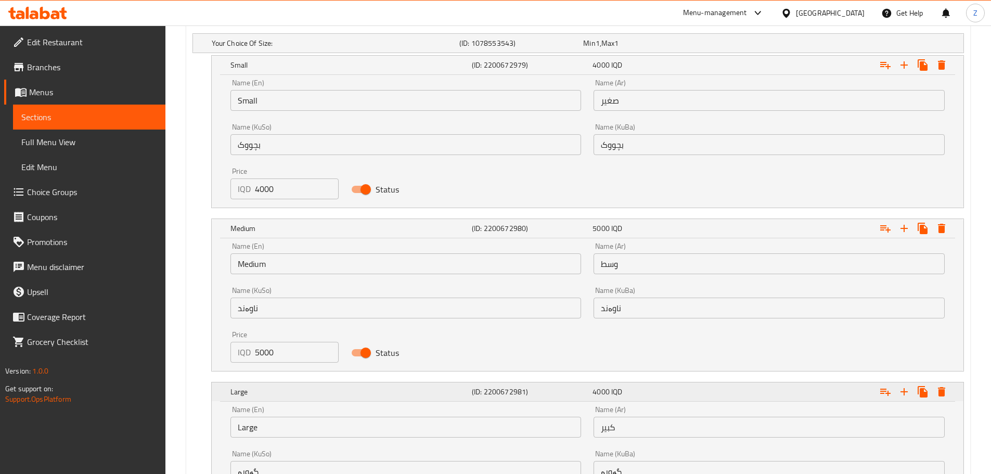
scroll to position [843, 0]
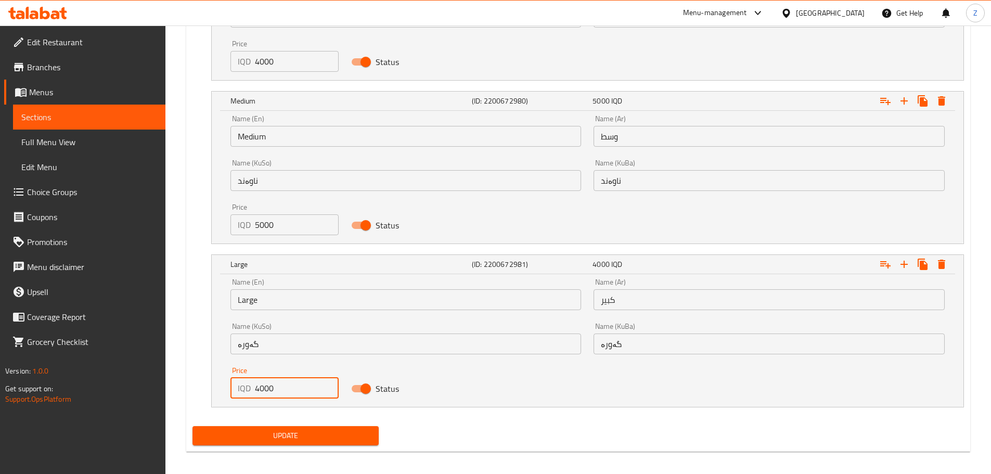
click at [258, 393] on input "4000" at bounding box center [297, 388] width 84 height 21
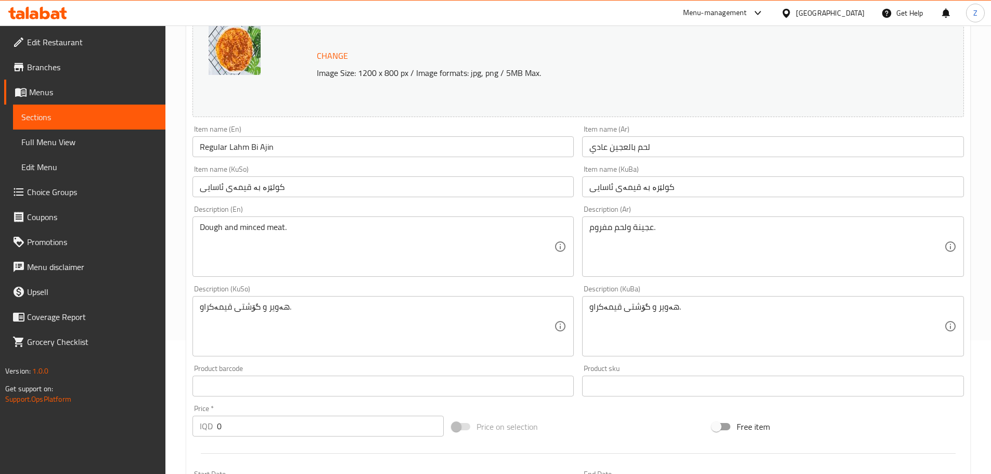
scroll to position [114, 0]
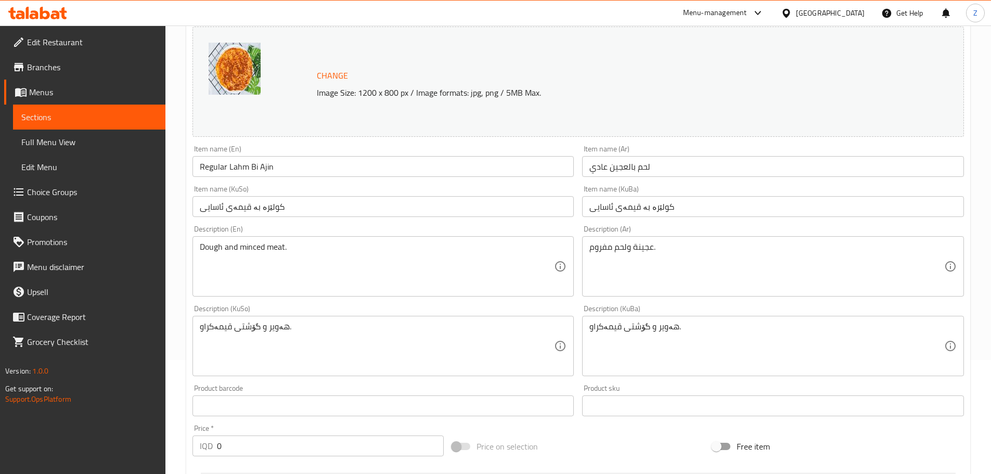
type input "6000"
click at [677, 239] on div "عجينة ولحم مفروم. Description (Ar)" at bounding box center [773, 266] width 382 height 60
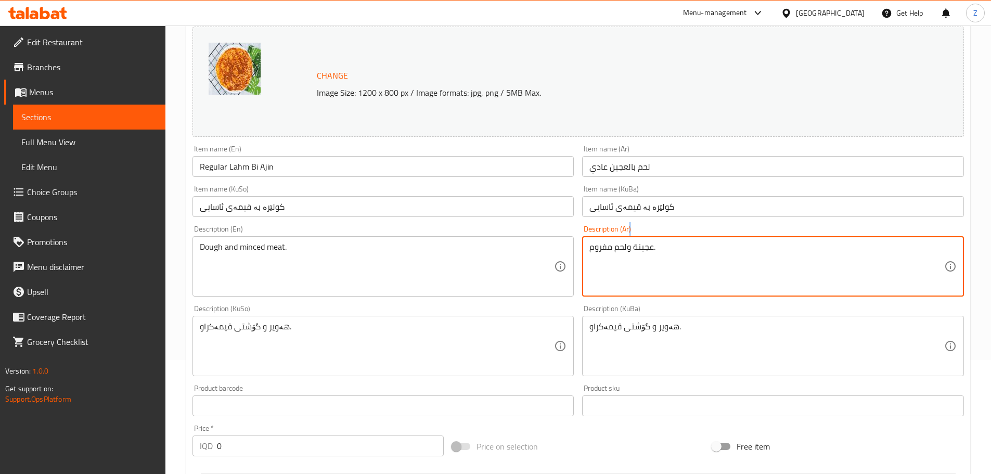
click at [677, 239] on div "عجينة ولحم مفروم. Description (Ar)" at bounding box center [773, 266] width 382 height 60
click at [682, 253] on textarea "عجينة ولحم مفروم." at bounding box center [767, 266] width 355 height 49
click at [682, 253] on textarea "عجينة رقيقة, خلطة اللحم المفروم مع البصل والبهارات." at bounding box center [767, 266] width 355 height 49
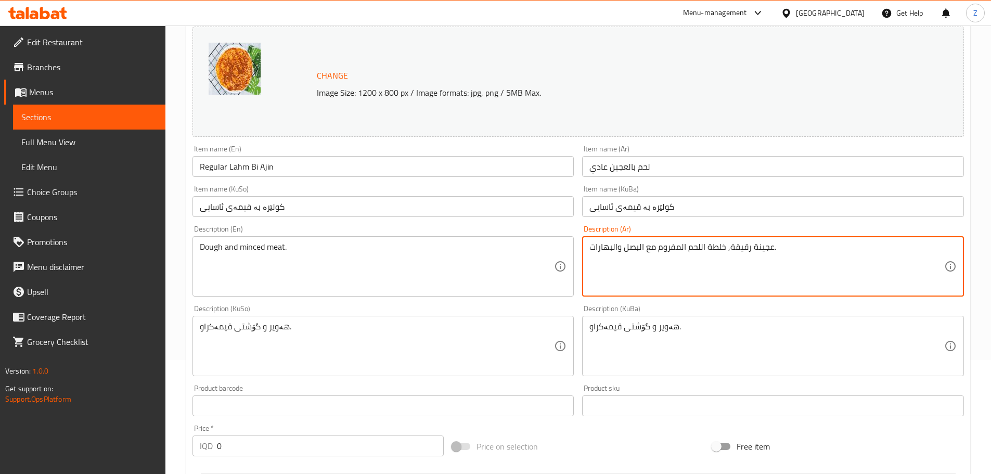
click at [682, 253] on textarea "عجينة رقيقة, خلطة اللحم المفروم مع البصل والبهارات." at bounding box center [767, 266] width 355 height 49
type textarea "عجينة رقيقة, خلطة اللحم المفروم مع البصل والبهارات."
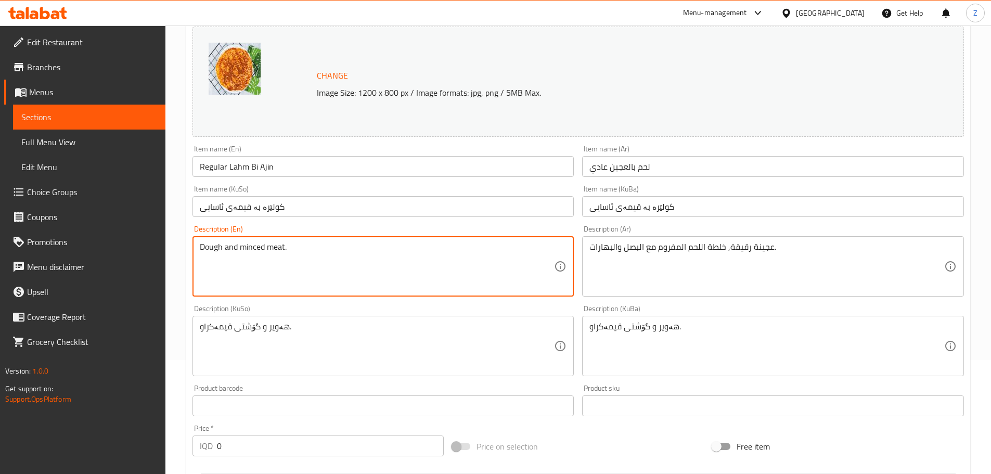
click at [388, 250] on textarea "Dough and minced meat." at bounding box center [377, 266] width 355 height 49
paste textarea "Thin dough, a mixture of minced meat with onions and spices"
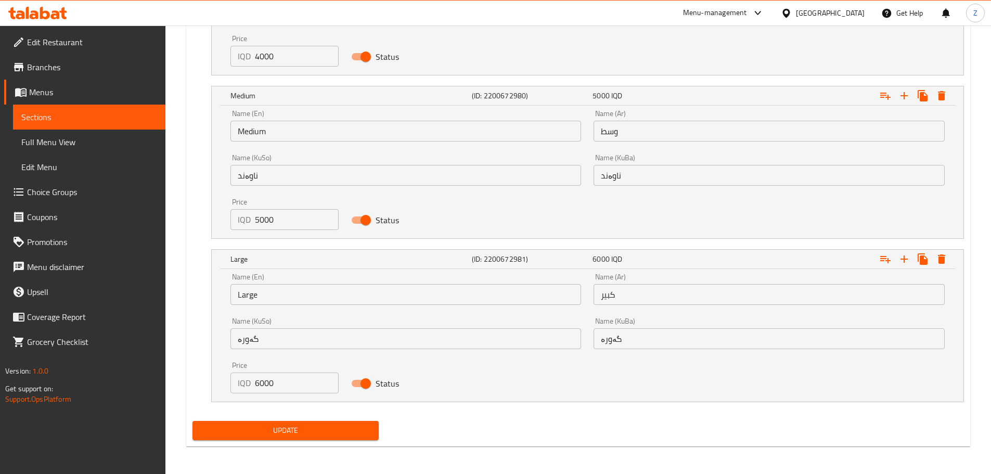
scroll to position [849, 0]
type textarea "Thin dough, a mixture of minced meat with onions and spices."
click at [334, 416] on div "Update" at bounding box center [285, 429] width 195 height 28
click at [336, 433] on span "Update" at bounding box center [286, 429] width 170 height 13
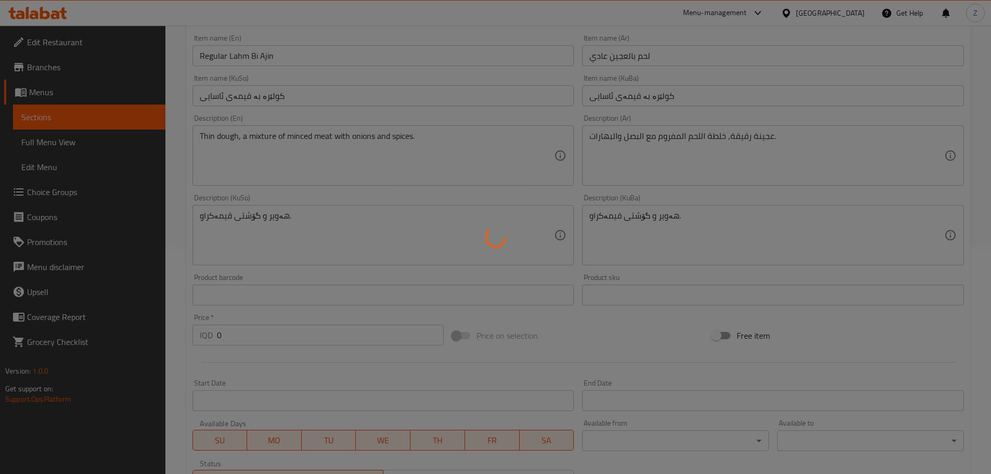
scroll to position [0, 0]
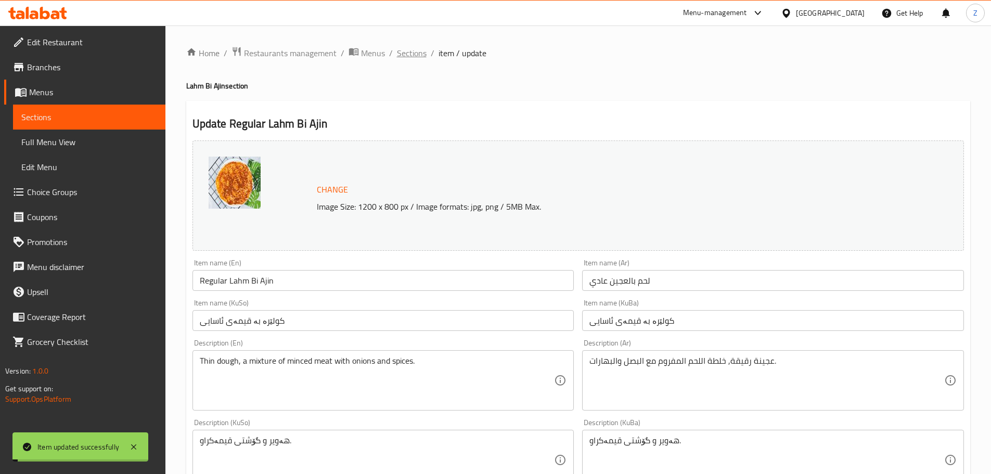
click at [401, 47] on span "Sections" at bounding box center [412, 53] width 30 height 12
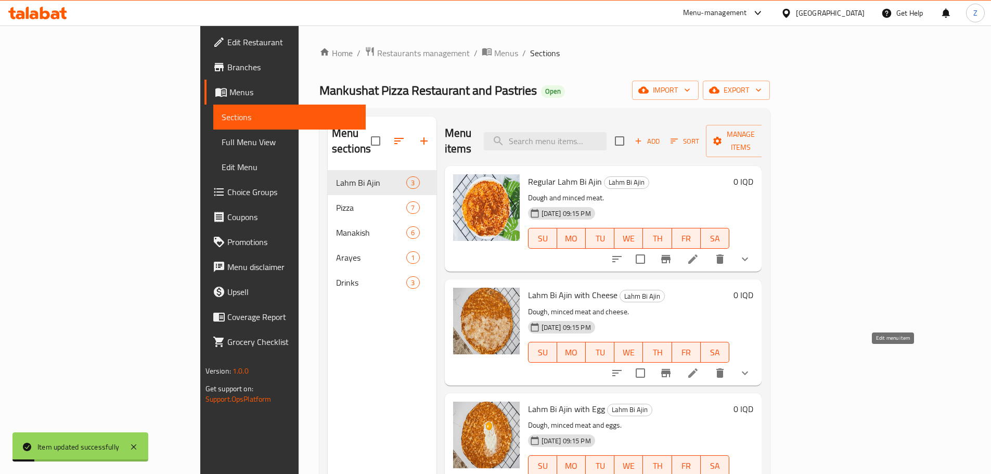
click at [699, 367] on icon at bounding box center [693, 373] width 12 height 12
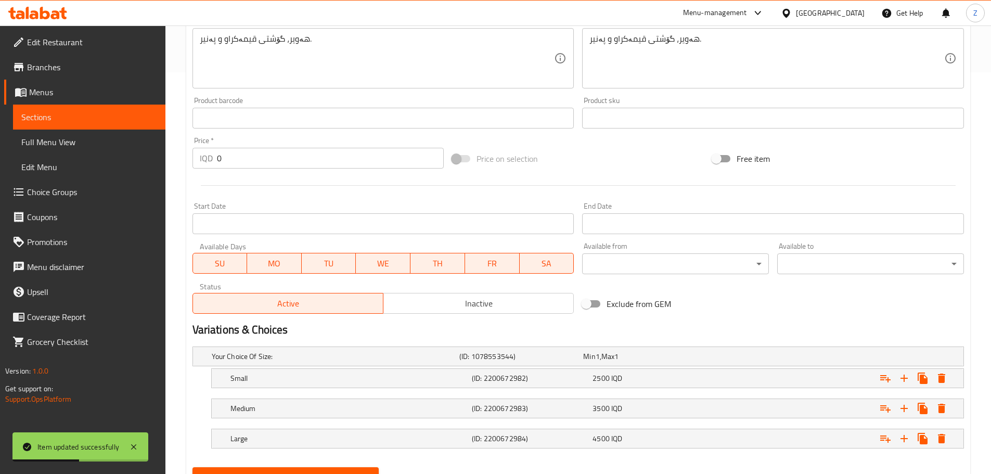
scroll to position [450, 0]
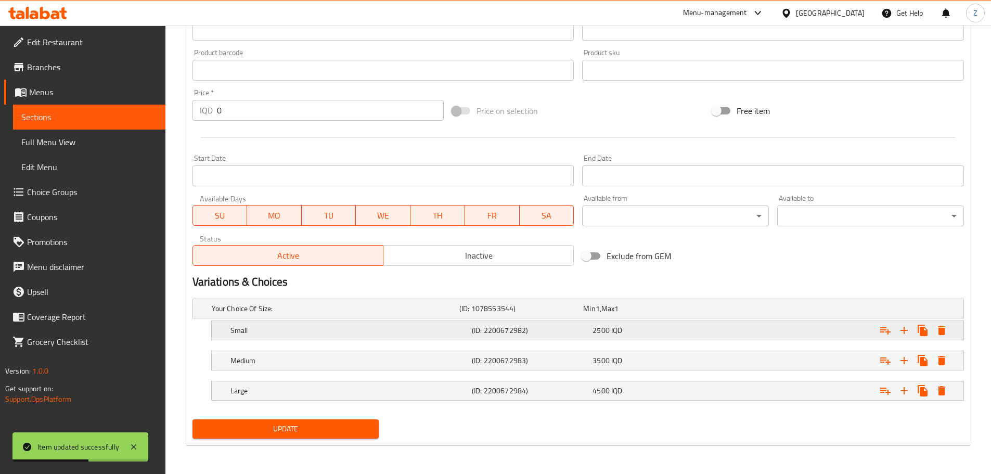
click at [593, 328] on span "2500" at bounding box center [601, 331] width 17 height 14
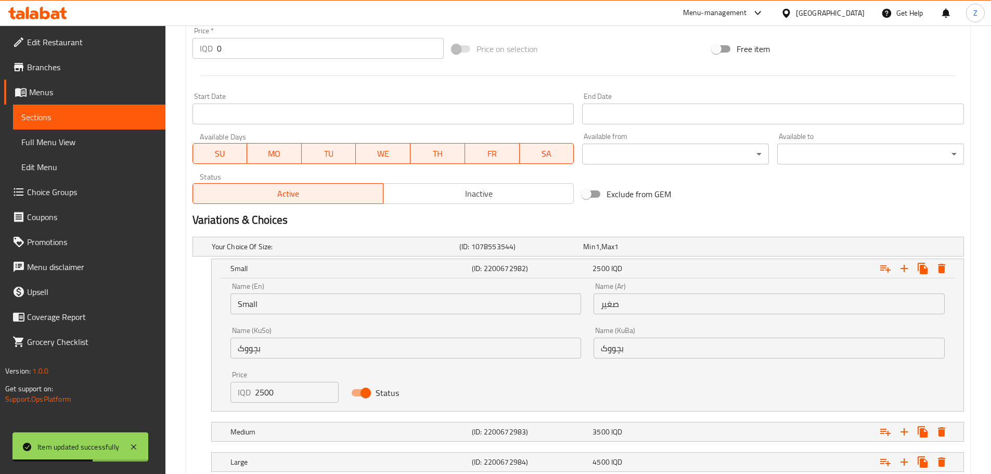
scroll to position [561, 0]
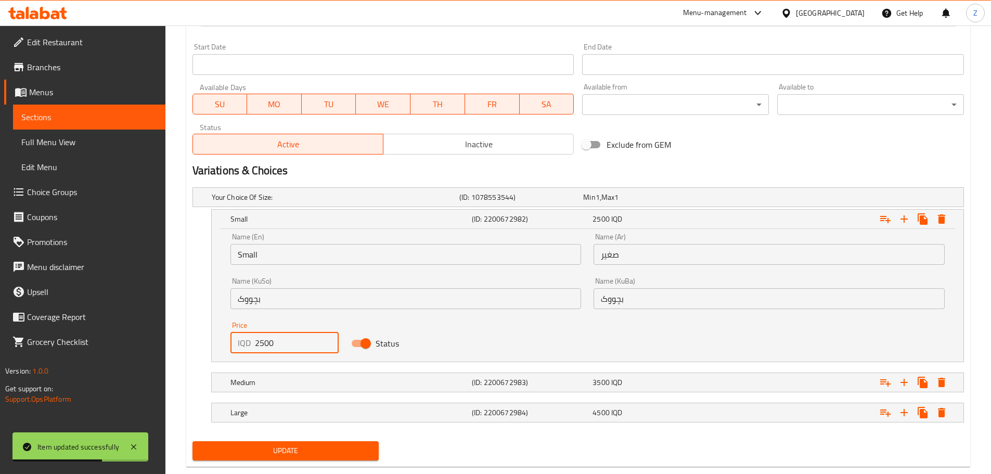
click at [281, 349] on input "2500" at bounding box center [297, 343] width 84 height 21
type input "4000"
click at [302, 395] on nav at bounding box center [579, 398] width 772 height 8
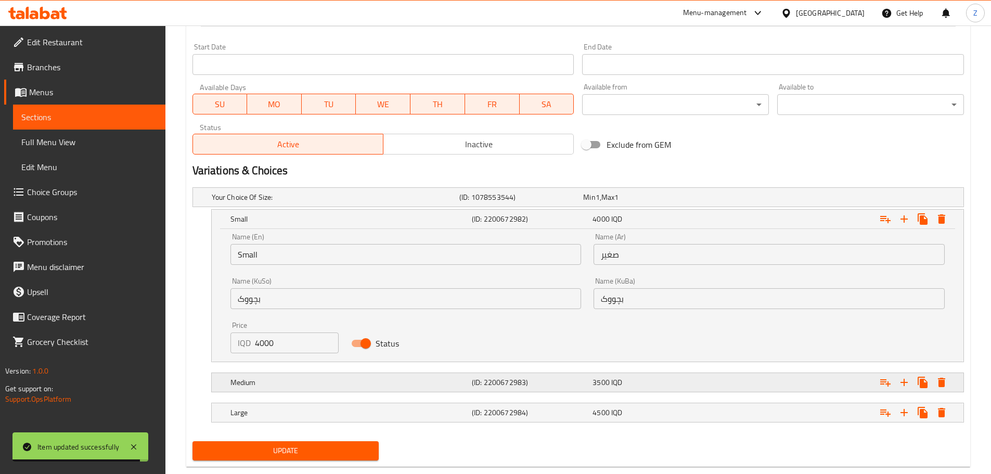
click at [298, 389] on div "Medium" at bounding box center [348, 382] width 241 height 15
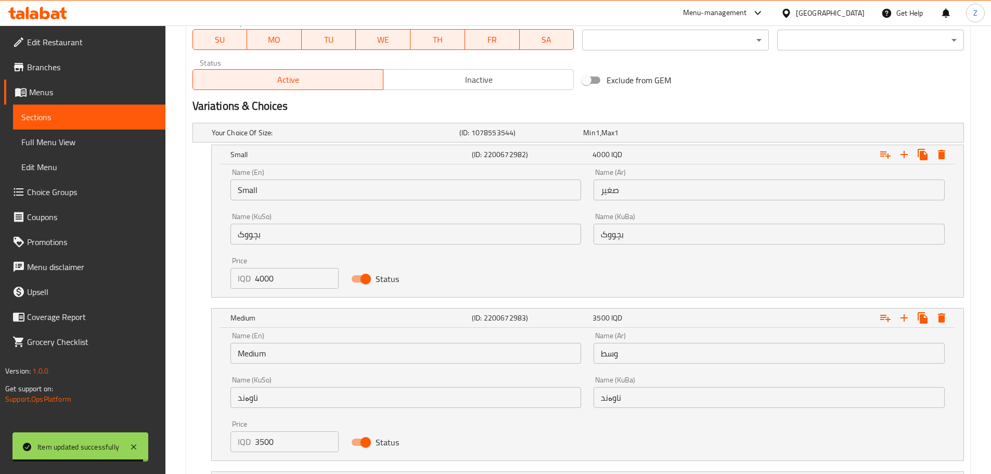
scroll to position [713, 0]
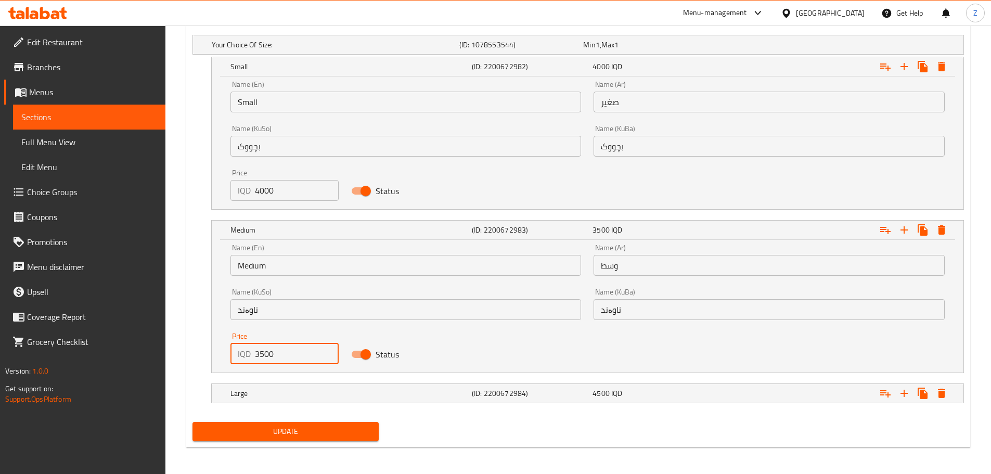
click at [271, 359] on input "3500" at bounding box center [297, 353] width 84 height 21
type input "5000"
click at [312, 399] on div "Large" at bounding box center [348, 393] width 241 height 15
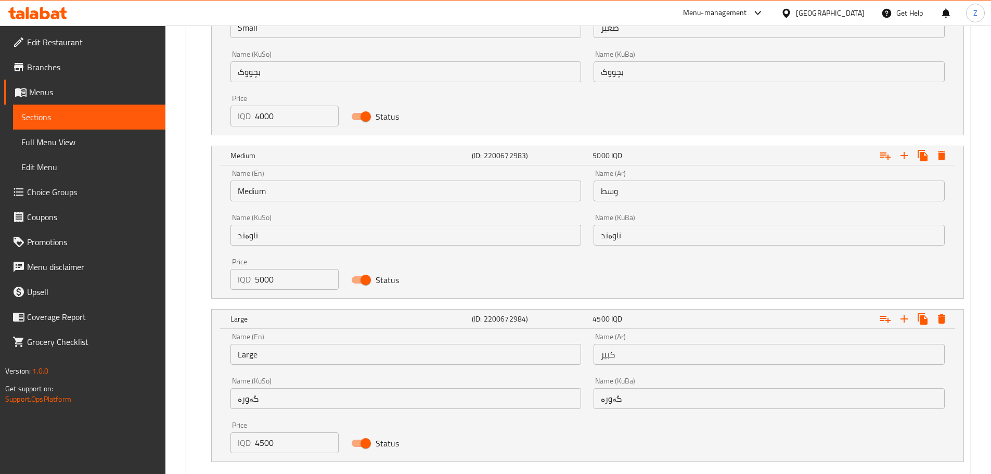
scroll to position [838, 0]
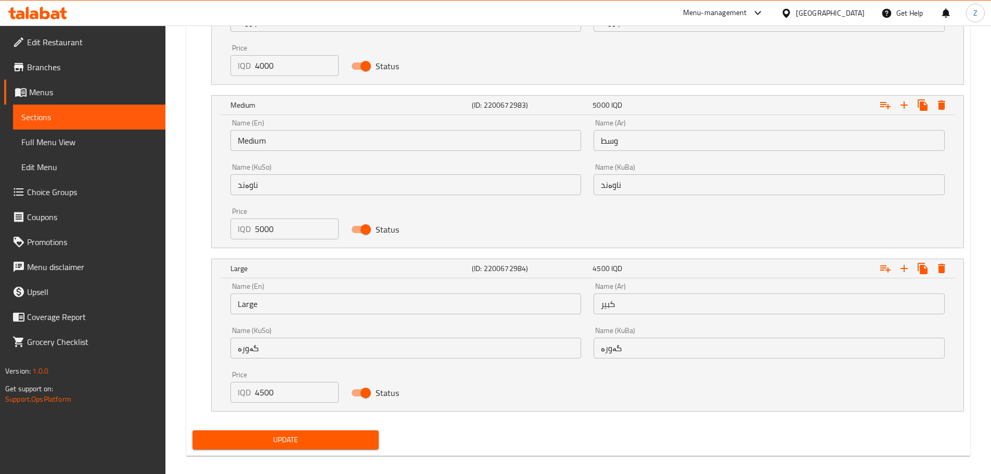
click at [290, 404] on div "Price IQD 4500 Price" at bounding box center [284, 387] width 121 height 44
click at [296, 393] on input "4500" at bounding box center [297, 392] width 84 height 21
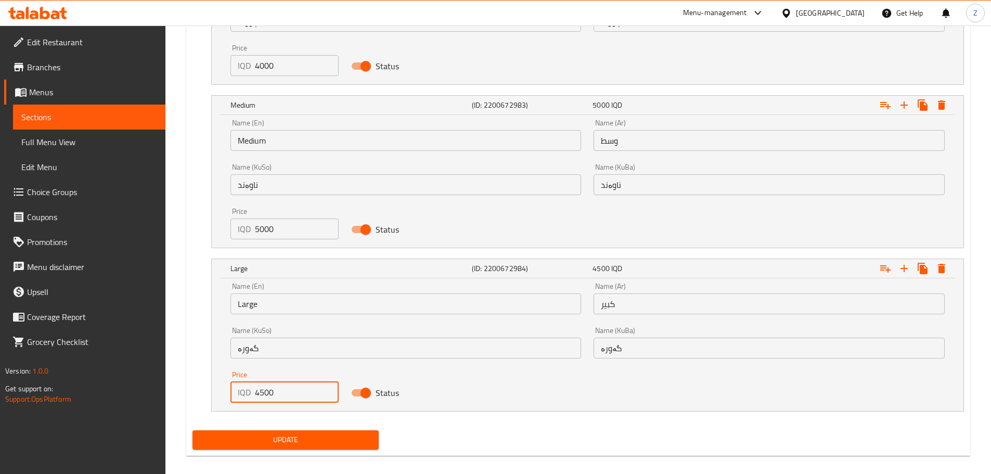
click at [296, 393] on input "4500" at bounding box center [297, 392] width 84 height 21
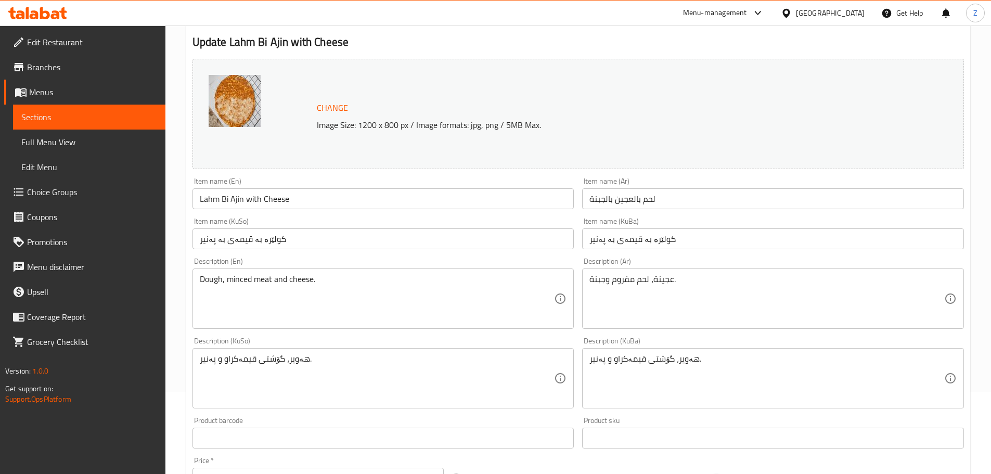
scroll to position [0, 0]
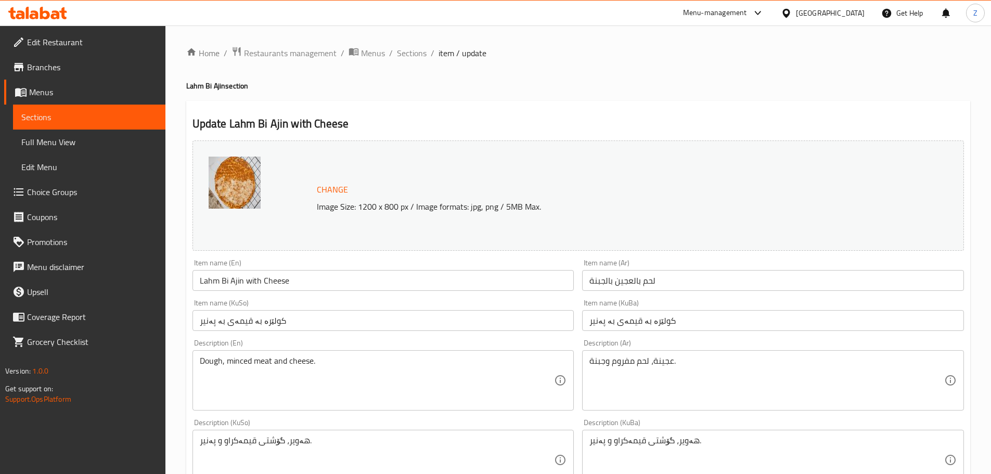
type input "6000"
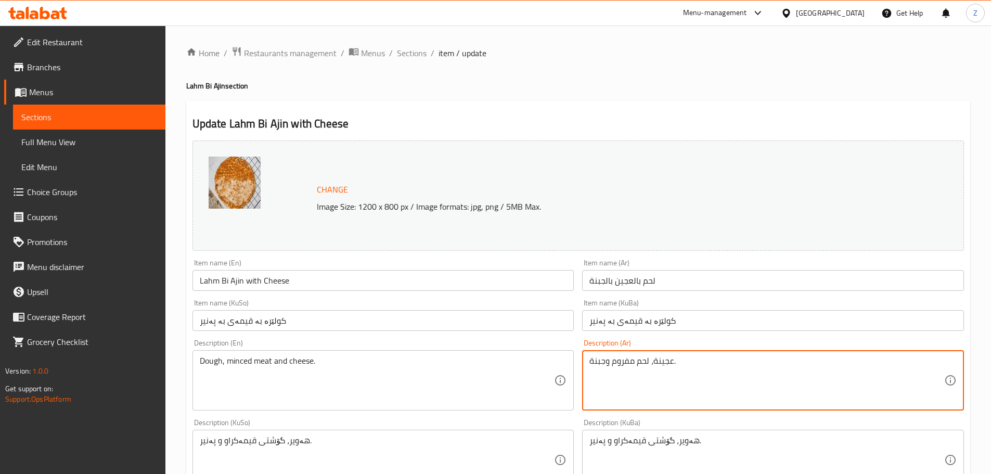
click at [715, 356] on textarea "عجينة، لحم مفروم وجبنة." at bounding box center [767, 380] width 355 height 49
click at [670, 362] on textarea "عجينة، لحم مفروم وجبنة." at bounding box center [767, 380] width 355 height 49
click at [670, 361] on textarea "عجينة، لحم مفروم وجبنة." at bounding box center [767, 380] width 355 height 49
paste textarea "رقيقة, خلطة اللحم المفروم مع البصل والبهارات"
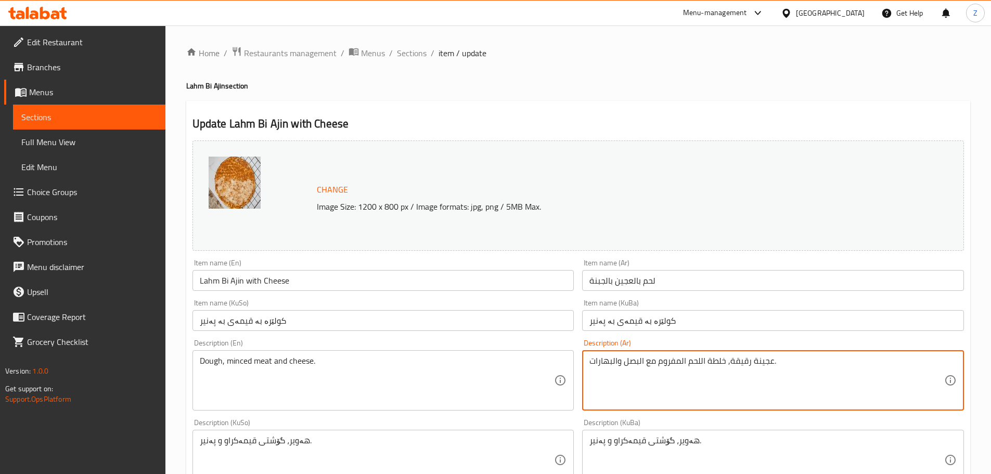
click at [625, 362] on textarea "عجينة رقيقة, خلطة اللحم المفروم مع البصل والبهارات." at bounding box center [767, 380] width 355 height 49
click at [670, 368] on textarea "عجينة رقيقة, خلطة اللحم المفروم مع البصل, الجبنة والبهارات." at bounding box center [767, 380] width 355 height 49
click at [671, 368] on textarea "عجينة رقيقة, خلطة اللحم المفروم مع البصل, الجبنة والبهارات." at bounding box center [767, 380] width 355 height 49
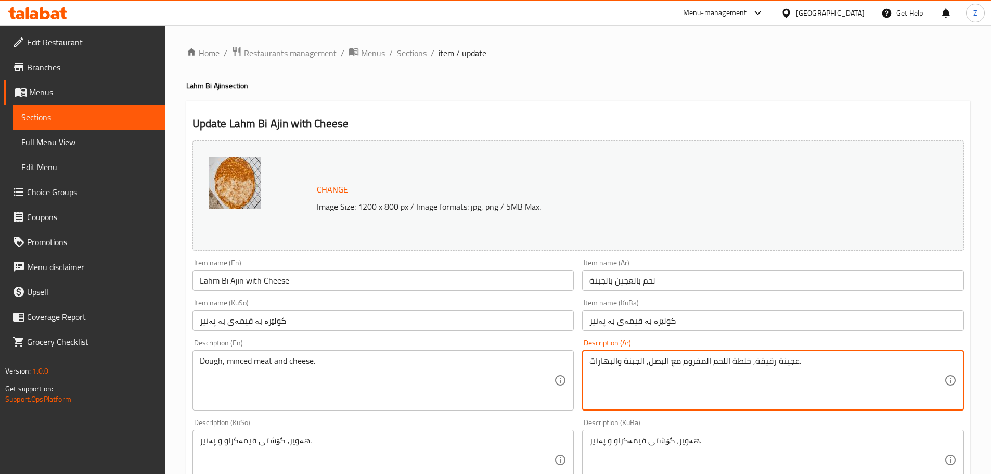
type textarea "عجينة رقيقة, خلطة اللحم المفروم مع البصل, الجبنة والبهارات."
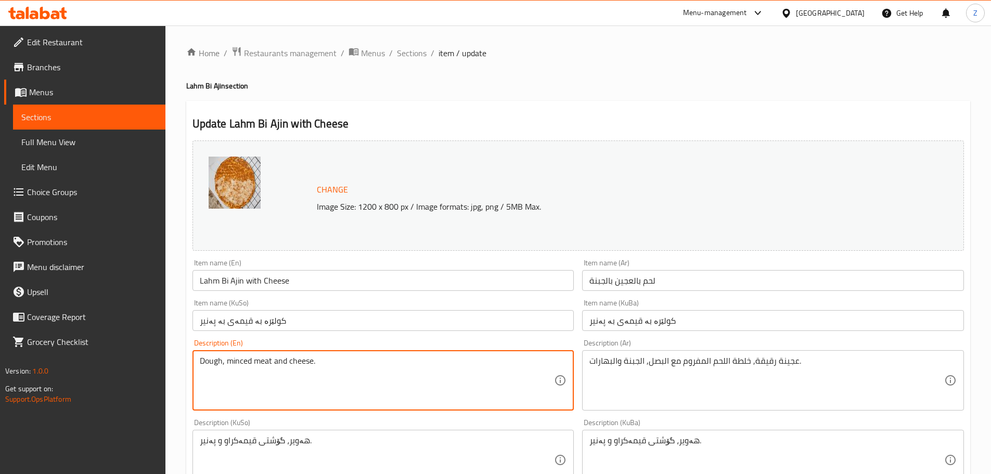
click at [334, 362] on textarea "Dough, minced meat and cheese." at bounding box center [377, 380] width 355 height 49
paste textarea "Thin dough, a mixture of minced meat with onions, cheese and spices"
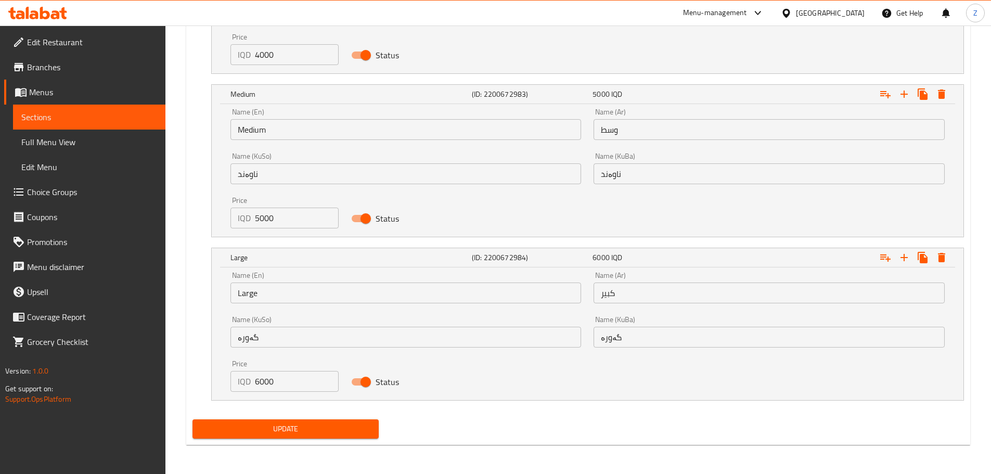
type textarea "Thin dough, a mixture of minced meat with onions, cheese and spices."
click at [330, 424] on span "Update" at bounding box center [286, 429] width 170 height 13
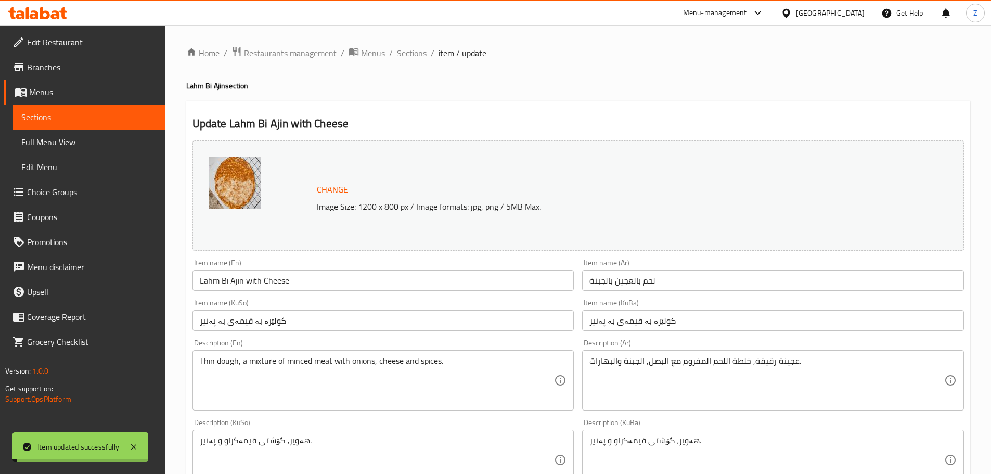
click at [416, 54] on span "Sections" at bounding box center [412, 53] width 30 height 12
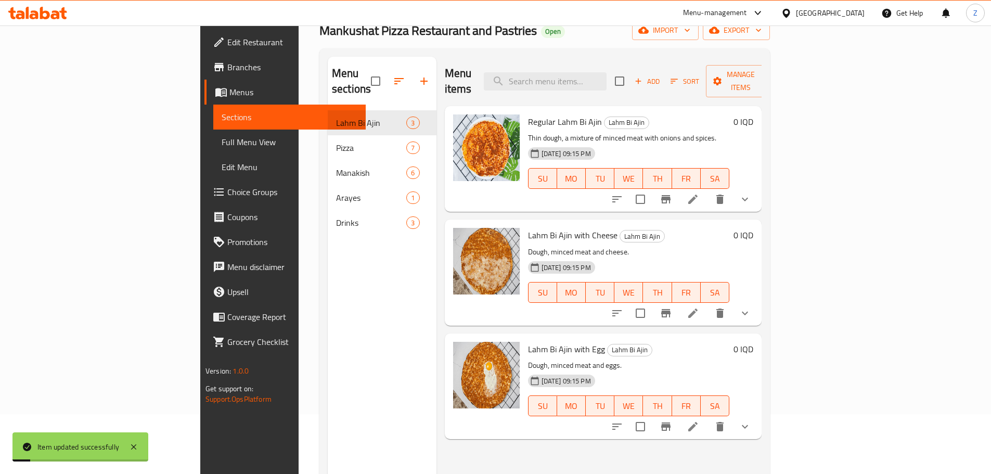
scroll to position [146, 0]
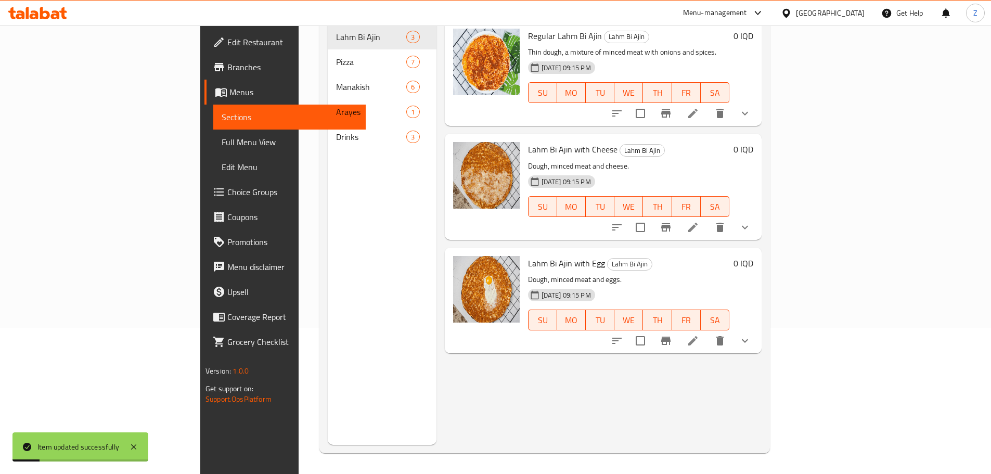
click at [708, 332] on li at bounding box center [693, 341] width 29 height 19
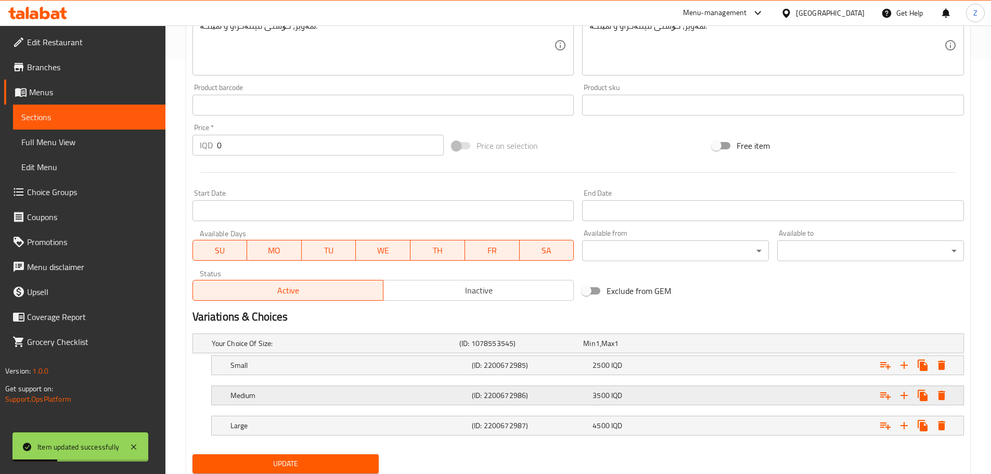
scroll to position [450, 0]
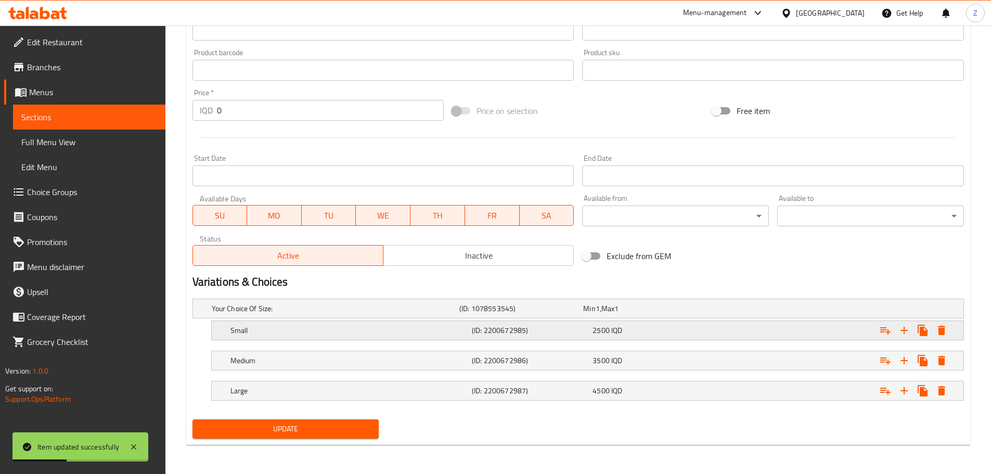
click at [533, 330] on h5 "(ID: 2200672985)" at bounding box center [530, 330] width 117 height 10
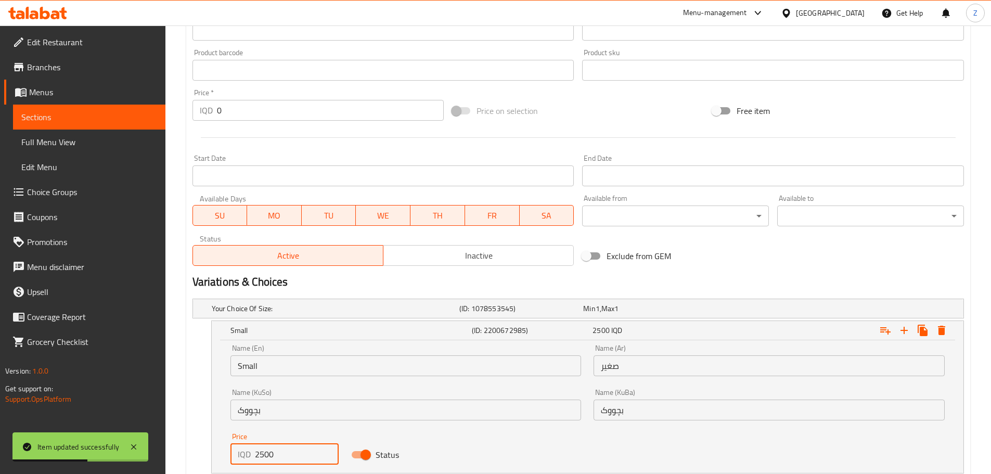
drag, startPoint x: 261, startPoint y: 454, endPoint x: 253, endPoint y: 453, distance: 7.9
click at [253, 453] on div "IQD 2500 Price" at bounding box center [285, 454] width 109 height 21
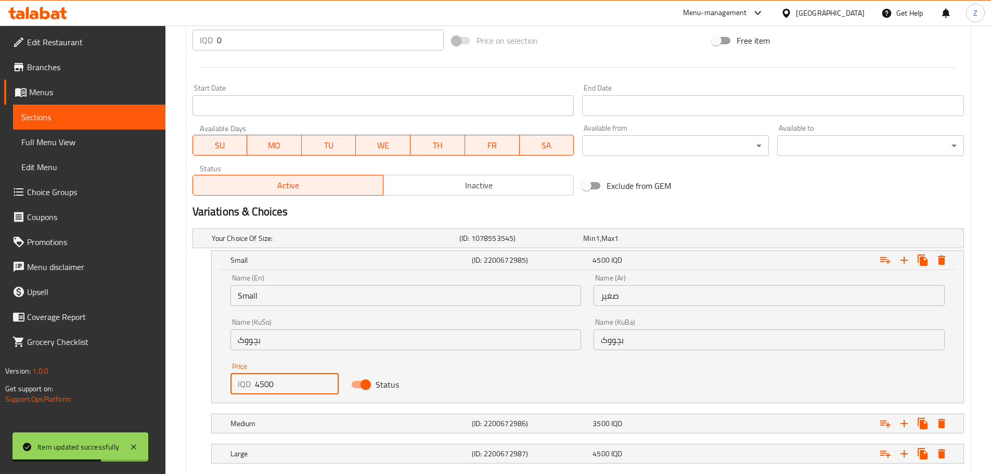
scroll to position [583, 0]
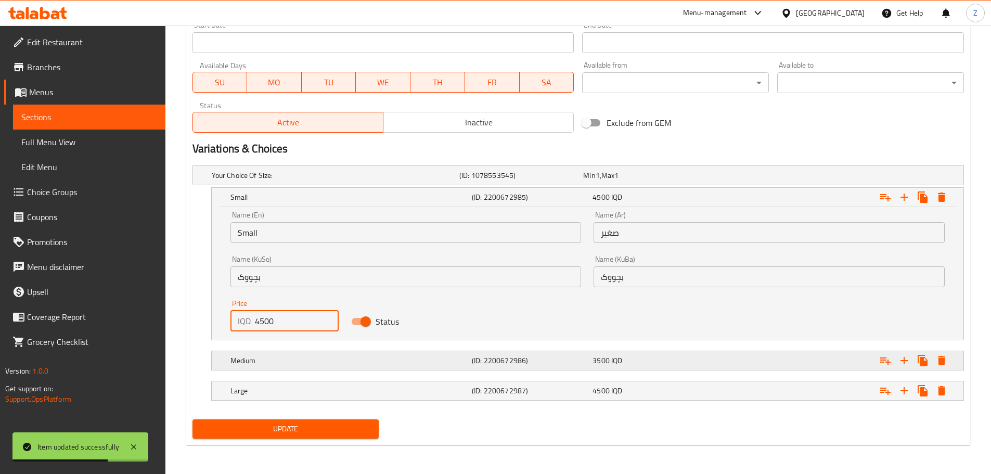
type input "4500"
click at [367, 367] on div "Medium" at bounding box center [348, 360] width 241 height 15
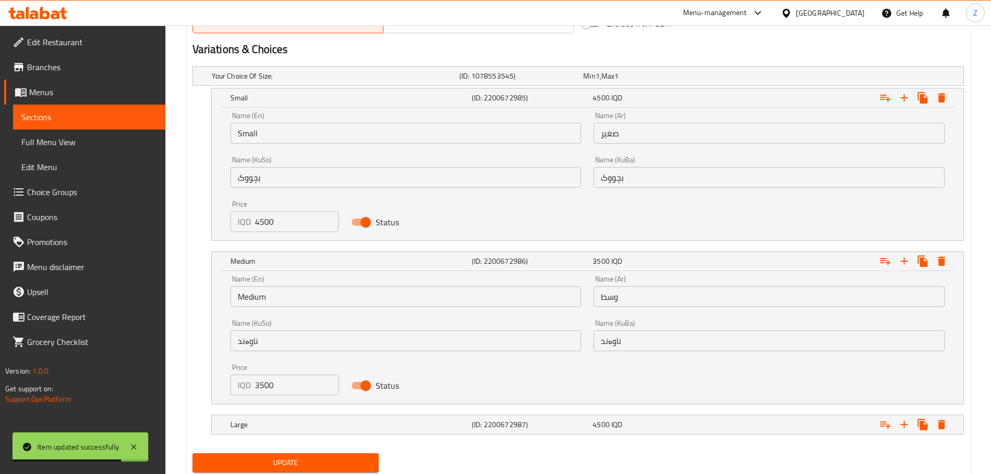
scroll to position [687, 0]
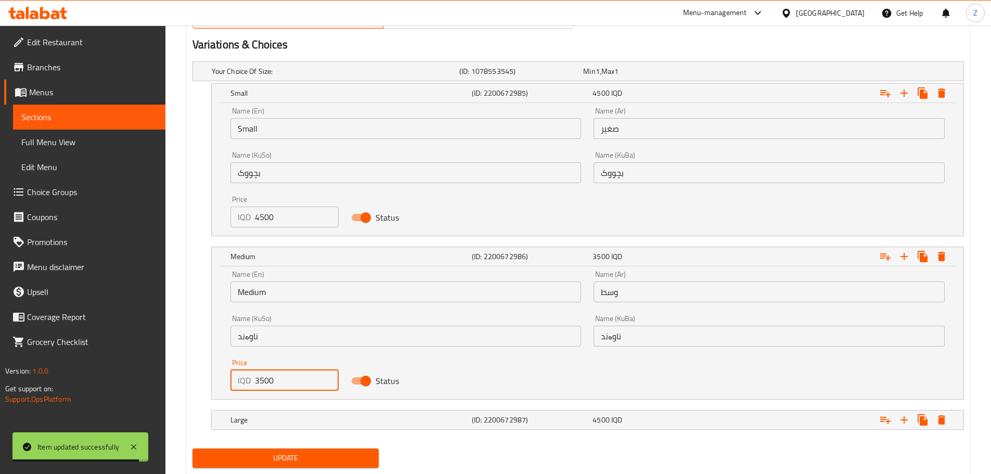
drag, startPoint x: 259, startPoint y: 383, endPoint x: 251, endPoint y: 383, distance: 8.3
click at [251, 383] on div "IQD 3500 Price" at bounding box center [285, 380] width 109 height 21
type input "5500"
click at [291, 422] on h5 "Large" at bounding box center [349, 420] width 237 height 10
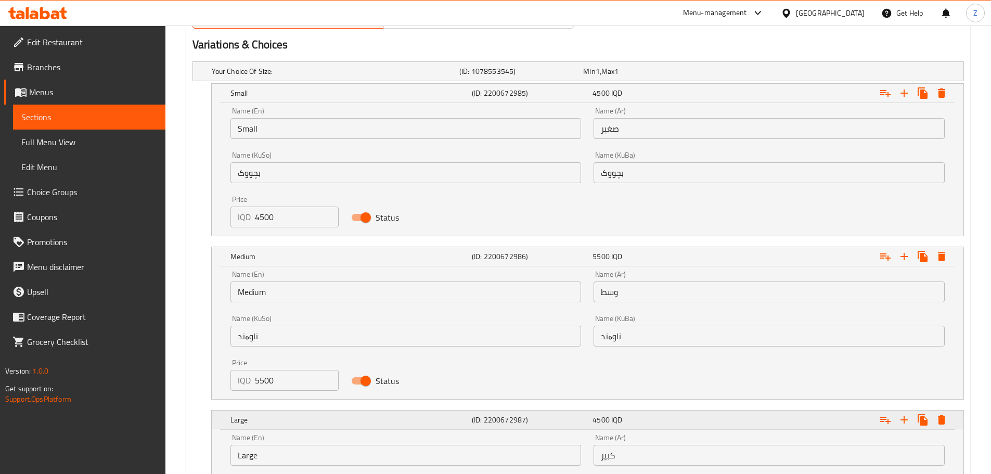
scroll to position [843, 0]
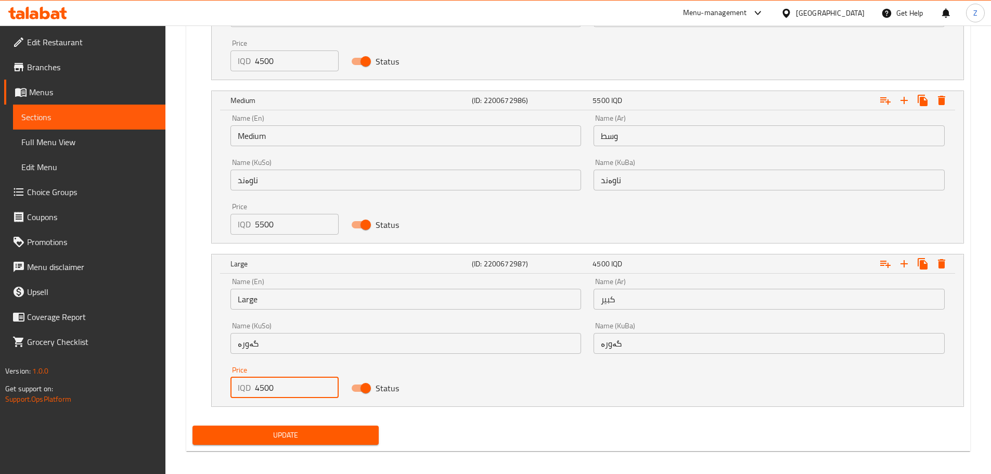
drag, startPoint x: 261, startPoint y: 389, endPoint x: 245, endPoint y: 391, distance: 15.8
click at [245, 391] on div "IQD 4500 Price" at bounding box center [285, 387] width 109 height 21
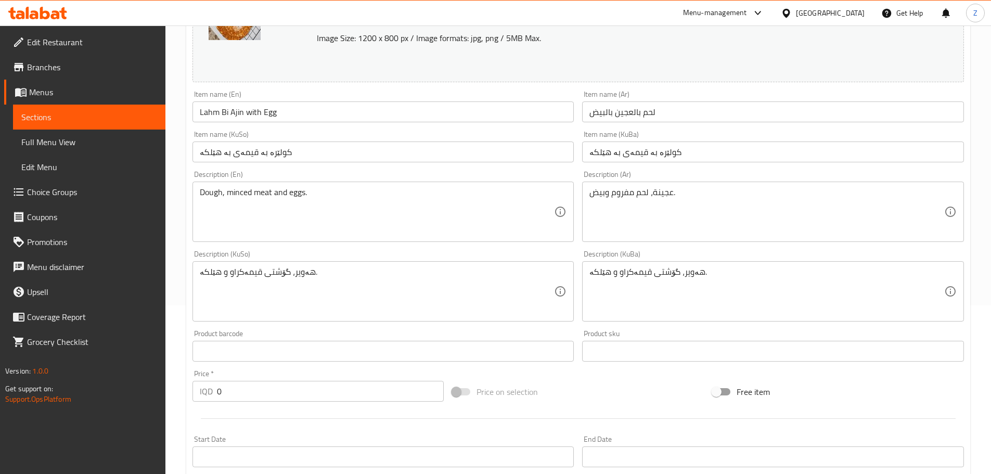
scroll to position [167, 0]
type input "6500"
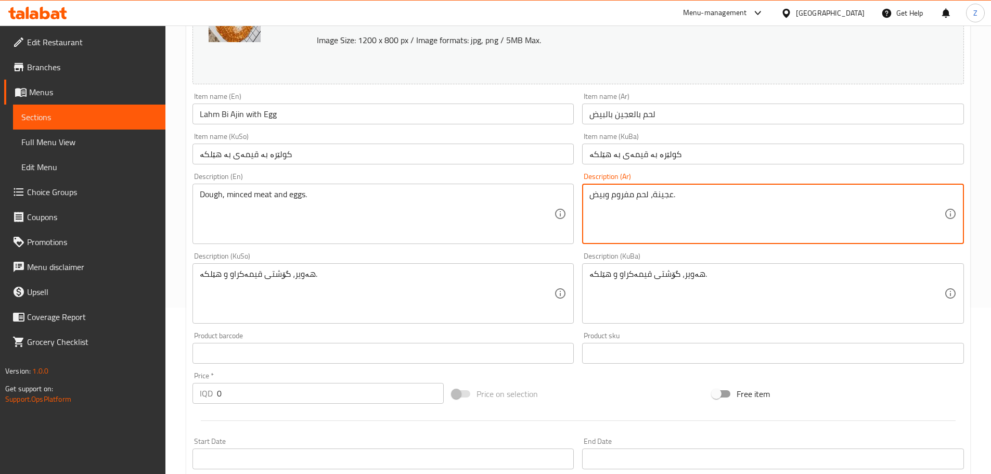
click at [645, 198] on textarea "عجينة، لحم مفروم وبيض." at bounding box center [767, 213] width 355 height 49
paste textarea "رقيقة, خلطة اللحم المفروم مع البصل والبهارات، مغطاة بالجبنة وال"
type textarea "عجينة رقيقة, خلطة اللحم المفروم مع البصل والبهارات، مغطاة بالجبنة والبيض."
click at [374, 240] on div "Dough, minced meat and eggs. Description (En)" at bounding box center [384, 214] width 382 height 60
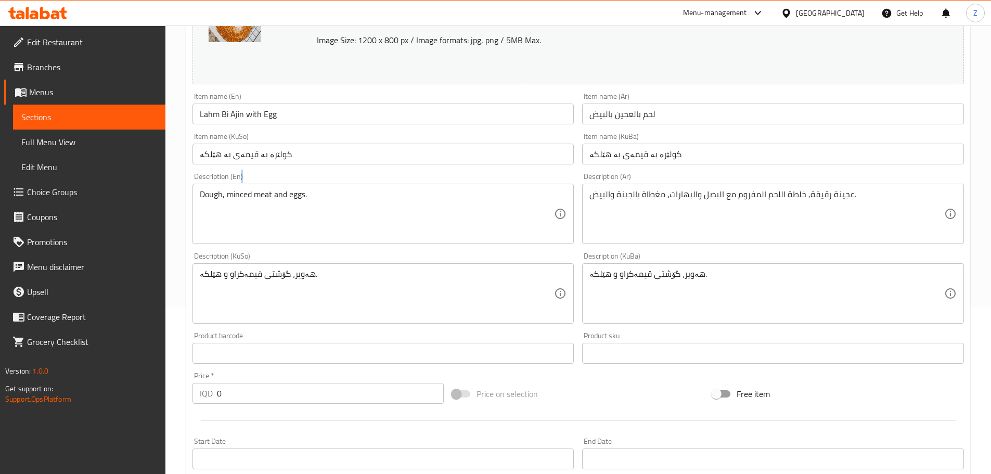
click at [374, 240] on div "Dough, minced meat and eggs. Description (En)" at bounding box center [384, 214] width 382 height 60
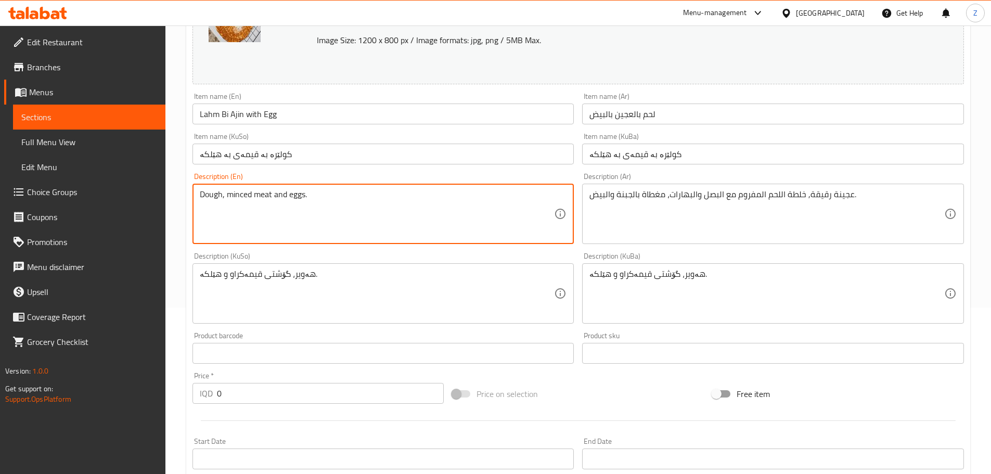
click at [382, 208] on textarea "Dough, minced meat and eggs." at bounding box center [377, 213] width 355 height 49
paste textarea "Thin dough, a mixture of minced meat with onions and spices, topped with cheese"
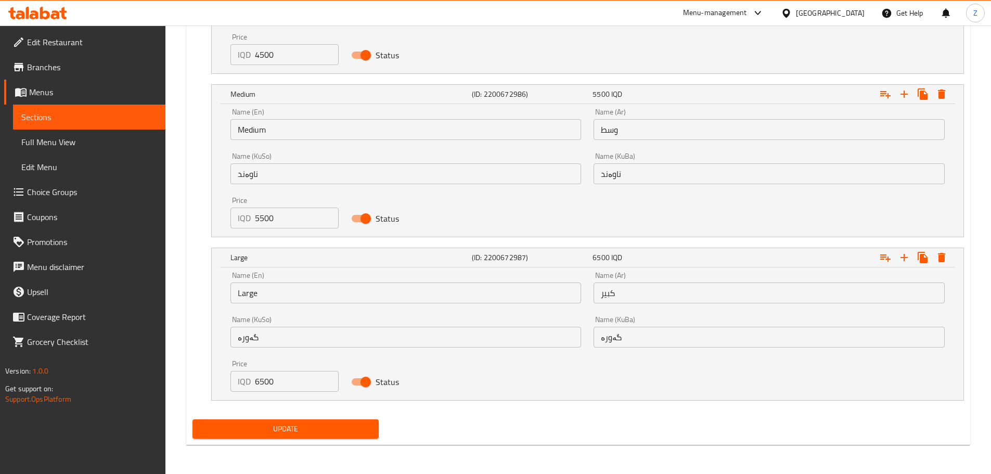
type textarea "Thin dough, a mixture of minced meat with onions and spices, topped with cheese…"
click at [362, 427] on span "Update" at bounding box center [286, 429] width 170 height 13
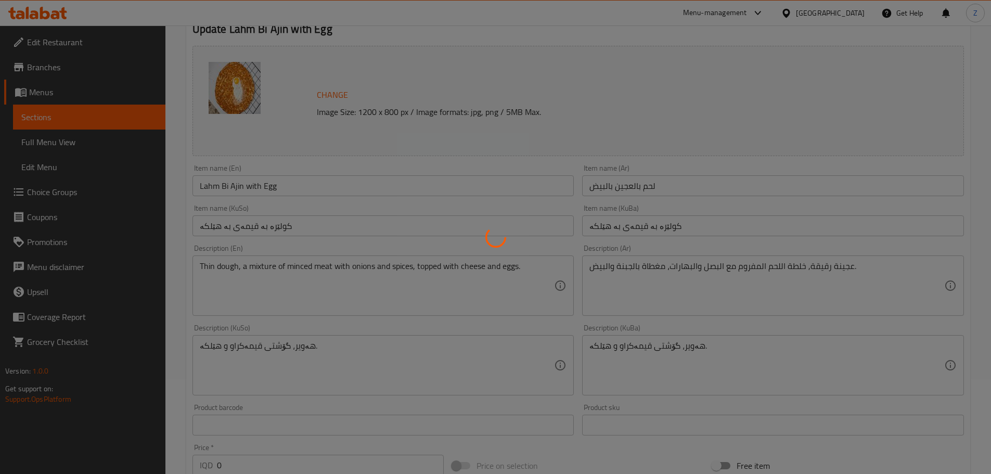
scroll to position [0, 0]
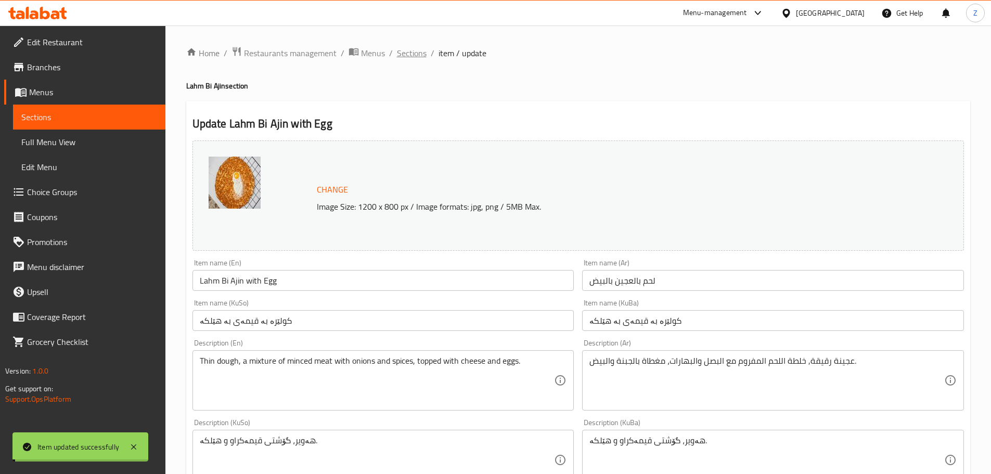
click at [417, 53] on span "Sections" at bounding box center [412, 53] width 30 height 12
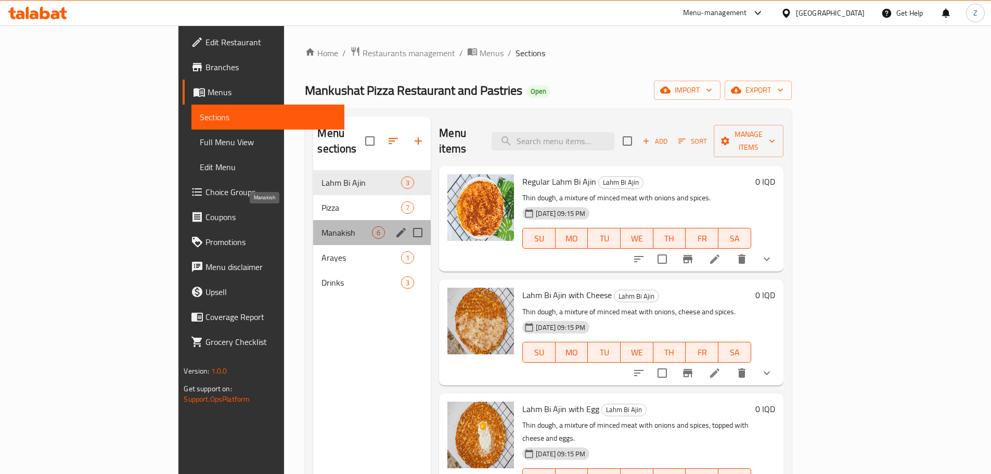
click at [322, 226] on span "Manakish" at bounding box center [347, 232] width 50 height 12
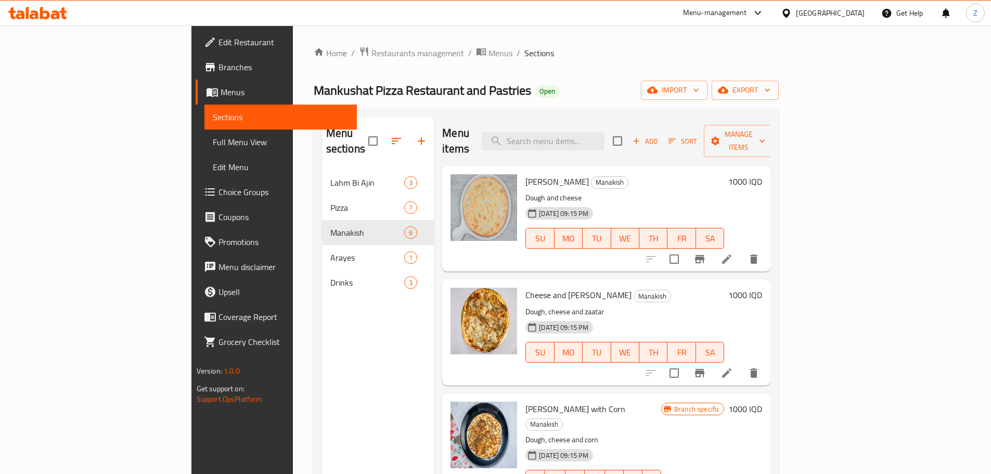
click at [762, 174] on h6 "1000 IQD" at bounding box center [746, 181] width 34 height 15
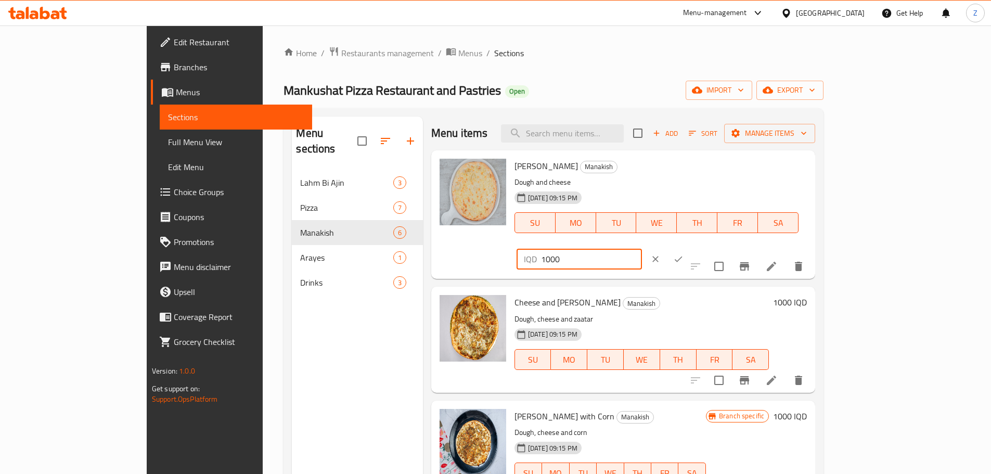
drag, startPoint x: 812, startPoint y: 170, endPoint x: 801, endPoint y: 173, distance: 11.2
click at [642, 249] on div "IQD 1000 ​" at bounding box center [579, 259] width 125 height 21
type input "2000"
click at [705, 248] on div "IQD 2000 ​" at bounding box center [611, 259] width 188 height 23
click at [690, 248] on button "ok" at bounding box center [678, 259] width 23 height 23
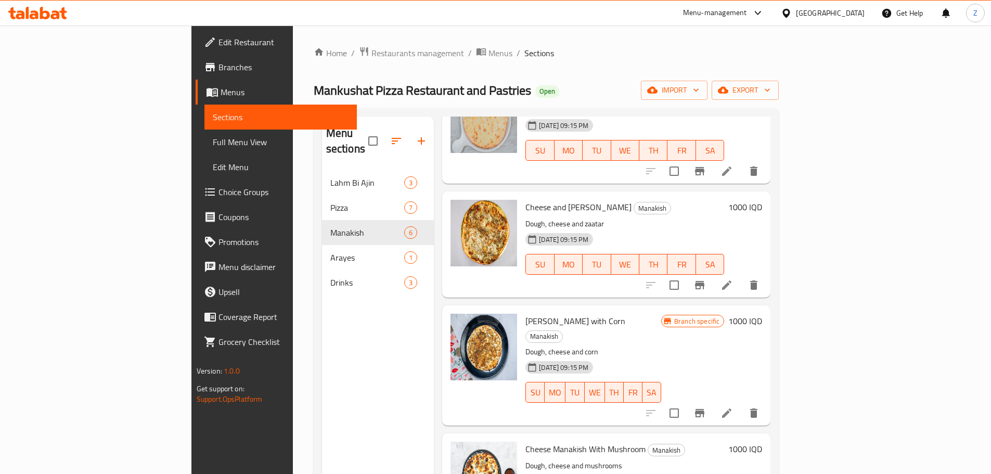
scroll to position [104, 0]
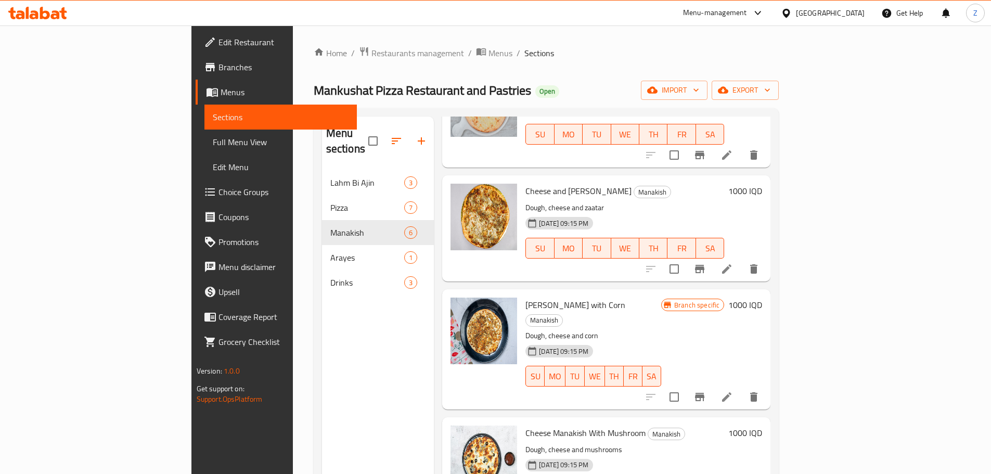
click at [767, 180] on div "Cheese and [PERSON_NAME] Manakish Dough, cheese and zaatar [DATE] 09:15 PM SU M…" at bounding box center [643, 228] width 245 height 97
click at [762, 184] on h6 "1000 IQD" at bounding box center [746, 191] width 34 height 15
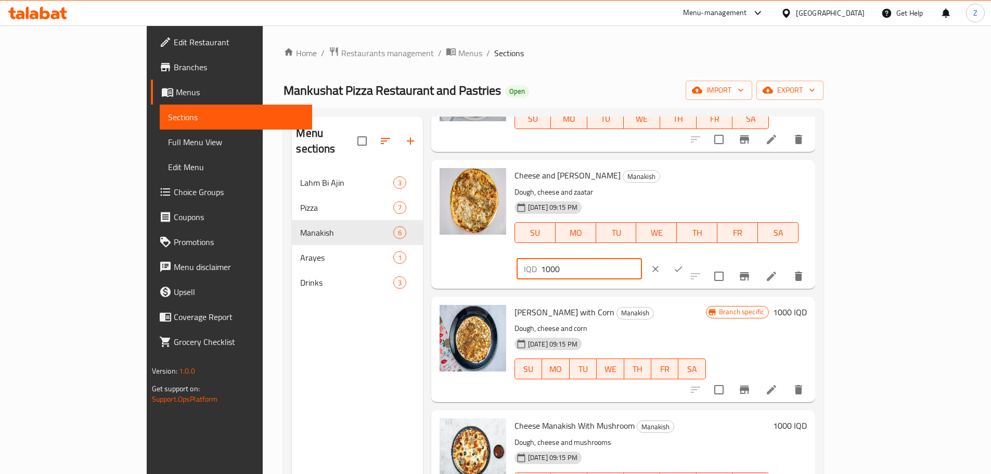
drag, startPoint x: 809, startPoint y: 183, endPoint x: 801, endPoint y: 183, distance: 7.8
click at [642, 259] on div "IQD 1000 ​" at bounding box center [579, 269] width 125 height 21
click at [642, 259] on input "2000" at bounding box center [591, 269] width 101 height 21
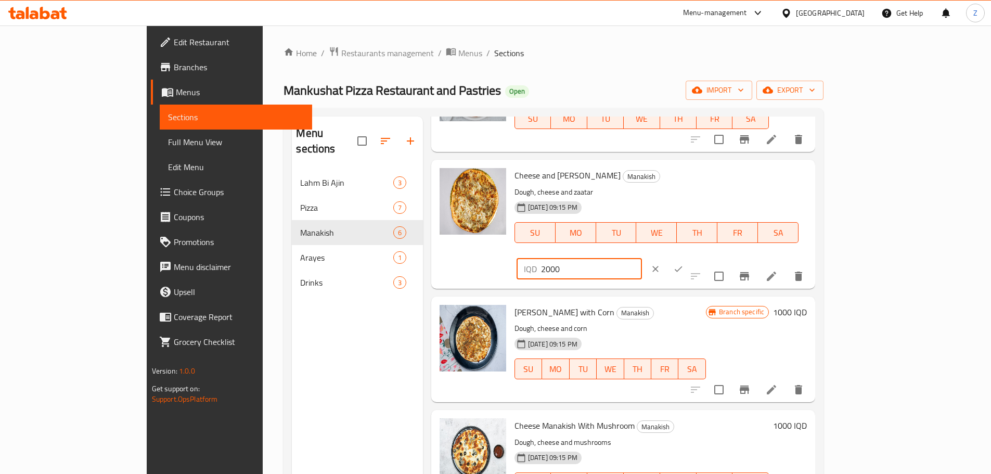
type input "2000"
click at [667, 258] on button "clear" at bounding box center [655, 269] width 23 height 23
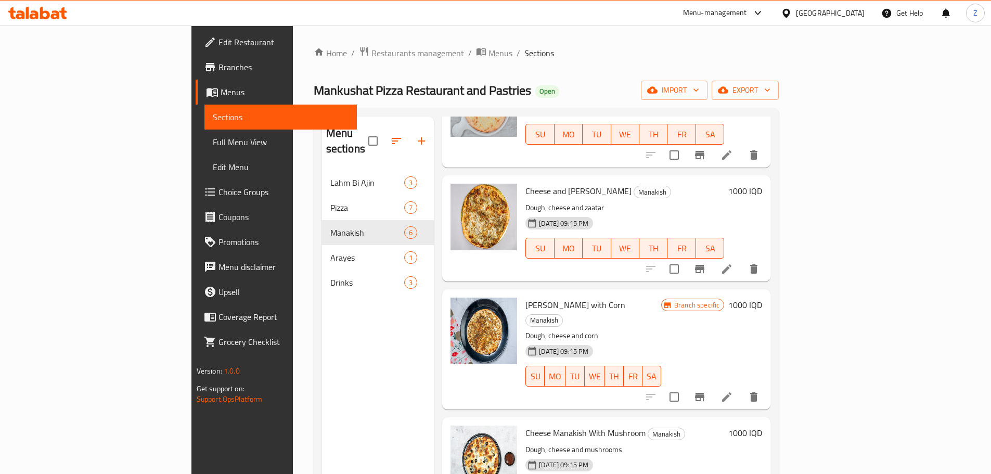
click at [762, 184] on h6 "1000 IQD" at bounding box center [746, 191] width 34 height 15
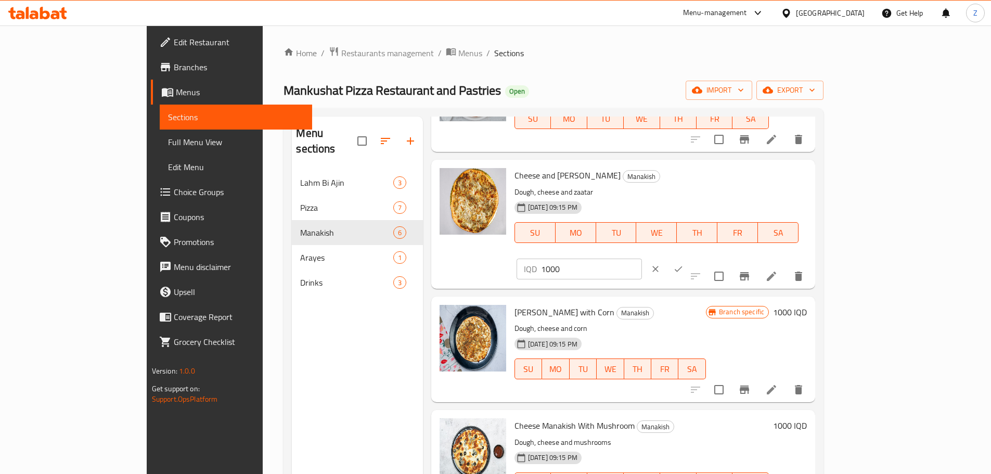
click at [642, 259] on input "1000" at bounding box center [591, 269] width 101 height 21
paste input "2"
type input "2000"
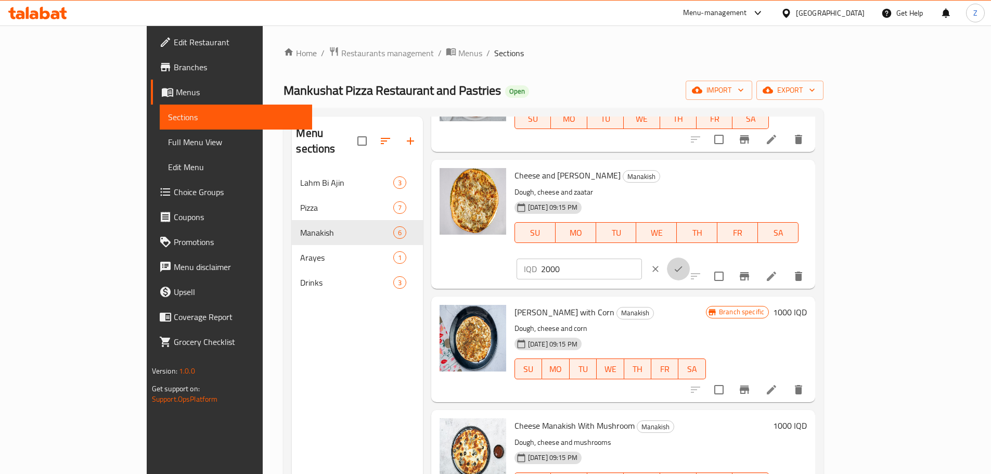
click at [684, 264] on icon "ok" at bounding box center [678, 269] width 10 height 10
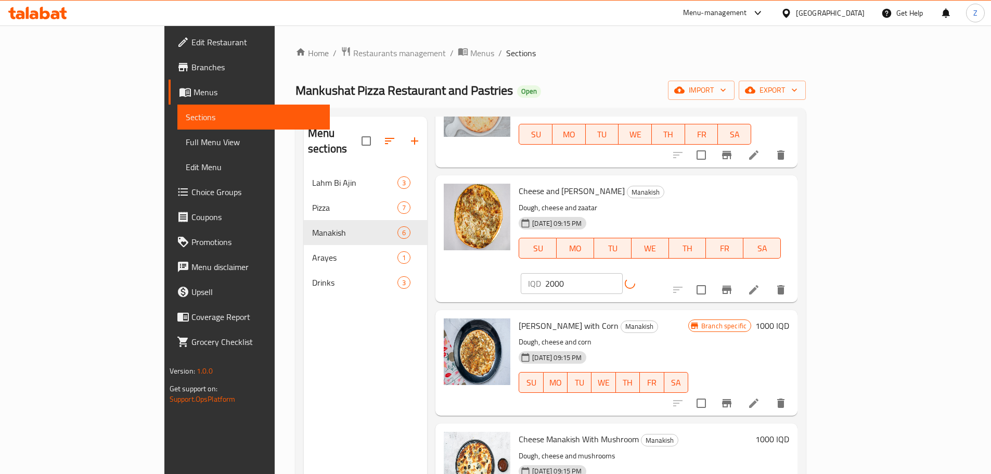
click at [789, 318] on h6 "1000 IQD" at bounding box center [773, 325] width 34 height 15
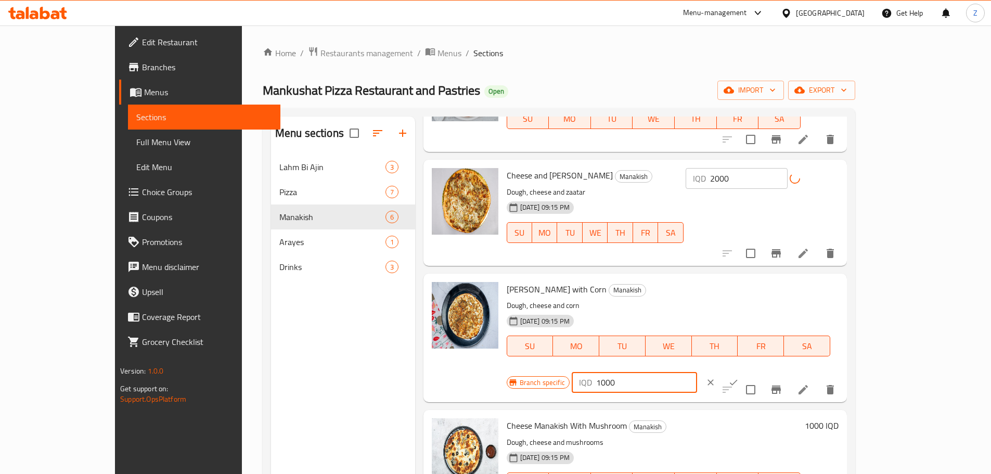
click at [697, 372] on input "1000" at bounding box center [646, 382] width 101 height 21
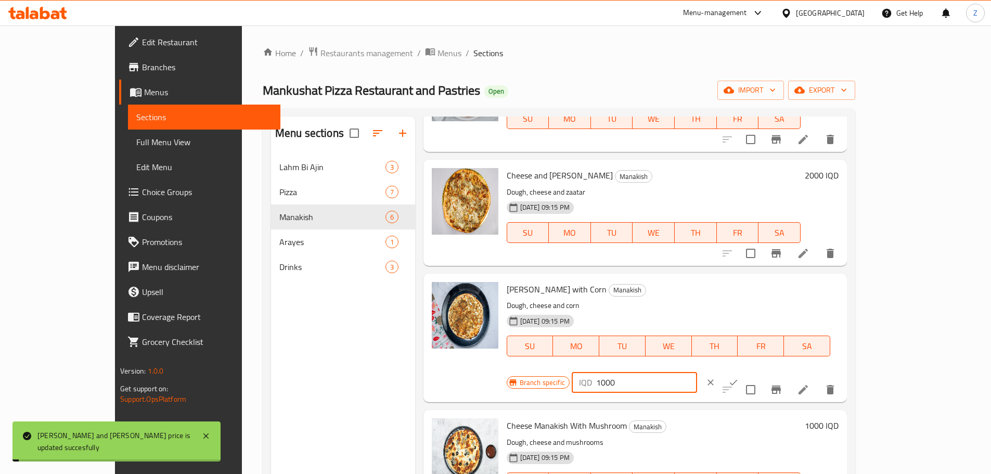
click at [697, 372] on input "1000" at bounding box center [646, 382] width 101 height 21
type input "2000"
click at [739, 377] on icon "ok" at bounding box center [734, 382] width 10 height 10
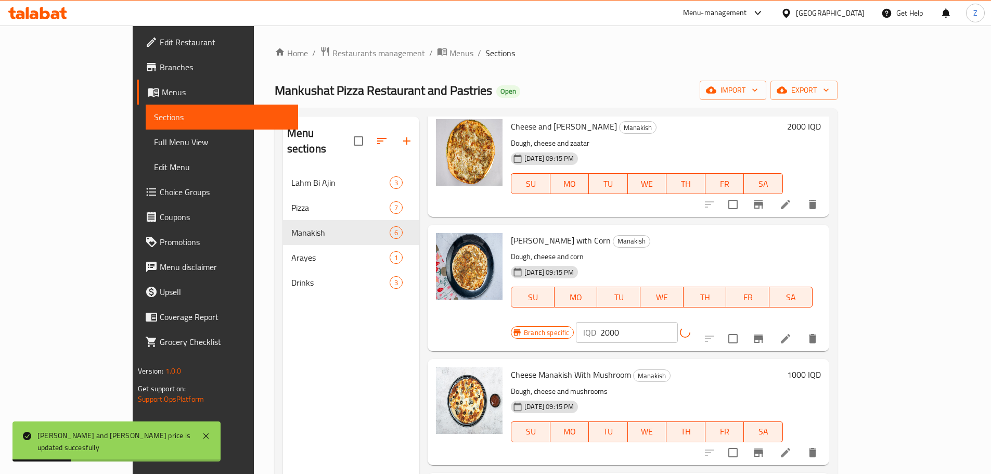
scroll to position [208, 0]
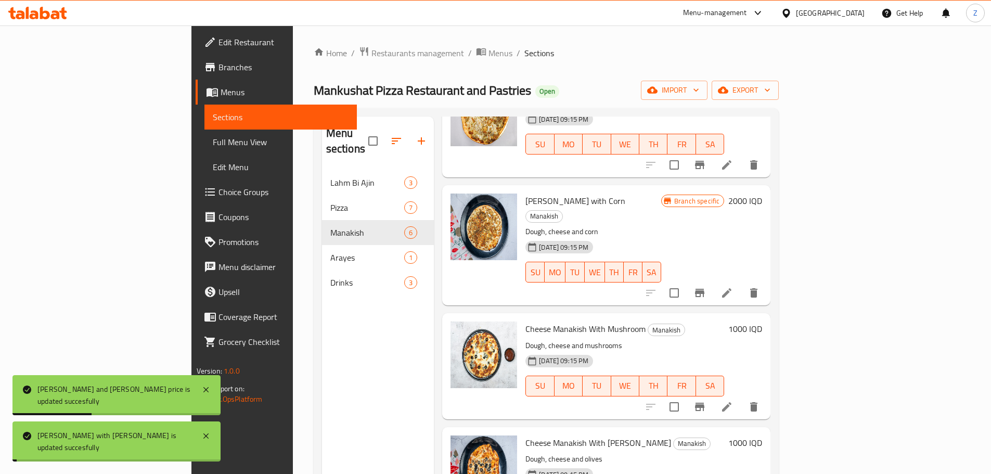
click at [762, 322] on h6 "1000 IQD" at bounding box center [746, 329] width 34 height 15
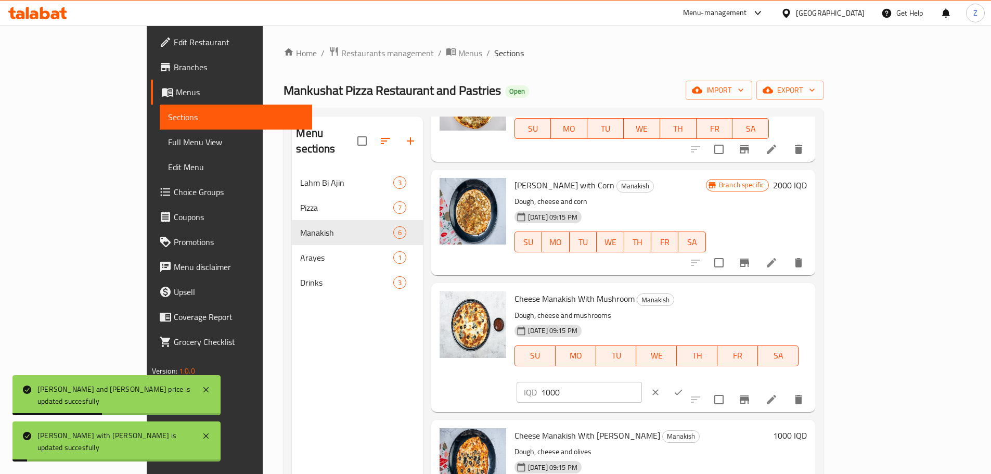
click at [642, 382] on input "1000" at bounding box center [591, 392] width 101 height 21
paste input "2"
type input "2000"
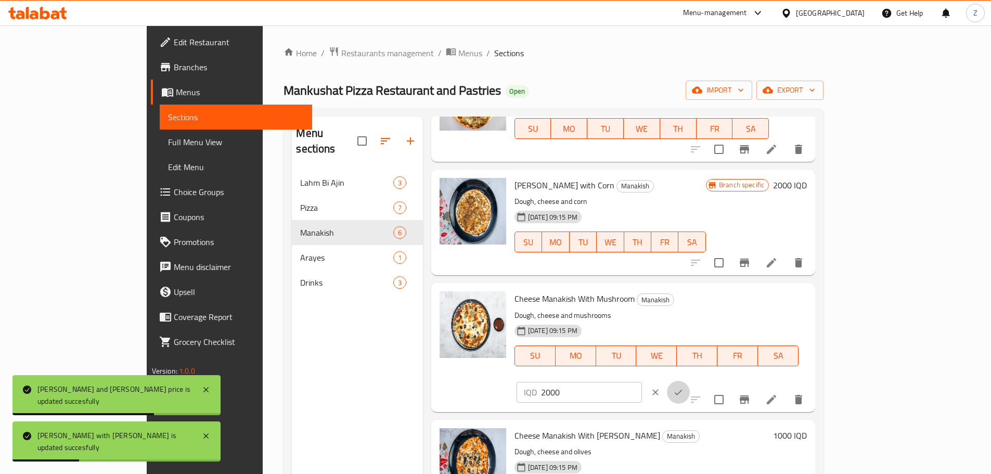
click at [684, 387] on icon "ok" at bounding box center [678, 392] width 10 height 10
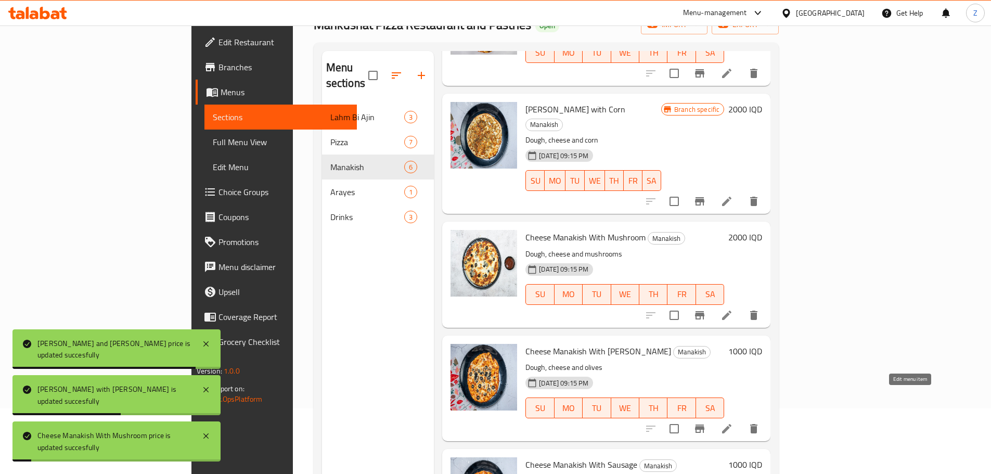
scroll to position [146, 0]
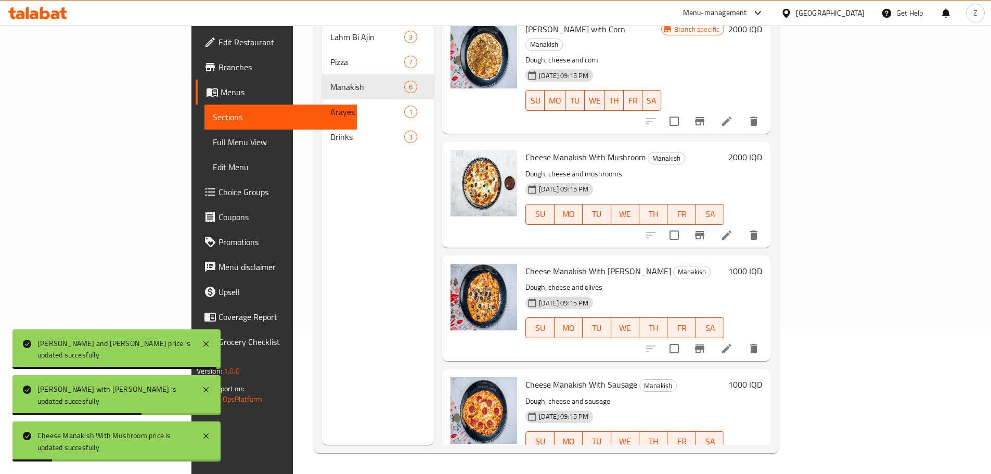
click at [762, 264] on div "1000 IQD" at bounding box center [743, 308] width 38 height 89
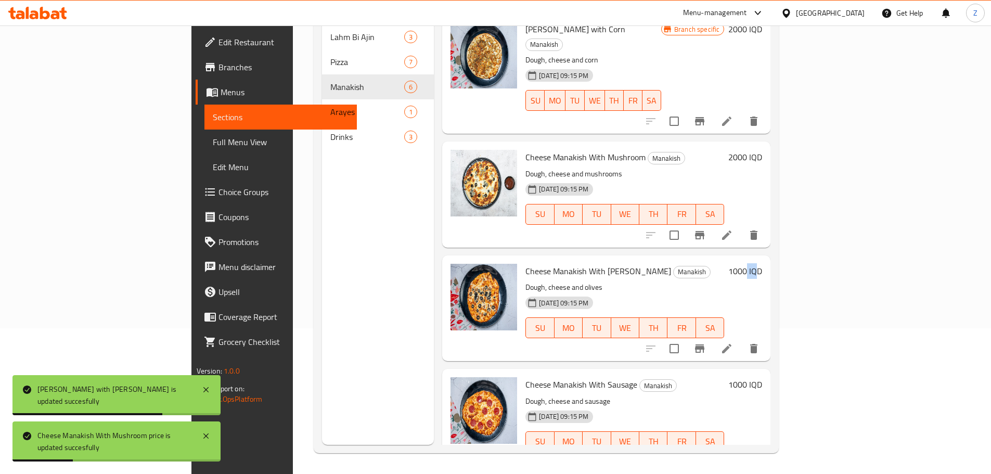
drag, startPoint x: 932, startPoint y: 247, endPoint x: 939, endPoint y: 240, distance: 9.9
click at [762, 264] on h6 "1000 IQD" at bounding box center [746, 271] width 34 height 15
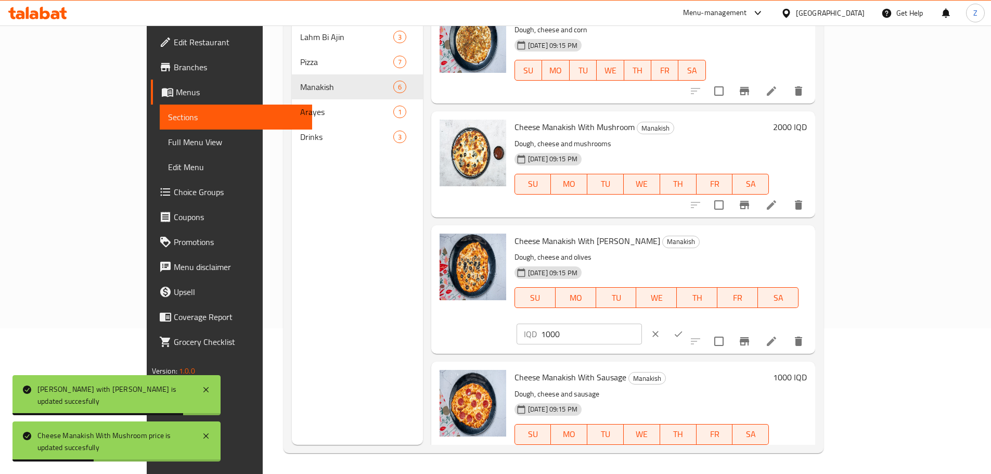
drag, startPoint x: 779, startPoint y: 269, endPoint x: 823, endPoint y: 252, distance: 47.1
click at [705, 323] on div "IQD 1000 ​" at bounding box center [610, 334] width 190 height 23
click at [642, 324] on input "1000" at bounding box center [591, 334] width 101 height 21
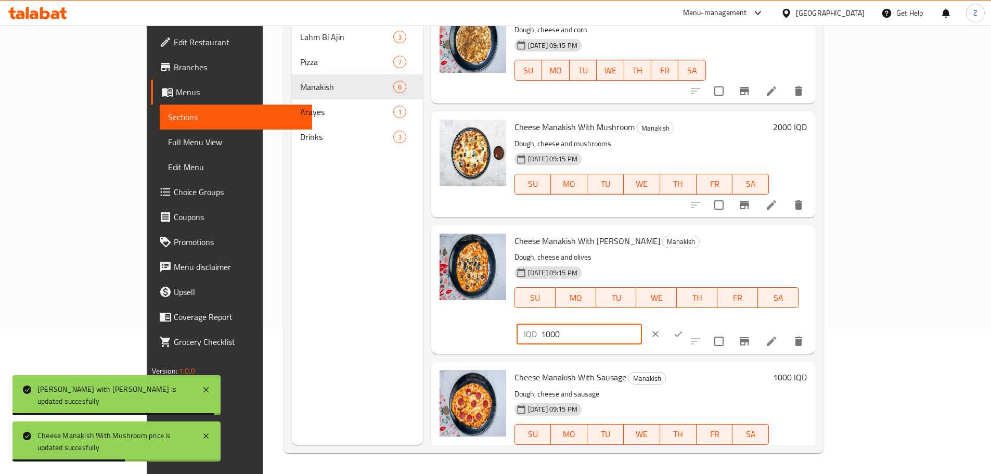
click at [642, 324] on input "1000" at bounding box center [591, 334] width 101 height 21
paste input "2"
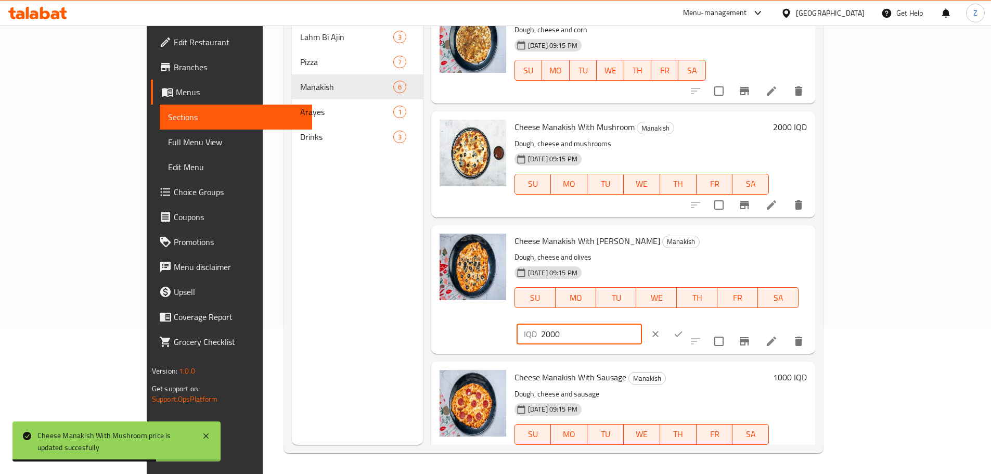
type input "2000"
drag, startPoint x: 925, startPoint y: 241, endPoint x: 899, endPoint y: 337, distance: 99.4
click at [684, 329] on icon "ok" at bounding box center [678, 334] width 10 height 10
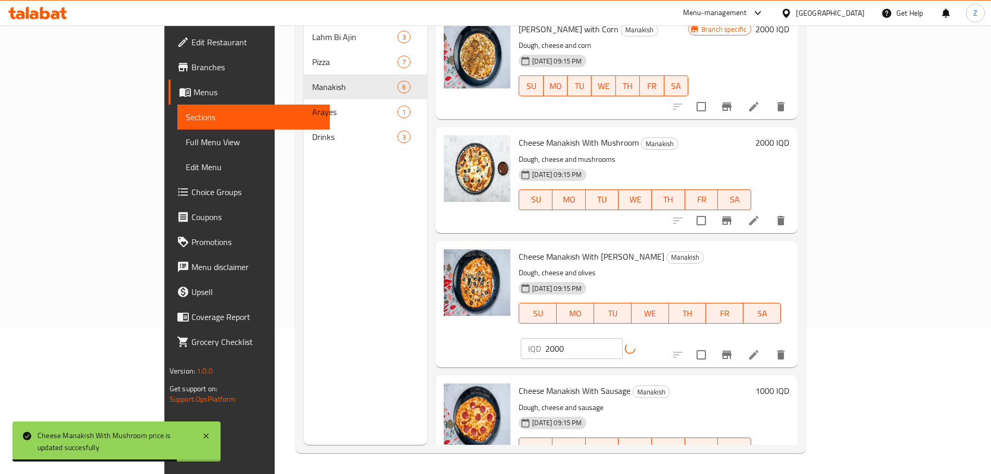
click at [789, 384] on h6 "1000 IQD" at bounding box center [773, 391] width 34 height 15
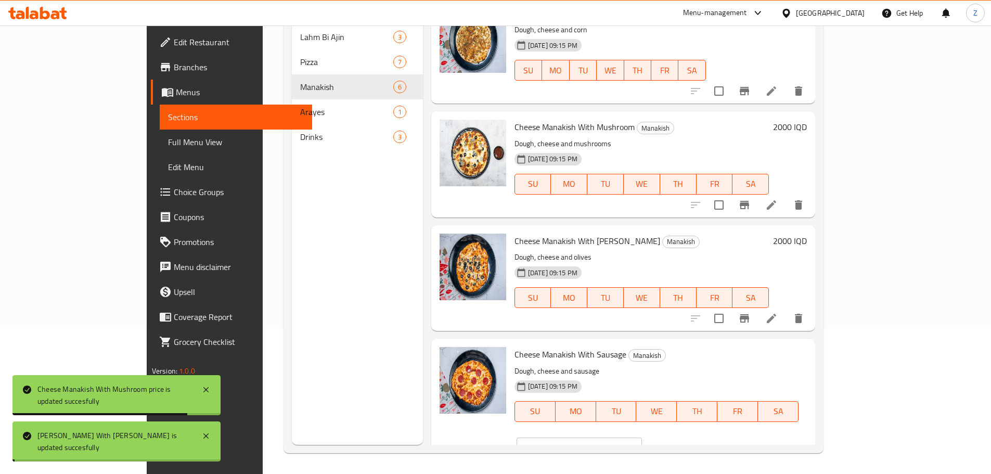
click at [642, 438] on input "1000" at bounding box center [591, 448] width 101 height 21
paste input "2"
type input "2000"
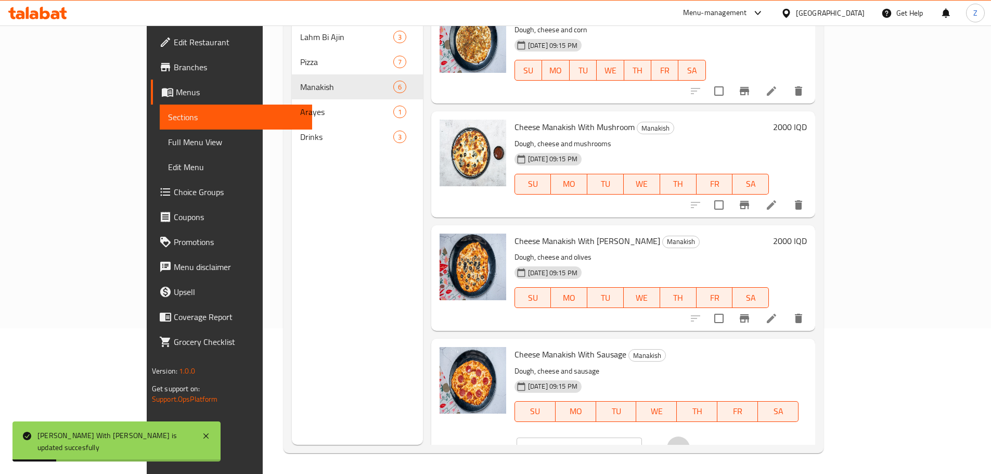
click at [690, 437] on button "ok" at bounding box center [678, 448] width 23 height 23
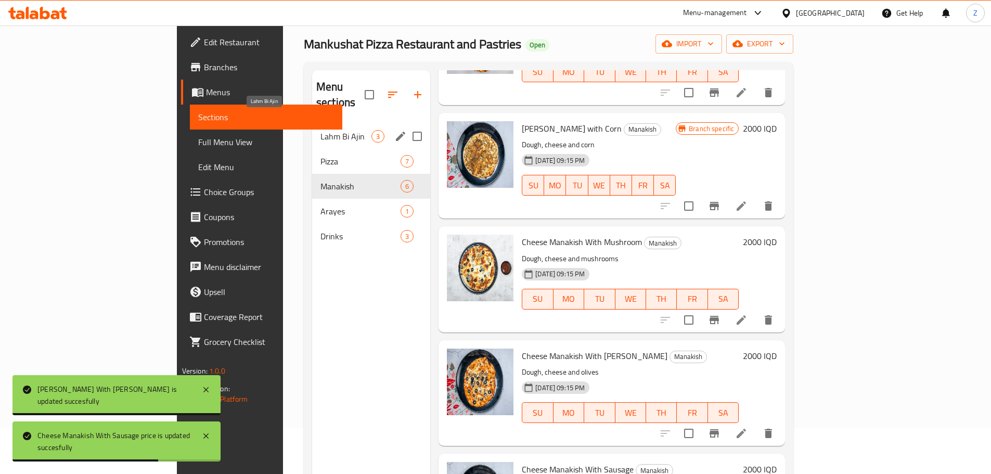
scroll to position [42, 0]
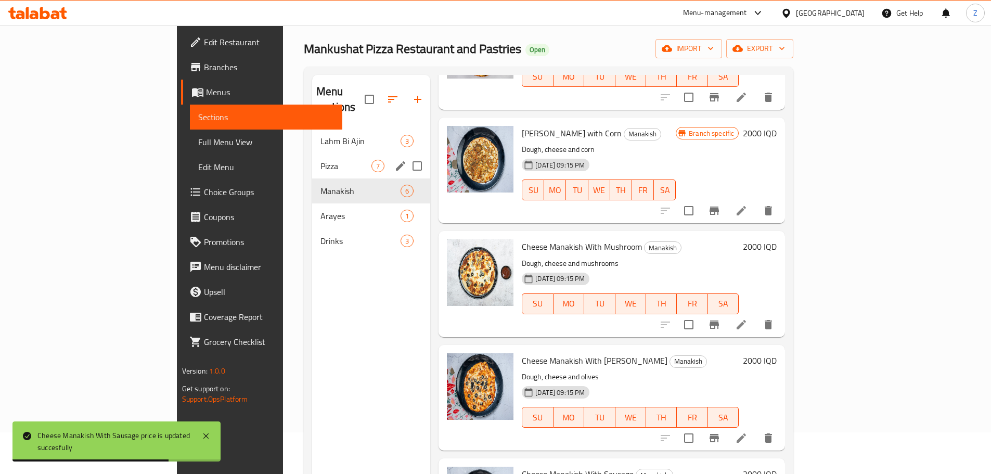
click at [312, 154] on div "Pizza 7" at bounding box center [371, 166] width 118 height 25
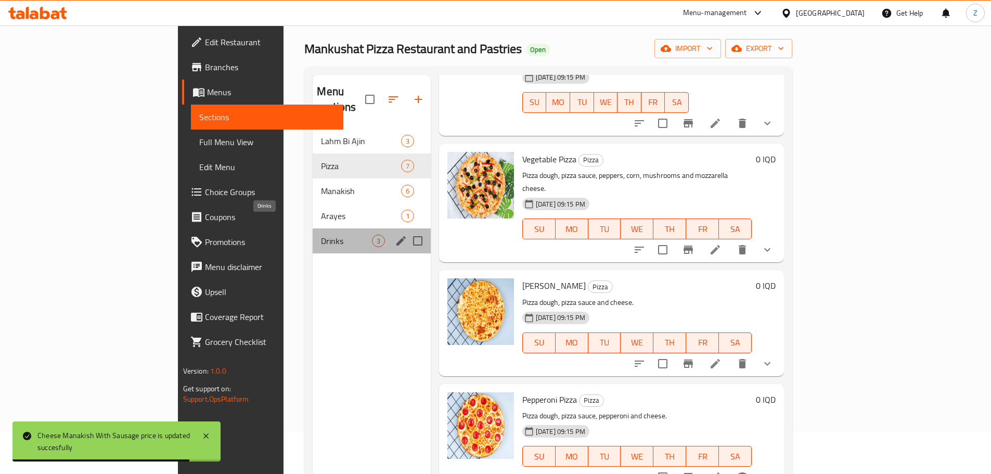
click at [321, 235] on span "Drinks" at bounding box center [346, 241] width 50 height 12
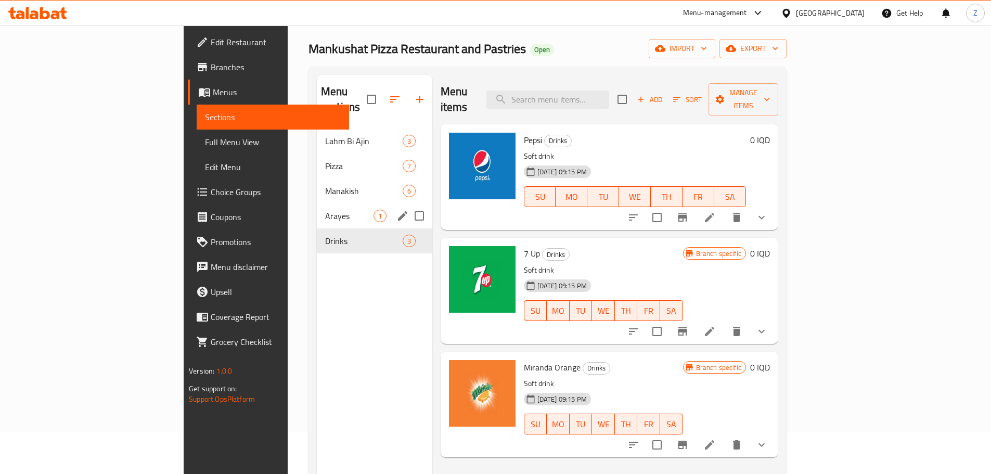
click at [325, 210] on span "Arayes" at bounding box center [349, 216] width 48 height 12
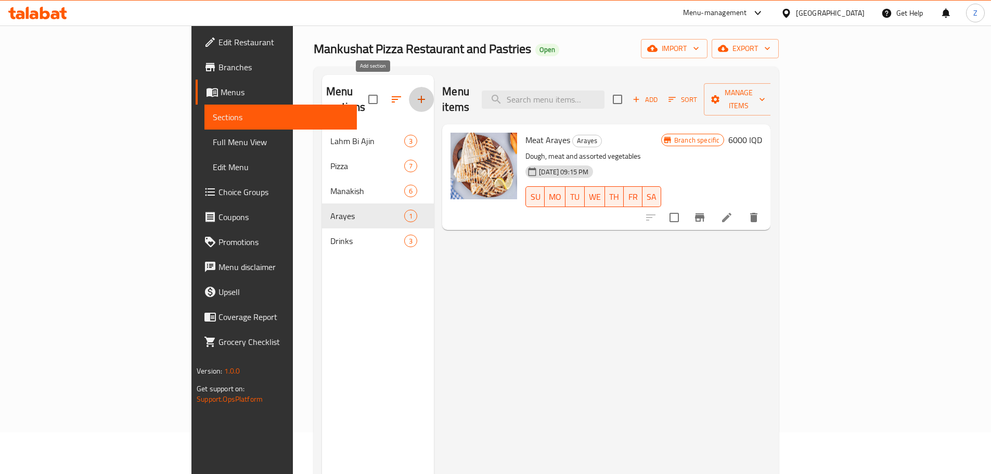
click at [415, 93] on icon "button" at bounding box center [421, 99] width 12 height 12
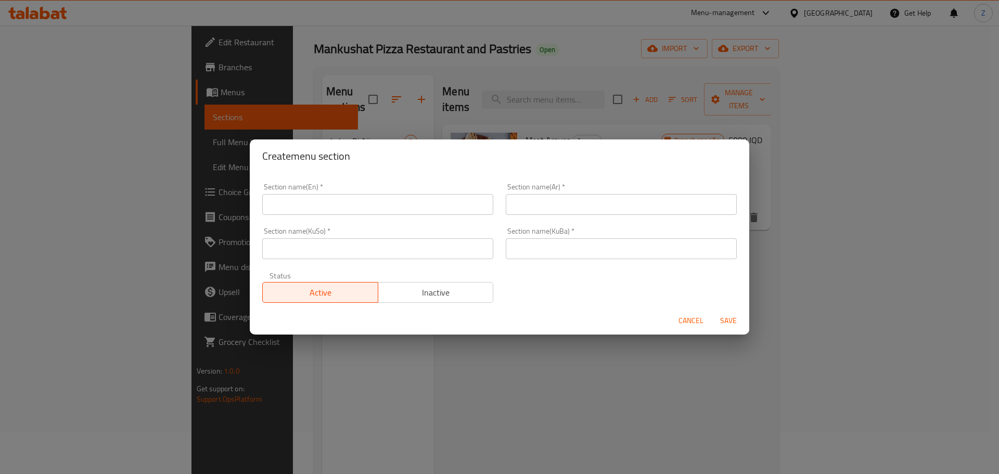
click at [378, 195] on input "text" at bounding box center [377, 204] width 231 height 21
type input "Rizo"
type input "الريزو"
click at [596, 223] on div "Section name(KuBa)   * Section name(KuBa) *" at bounding box center [622, 243] width 244 height 44
click at [611, 203] on input "الريزو" at bounding box center [621, 204] width 231 height 21
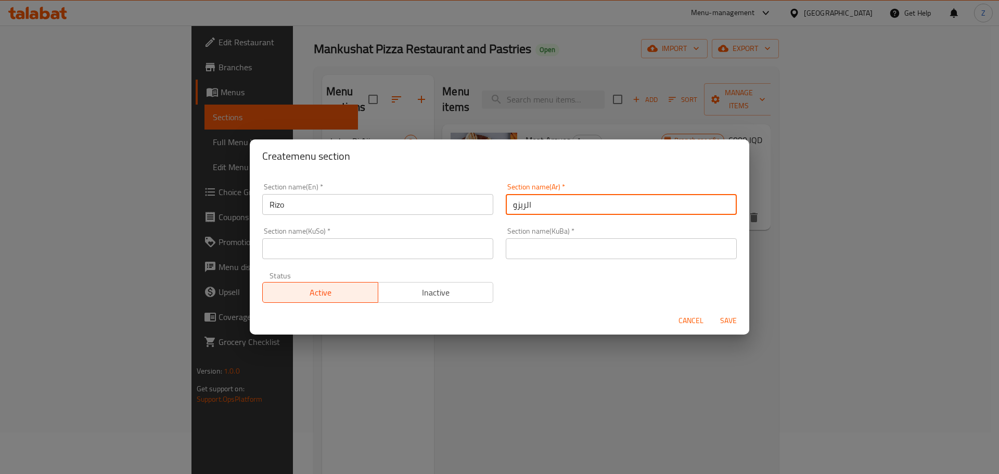
click at [611, 203] on input "الريزو" at bounding box center [621, 204] width 231 height 21
drag, startPoint x: 596, startPoint y: 249, endPoint x: 491, endPoint y: 240, distance: 106.0
click at [596, 249] on input "text" at bounding box center [621, 248] width 231 height 21
paste input "الريزو"
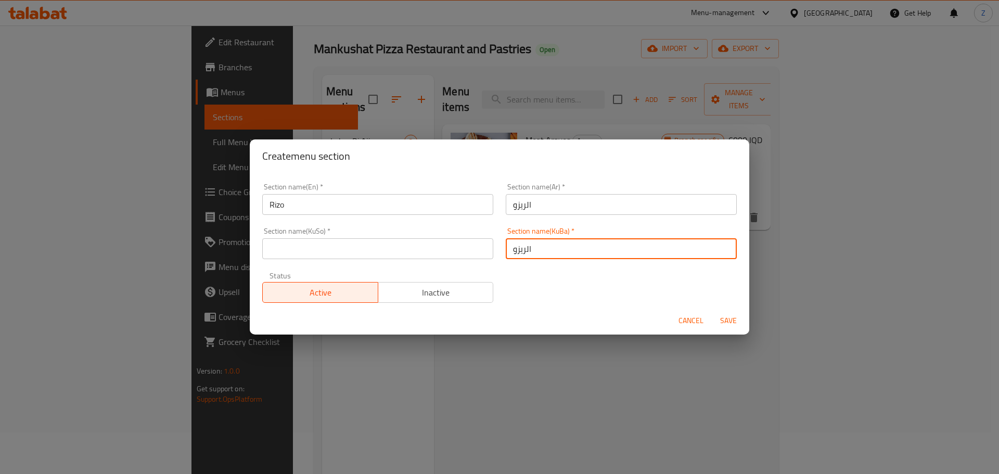
type input "الريزو"
click at [443, 246] on input "text" at bounding box center [377, 248] width 231 height 21
paste input "الريزو"
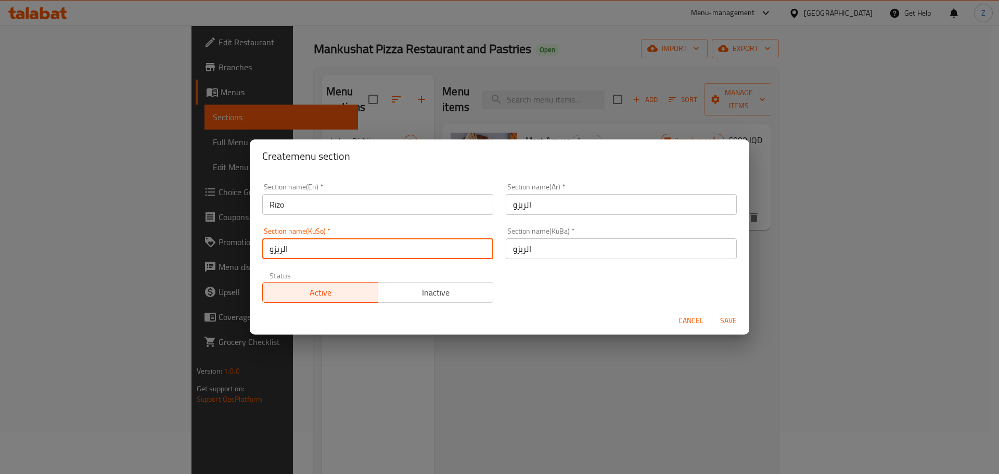
type input "الريزو"
click at [731, 314] on span "Save" at bounding box center [728, 320] width 25 height 13
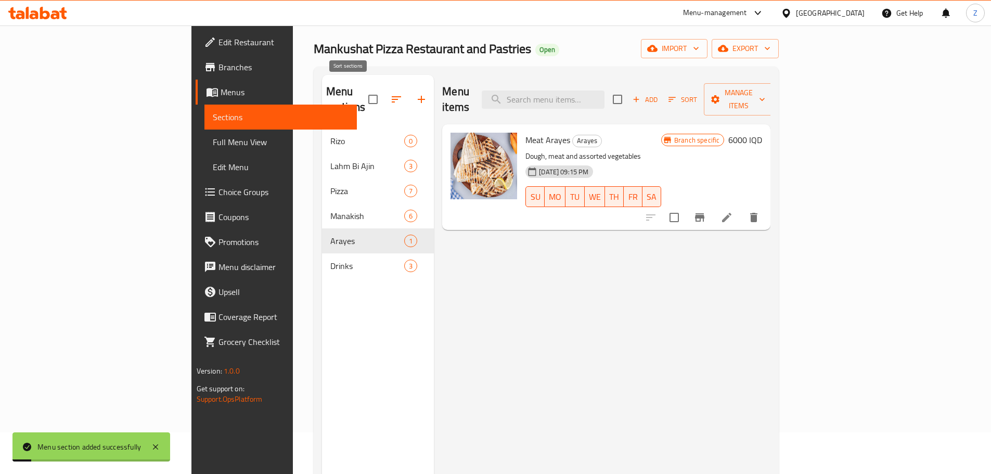
click at [390, 93] on icon "button" at bounding box center [396, 99] width 12 height 12
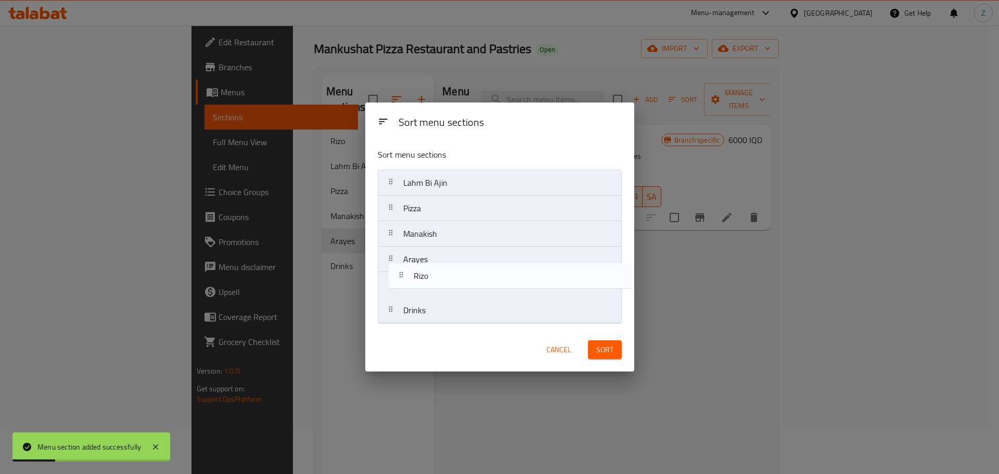
drag, startPoint x: 431, startPoint y: 175, endPoint x: 441, endPoint y: 277, distance: 102.5
click at [441, 277] on nav "[PERSON_NAME] Bi [PERSON_NAME] Pizza Manakish Arayes Drinks" at bounding box center [500, 247] width 244 height 154
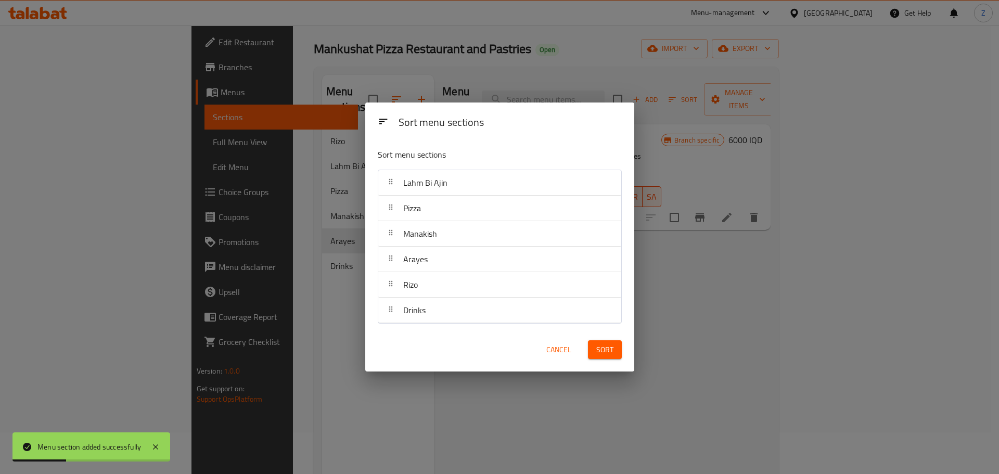
click at [596, 349] on span "Sort" at bounding box center [604, 349] width 17 height 13
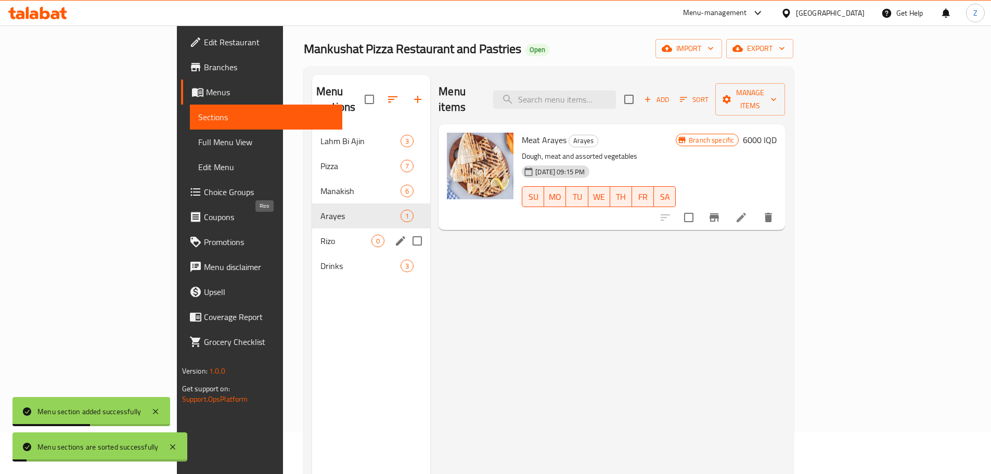
click at [321, 235] on span "Rizo" at bounding box center [346, 241] width 51 height 12
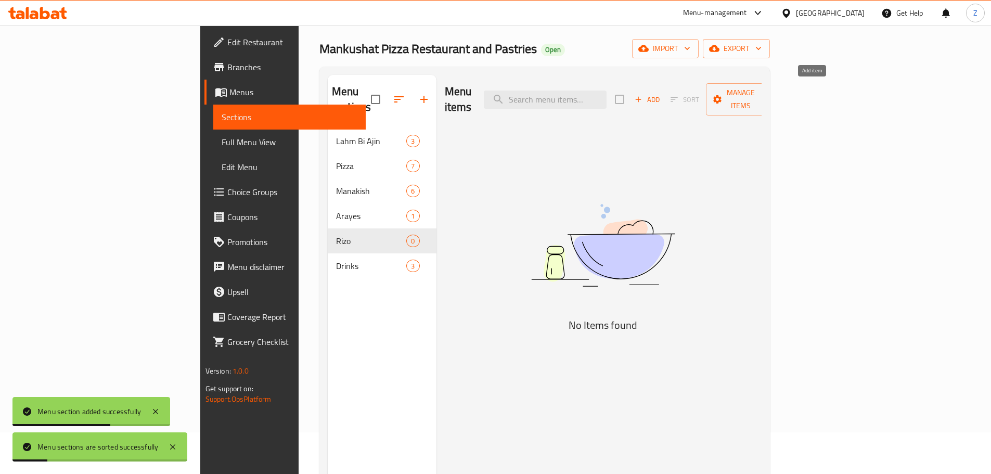
click at [661, 94] on span "Add" at bounding box center [647, 100] width 28 height 12
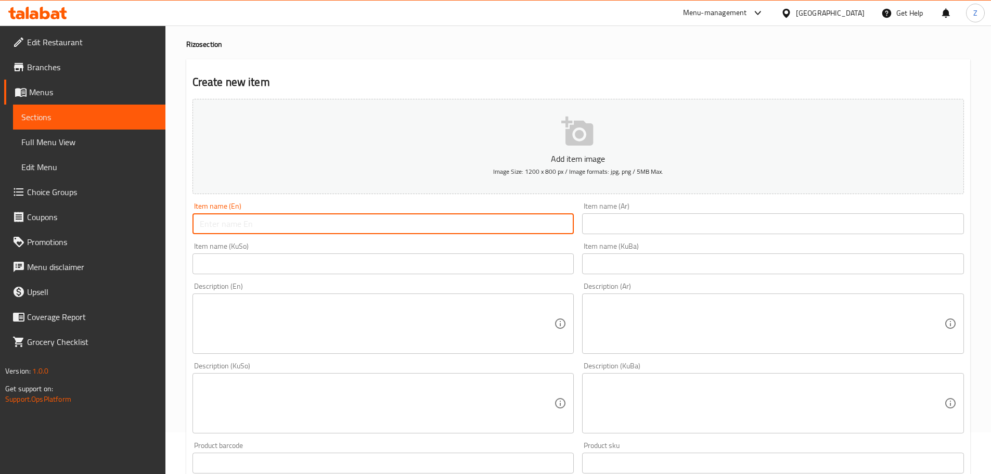
click at [246, 227] on input "text" at bounding box center [384, 223] width 382 height 21
paste input "Classic Rizo"
type input "Classic Rizo"
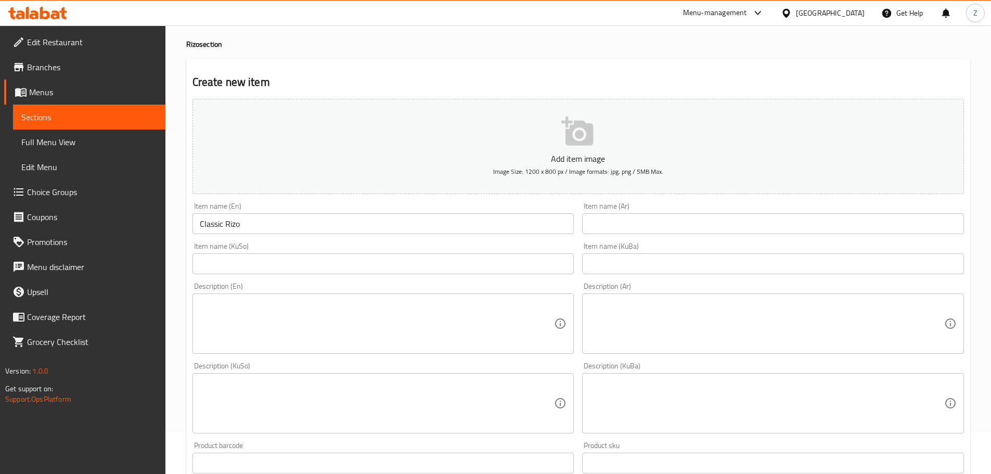
click at [760, 232] on input "text" at bounding box center [773, 223] width 382 height 21
paste input "[PERSON_NAME]"
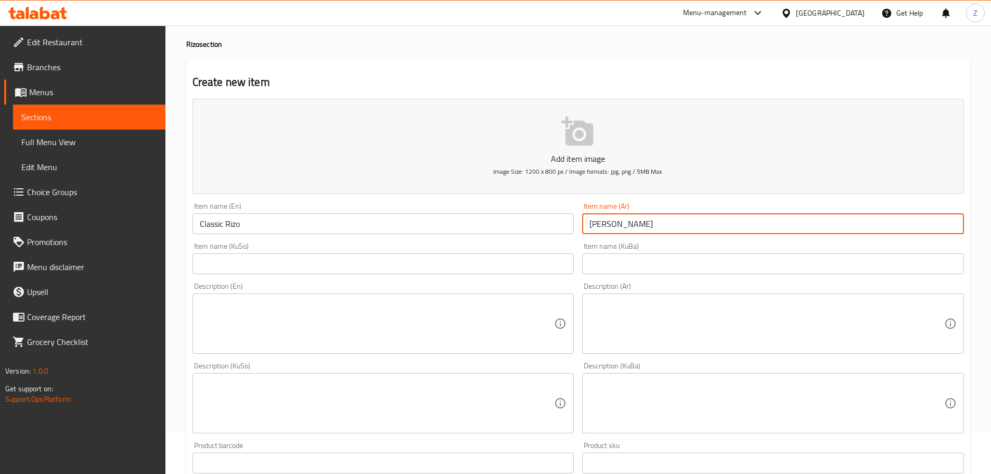
type input "[PERSON_NAME]"
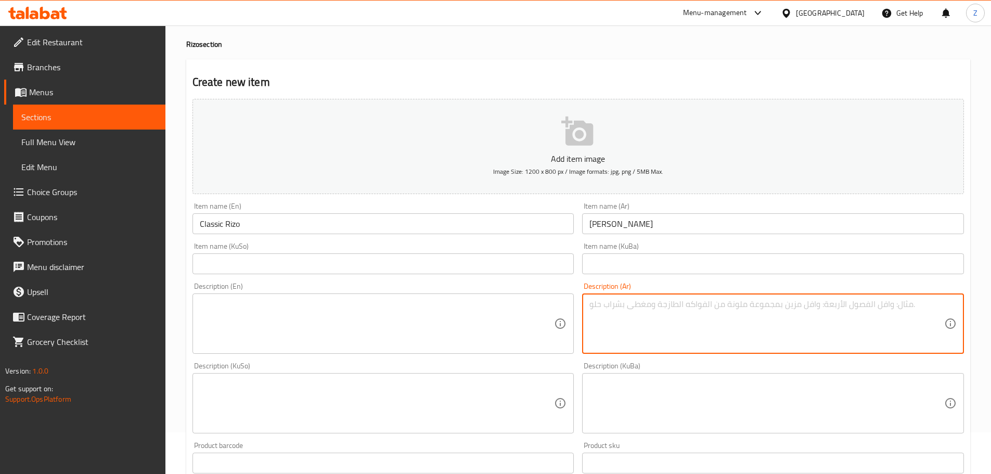
click at [729, 338] on textarea at bounding box center [767, 323] width 355 height 49
paste textarea "رز, قطع دجاج كرسبي وصلصة كلاسيك."
type textarea "رز, قطع دجاج كرسبي وصلصة كلاسيك."
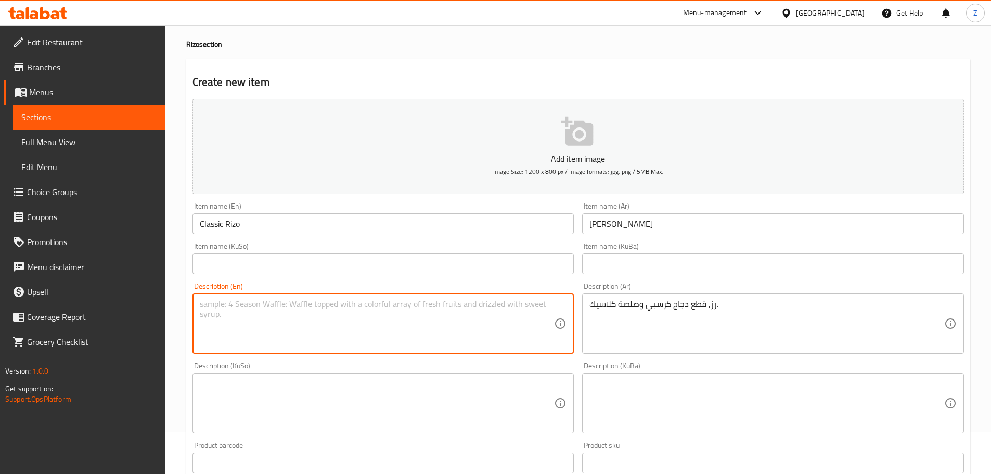
click at [493, 340] on textarea at bounding box center [377, 323] width 355 height 49
paste textarea "Rice, crispy chicken pieces and classic sauce."
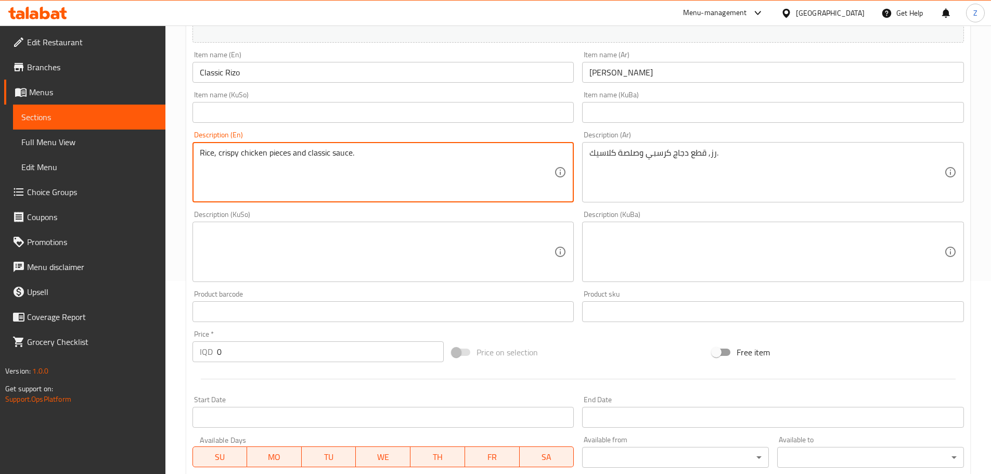
scroll to position [302, 0]
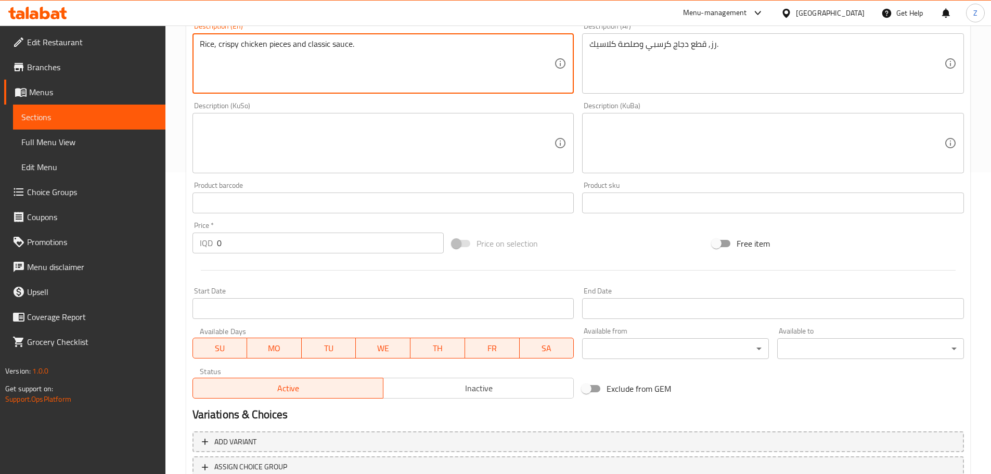
type textarea "Rice, crispy chicken pieces and classic sauce."
click at [275, 234] on input "0" at bounding box center [330, 243] width 227 height 21
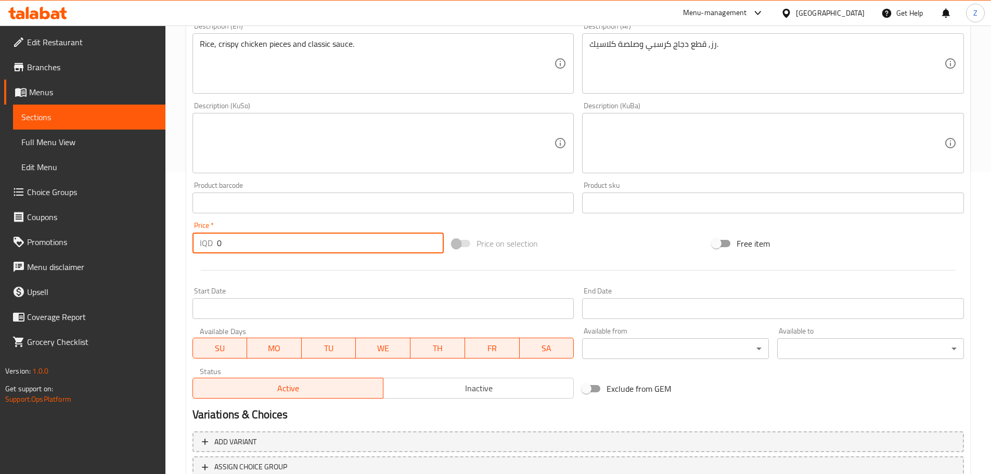
click at [275, 234] on input "0" at bounding box center [330, 243] width 227 height 21
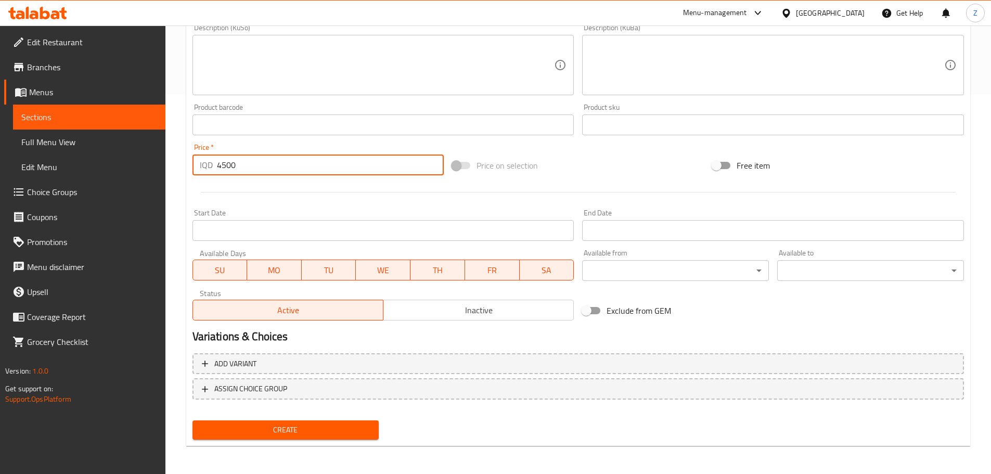
scroll to position [381, 0]
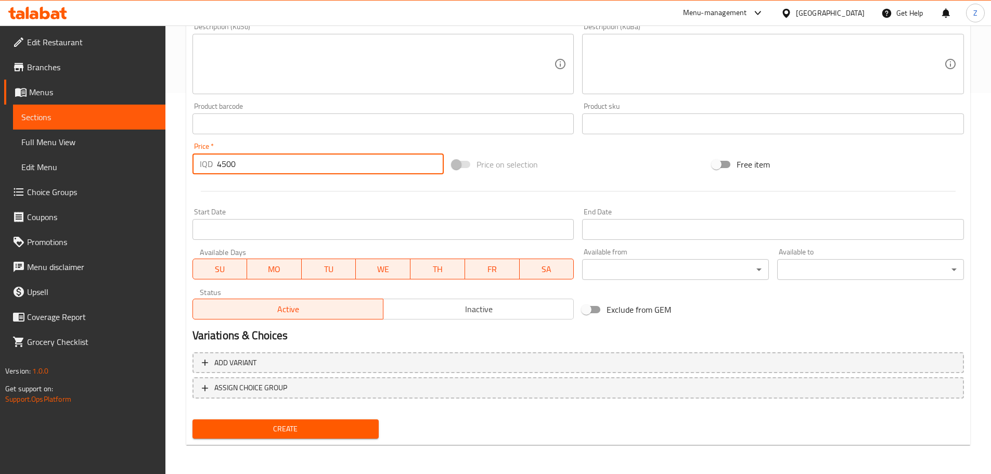
type input "4500"
click at [336, 419] on button "Create" at bounding box center [286, 428] width 187 height 19
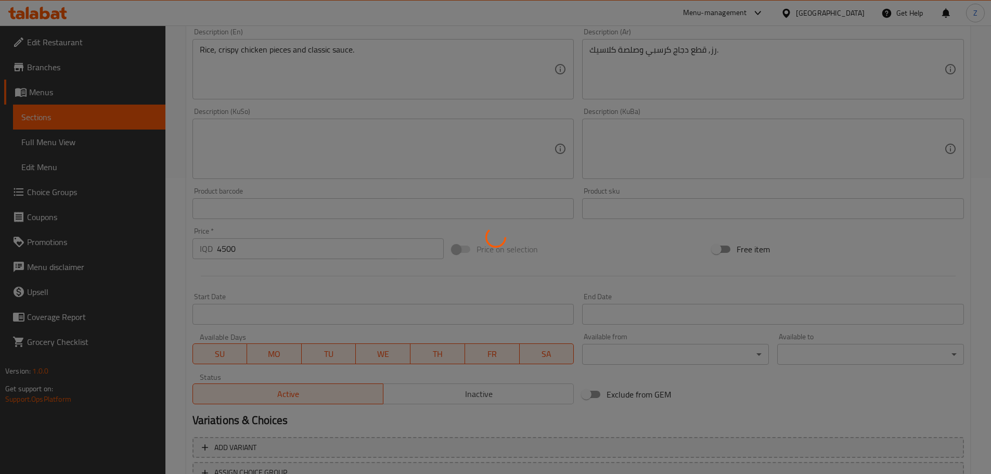
type input "0"
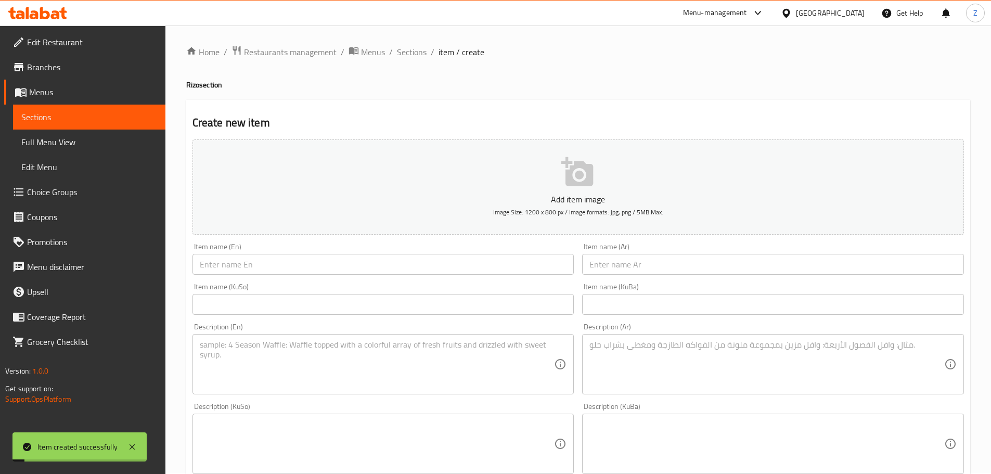
scroll to position [0, 0]
click at [404, 50] on span "Sections" at bounding box center [412, 53] width 30 height 12
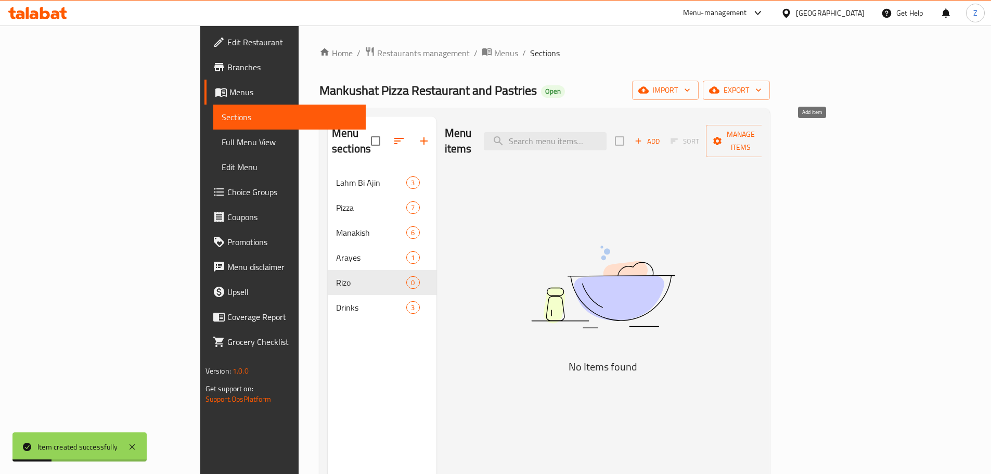
click at [661, 135] on span "Add" at bounding box center [647, 141] width 28 height 12
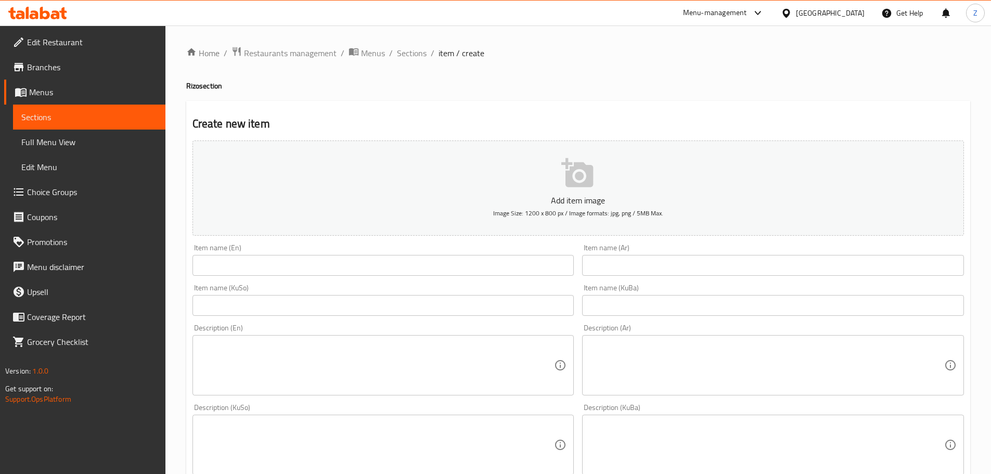
click at [311, 276] on div "Item name (En) Item name (En)" at bounding box center [383, 260] width 390 height 40
click at [310, 271] on input "text" at bounding box center [384, 265] width 382 height 21
paste input "Smoked Rizo"
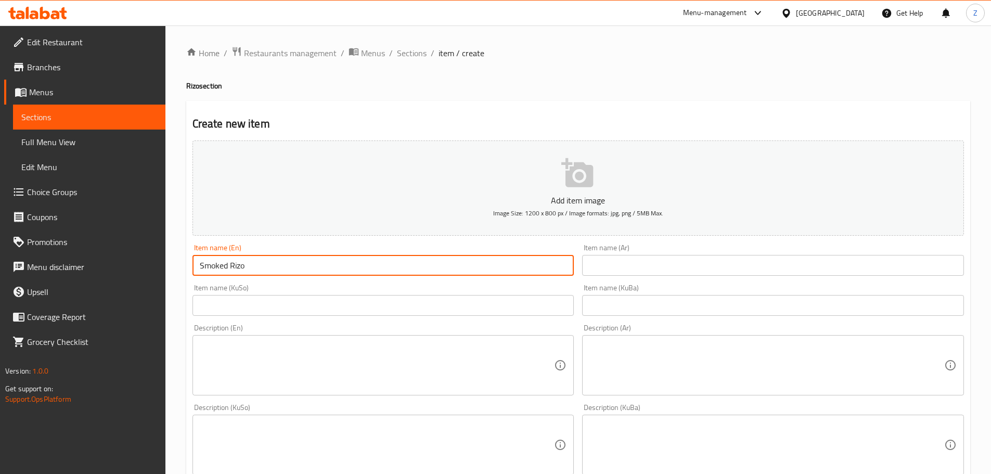
type input "Smoked Rizo"
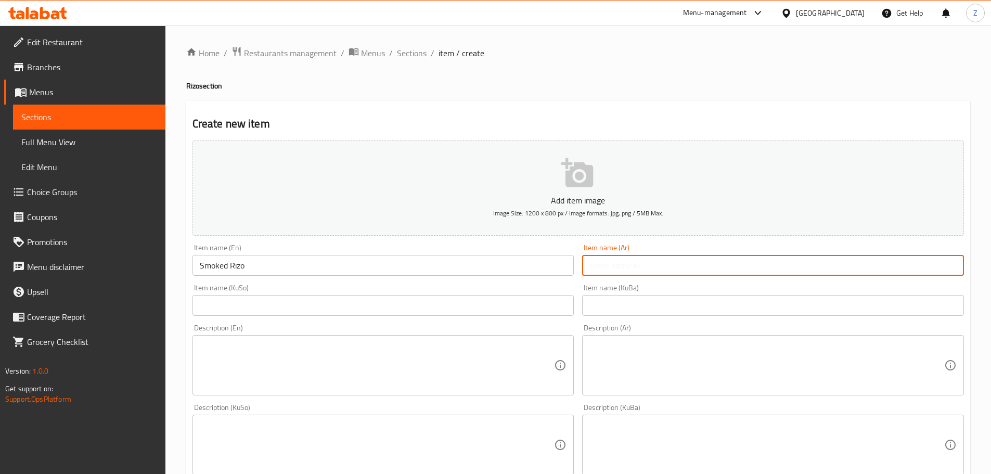
click at [667, 260] on input "text" at bounding box center [773, 265] width 382 height 21
paste input "ريزو مدخن"
type input "ريزو مدخن"
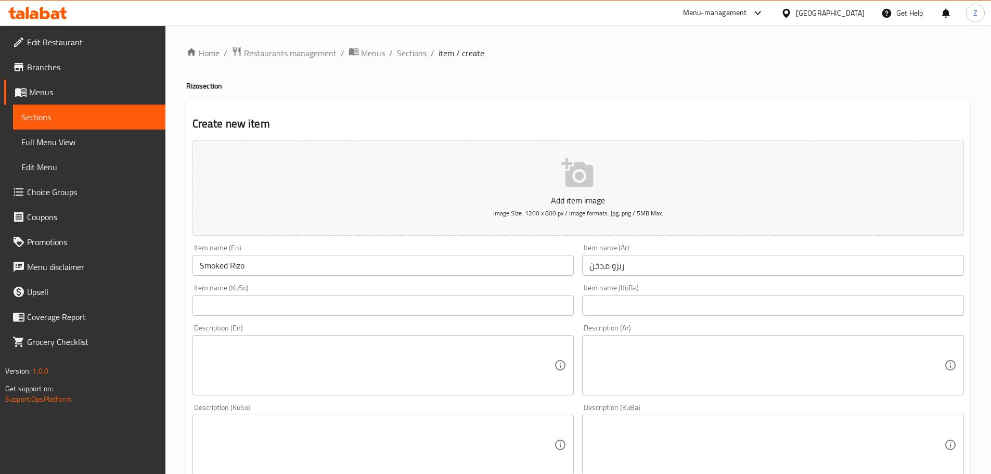
click at [698, 387] on textarea at bounding box center [767, 365] width 355 height 49
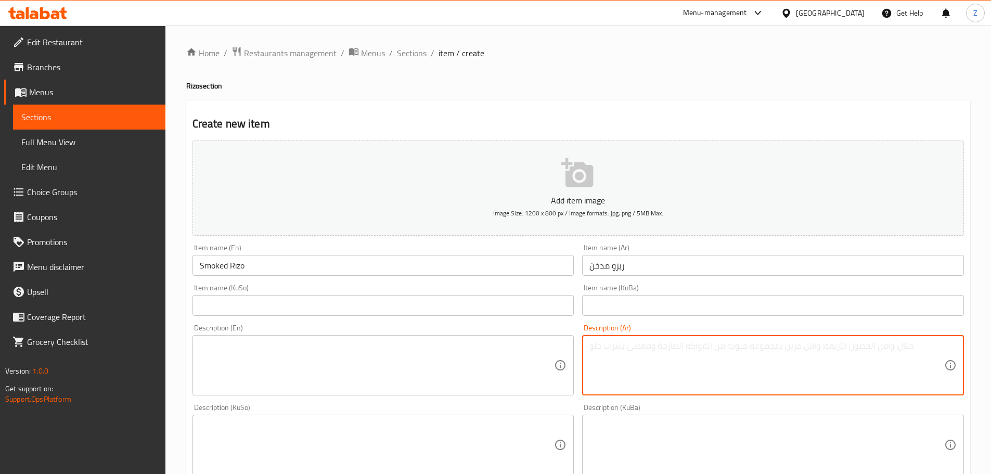
paste textarea "رز, قطع دجاج كرسبي وصلصة مدخنة."
type textarea "رز, قطع دجاج كرسبي وصلصة مدخنة."
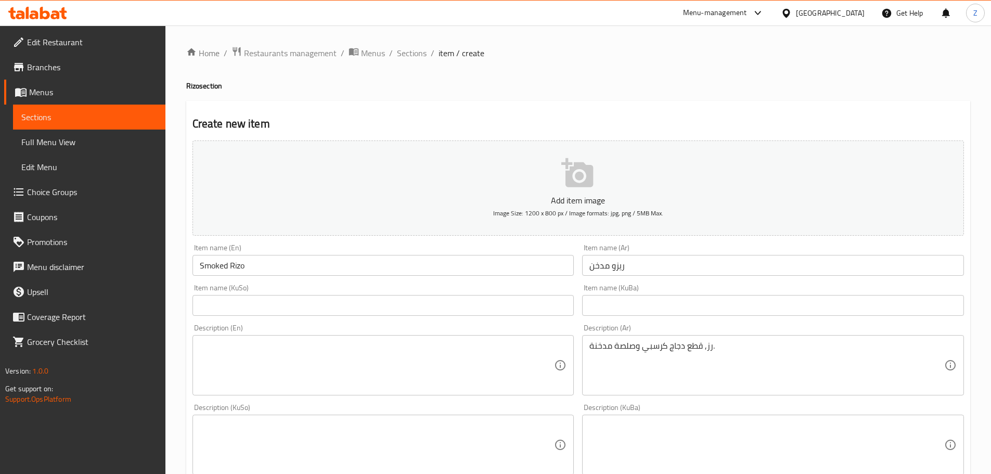
click at [506, 377] on textarea at bounding box center [377, 365] width 355 height 49
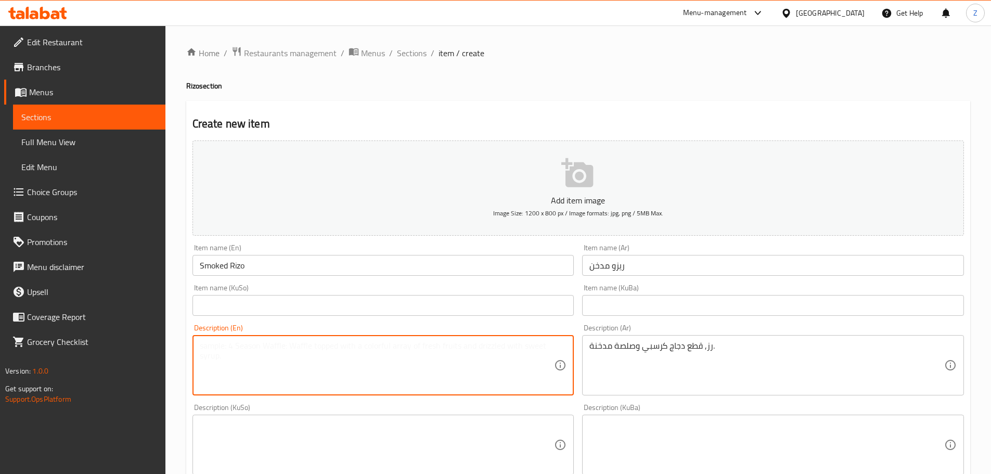
paste textarea "Rice, crispy chicken pieces and smoked sauce."
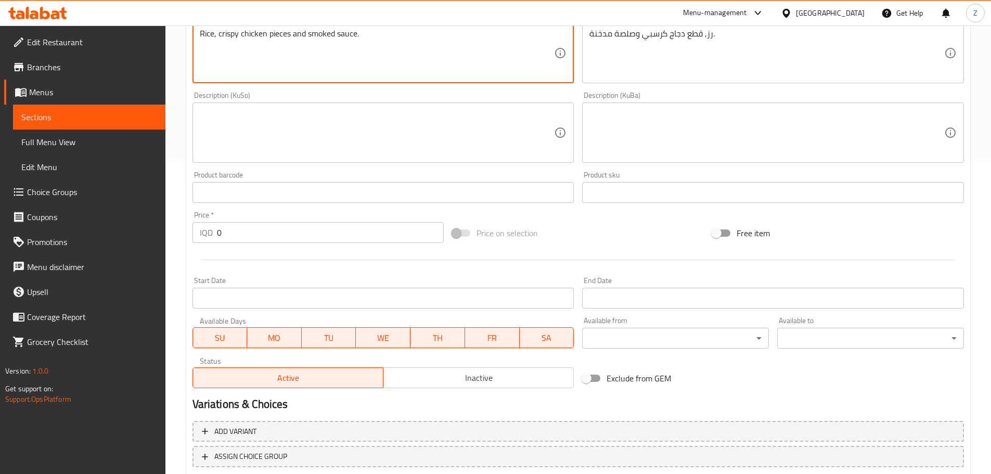
type textarea "Rice, crispy chicken pieces and smoked sauce."
click at [255, 232] on input "0" at bounding box center [330, 232] width 227 height 21
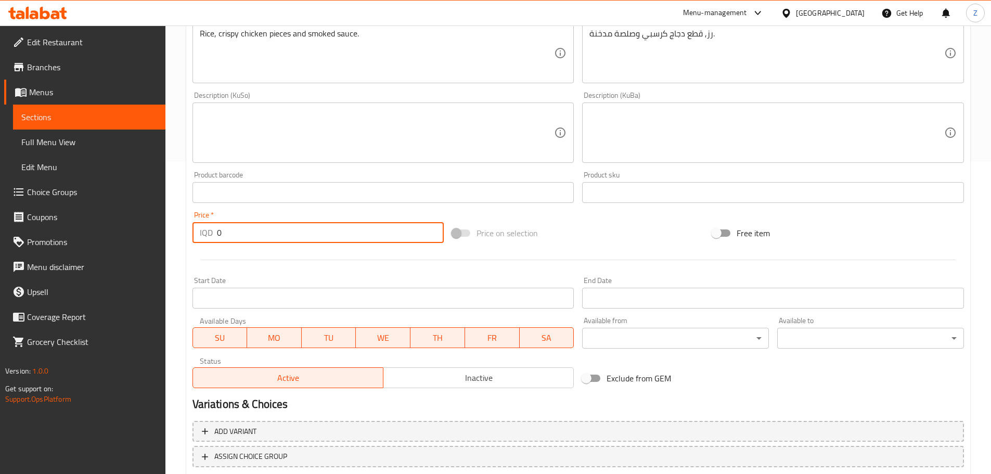
click at [255, 232] on input "0" at bounding box center [330, 232] width 227 height 21
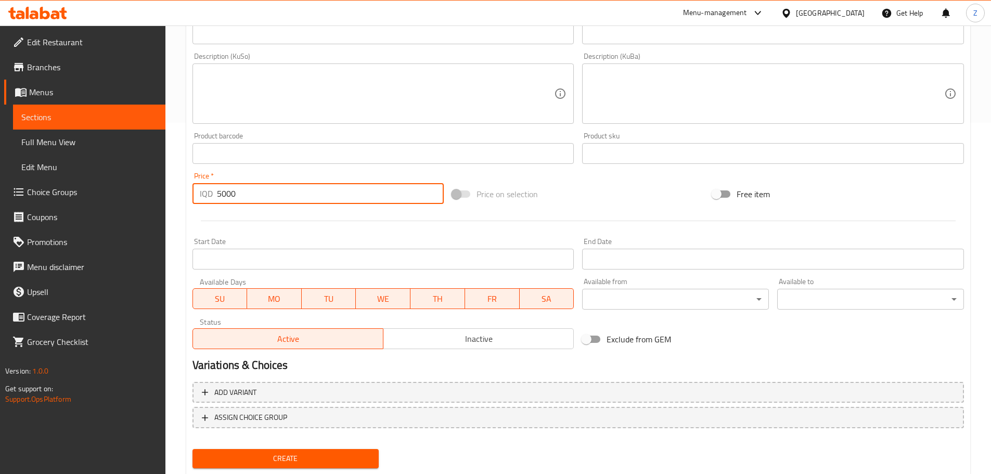
scroll to position [381, 0]
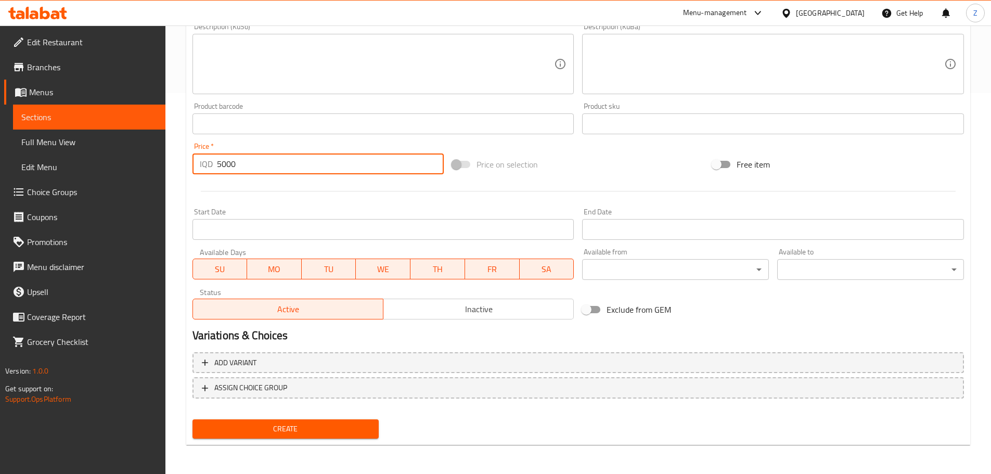
type input "5000"
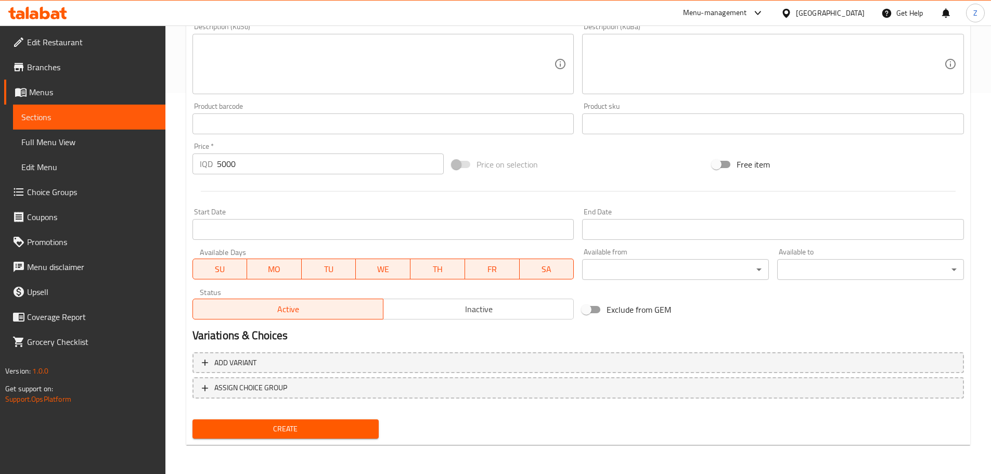
click at [300, 440] on div "Create" at bounding box center [285, 429] width 195 height 28
click at [304, 434] on span "Create" at bounding box center [286, 429] width 170 height 13
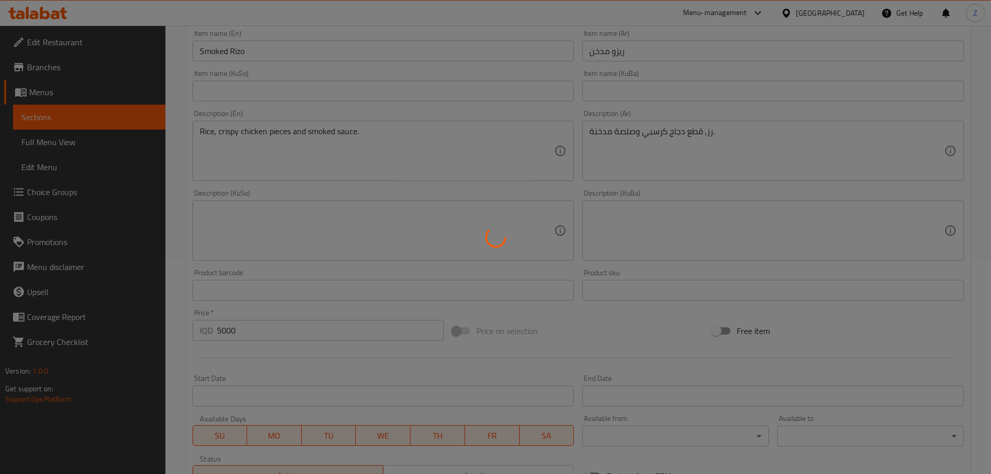
type input "0"
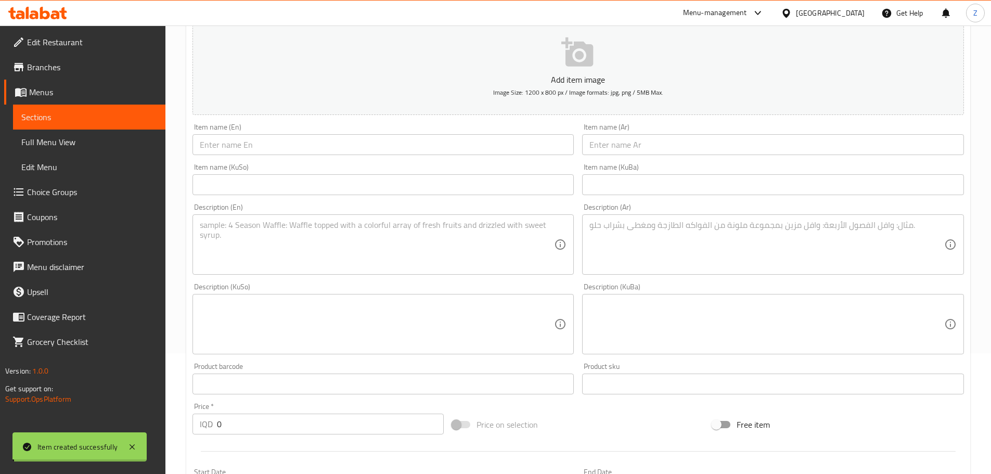
scroll to position [0, 0]
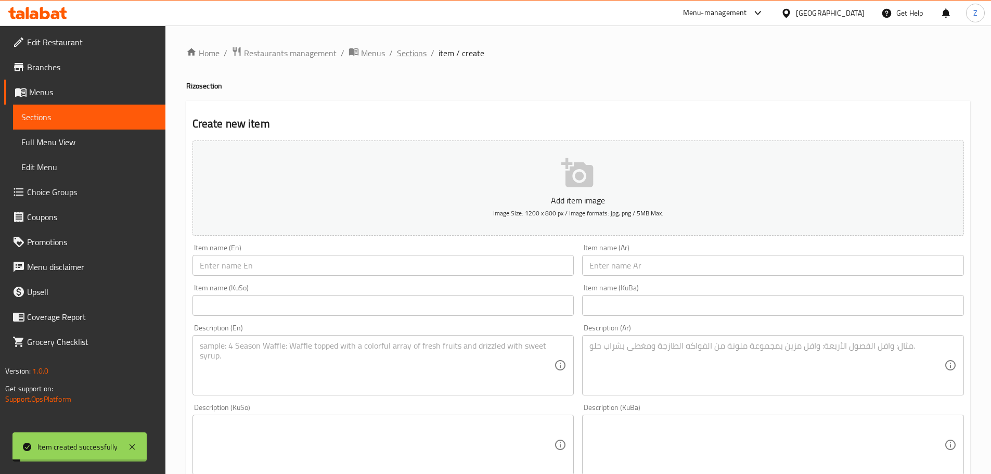
click at [401, 55] on span "Sections" at bounding box center [412, 53] width 30 height 12
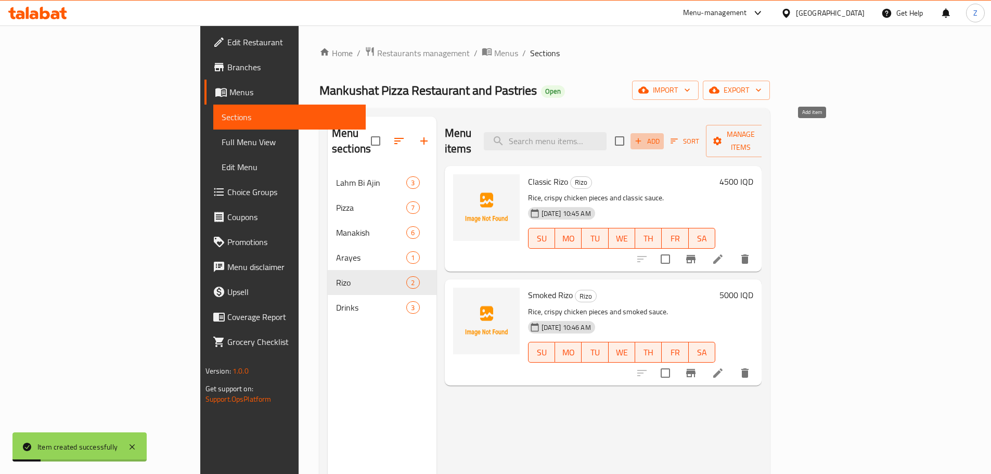
click at [661, 137] on span "Add" at bounding box center [647, 141] width 28 height 12
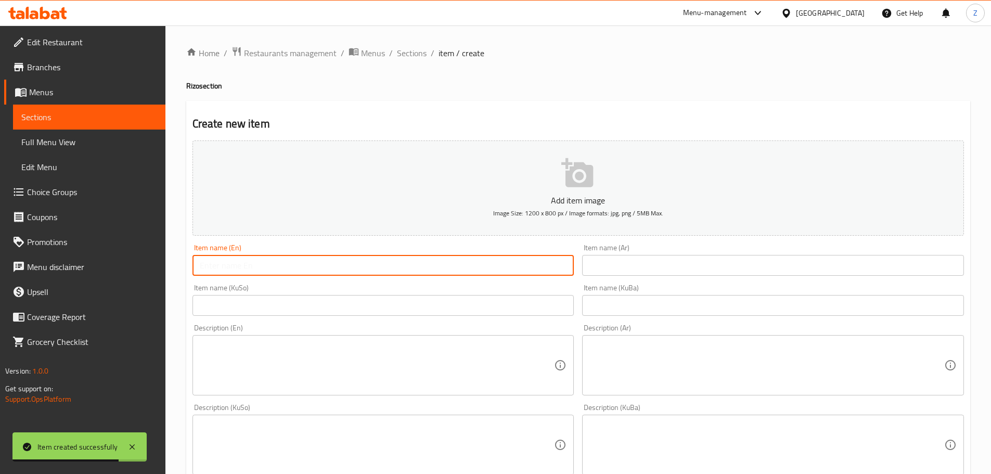
click at [340, 271] on input "text" at bounding box center [384, 265] width 382 height 21
paste input "Spicy Rizo"
type input "Spicy Rizo"
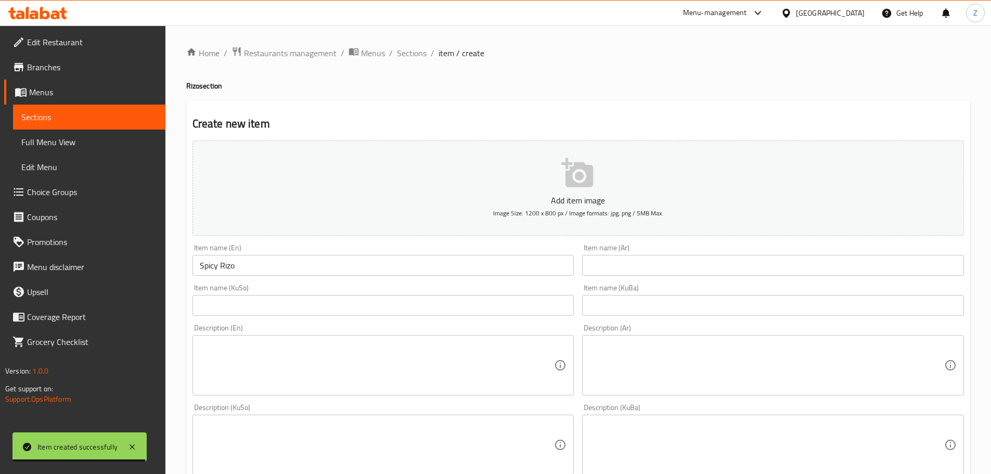
click at [670, 269] on input "text" at bounding box center [773, 265] width 382 height 21
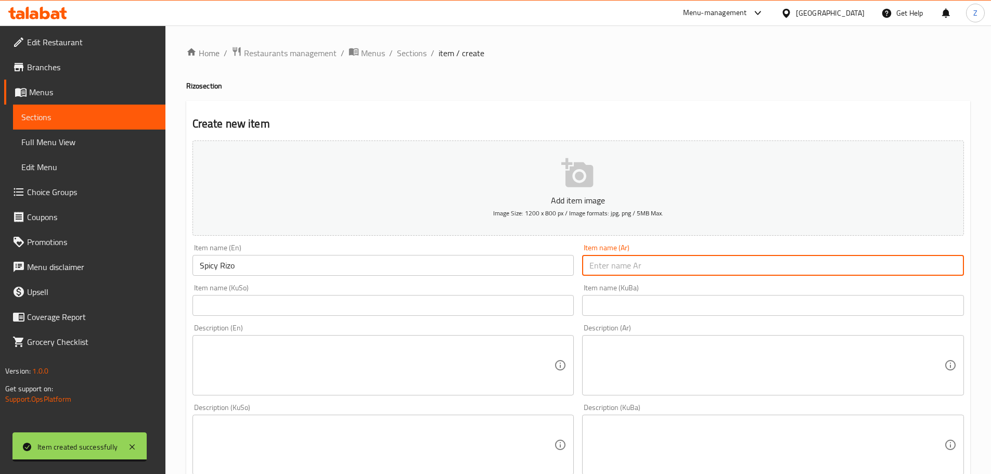
paste input "[PERSON_NAME]"
type input "[PERSON_NAME]"
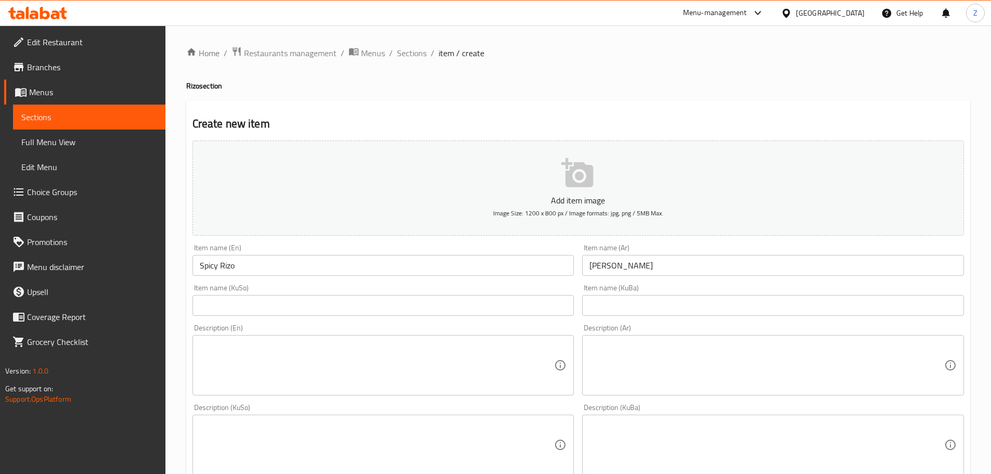
click at [694, 390] on div "Description (Ar)" at bounding box center [773, 365] width 382 height 60
paste textarea "رز, قطع دجاج كرسبي وصلصة سبايسي."
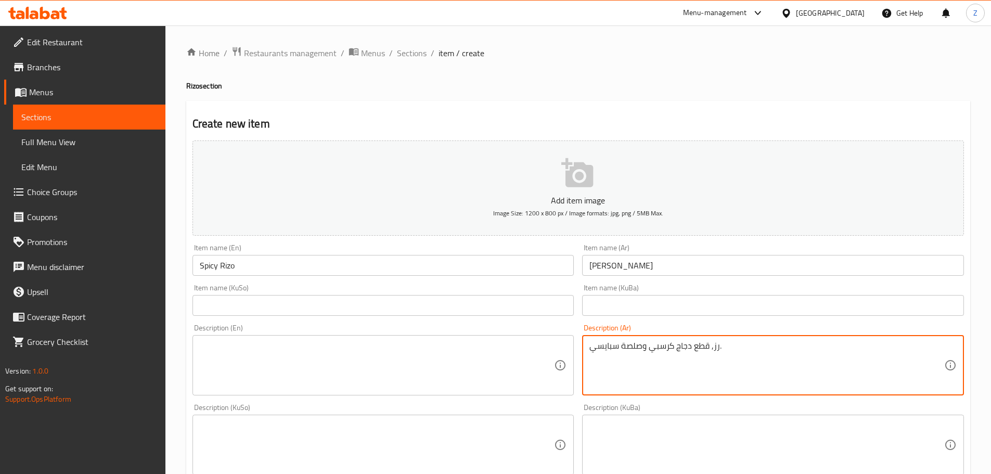
type textarea "رز, قطع دجاج كرسبي وصلصة سبايسي."
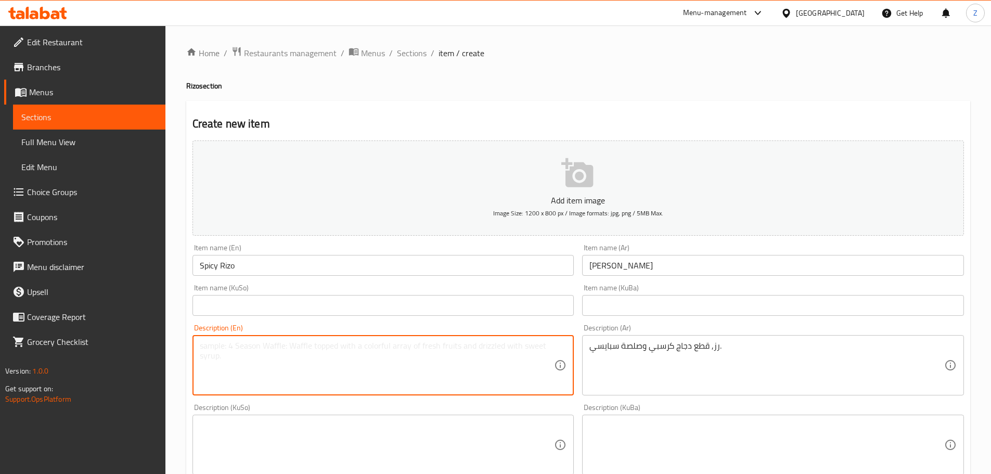
click at [451, 342] on textarea at bounding box center [377, 365] width 355 height 49
paste textarea "Rice, crispy chicken pieces and spicy sauce."
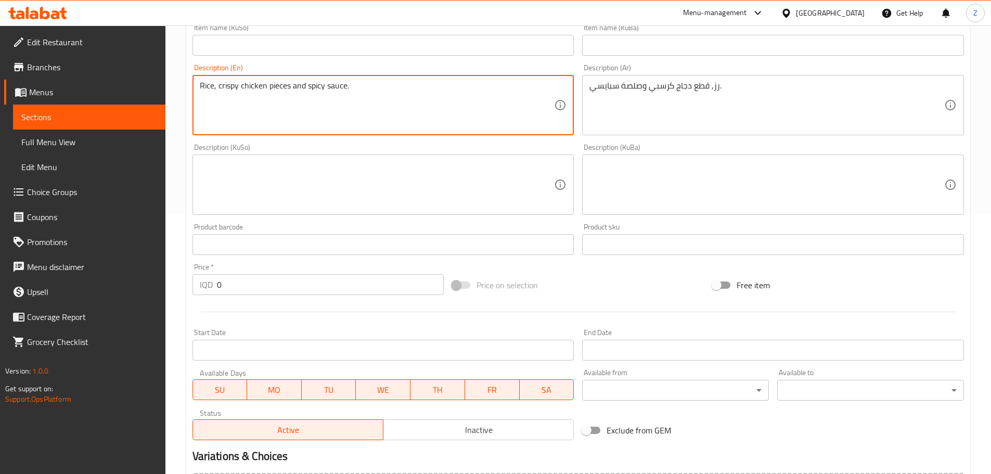
type textarea "Rice, crispy chicken pieces and spicy sauce."
click at [327, 283] on input "0" at bounding box center [330, 284] width 227 height 21
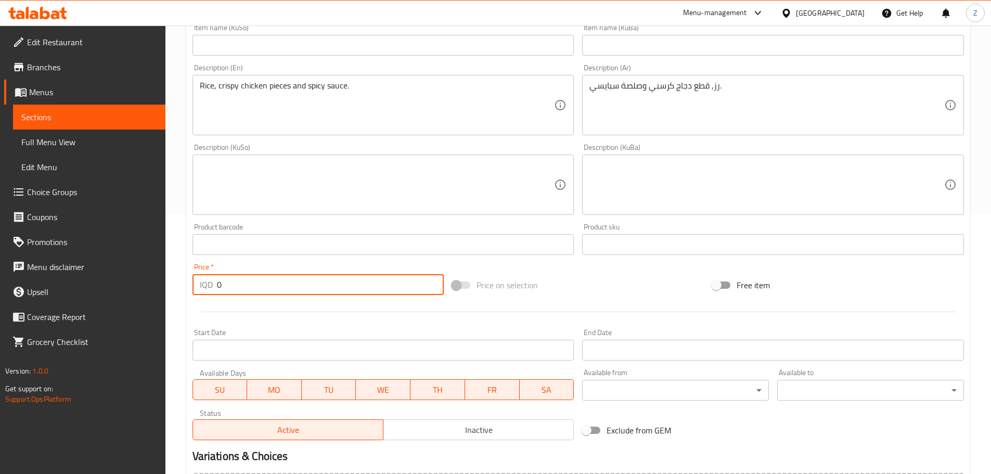
click at [327, 283] on input "0" at bounding box center [330, 284] width 227 height 21
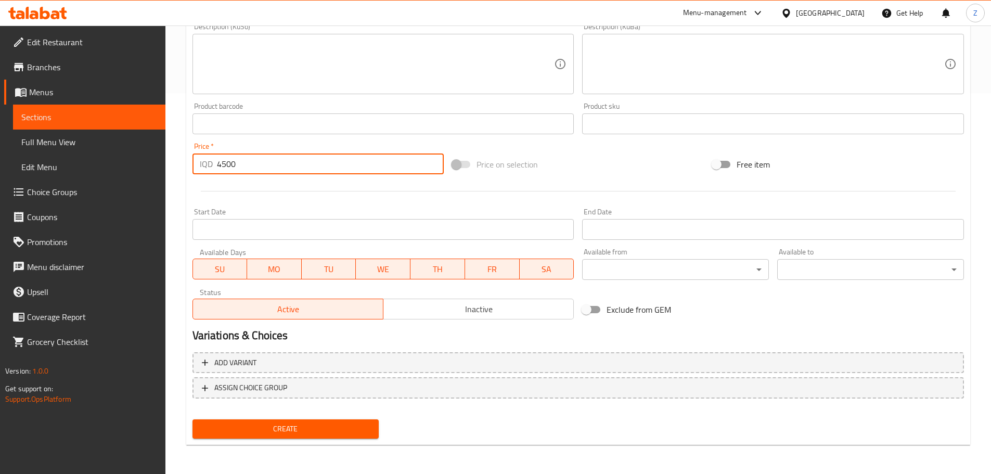
type input "4500"
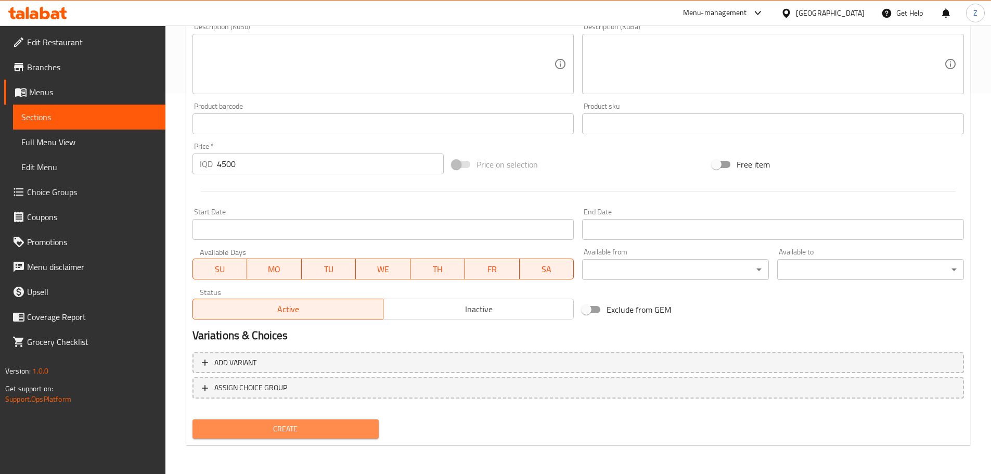
click at [329, 424] on span "Create" at bounding box center [286, 429] width 170 height 13
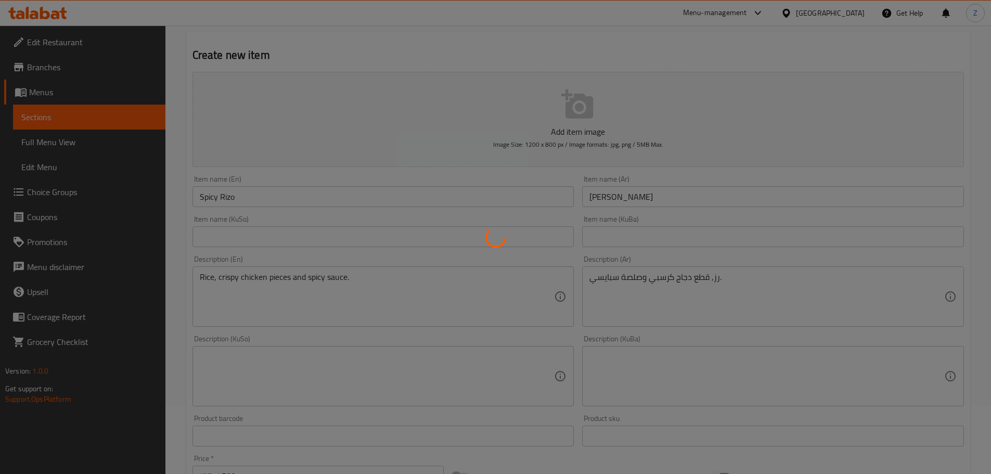
type input "0"
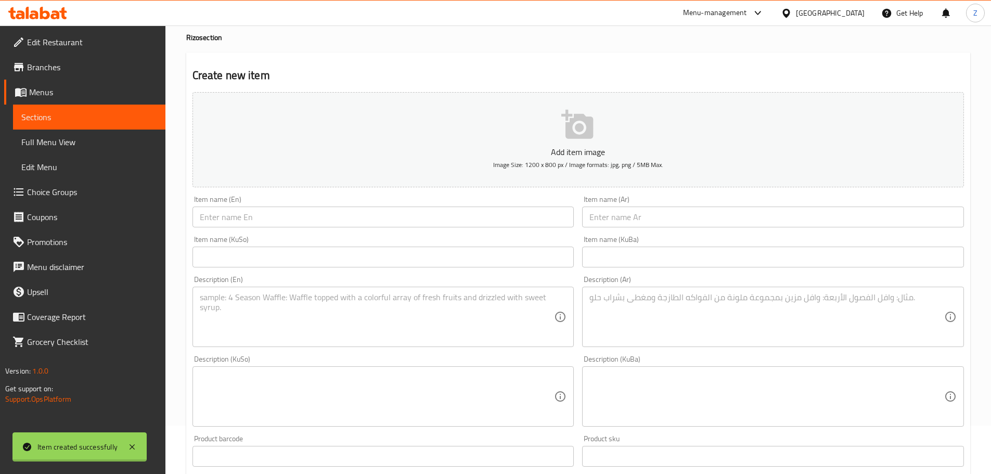
scroll to position [0, 0]
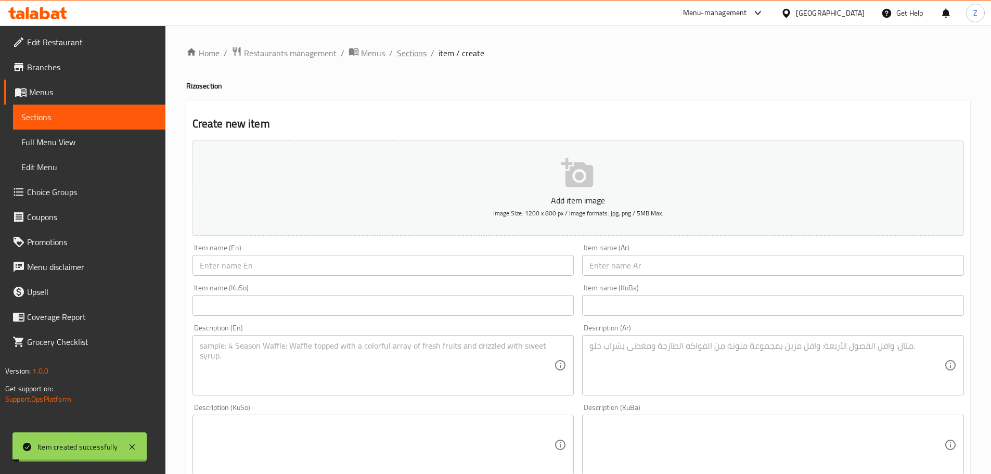
click at [412, 50] on span "Sections" at bounding box center [412, 53] width 30 height 12
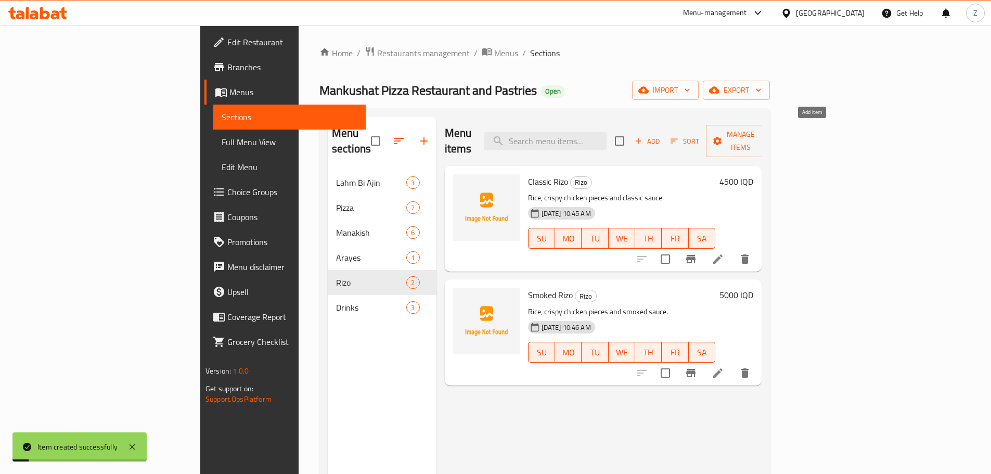
click at [661, 139] on span "Add" at bounding box center [647, 141] width 28 height 12
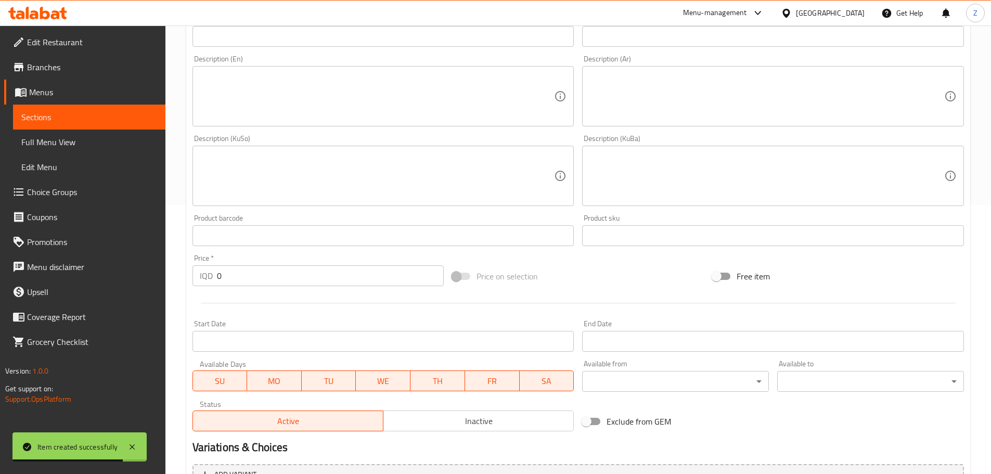
scroll to position [364, 0]
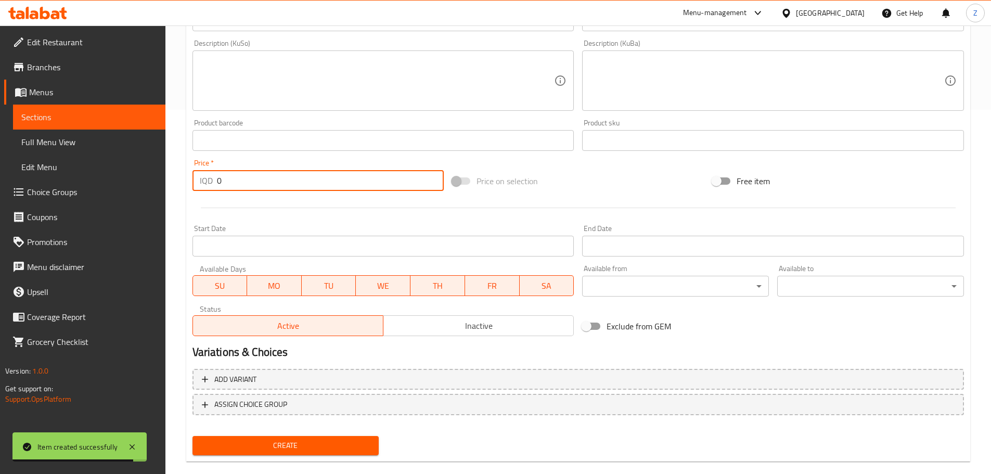
click at [243, 182] on input "0" at bounding box center [330, 180] width 227 height 21
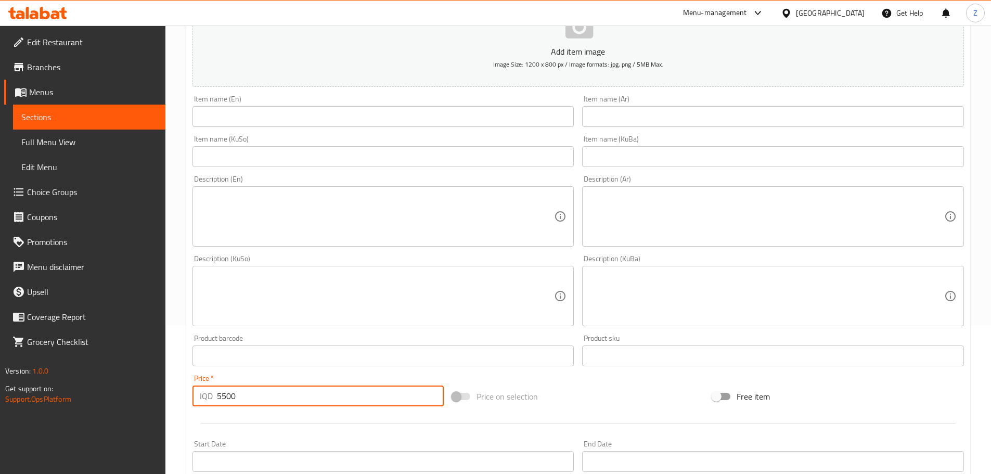
scroll to position [52, 0]
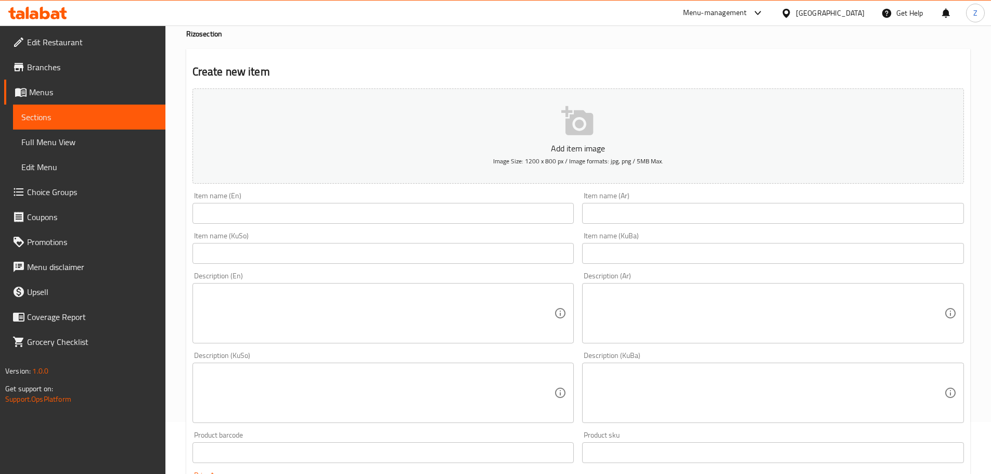
type input "5500"
click at [394, 213] on input "text" at bounding box center [384, 213] width 382 height 21
paste input "Cheese Rizo"
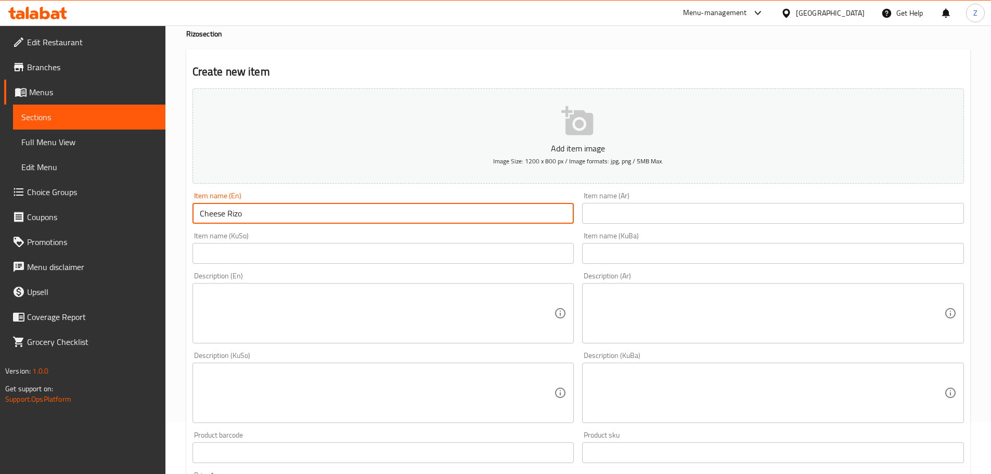
type input "Cheese Rizo"
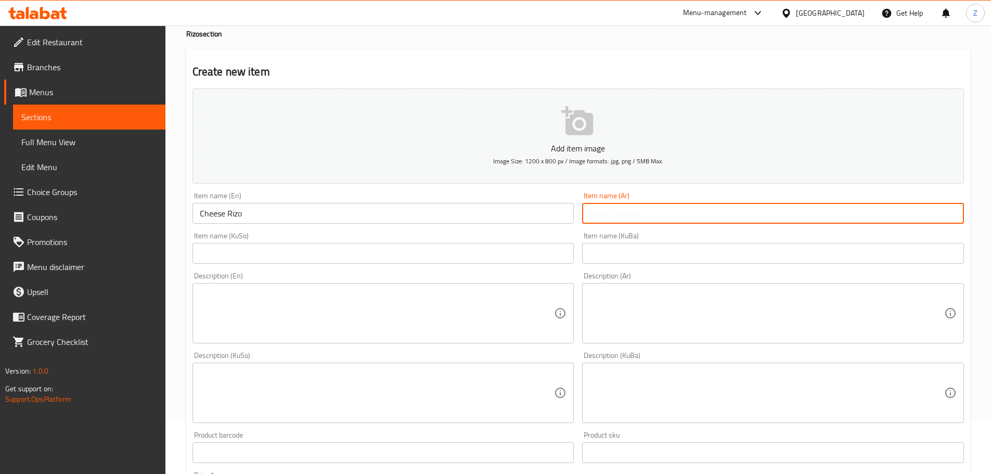
click at [630, 208] on input "text" at bounding box center [773, 213] width 382 height 21
paste input "[PERSON_NAME]"
type input "[PERSON_NAME]"
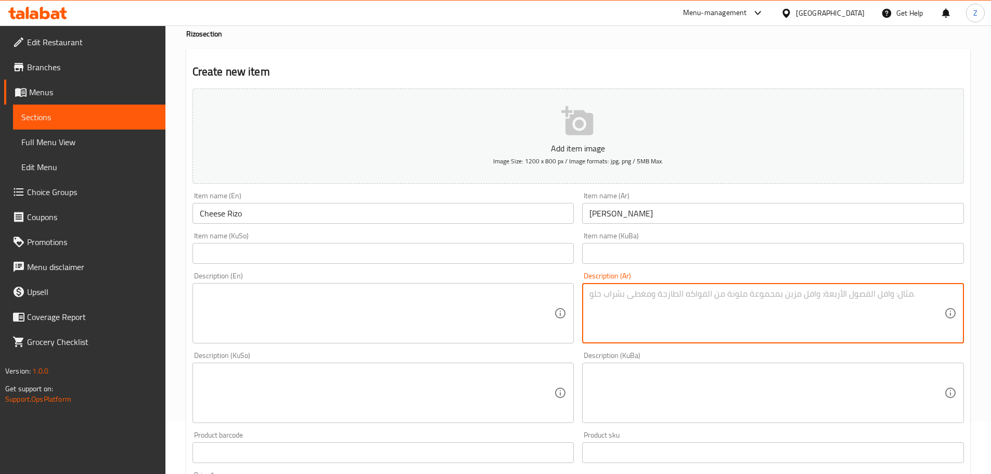
click at [656, 322] on textarea at bounding box center [767, 313] width 355 height 49
paste textarea "رز, قطع دجاج كرسبي وصلصة الجبنة."
type textarea "رز, قطع دجاج كرسبي وصلصة الجبنة."
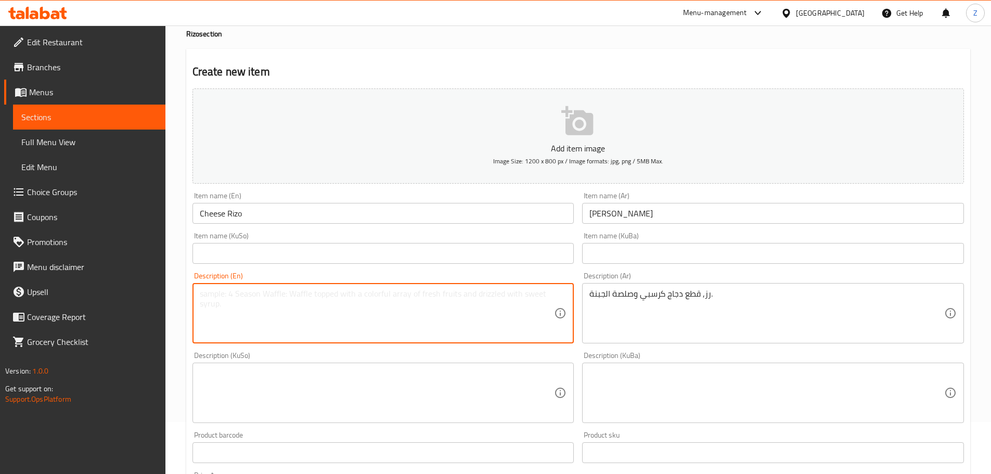
click at [494, 328] on textarea at bounding box center [377, 313] width 355 height 49
paste textarea "Rice, crispy chicken pieces and classic sauce."
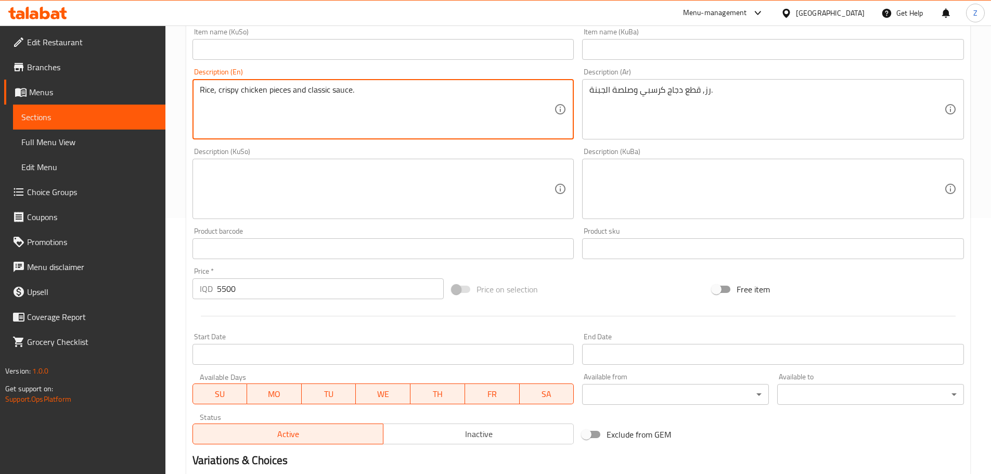
scroll to position [381, 0]
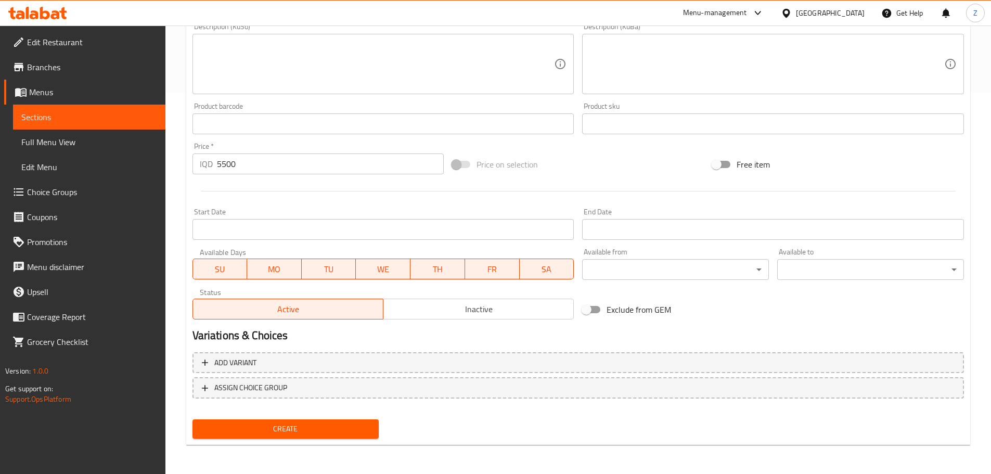
type textarea "Rice, crispy chicken pieces and classic sauce."
click at [341, 444] on div "Create new item Add item image Image Size: 1200 x 800 px / Image formats: jpg, …" at bounding box center [578, 82] width 784 height 725
click at [349, 432] on span "Create" at bounding box center [286, 429] width 170 height 13
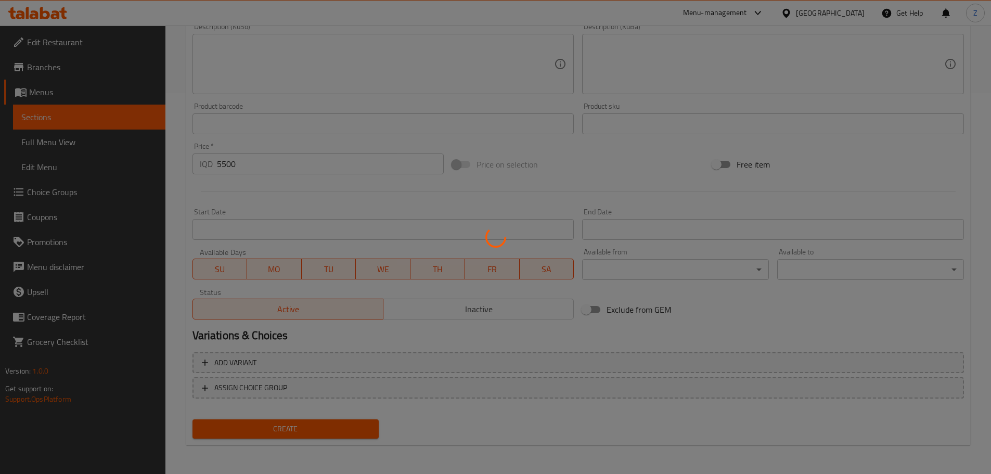
type input "0"
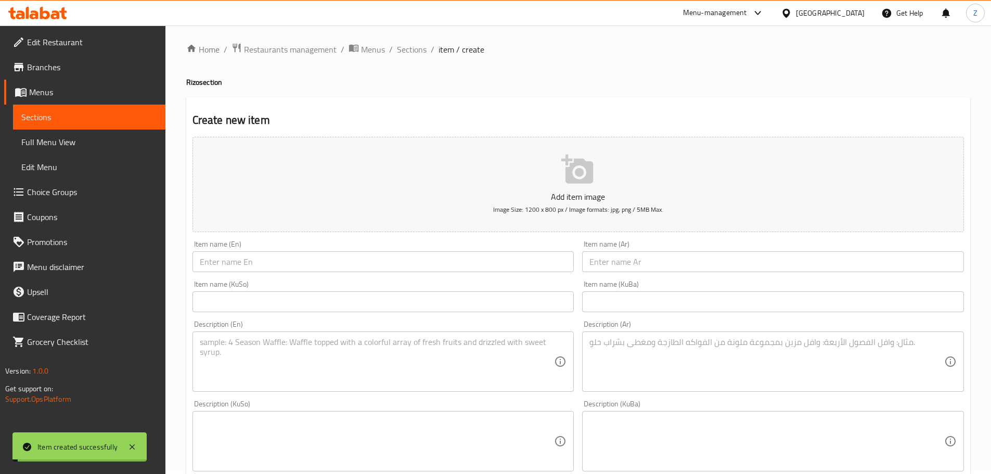
scroll to position [0, 0]
click at [410, 51] on span "Sections" at bounding box center [412, 53] width 30 height 12
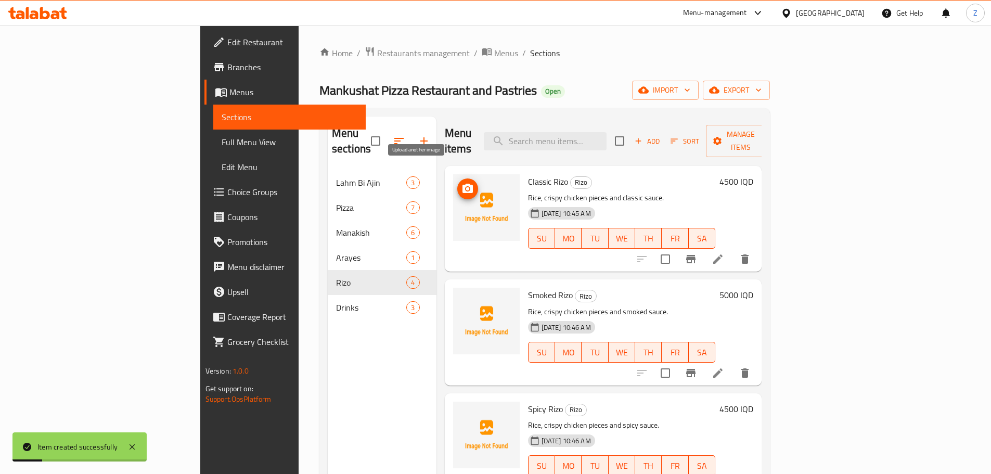
click at [457, 183] on span "upload picture" at bounding box center [467, 189] width 21 height 12
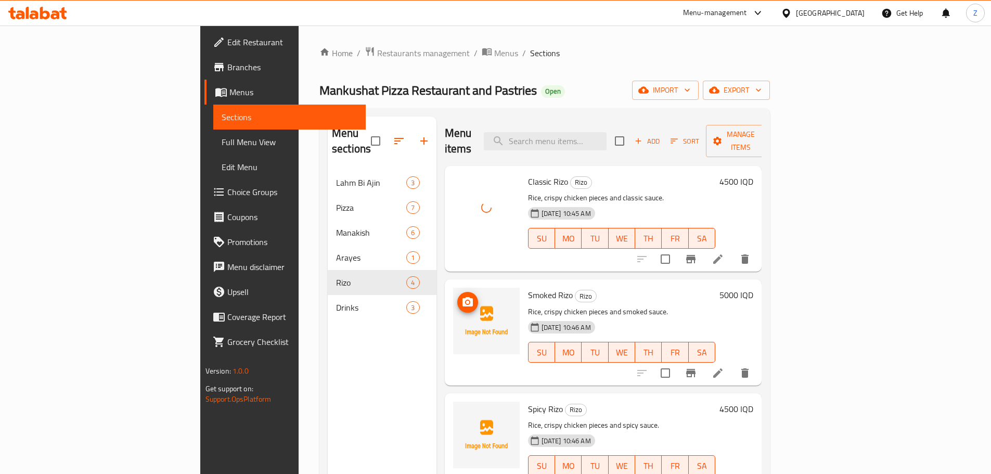
click at [453, 295] on img at bounding box center [486, 321] width 67 height 67
click at [463, 297] on icon "upload picture" at bounding box center [468, 301] width 10 height 9
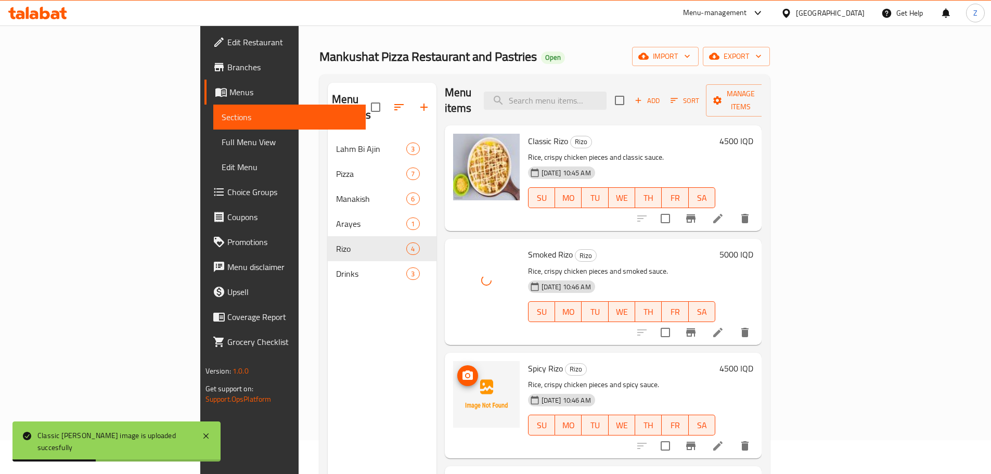
scroll to position [52, 0]
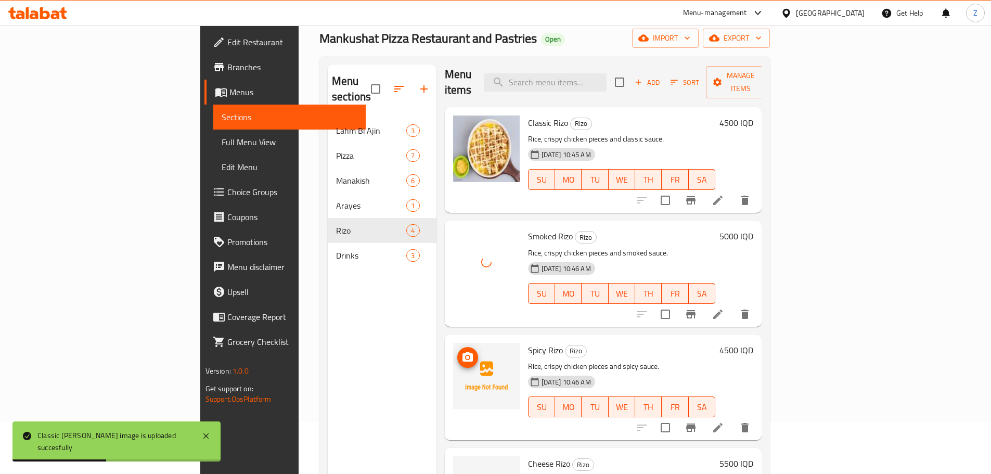
click at [466, 356] on circle "upload picture" at bounding box center [467, 357] width 3 height 3
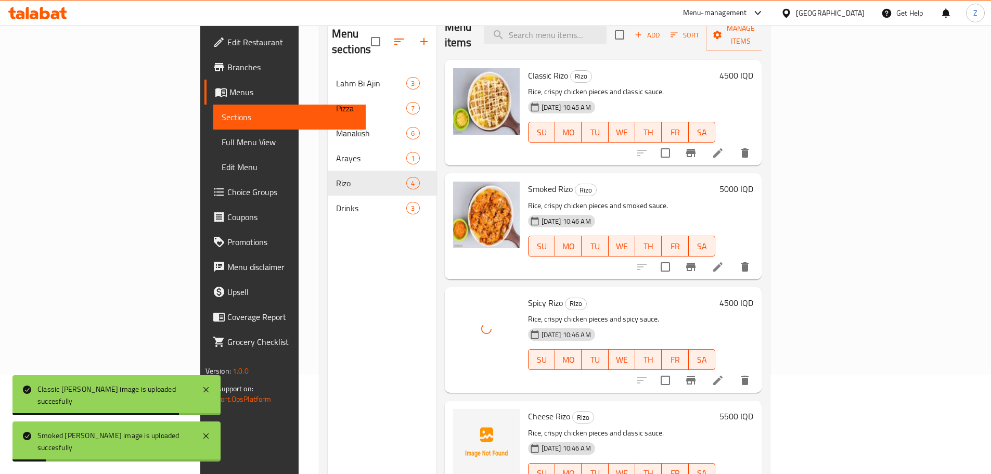
scroll to position [146, 0]
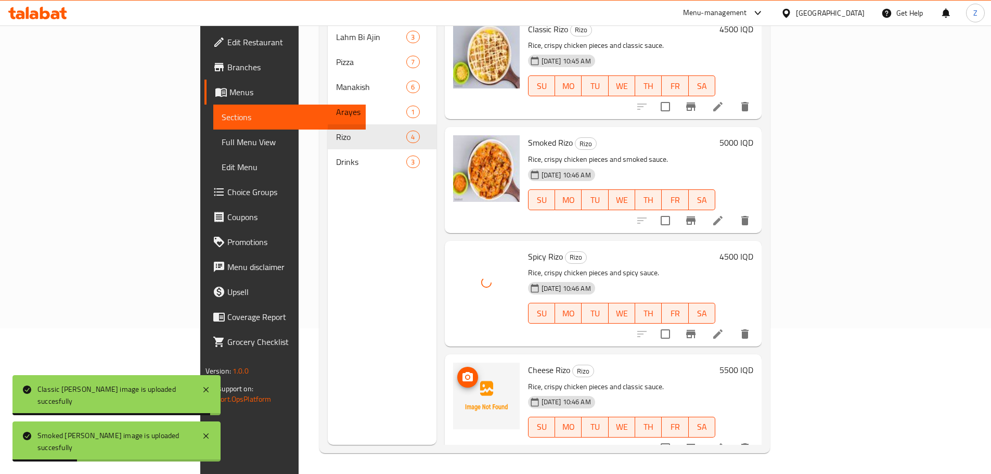
click at [463, 372] on icon "upload picture" at bounding box center [468, 376] width 10 height 9
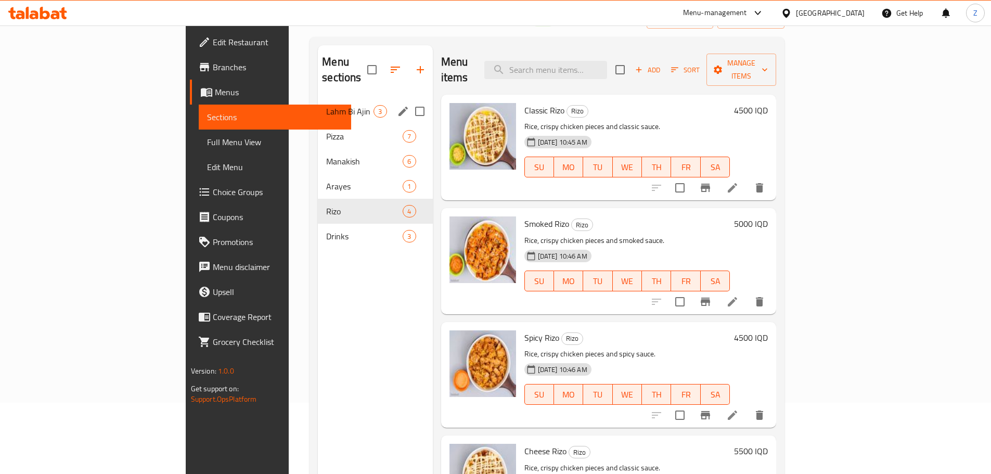
scroll to position [0, 0]
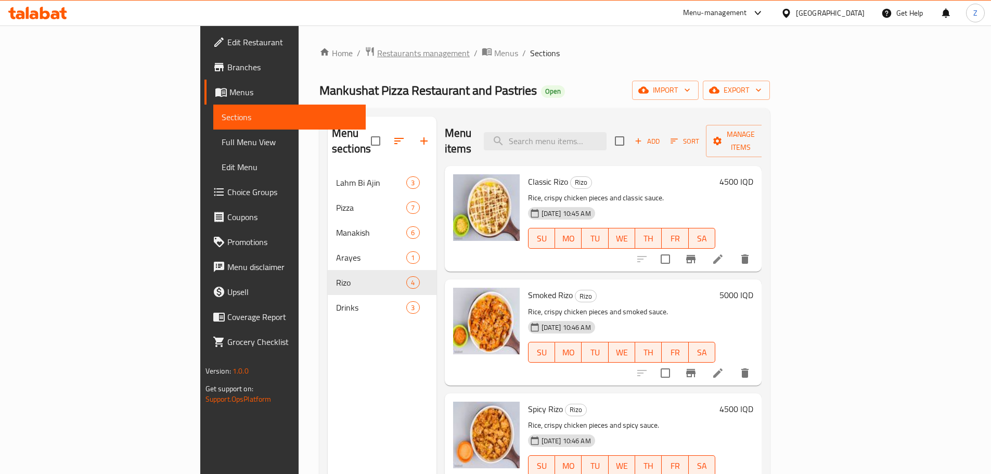
click at [377, 59] on span "Restaurants management" at bounding box center [423, 53] width 93 height 12
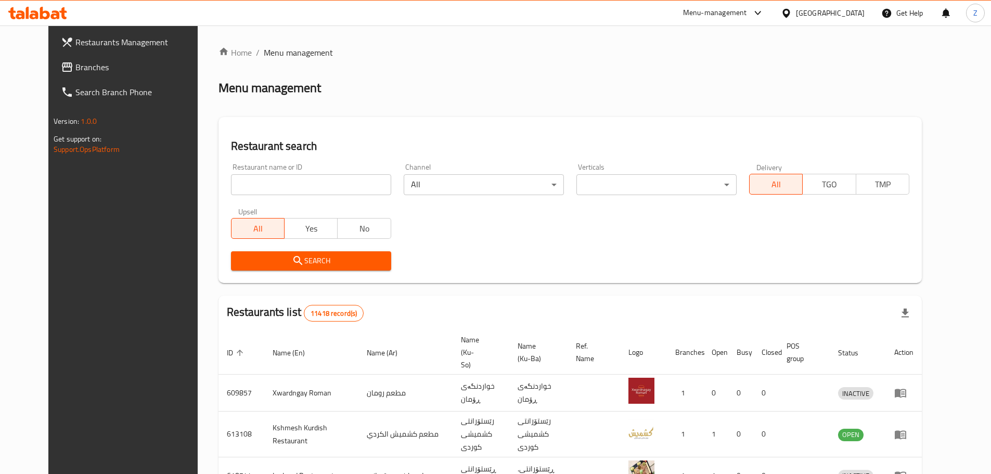
click at [311, 180] on div "Home / Menu management Menu management Restaurant search Restaurant name or ID …" at bounding box center [571, 404] width 704 height 717
click at [312, 180] on input "search" at bounding box center [311, 184] width 160 height 21
paste input "671408"
type input "671408"
click at [330, 263] on span "Search" at bounding box center [311, 260] width 144 height 13
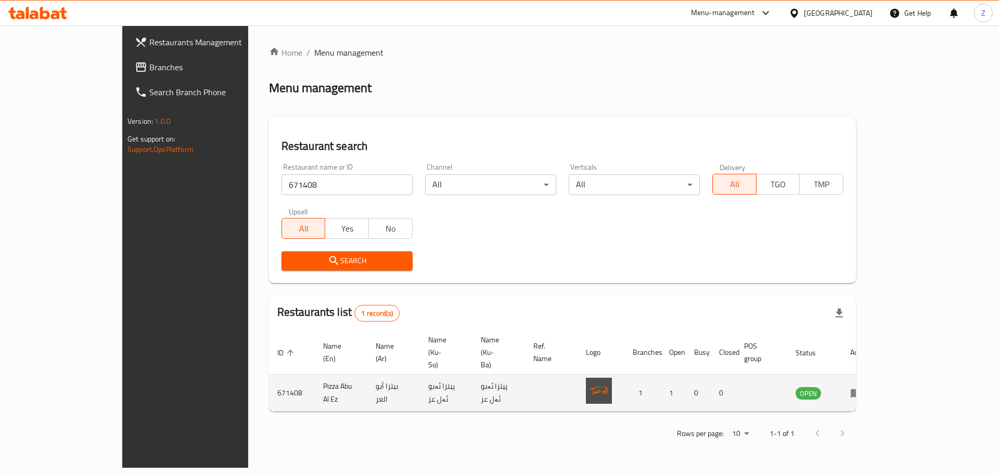
click at [862, 389] on icon "enhanced table" at bounding box center [856, 393] width 11 height 9
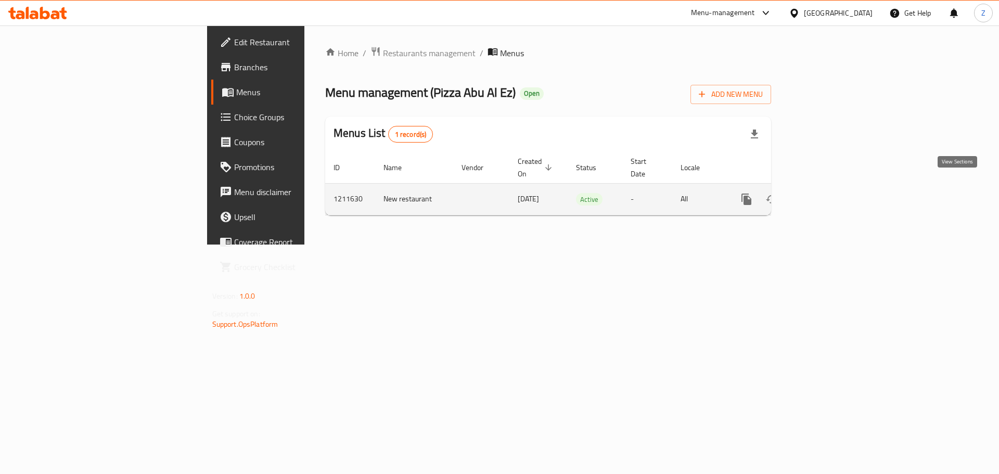
click at [834, 192] on link "enhanced table" at bounding box center [821, 199] width 25 height 25
